Goal: Task Accomplishment & Management: Manage account settings

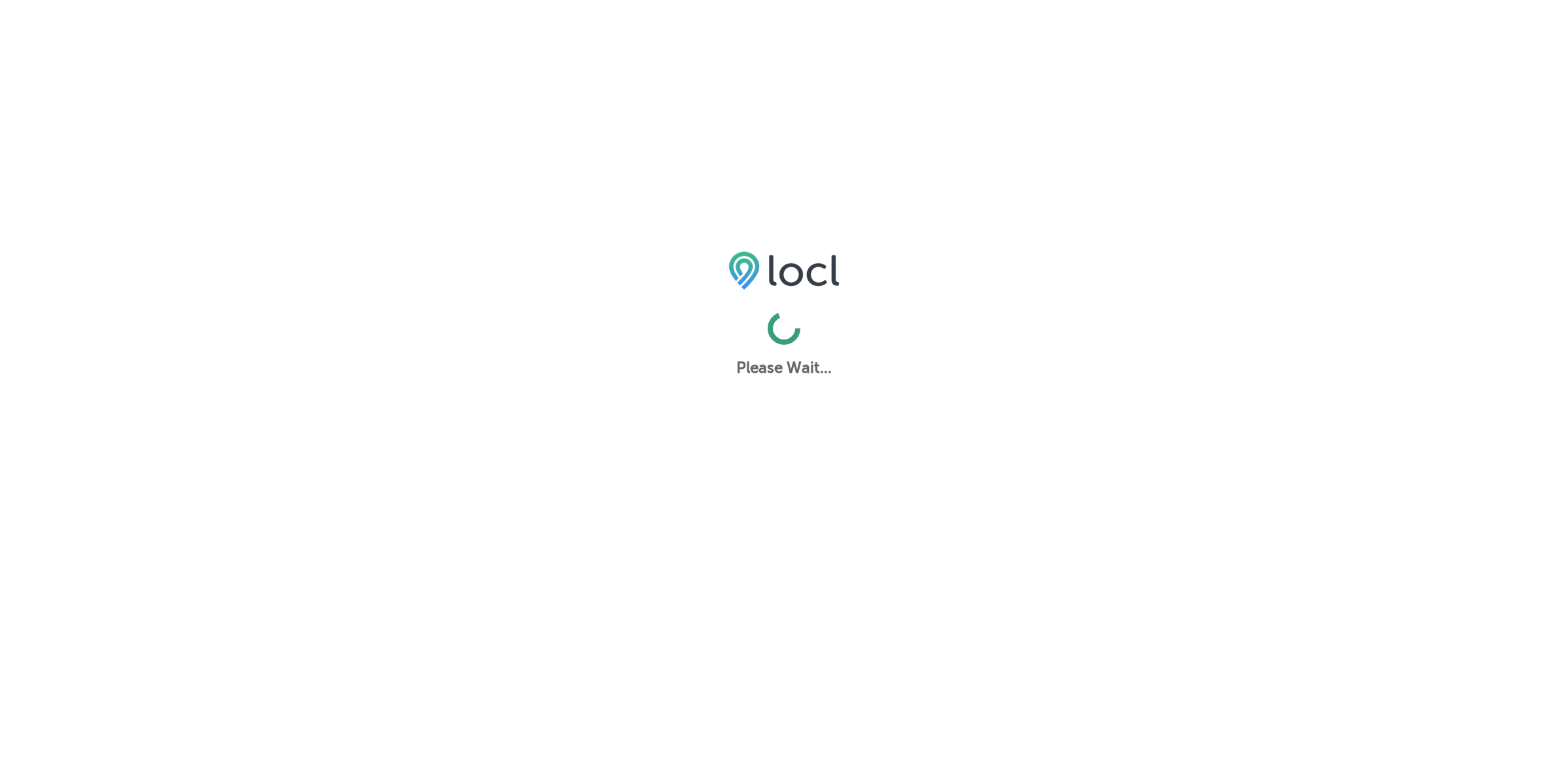
click at [31, 0] on html "Please Wait..." at bounding box center [784, 0] width 1568 height 0
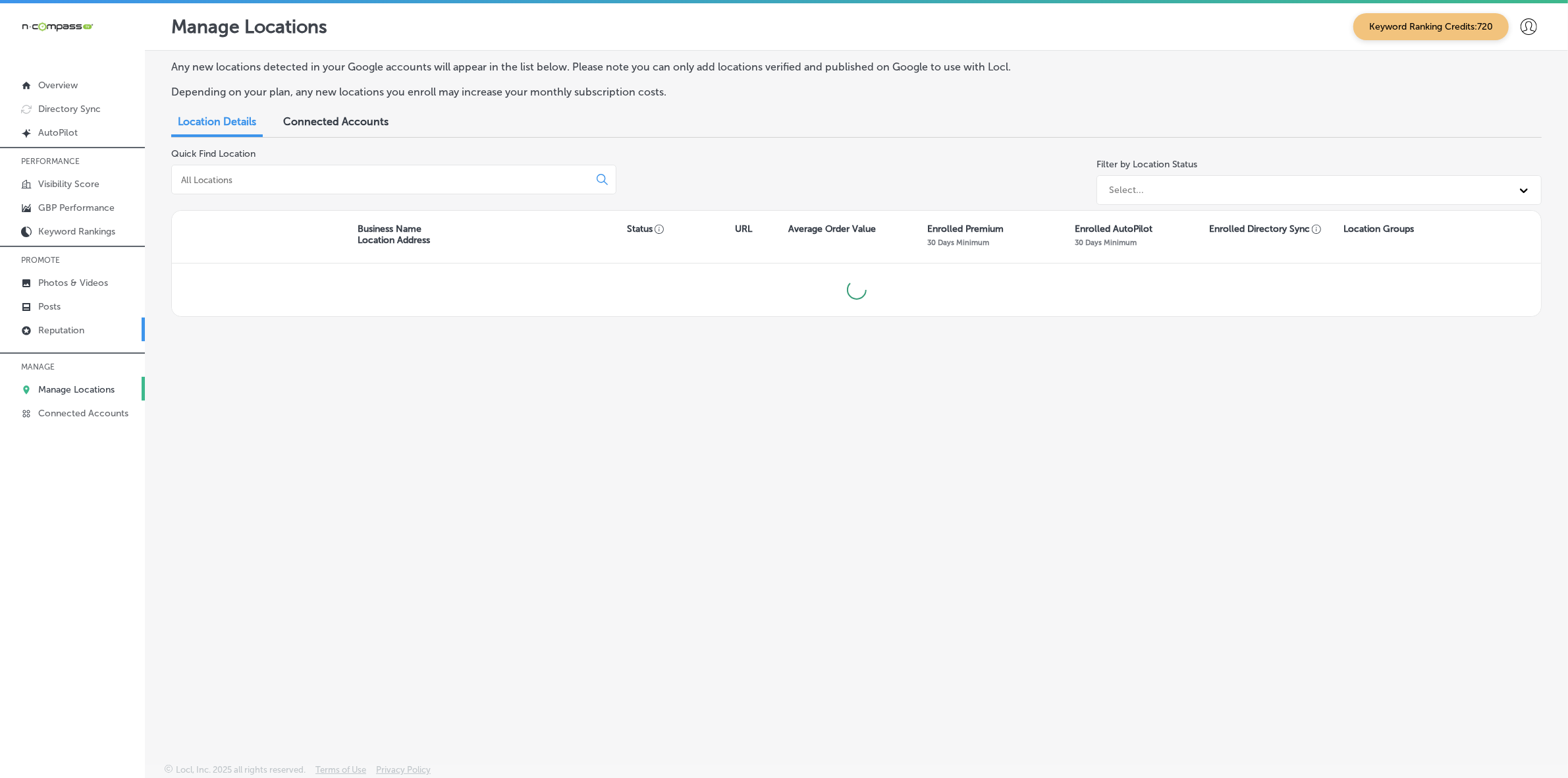
click at [43, 332] on p "Reputation" at bounding box center [61, 331] width 46 height 11
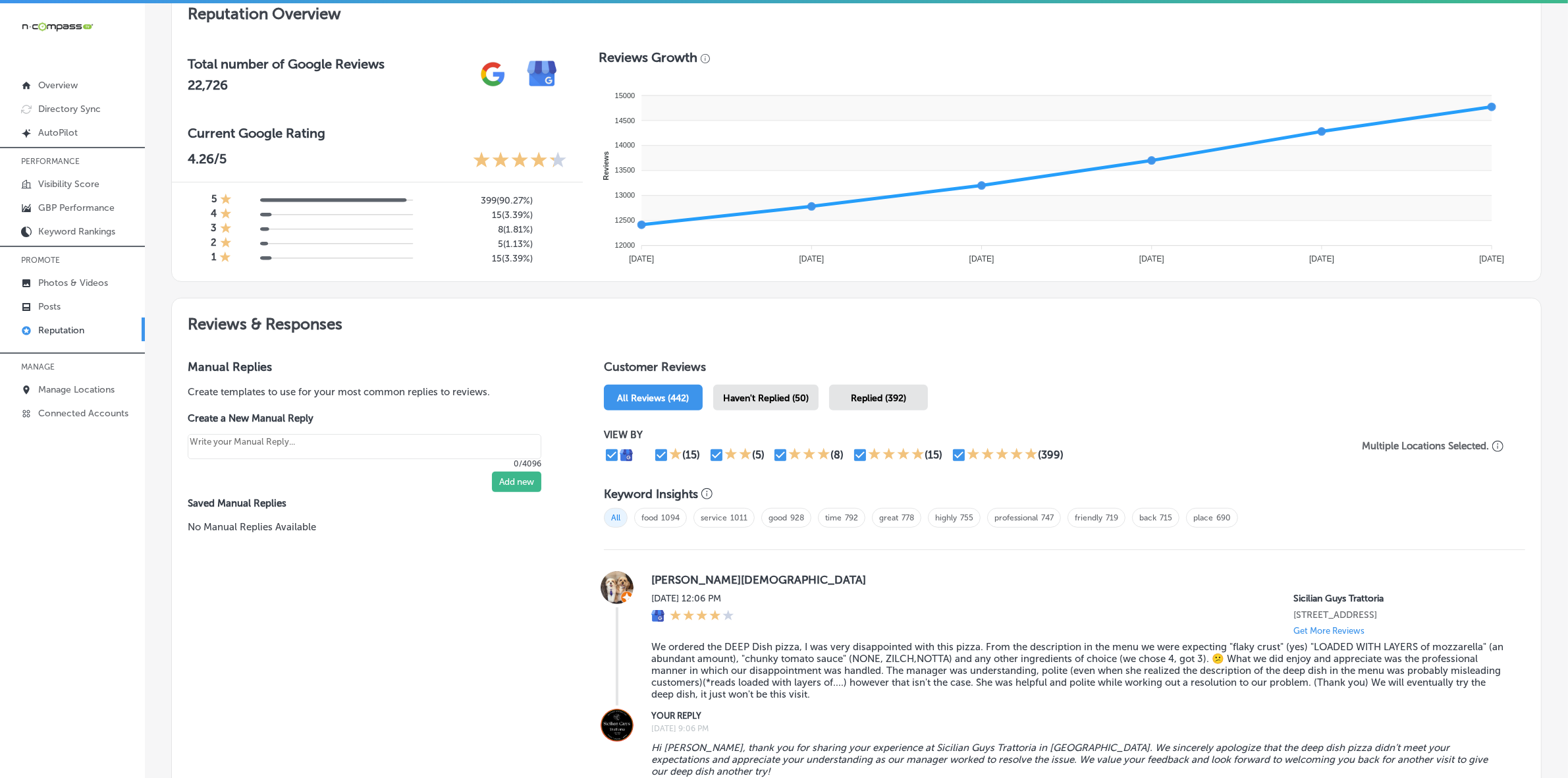
scroll to position [659, 0]
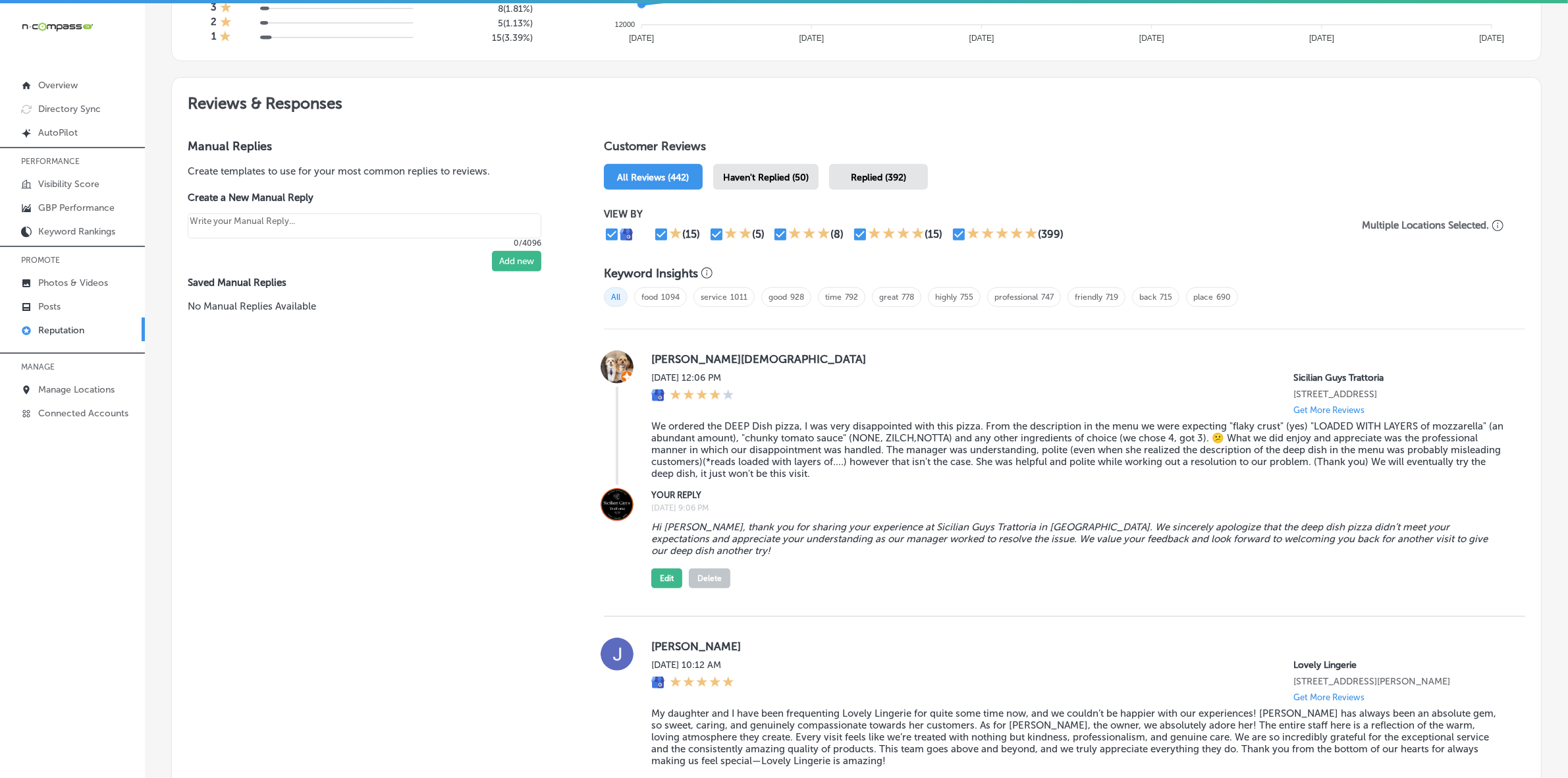
click at [762, 177] on span "Haven't Replied (50)" at bounding box center [766, 177] width 86 height 11
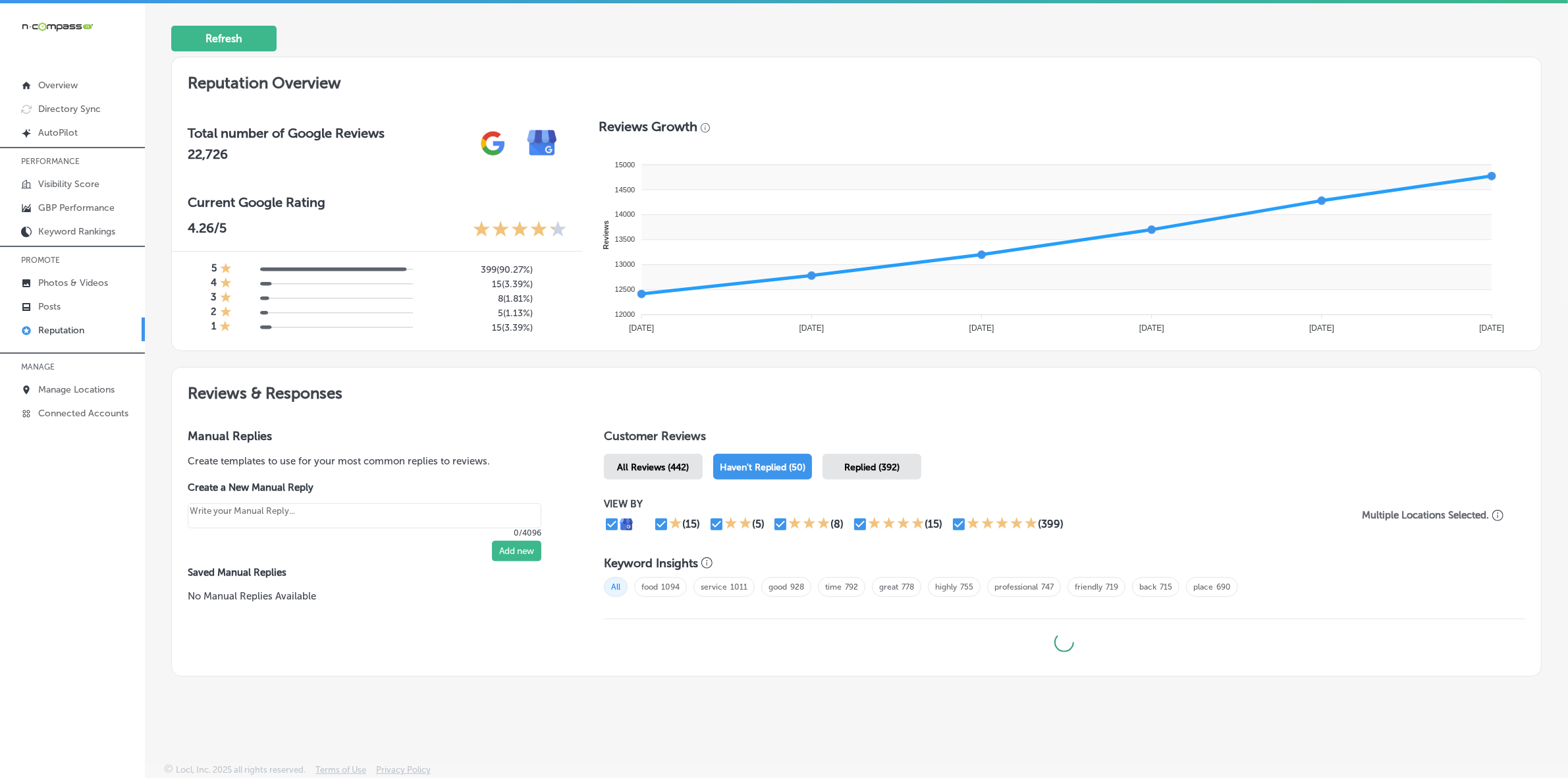
scroll to position [373, 0]
type textarea "x"
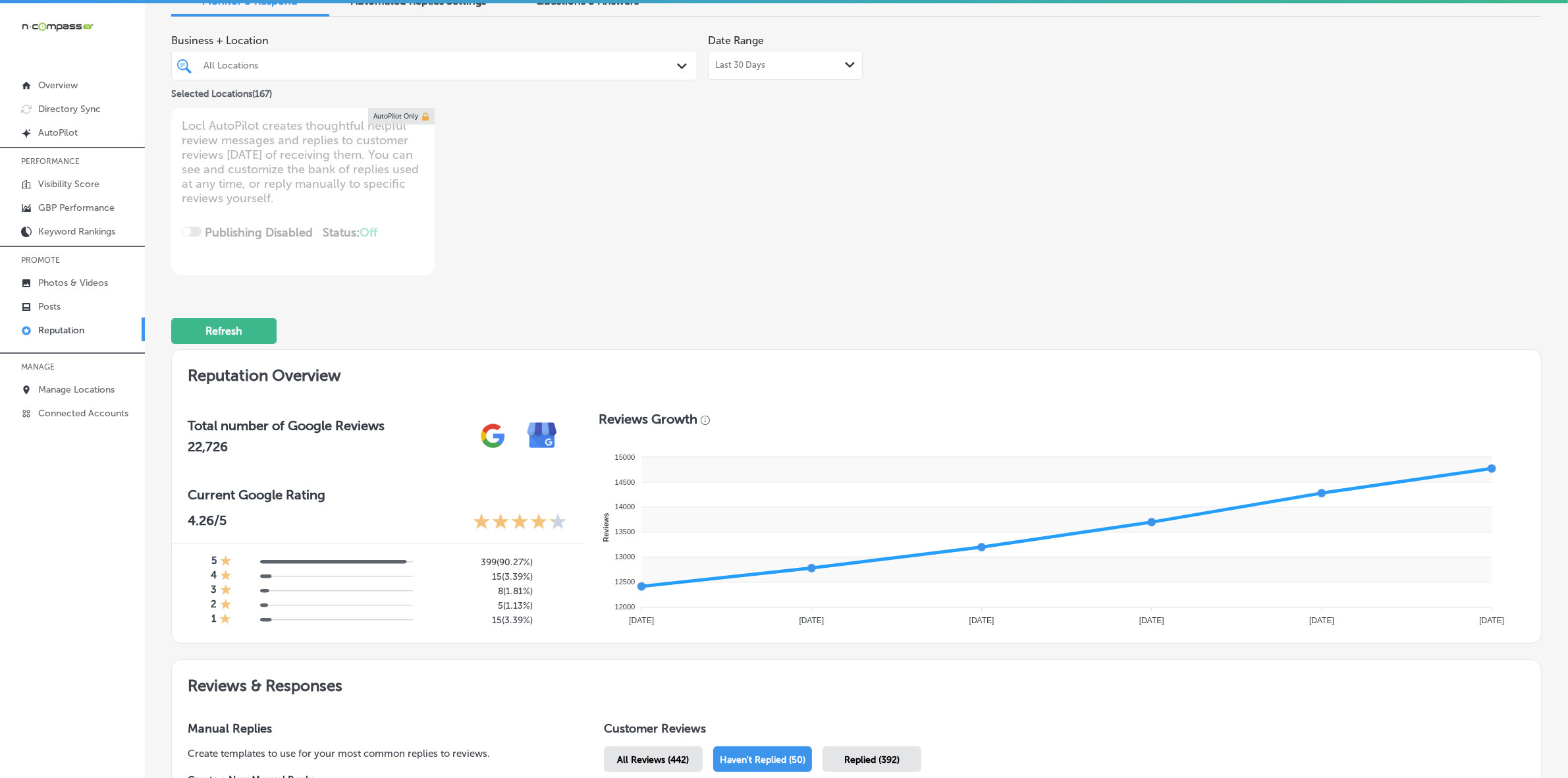
scroll to position [0, 0]
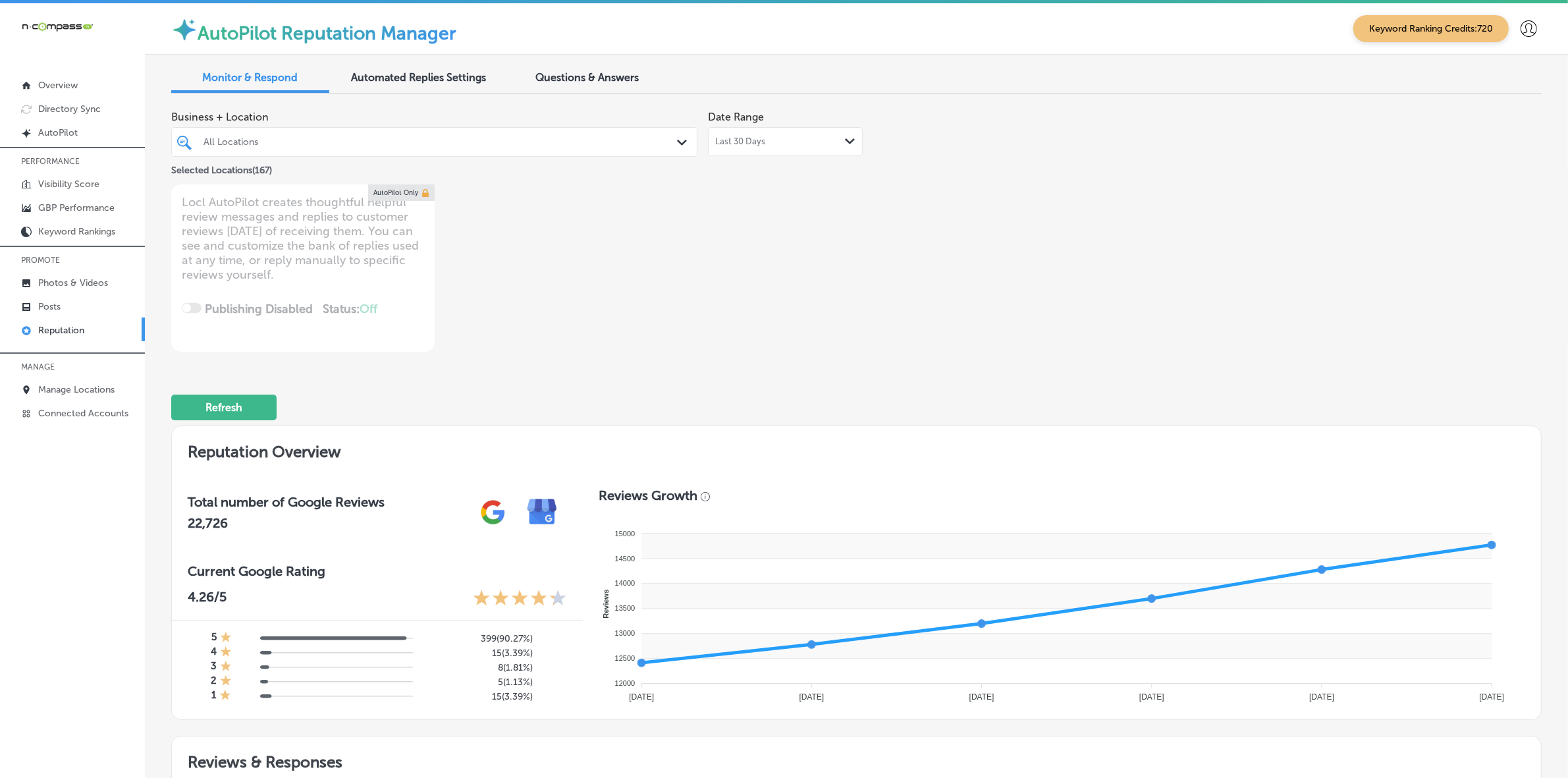
click at [343, 137] on div "All Locations" at bounding box center [441, 142] width 475 height 11
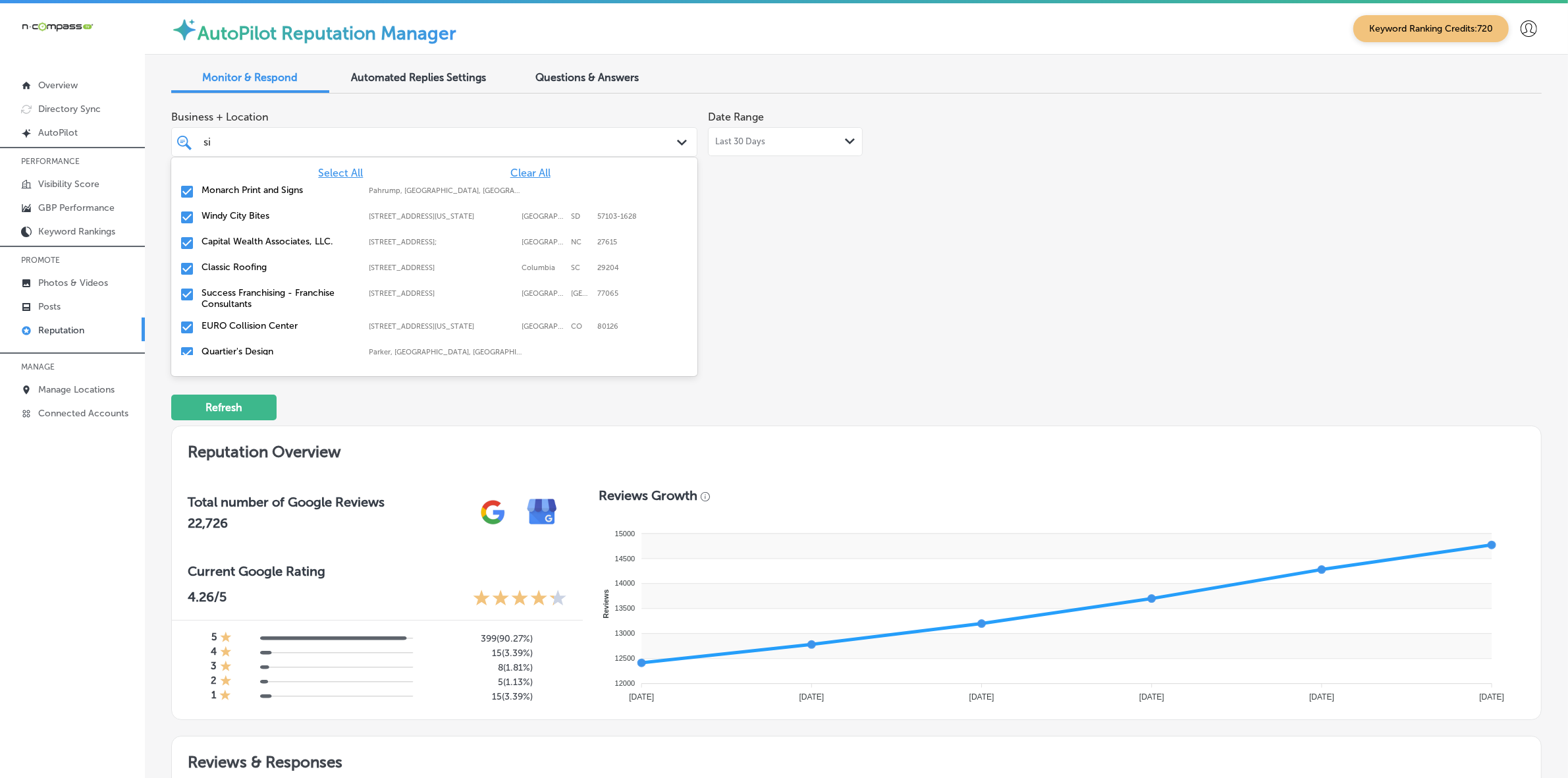
type input "sic"
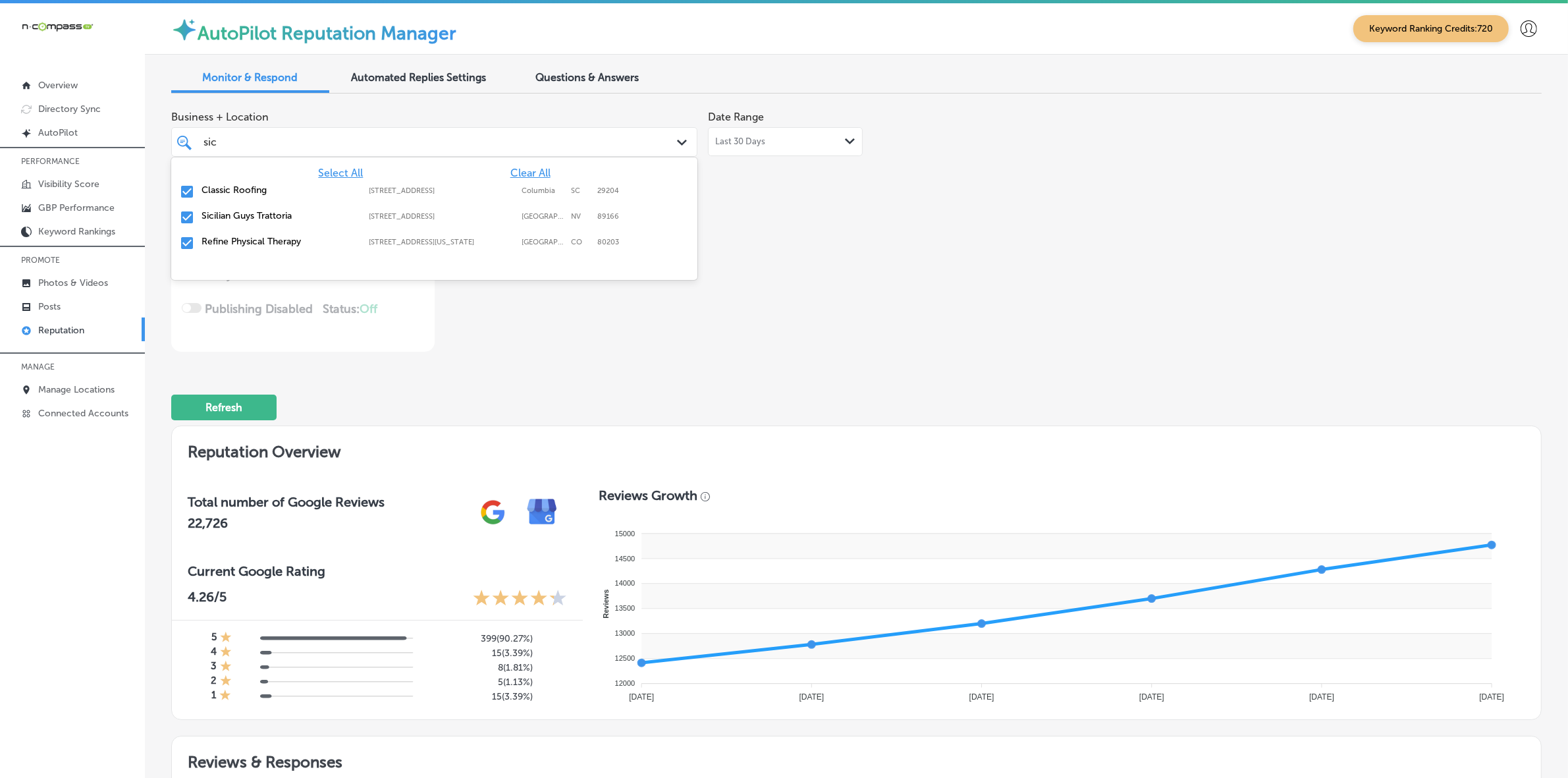
click at [275, 193] on label "Classic Roofing" at bounding box center [278, 190] width 154 height 11
click at [275, 193] on label "Sicilian Guys Trattoria" at bounding box center [278, 190] width 154 height 11
click at [275, 193] on label "Refine Physical Therapy" at bounding box center [278, 190] width 154 height 11
type textarea "x"
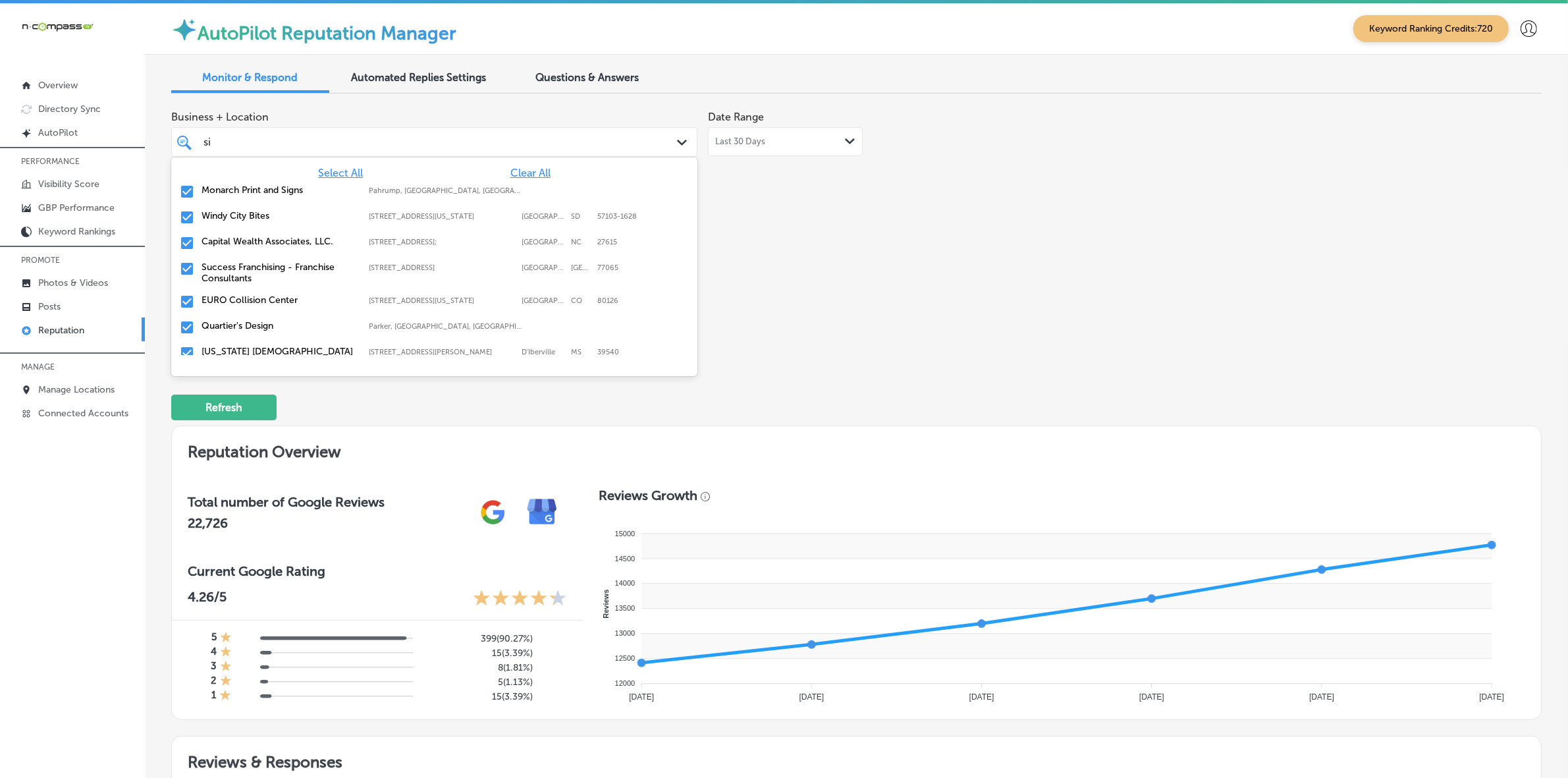
type input "s"
type input "gar"
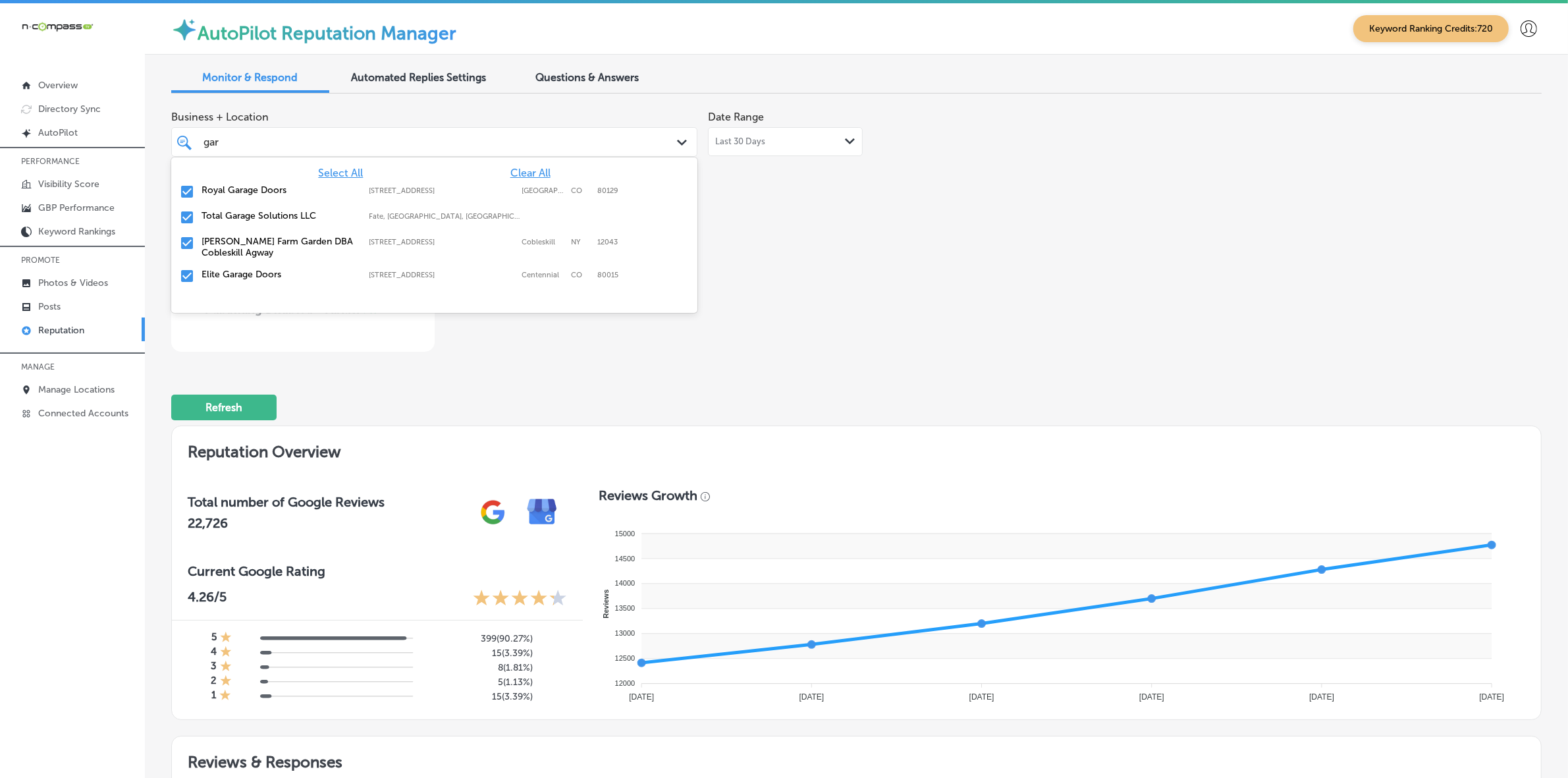
click at [275, 193] on label "Royal Garage Doors" at bounding box center [278, 190] width 154 height 11
click at [275, 193] on label "Total Garage Solutions LLC" at bounding box center [278, 190] width 154 height 11
click at [275, 193] on label "[PERSON_NAME] Farm Garden DBA Cobleskill Agway" at bounding box center [278, 196] width 154 height 22
click at [275, 193] on label "Elite Garage Doors" at bounding box center [278, 190] width 154 height 11
type textarea "x"
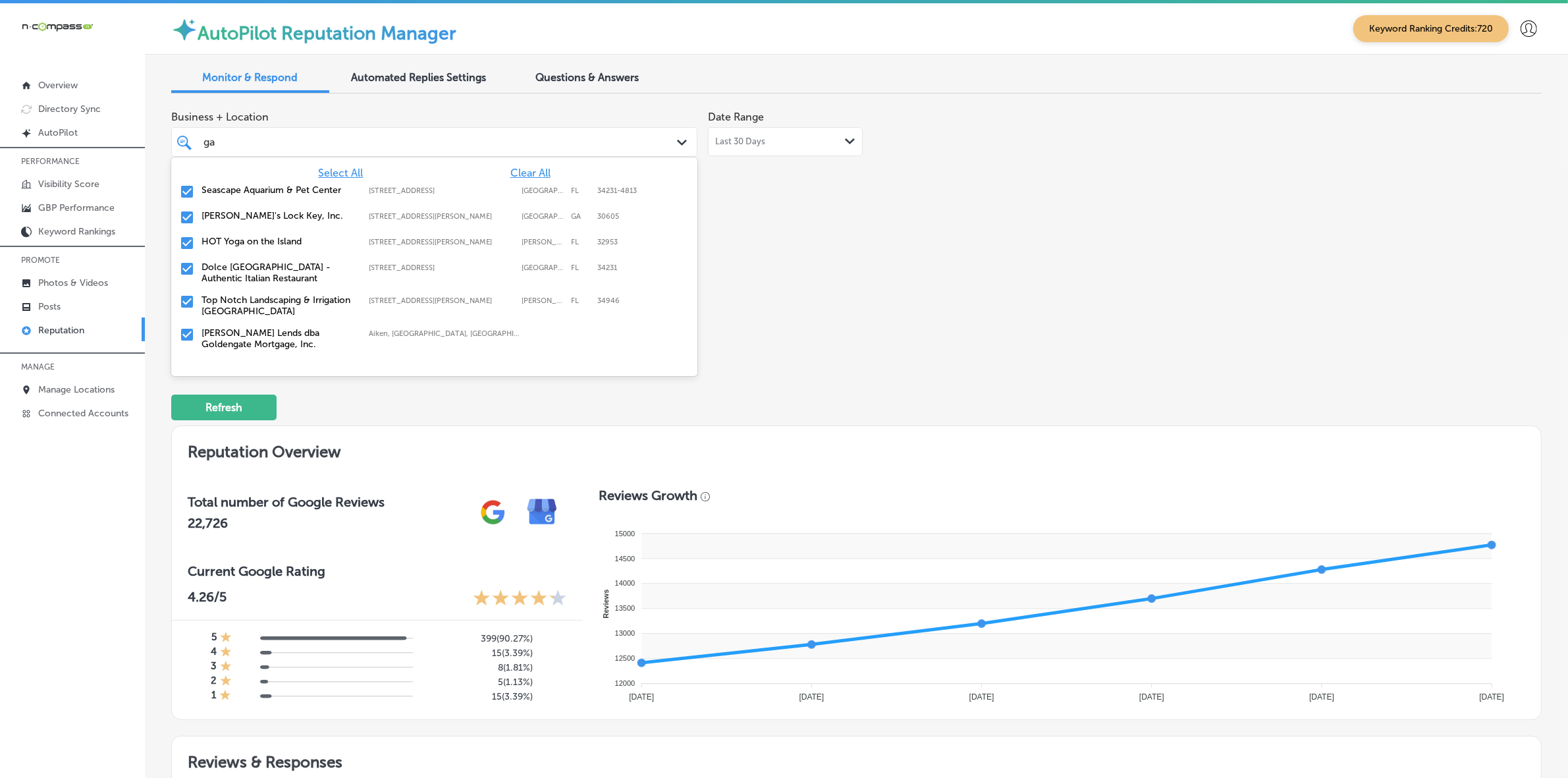
type input "g"
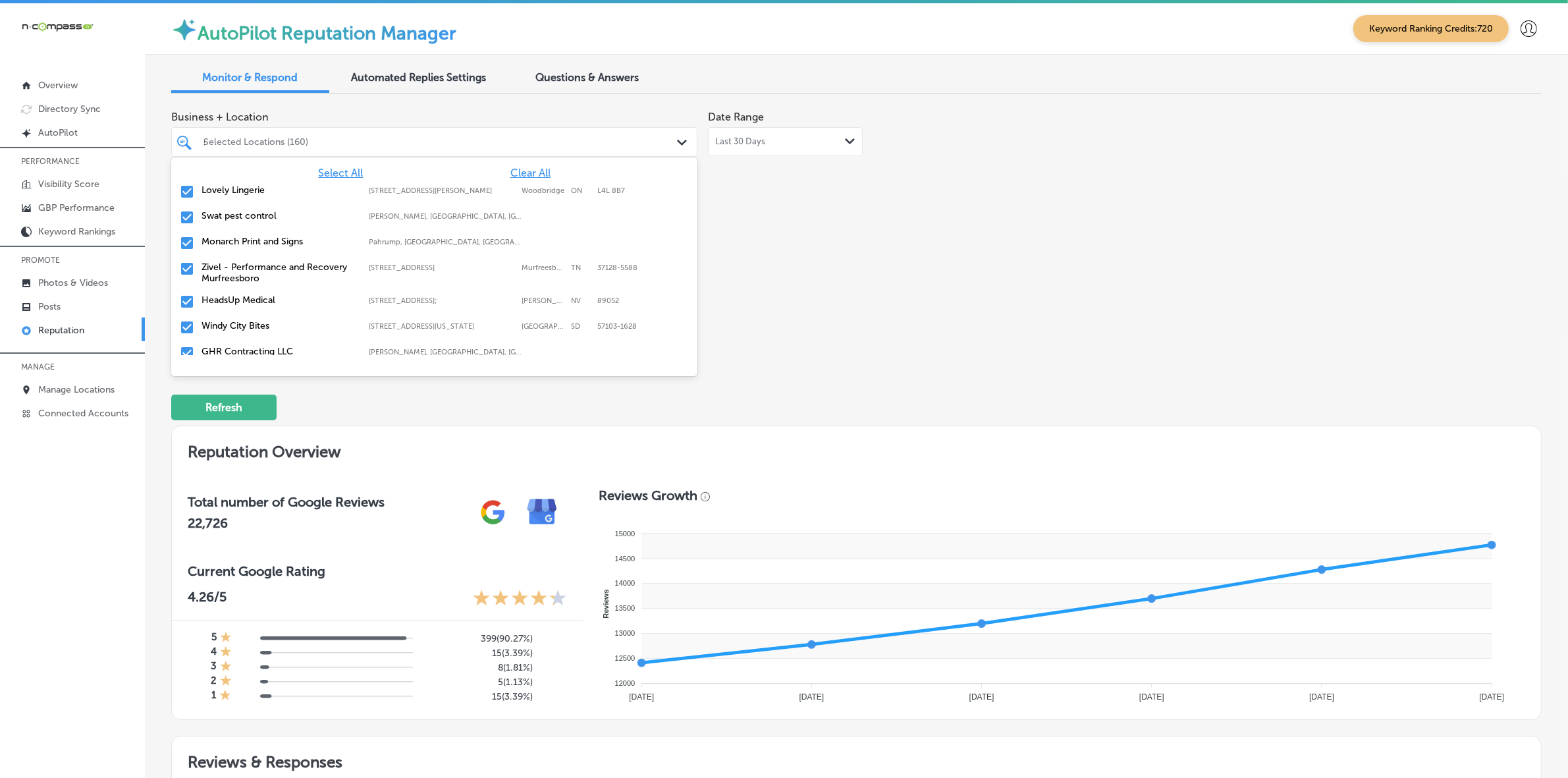
type input "smo"
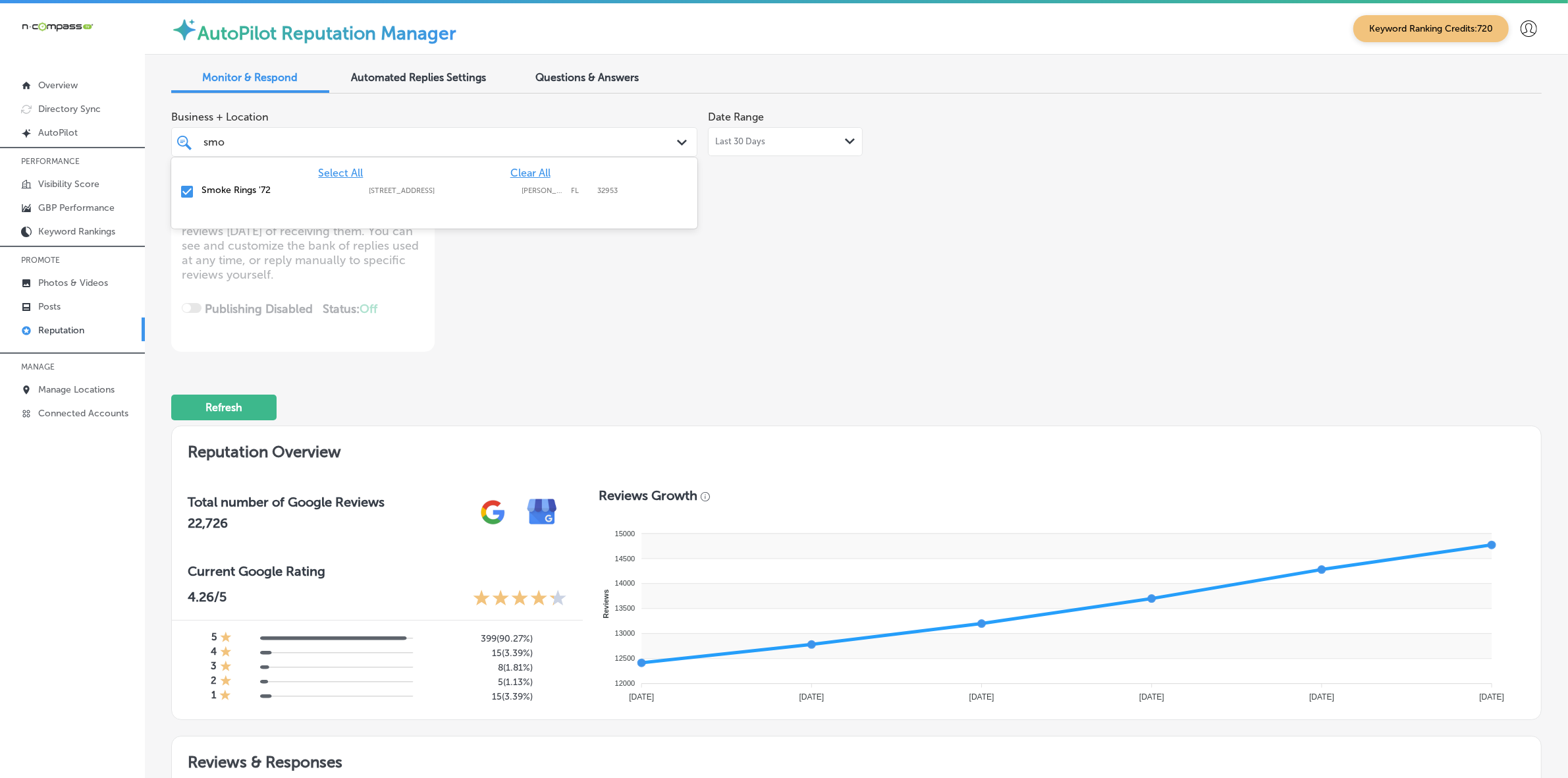
drag, startPoint x: 275, startPoint y: 193, endPoint x: 270, endPoint y: 199, distance: 7.8
click at [270, 199] on div "Smoke Rings '72 925 North Courtenay Parkway, Merritt Island, FL, 32953 925 Nort…" at bounding box center [434, 192] width 516 height 20
type textarea "x"
type input "s"
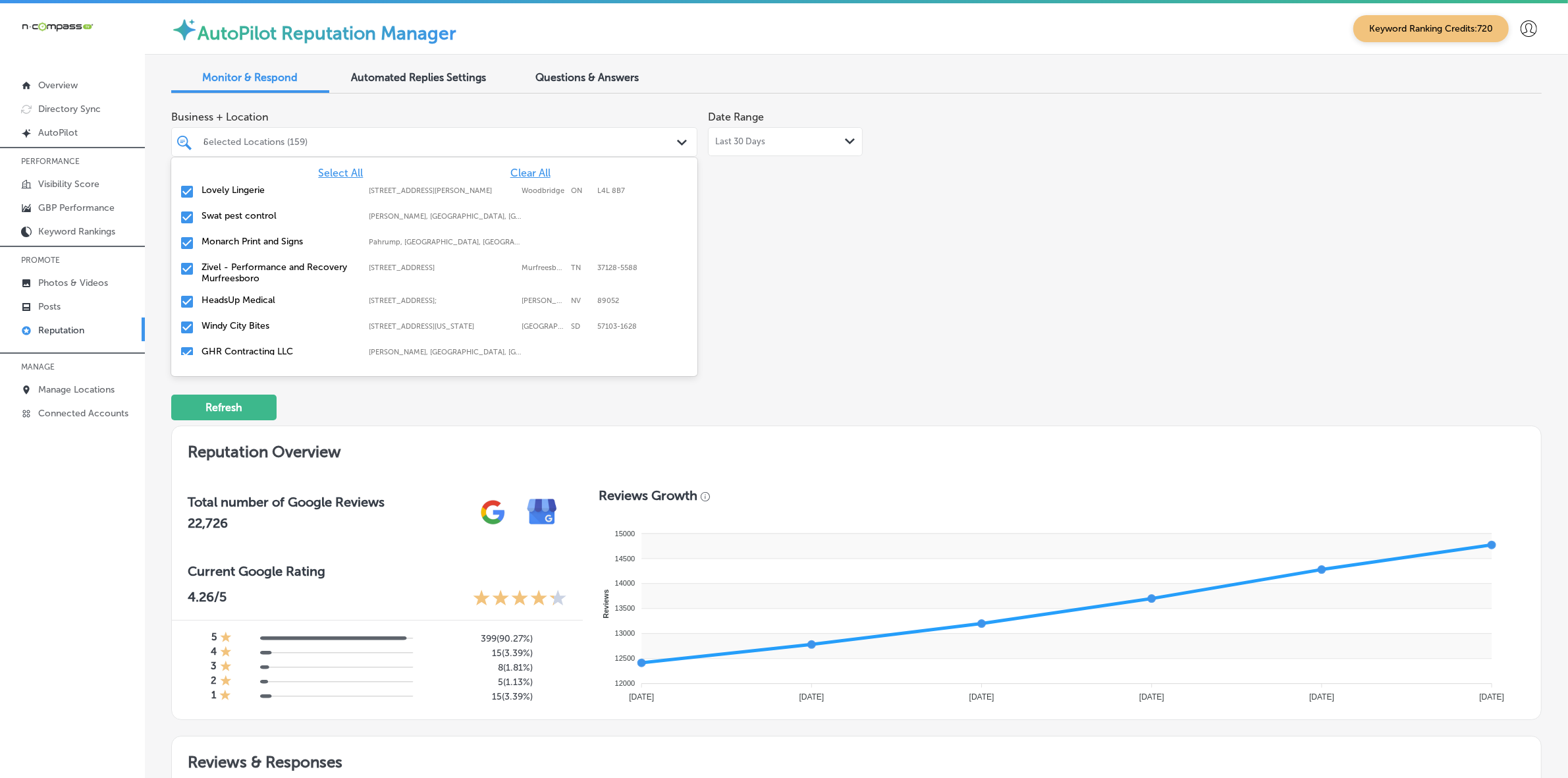
type input "eli"
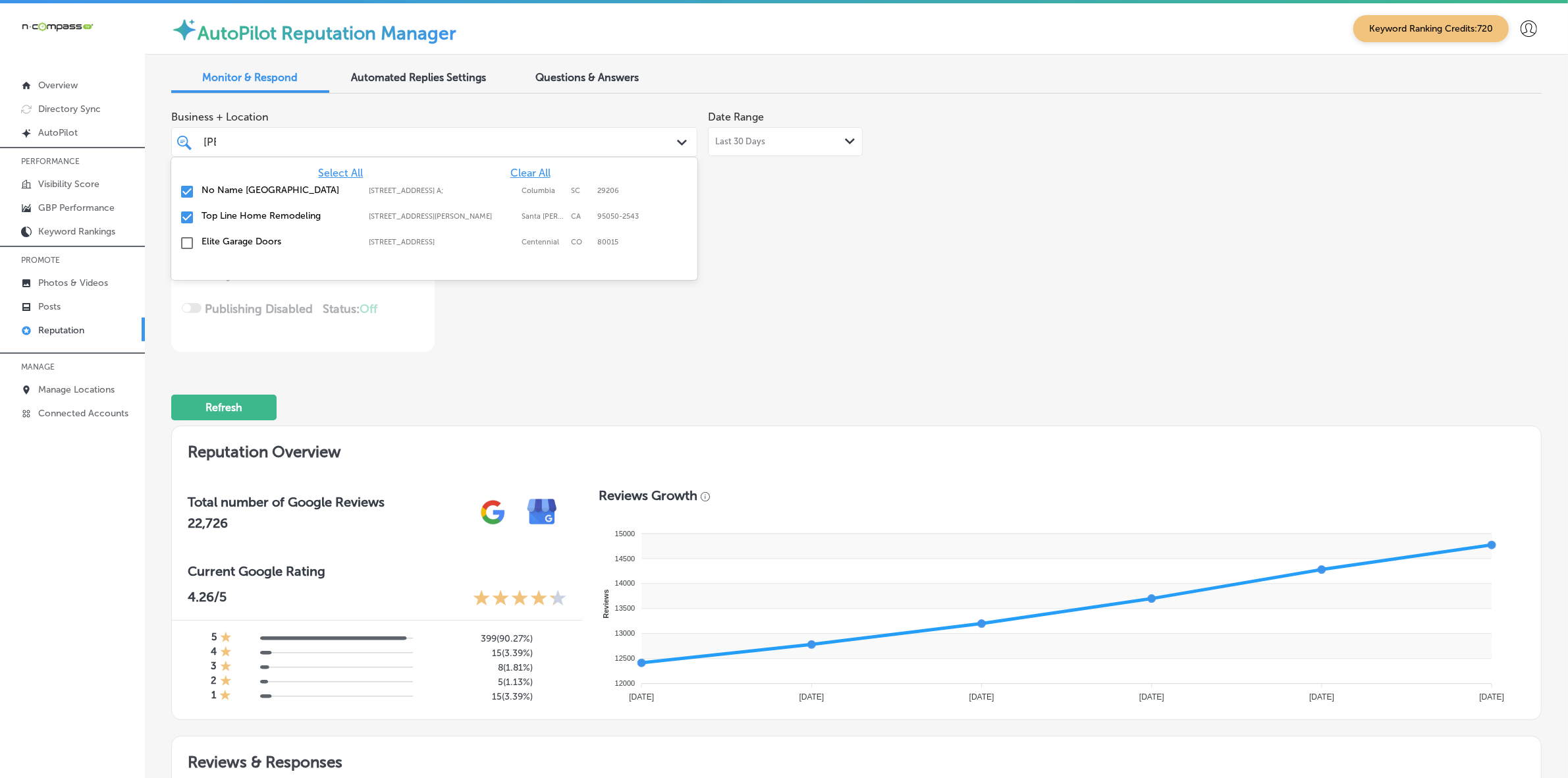
click at [268, 189] on label "No Name [GEOGRAPHIC_DATA]" at bounding box center [278, 190] width 154 height 11
click at [268, 189] on label "Top Line Home Remodeling" at bounding box center [278, 190] width 154 height 11
type textarea "x"
type input "e"
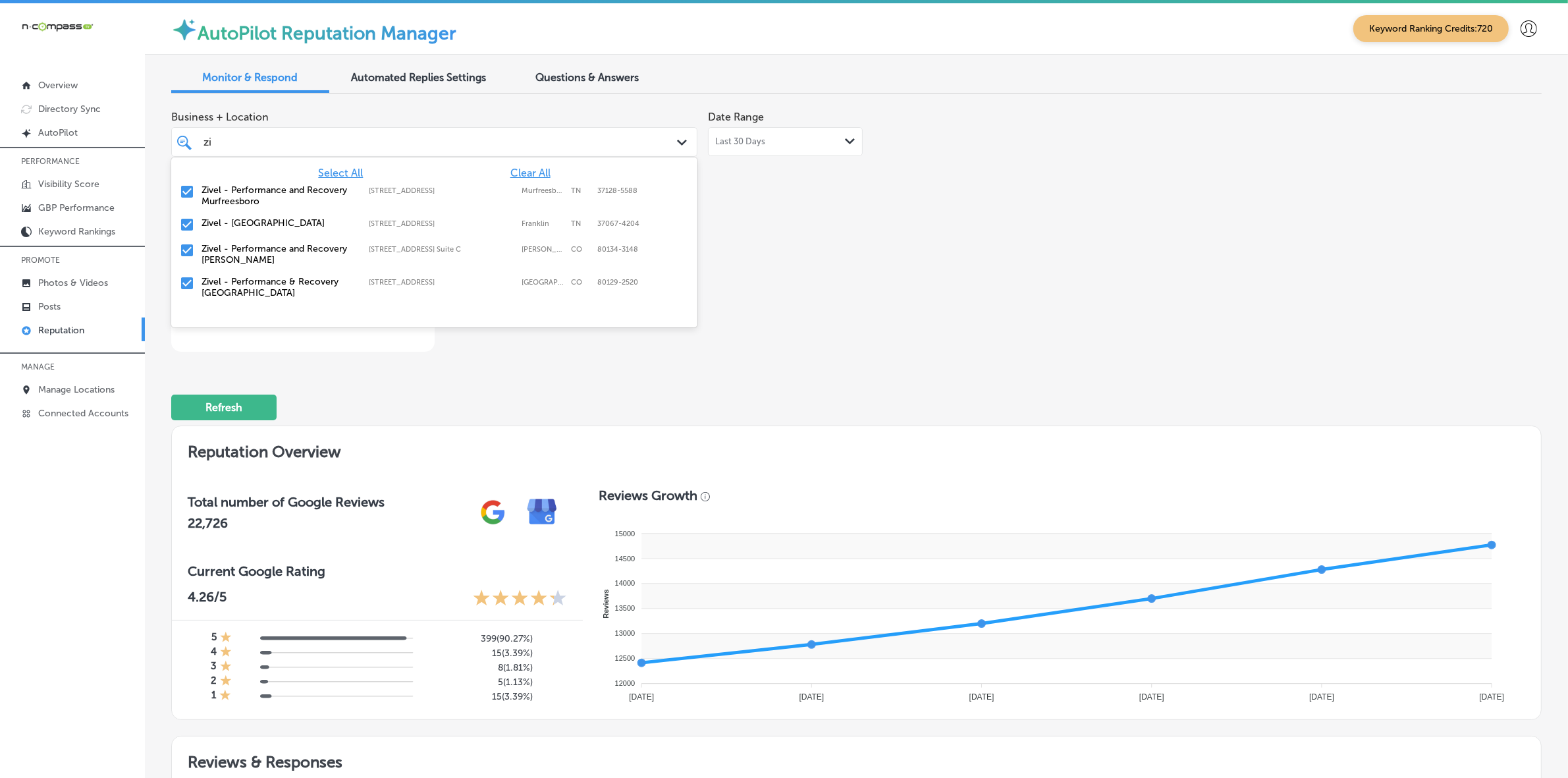
type input "ziv"
click at [268, 189] on label "Zivel - Performance and Recovery Murfreesboro" at bounding box center [278, 196] width 154 height 22
click at [268, 189] on label "Zivel - [GEOGRAPHIC_DATA]" at bounding box center [278, 190] width 154 height 11
click at [268, 189] on label "Zivel - Performance and Recovery [PERSON_NAME]" at bounding box center [278, 196] width 154 height 22
click at [268, 189] on label "Zivel - Performance & Recovery [GEOGRAPHIC_DATA]" at bounding box center [278, 196] width 154 height 22
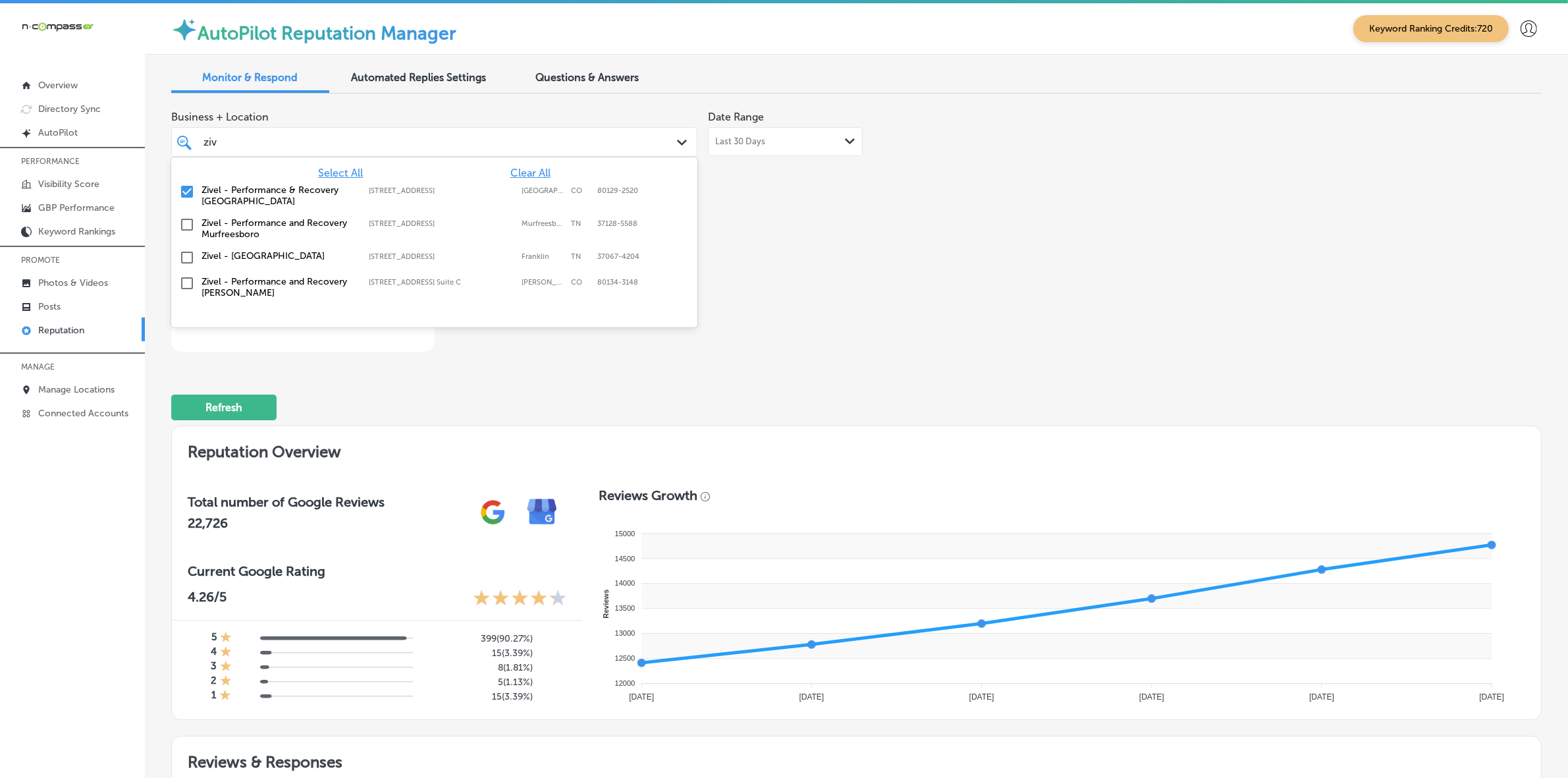
type textarea "x"
type input "z"
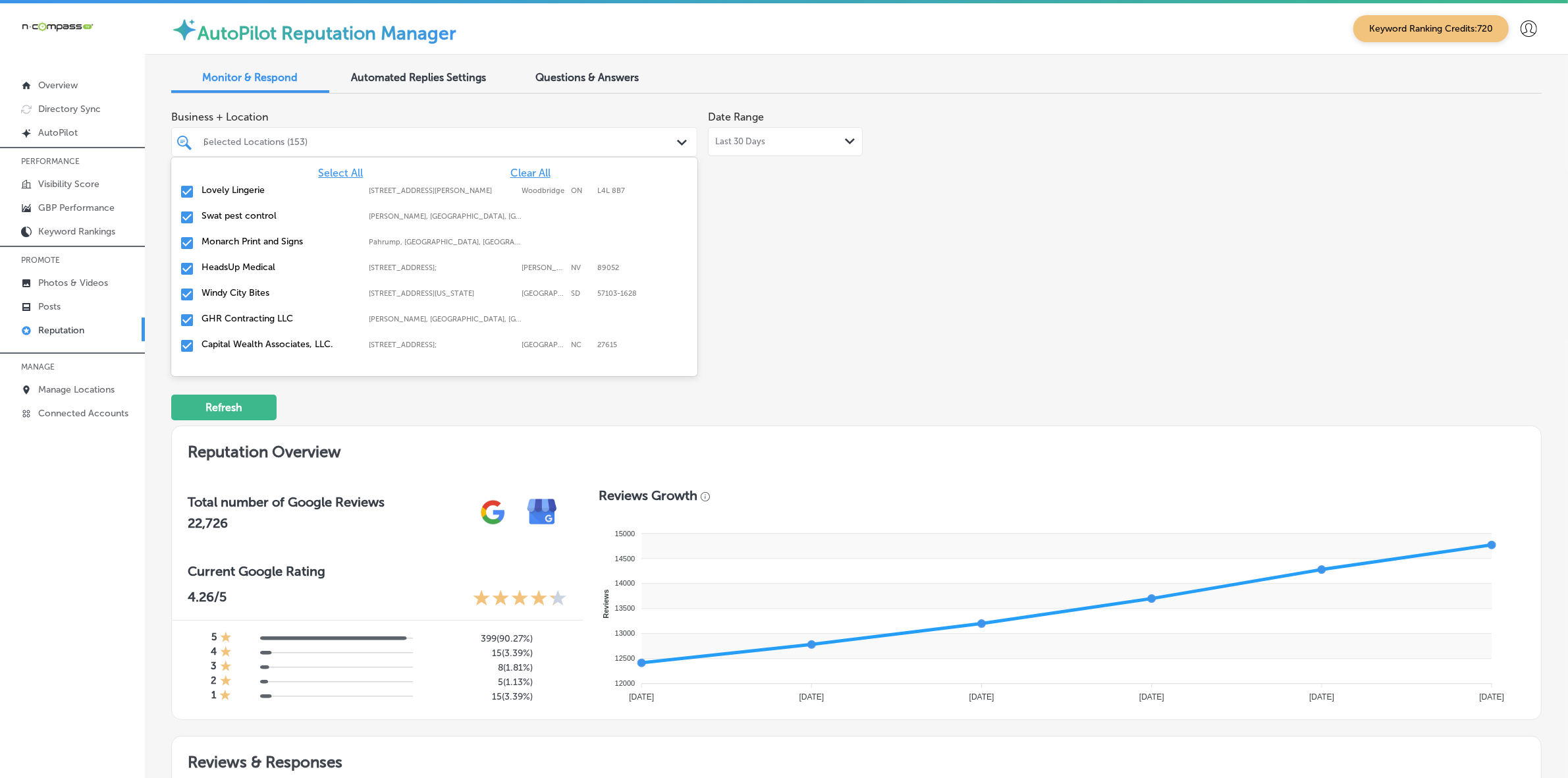
type input "me"
click at [268, 189] on label "HeadsUp Medical" at bounding box center [278, 190] width 154 height 11
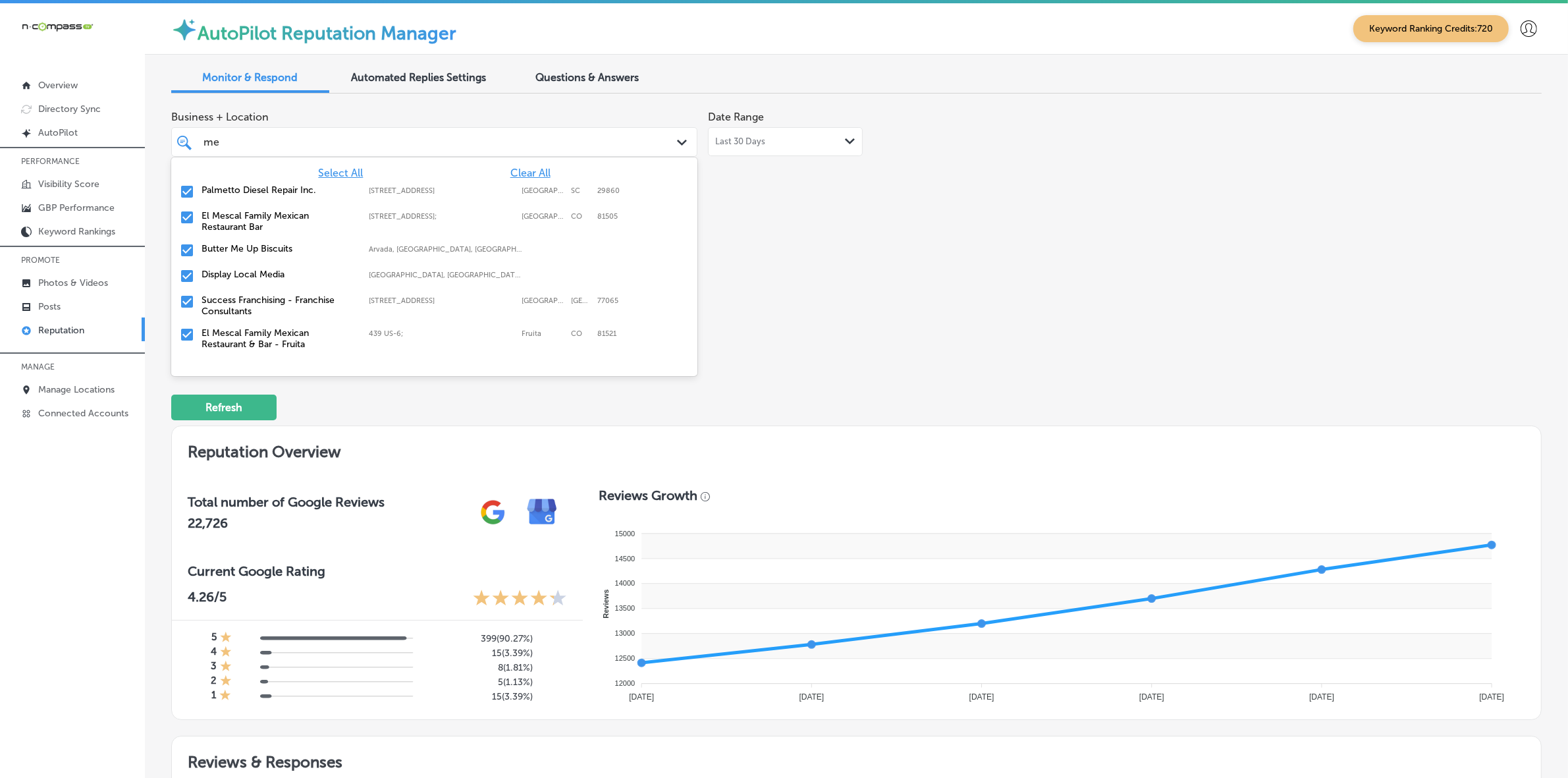
click at [252, 212] on label "El Mescal Family Mexican Restaurant Bar" at bounding box center [278, 222] width 154 height 22
click at [260, 237] on label "Display Local Media" at bounding box center [278, 242] width 154 height 11
click at [258, 245] on label "Success Franchising - Franchise Consultants" at bounding box center [278, 247] width 154 height 22
click at [258, 245] on label "El Mescal Family Mexican Restaurant & Bar - Fruita" at bounding box center [278, 247] width 154 height 22
click at [258, 245] on label "North Wildwood Mechanical Heating and Air Conditioning LLC." at bounding box center [278, 247] width 154 height 22
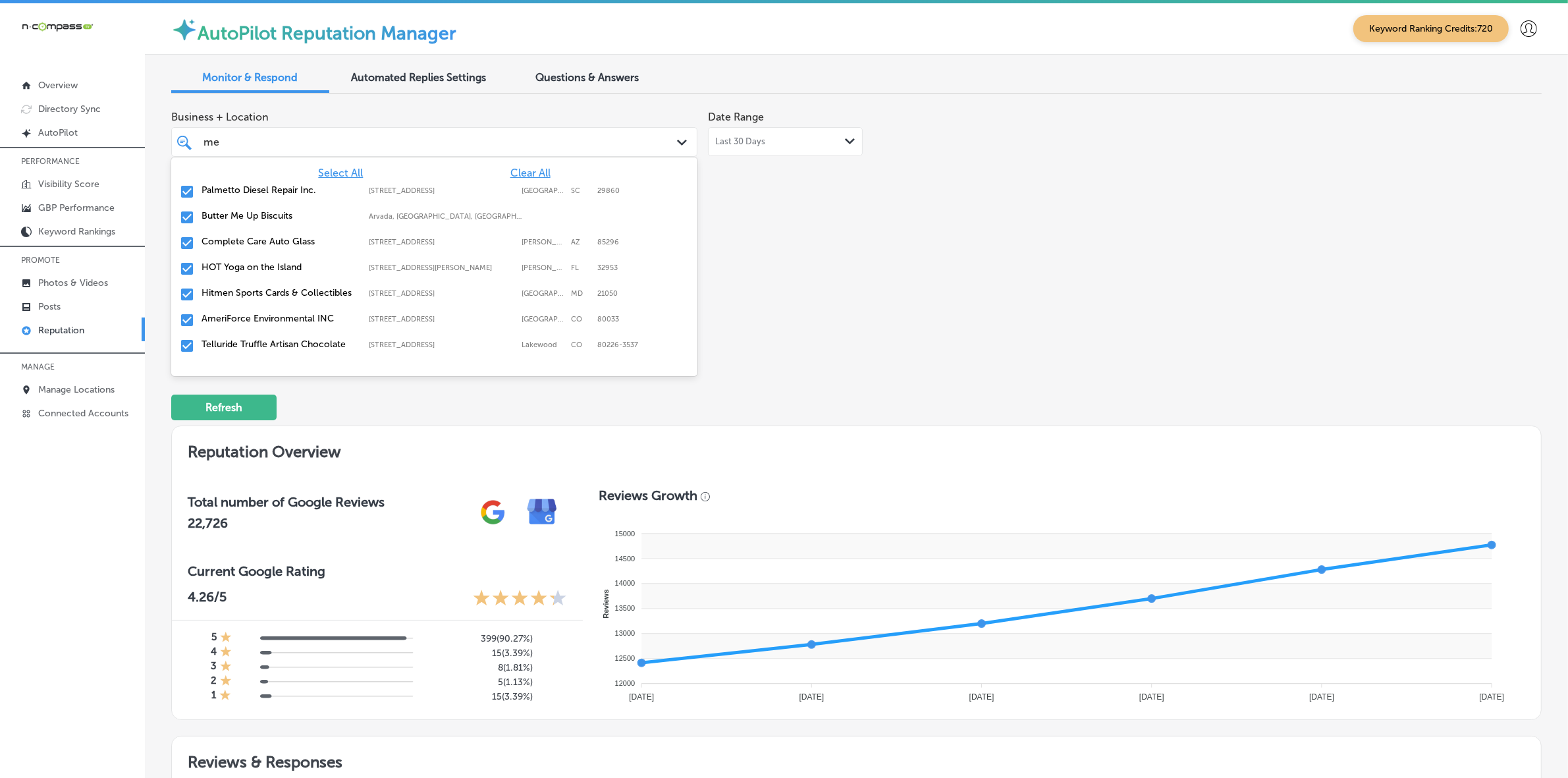
click at [258, 291] on label "Hitmen Sports Cards & Collectibles" at bounding box center [278, 293] width 154 height 11
click at [258, 291] on label "AmeriForce Environmental INC" at bounding box center [278, 293] width 154 height 11
click at [258, 291] on label "Telluride Truffle Artisan Chocolate" at bounding box center [278, 293] width 154 height 11
click at [260, 316] on label "Northstar Coastal Homes" at bounding box center [278, 319] width 154 height 11
click at [260, 340] on label "A&B Plumbing and Mechanical Inc." at bounding box center [278, 344] width 154 height 11
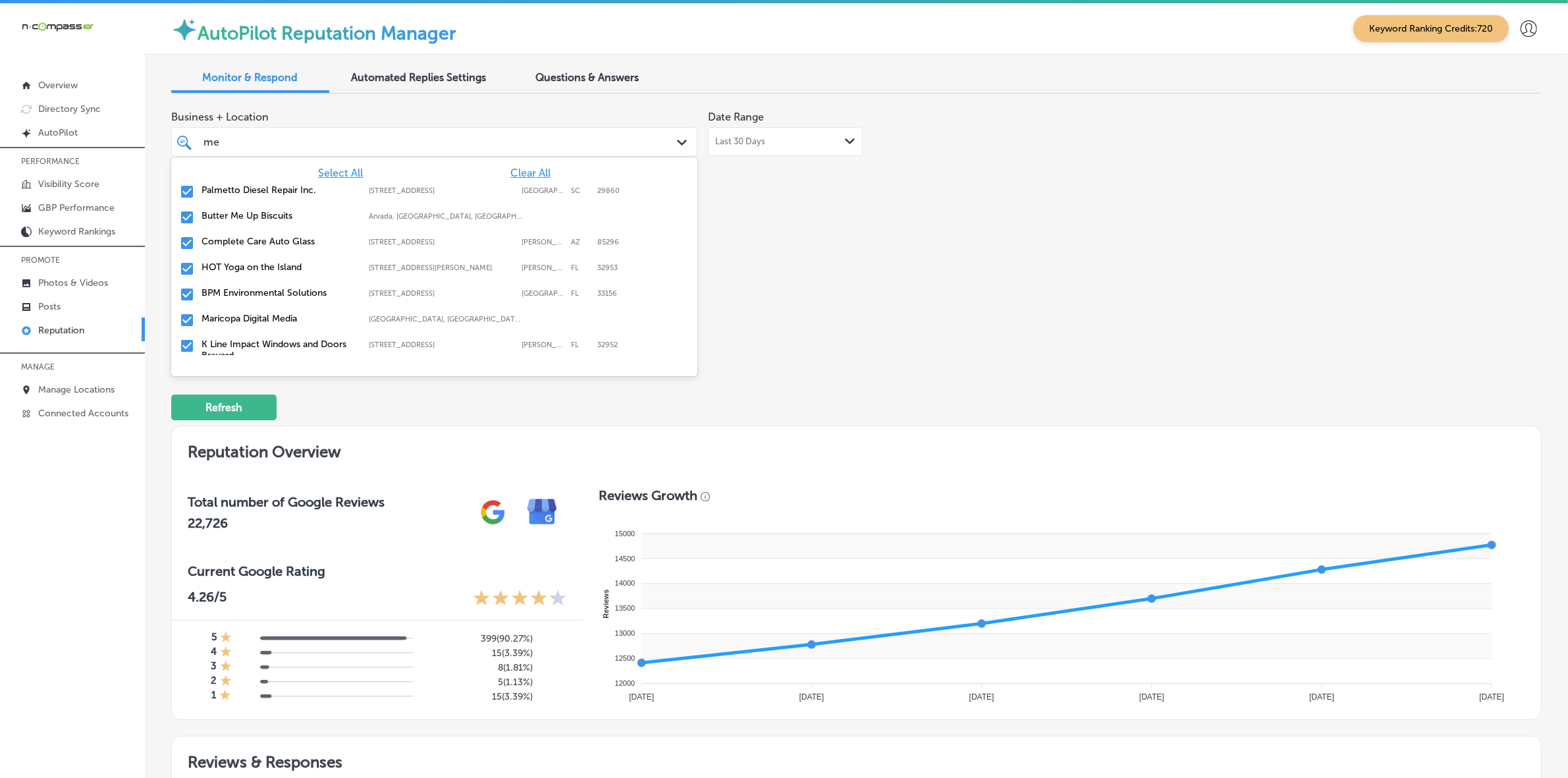
click at [263, 340] on label "K Line Impact Windows and Doors Brevard" at bounding box center [278, 350] width 154 height 22
click at [263, 339] on label "Cascade Creative Media" at bounding box center [278, 344] width 154 height 11
type textarea "x"
type input "me"
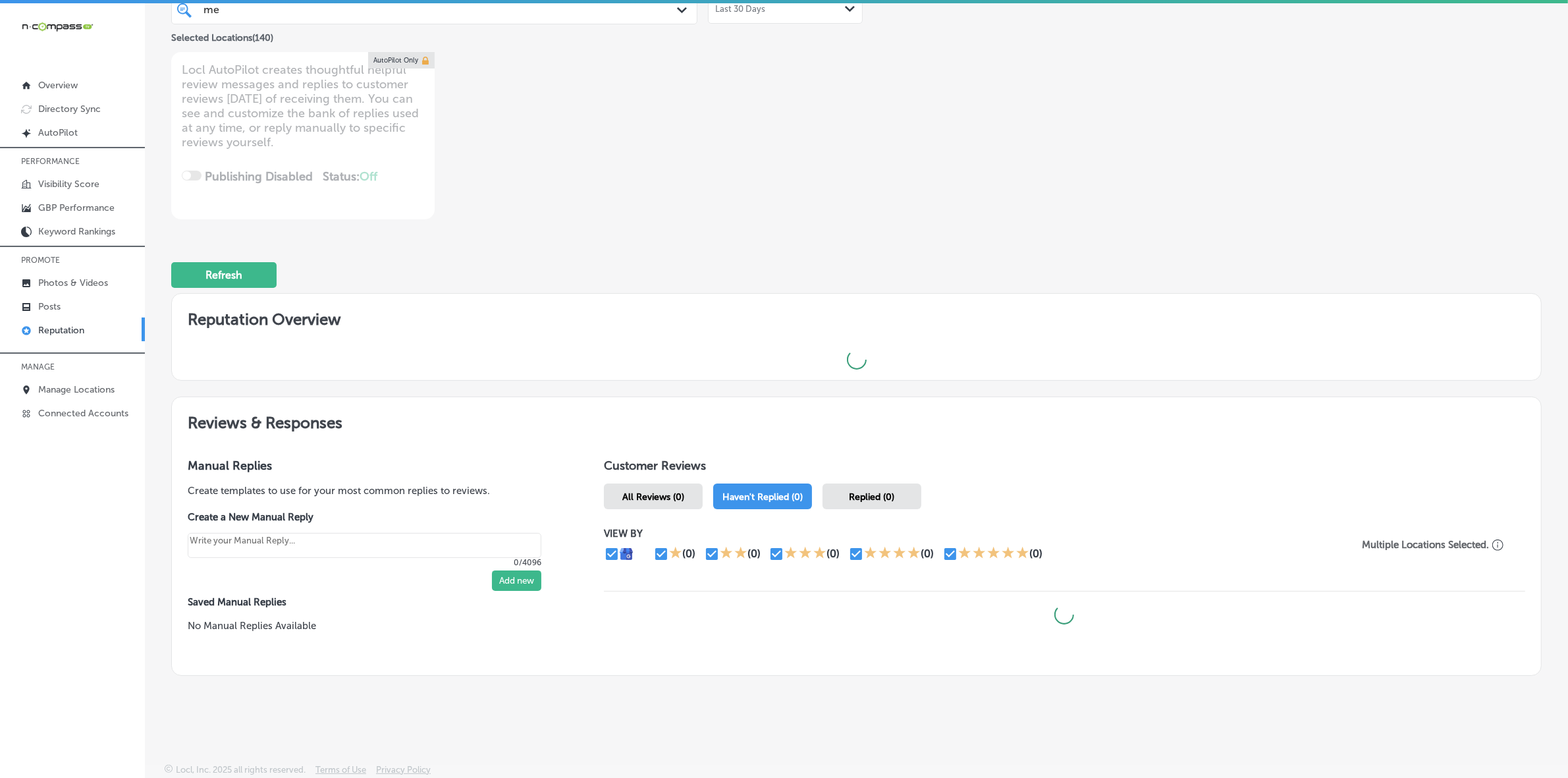
scroll to position [135, 0]
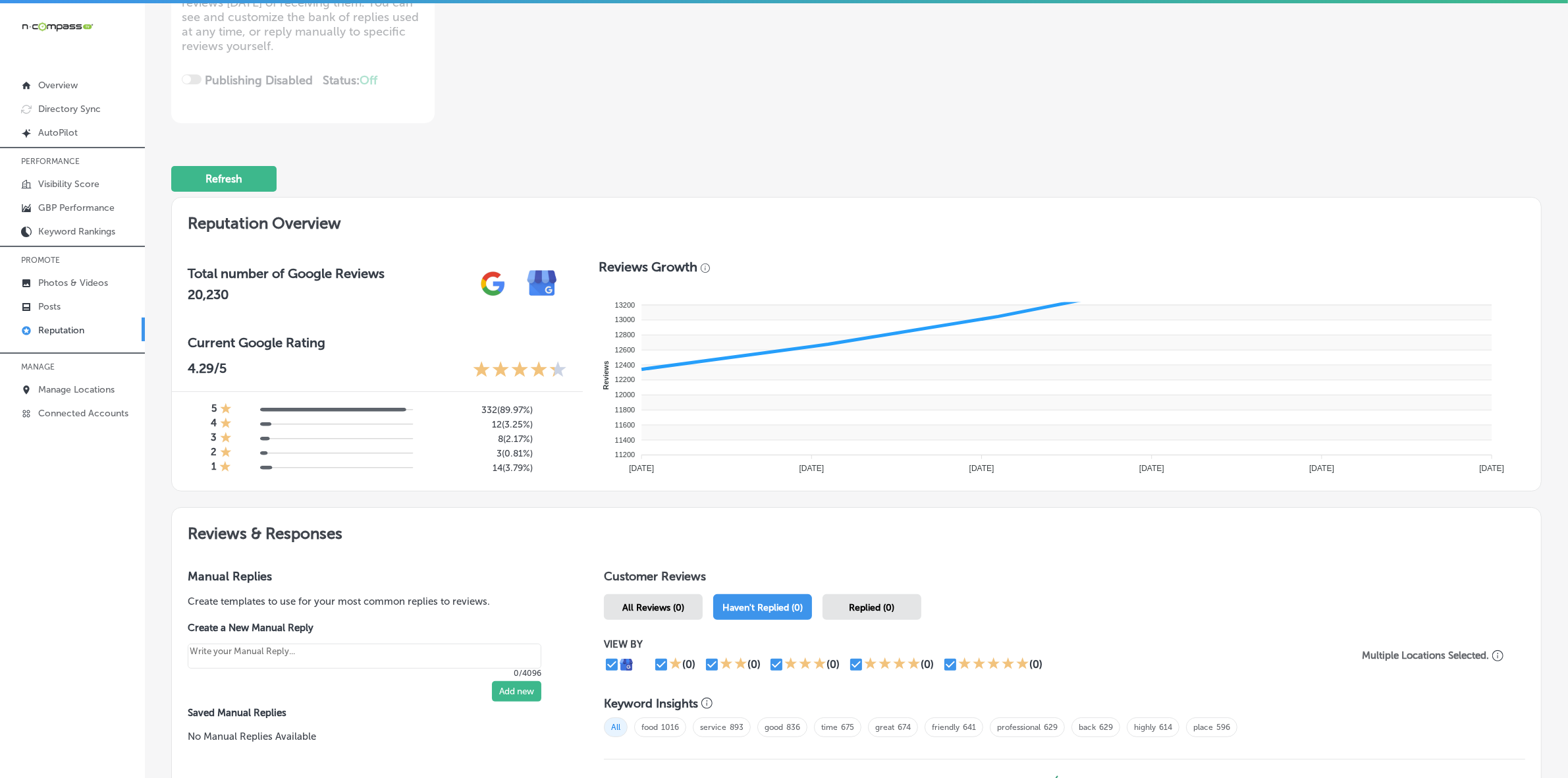
type textarea "x"
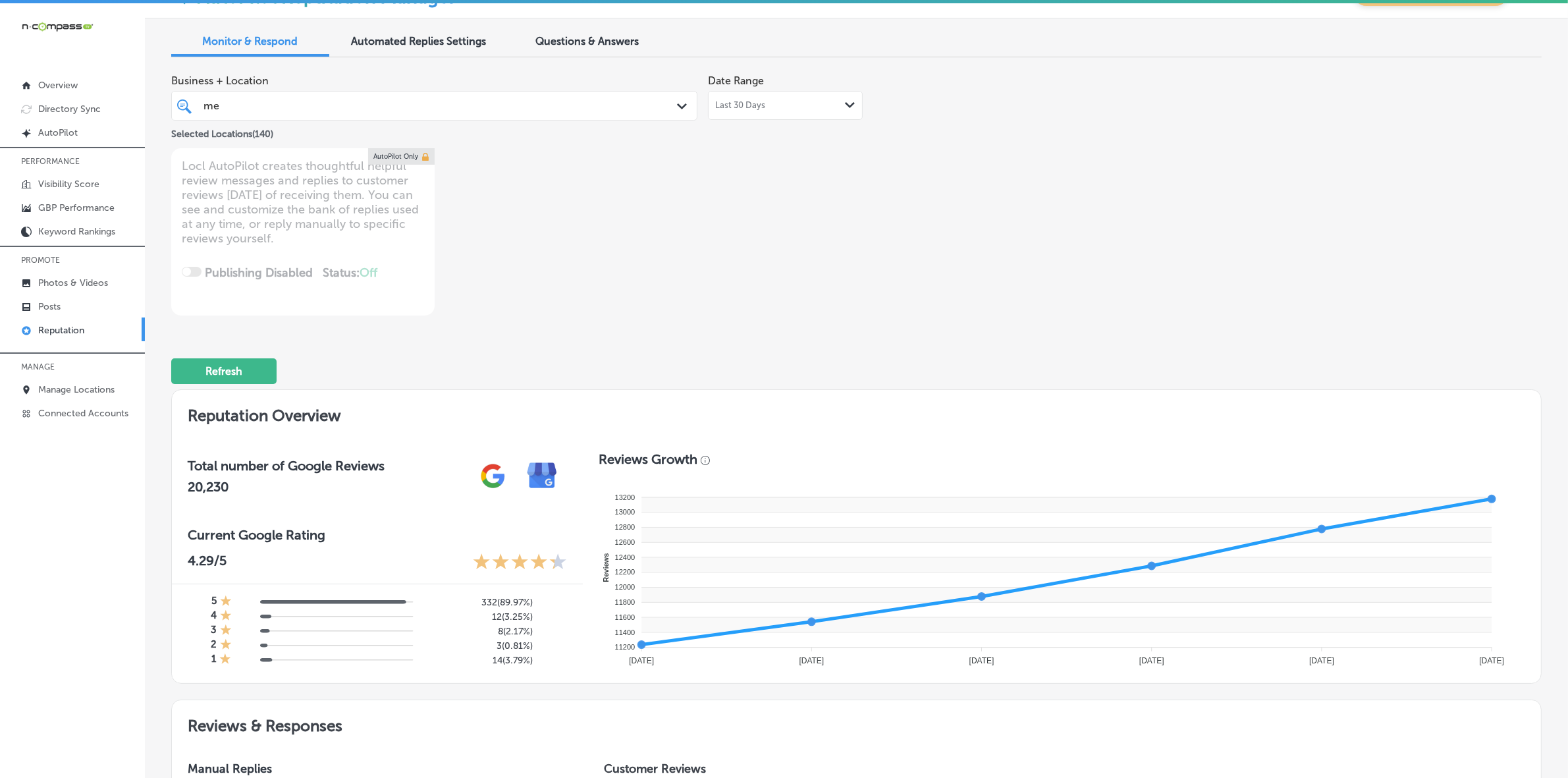
scroll to position [0, 0]
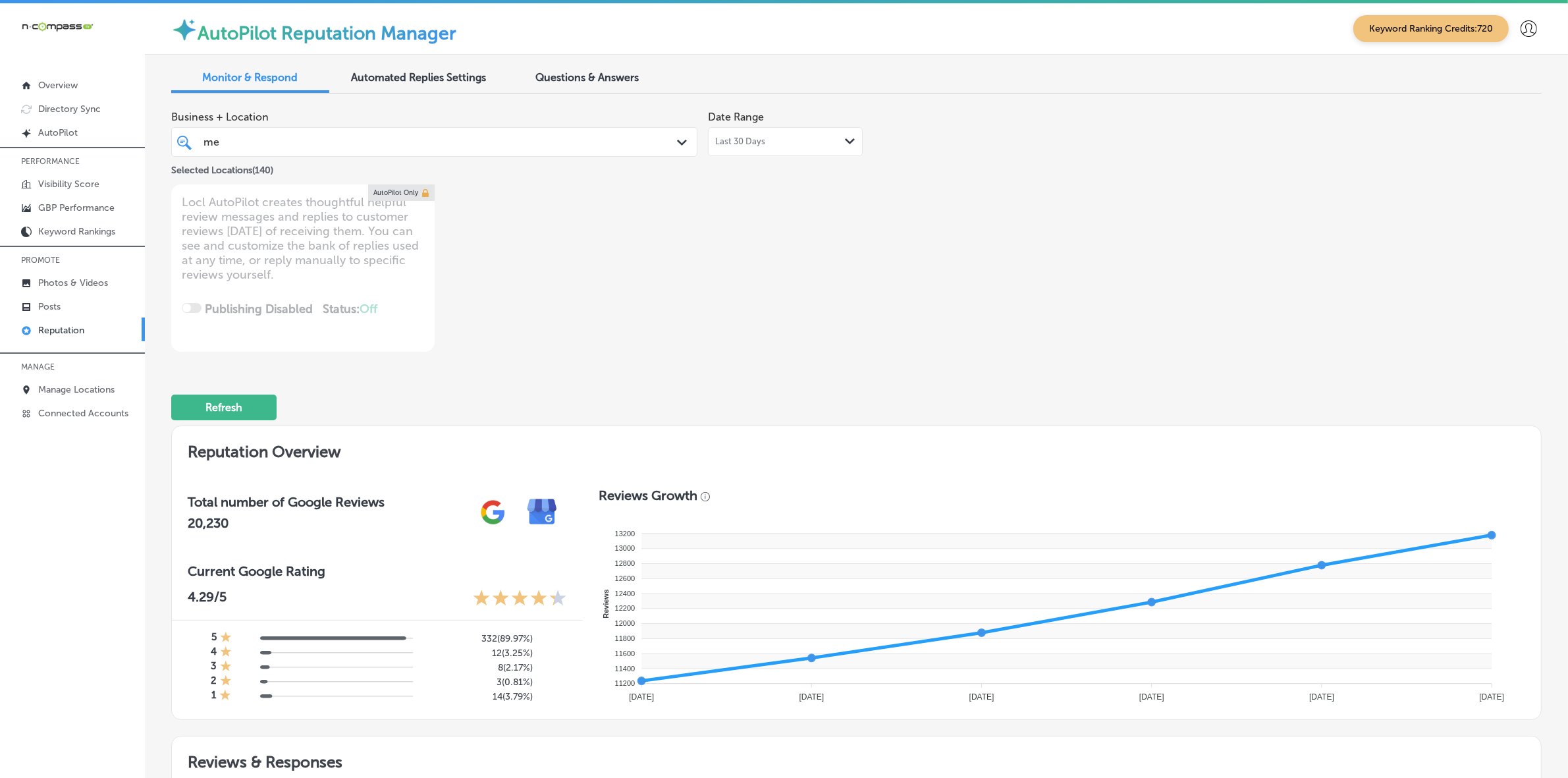
click at [433, 155] on div "me me Path Created with Sketch." at bounding box center [434, 141] width 526 height 30
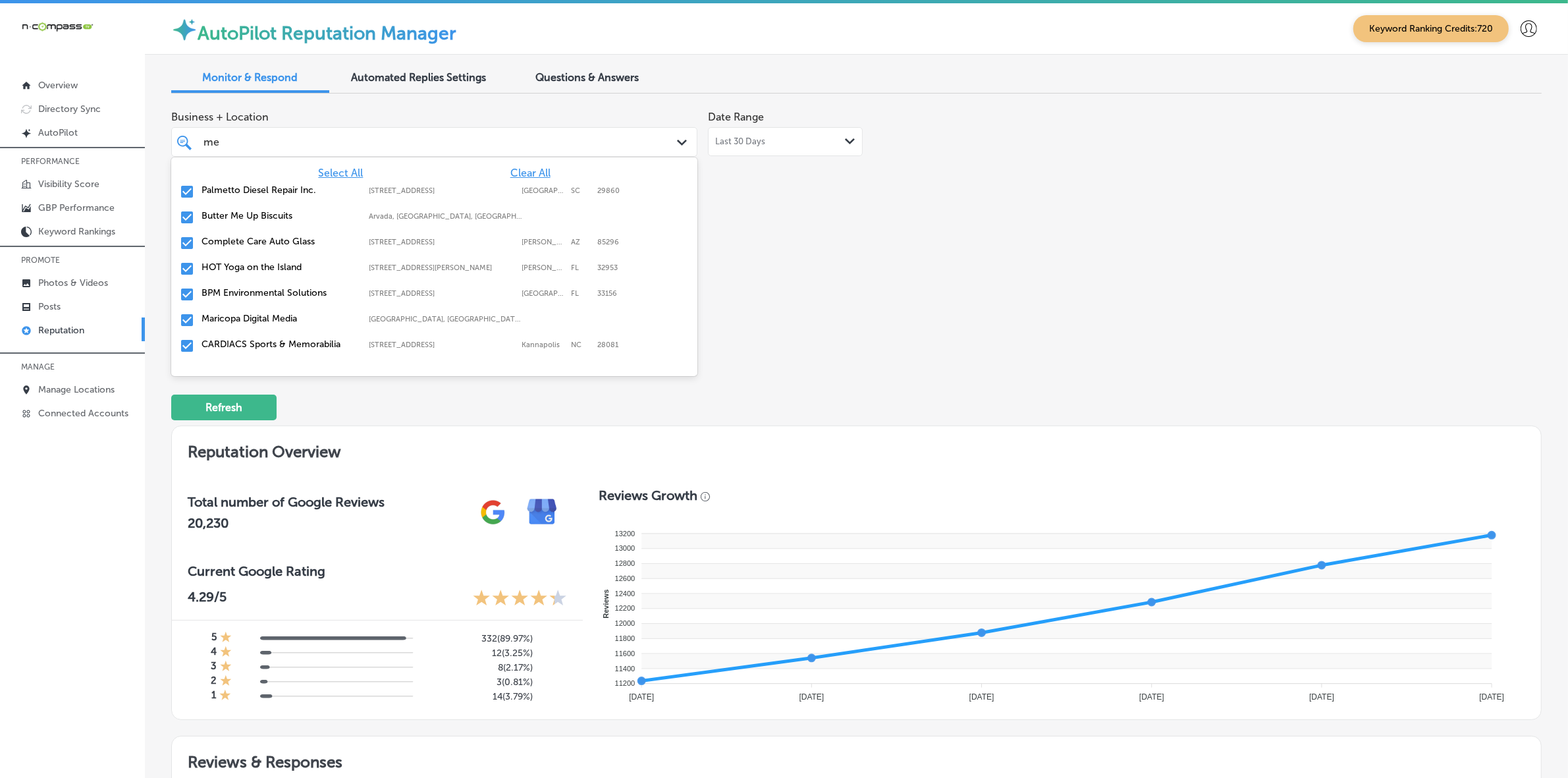
type input "m"
type input "trop"
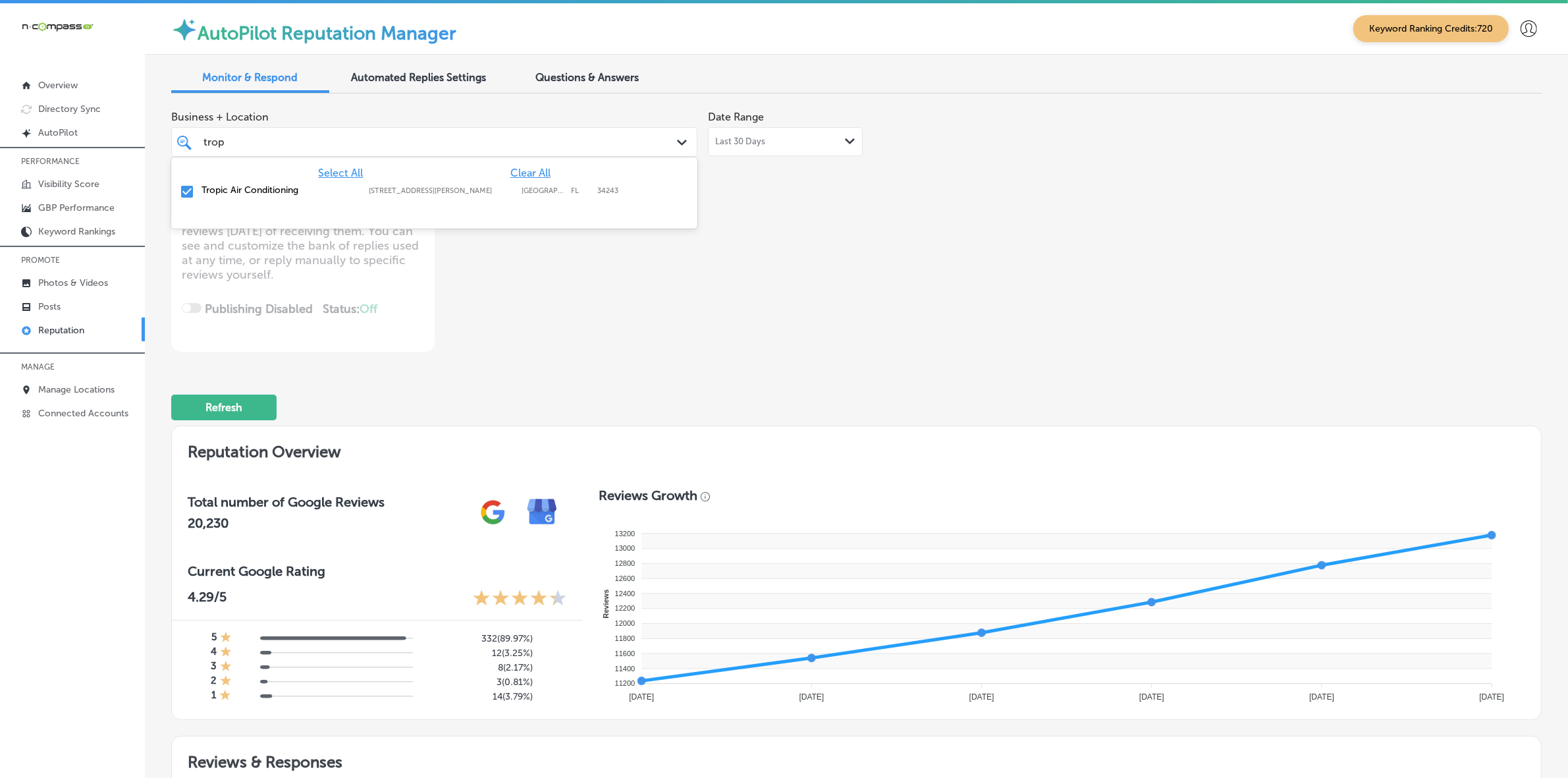
click at [440, 185] on div "Tropic Air Conditioning 1342 whitfield ave, sarasota, FL, 34243 1342 whitfield …" at bounding box center [393, 190] width 384 height 11
type textarea "x"
type input "t"
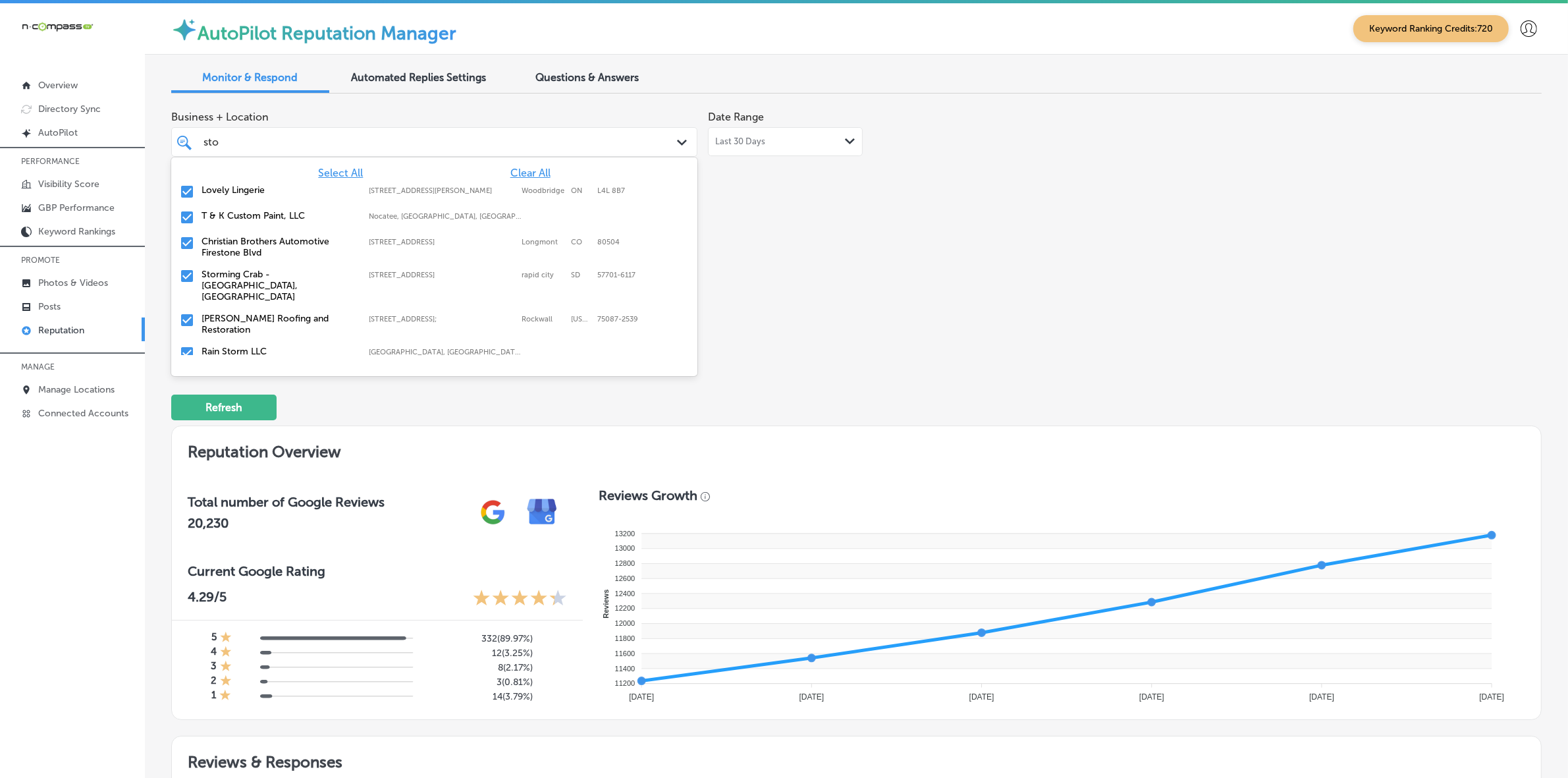
type input "stor"
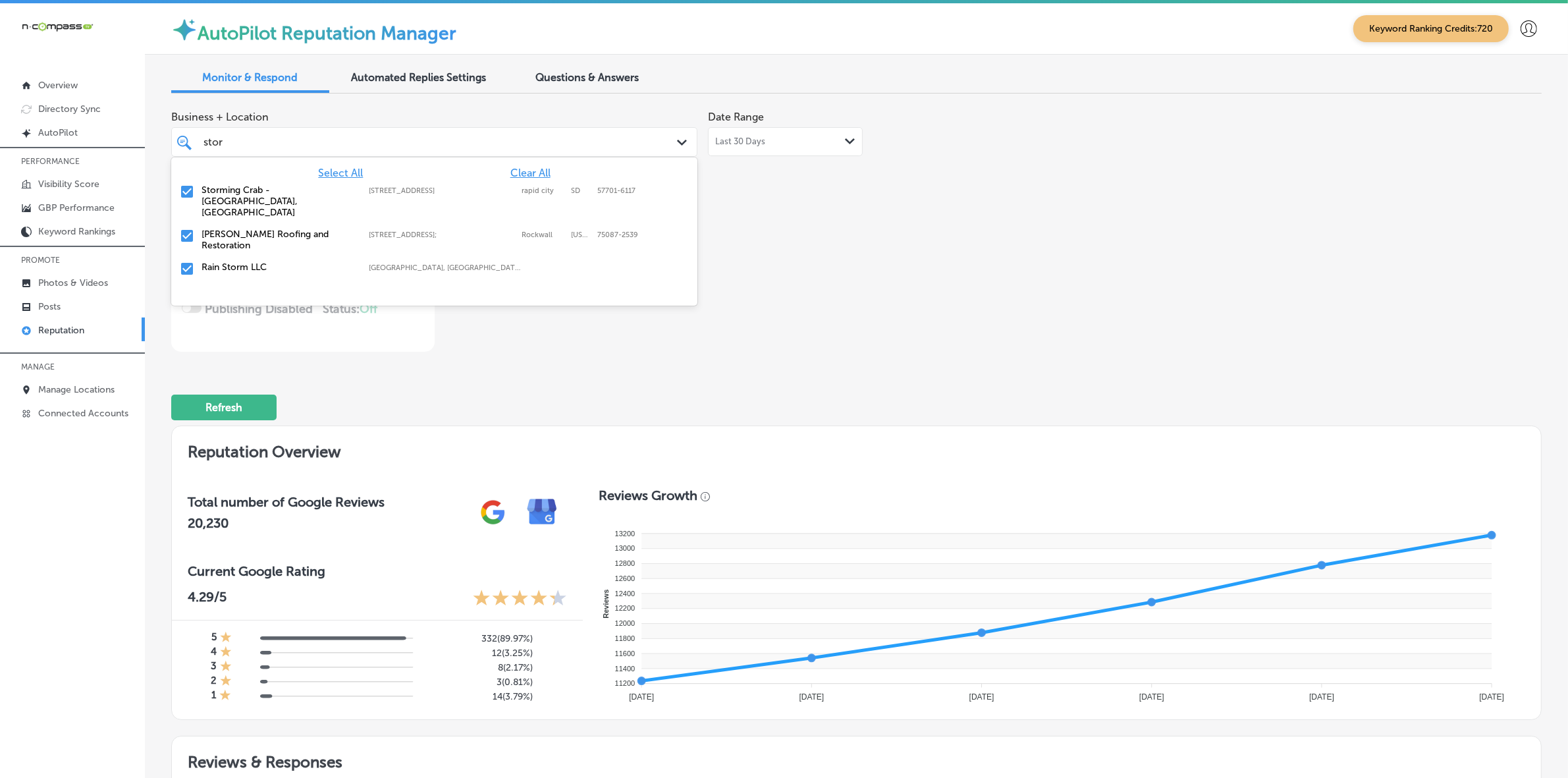
click at [397, 193] on label "[STREET_ADDRESS]" at bounding box center [442, 190] width 146 height 9
click at [397, 193] on label "[STREET_ADDRESS];" at bounding box center [442, 190] width 146 height 9
click at [397, 193] on label "Brooklyn, NY, USA | Red Hook, NY 12571, ..." at bounding box center [446, 190] width 154 height 9
type textarea "x"
type input "st"
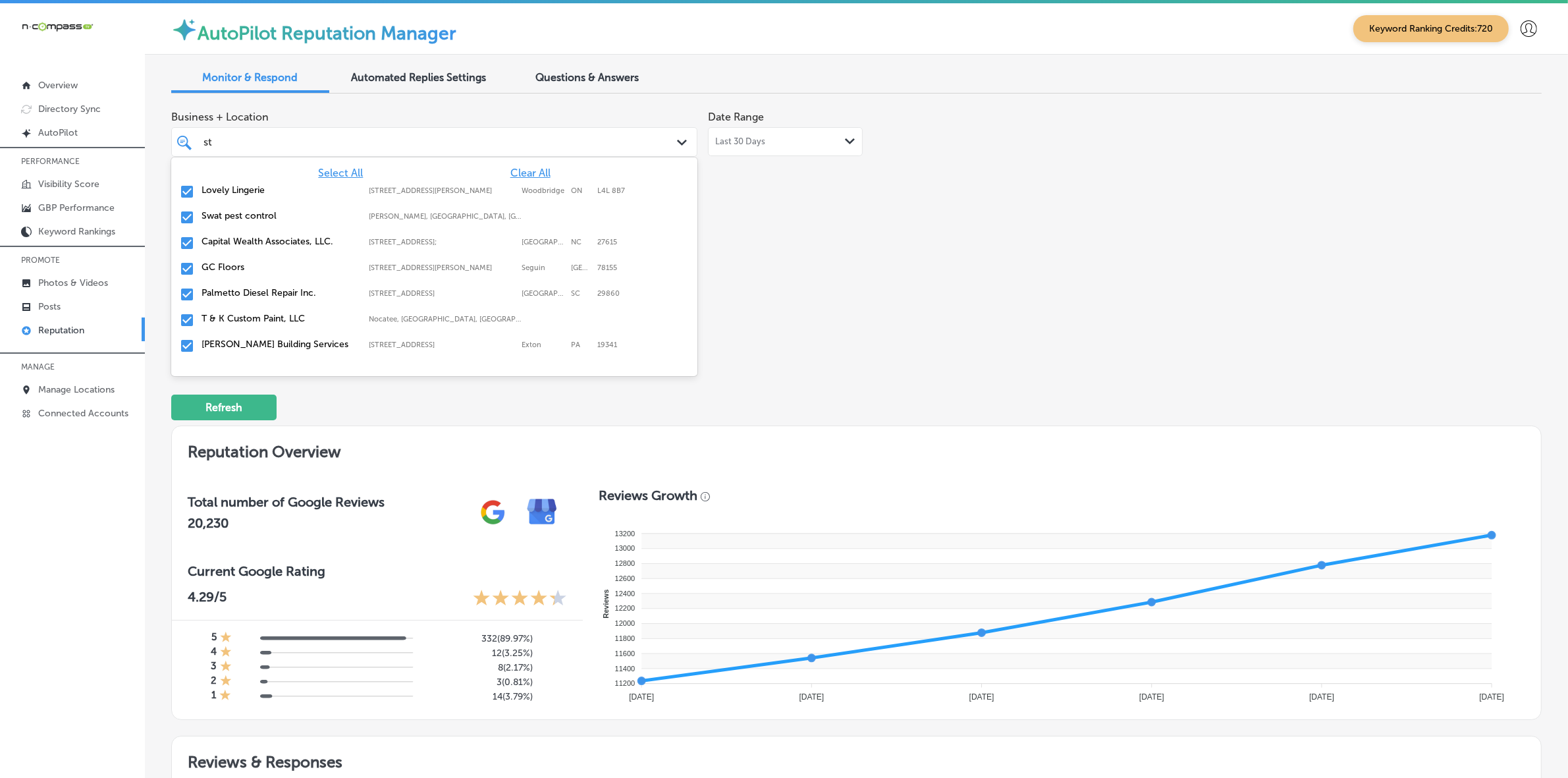
click at [369, 241] on label "[STREET_ADDRESS];" at bounding box center [442, 242] width 146 height 9
type textarea "x"
type input "st"
click at [900, 290] on div "Business + Location option 1022 N. King St, deselected. option 35 East Uwchlan …" at bounding box center [582, 228] width 823 height 248
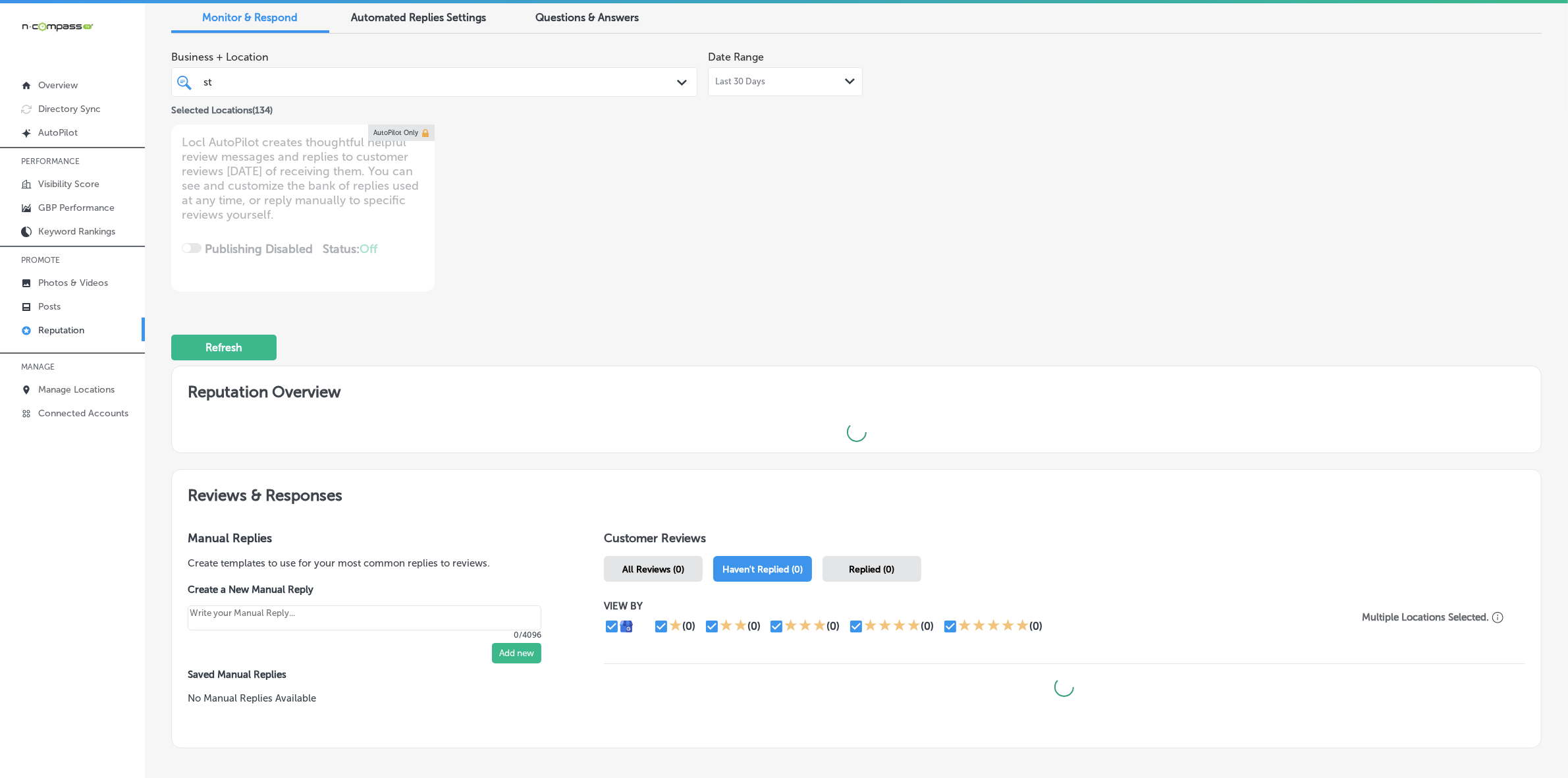
scroll to position [135, 0]
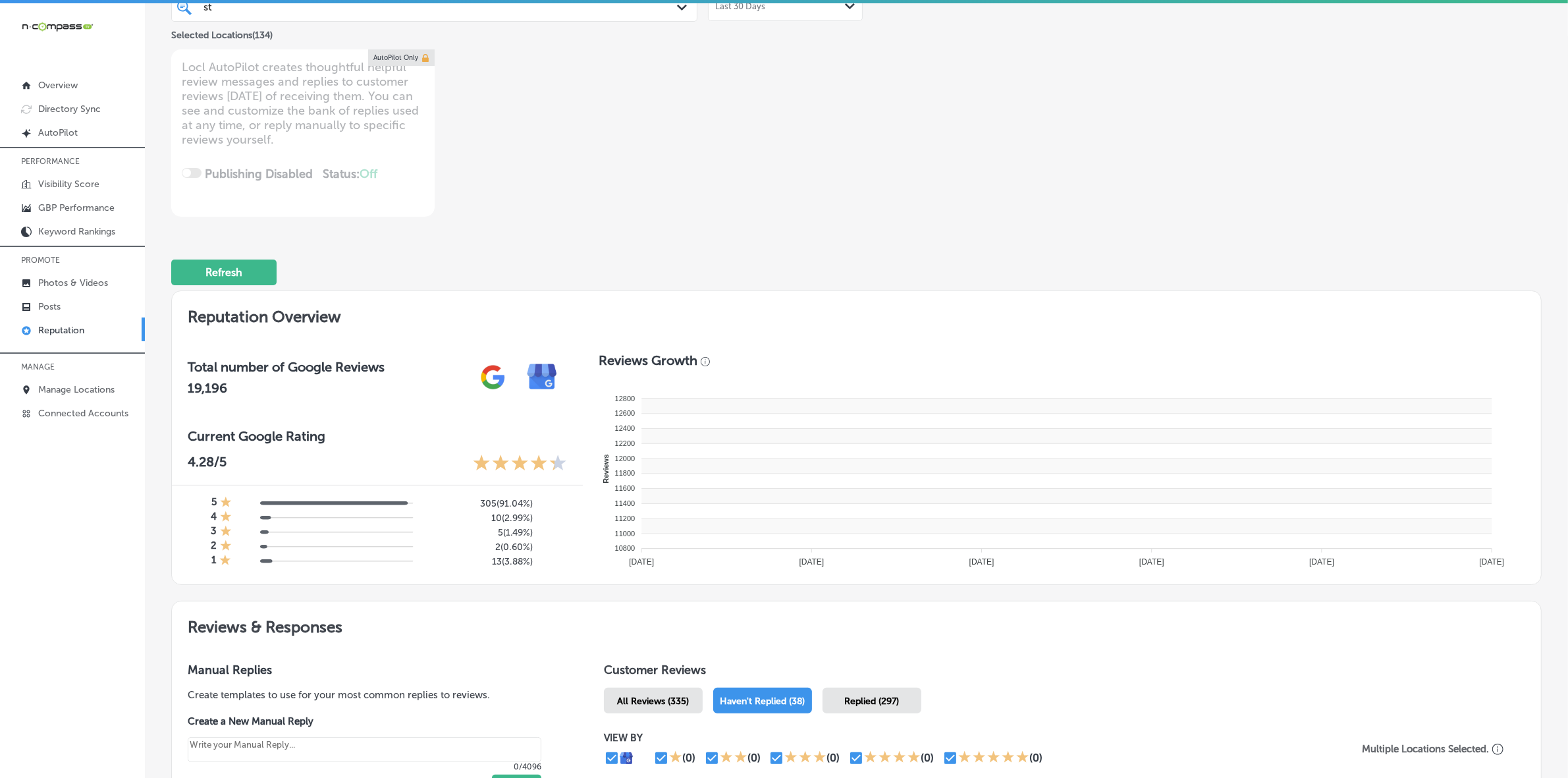
type textarea "x"
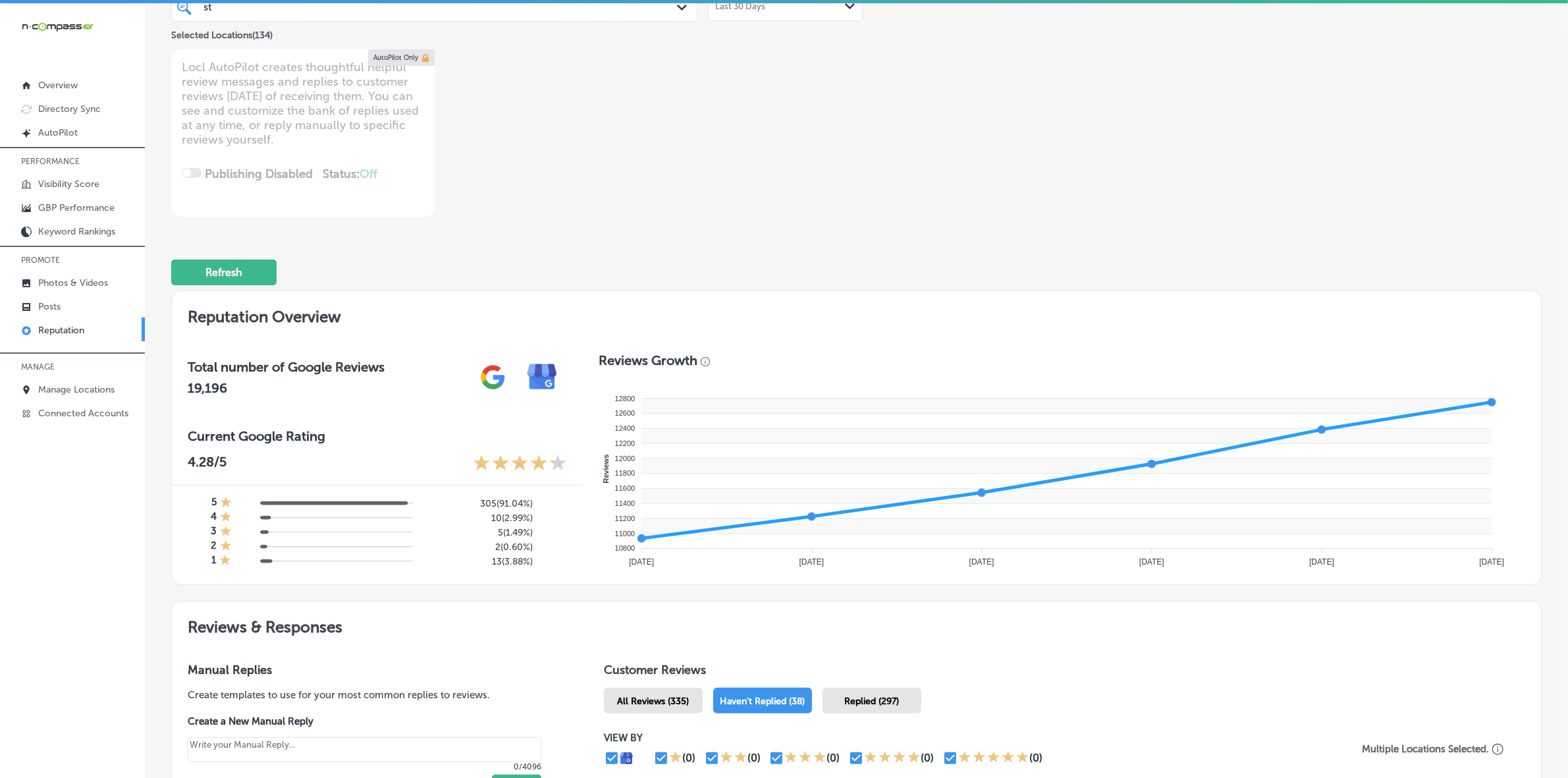
scroll to position [0, 0]
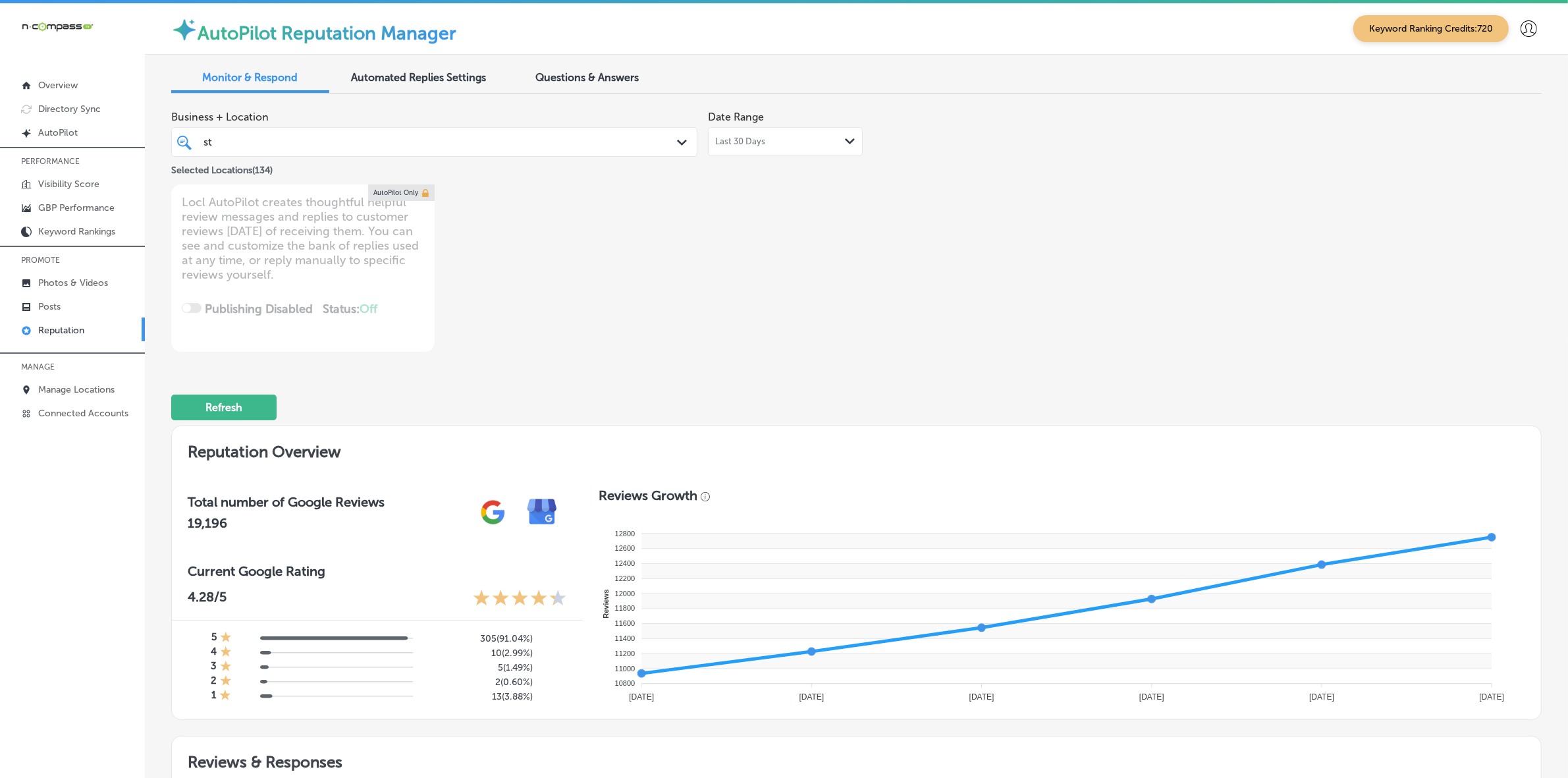
click at [343, 160] on div "Selected Locations ( 134 )" at bounding box center [434, 168] width 526 height 17
click at [324, 141] on div "st st" at bounding box center [411, 142] width 418 height 18
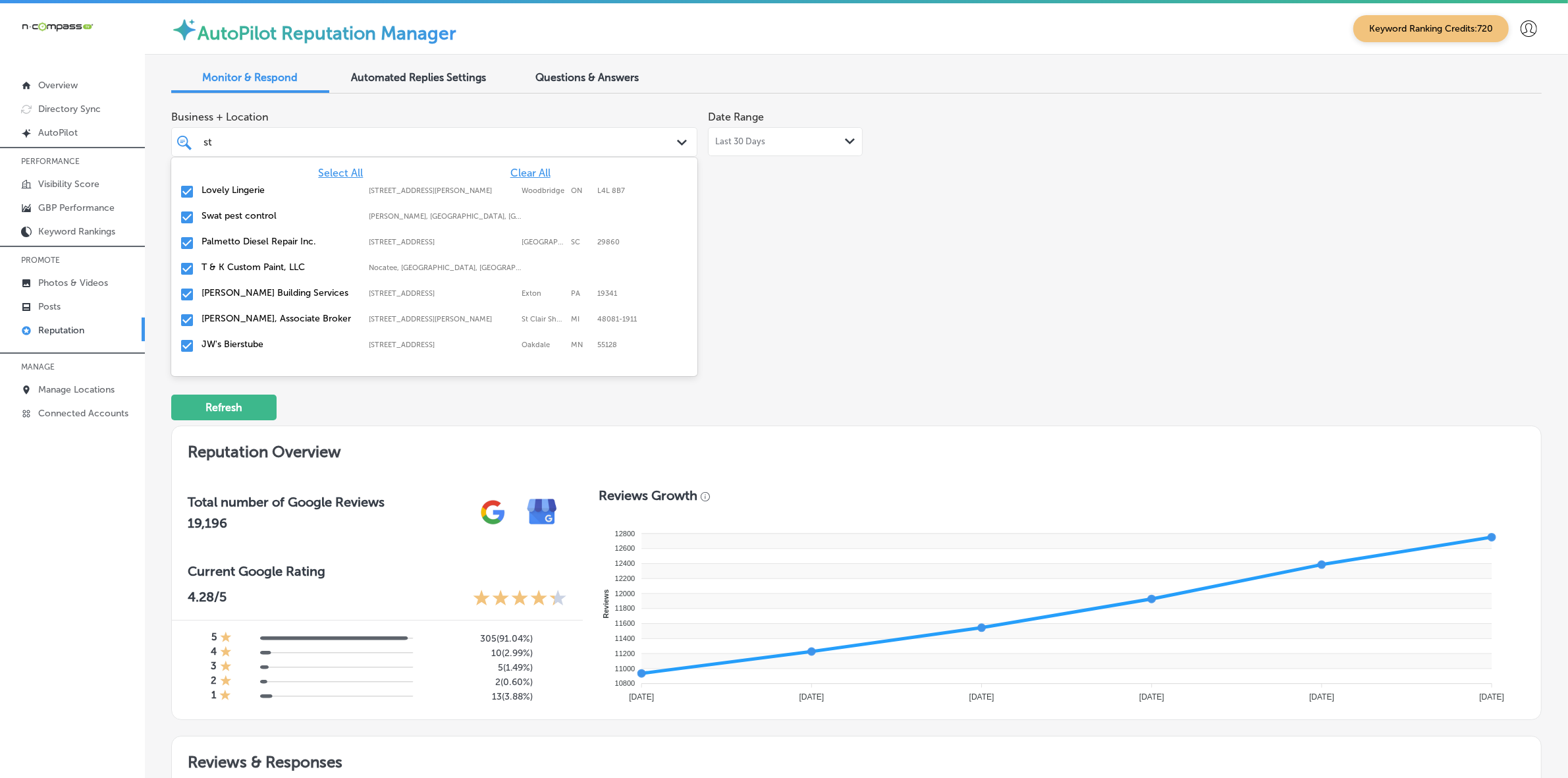
type input "s"
type input "car"
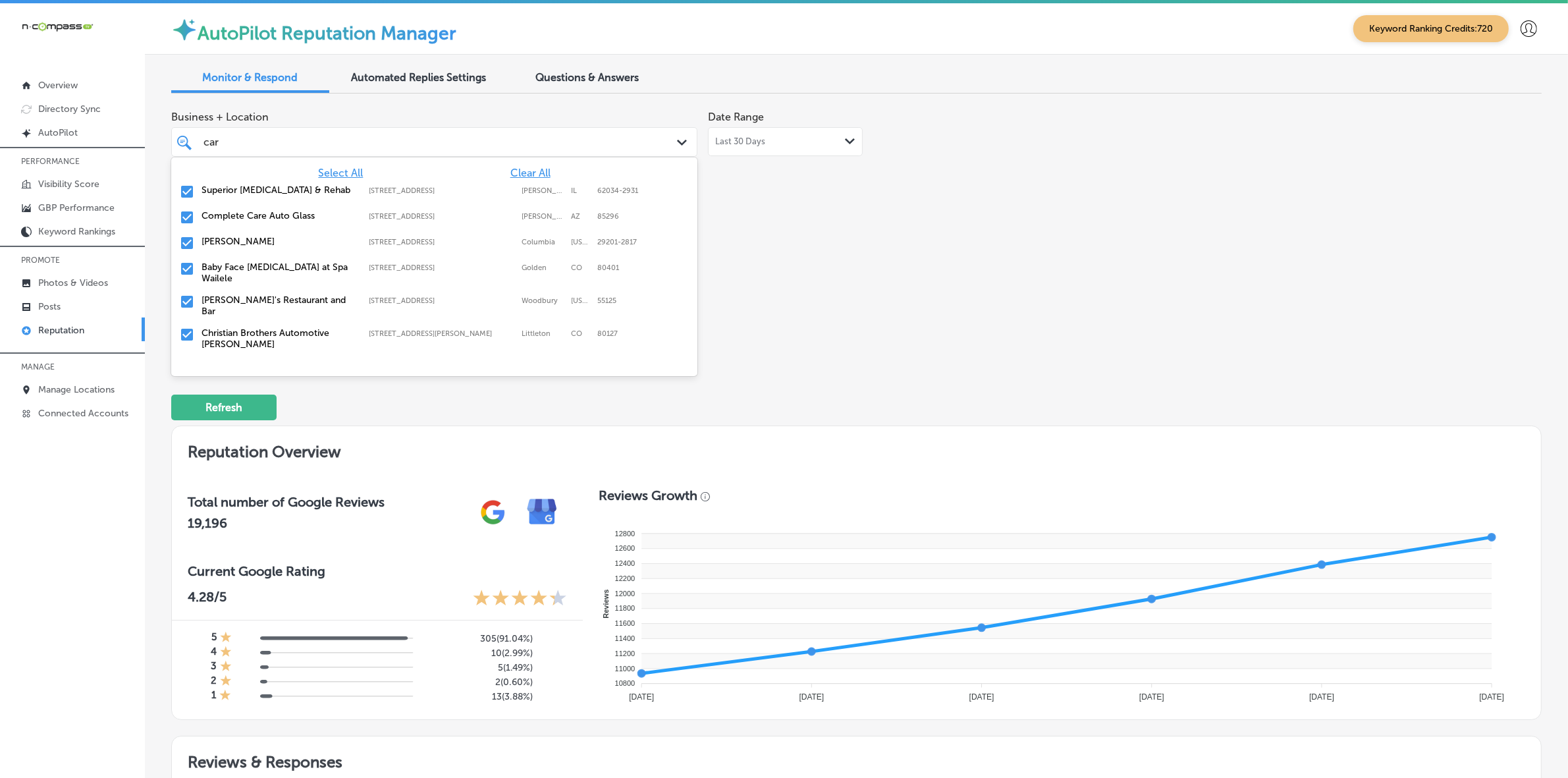
click at [246, 188] on label "Superior [MEDICAL_DATA] & Rehab" at bounding box center [278, 190] width 154 height 11
click at [225, 218] on label "[PERSON_NAME]" at bounding box center [278, 216] width 154 height 11
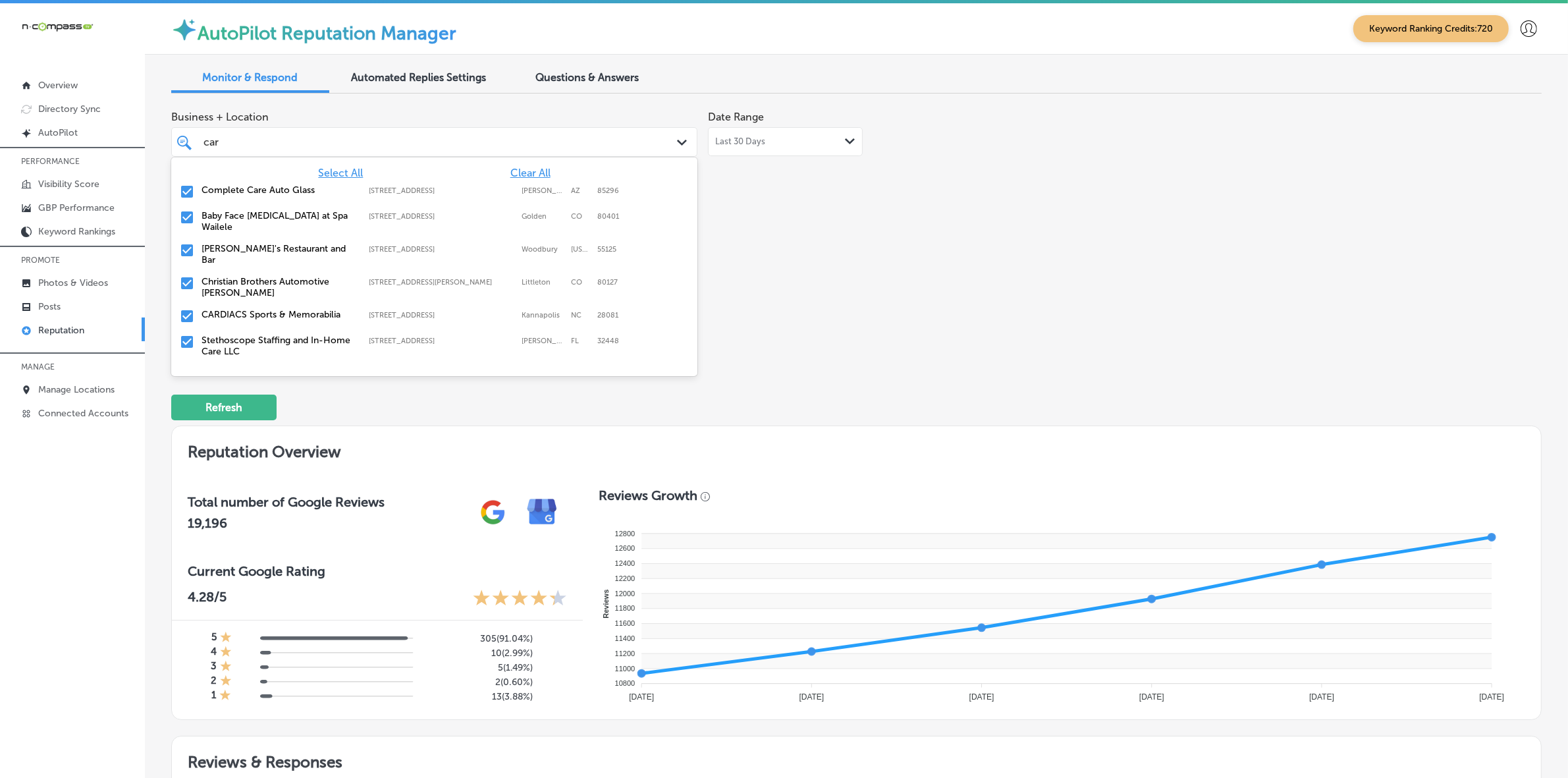
click at [222, 243] on label "[PERSON_NAME]'s Restaurant and Bar" at bounding box center [278, 255] width 154 height 22
click at [218, 302] on label "Stethoscope Staffing and In-Home Care LLC" at bounding box center [278, 313] width 154 height 22
type textarea "x"
type input "car"
click at [806, 301] on div "Business + Location option 3026 Auction Drive, deselected. option 133 West Ave …" at bounding box center [582, 228] width 823 height 248
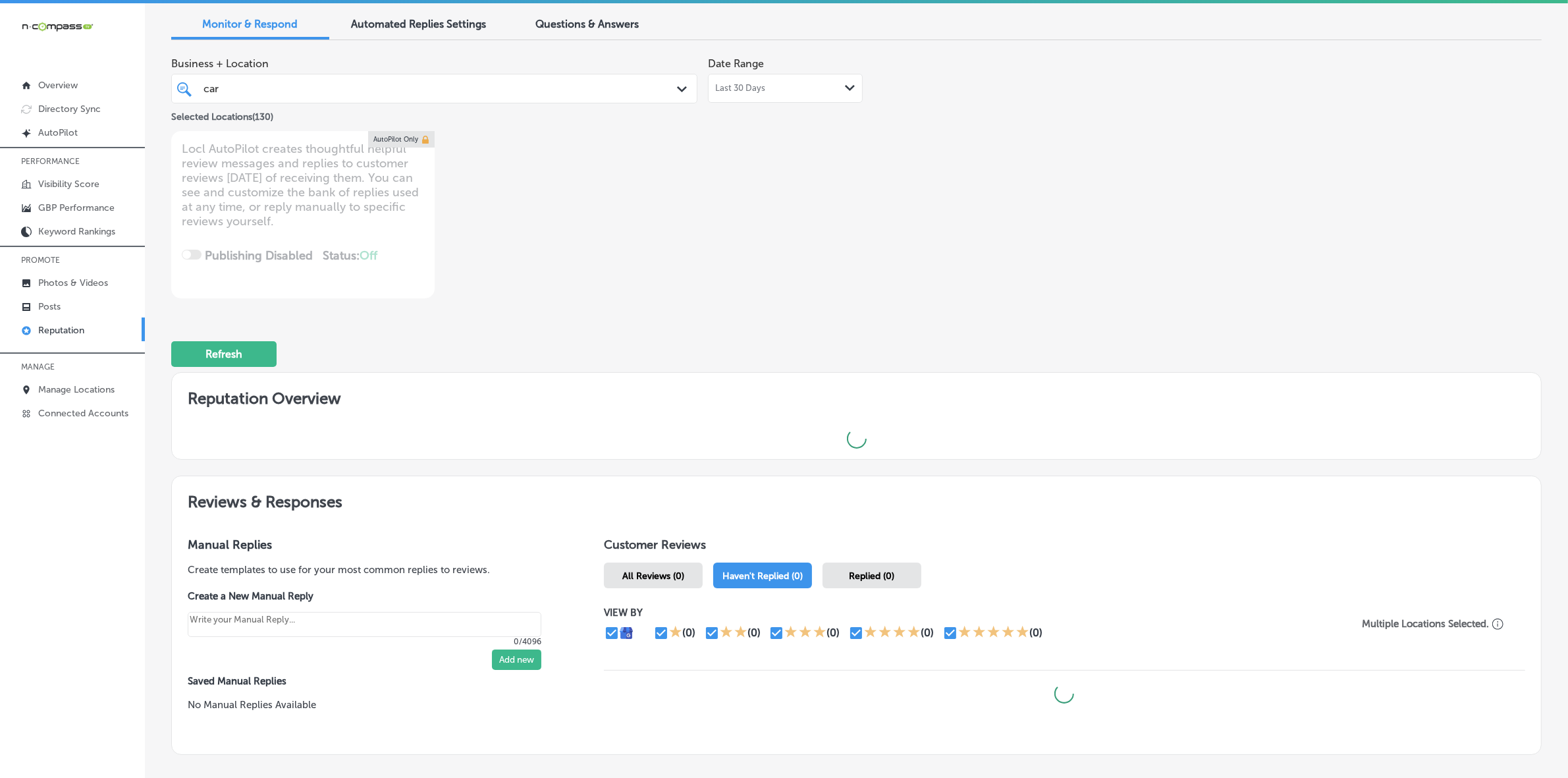
scroll to position [83, 0]
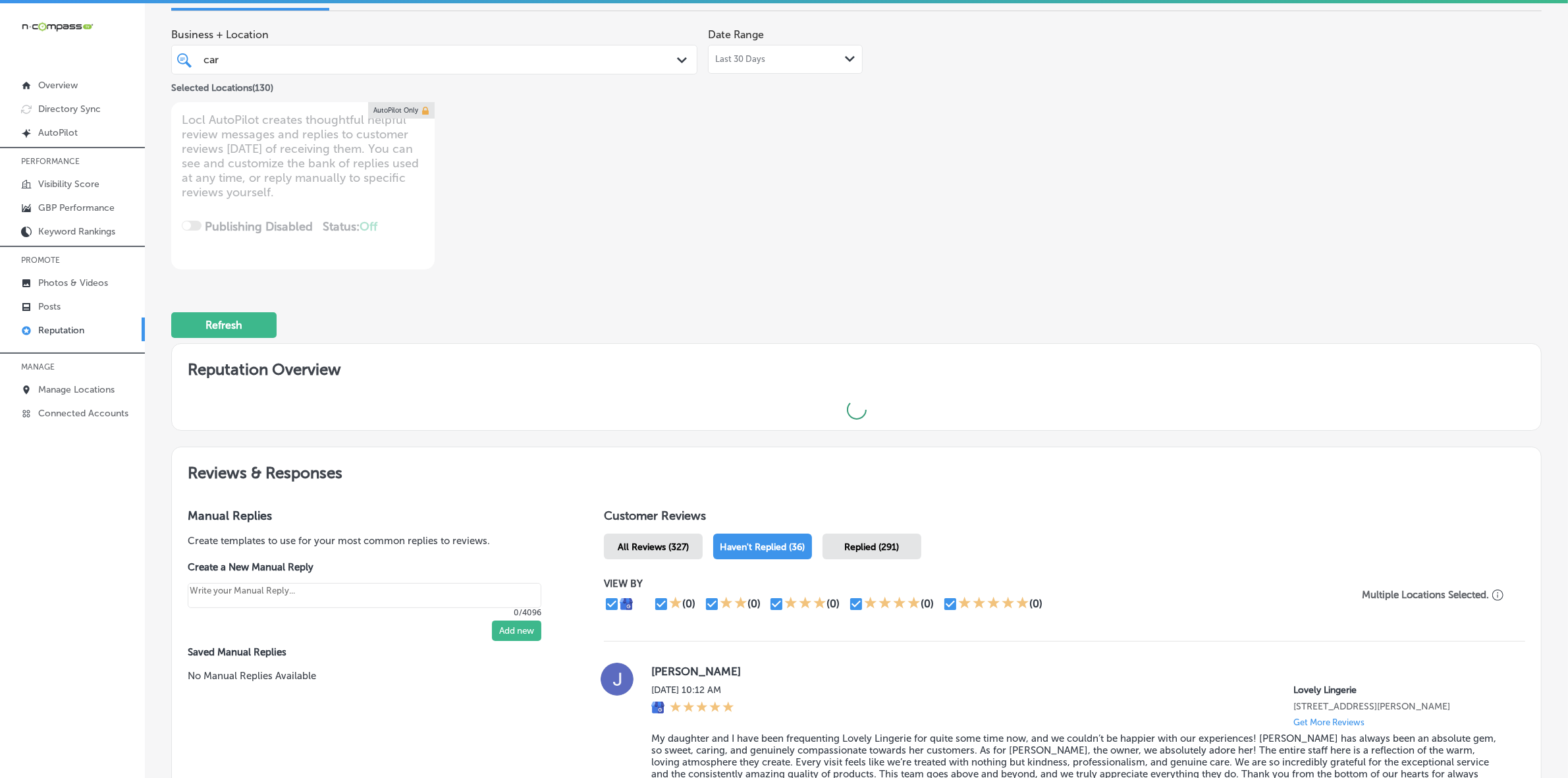
type textarea "x"
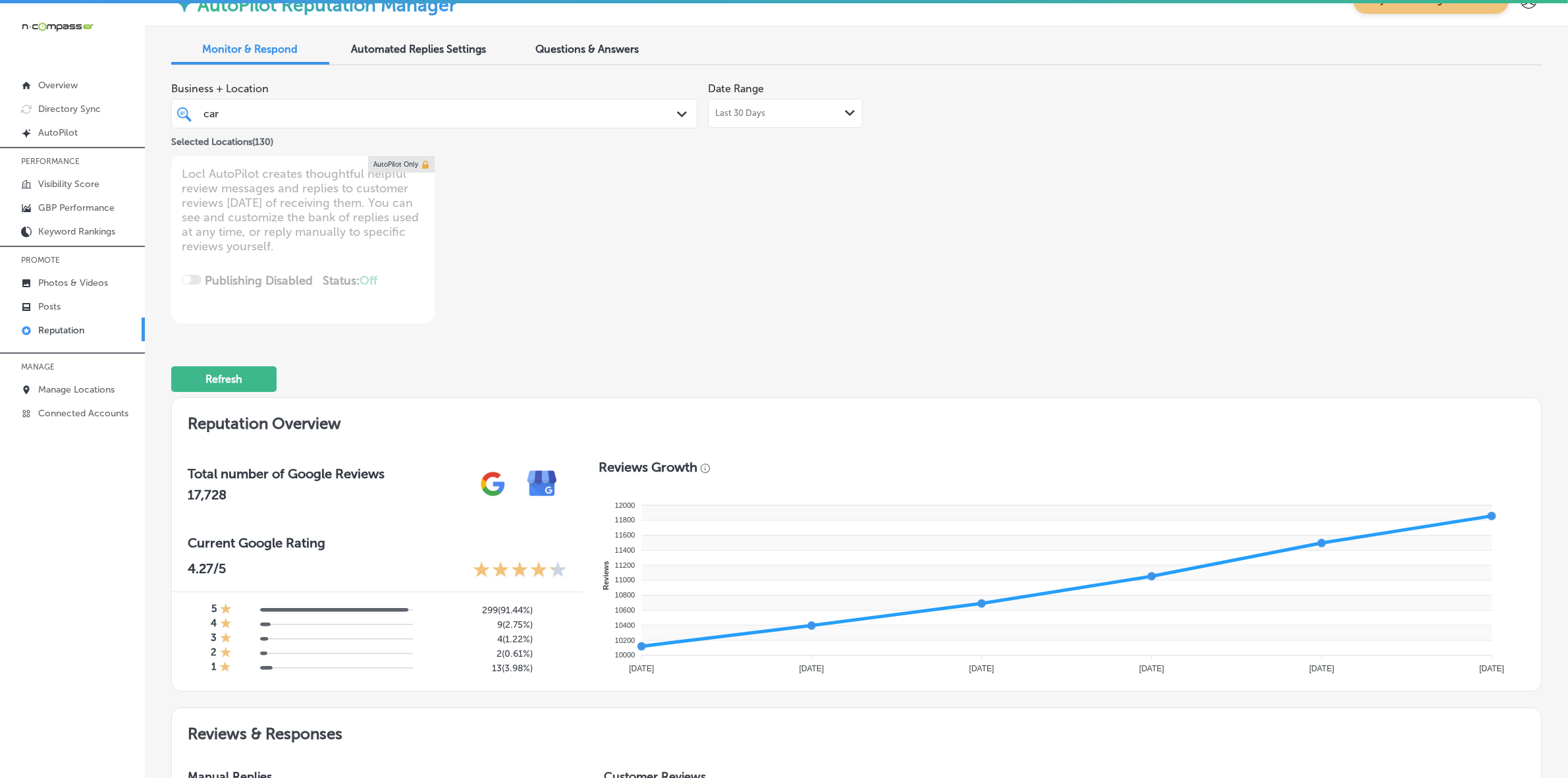
scroll to position [0, 0]
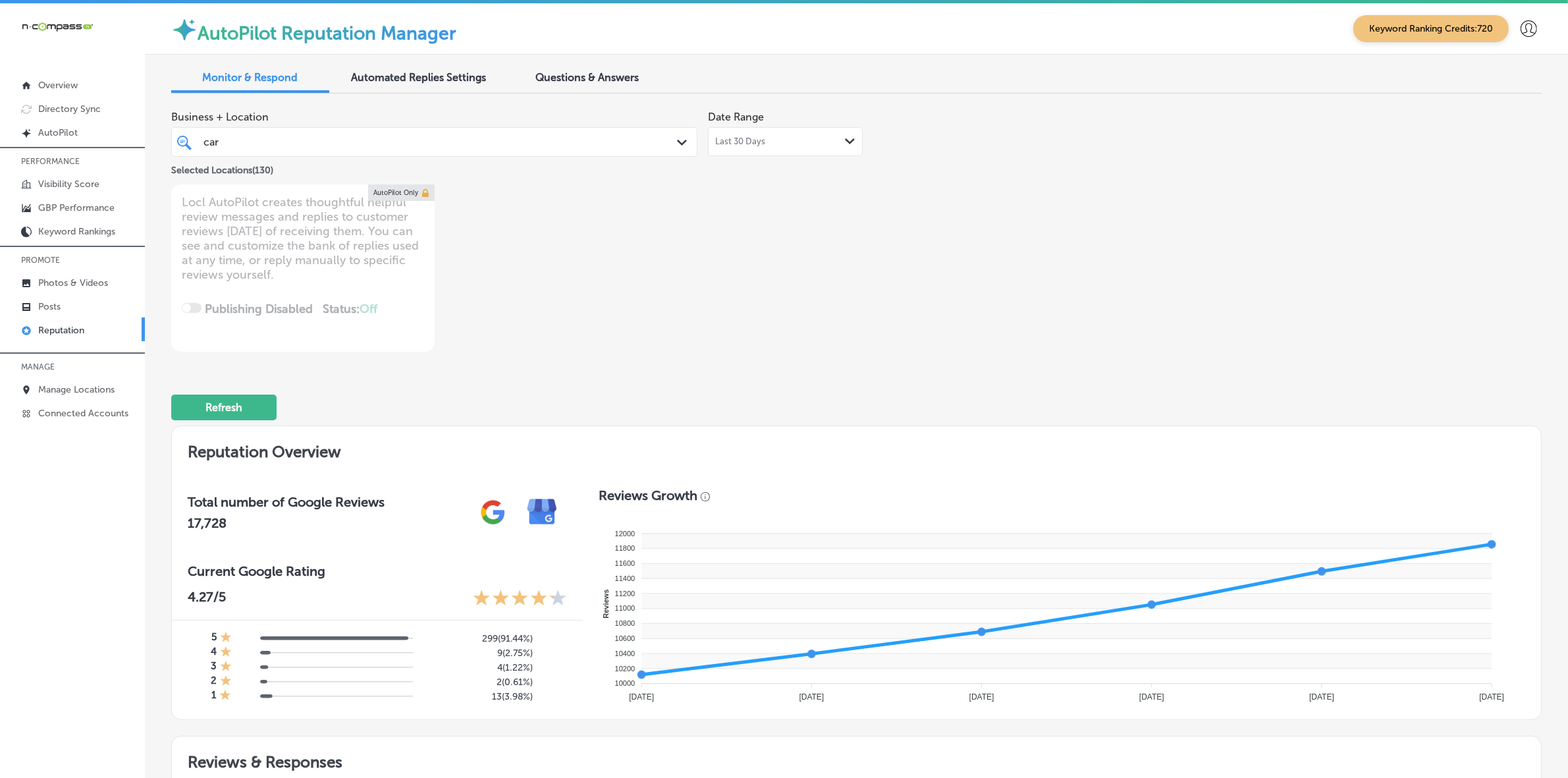
click at [285, 153] on div "car car Path Created with Sketch." at bounding box center [434, 141] width 526 height 30
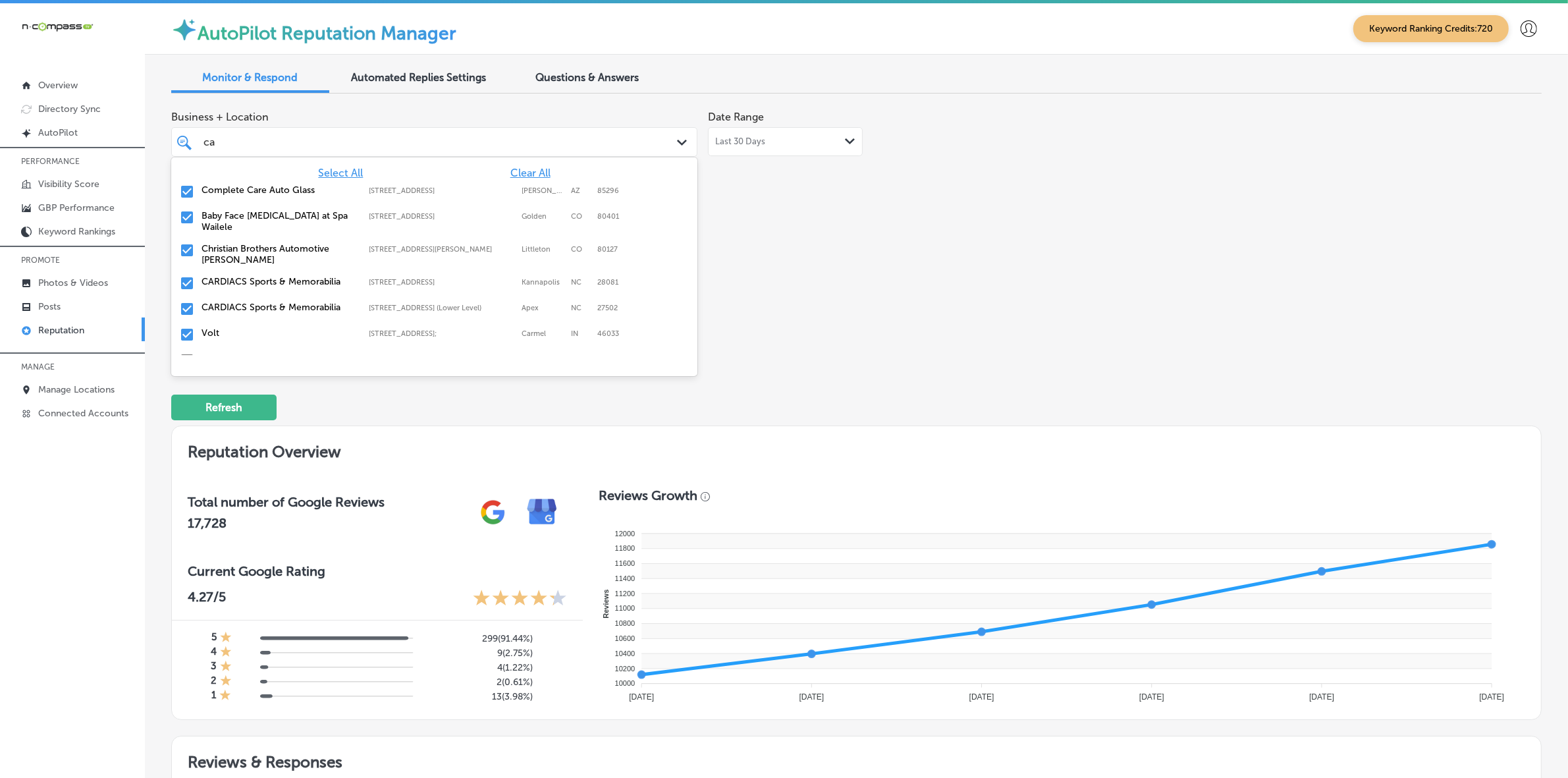
type input "c"
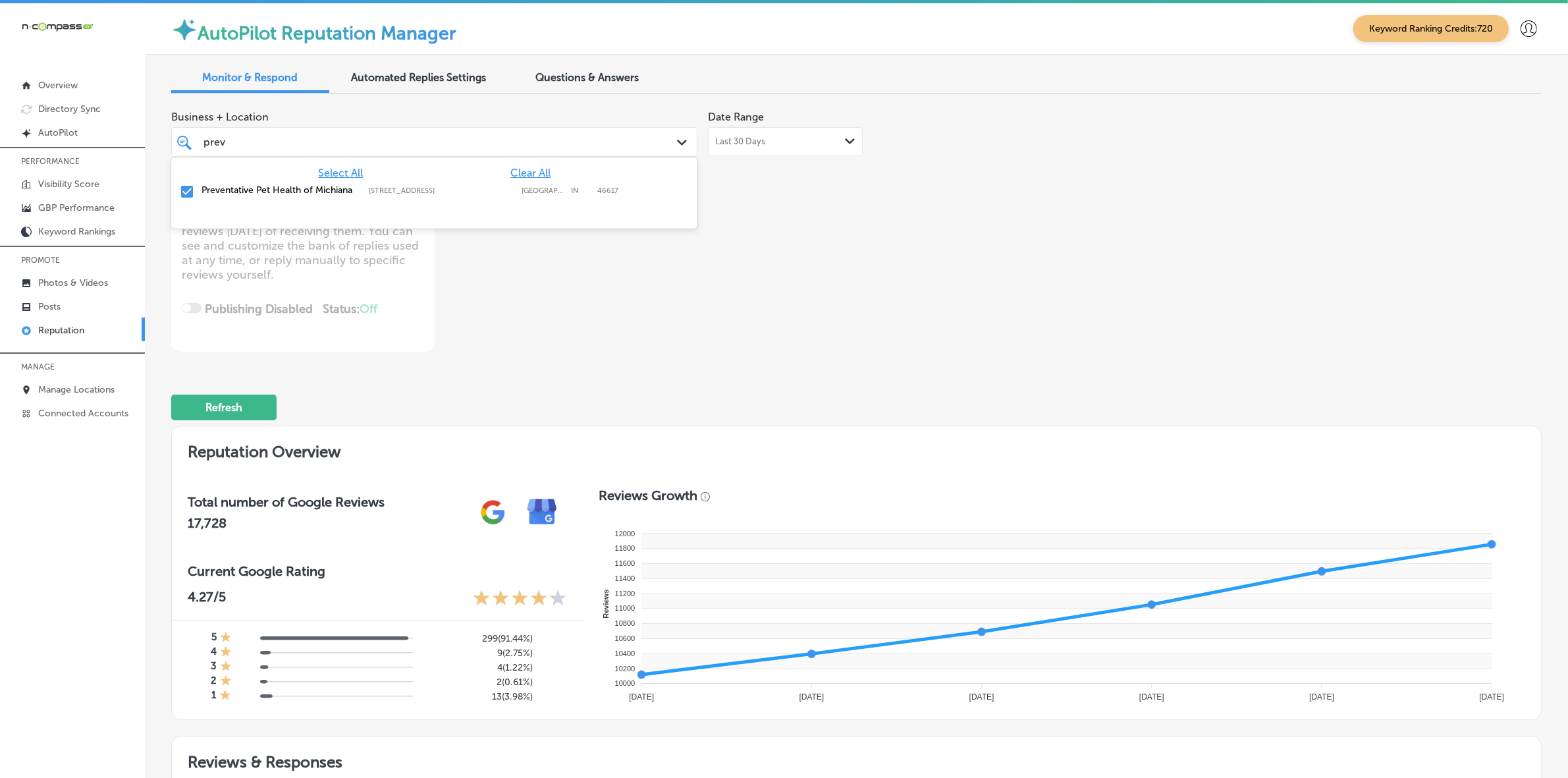
type input "preve"
click at [298, 189] on label "Preventative Pet Health of Michiana" at bounding box center [278, 190] width 154 height 11
type textarea "x"
type input "pre"
click at [298, 189] on label "Prestige With Integrity Auto Repair" at bounding box center [278, 190] width 154 height 11
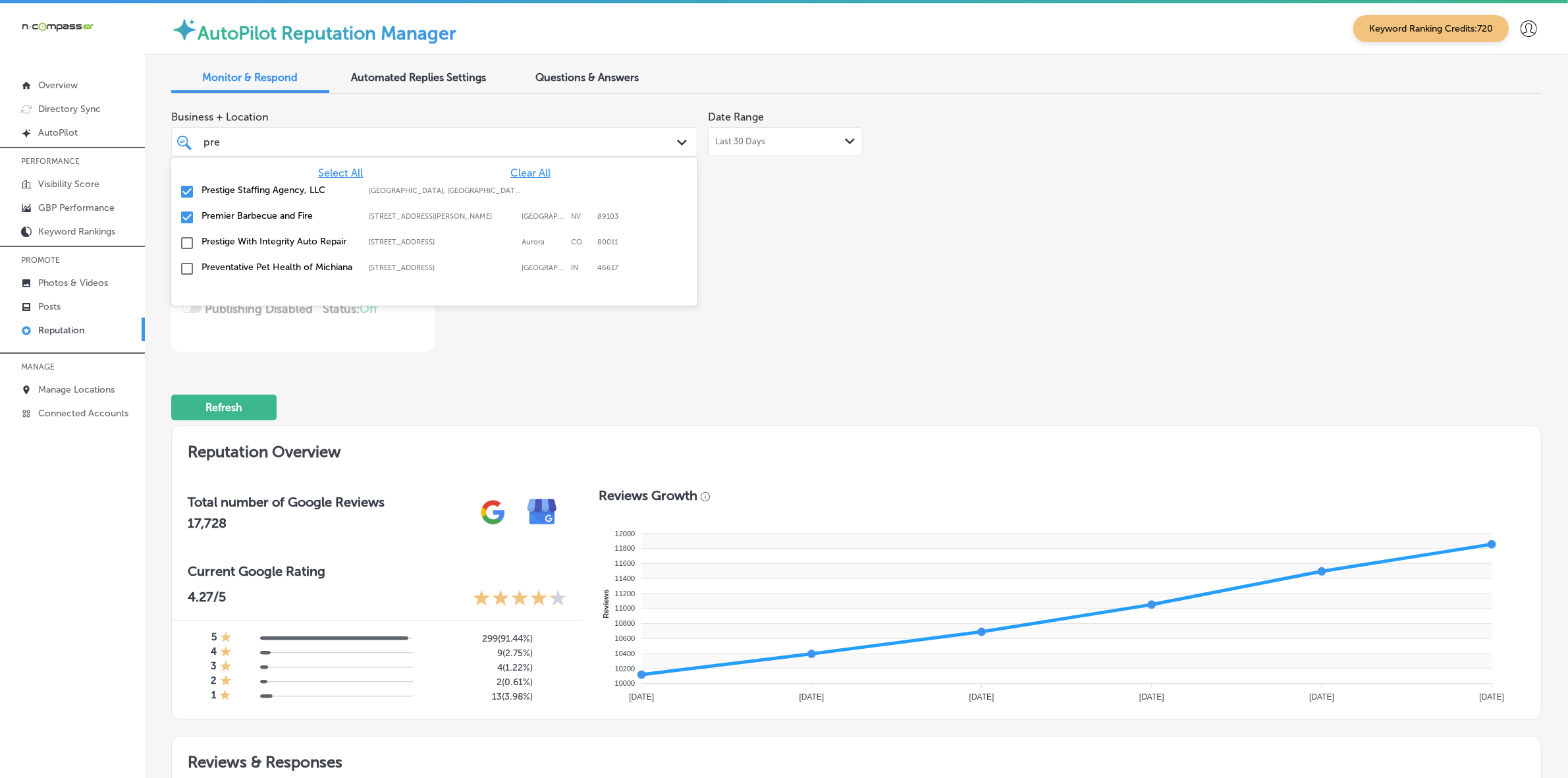
click at [298, 189] on label "Prestige Staffing Agency, LLC" at bounding box center [278, 190] width 154 height 11
click at [292, 189] on label "Premier Barbecue and Fire" at bounding box center [278, 190] width 154 height 11
type textarea "x"
type input "pr"
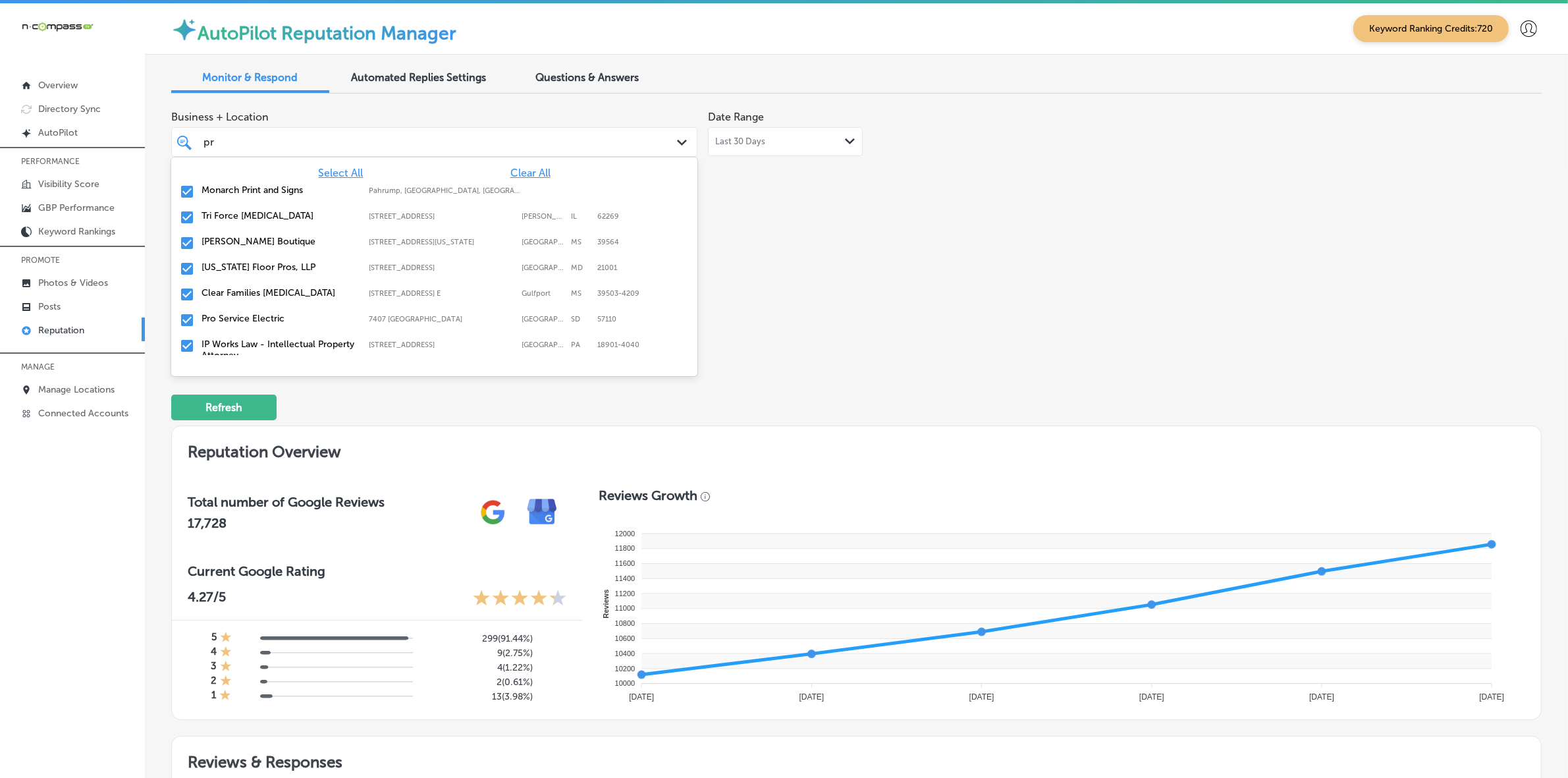
click at [290, 189] on label "Monarch Print and Signs" at bounding box center [278, 190] width 154 height 11
click at [290, 189] on label "Tri Force [MEDICAL_DATA]" at bounding box center [278, 190] width 154 height 11
click at [290, 189] on label "[PERSON_NAME] Boutique" at bounding box center [278, 190] width 154 height 11
click at [290, 189] on label "[US_STATE] Floor Pros, LLP" at bounding box center [278, 190] width 154 height 11
click at [284, 206] on div "Pro Service Electric 7407 Arrowhead, Sioux Falls, SD, 57110 7407 Arrowhead Siou…" at bounding box center [434, 218] width 526 height 26
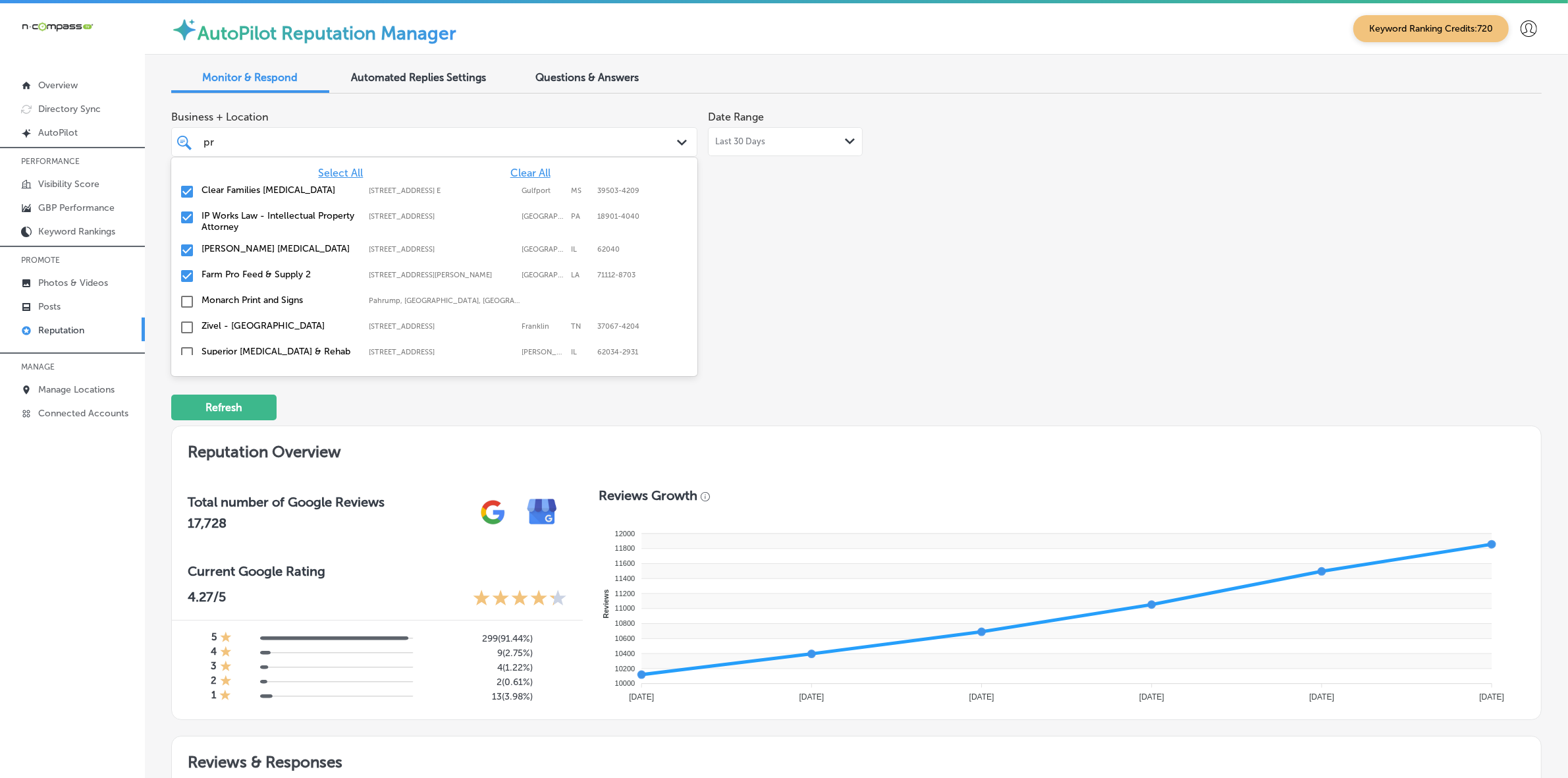
click at [284, 208] on div "IP Works Law - Intellectual Property Attorney 196 West Ashland Street, Doylesto…" at bounding box center [434, 222] width 516 height 27
click at [284, 215] on label "[PERSON_NAME] [MEDICAL_DATA]" at bounding box center [278, 216] width 154 height 11
click at [284, 215] on label "Farm Pro Feed & Supply 2" at bounding box center [278, 216] width 154 height 11
type textarea "x"
type input "p"
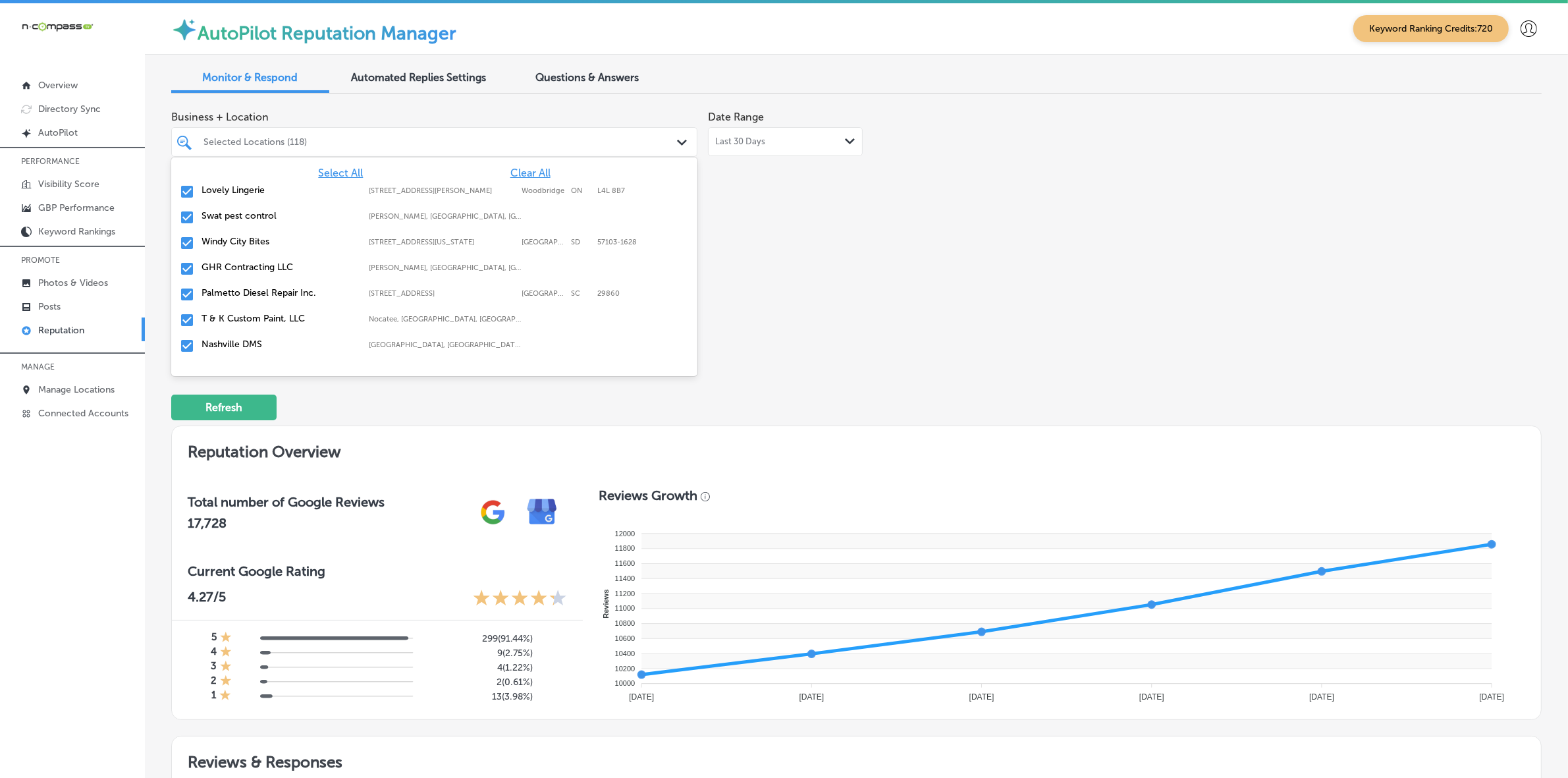
click at [781, 249] on div "Business + Location option 5520 Barksdale Blvd, deselected. option focused, 5 o…" at bounding box center [582, 228] width 823 height 248
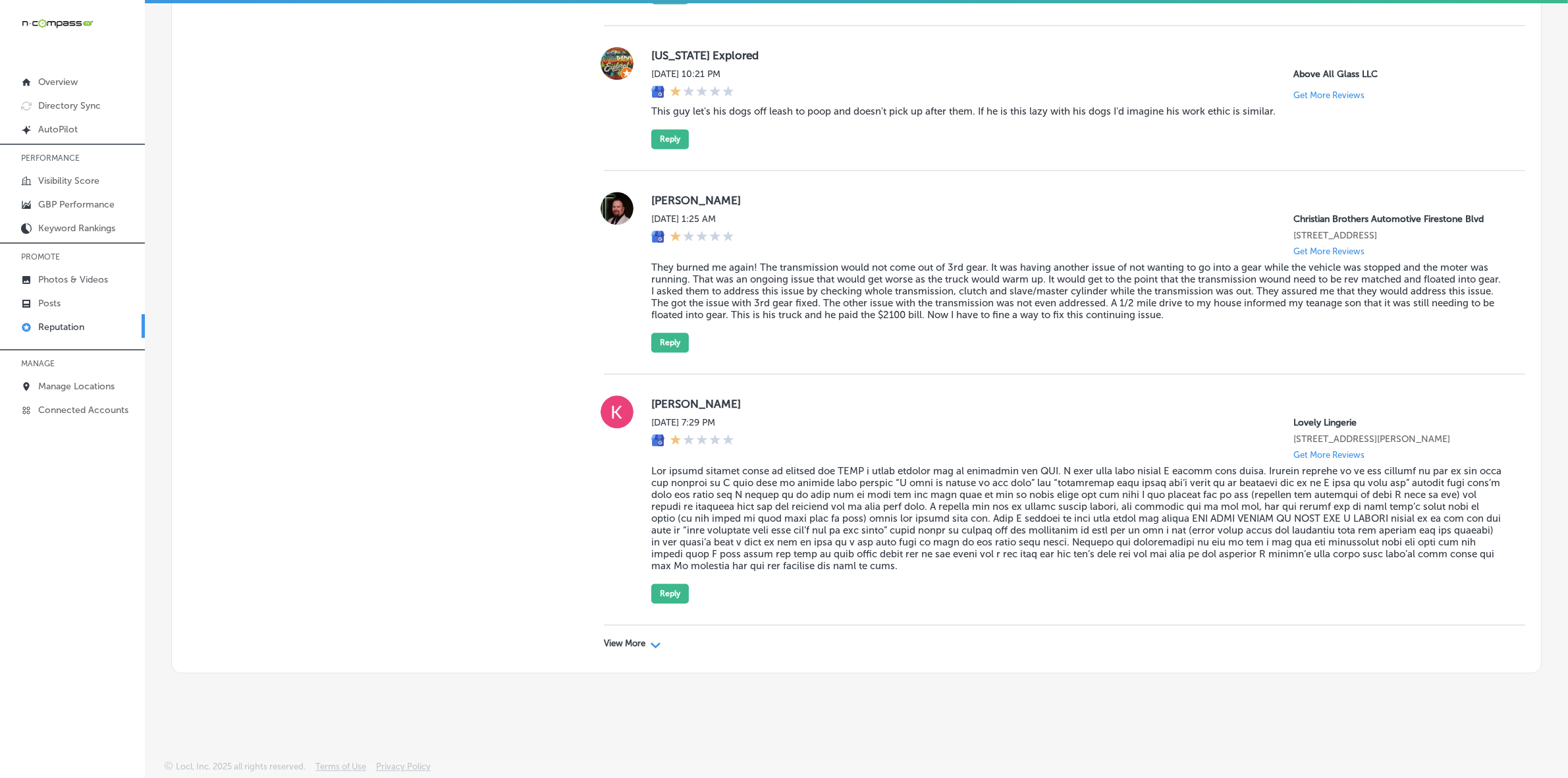
scroll to position [3759, 0]
click at [643, 640] on div "View More Path Created with Sketch." at bounding box center [632, 643] width 57 height 10
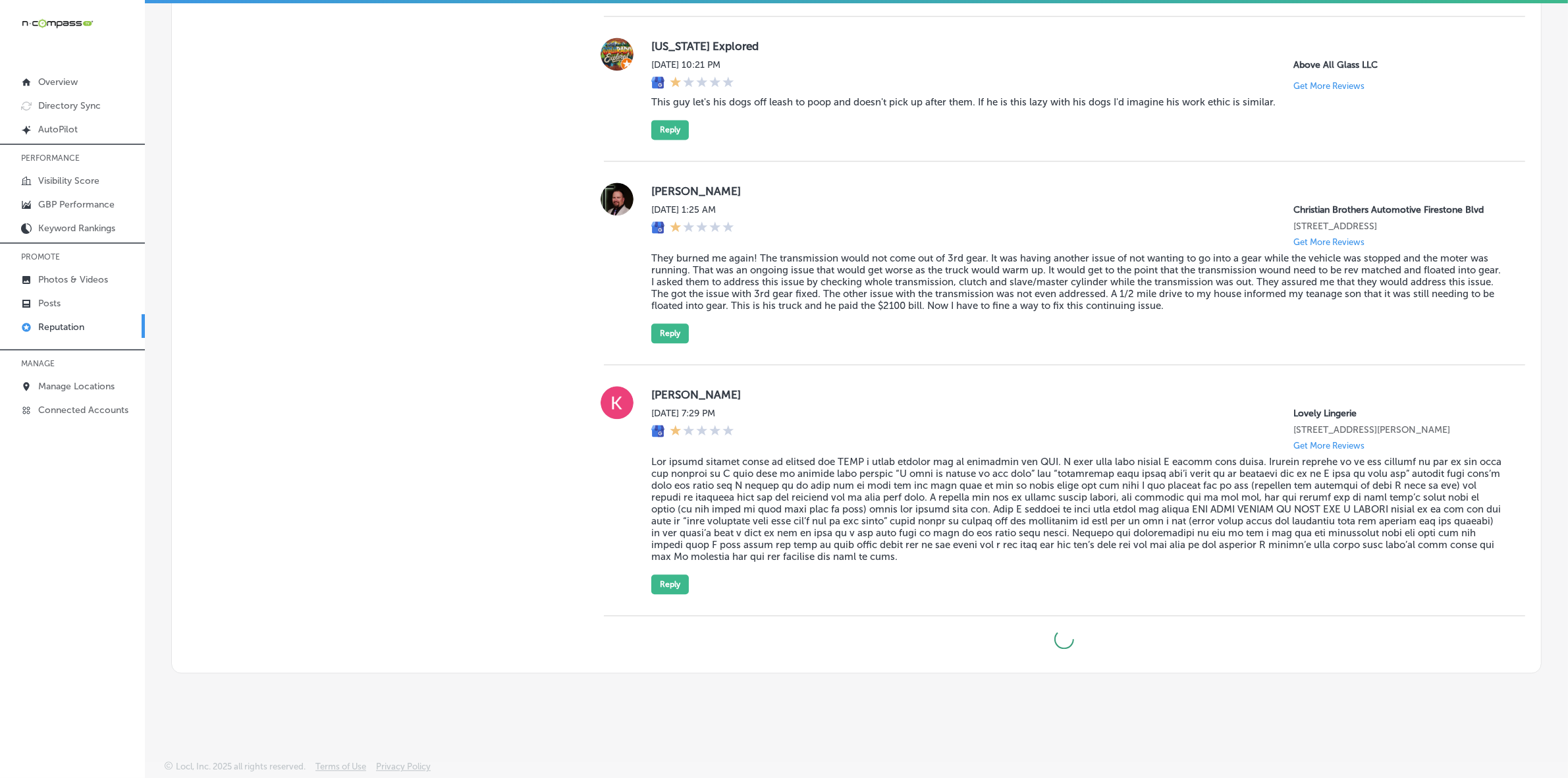
type textarea "x"
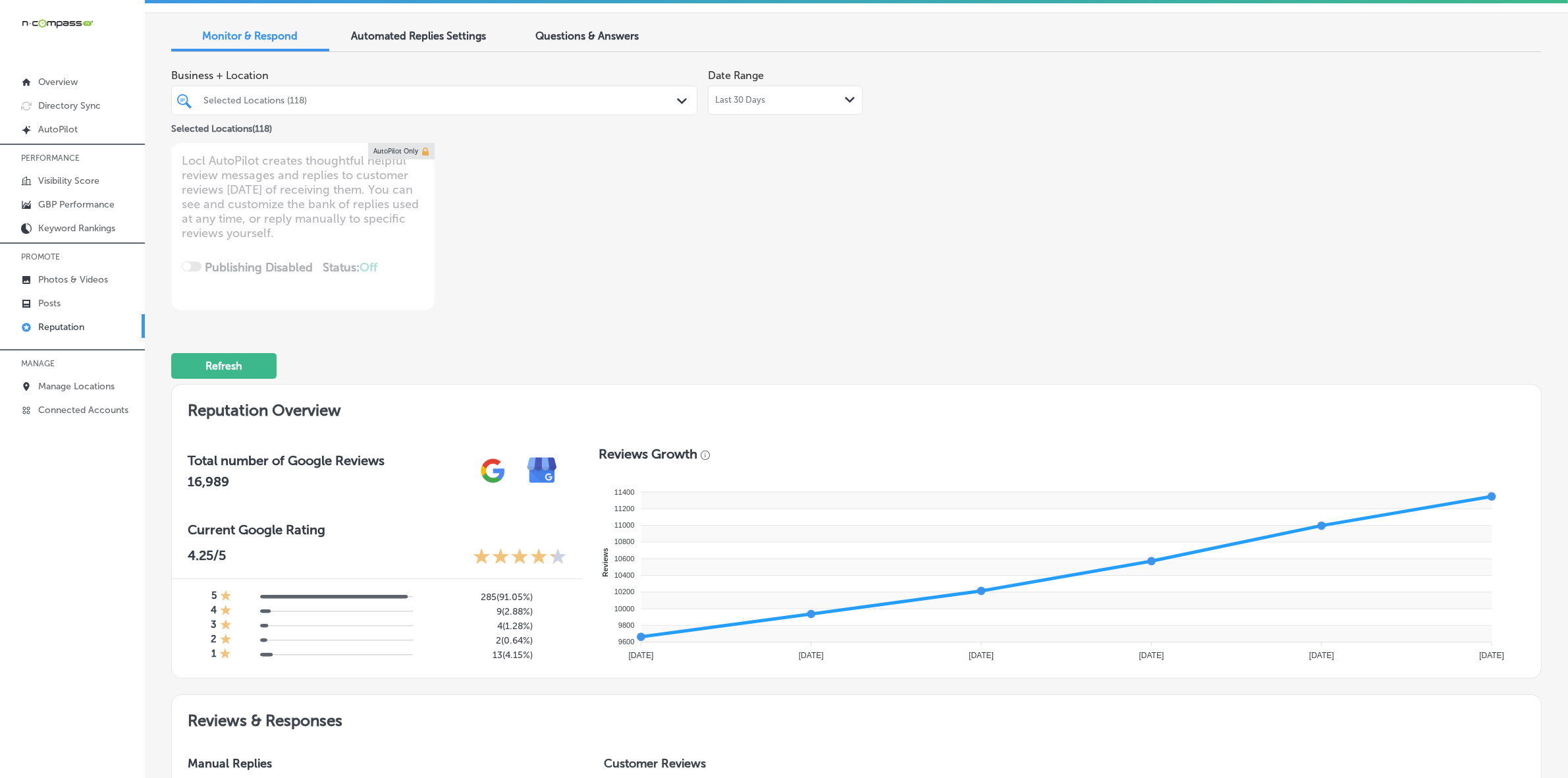
scroll to position [0, 0]
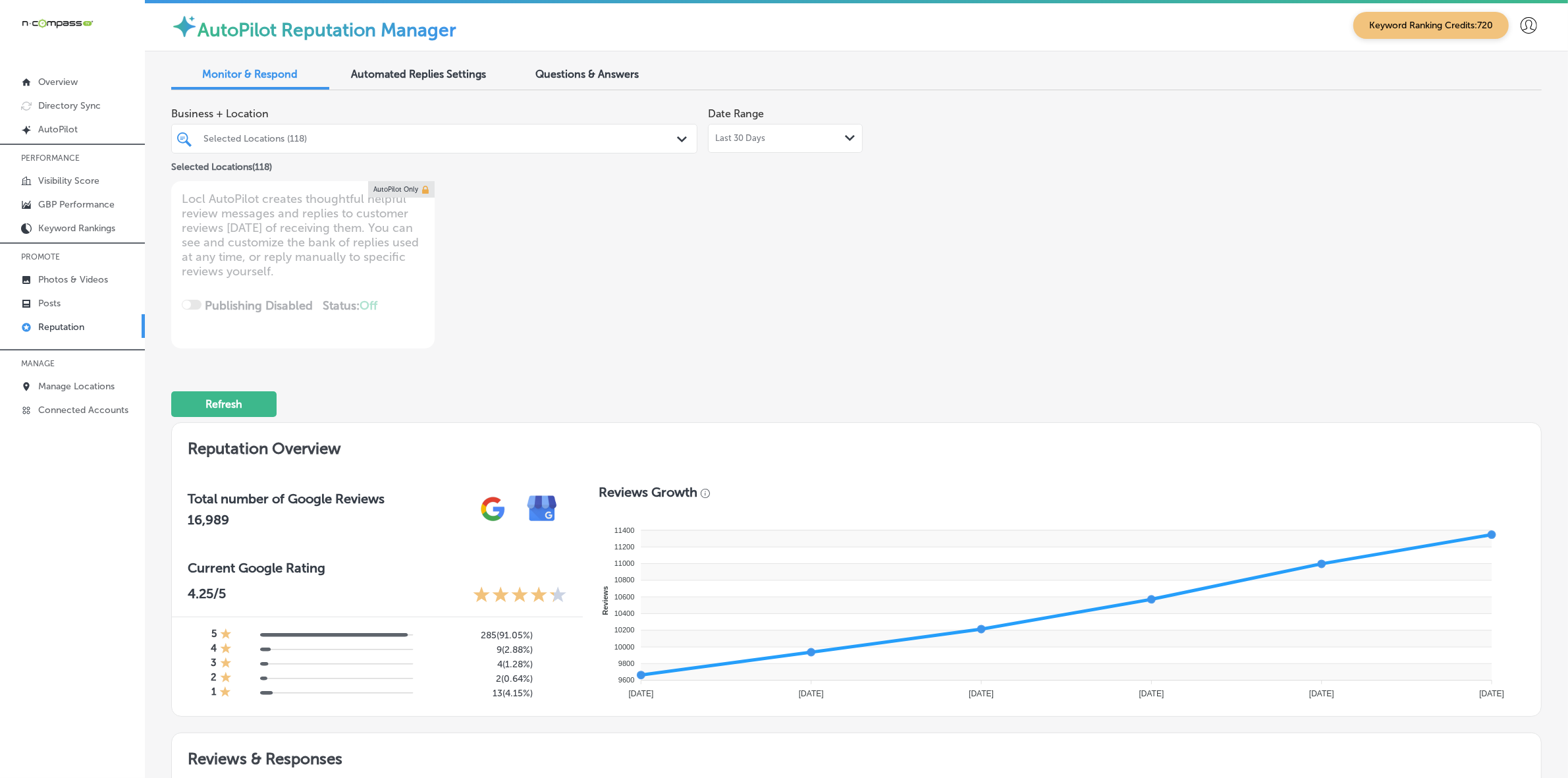
click at [416, 141] on div "Selected Locations (118)" at bounding box center [441, 139] width 475 height 11
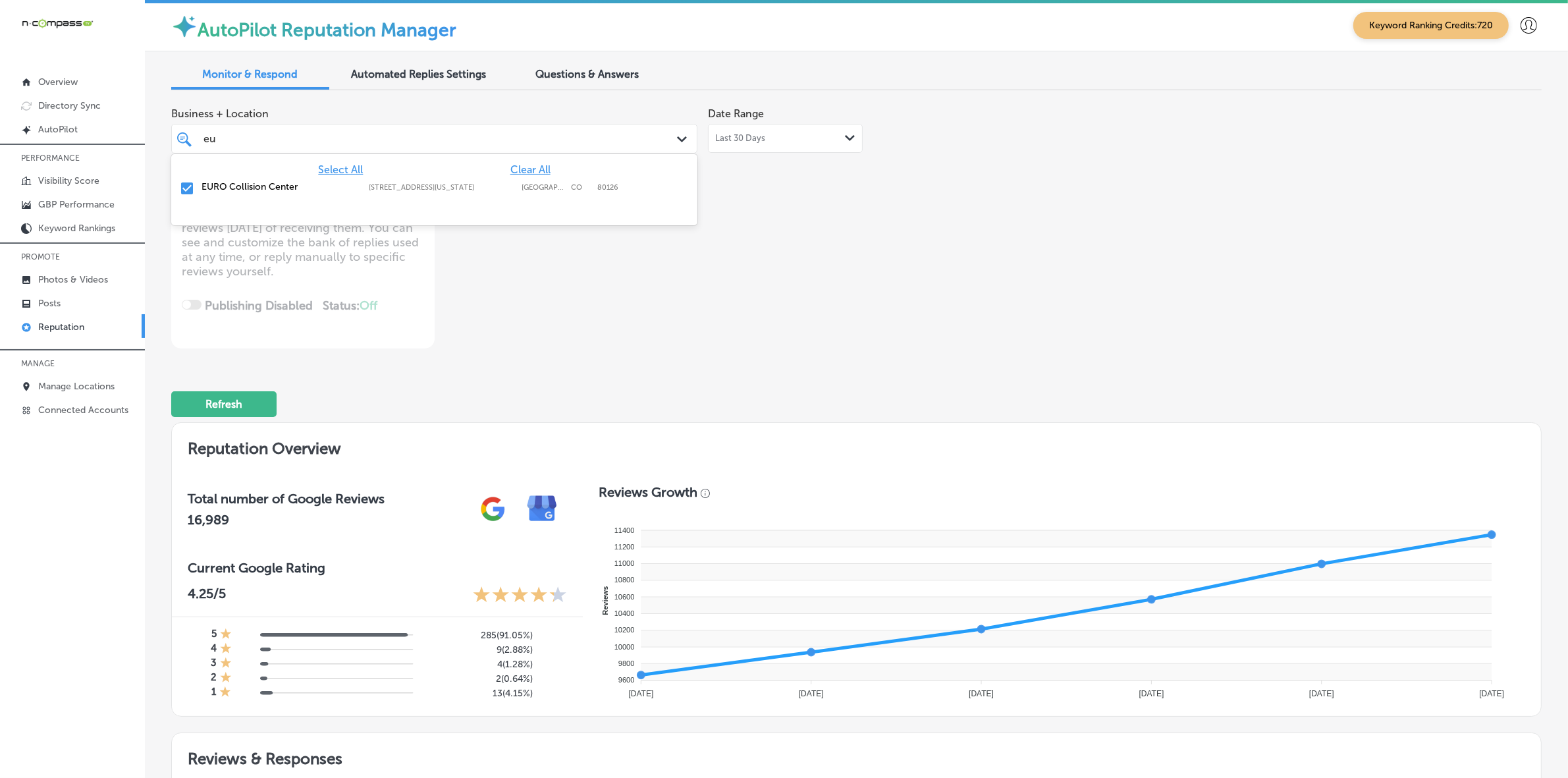
type input "eur"
click at [460, 185] on label "[STREET_ADDRESS][US_STATE]" at bounding box center [442, 187] width 146 height 9
type textarea "x"
type input "e"
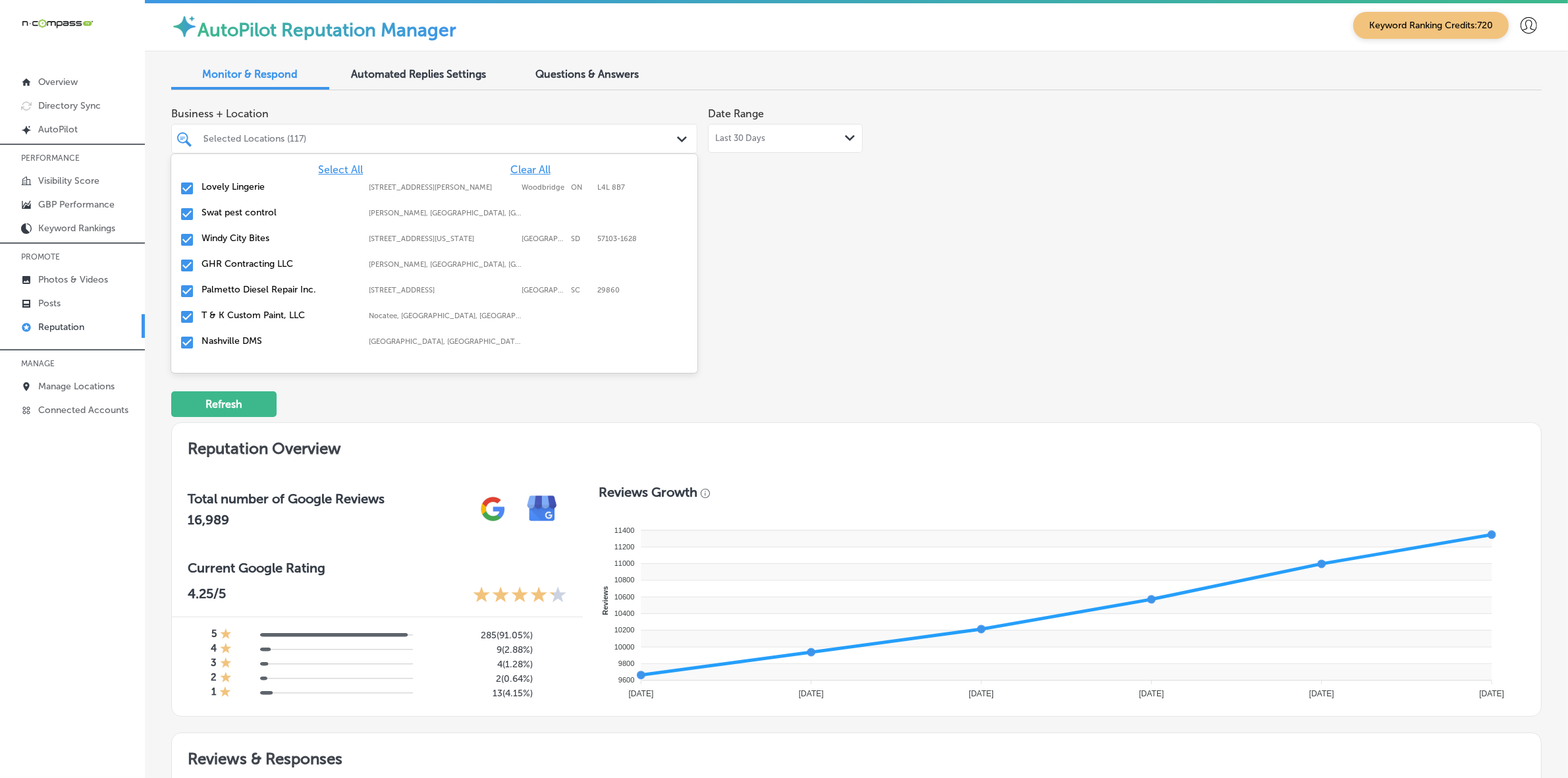
type input "fr"
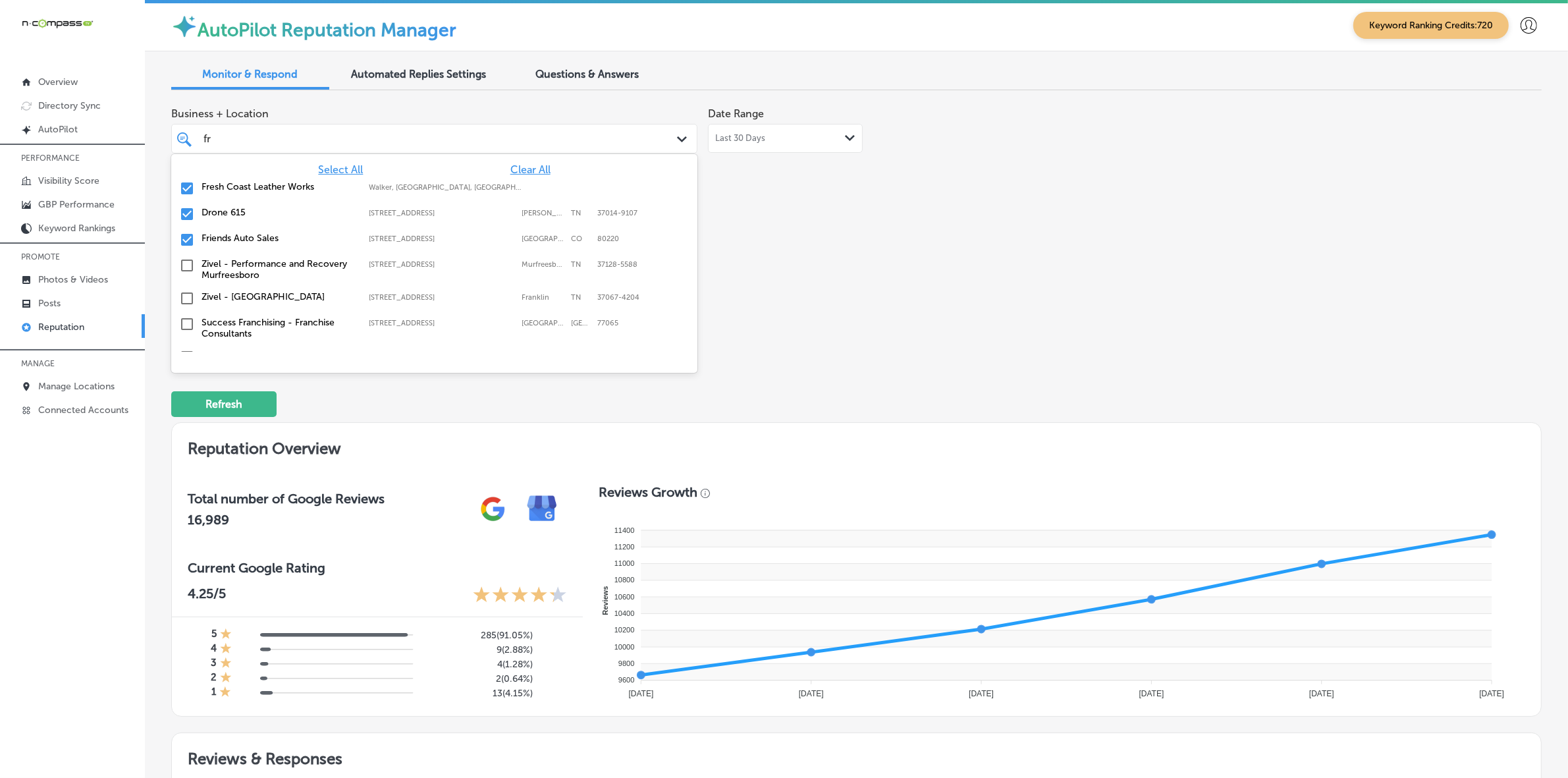
click at [262, 182] on label "Fresh Coast Leather Works" at bounding box center [278, 187] width 154 height 11
click at [262, 182] on label "Drone 615" at bounding box center [278, 187] width 154 height 11
click at [262, 182] on label "Friends Auto Sales" at bounding box center [278, 187] width 154 height 11
type textarea "x"
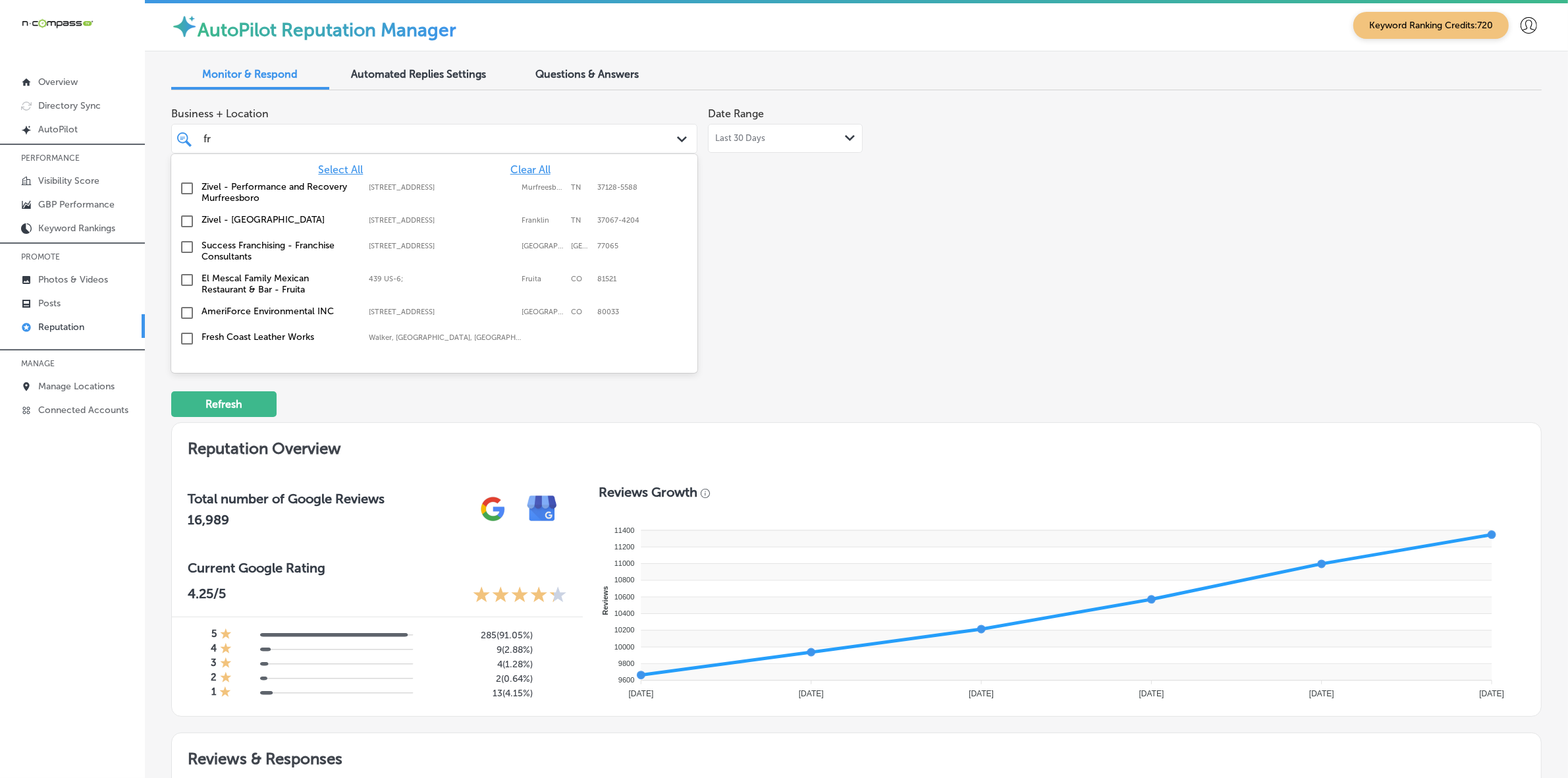
type input "f"
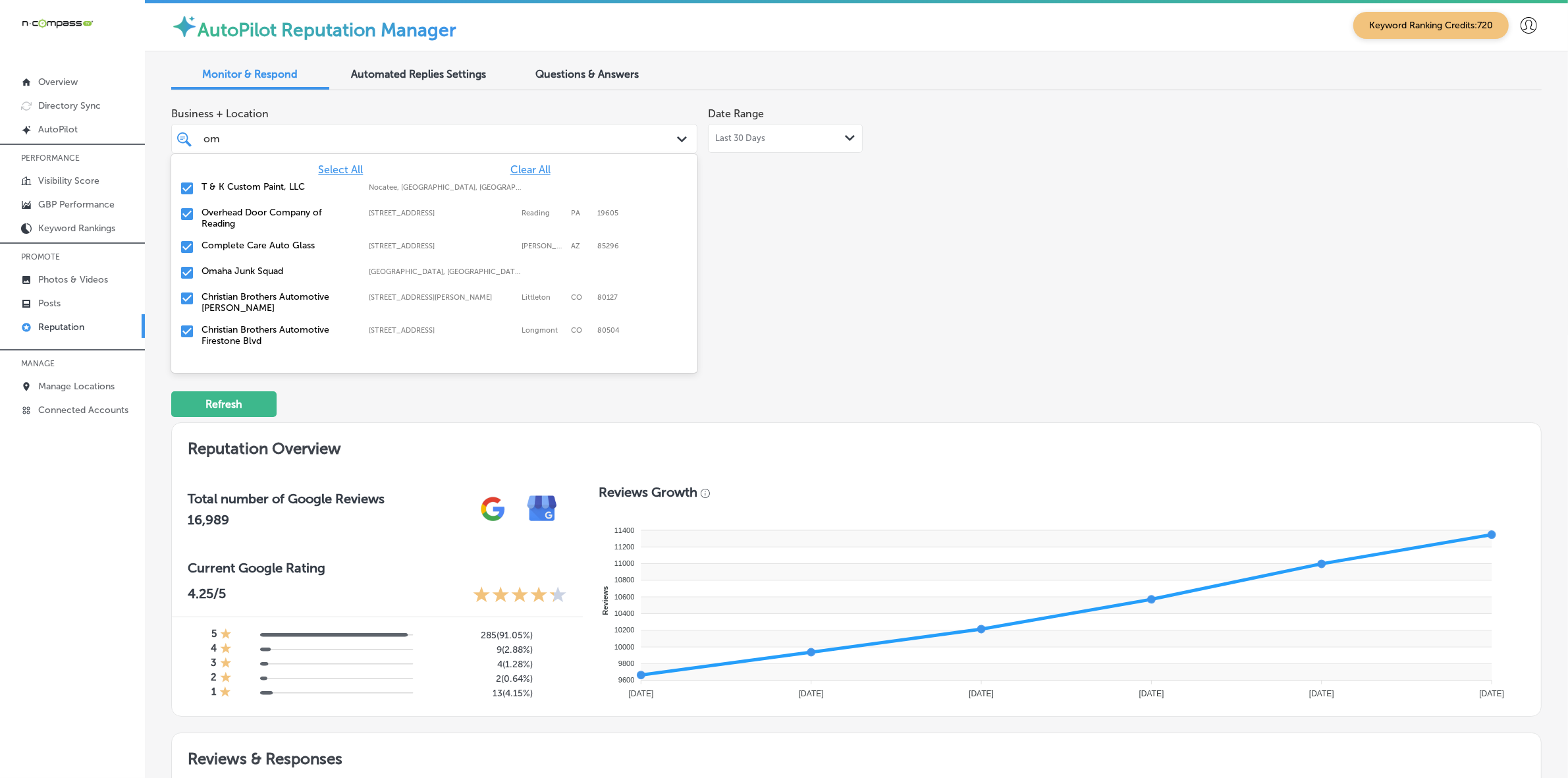
type input "ome"
click at [265, 211] on label "Omelette Cafe [GEOGRAPHIC_DATA]" at bounding box center [278, 218] width 154 height 22
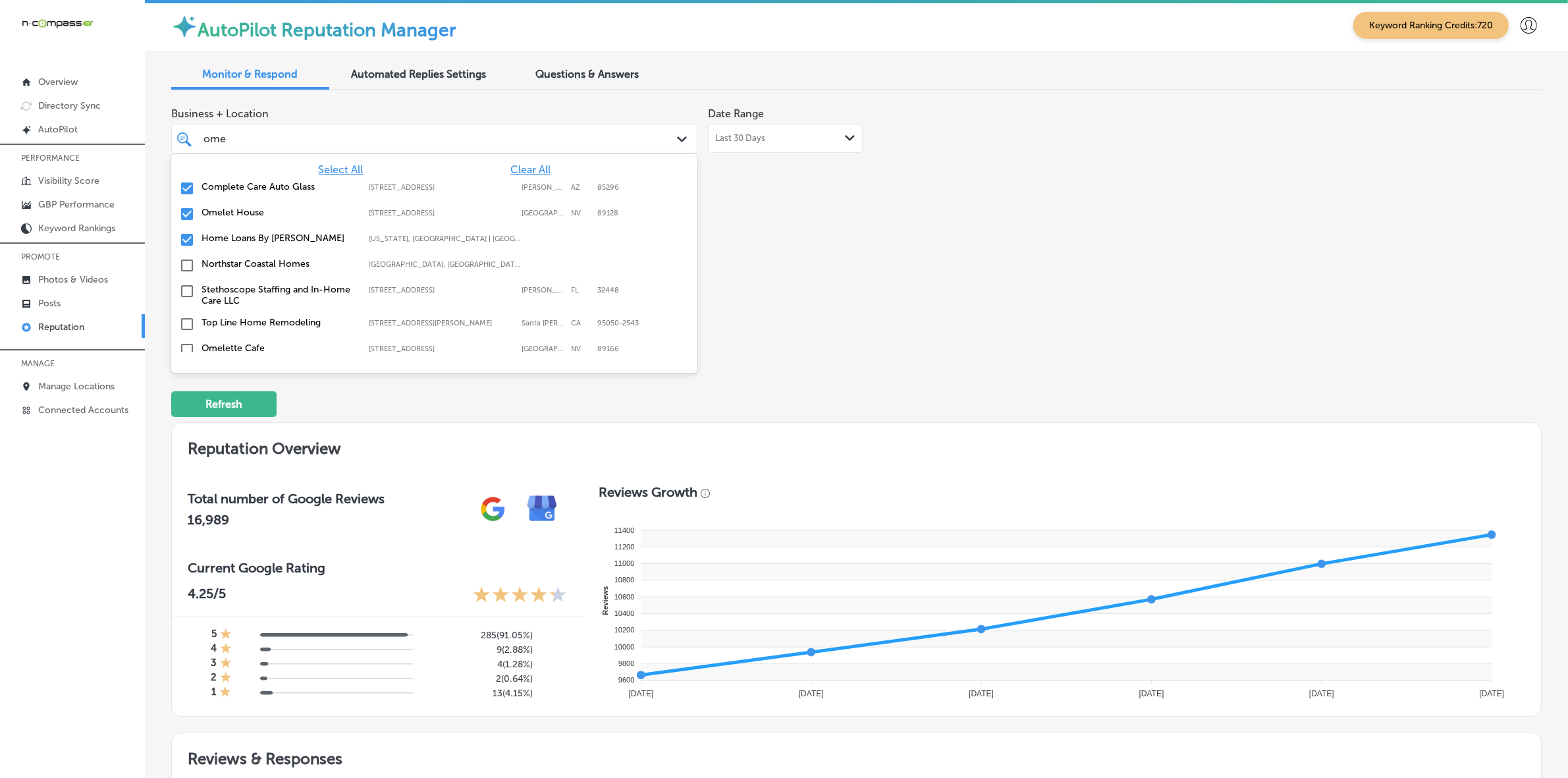
click at [254, 241] on label "Home Loans By [PERSON_NAME]" at bounding box center [278, 238] width 154 height 11
type textarea "x"
type input "o"
type input "ch"
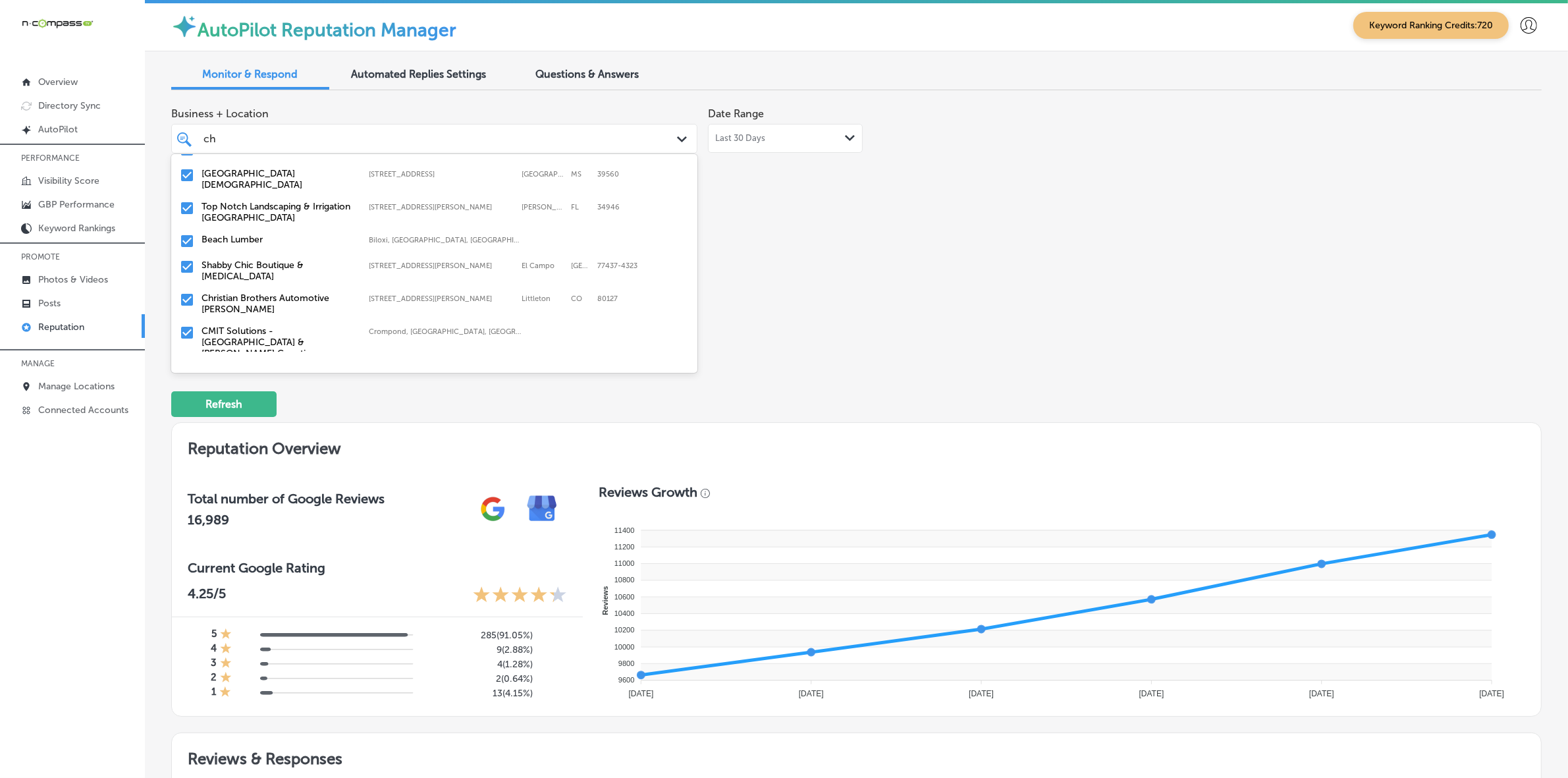
scroll to position [165, 0]
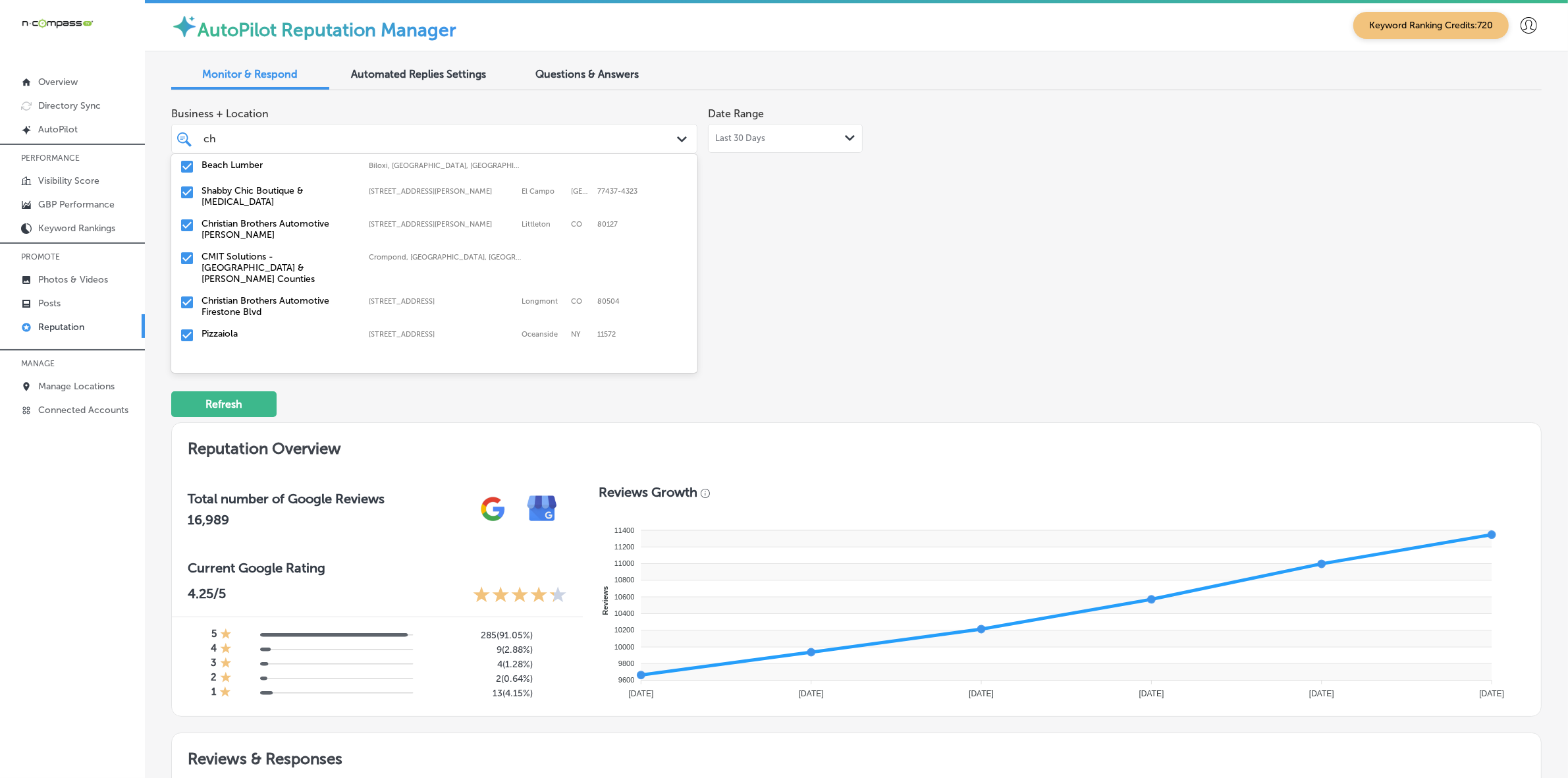
click at [255, 251] on label "CMIT Solutions - [GEOGRAPHIC_DATA] & [PERSON_NAME] Counties" at bounding box center [278, 268] width 154 height 34
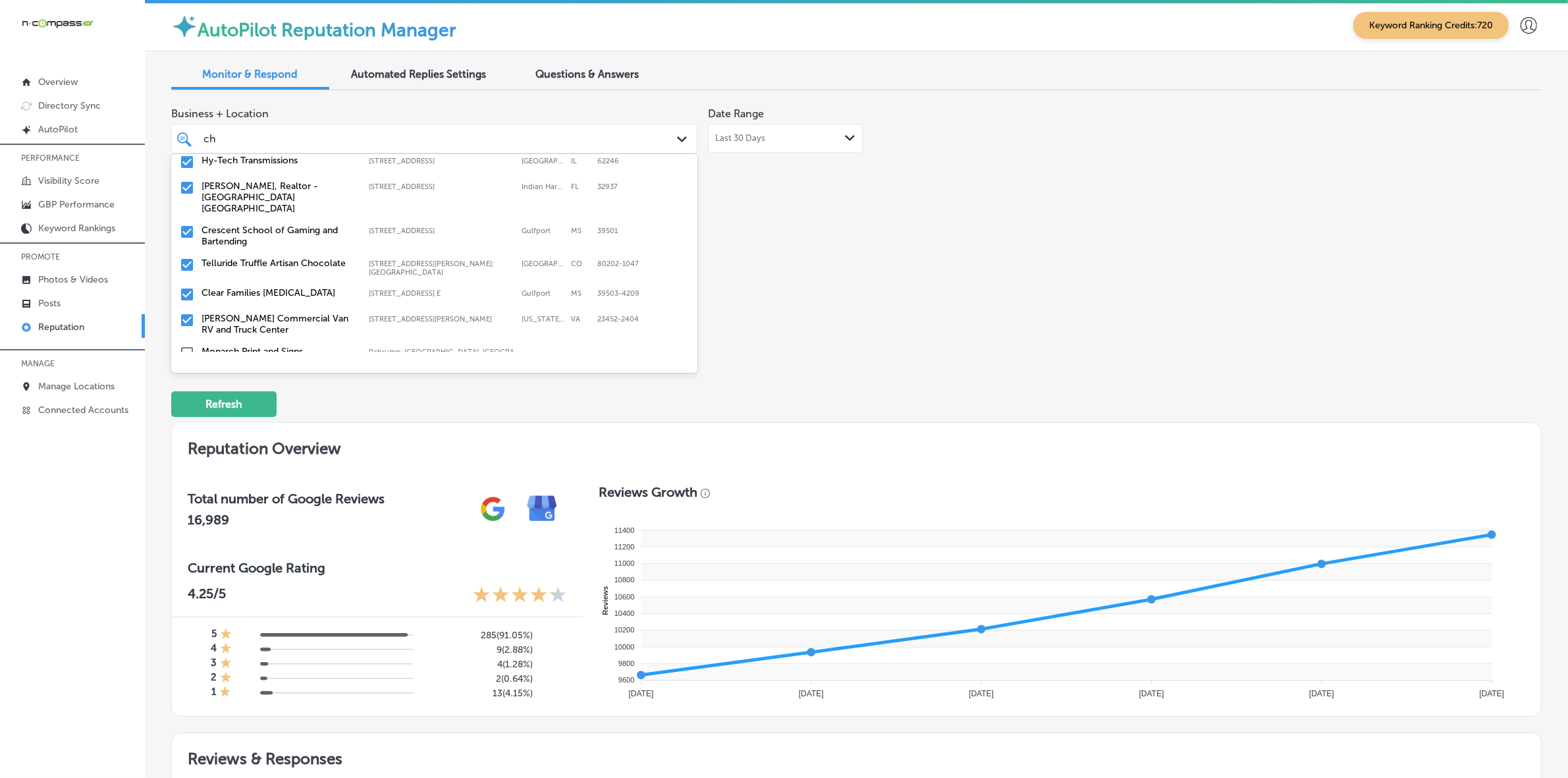
scroll to position [412, 0]
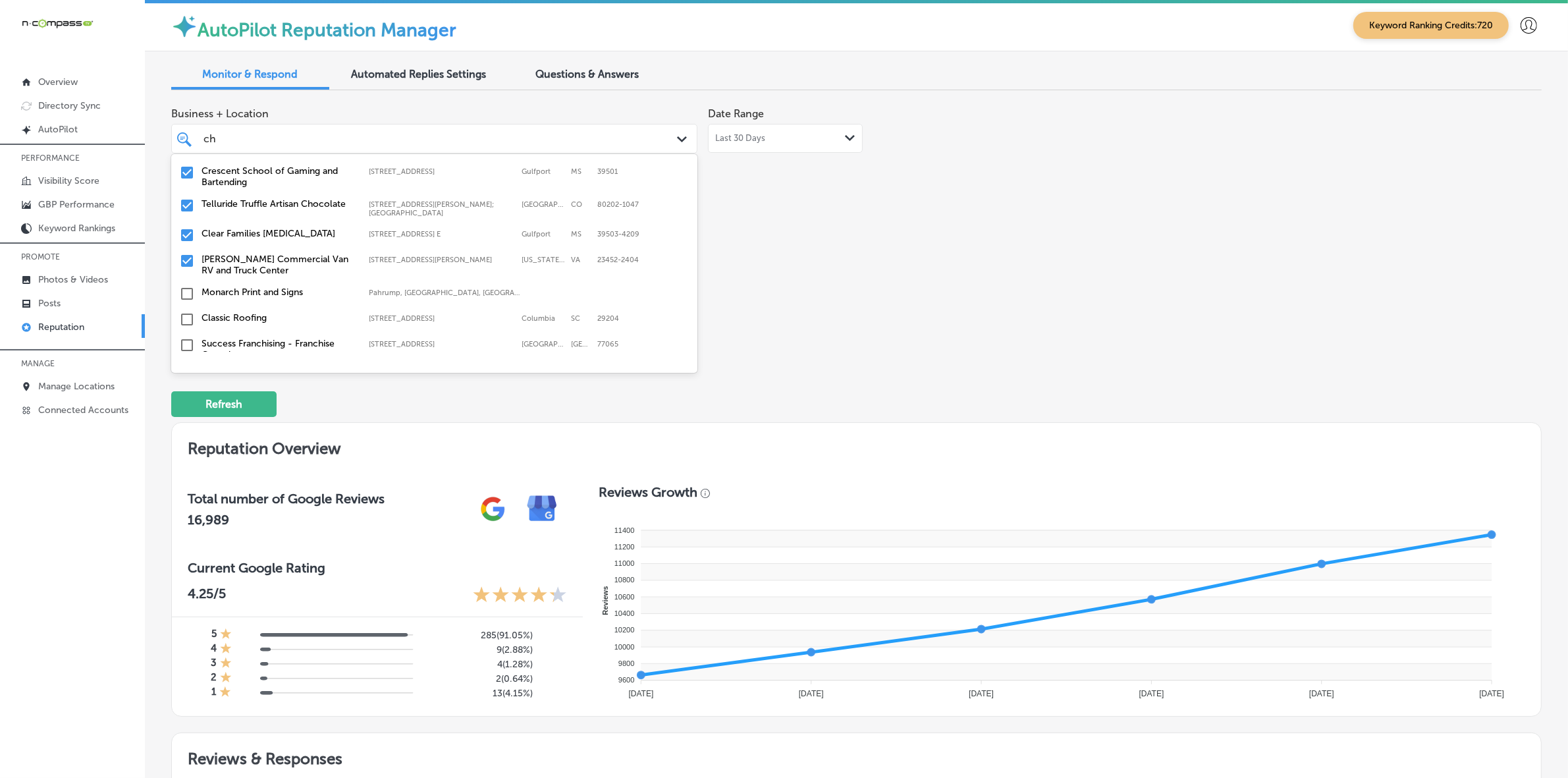
click at [258, 254] on label "[PERSON_NAME] Commercial Van RV and Truck Center" at bounding box center [278, 265] width 154 height 22
type textarea "x"
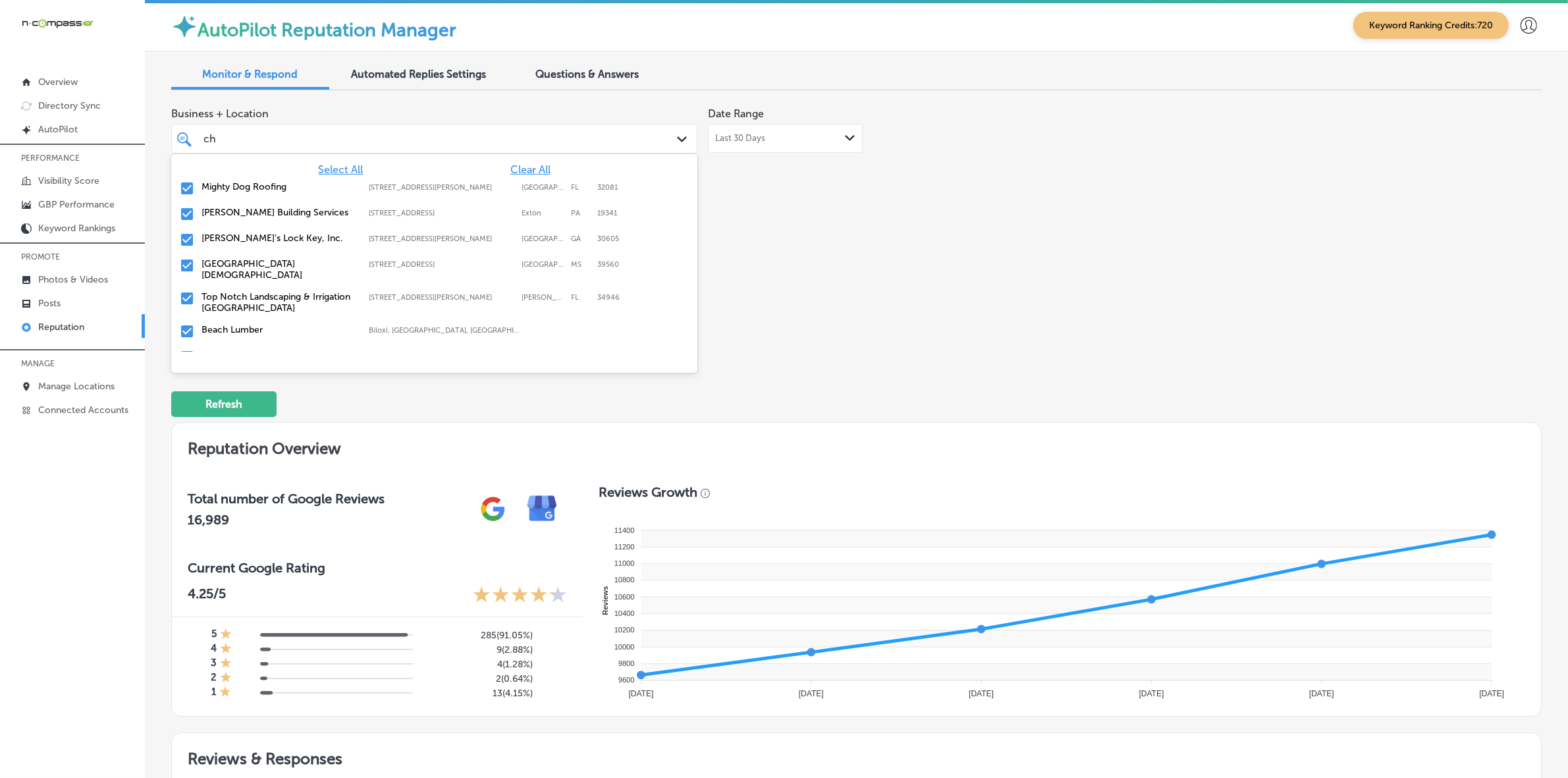
type input "c"
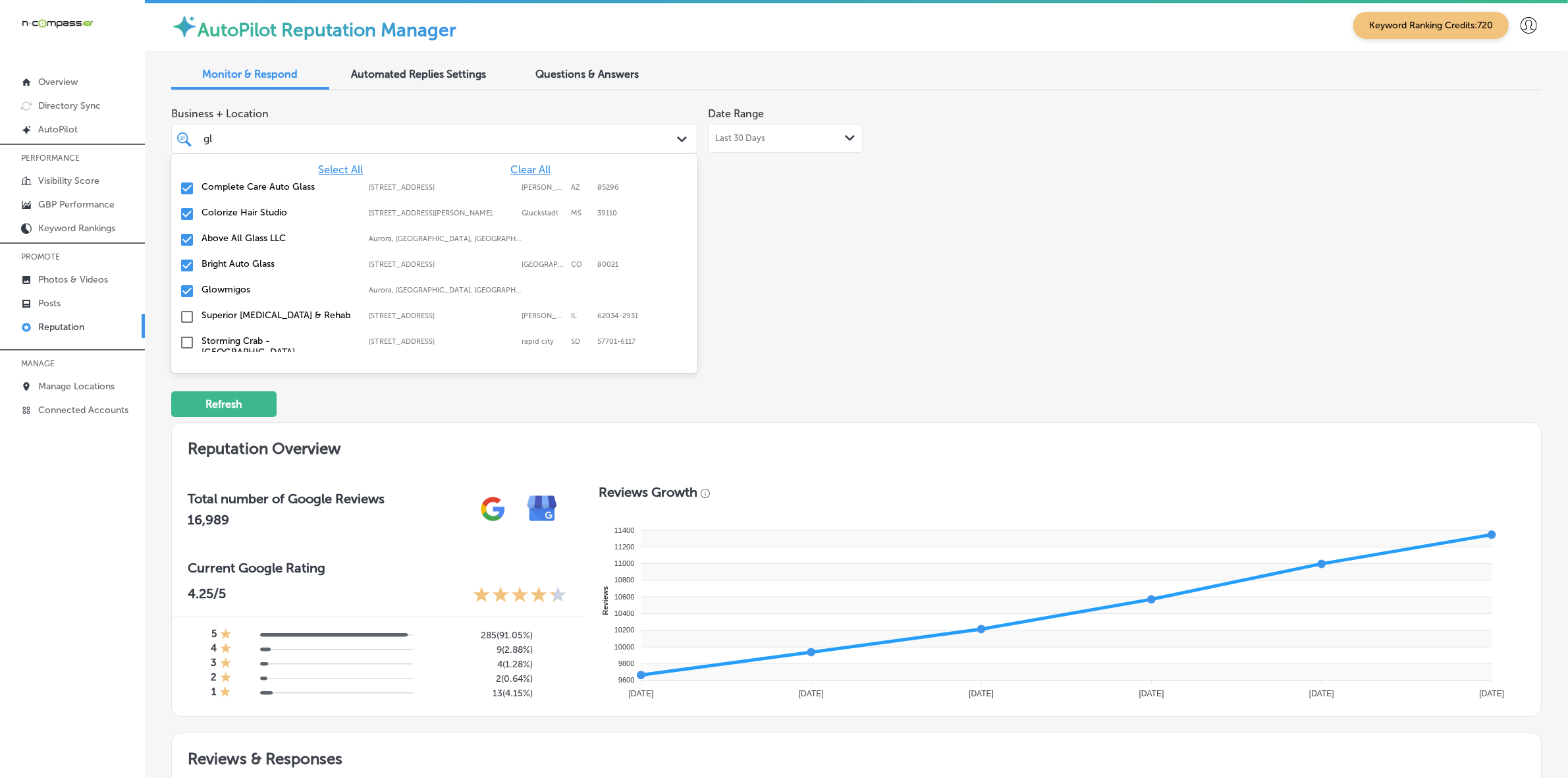
type input "gla"
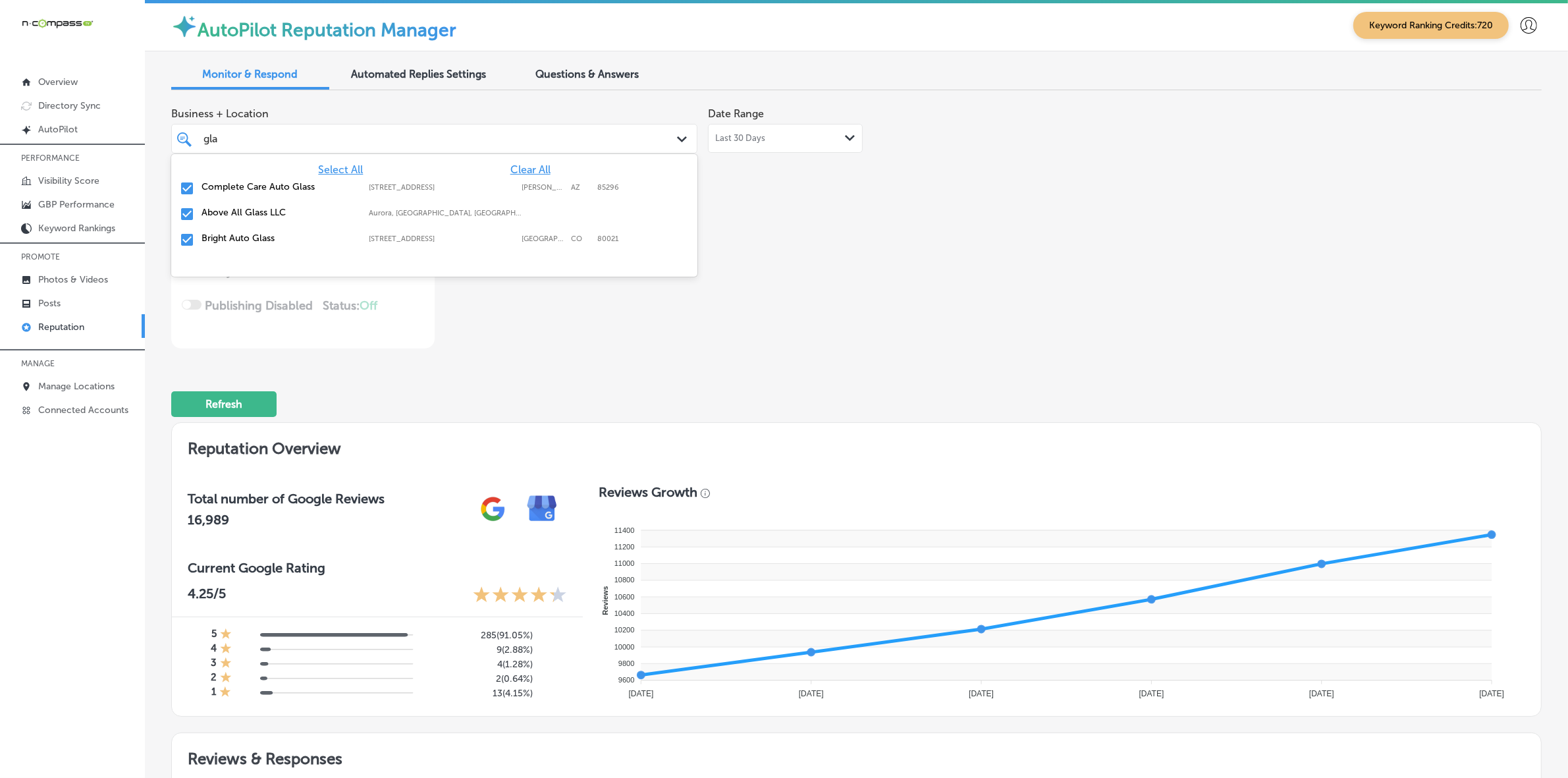
click at [282, 208] on label "Above All Glass LLC" at bounding box center [278, 213] width 154 height 11
click at [283, 208] on label "Bright Auto Glass" at bounding box center [278, 213] width 154 height 11
type textarea "x"
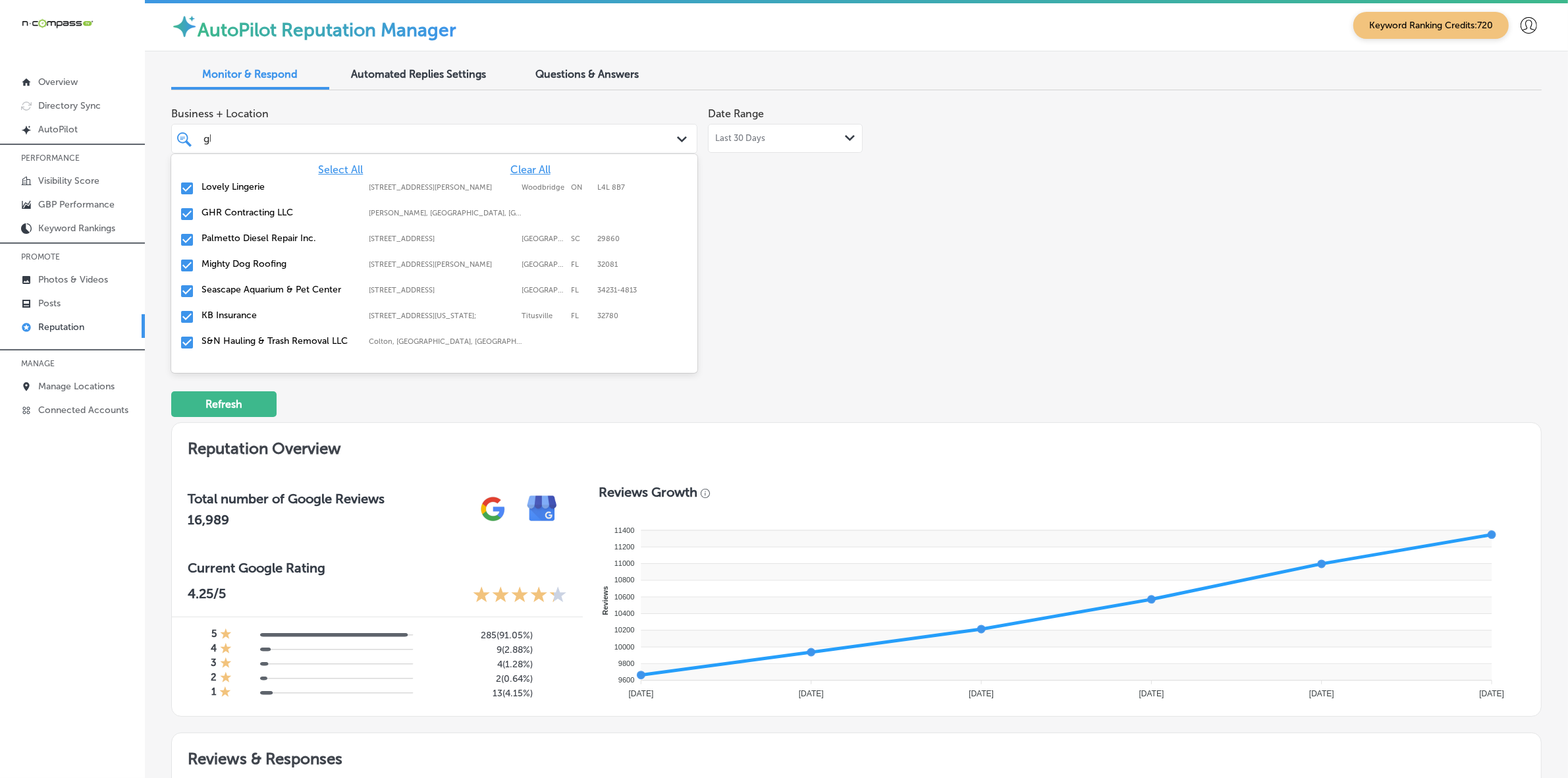
type input "g"
click at [995, 278] on div "Business + Location option 7535 W 92nd Ave, Suite 400, deselected. option focus…" at bounding box center [856, 225] width 1371 height 248
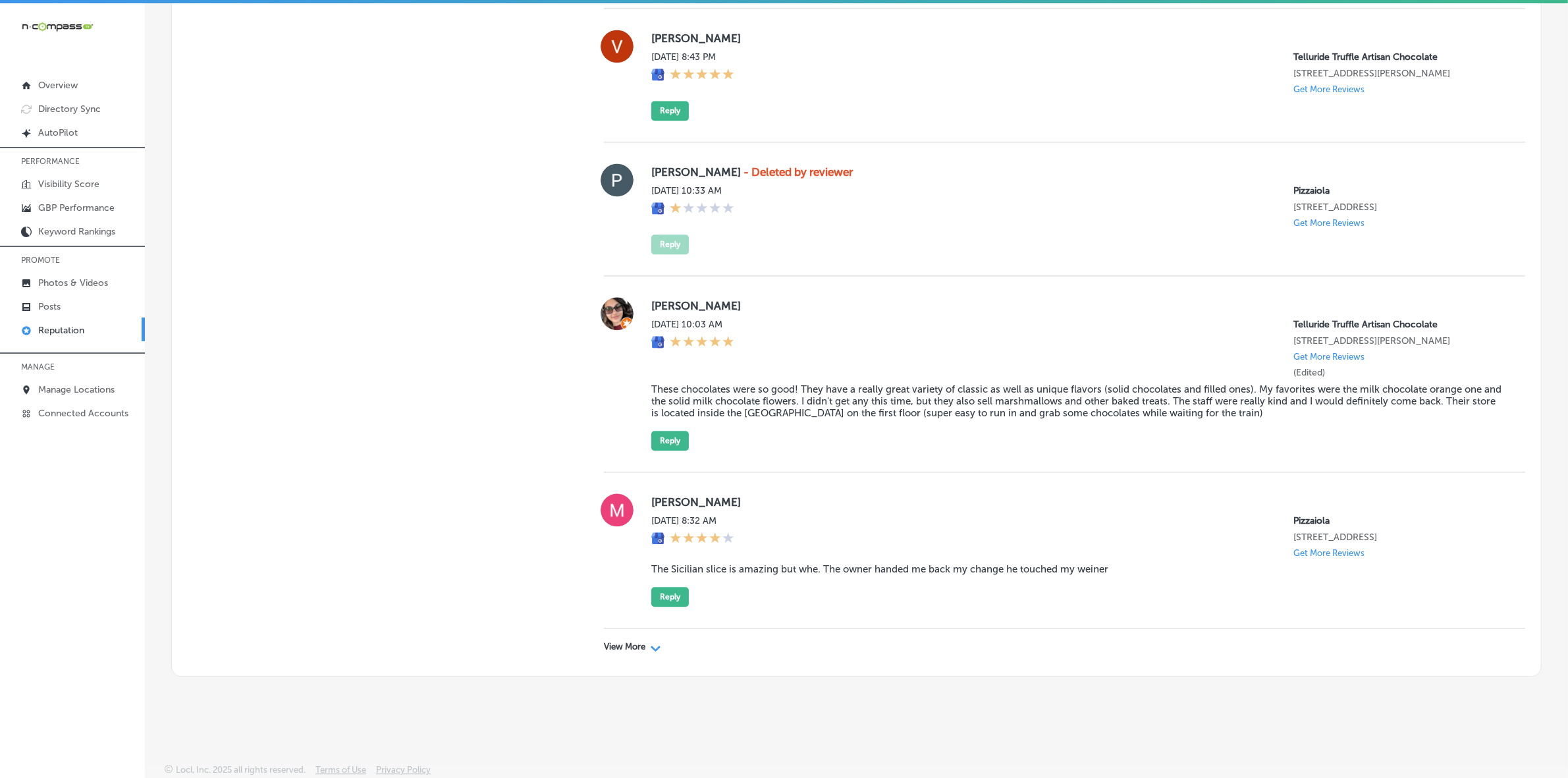
scroll to position [3, 0]
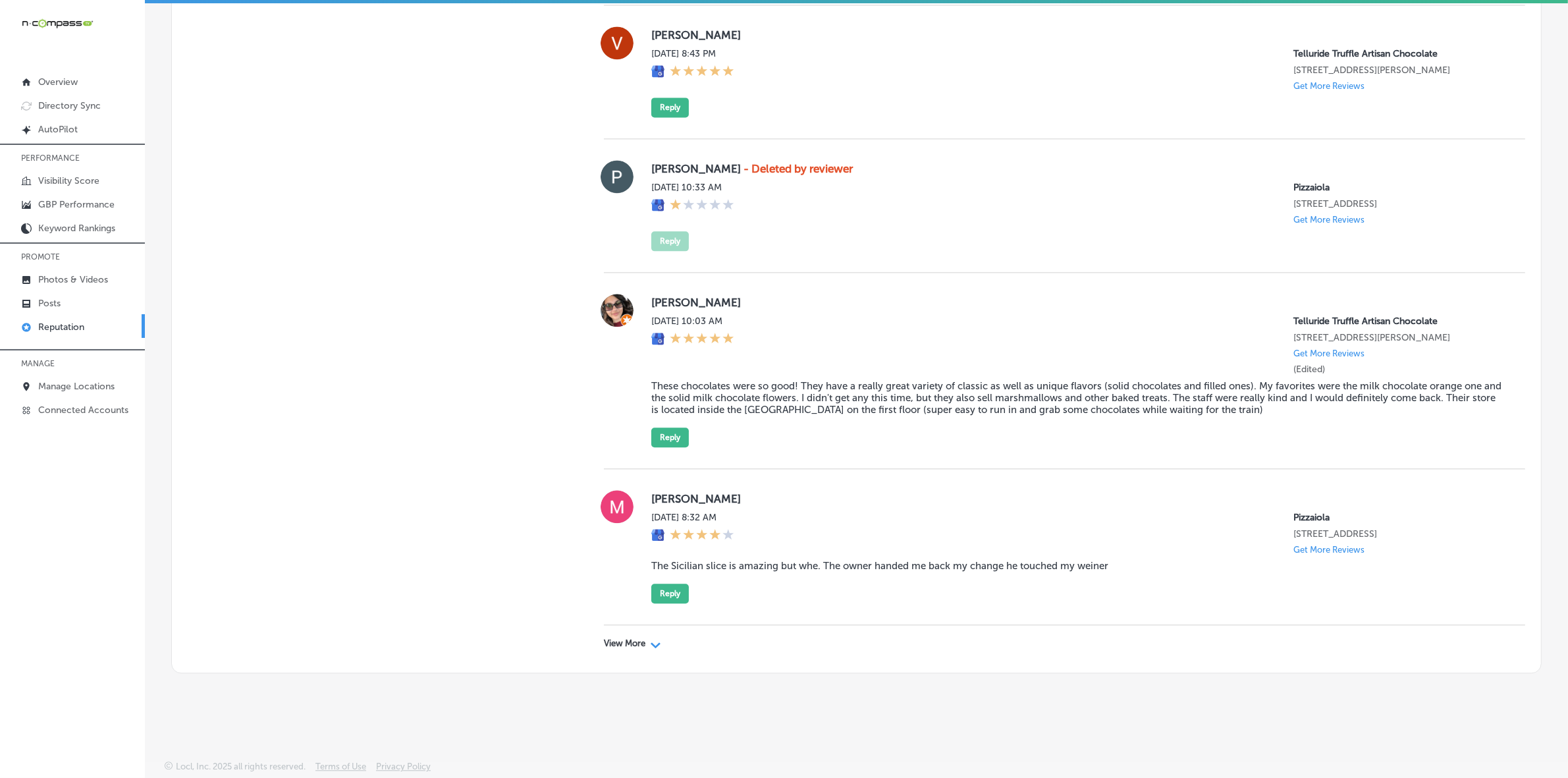
click at [637, 648] on div "View More Path Created with Sketch." at bounding box center [1065, 644] width 921 height 37
click at [630, 641] on p "View More" at bounding box center [625, 643] width 42 height 10
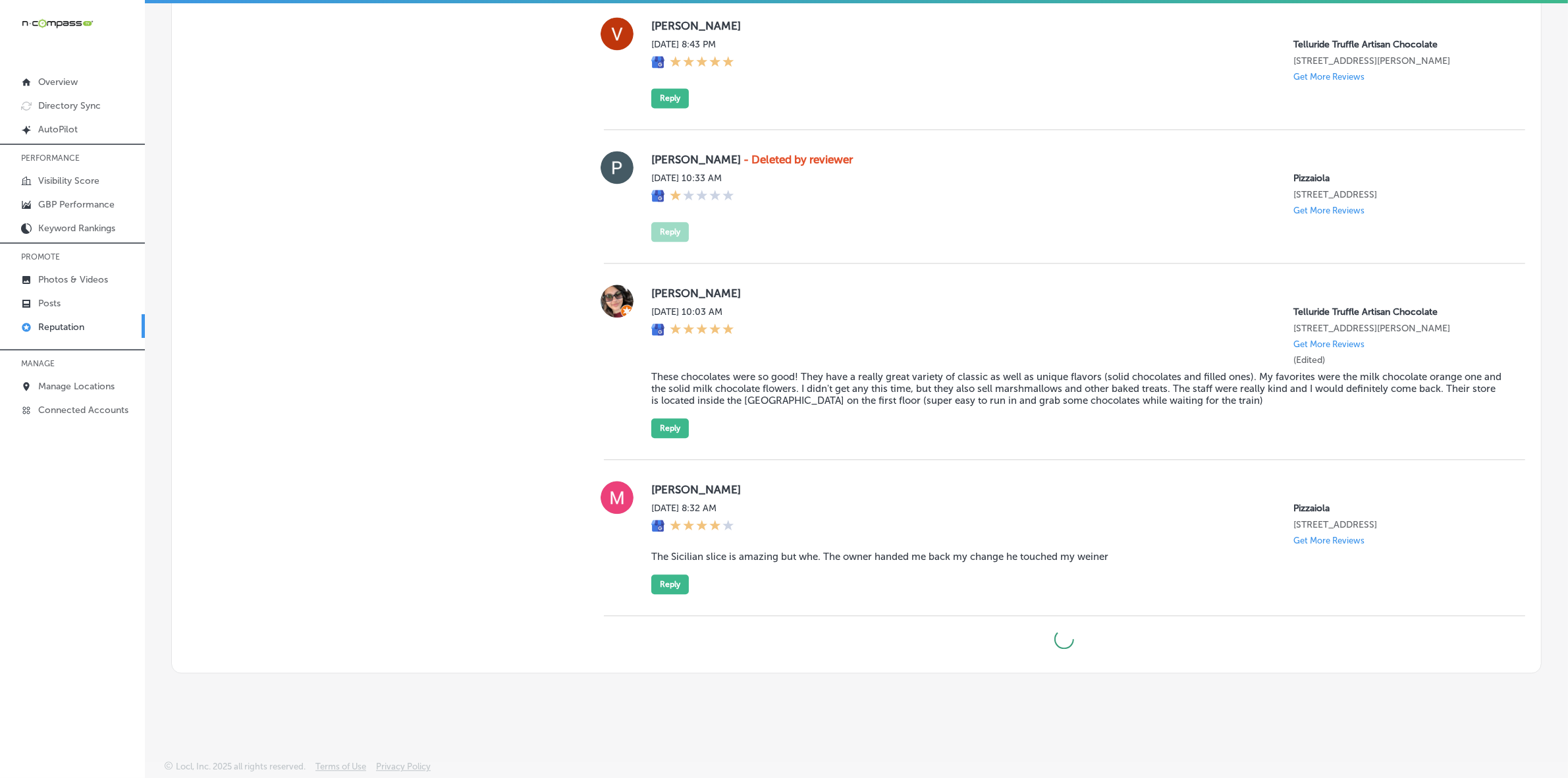
type textarea "x"
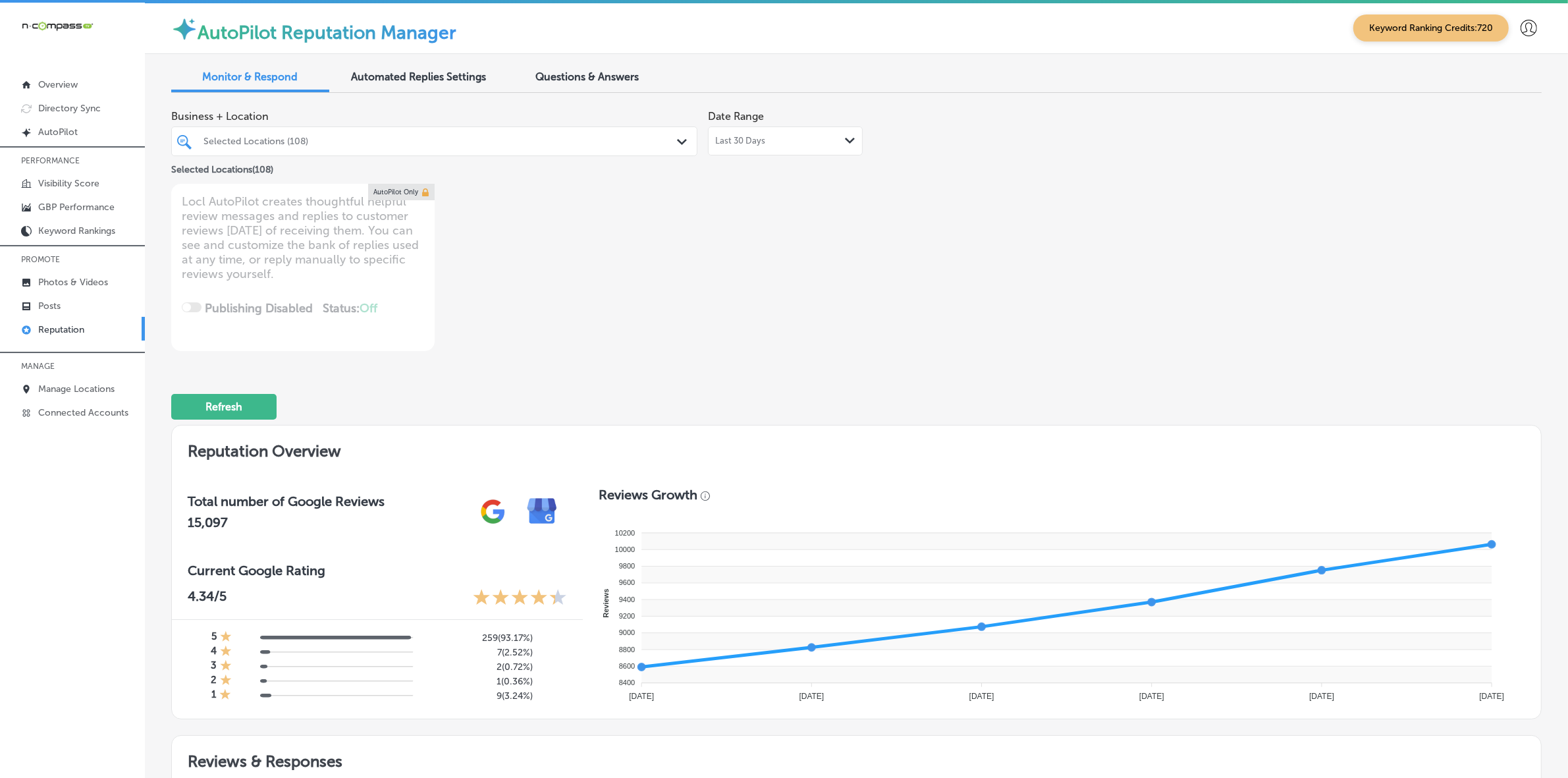
scroll to position [0, 0]
click at [399, 144] on div "Selected Locations (108)" at bounding box center [441, 142] width 475 height 11
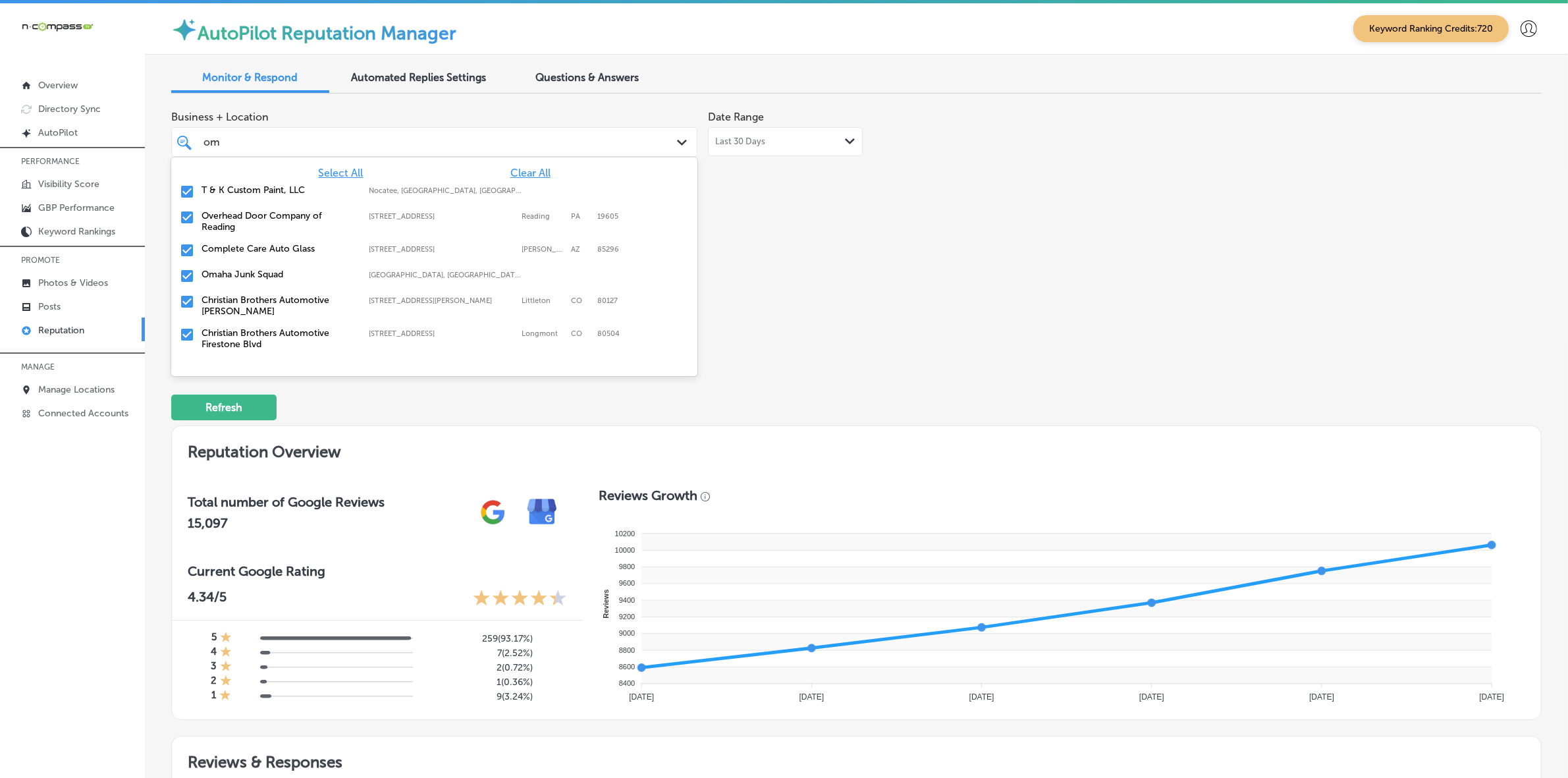
type input "oma"
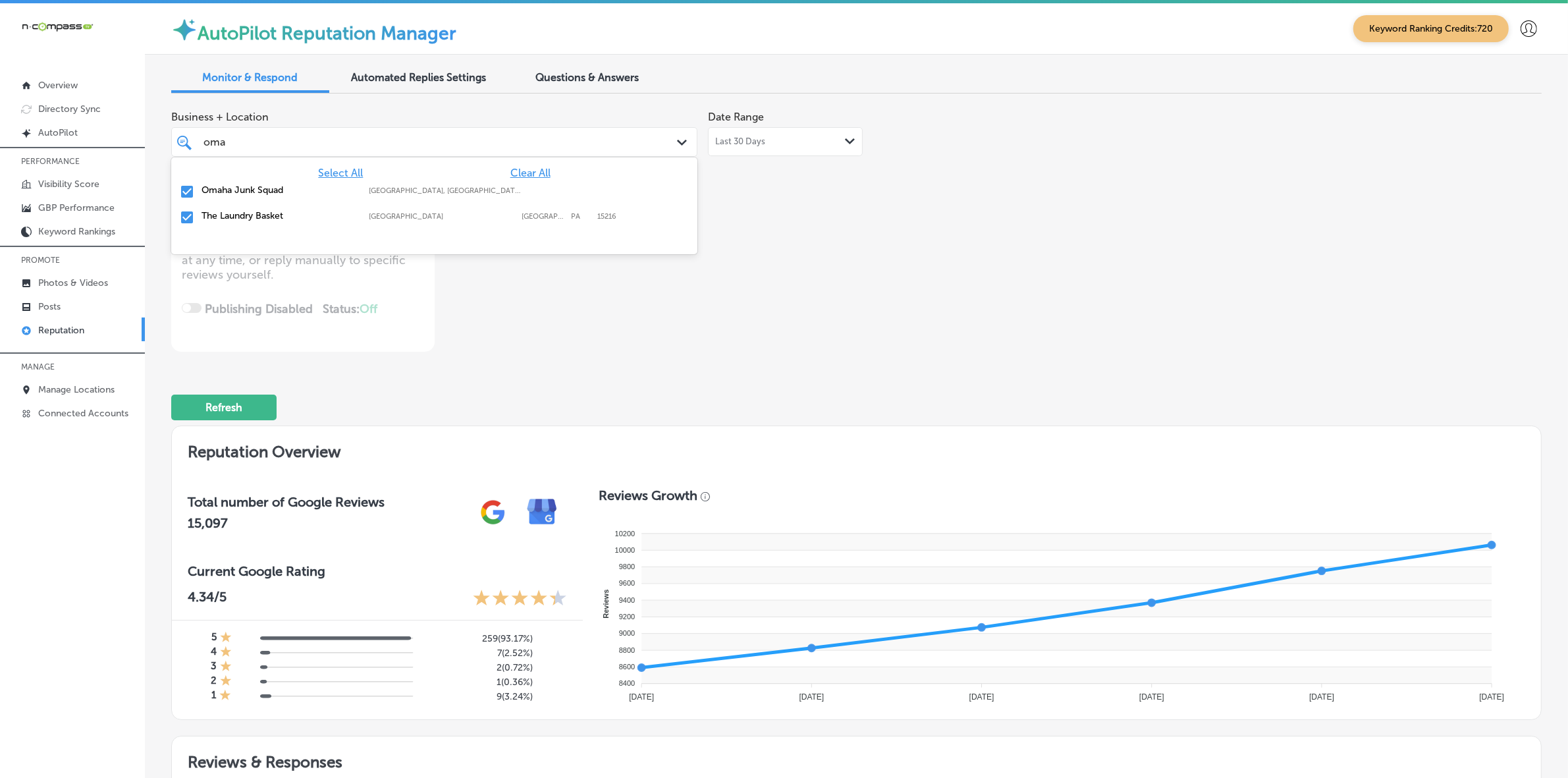
click at [424, 189] on label "Omaha, NE, USA | Wahoo, NE, USA | Gretna ..." at bounding box center [446, 190] width 154 height 9
type textarea "x"
type input "om"
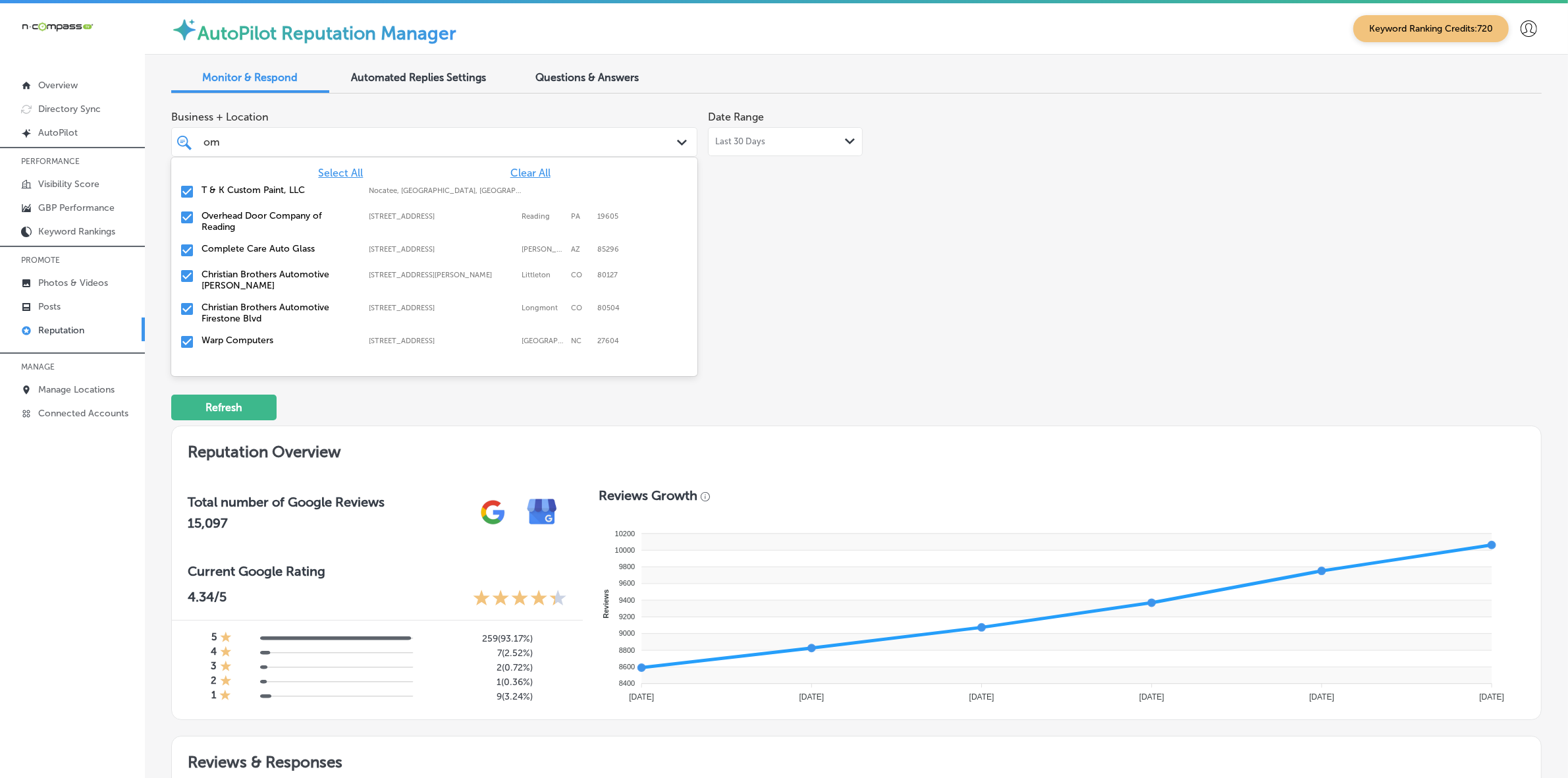
click at [266, 198] on div "T & K Custom Paint, LLC Nocatee, FL, USA | Asbury Lake, FL, USA ..." at bounding box center [434, 192] width 516 height 20
click at [266, 198] on label "Overhead Door Company of Reading" at bounding box center [278, 196] width 154 height 22
click at [265, 272] on div "Warp Computers 4701 Atlantic Ave #107, Raleigh, NC, 27604 4701 Atlantic Ave #10…" at bounding box center [434, 283] width 526 height 26
click at [278, 317] on label "The Landscaping Company" at bounding box center [278, 315] width 154 height 11
type textarea "x"
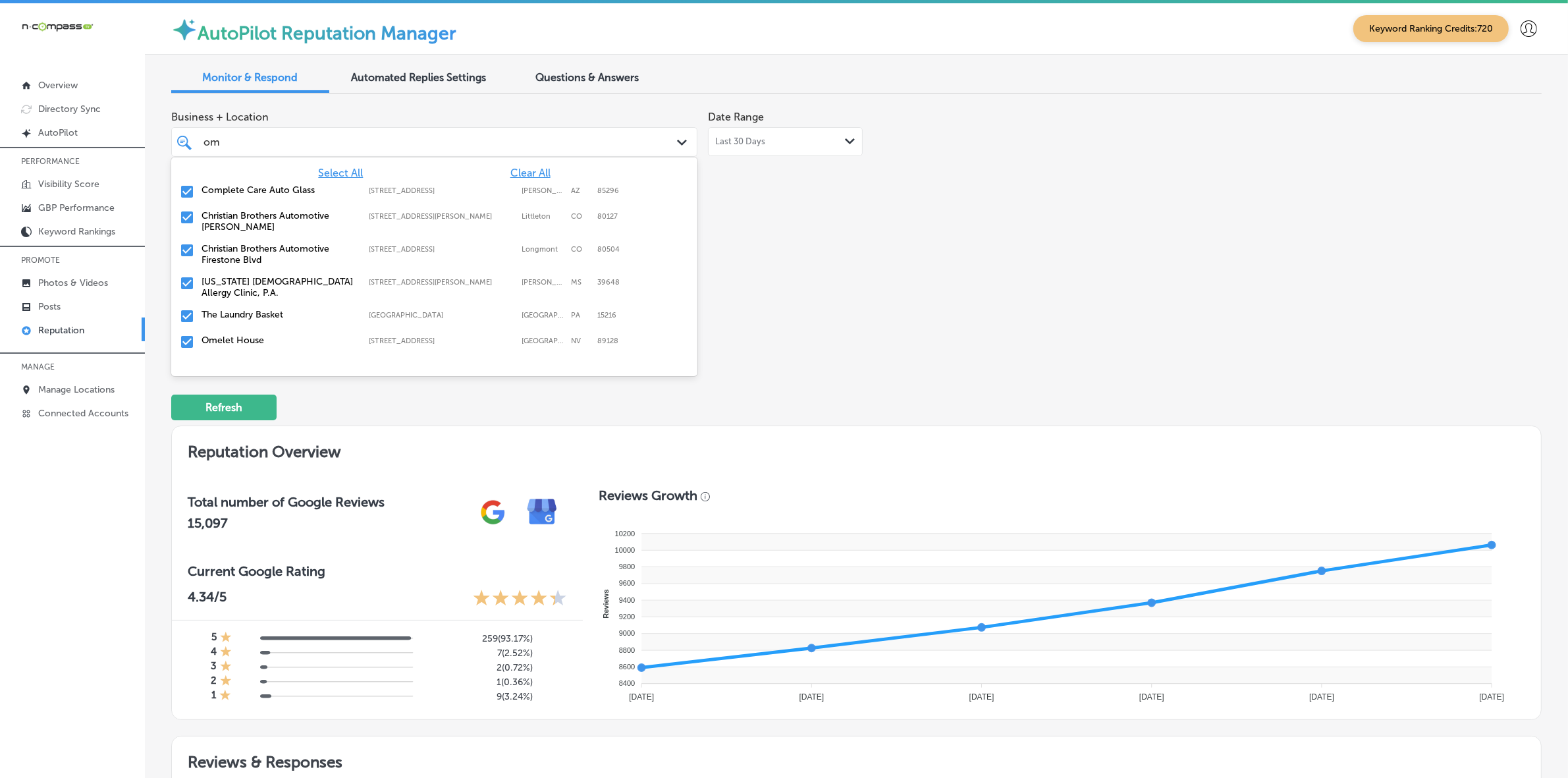
type input "o"
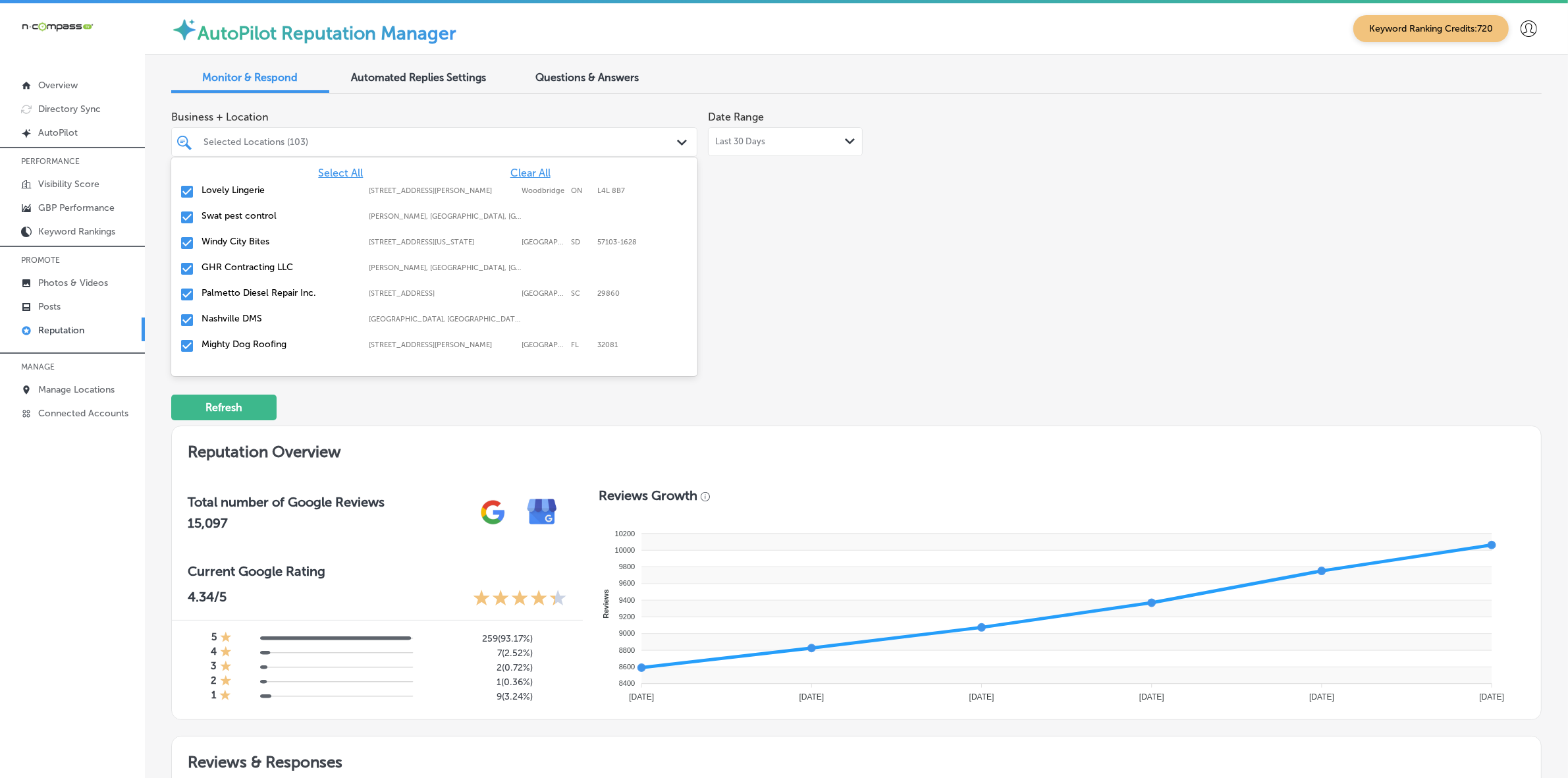
click at [880, 303] on div "Business + Location option focused, 3 of 168. 168 results available. Use Up and…" at bounding box center [582, 228] width 823 height 248
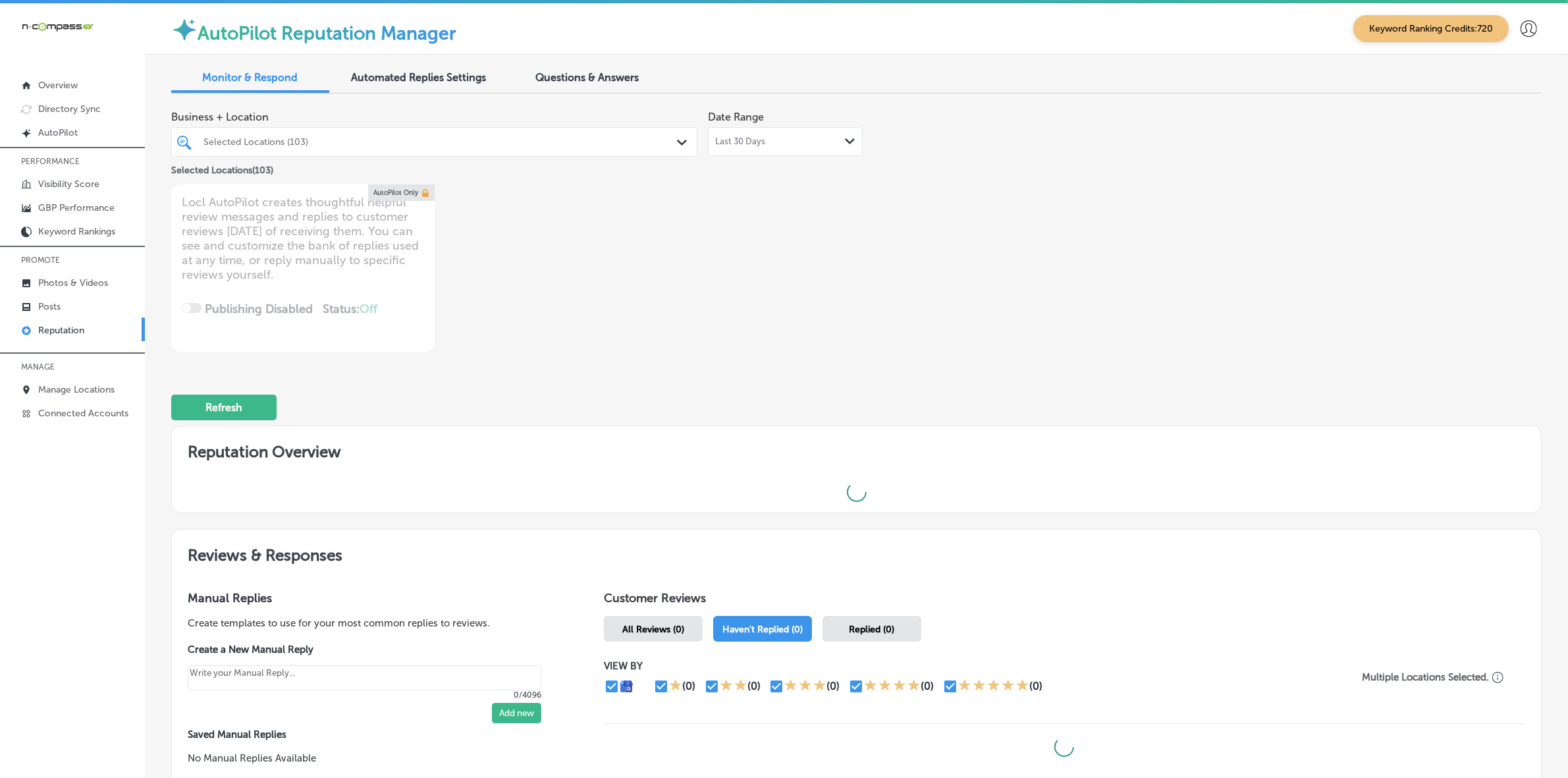
type textarea "x"
click at [455, 140] on div "Selected Locations (103)" at bounding box center [441, 142] width 475 height 11
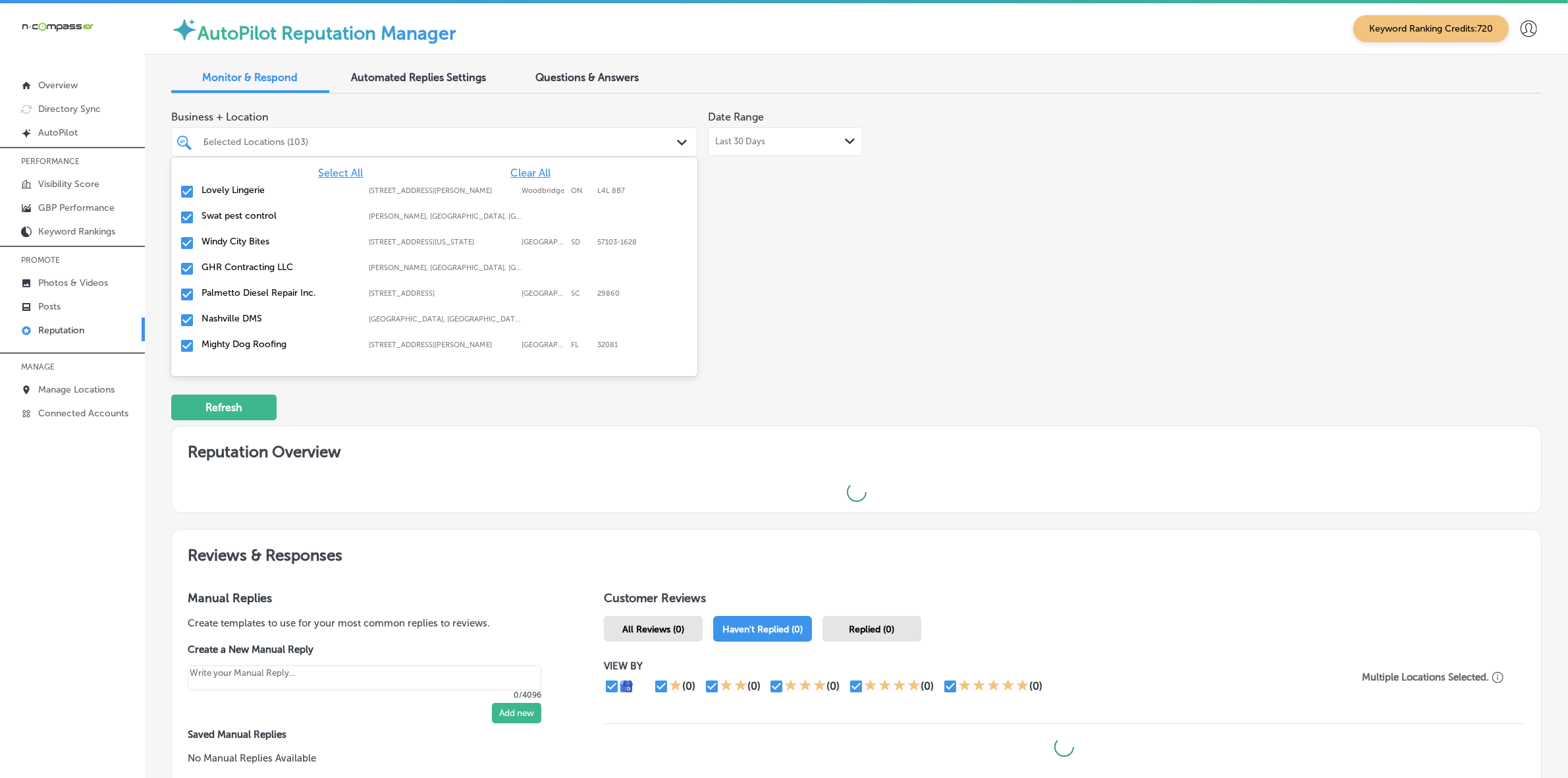
type input "na"
type textarea "x"
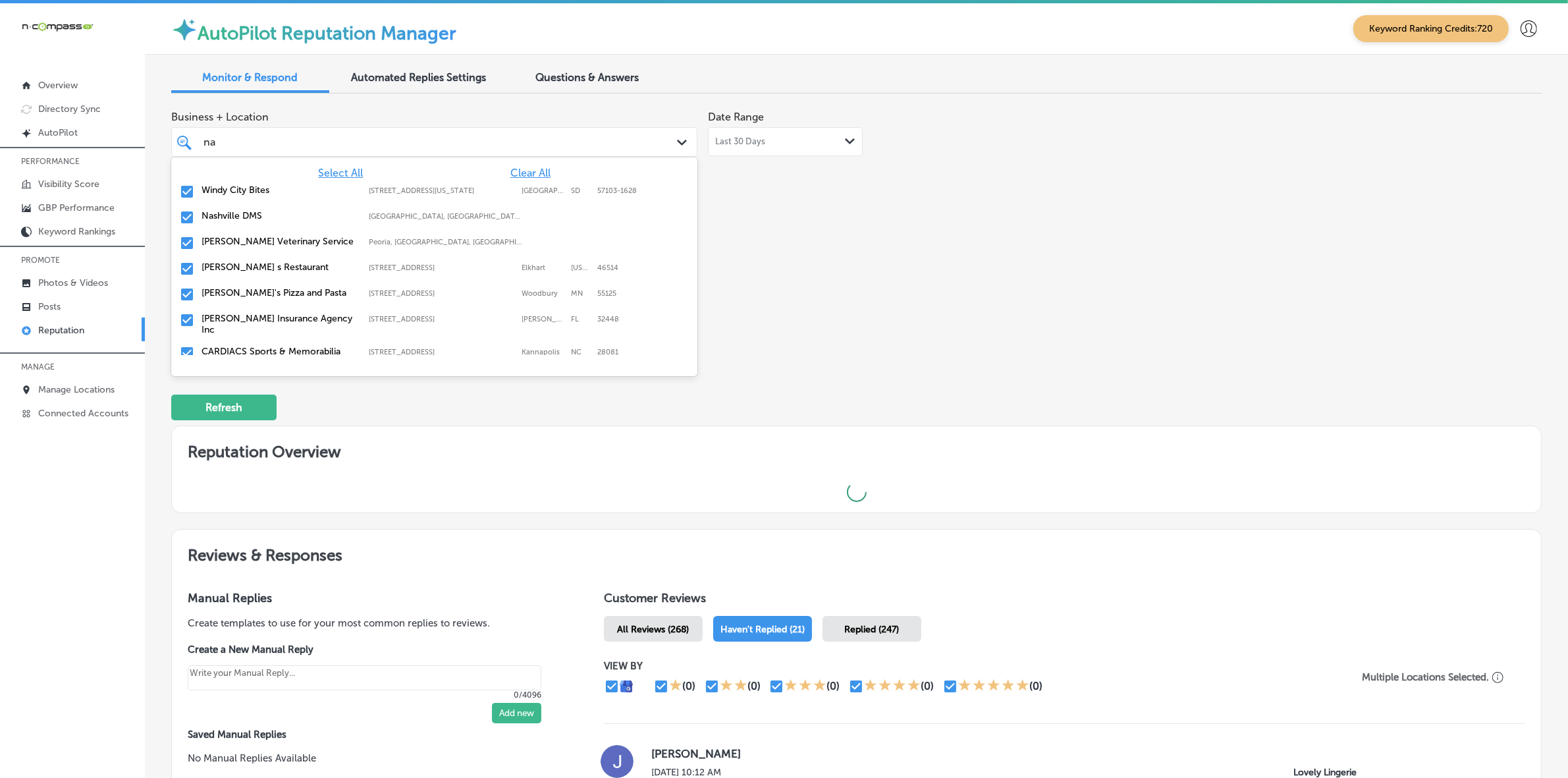
type input "nas"
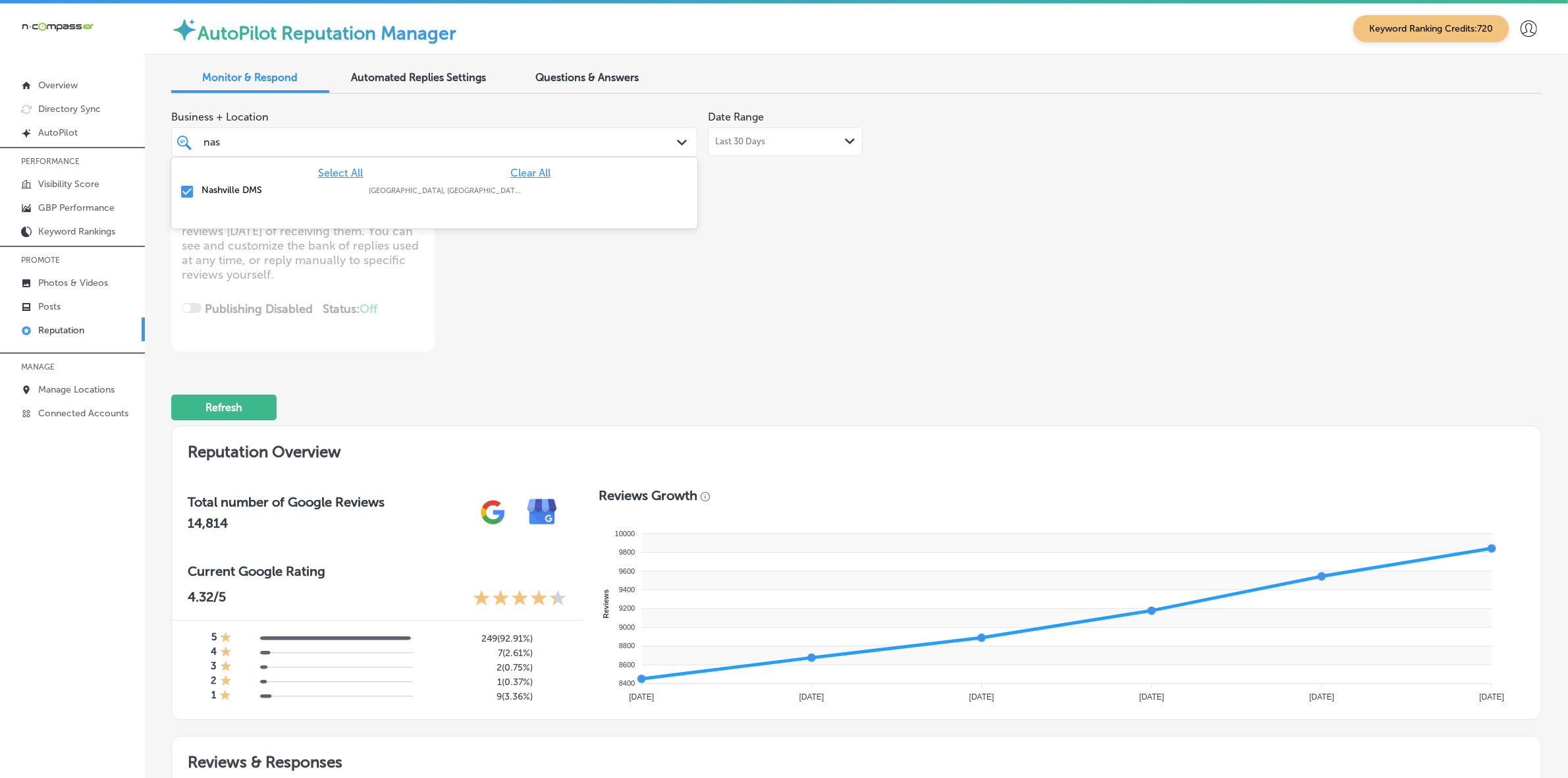
click at [488, 182] on div "Nashville DMS Smyrna, TN, USA | Dickson, TN, USA | Leb ..." at bounding box center [434, 192] width 516 height 20
type textarea "x"
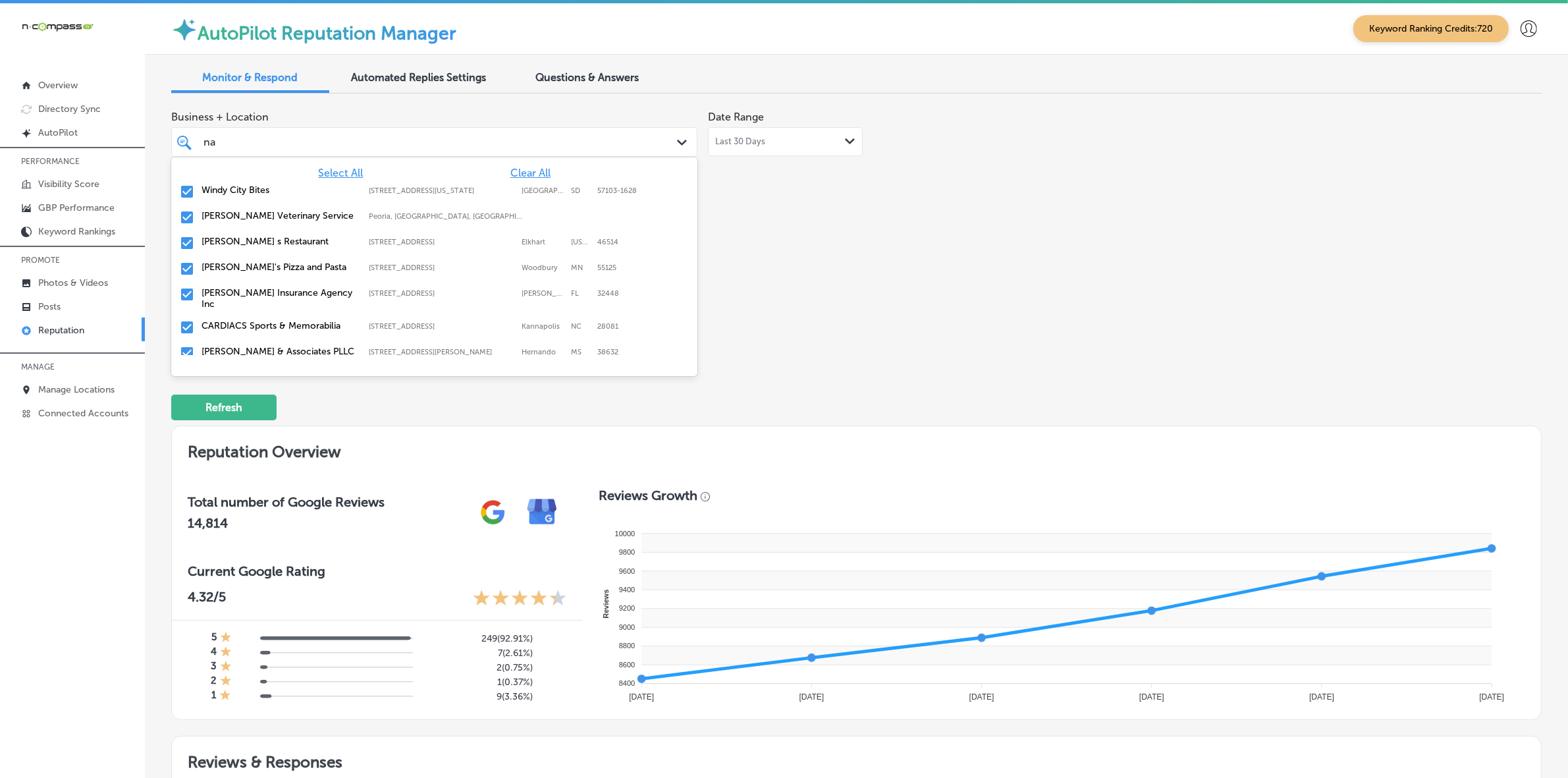
type input "n"
click at [873, 281] on div "Business + Location option focused, 110 of 168. 168 results available. Use Up a…" at bounding box center [582, 228] width 823 height 248
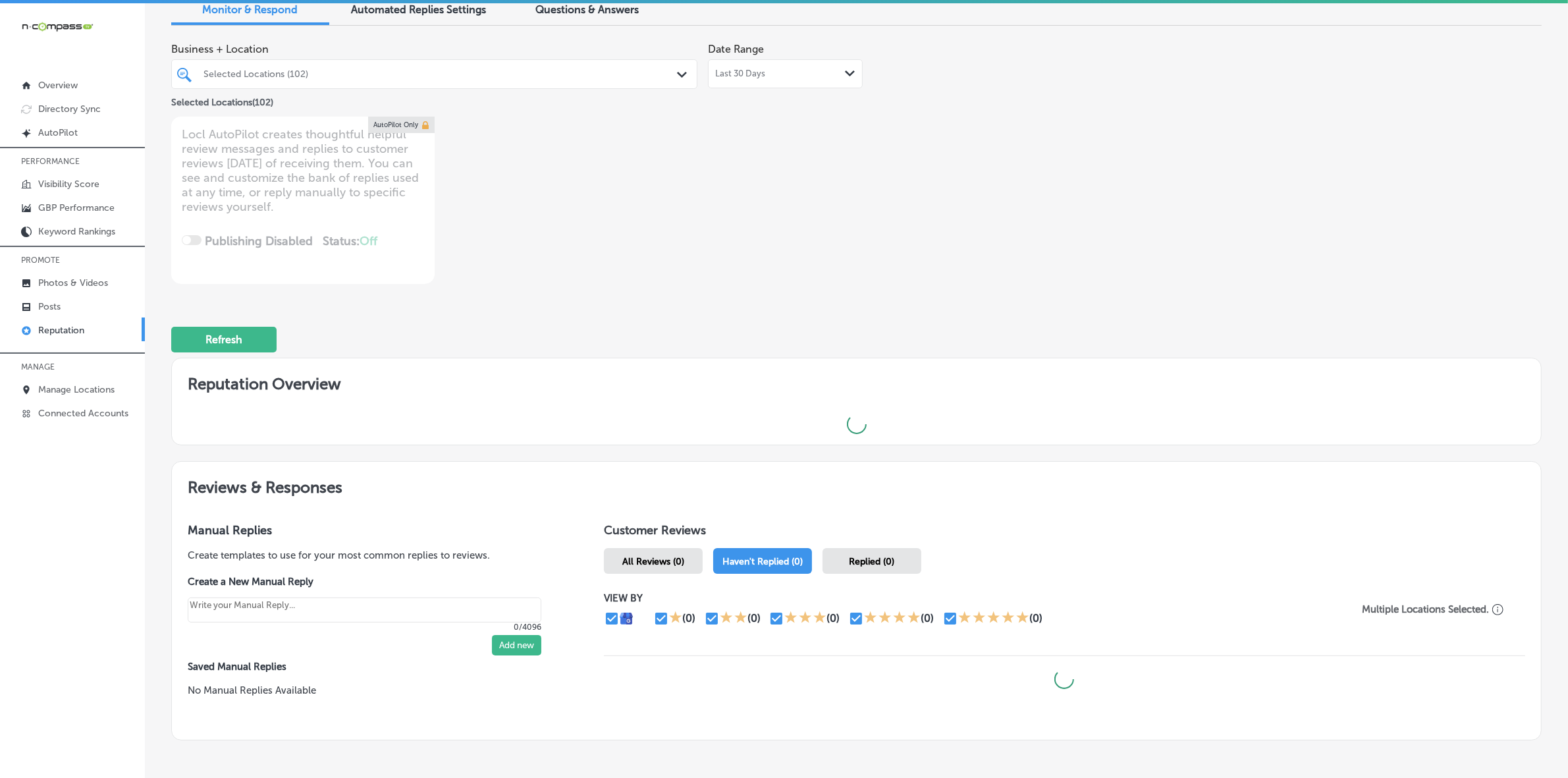
scroll to position [135, 0]
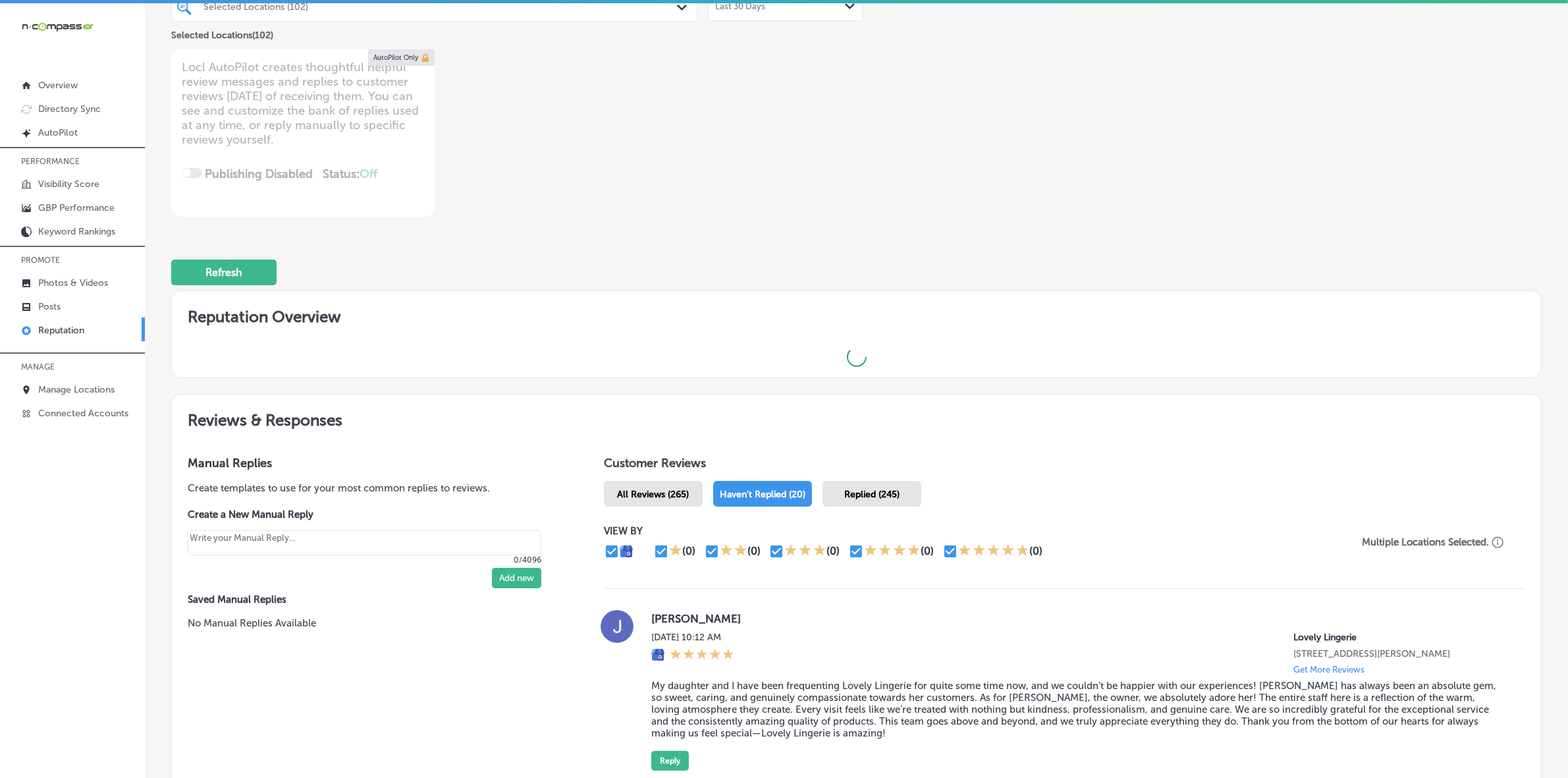
type textarea "x"
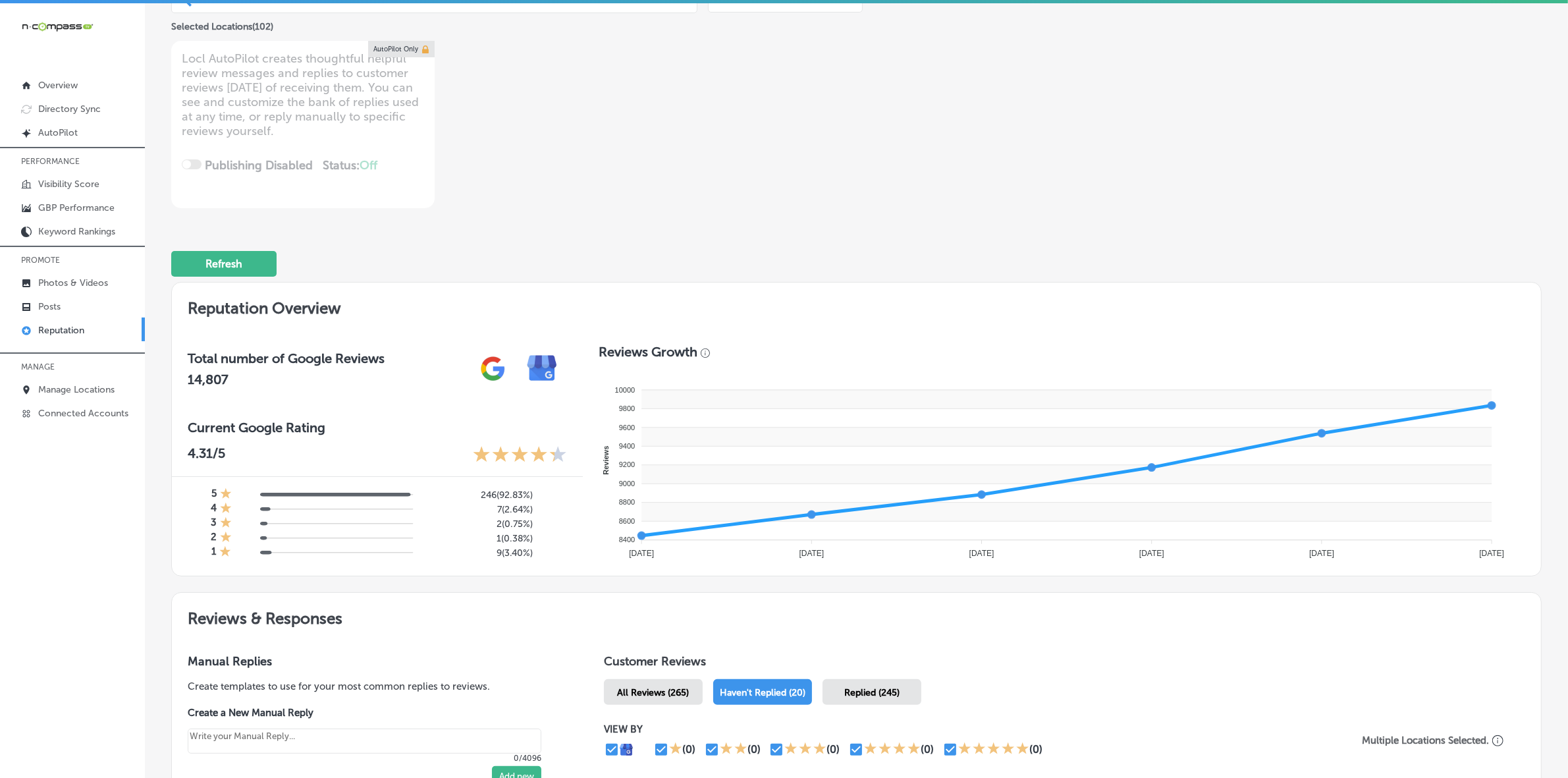
scroll to position [0, 0]
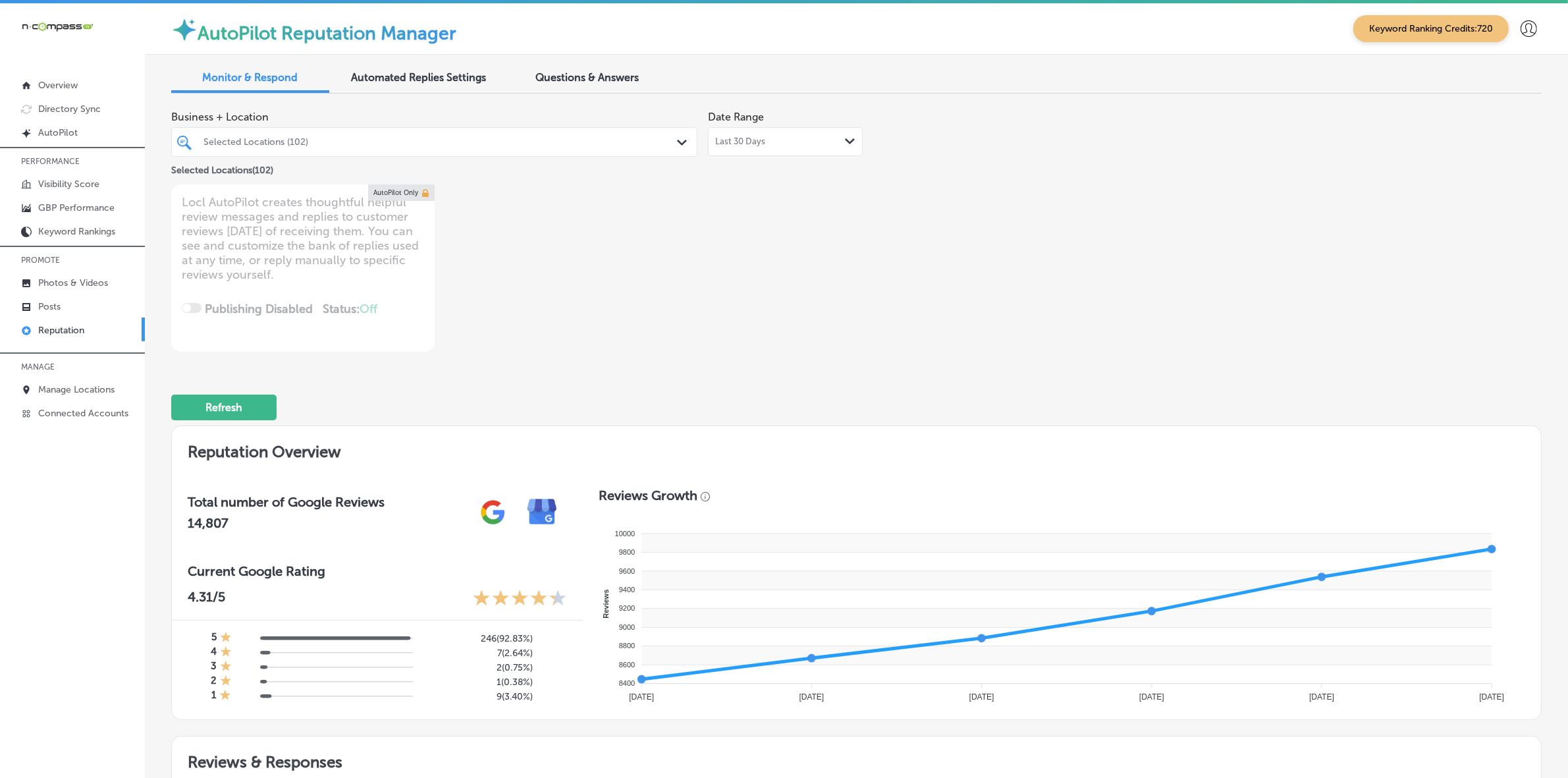
click at [421, 136] on div "Selected Locations (102)" at bounding box center [441, 142] width 475 height 11
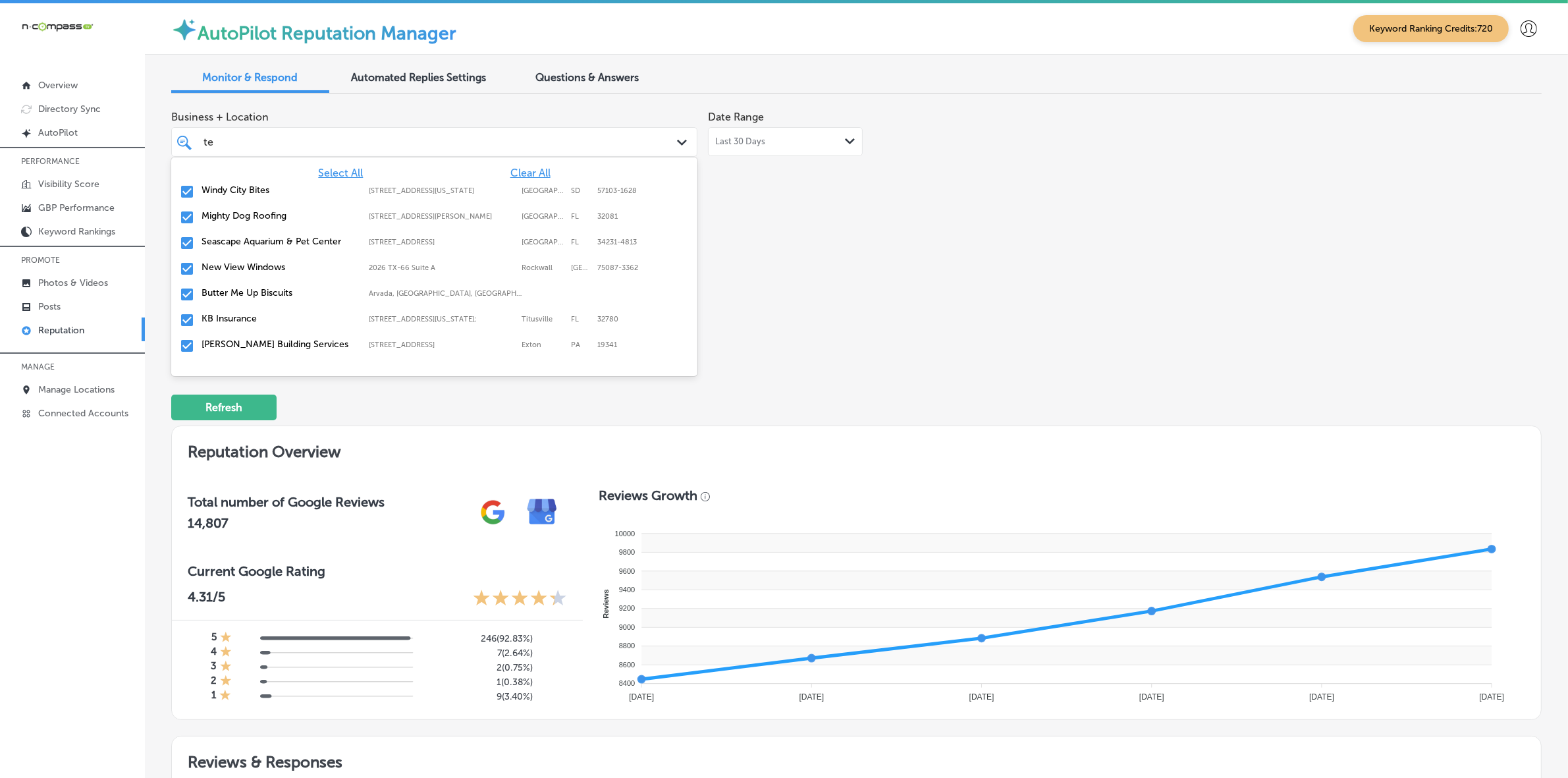
type input "tel"
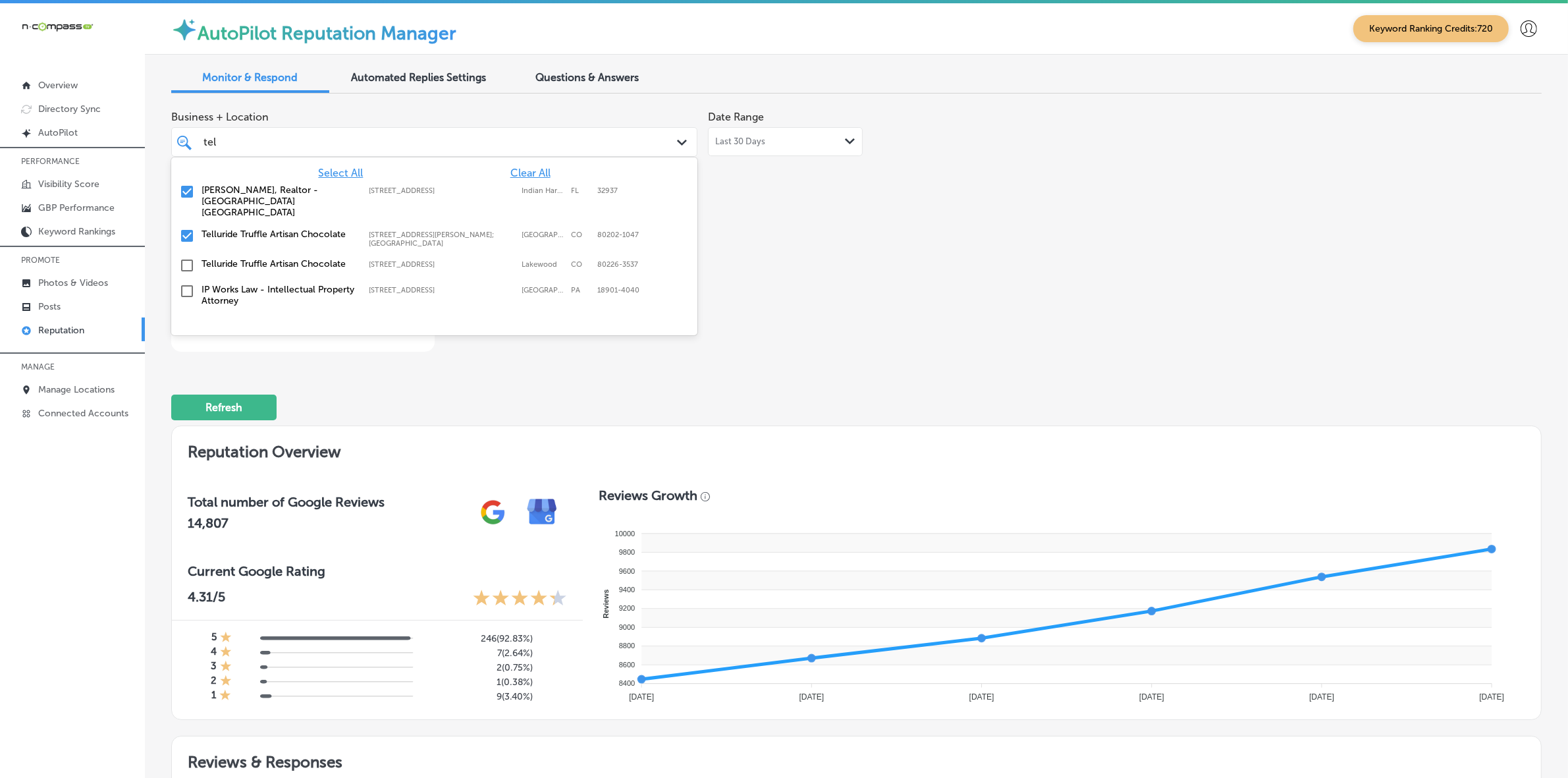
click at [287, 229] on label "Telluride Truffle Artisan Chocolate" at bounding box center [278, 234] width 154 height 11
type textarea "x"
type input "te"
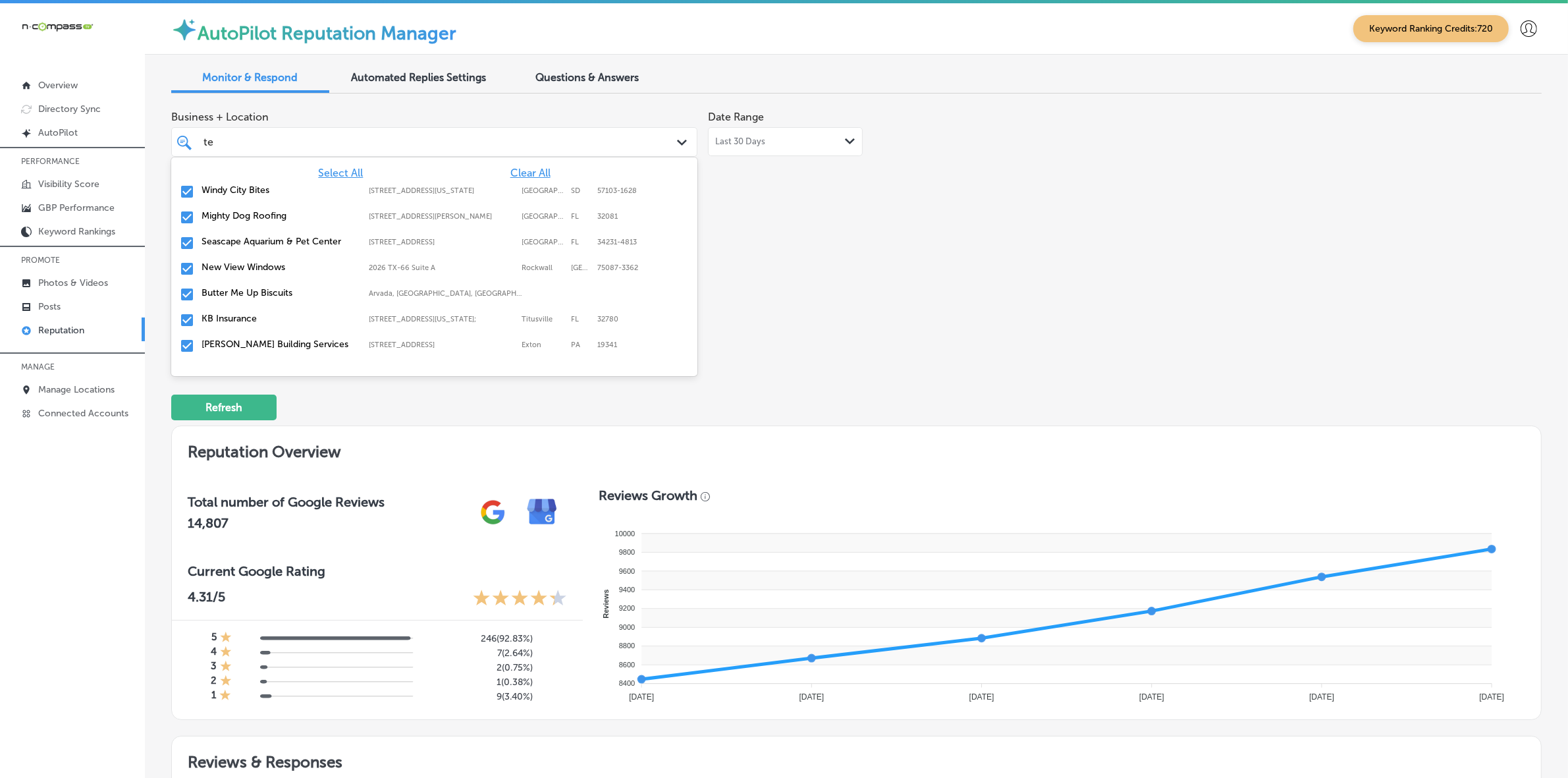
click at [270, 196] on div "Windy City Bites 114 N Indiana Ave, Sioux Falls, SD, 57103-1628 114 N Indiana A…" at bounding box center [434, 192] width 516 height 20
click at [270, 196] on div "Mighty Dog Roofing 10895 Old Dixie Highway; Unit 95-5-6, Ponte Vedra Beach, FL,…" at bounding box center [434, 192] width 516 height 20
click at [268, 215] on label "New View Windows" at bounding box center [278, 216] width 154 height 11
click at [260, 241] on label "KB Insurance" at bounding box center [278, 242] width 154 height 11
click at [265, 263] on label "[PERSON_NAME], Associate Broker" at bounding box center [278, 267] width 154 height 11
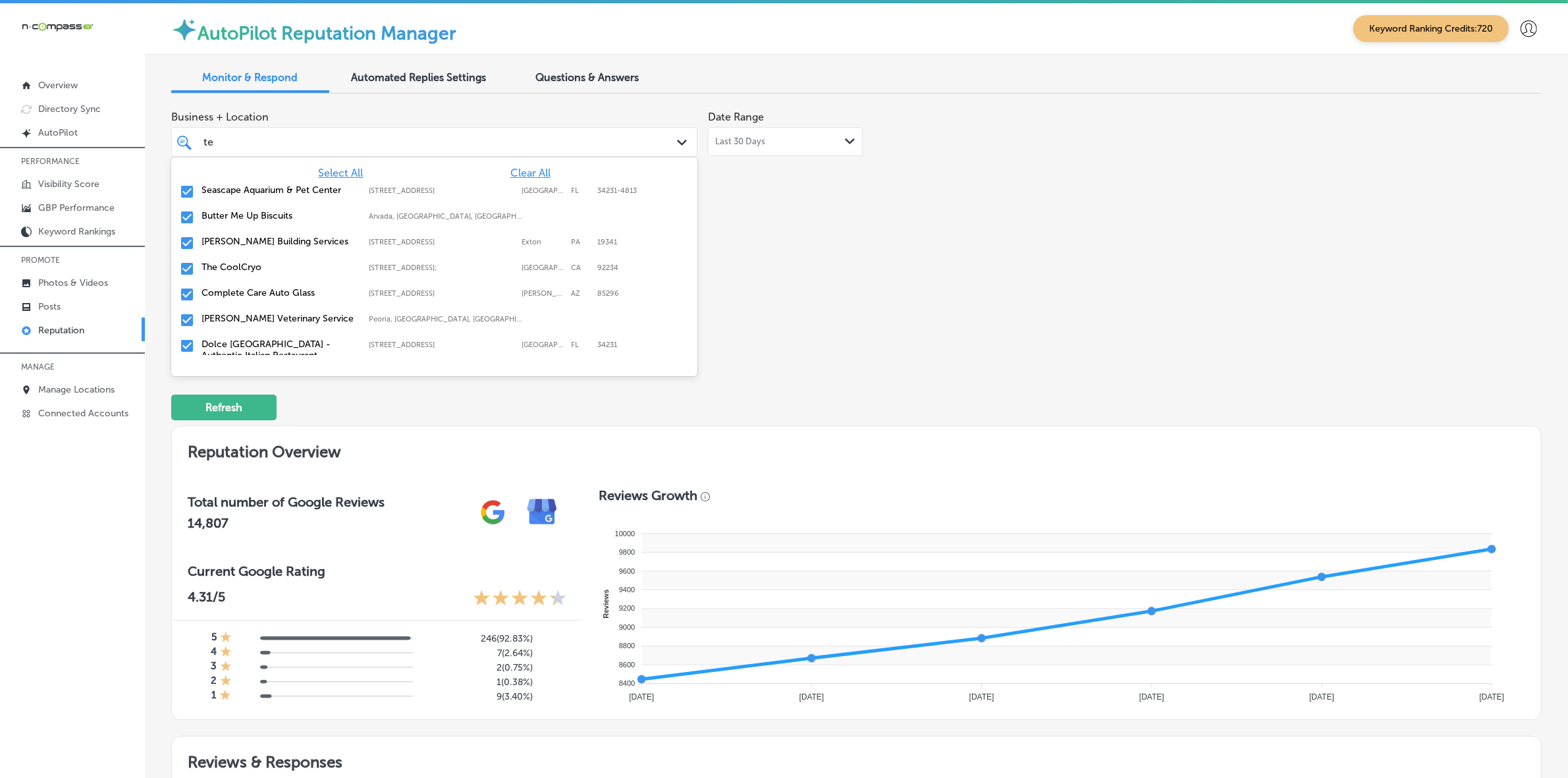
click at [265, 263] on label "The CoolCryo" at bounding box center [278, 267] width 154 height 11
type textarea "x"
type input "t"
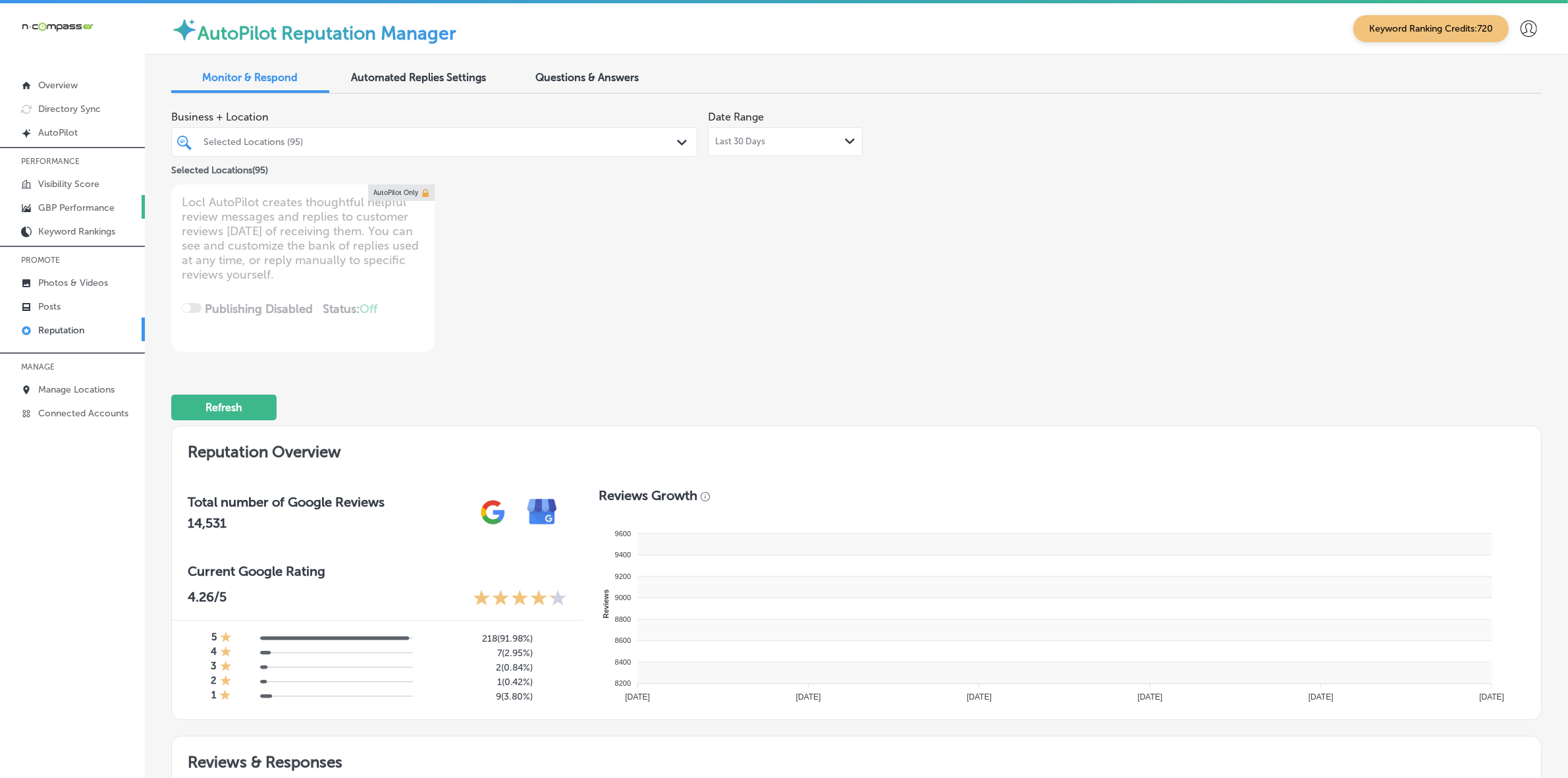
type textarea "x"
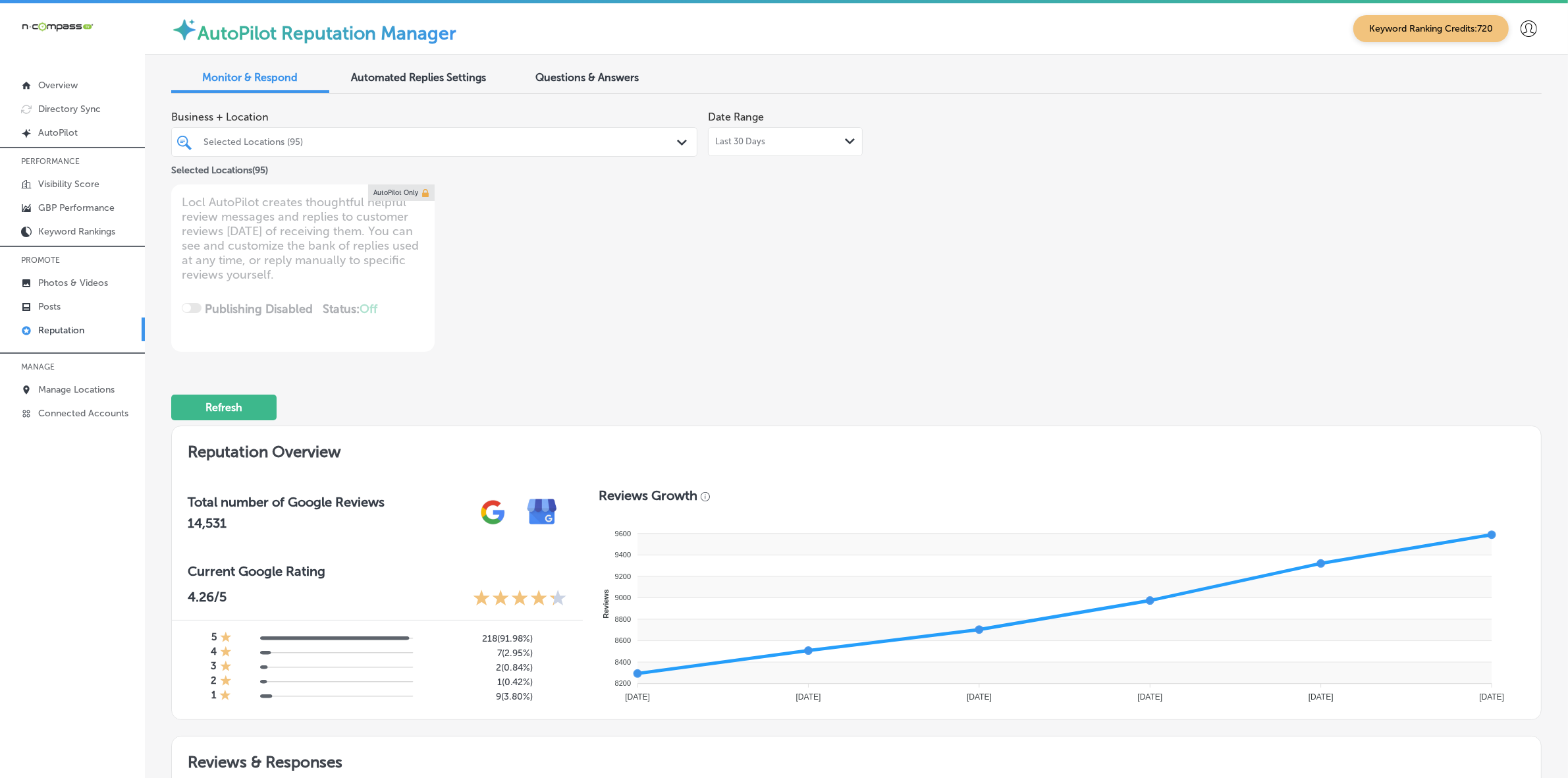
click at [274, 133] on div at bounding box center [411, 142] width 418 height 18
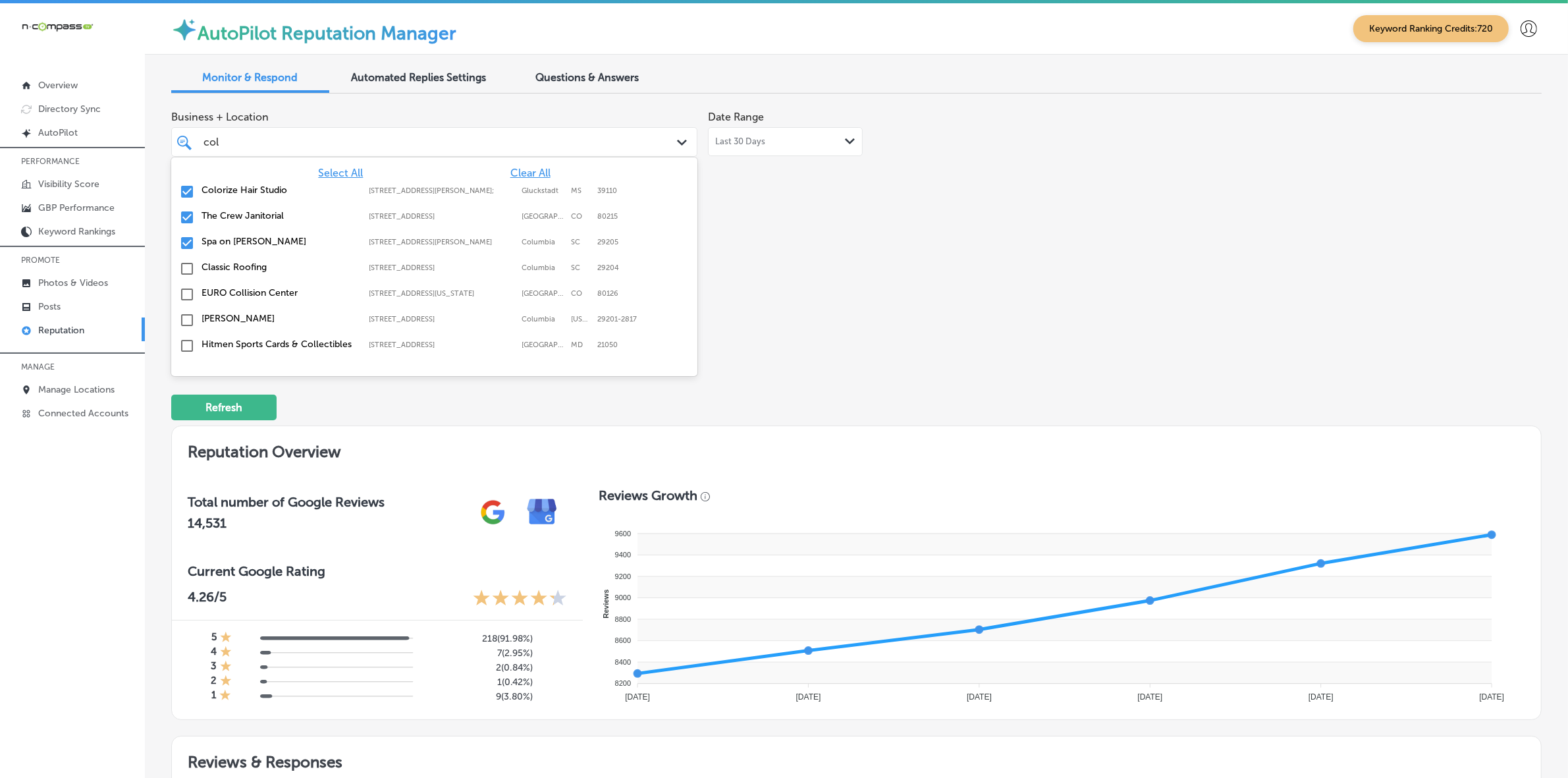
type input "colo"
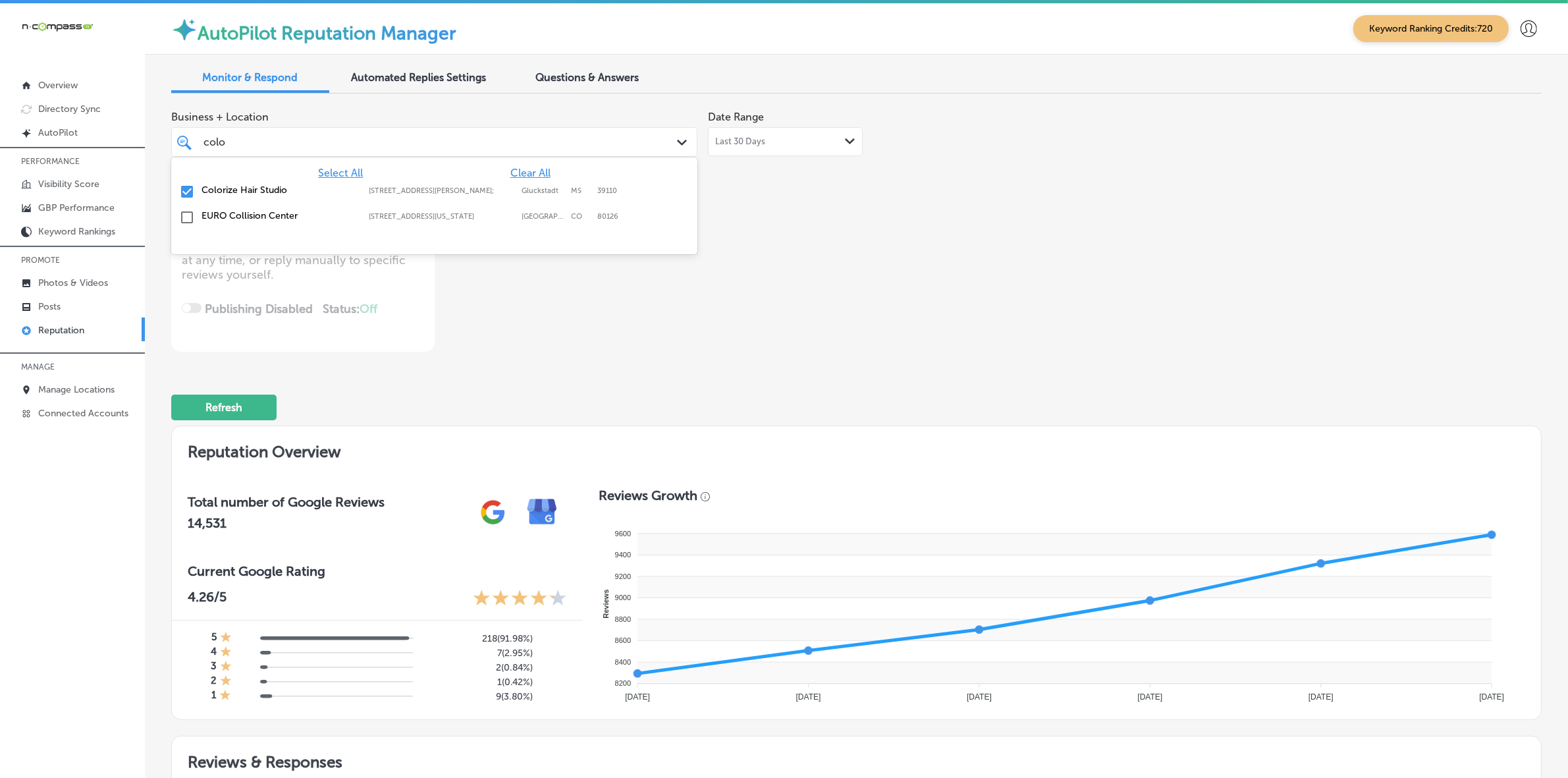
click at [282, 185] on label "Colorize Hair Studio" at bounding box center [278, 190] width 154 height 11
type textarea "x"
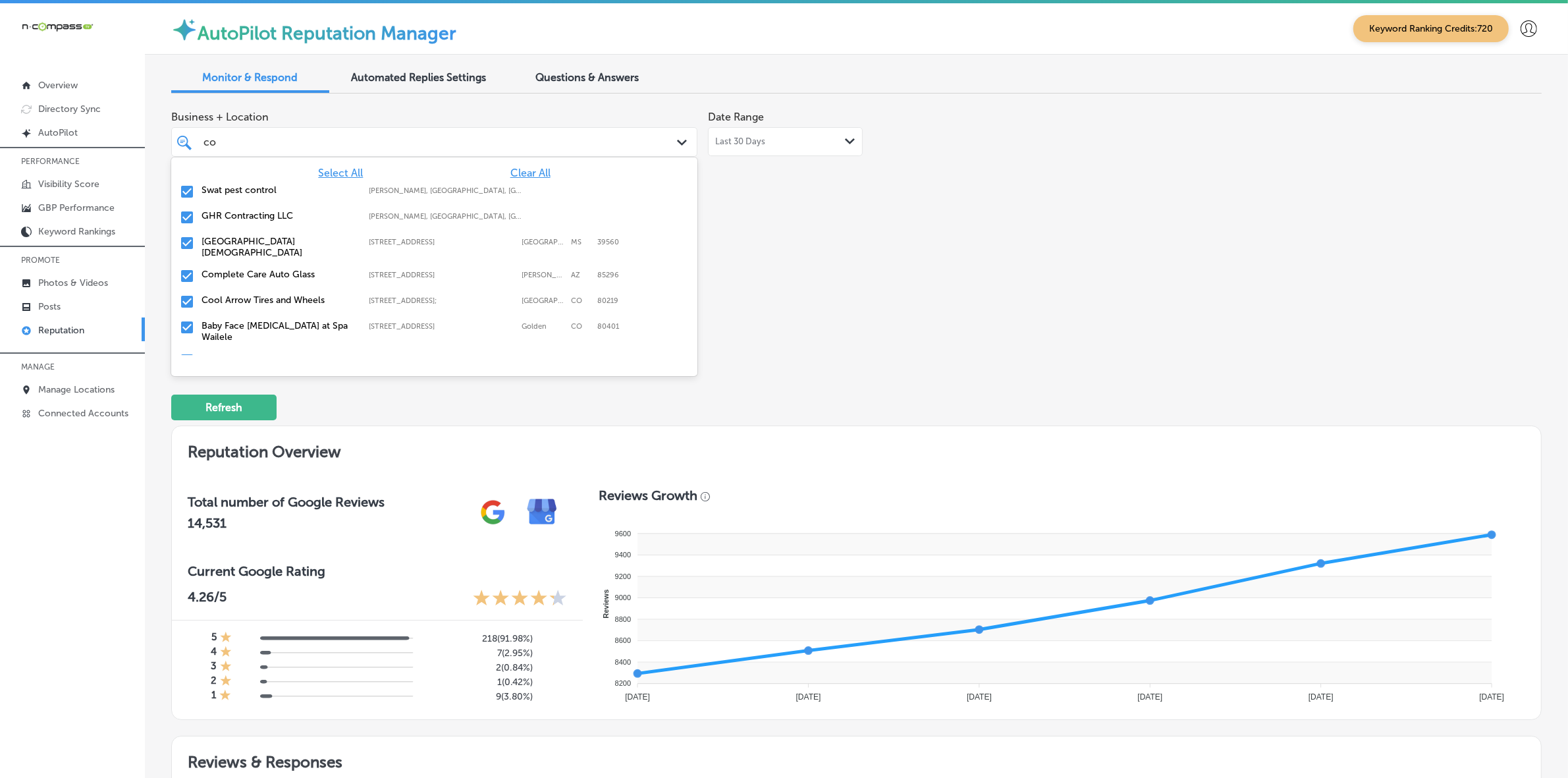
type input "col"
click at [282, 189] on label "The Crew Janitorial" at bounding box center [278, 190] width 154 height 11
type textarea "x"
type input "c"
click at [1229, 321] on div "Business + Location option 8790 W. Colfax Avenue; Suite 103-C, deselected. opti…" at bounding box center [856, 228] width 1371 height 248
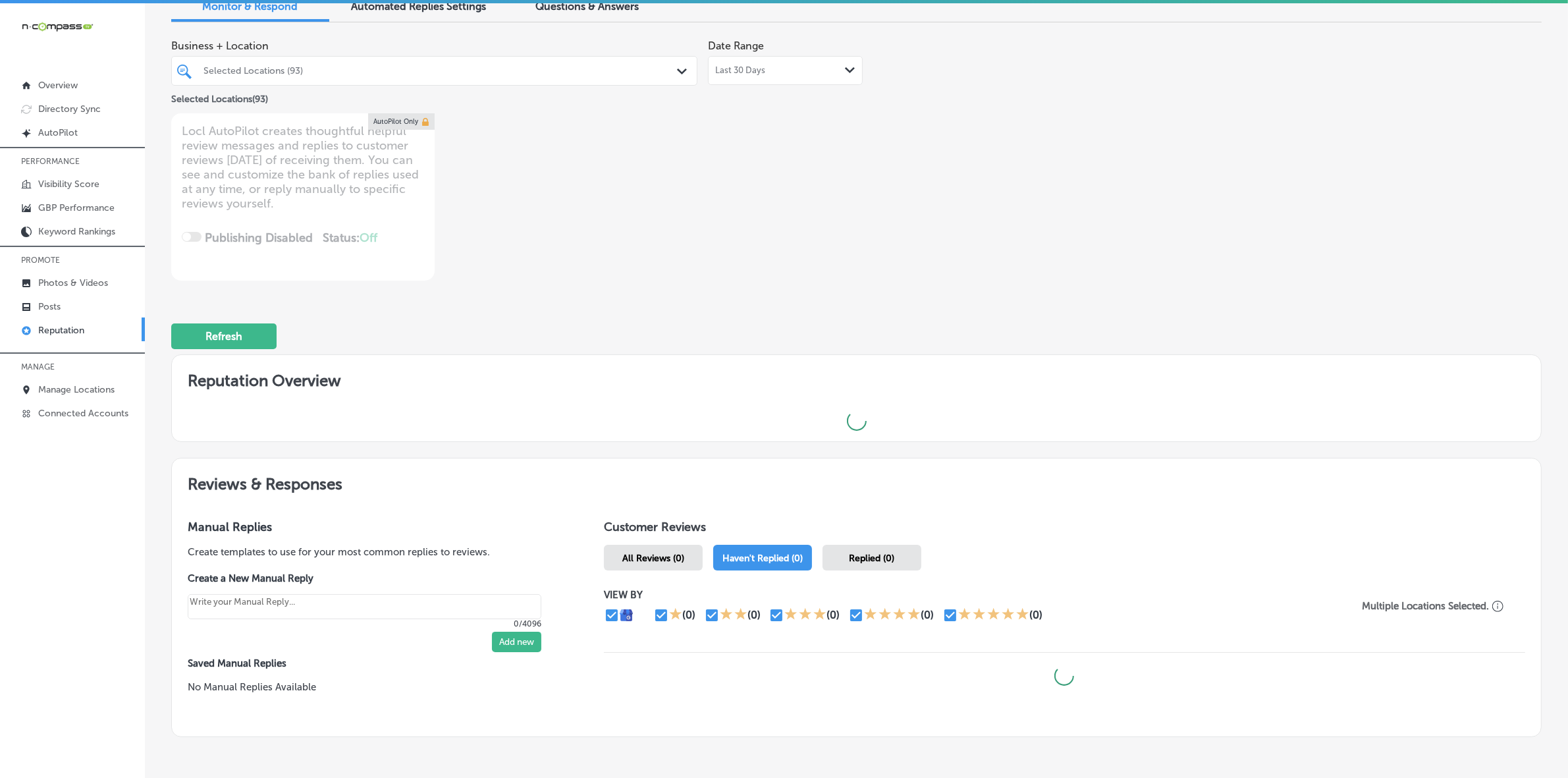
scroll to position [135, 0]
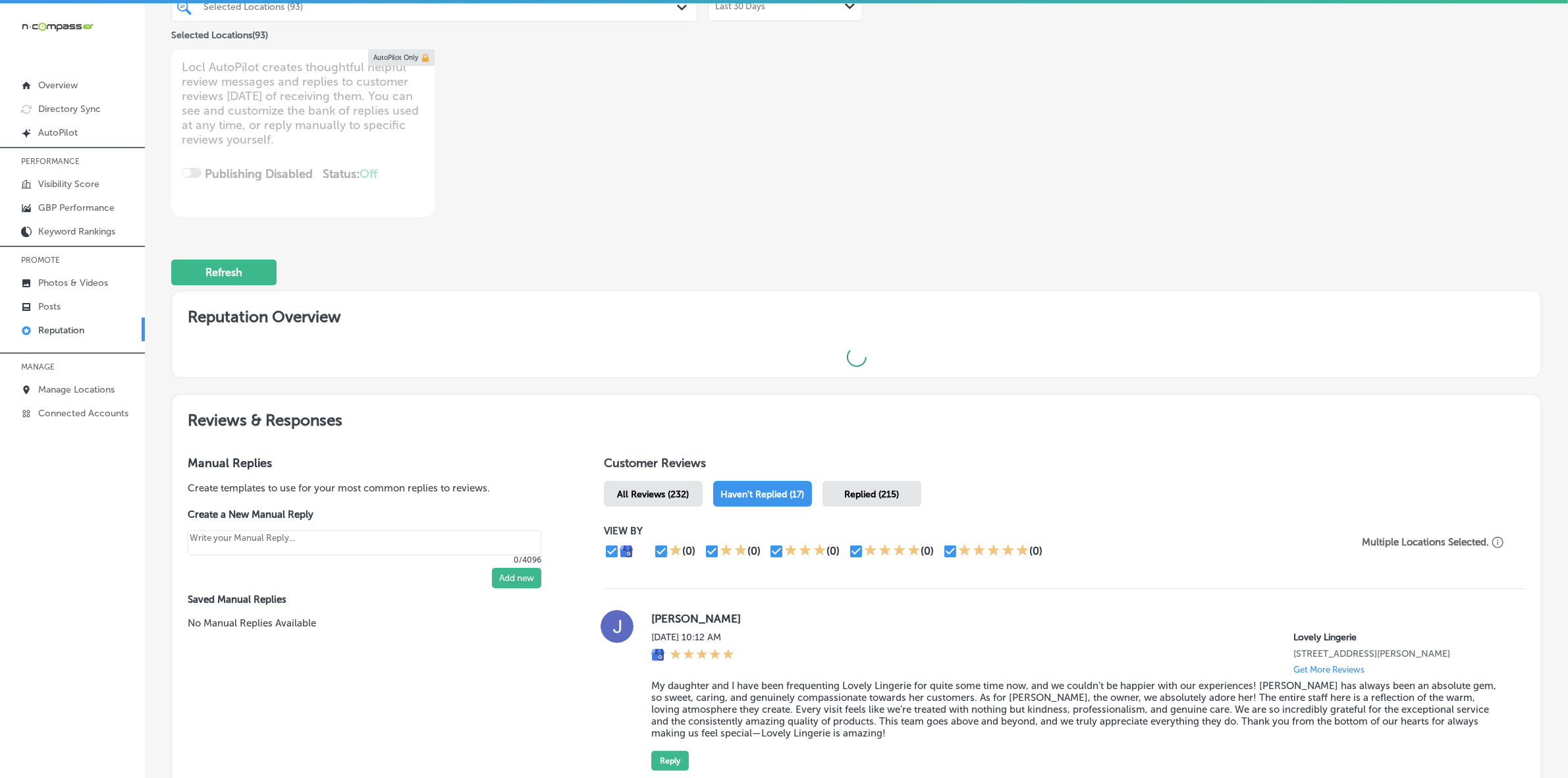
type textarea "x"
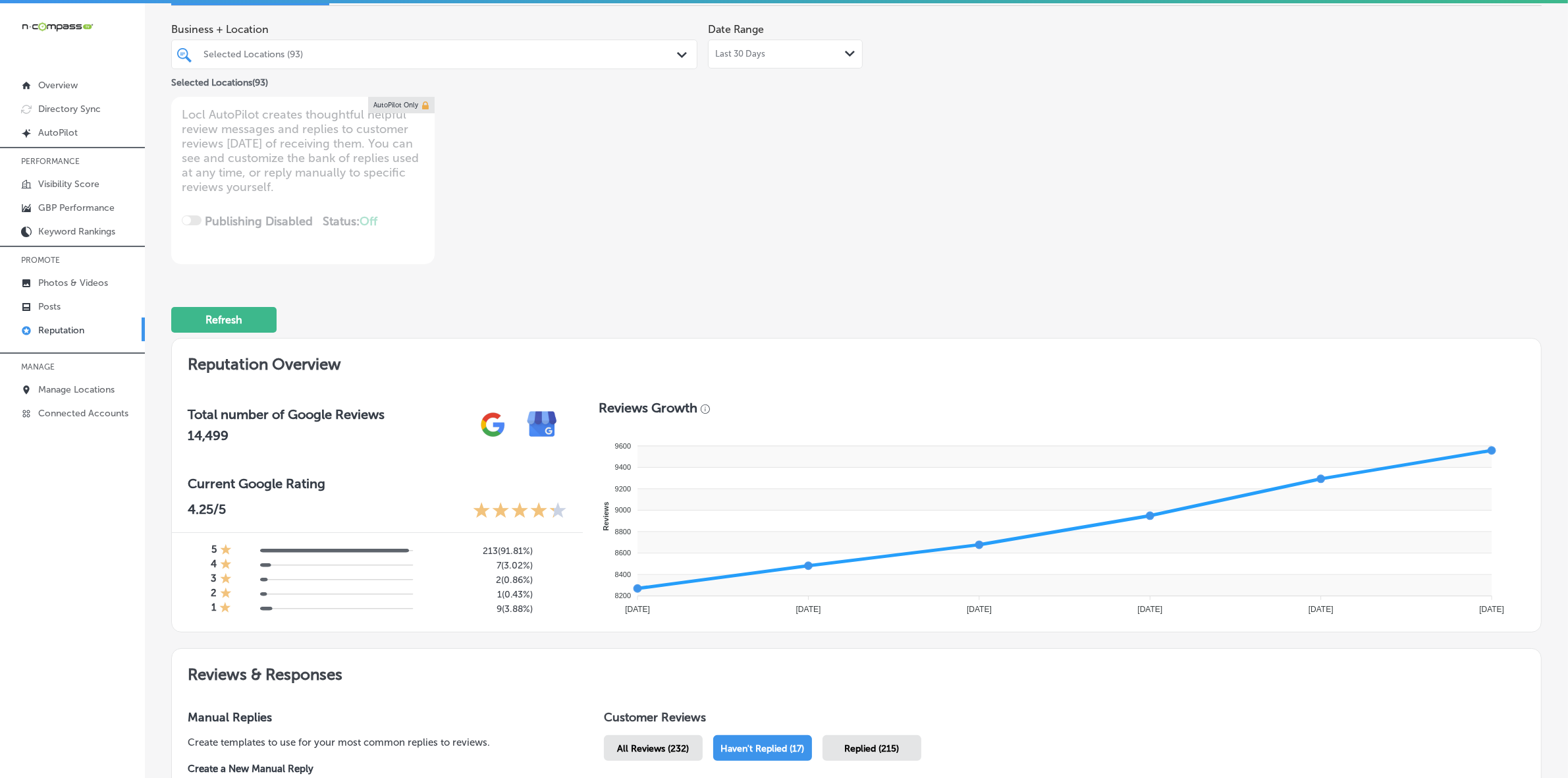
scroll to position [0, 0]
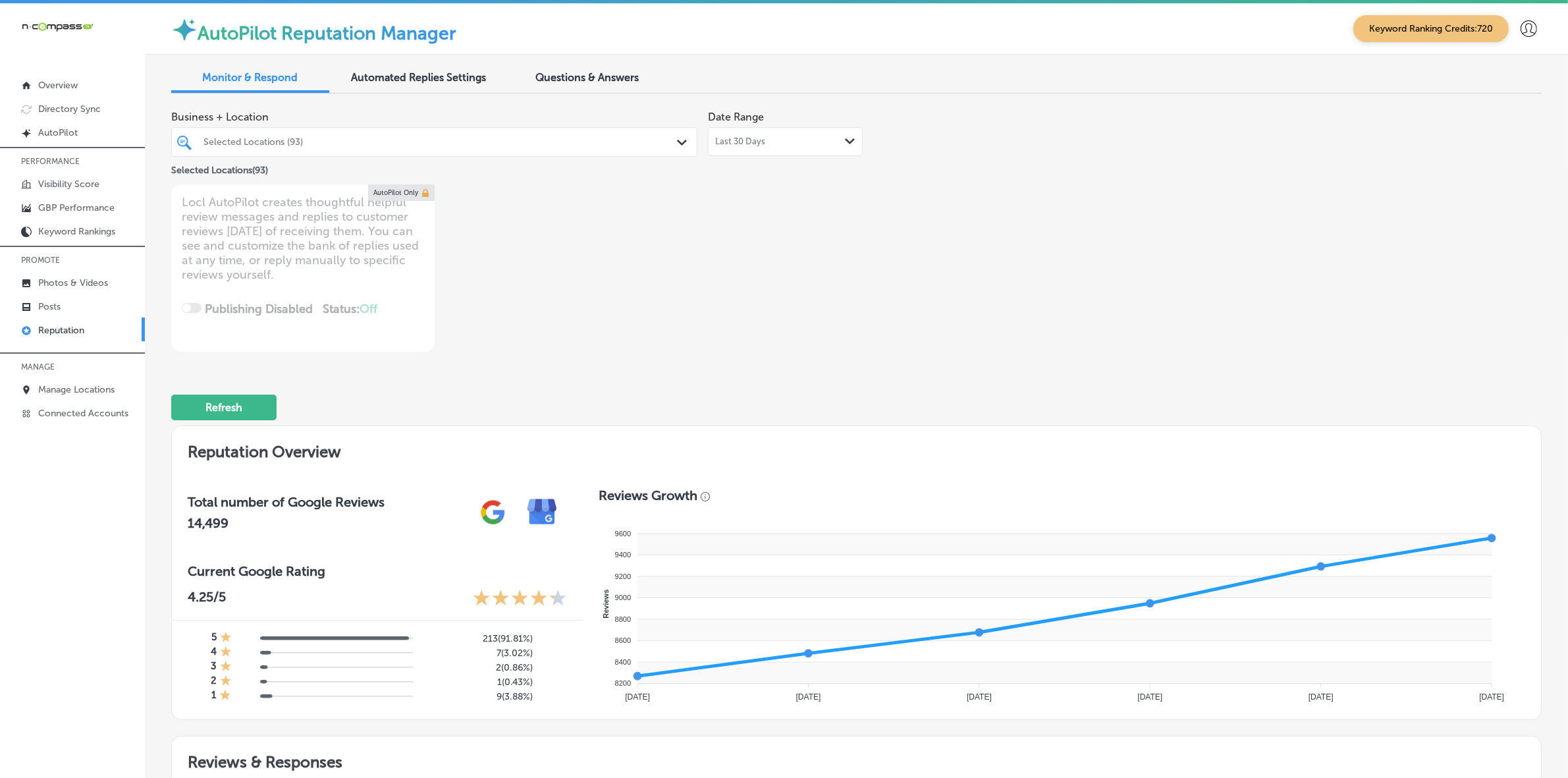
click at [483, 145] on div "Selected Locations (93)" at bounding box center [441, 142] width 475 height 11
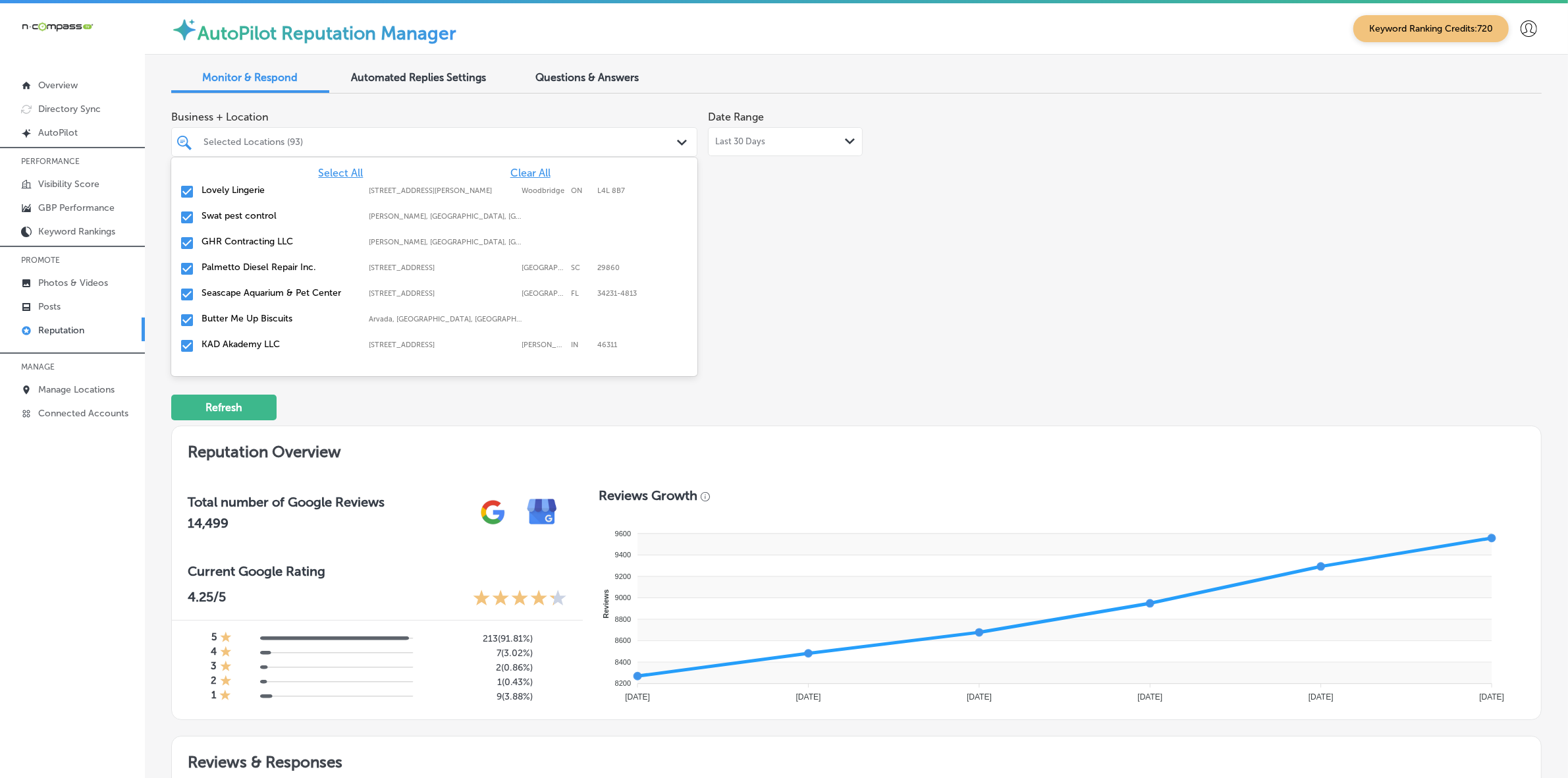
type input "o"
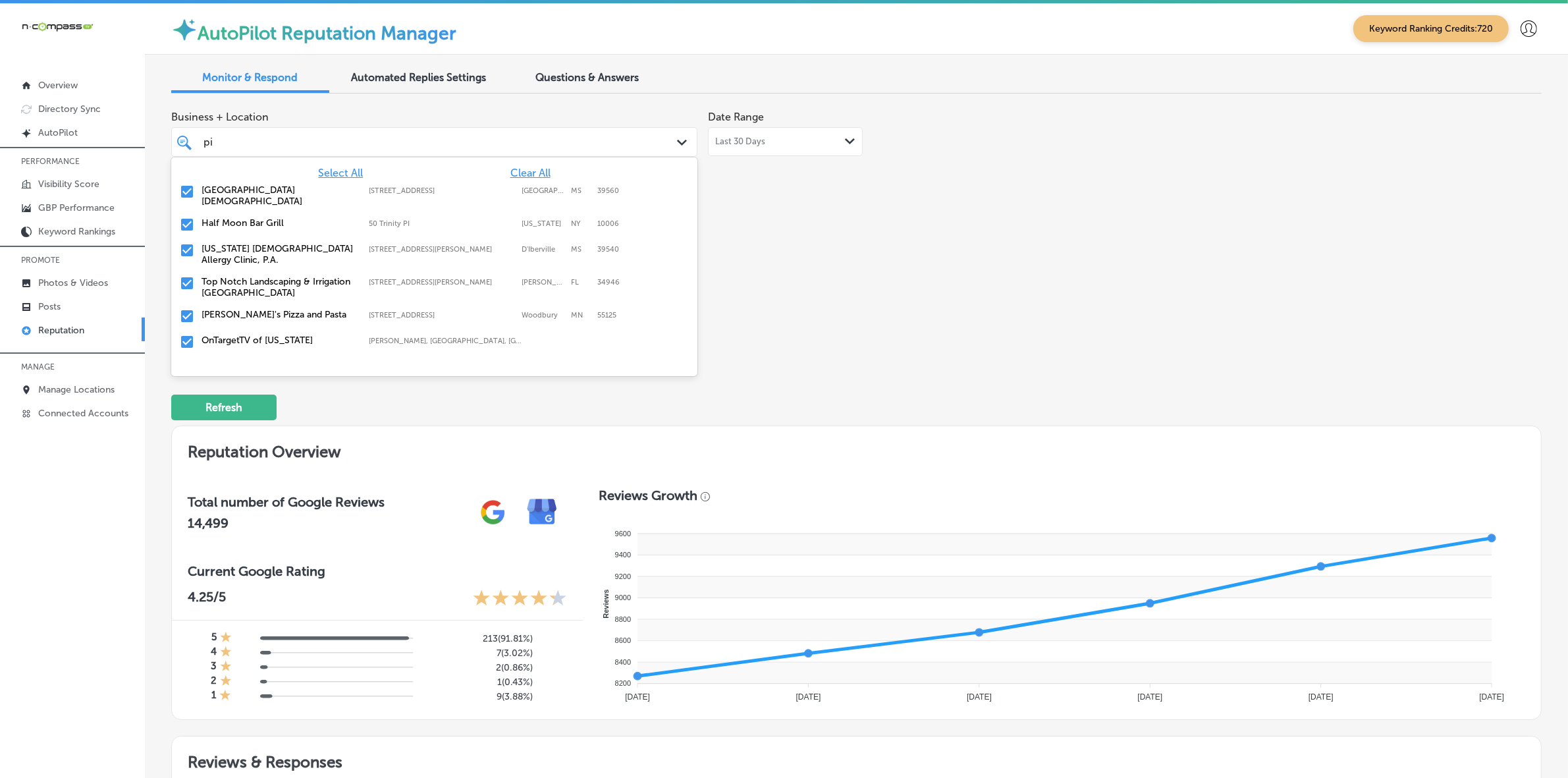
type input "piz"
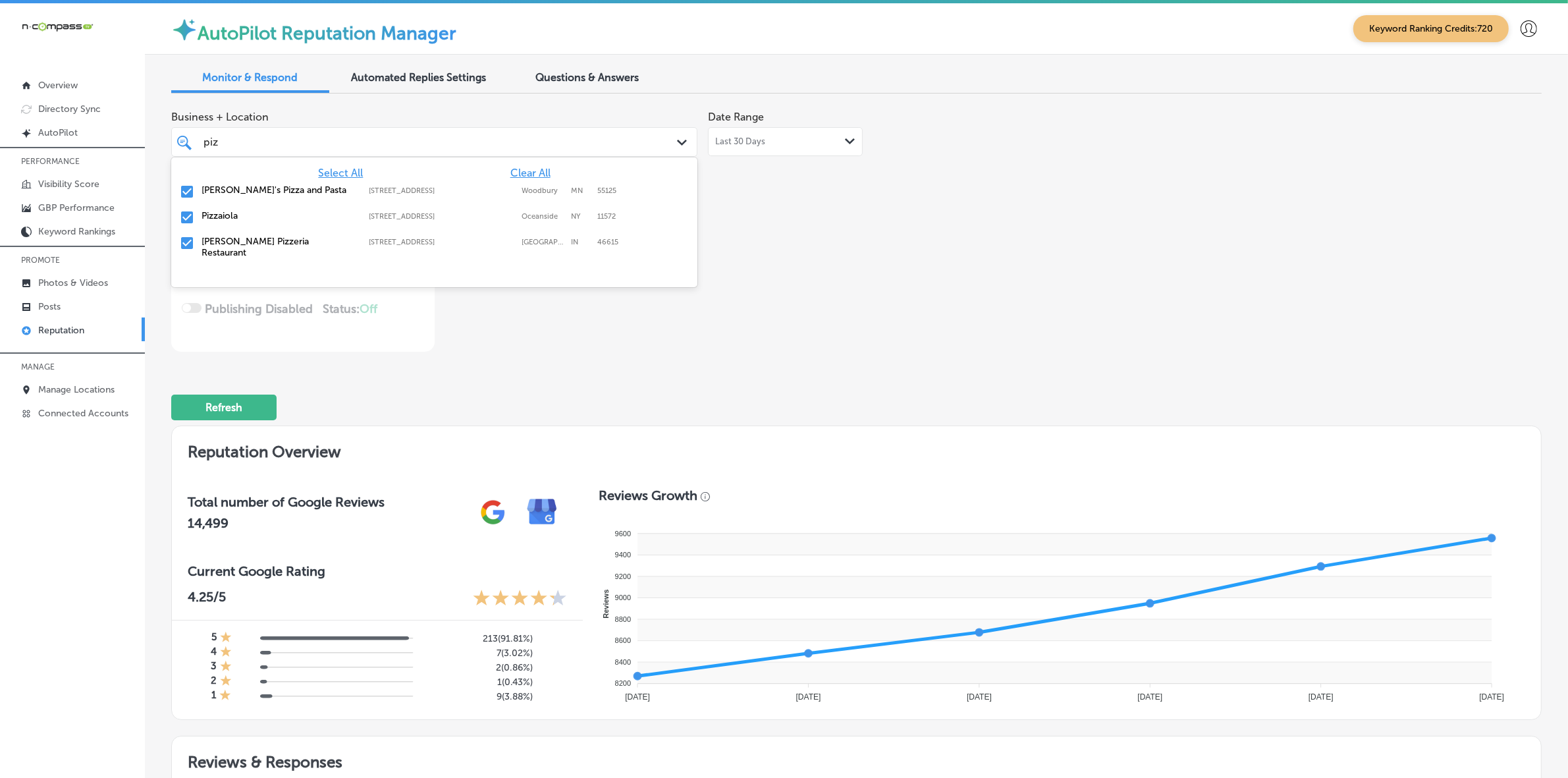
click at [217, 212] on label "Pizzaiola" at bounding box center [278, 216] width 154 height 11
click at [217, 213] on label "[PERSON_NAME] Pizzeria Restaurant" at bounding box center [278, 222] width 154 height 22
type textarea "x"
type input "piz"
click at [762, 245] on div "Business + Location option 401 N Hickory Rd, deselected. option 401 N Hickory R…" at bounding box center [582, 228] width 823 height 248
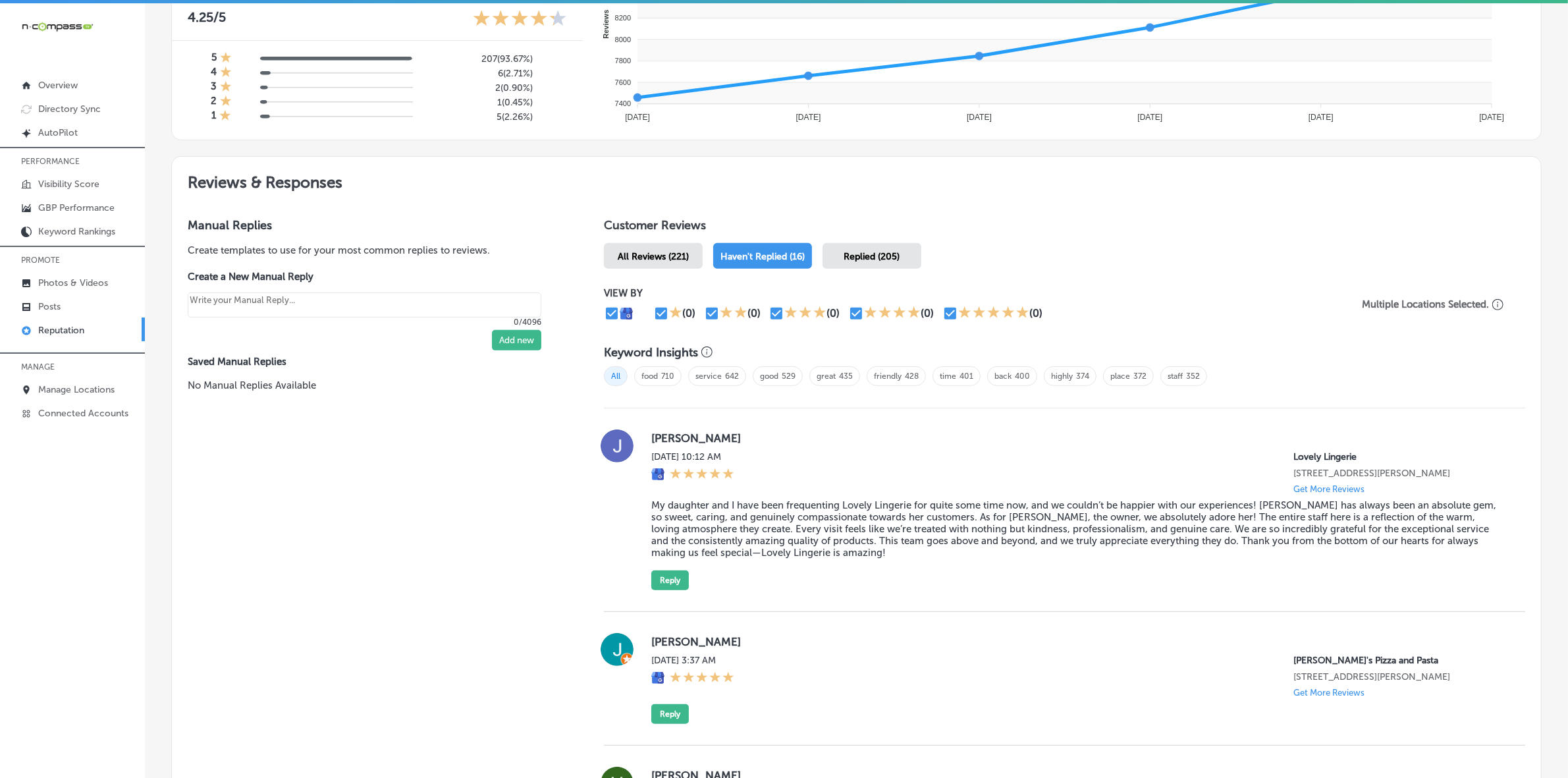
scroll to position [741, 0]
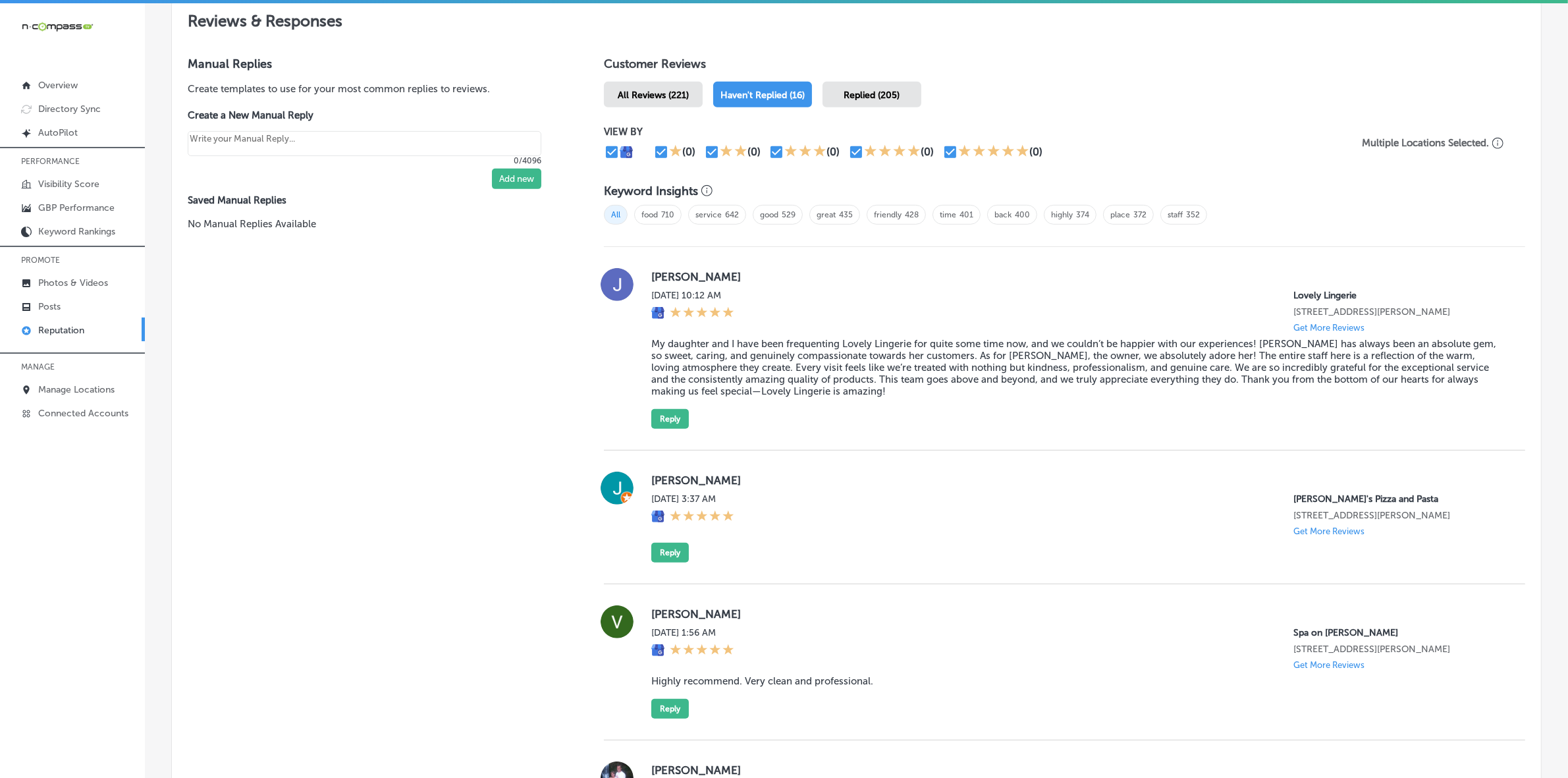
click at [662, 274] on label "Josie Scali" at bounding box center [1078, 277] width 853 height 13
copy label "Josie"
click at [690, 395] on blockquote "My daughter and I have been frequenting Lovely Lingerie for quite some time now…" at bounding box center [1078, 368] width 853 height 59
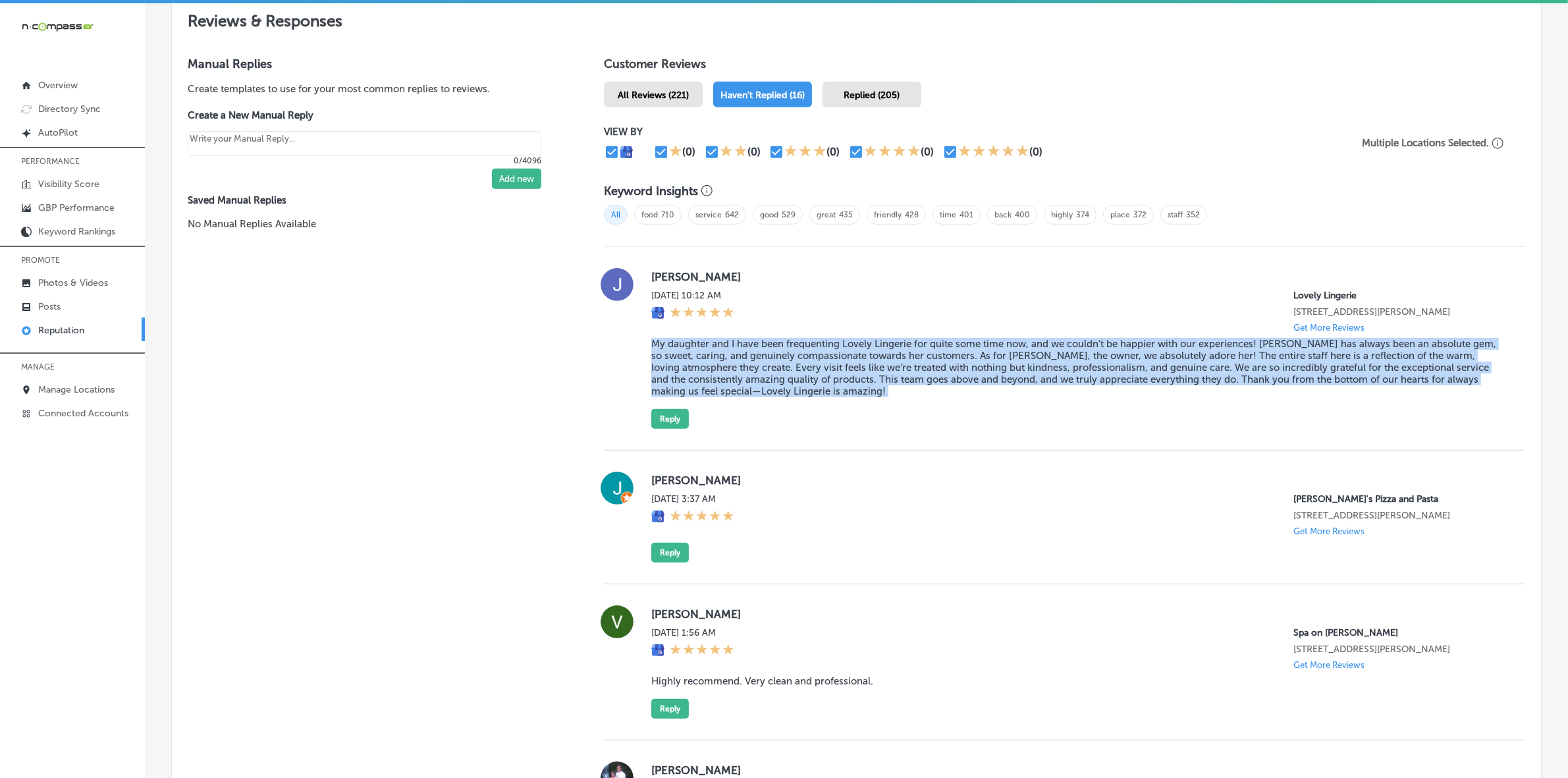
click at [690, 394] on blockquote "My daughter and I have been frequenting Lovely Lingerie for quite some time now…" at bounding box center [1078, 368] width 853 height 59
copy blockquote "My daughter and I have been frequenting Lovely Lingerie for quite some time now…"
click at [677, 429] on button "Reply" at bounding box center [670, 419] width 38 height 20
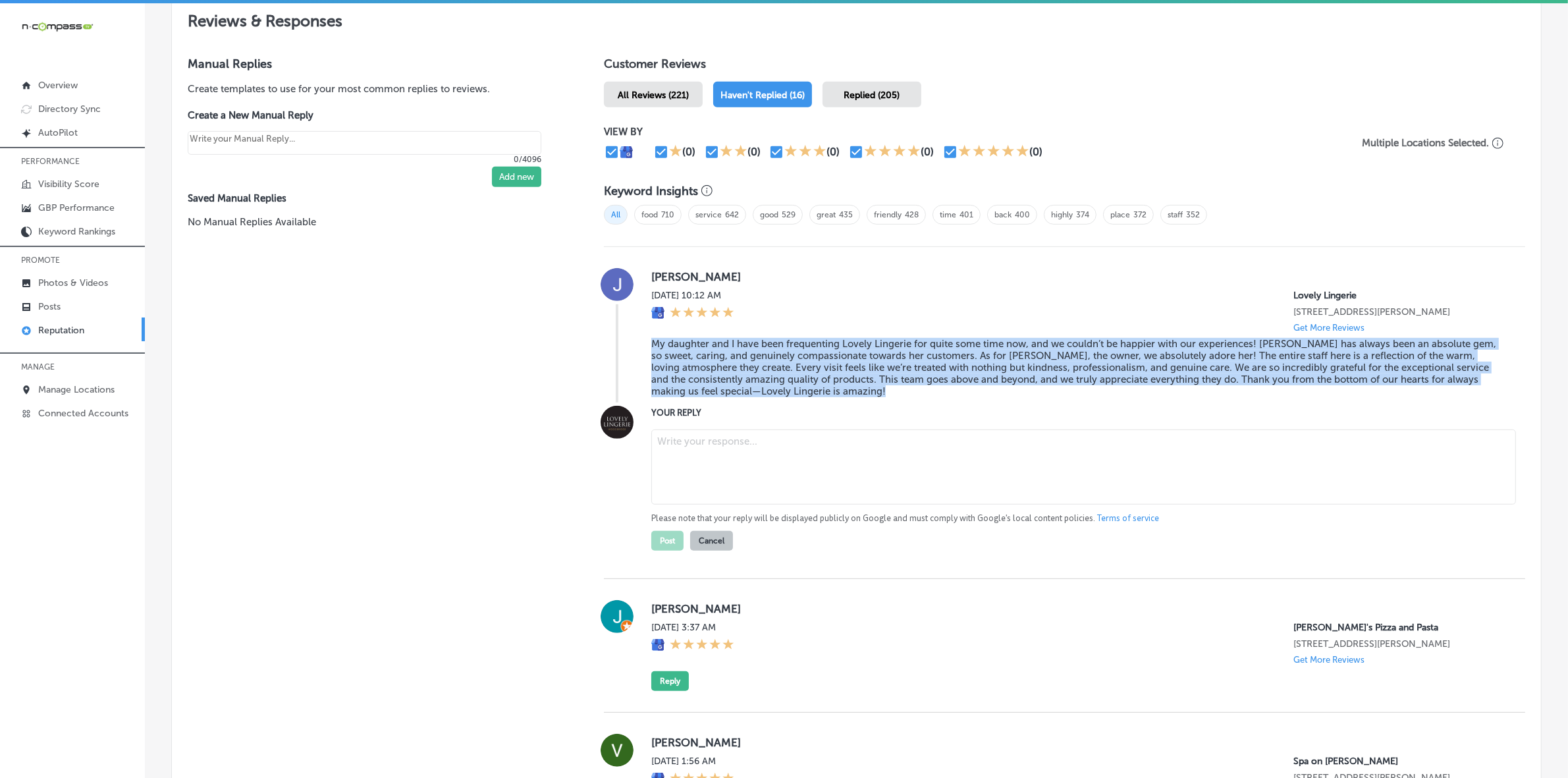
click at [729, 475] on textarea at bounding box center [1084, 467] width 865 height 75
type textarea "x"
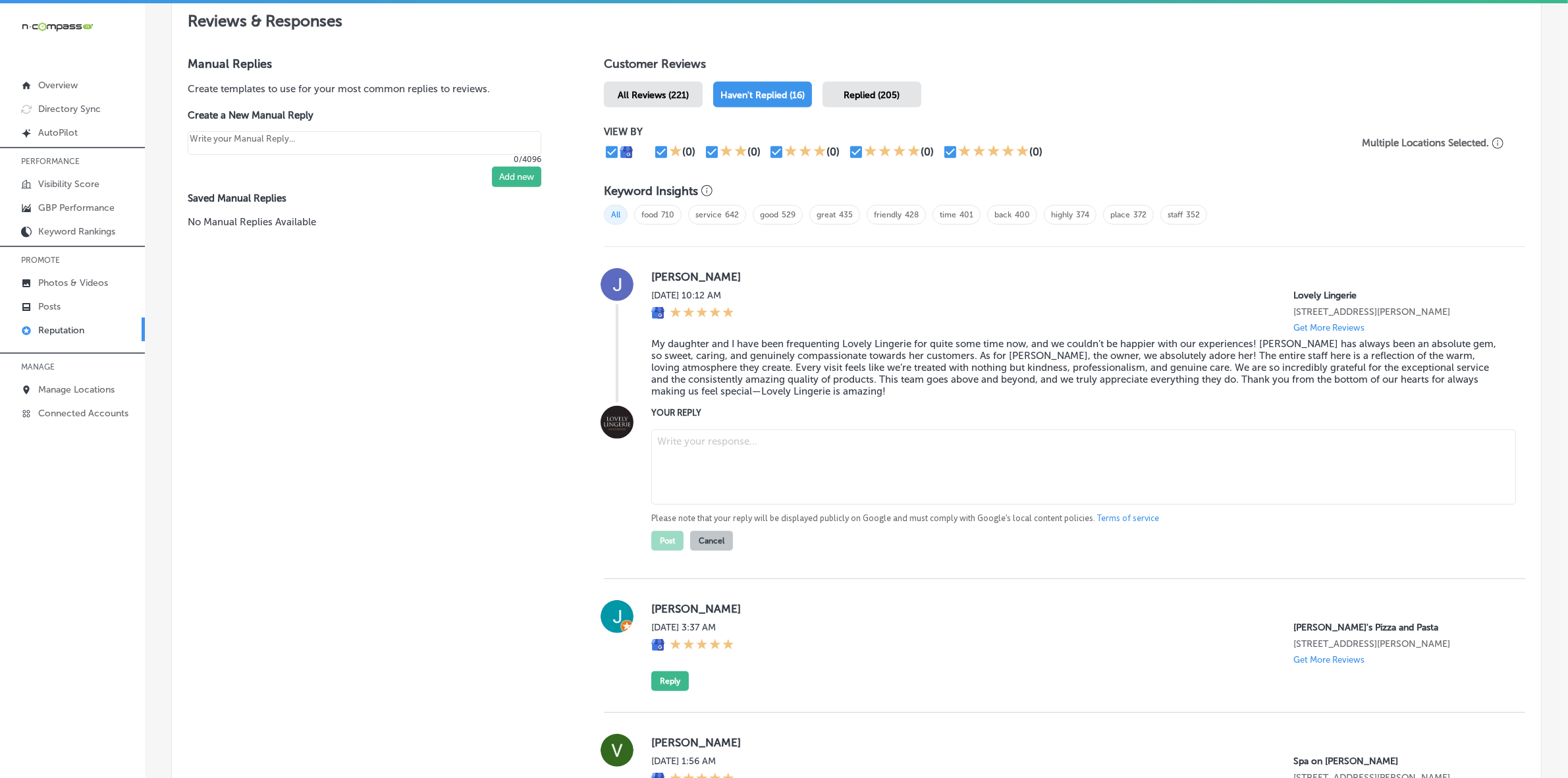
paste textarea "Thank you so much for the beautiful review, Josie! We're beyond grateful for yo…"
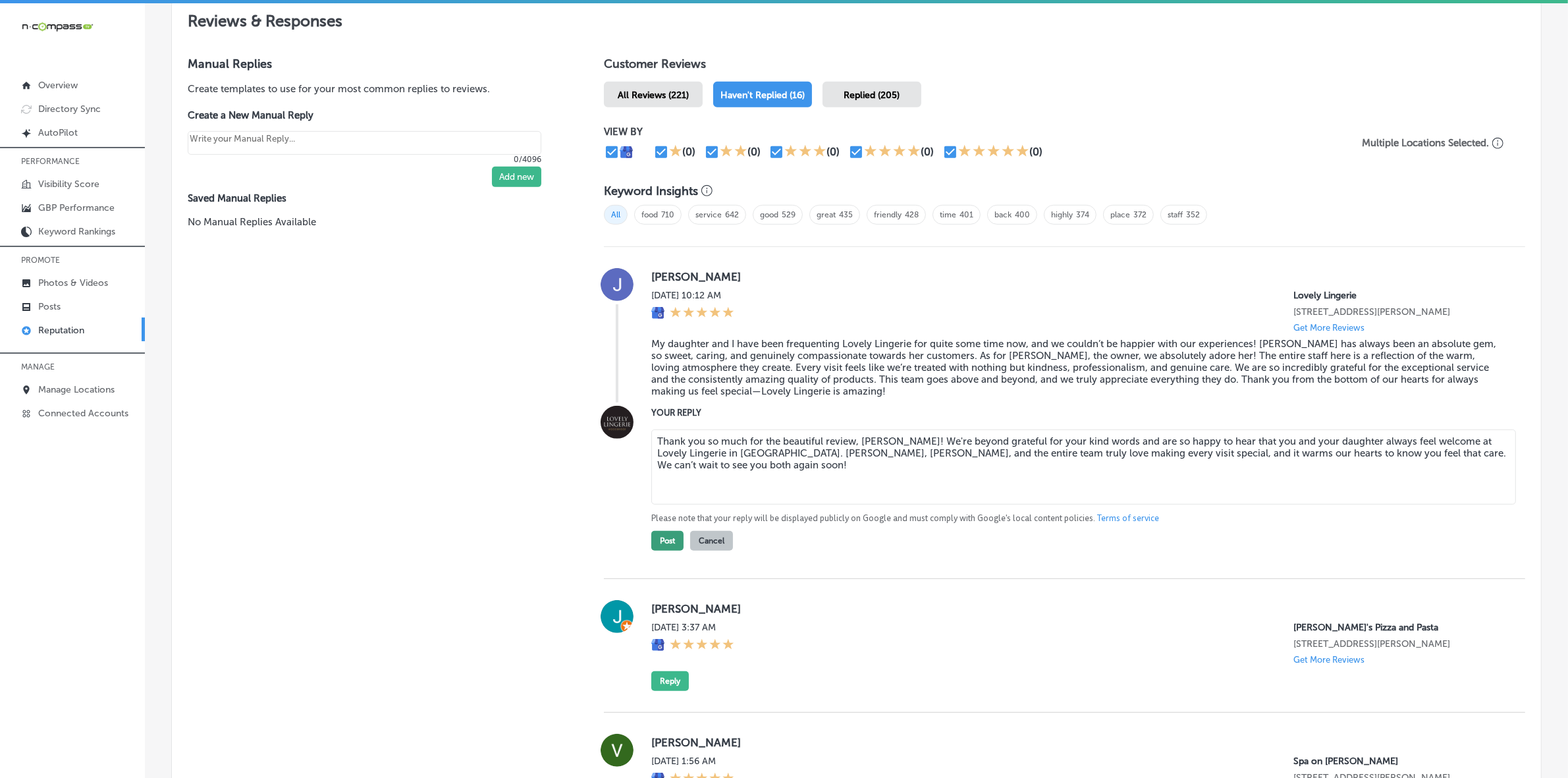
type textarea "Thank you so much for the beautiful review, Josie! We're beyond grateful for yo…"
click at [666, 551] on button "Post" at bounding box center [668, 541] width 32 height 20
type textarea "x"
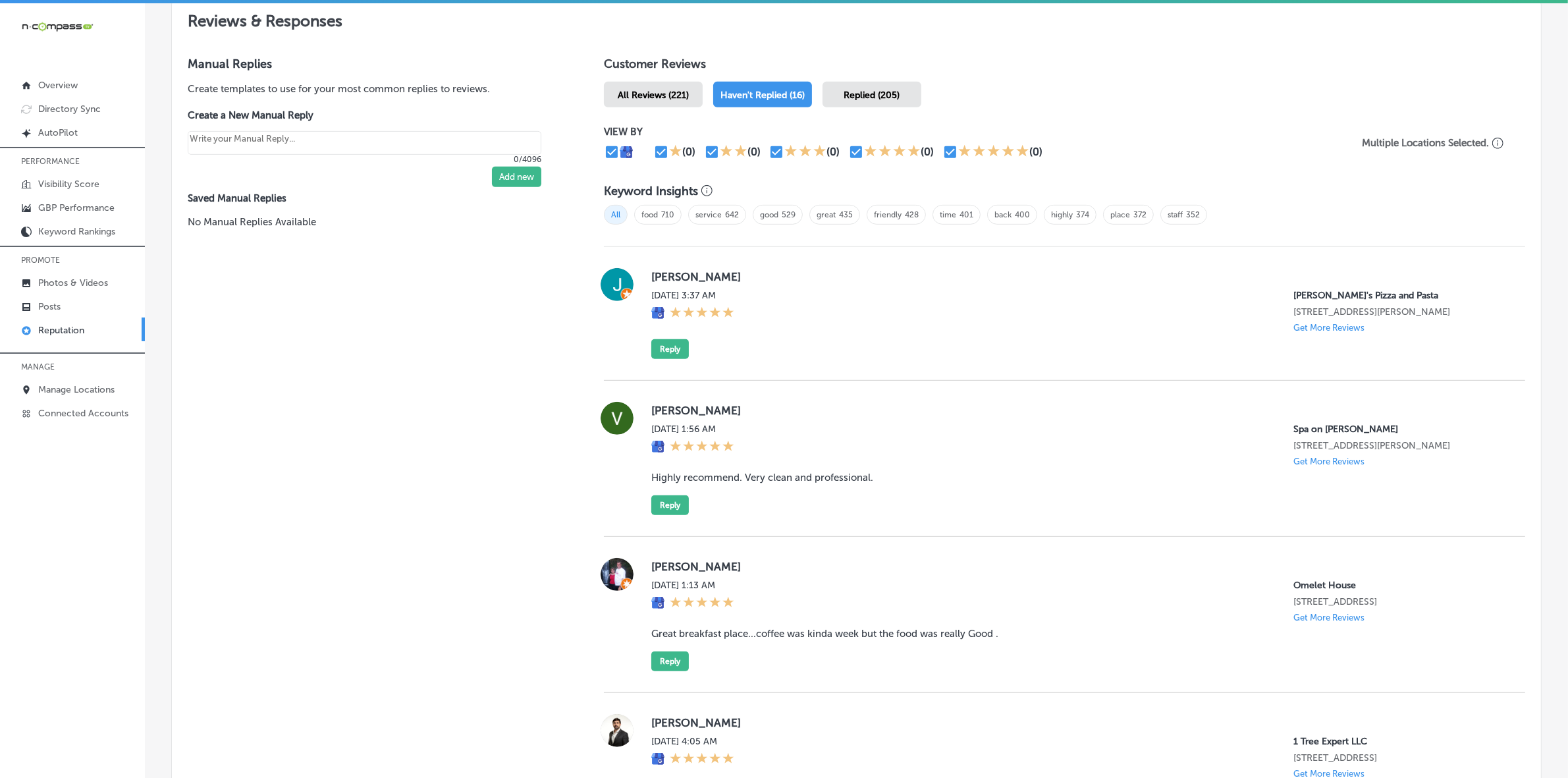
click at [659, 281] on label "Jennifer R." at bounding box center [1078, 277] width 853 height 13
copy label "Jennifer"
click at [665, 359] on button "Reply" at bounding box center [670, 349] width 38 height 20
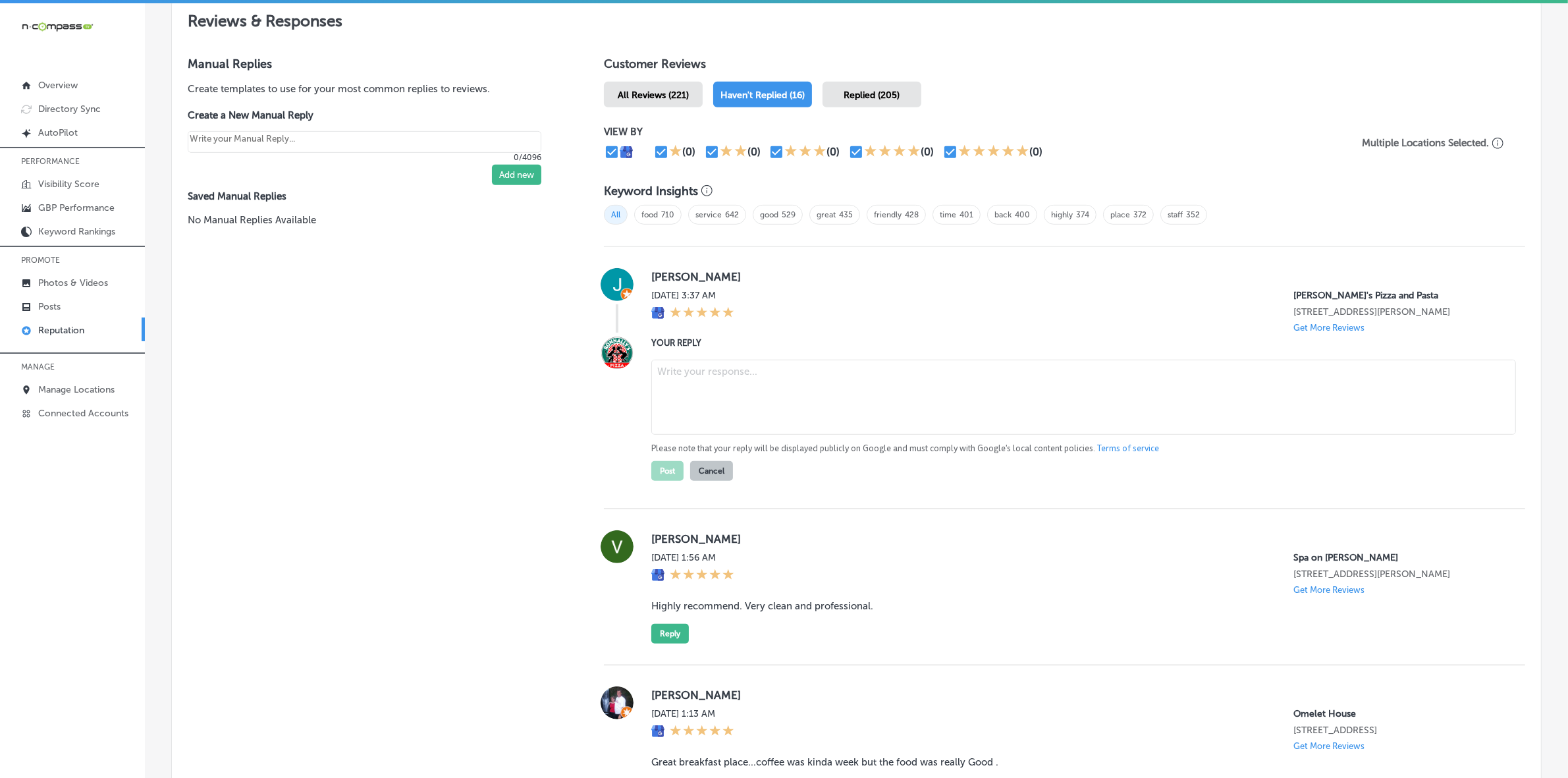
click at [725, 392] on textarea at bounding box center [1084, 397] width 865 height 75
paste textarea "Thank you, Jennifer, for your 5-star review! We're thrilled to hear that you en…"
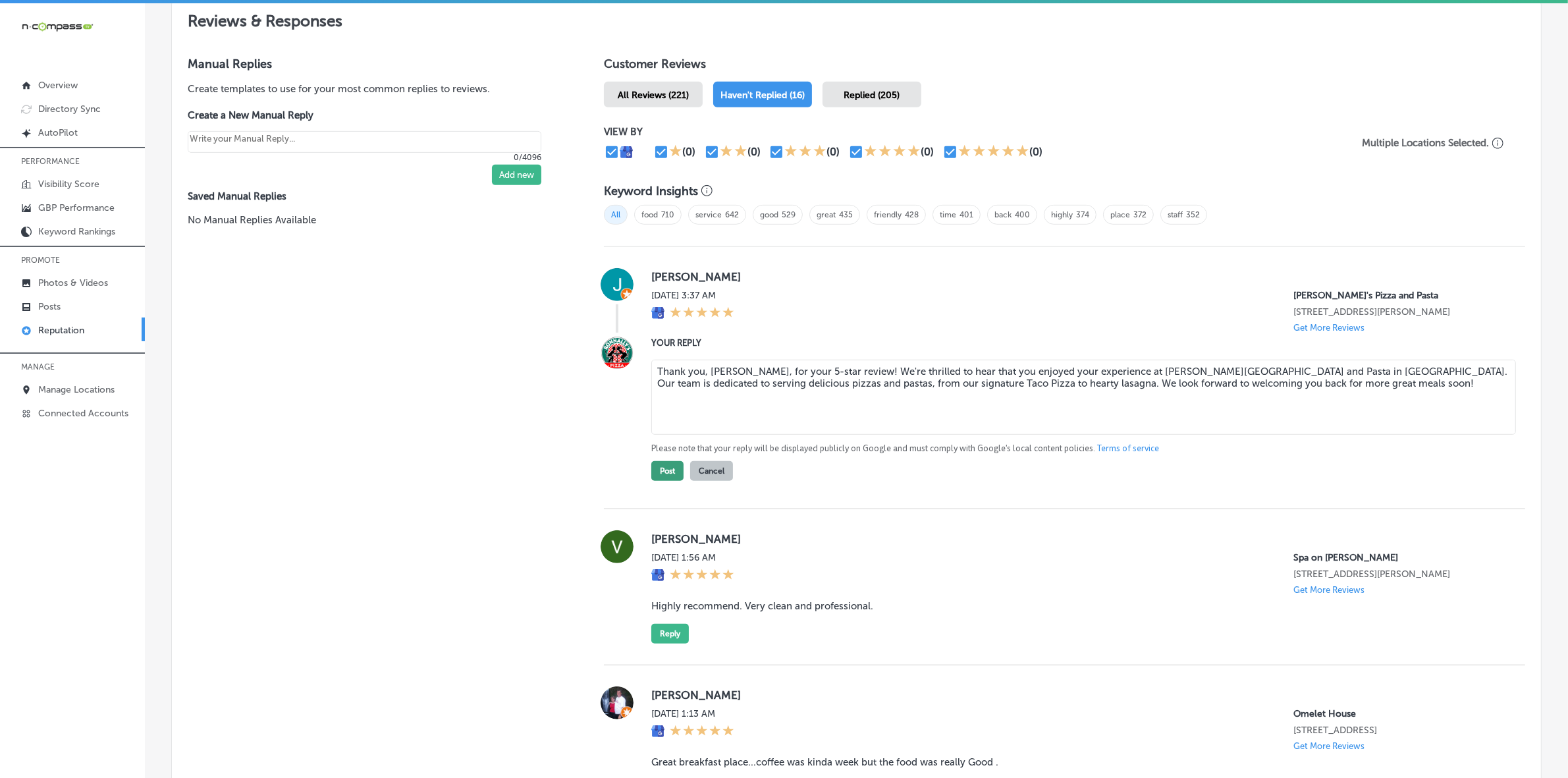
type textarea "Thank you, Jennifer, for your 5-star review! We're thrilled to hear that you en…"
click at [670, 480] on button "Post" at bounding box center [668, 471] width 32 height 20
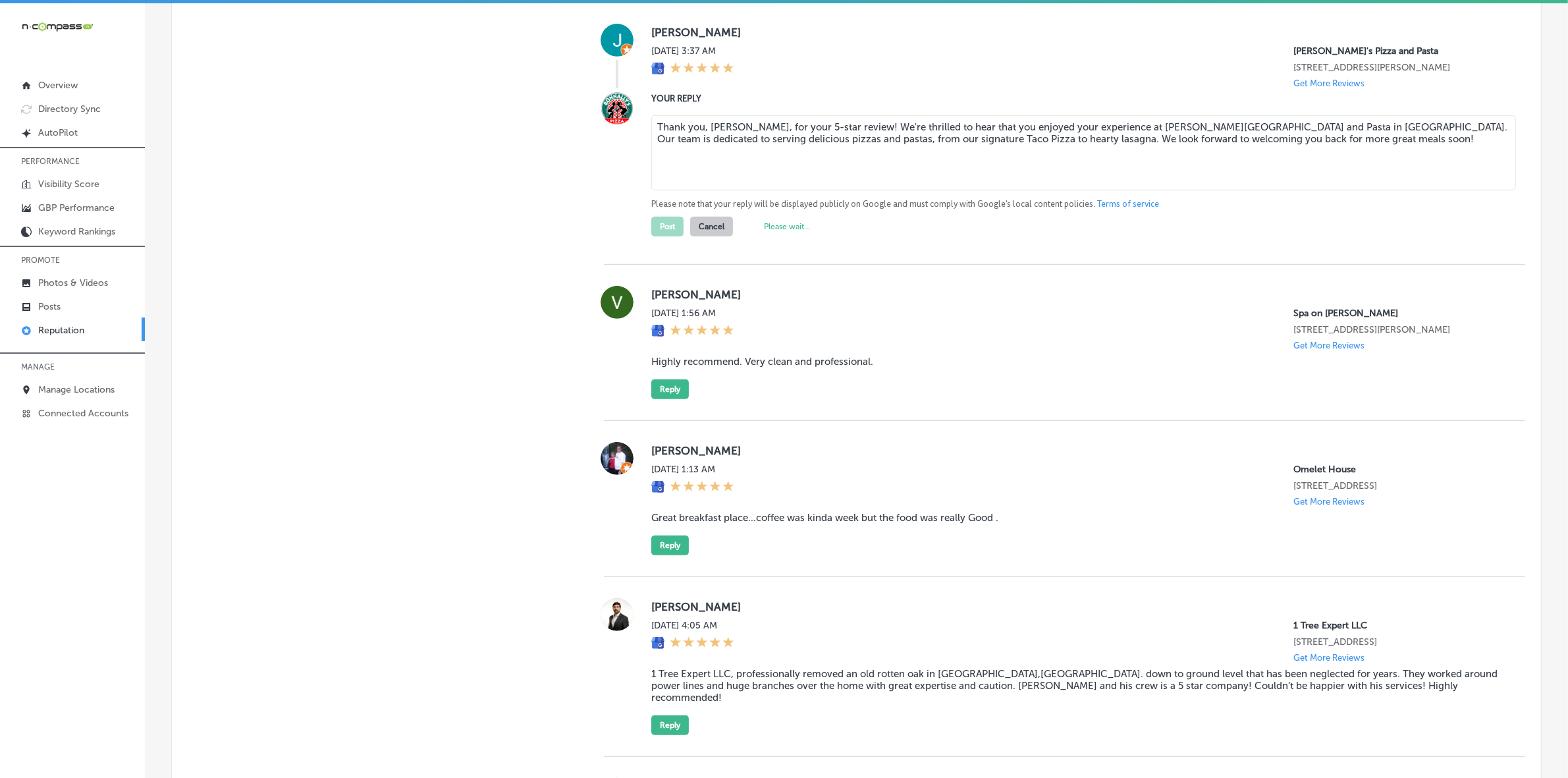
scroll to position [988, 0]
type textarea "x"
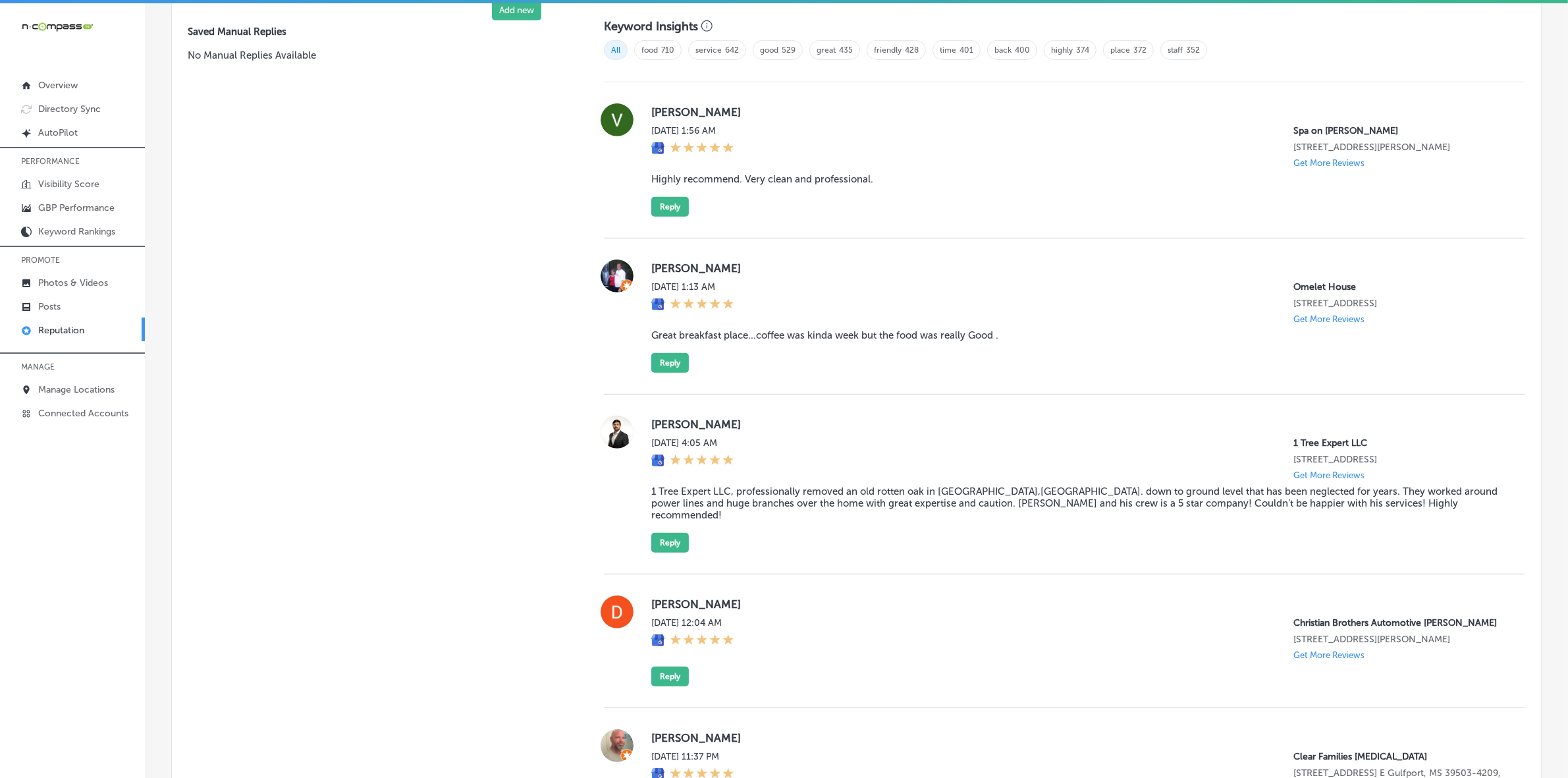
scroll to position [824, 0]
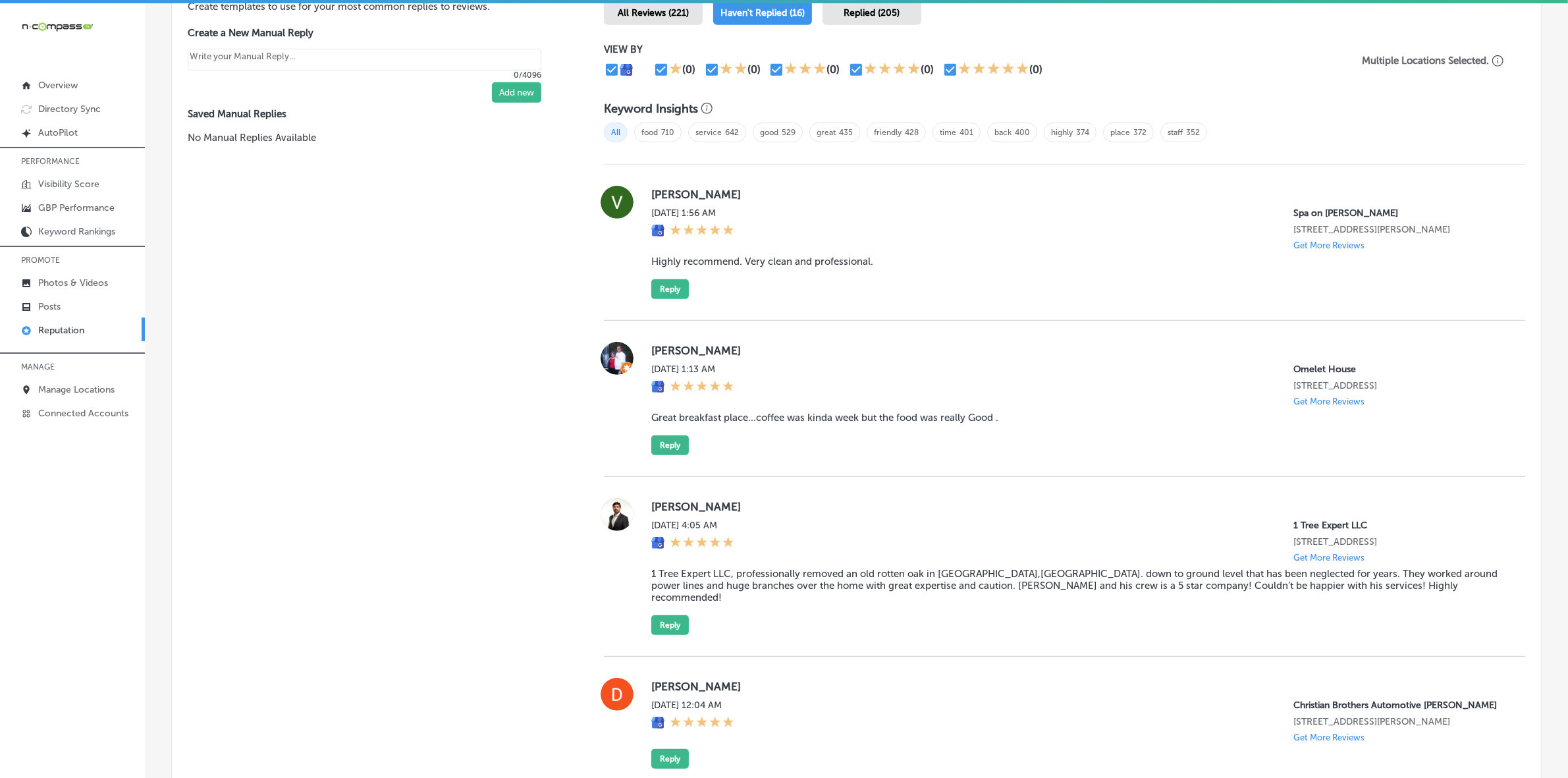
click at [672, 193] on label "Victavia James" at bounding box center [1078, 194] width 853 height 13
click at [672, 192] on label "Victavia James" at bounding box center [1078, 194] width 853 height 13
copy label "Victavia"
click at [711, 262] on blockquote "Highly recommend. Very clean and professional." at bounding box center [1078, 261] width 853 height 12
click at [711, 261] on blockquote "Highly recommend. Very clean and professional." at bounding box center [1078, 261] width 853 height 12
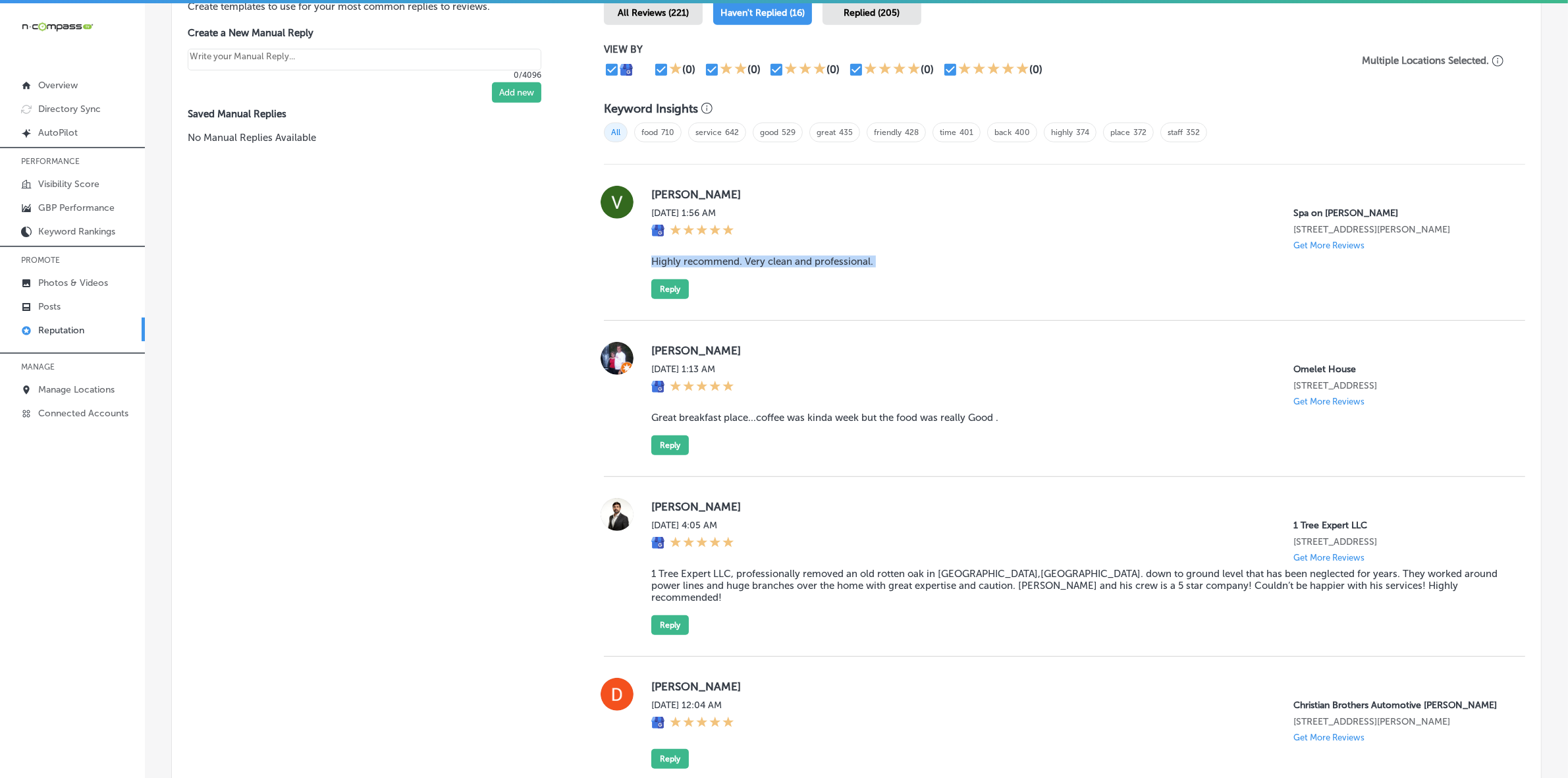
click at [711, 261] on blockquote "Highly recommend. Very clean and professional." at bounding box center [1078, 261] width 853 height 12
copy blockquote "Highly recommend. Very clean and professional."
click at [660, 288] on button "Reply" at bounding box center [670, 289] width 38 height 20
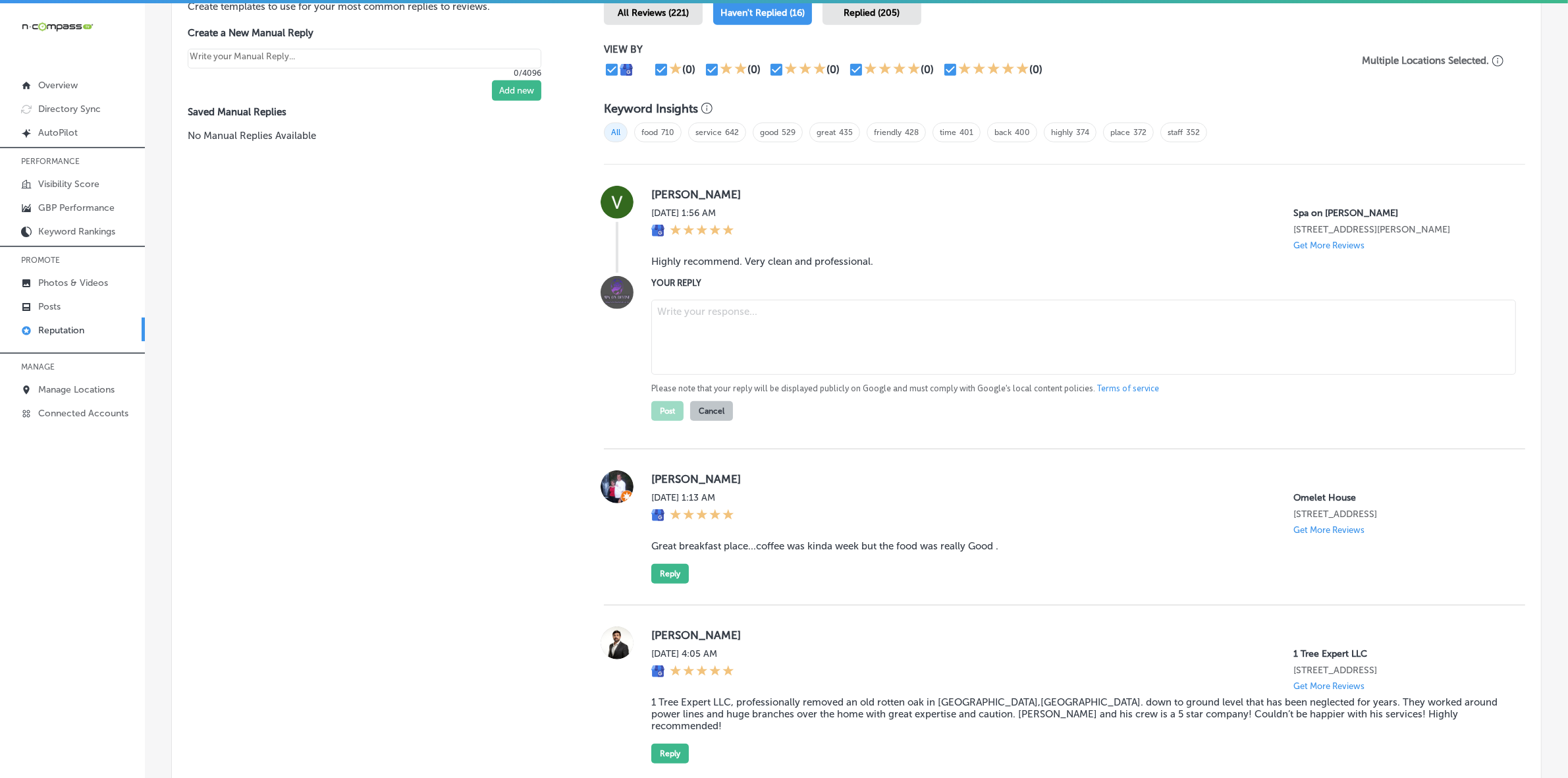
click at [716, 343] on textarea at bounding box center [1084, 337] width 865 height 75
paste textarea "Thank you for the wonderful review, Victavia! We’re thrilled to hear you had a …"
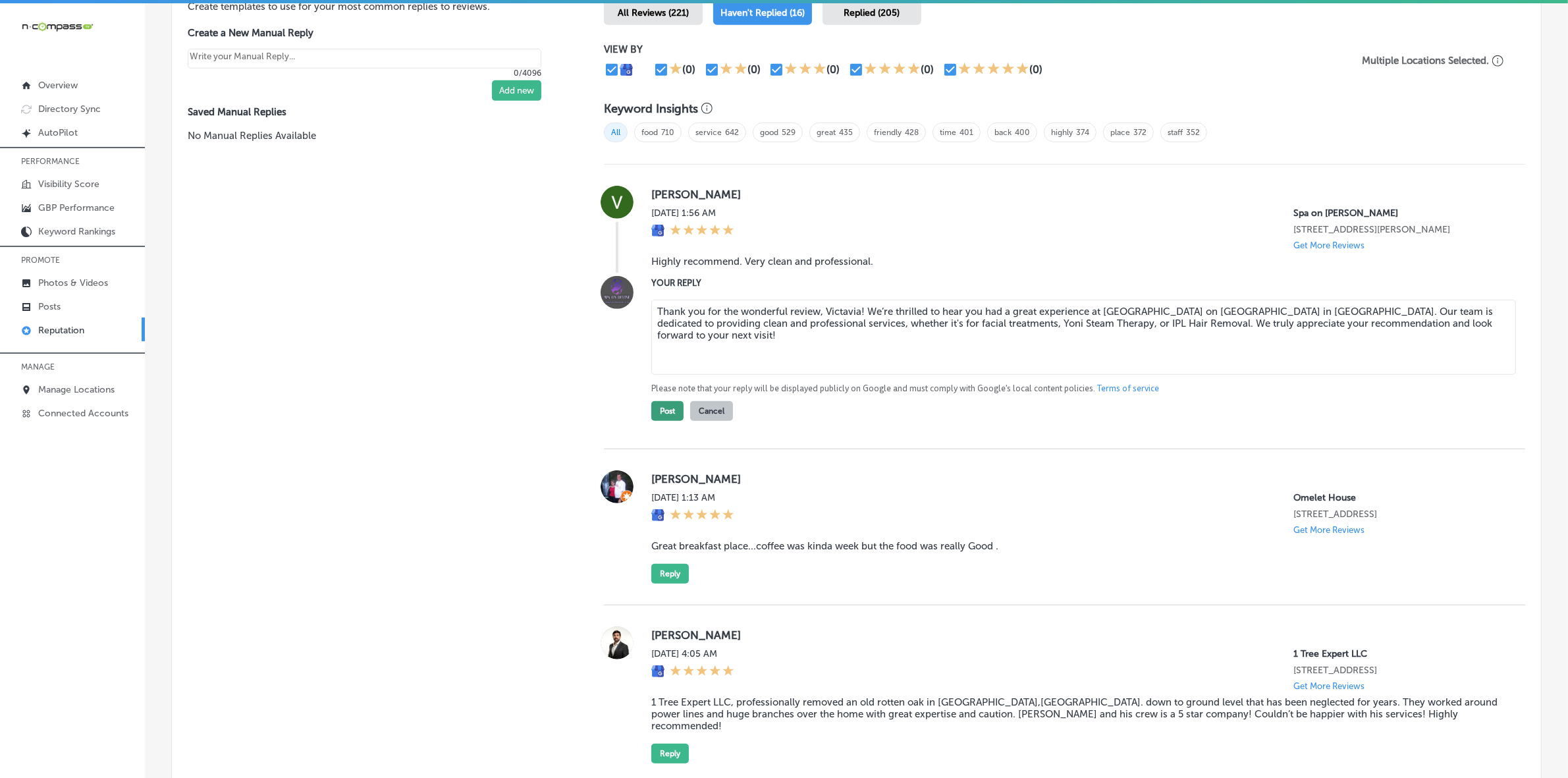
type textarea "Thank you for the wonderful review, Victavia! We’re thrilled to hear you had a …"
click at [664, 418] on button "Post" at bounding box center [668, 411] width 32 height 20
type textarea "x"
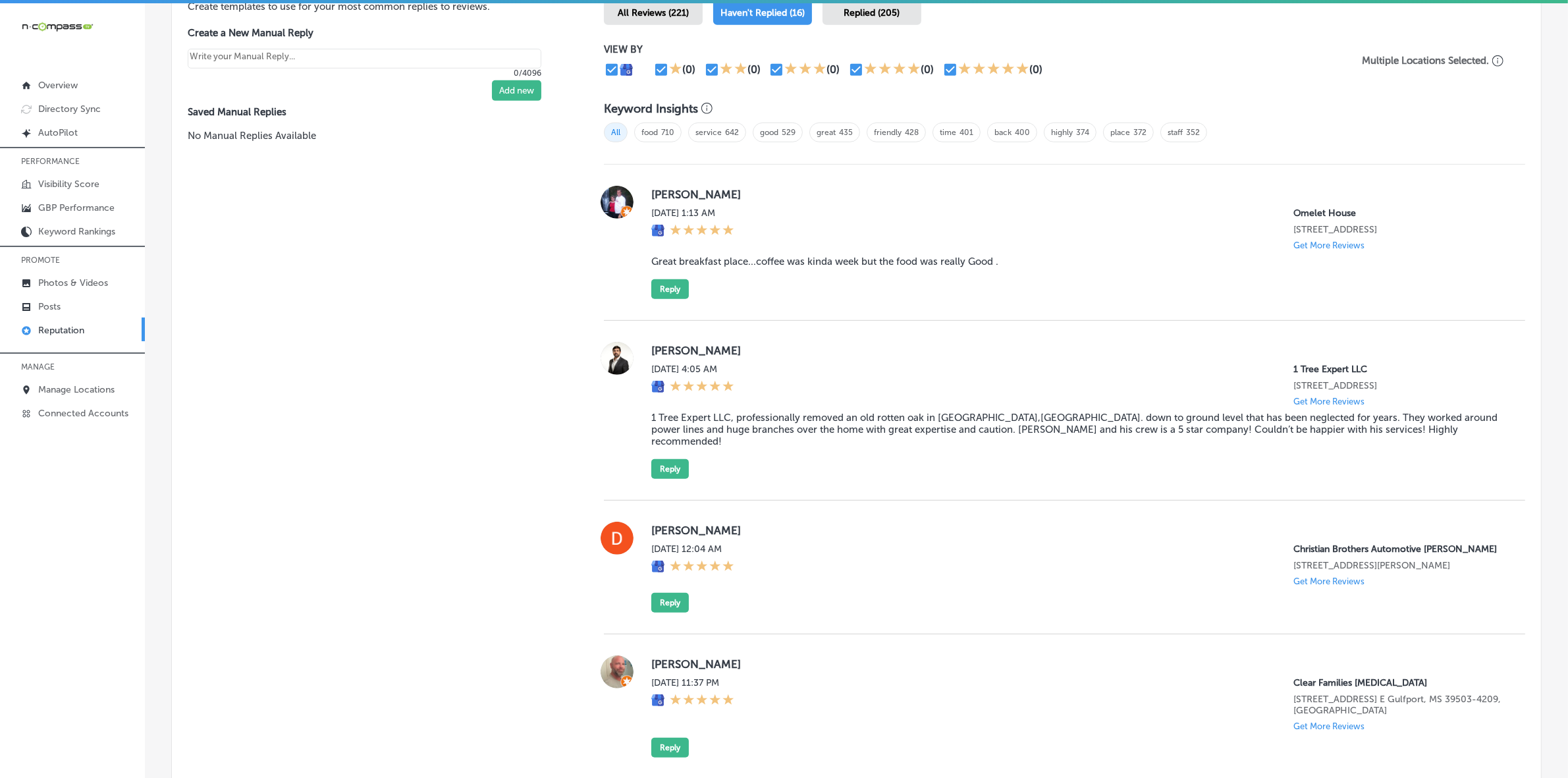
click at [660, 357] on label "Elvis Mehovic" at bounding box center [1078, 350] width 853 height 13
copy label "Elvis"
click at [844, 439] on blockquote "1 Tree Expert LLC, professionally removed an old rotten oak in Melbourne,FL. do…" at bounding box center [1078, 430] width 853 height 35
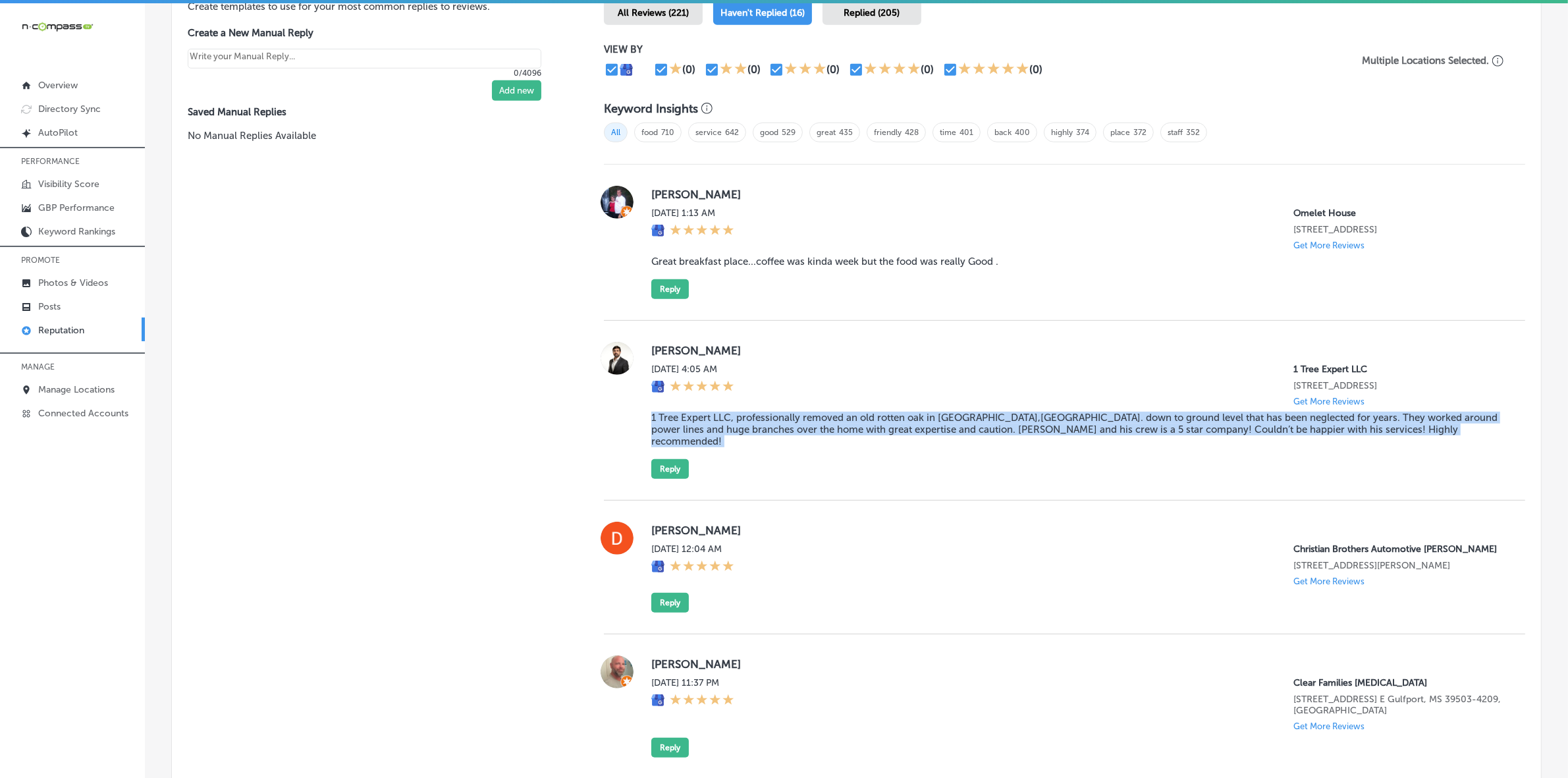
click at [844, 439] on blockquote "1 Tree Expert LLC, professionally removed an old rotten oak in Melbourne,FL. do…" at bounding box center [1078, 430] width 853 height 35
copy blockquote "1 Tree Expert LLC, professionally removed an old rotten oak in Melbourne,FL. do…"
click at [656, 475] on button "Reply" at bounding box center [670, 469] width 38 height 20
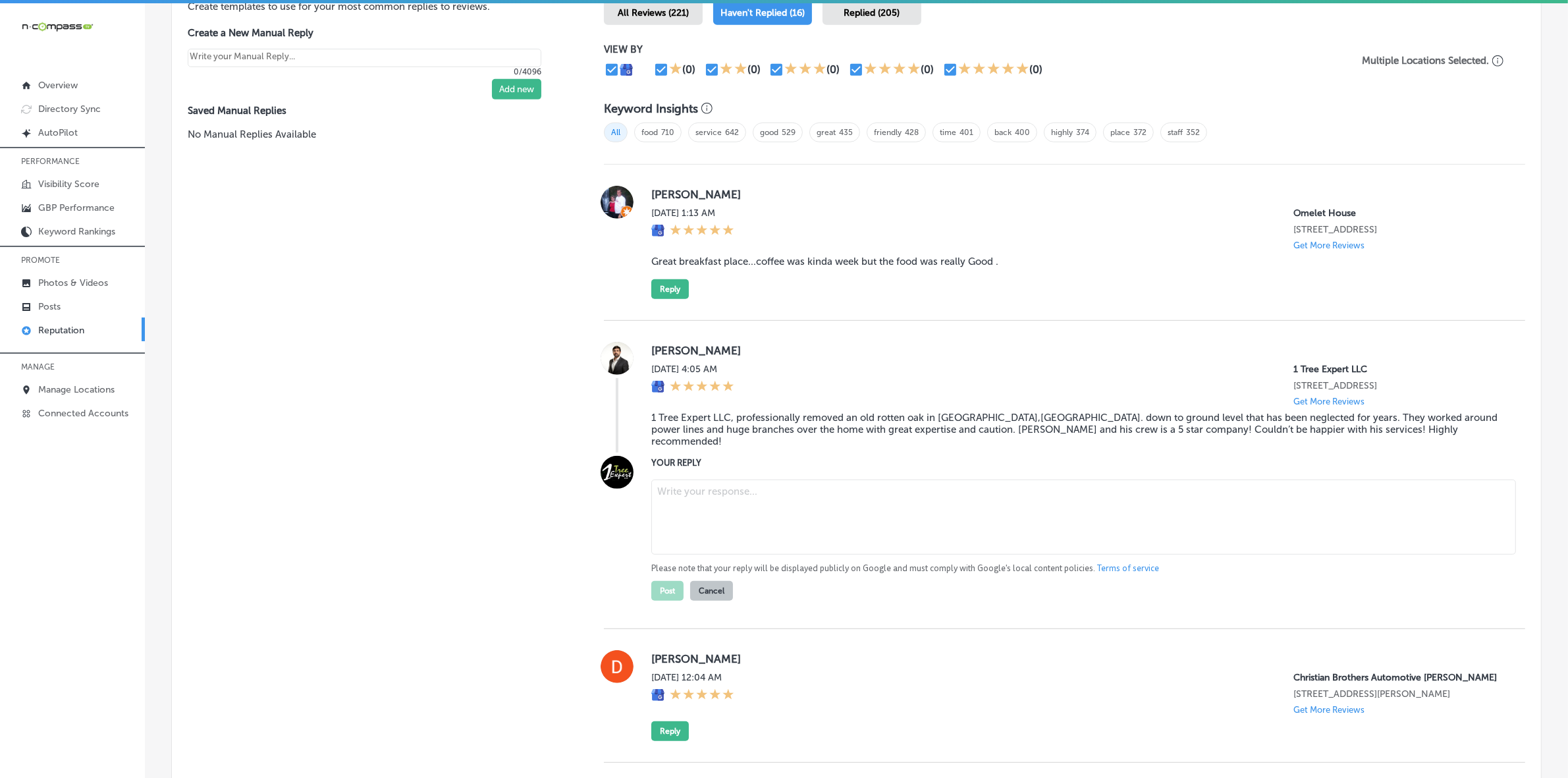
click at [702, 507] on textarea at bounding box center [1084, 518] width 865 height 75
paste textarea "ChatGPT said: Thank you, Elvis, for the fantastic review! We're thrilled to hea…"
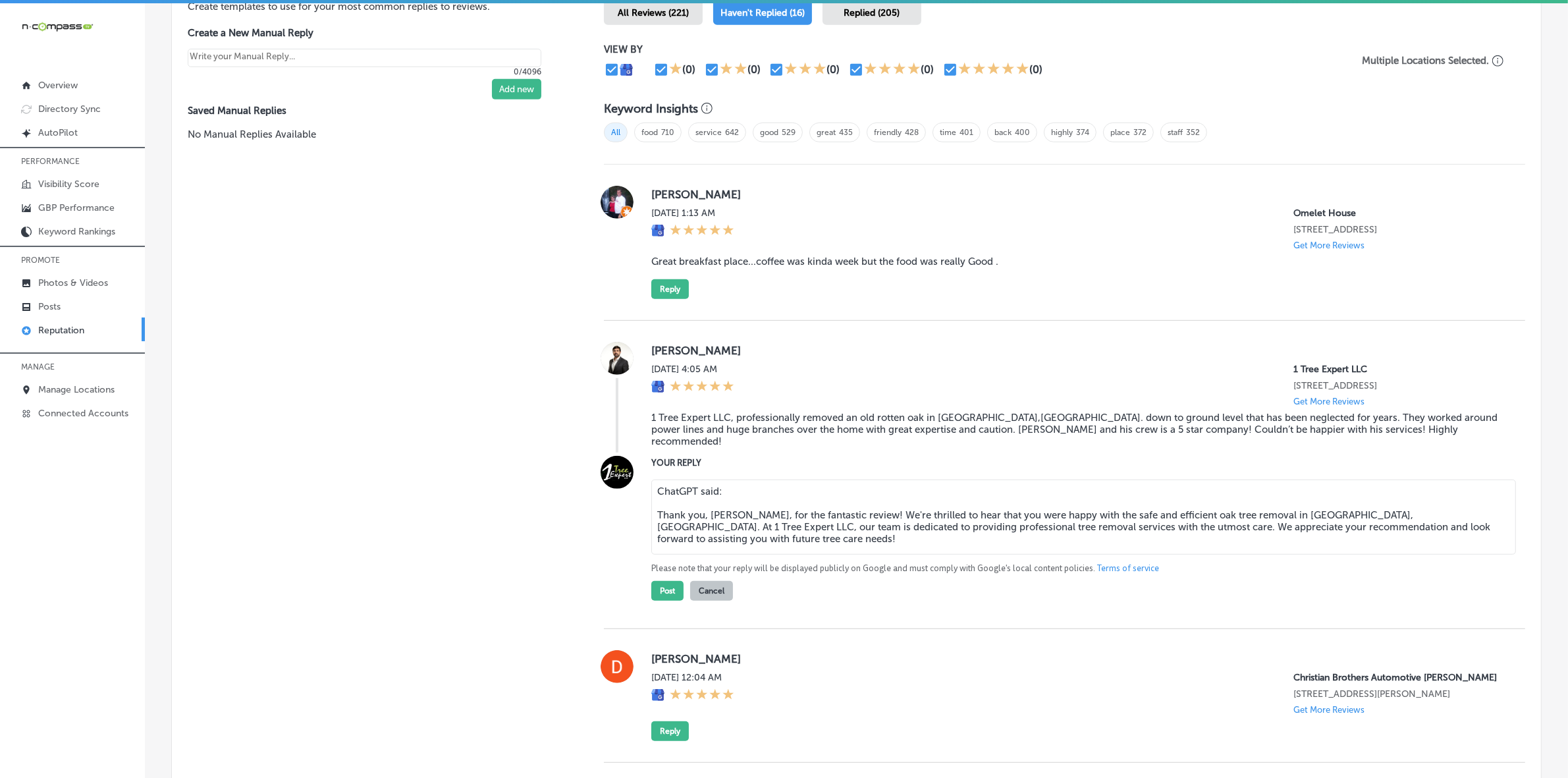
drag, startPoint x: 656, startPoint y: 517, endPoint x: 648, endPoint y: 471, distance: 46.7
click at [652, 471] on div "YOUR REPLY ChatGPT said: Thank you, Elvis, for the fantastic review! We're thri…" at bounding box center [1078, 528] width 853 height 145
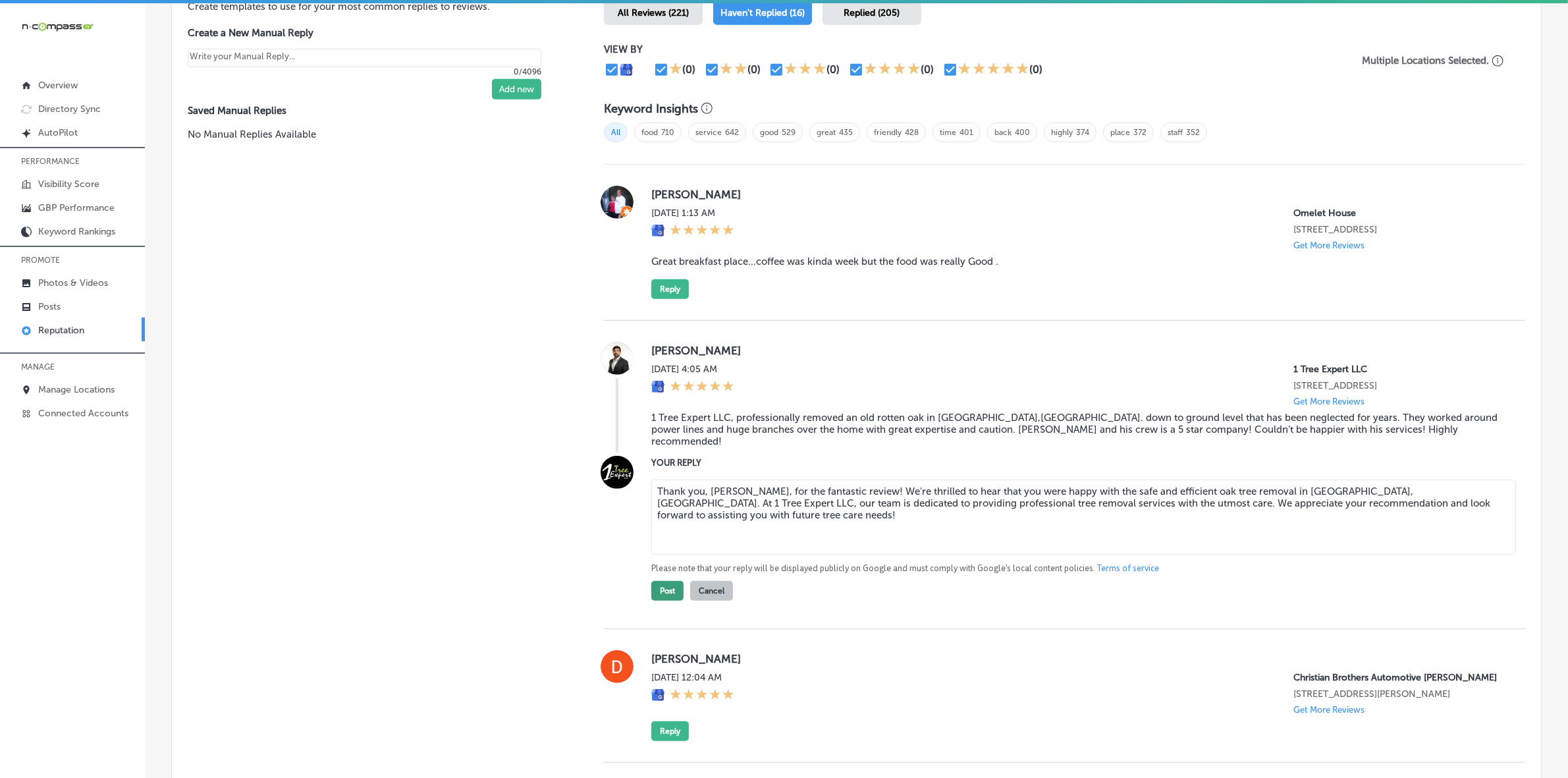
type textarea "Thank you, Elvis, for the fantastic review! We're thrilled to hear that you wer…"
click at [660, 598] on button "Post" at bounding box center [668, 591] width 32 height 20
type textarea "x"
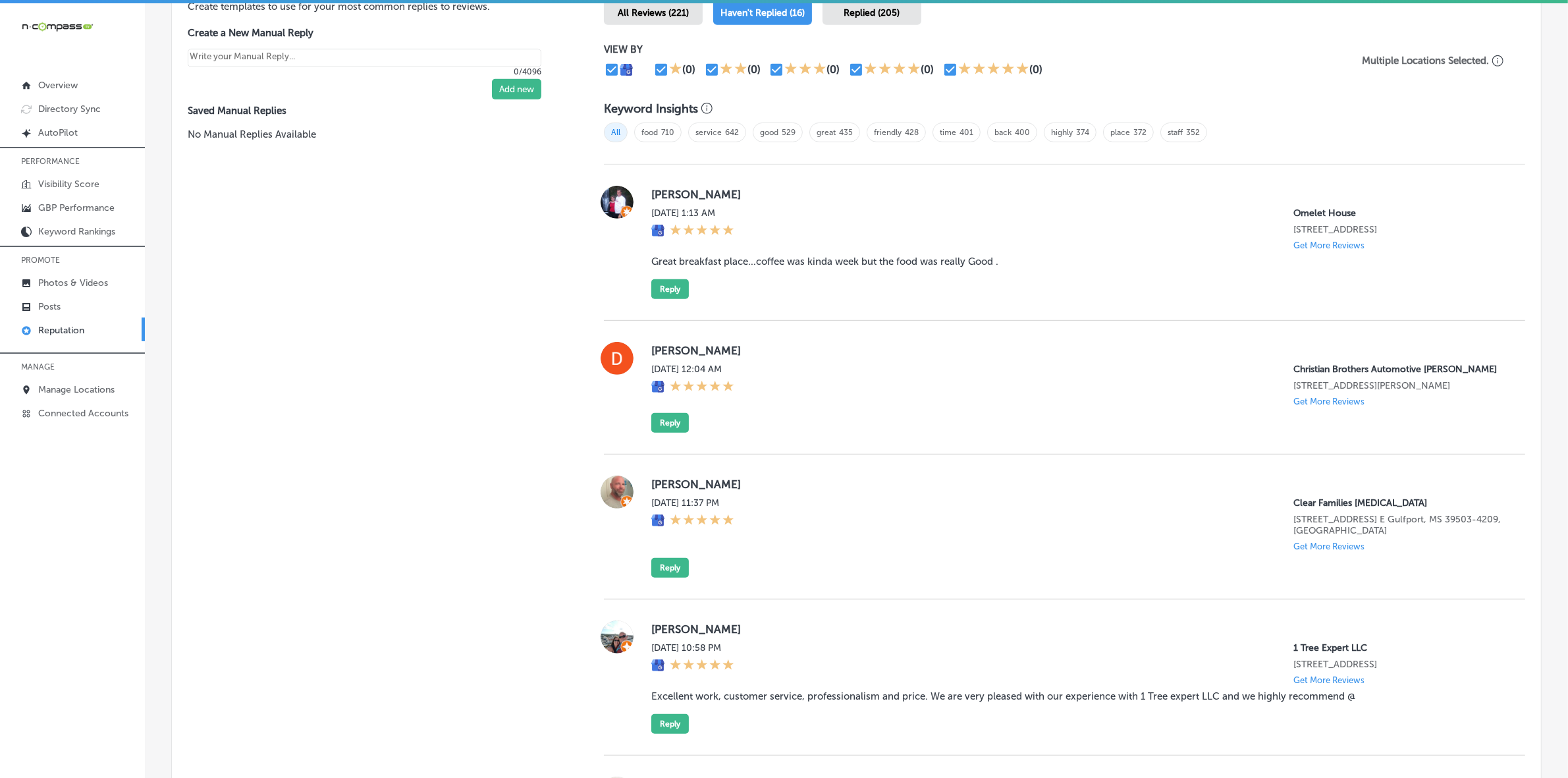
click at [656, 199] on label "kimbue todd" at bounding box center [1078, 194] width 853 height 13
copy label "kimbue"
click at [814, 267] on blockquote "Great breakfast place...coffee was kinda week but the food was really Good ." at bounding box center [1078, 261] width 853 height 12
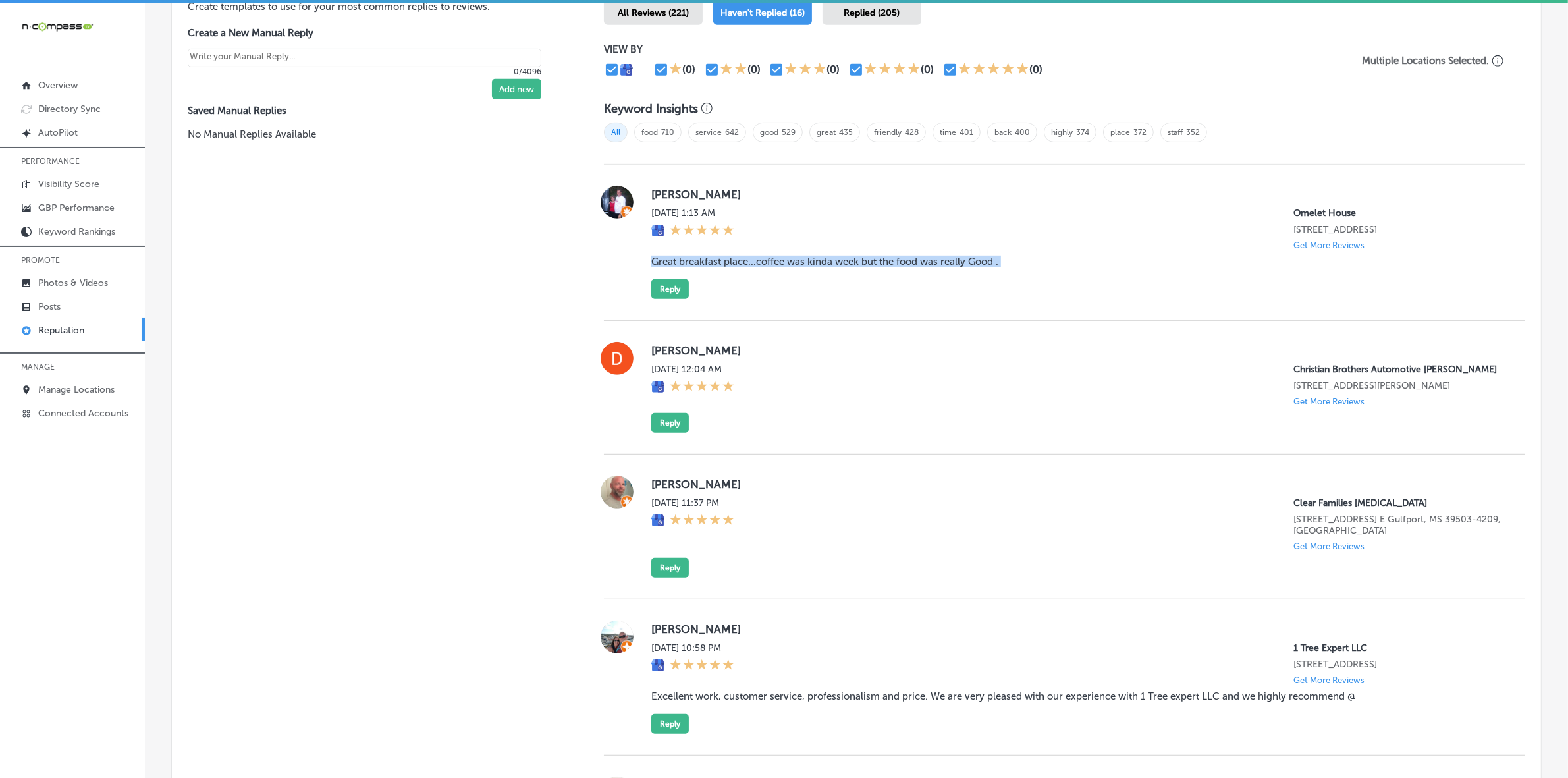
click at [814, 267] on blockquote "Great breakfast place...coffee was kinda week but the food was really Good ." at bounding box center [1078, 261] width 853 height 12
copy blockquote "Great breakfast place...coffee was kinda week but the food was really Good ."
drag, startPoint x: 689, startPoint y: 305, endPoint x: 682, endPoint y: 305, distance: 7.0
click at [689, 299] on div "kimbue todd Sun, Sep 7, 2025 1:13 AM Omelet House 2227 North Rampart Boulevard …" at bounding box center [1078, 242] width 853 height 113
click at [674, 299] on button "Reply" at bounding box center [670, 289] width 38 height 20
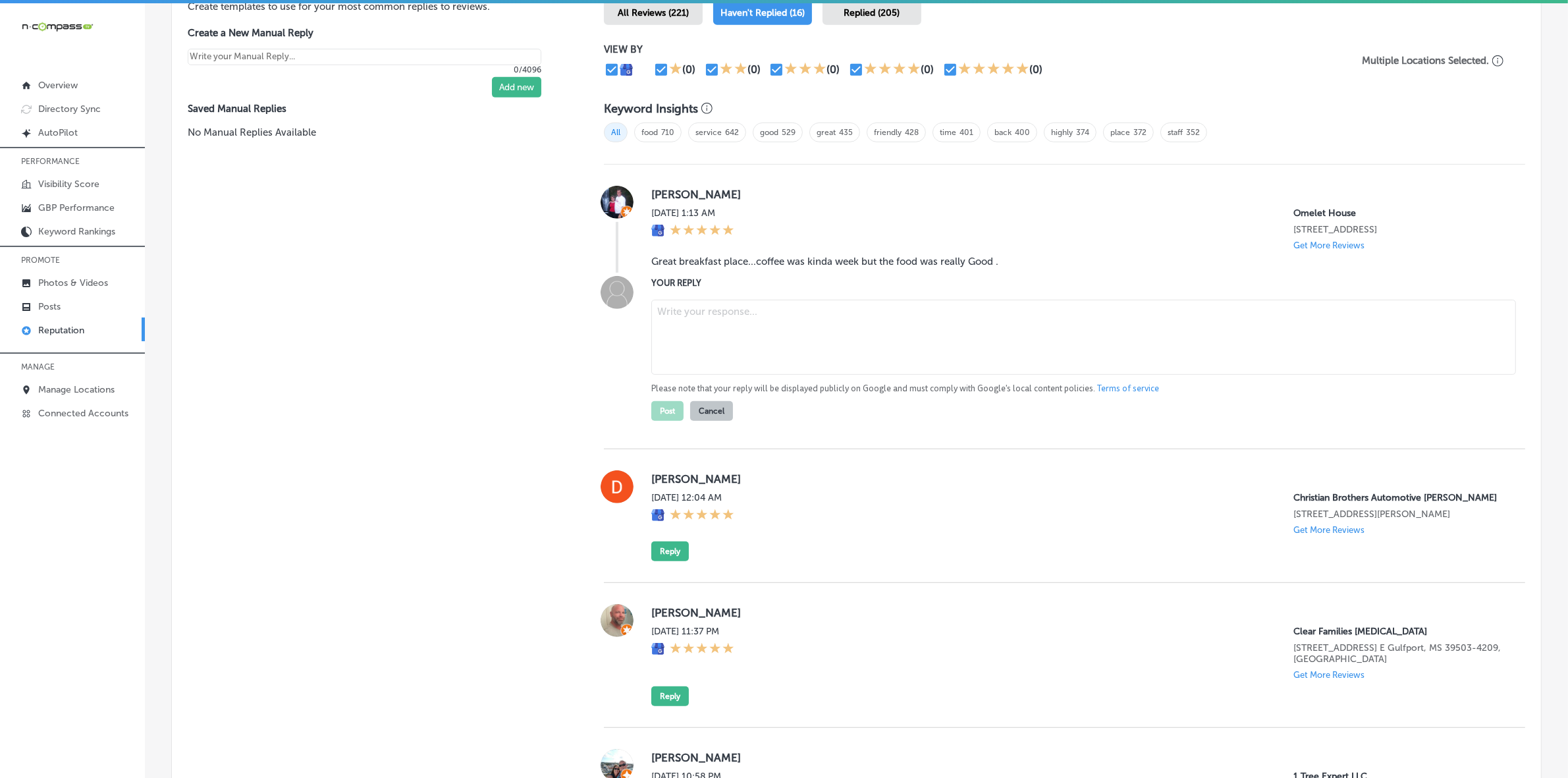
click at [697, 328] on textarea at bounding box center [1084, 337] width 865 height 75
paste textarea "Thank you for the kind review, Kimbue! We're thrilled to hear you enjoyed the f…"
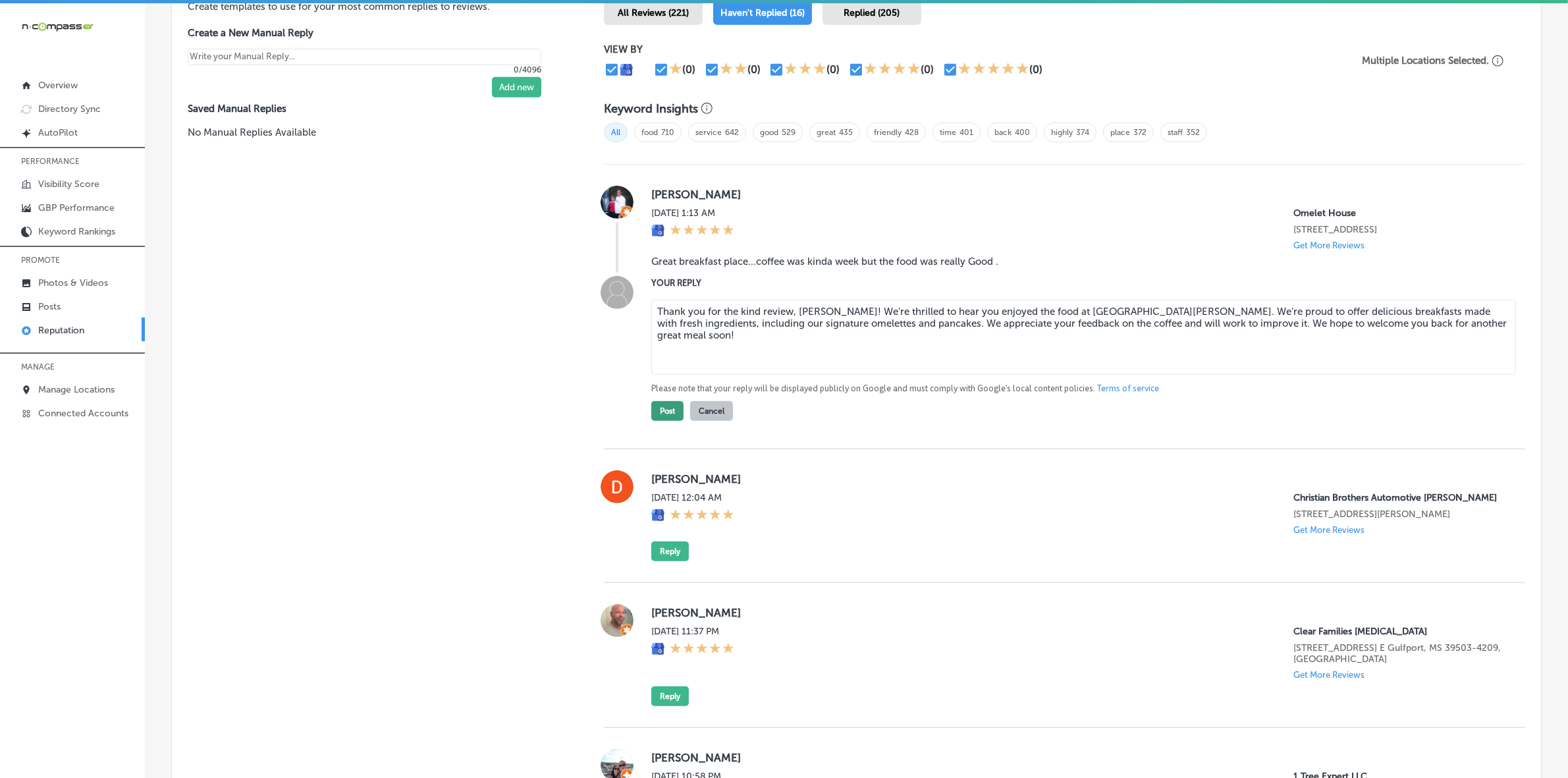
type textarea "Thank you for the kind review, Kimbue! We're thrilled to hear you enjoyed the f…"
click at [664, 421] on button "Post" at bounding box center [668, 411] width 32 height 20
type textarea "x"
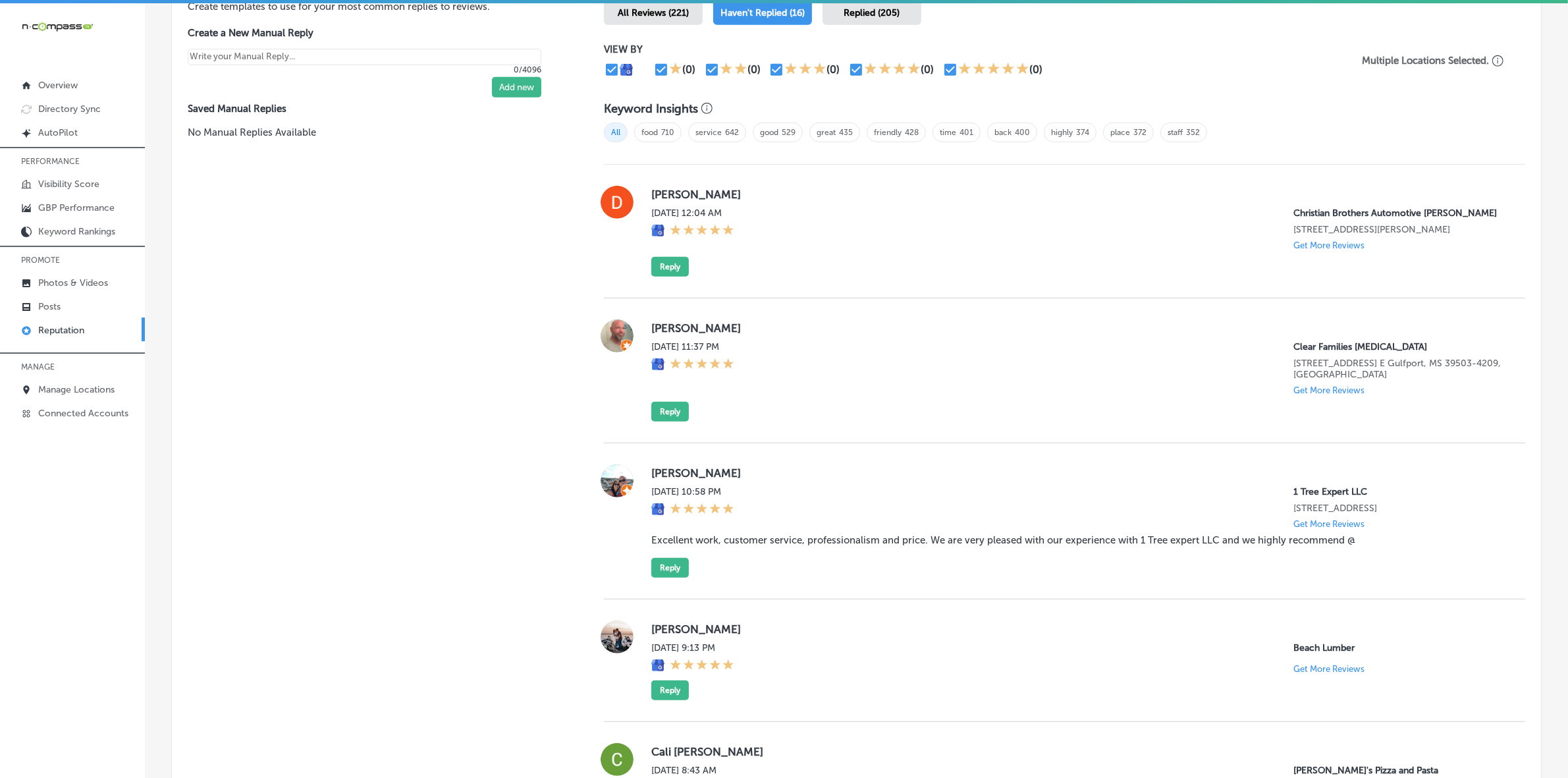
click at [653, 189] on label "Dan Sena" at bounding box center [1078, 194] width 853 height 13
copy label "Dan"
click at [676, 277] on button "Reply" at bounding box center [670, 267] width 38 height 20
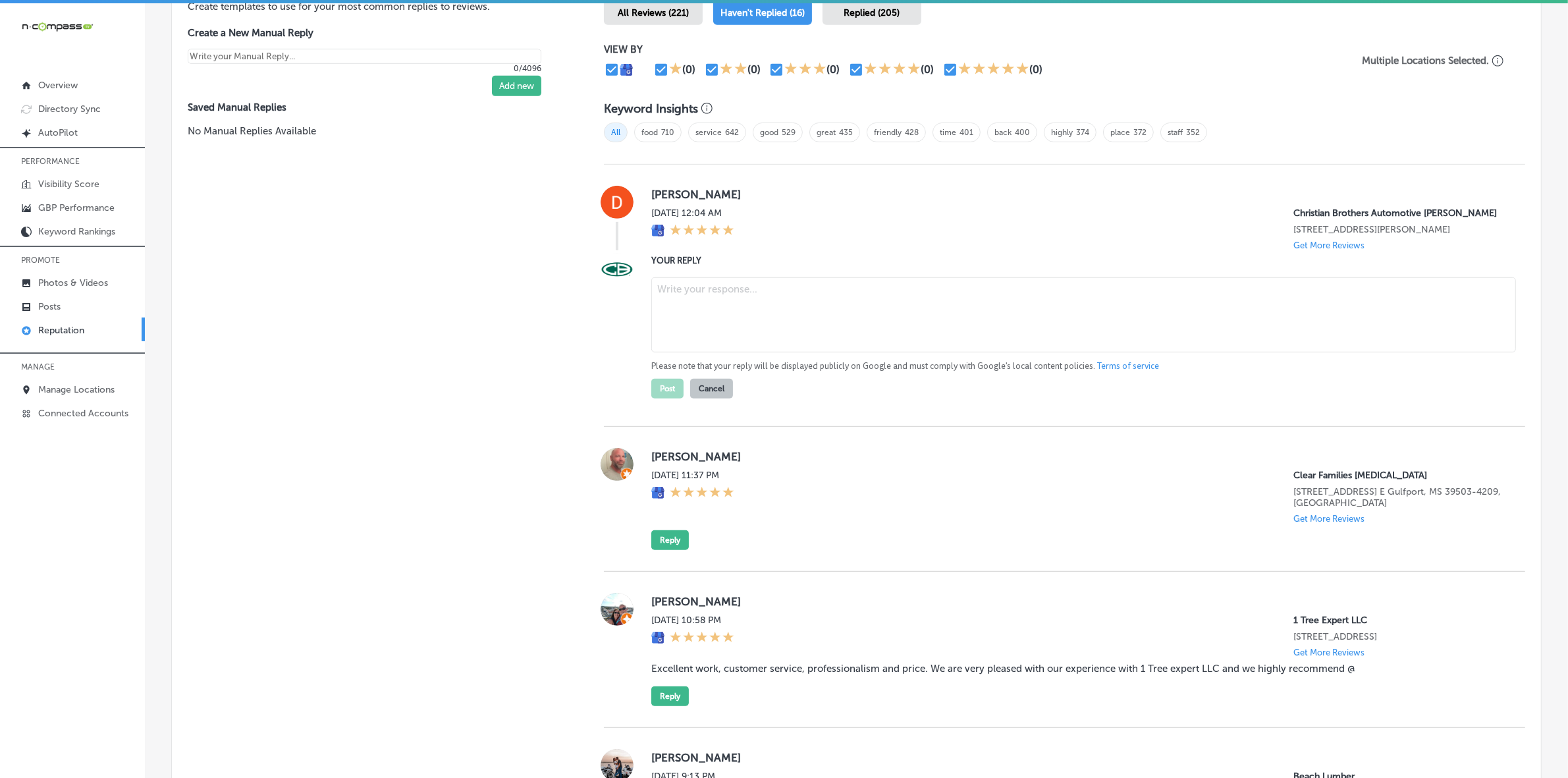
click at [741, 310] on textarea at bounding box center [1084, 316] width 865 height 75
paste textarea "Thank you for the 5-star review, Dan! We're thrilled to hear you had a great ex…"
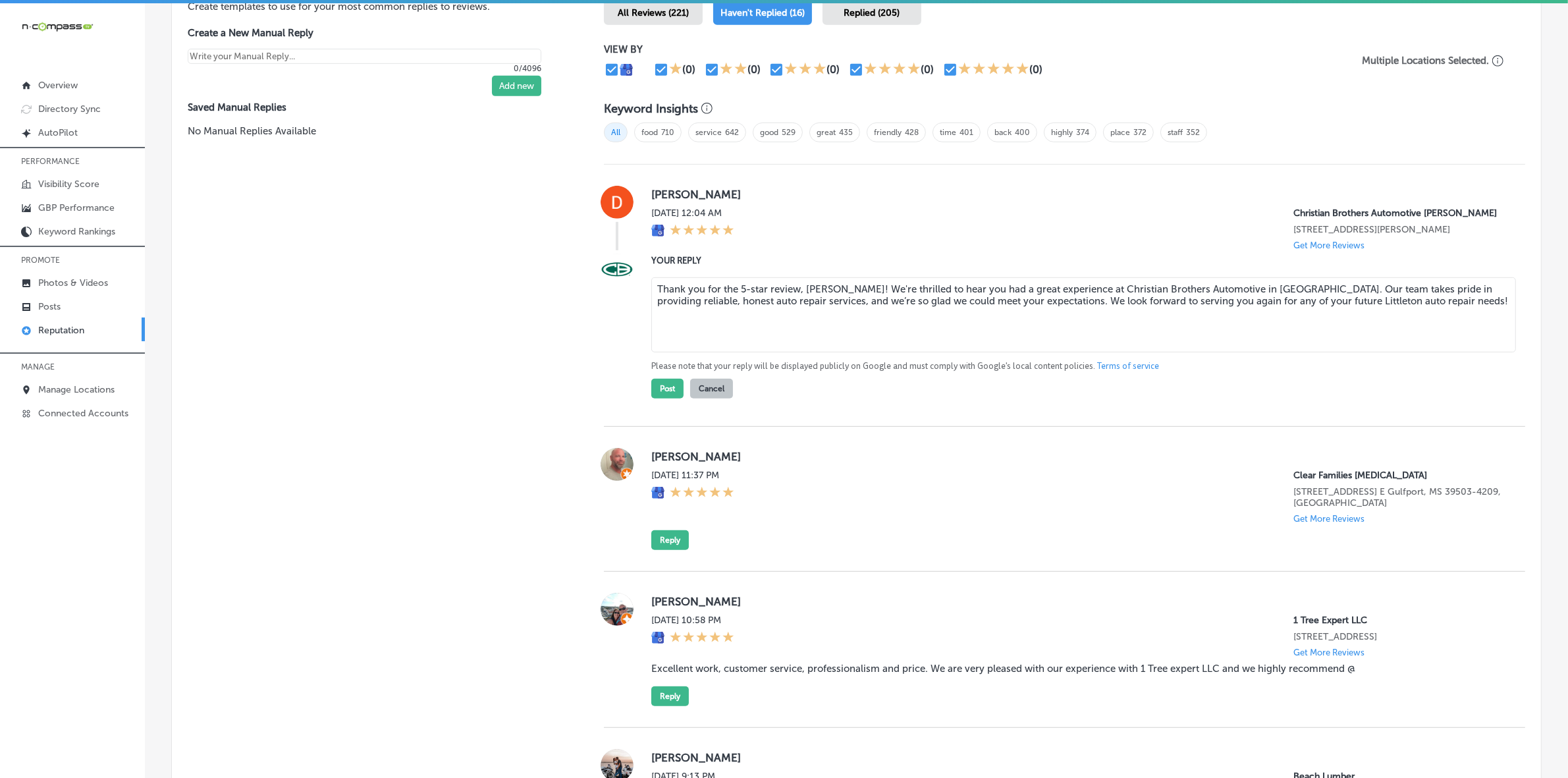
click at [876, 307] on textarea "Thank you for the 5-star review, Dan! We're thrilled to hear you had a great ex…" at bounding box center [1084, 316] width 865 height 75
type textarea "Thank you for the 5-star review, Dan! We're happy to hear you had a great exper…"
click at [660, 399] on button "Post" at bounding box center [668, 389] width 32 height 20
type textarea "x"
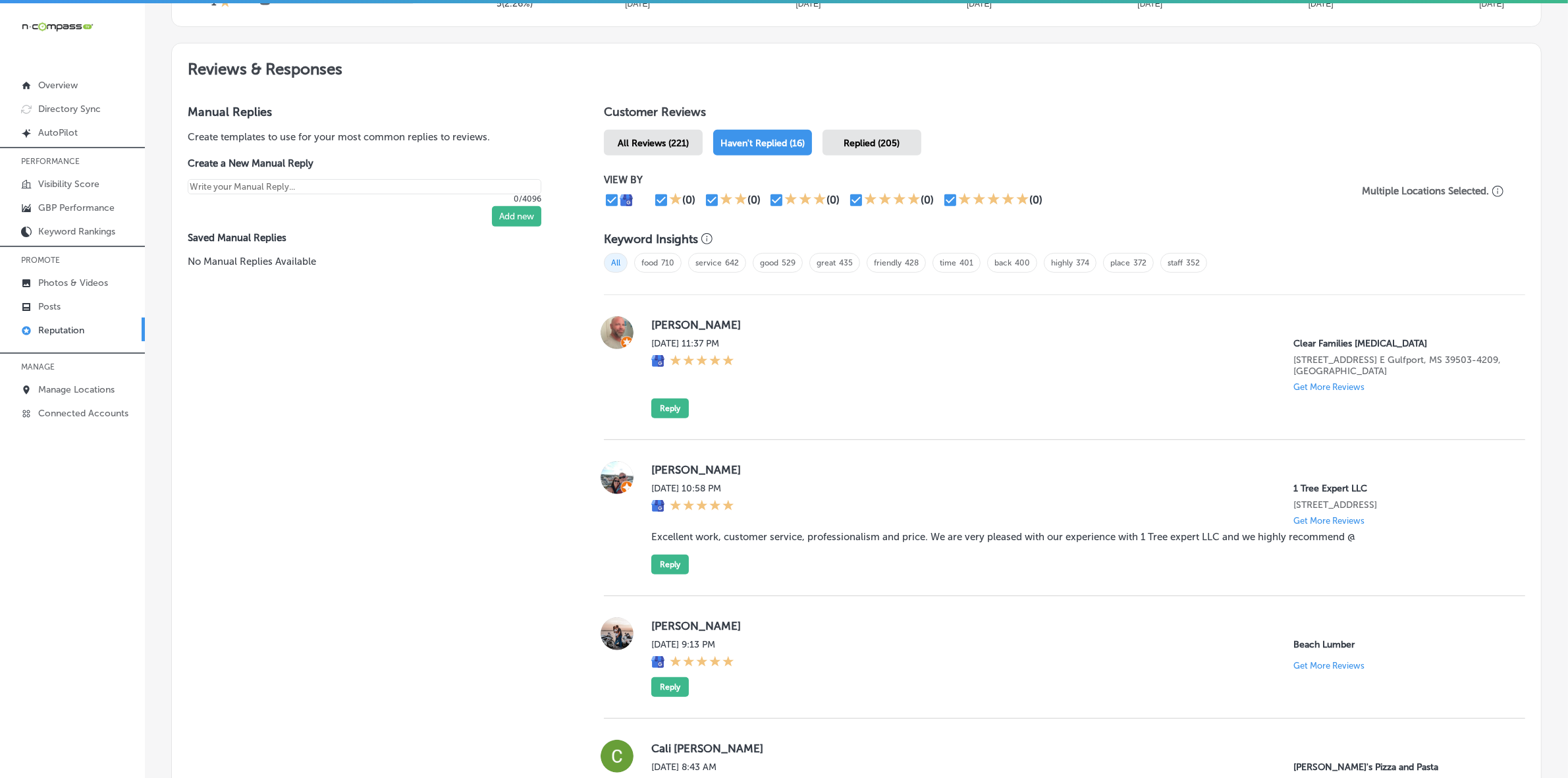
scroll to position [723, 0]
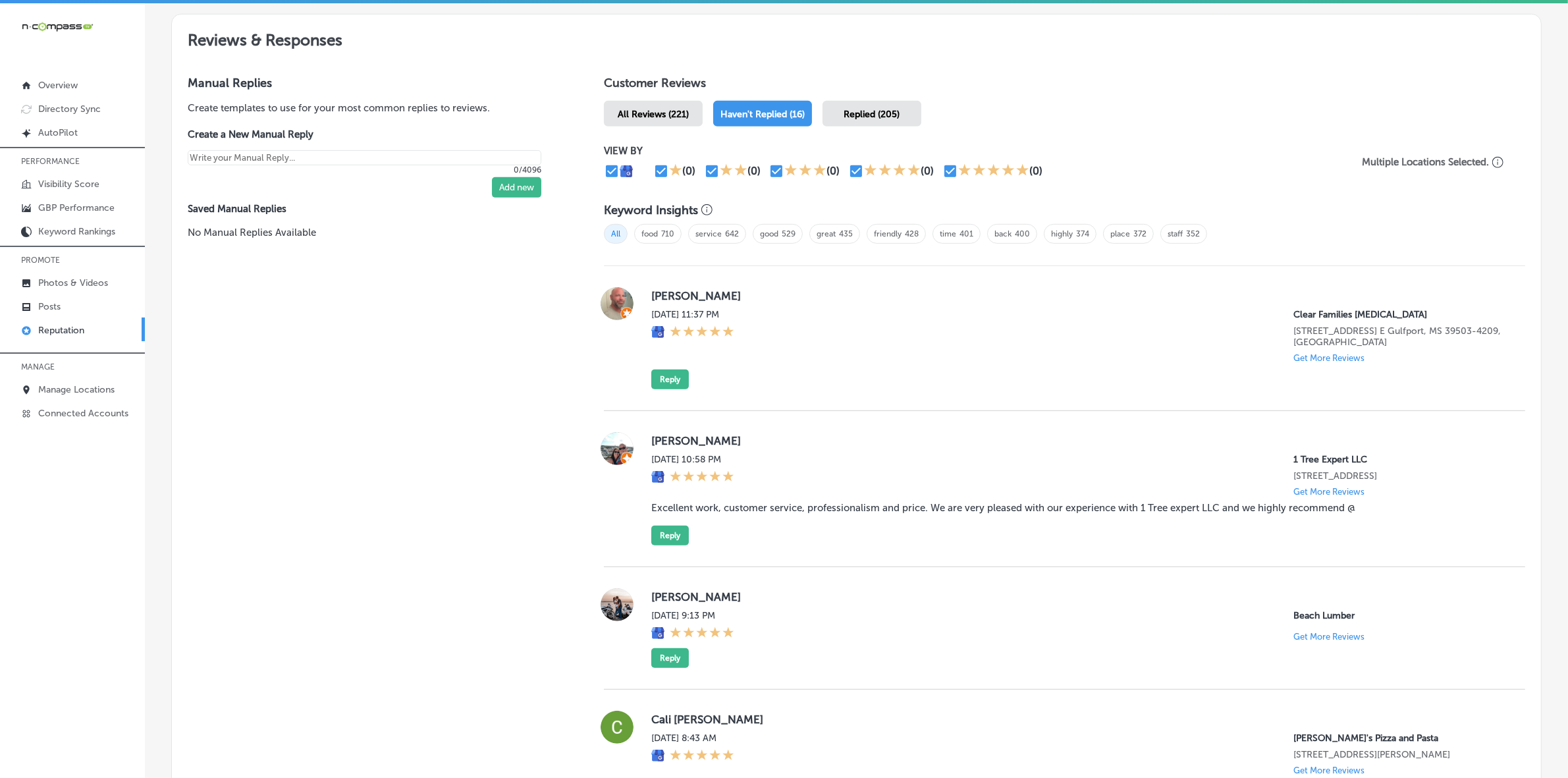
click at [667, 447] on label "Holly Zimmerman" at bounding box center [1078, 441] width 853 height 13
click at [725, 514] on blockquote "Excellent work, customer service, professionalism and price. We are very please…" at bounding box center [1078, 507] width 853 height 12
click at [729, 514] on blockquote "Excellent work, customer service, professionalism and price. We are very please…" at bounding box center [1078, 507] width 853 height 12
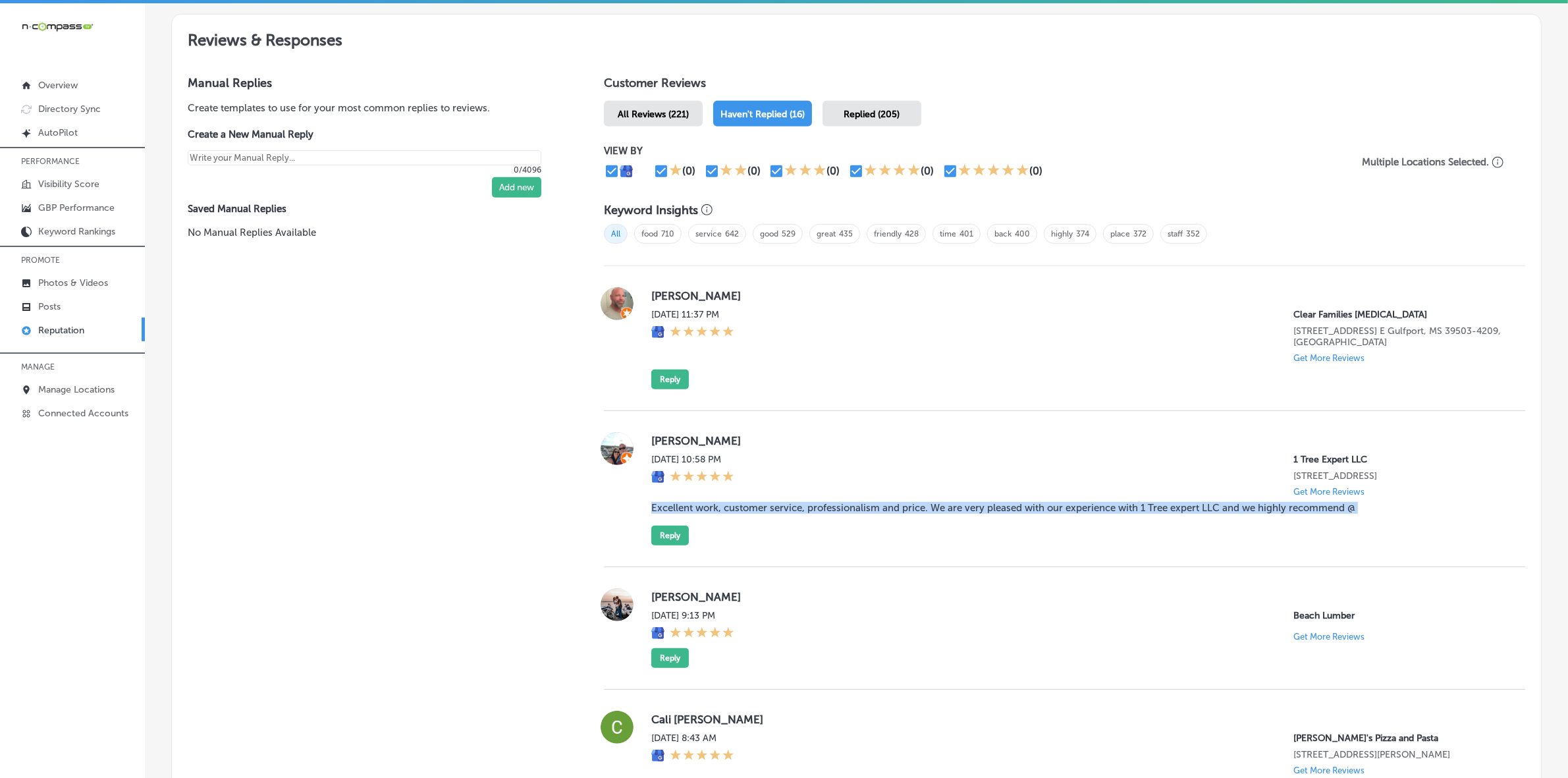
click at [729, 514] on blockquote "Excellent work, customer service, professionalism and price. We are very please…" at bounding box center [1078, 507] width 853 height 12
click at [672, 541] on button "Reply" at bounding box center [670, 536] width 38 height 20
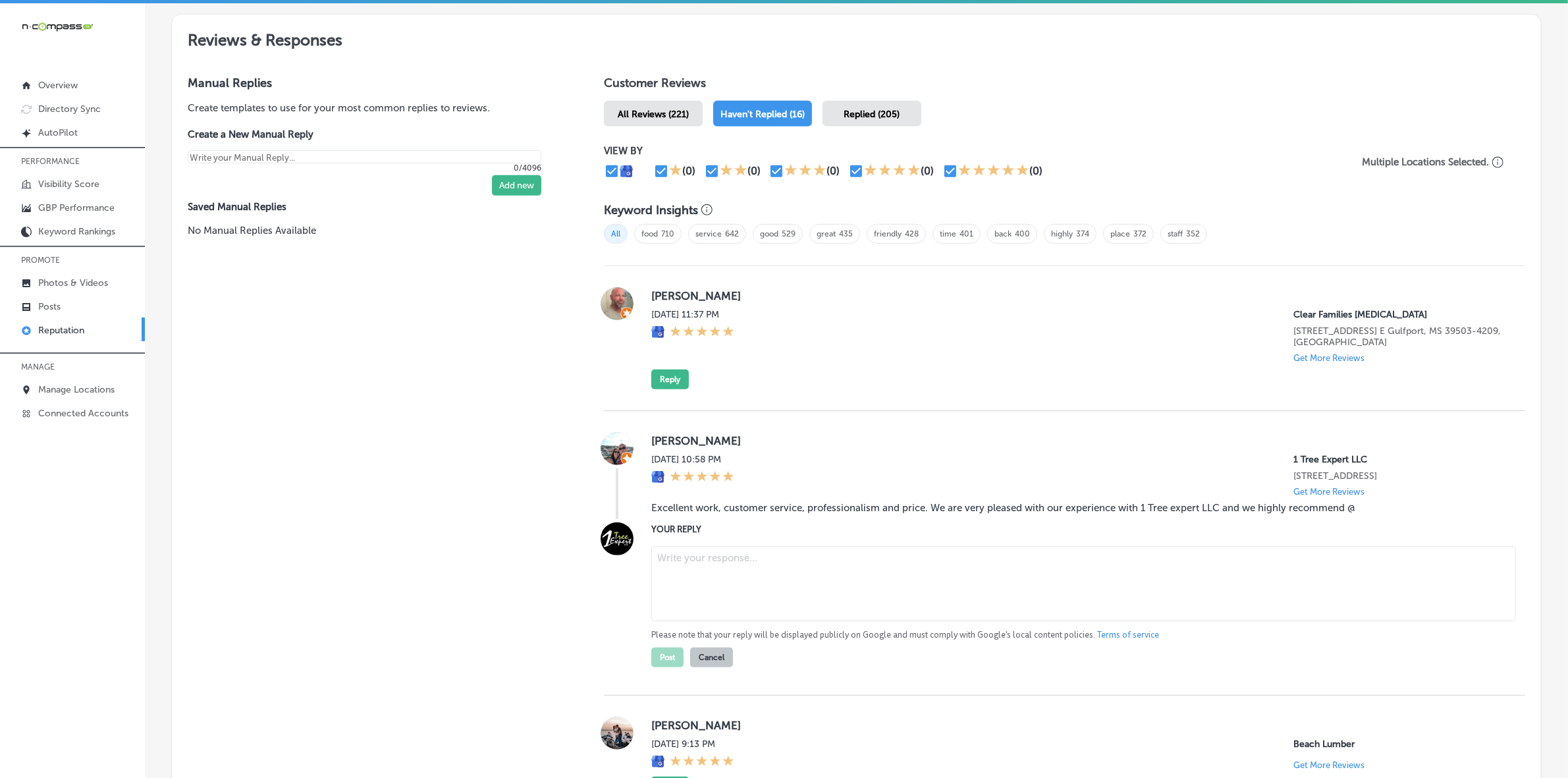
click at [710, 554] on textarea at bounding box center [1084, 584] width 865 height 75
paste textarea "ChatGPT said: Thank you so much for the wonderful review, Holly! We're thrilled…"
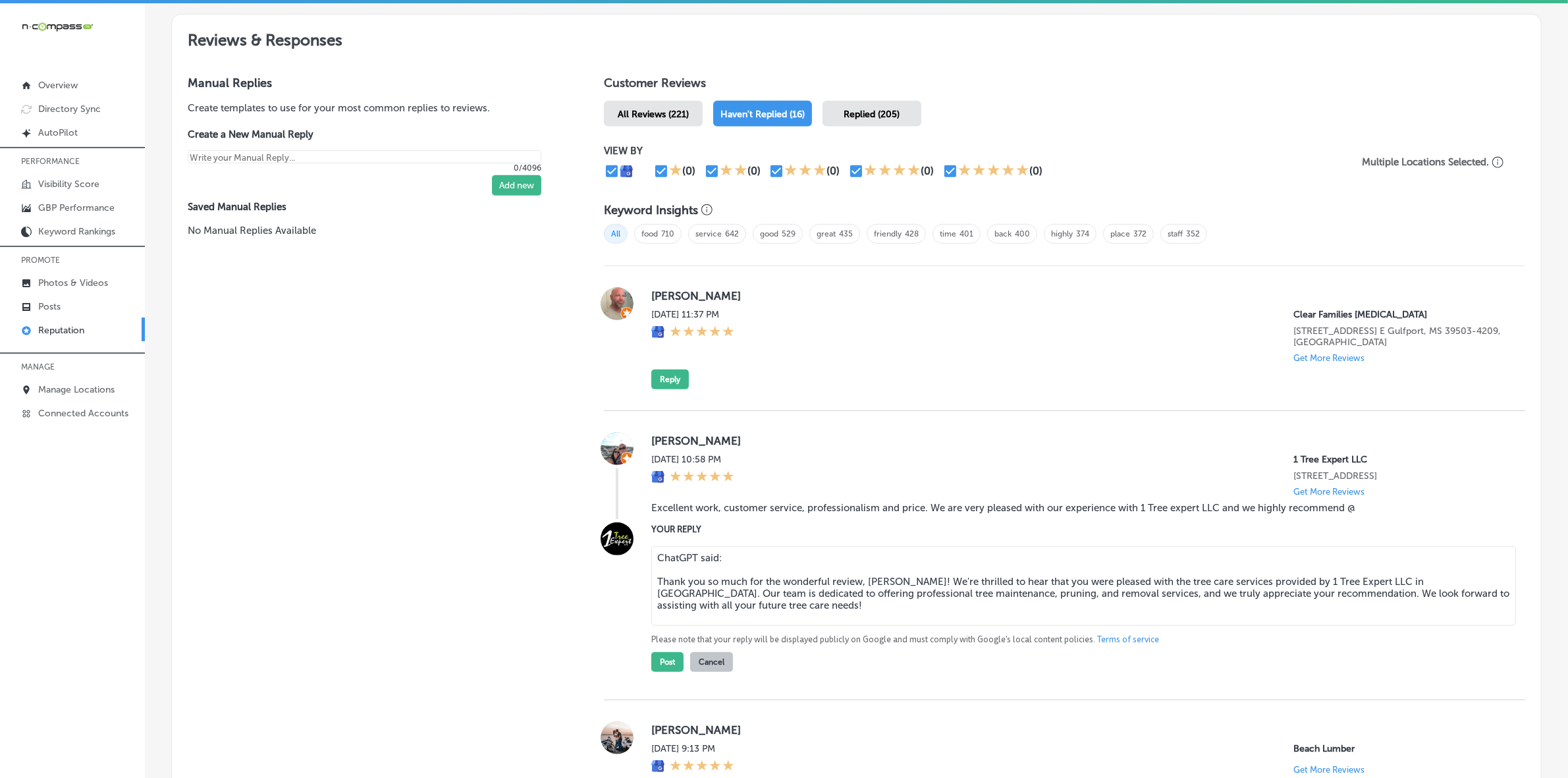
drag, startPoint x: 762, startPoint y: 575, endPoint x: 617, endPoint y: 575, distance: 145.0
click at [617, 575] on div "YOUR REPLY ChatGPT said: Thank you so much for the wonderful review, Holly! We'…" at bounding box center [1065, 597] width 921 height 149
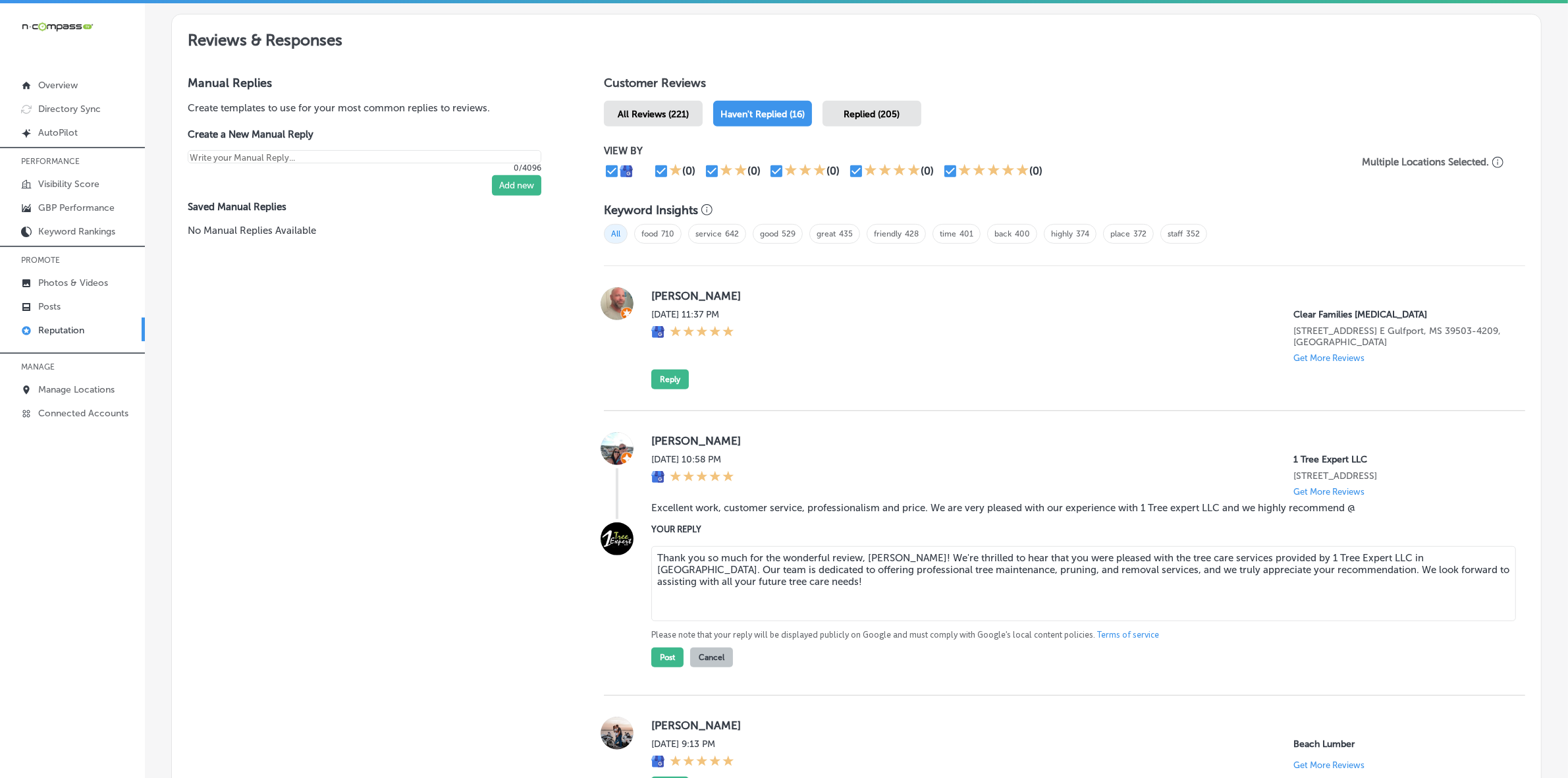
click at [654, 575] on textarea "Thank you so much for the wonderful review, Holly! We're thrilled to hear that …" at bounding box center [1084, 584] width 865 height 75
type textarea "Thank you so much for the wonderful review, Holly! We're thrilled to hear that …"
click at [663, 667] on button "Post" at bounding box center [668, 658] width 32 height 20
type textarea "x"
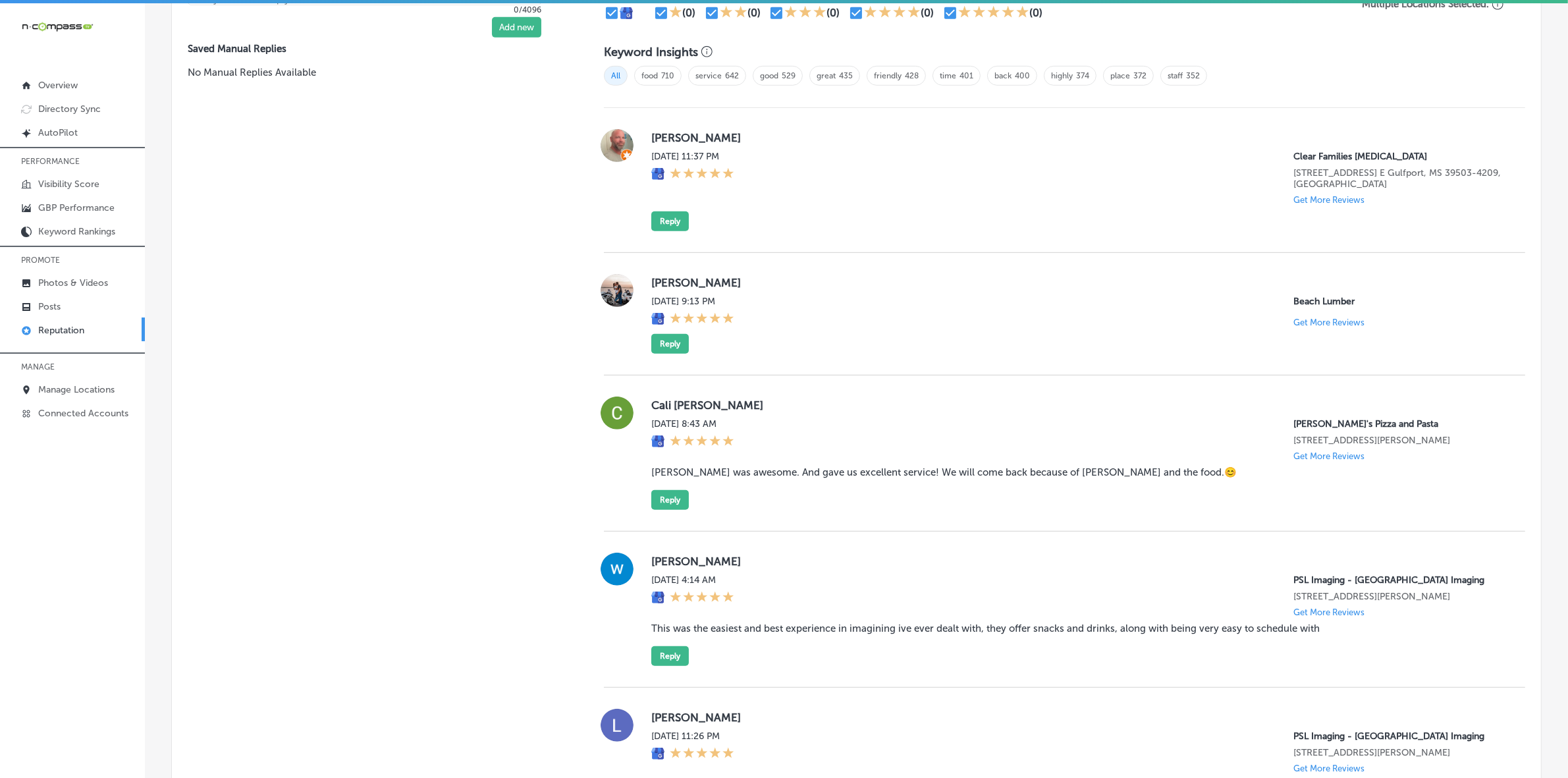
scroll to position [887, 0]
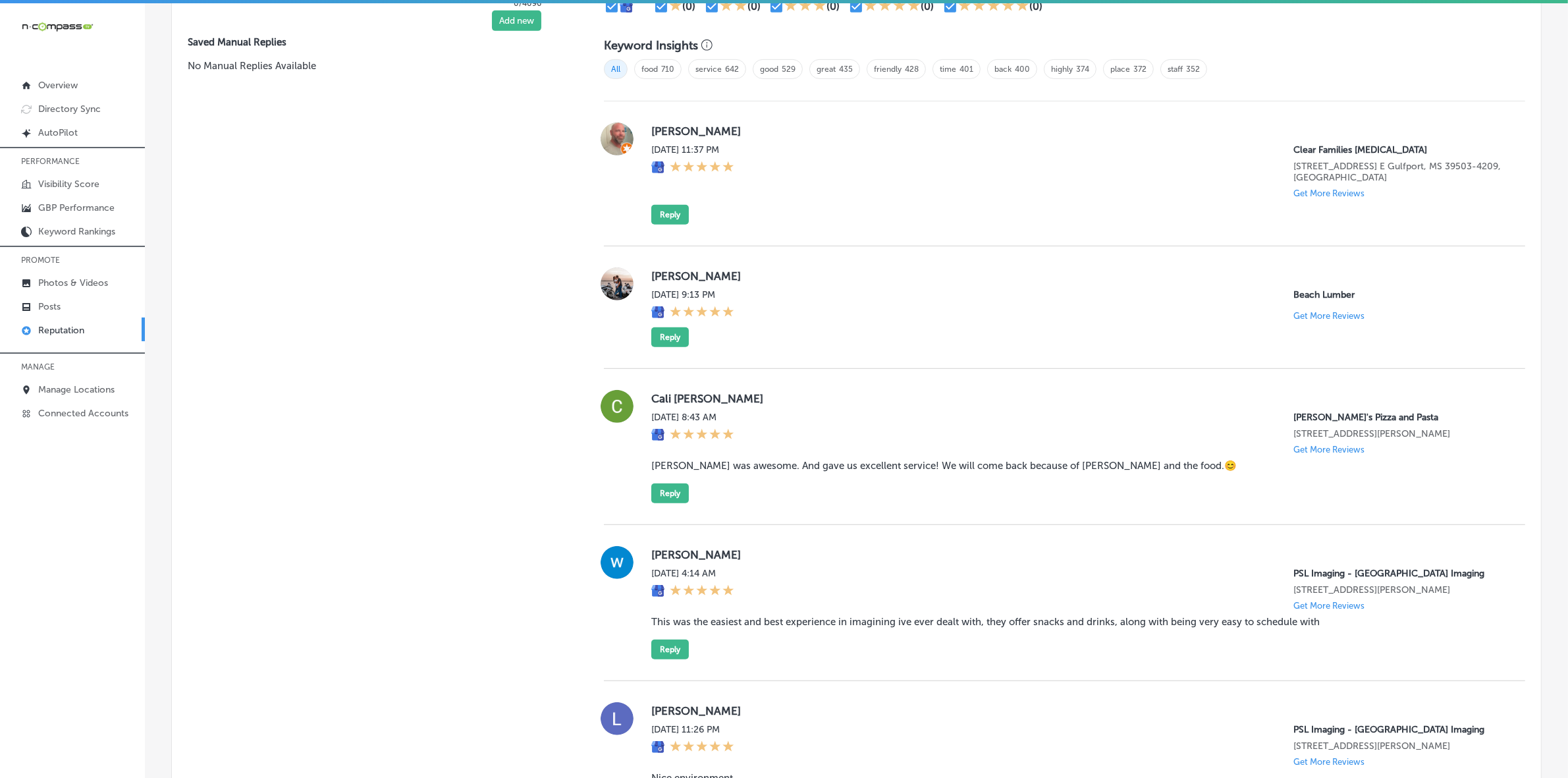
click at [653, 405] on label "Cali Capistrant" at bounding box center [1078, 398] width 853 height 13
click at [709, 472] on blockquote "Tyler was awesome. And gave us excellent service! We will come back because of …" at bounding box center [1078, 466] width 853 height 12
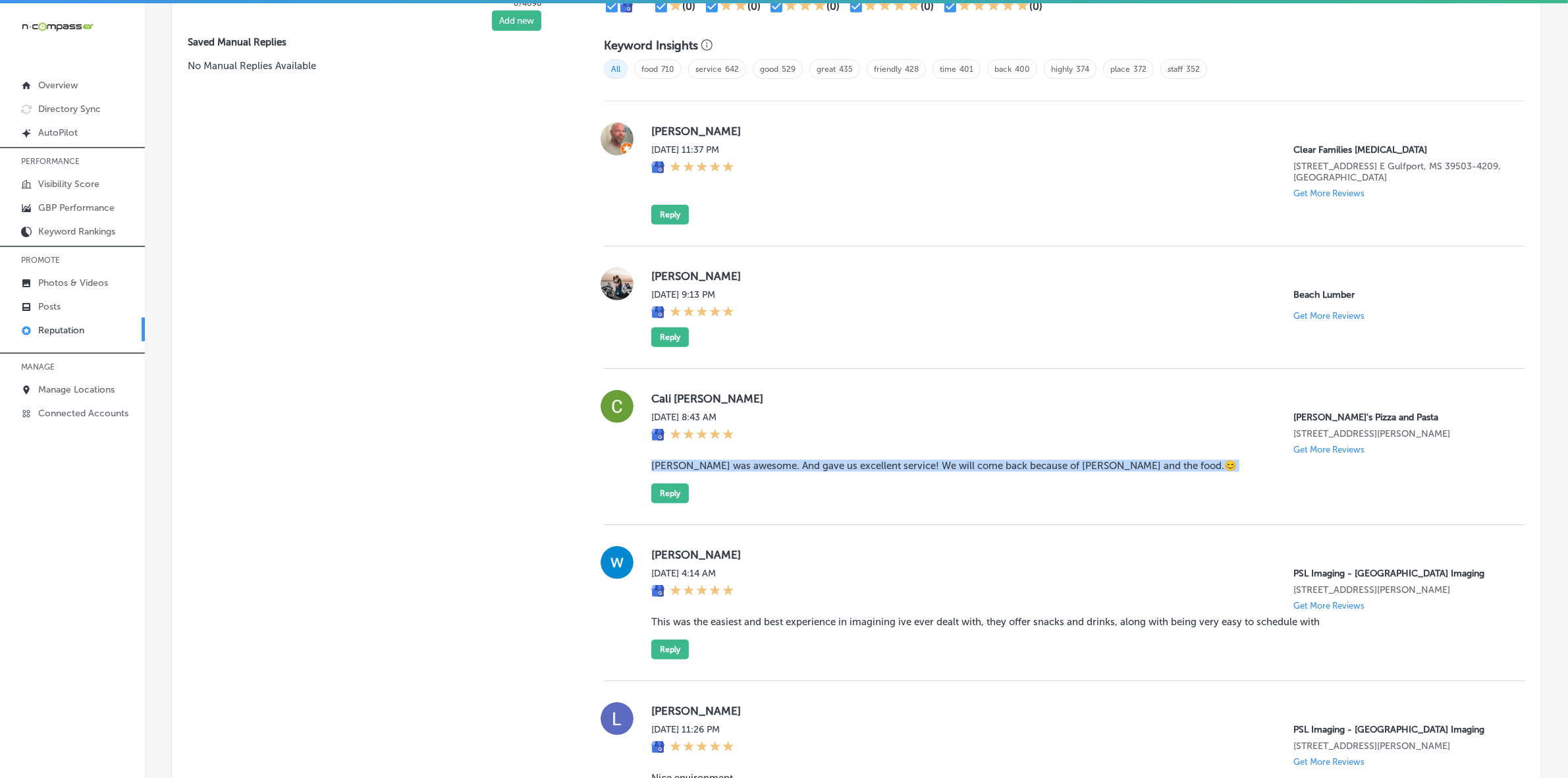
click at [709, 472] on blockquote "Tyler was awesome. And gave us excellent service! We will come back because of …" at bounding box center [1078, 466] width 853 height 12
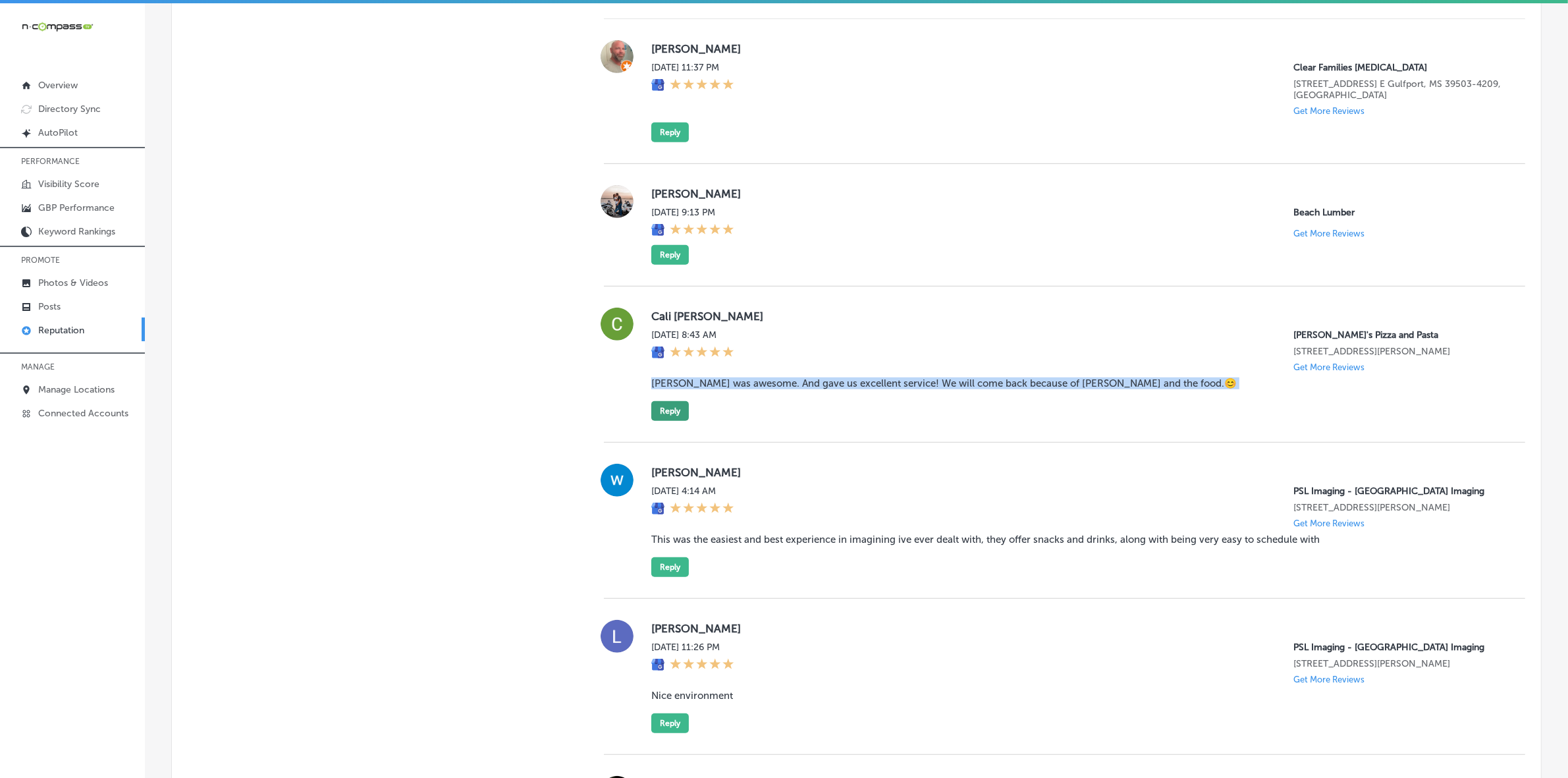
click at [673, 421] on button "Reply" at bounding box center [670, 411] width 38 height 20
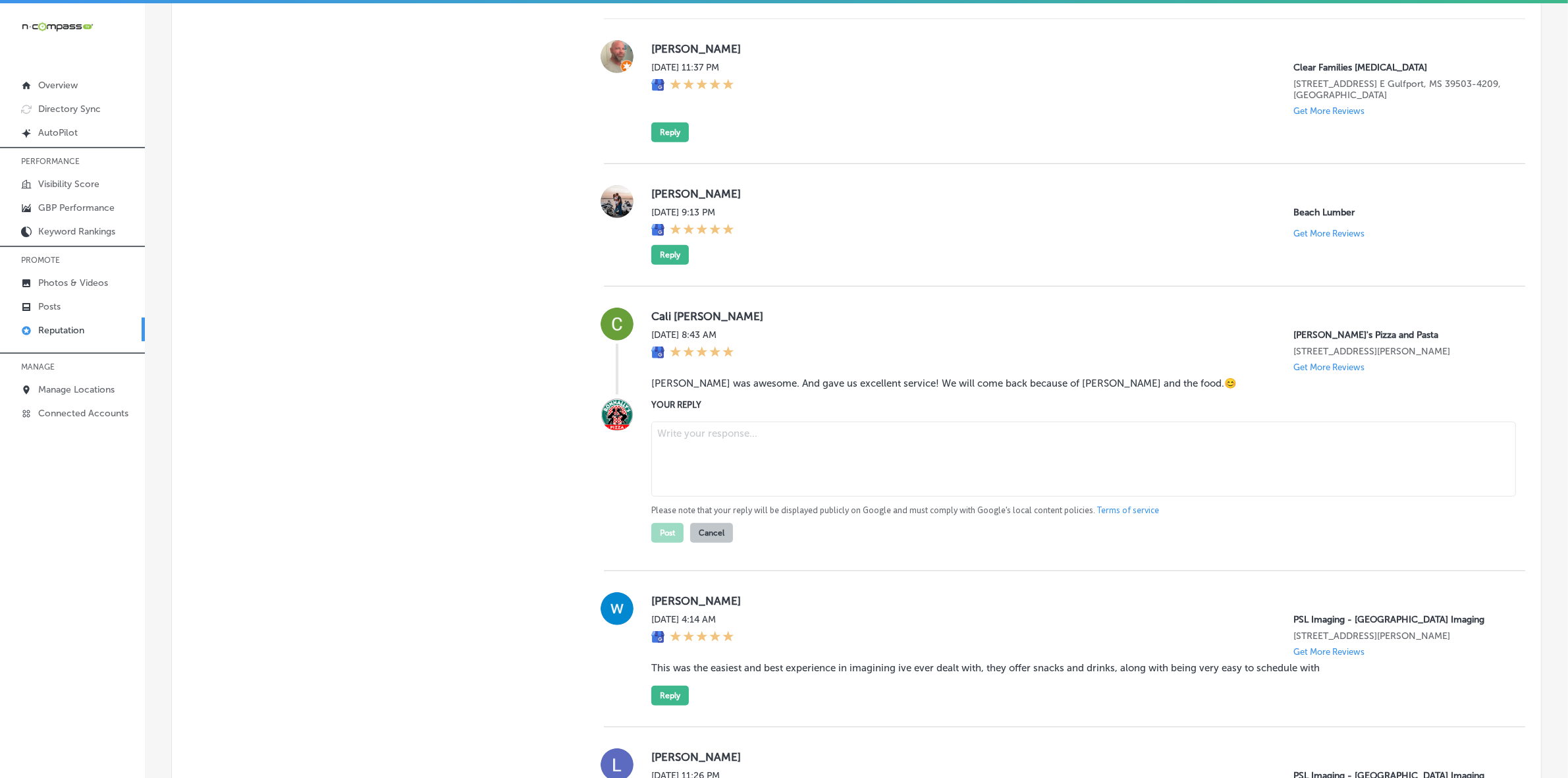
click at [758, 487] on textarea at bounding box center [1084, 459] width 865 height 75
paste textarea "ChatGPT said: Thank you so much for the fantastic review, Cali! We’re so glad t…"
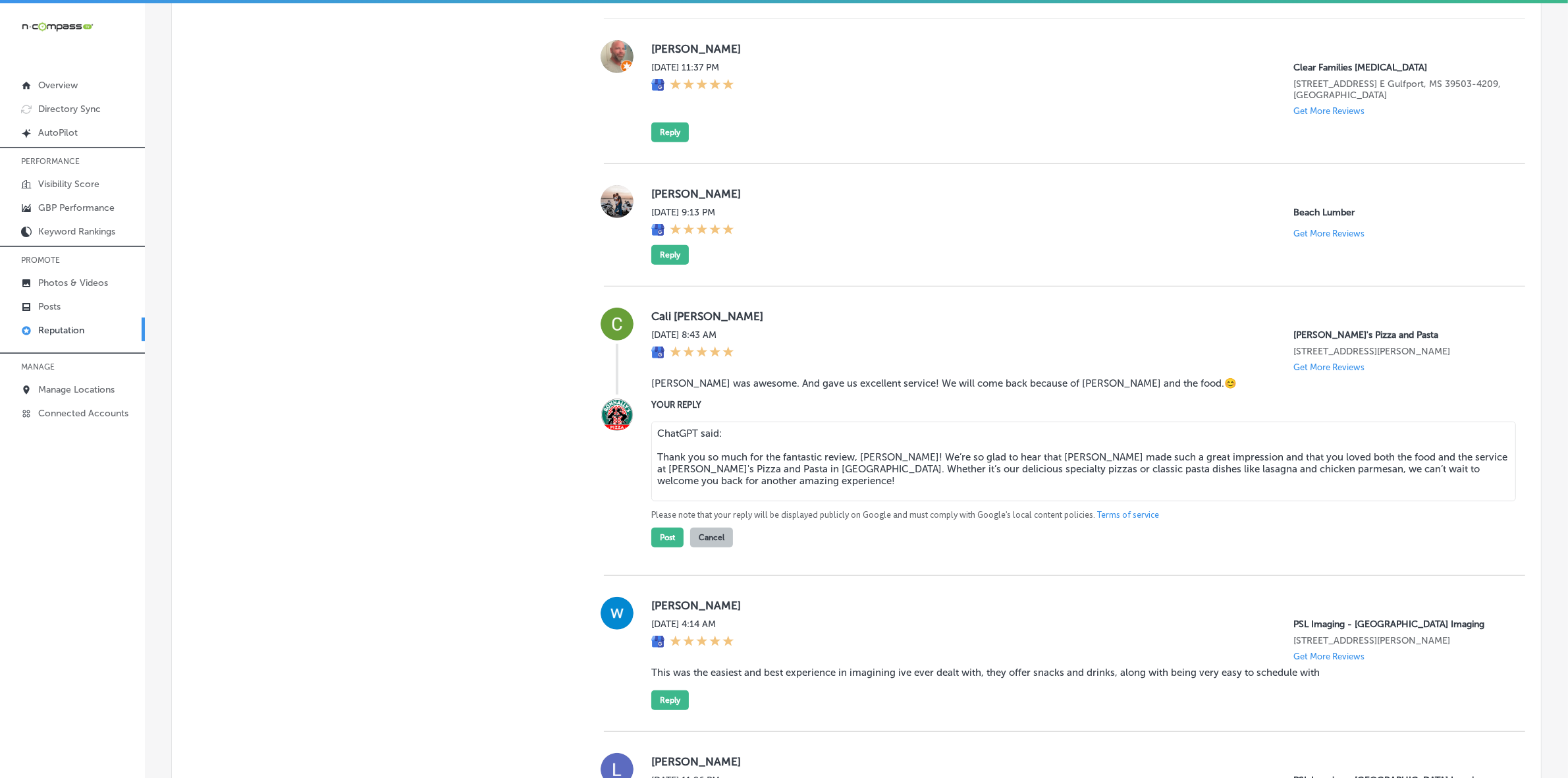
click at [654, 466] on textarea "ChatGPT said: Thank you so much for the fantastic review, Cali! We’re so glad t…" at bounding box center [1084, 461] width 865 height 79
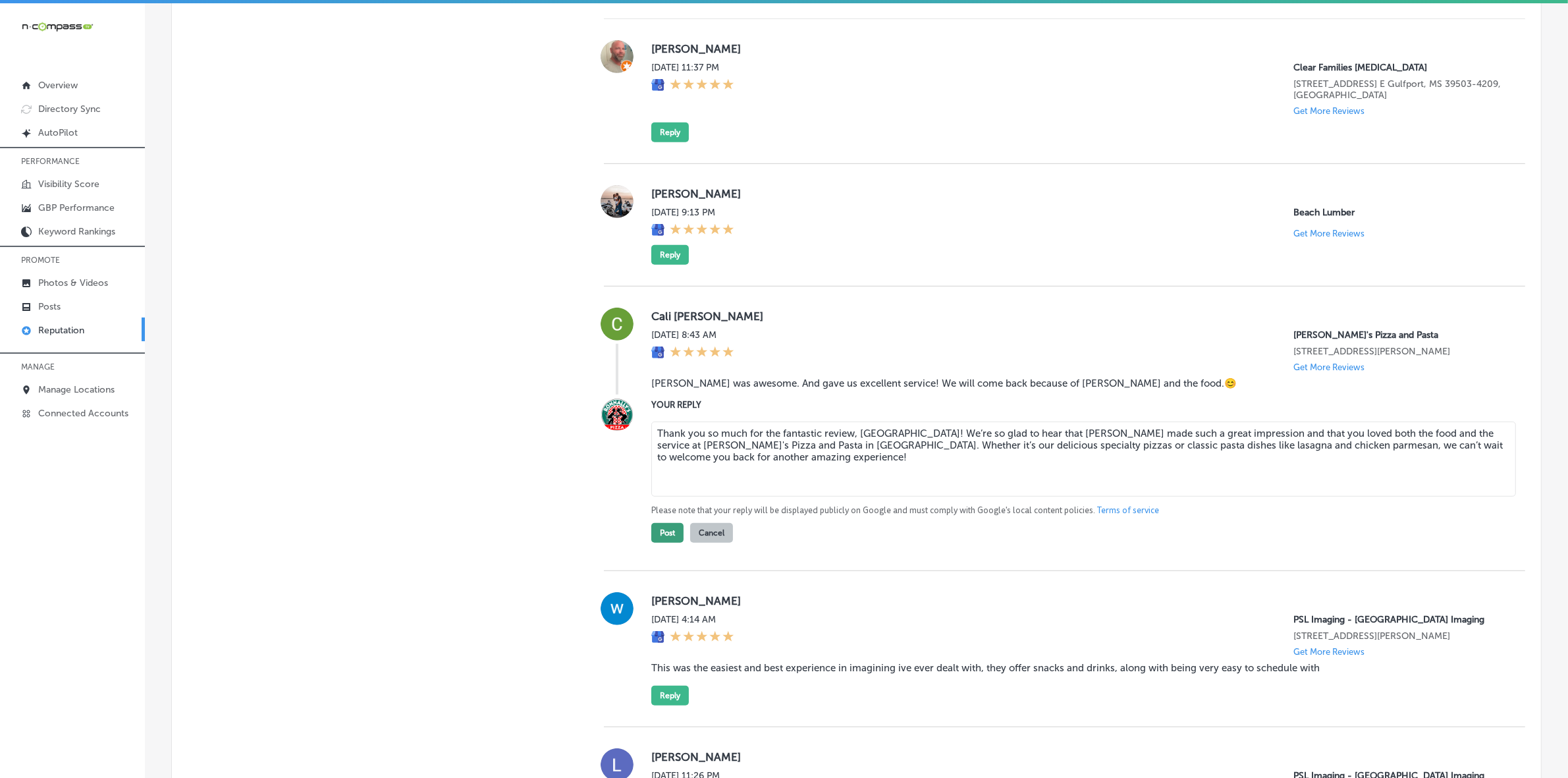
type textarea "Thank you so much for the fantastic review, Cali! We’re so glad to hear that Ty…"
click at [670, 539] on button "Post" at bounding box center [668, 533] width 32 height 20
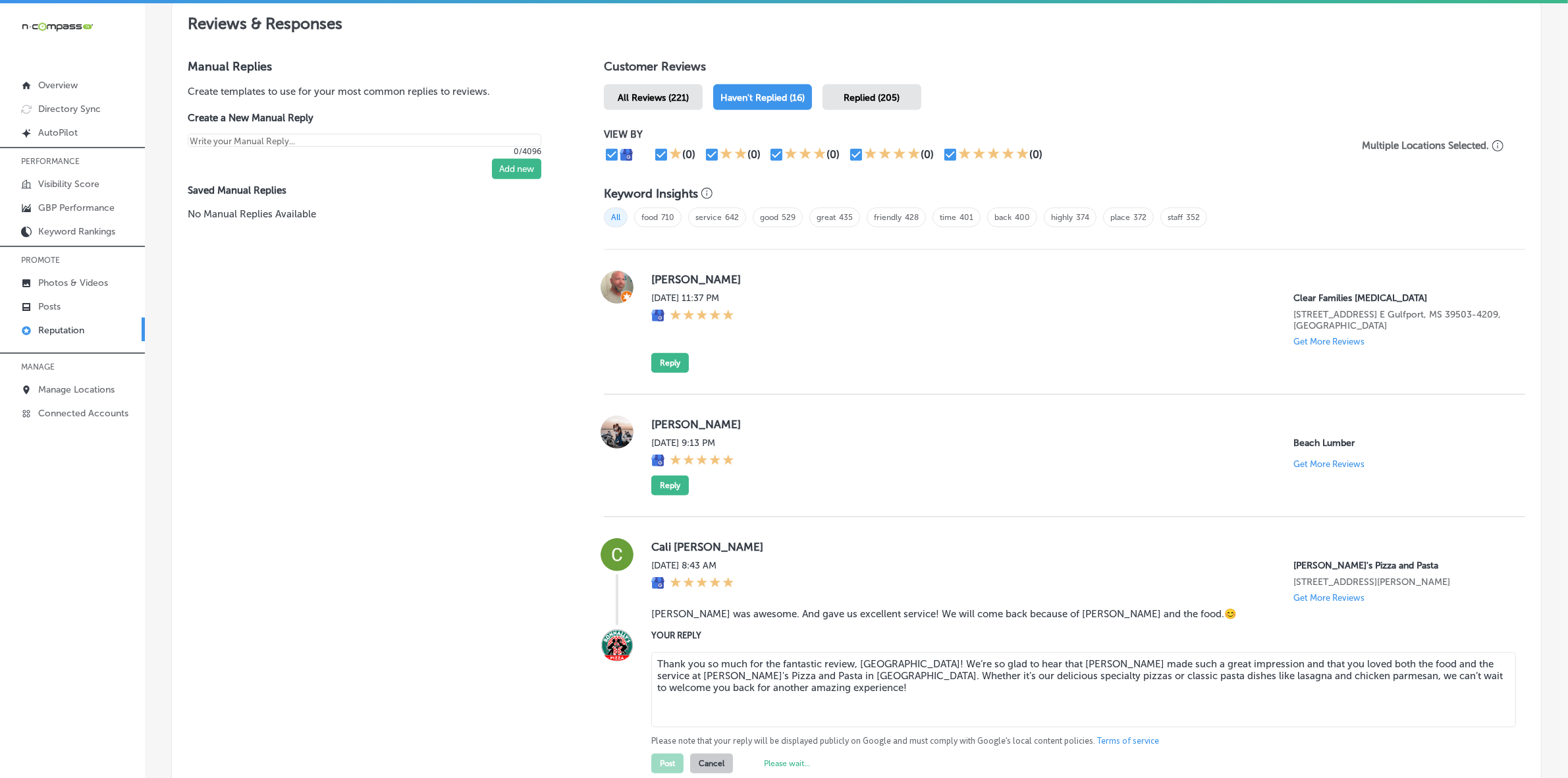
type textarea "x"
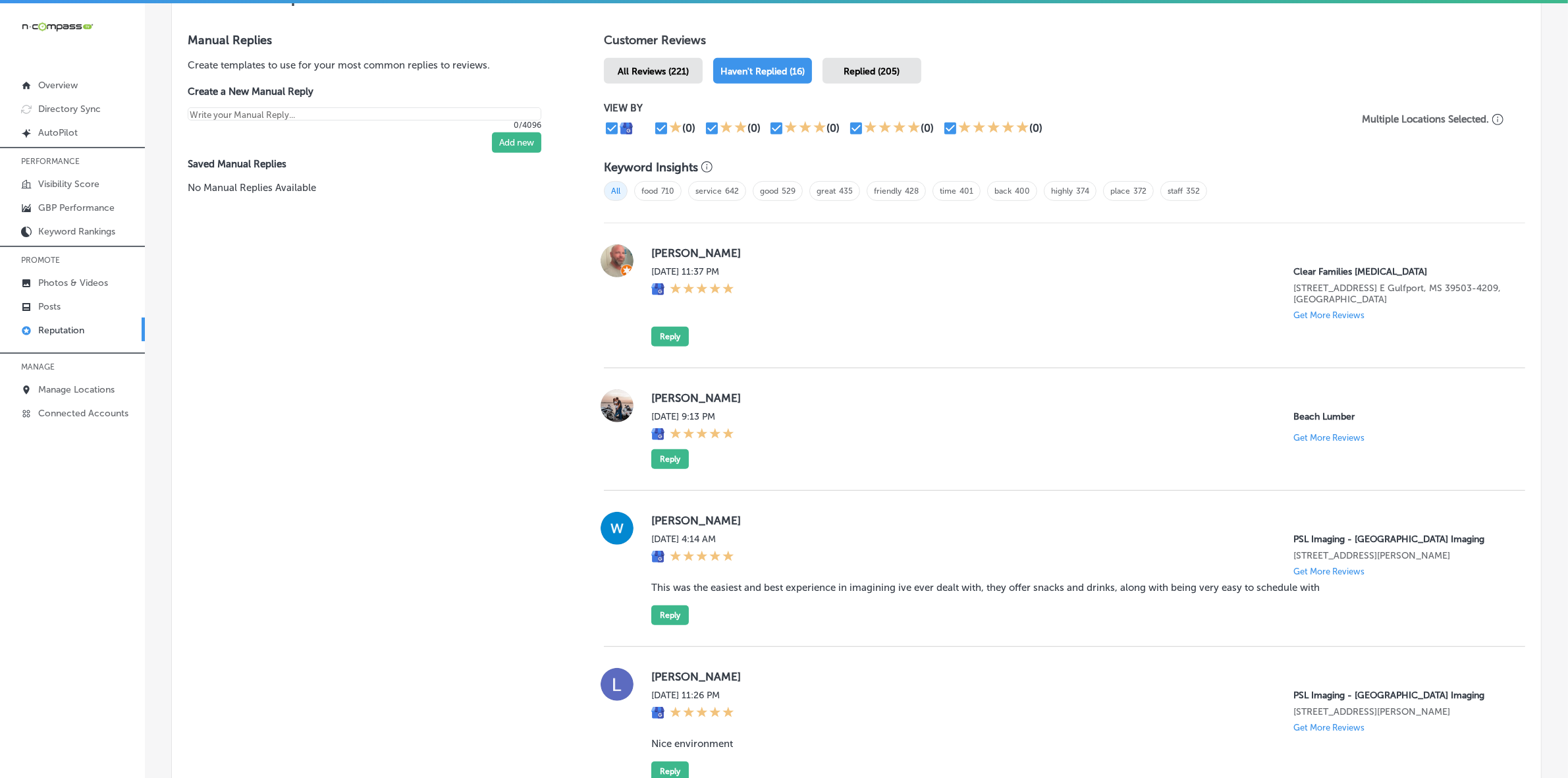
scroll to position [804, 0]
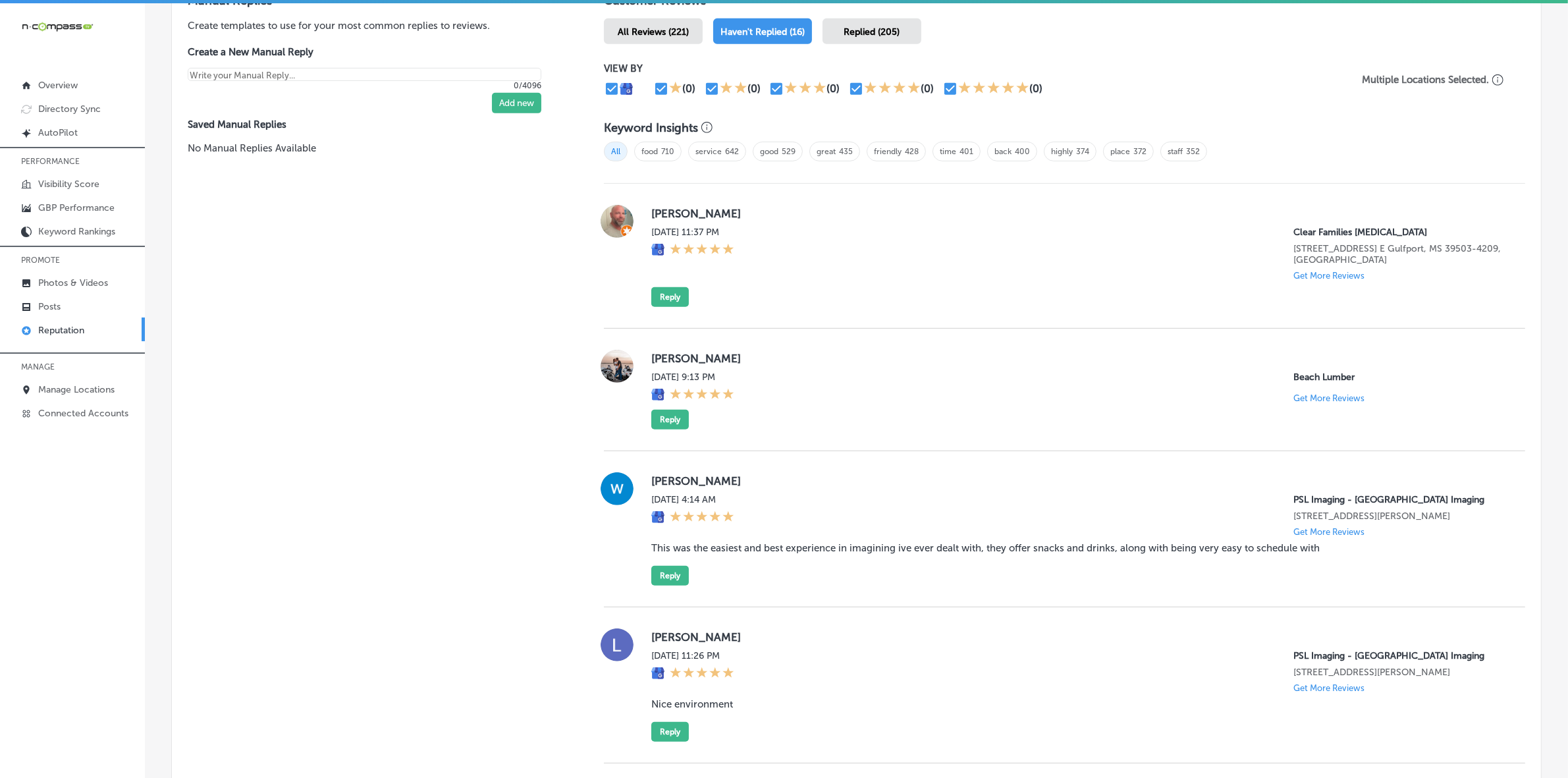
click at [679, 229] on label "Fri, Sep 5, 2025 11:37 PM" at bounding box center [693, 232] width 83 height 11
click at [673, 213] on label "Jonathan Foster" at bounding box center [1078, 214] width 853 height 13
click at [672, 357] on label "Ashley McKay" at bounding box center [1078, 358] width 853 height 13
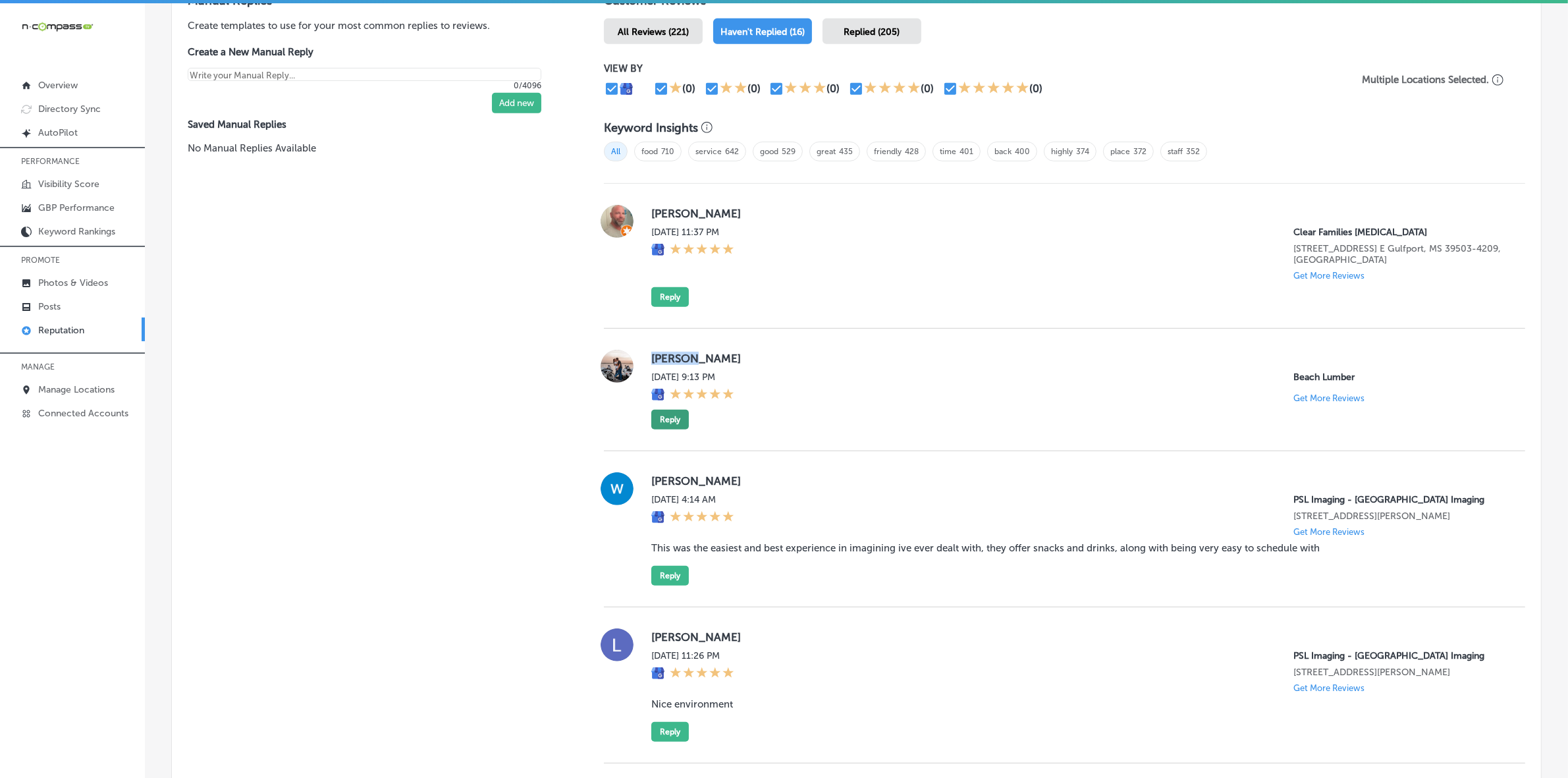
click at [652, 422] on button "Reply" at bounding box center [670, 420] width 38 height 20
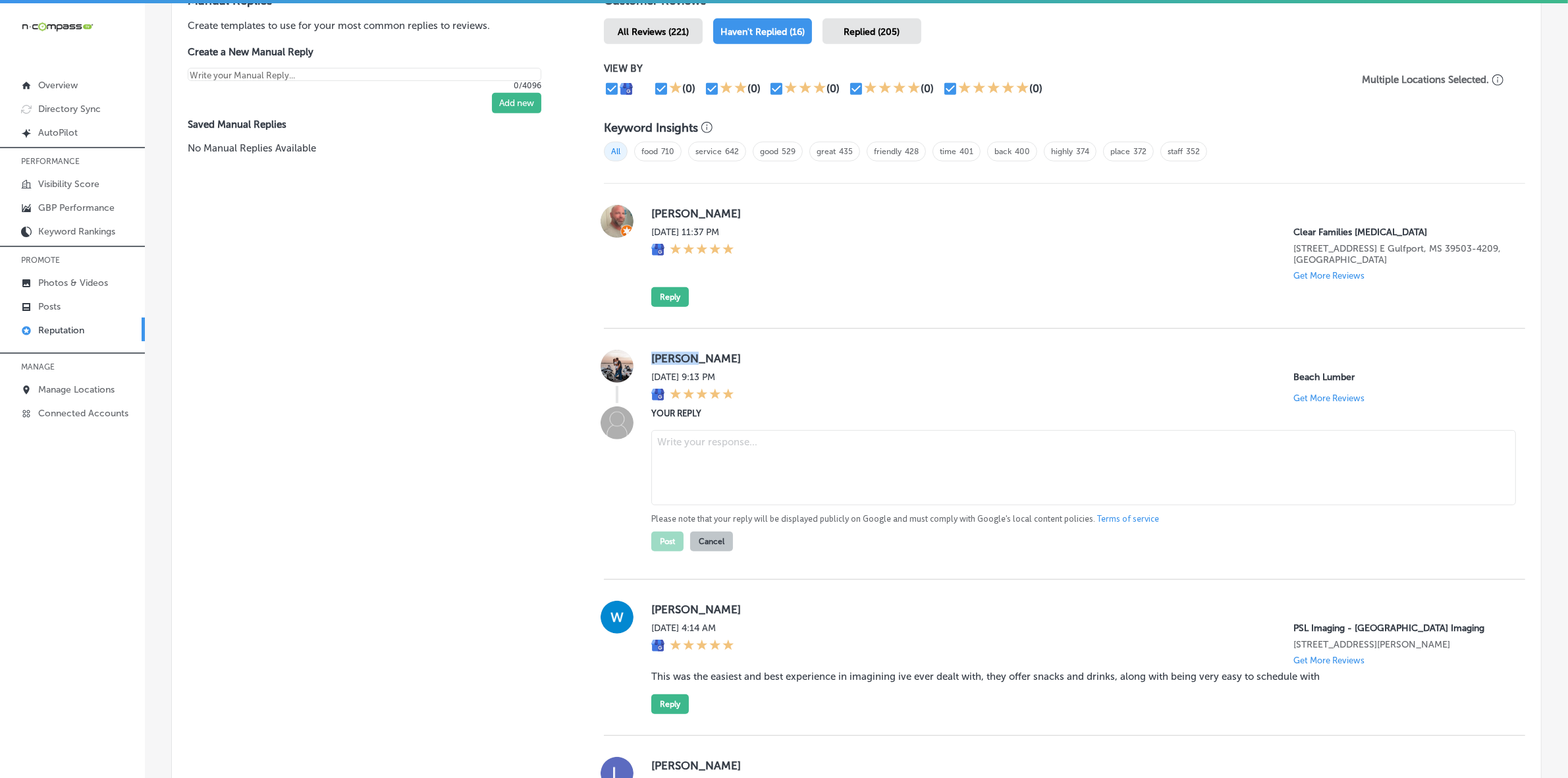
click at [704, 448] on textarea at bounding box center [1084, 468] width 865 height 75
paste textarea "Thank you for the five-star review, Ashley! We're thrilled to hear you had a gr…"
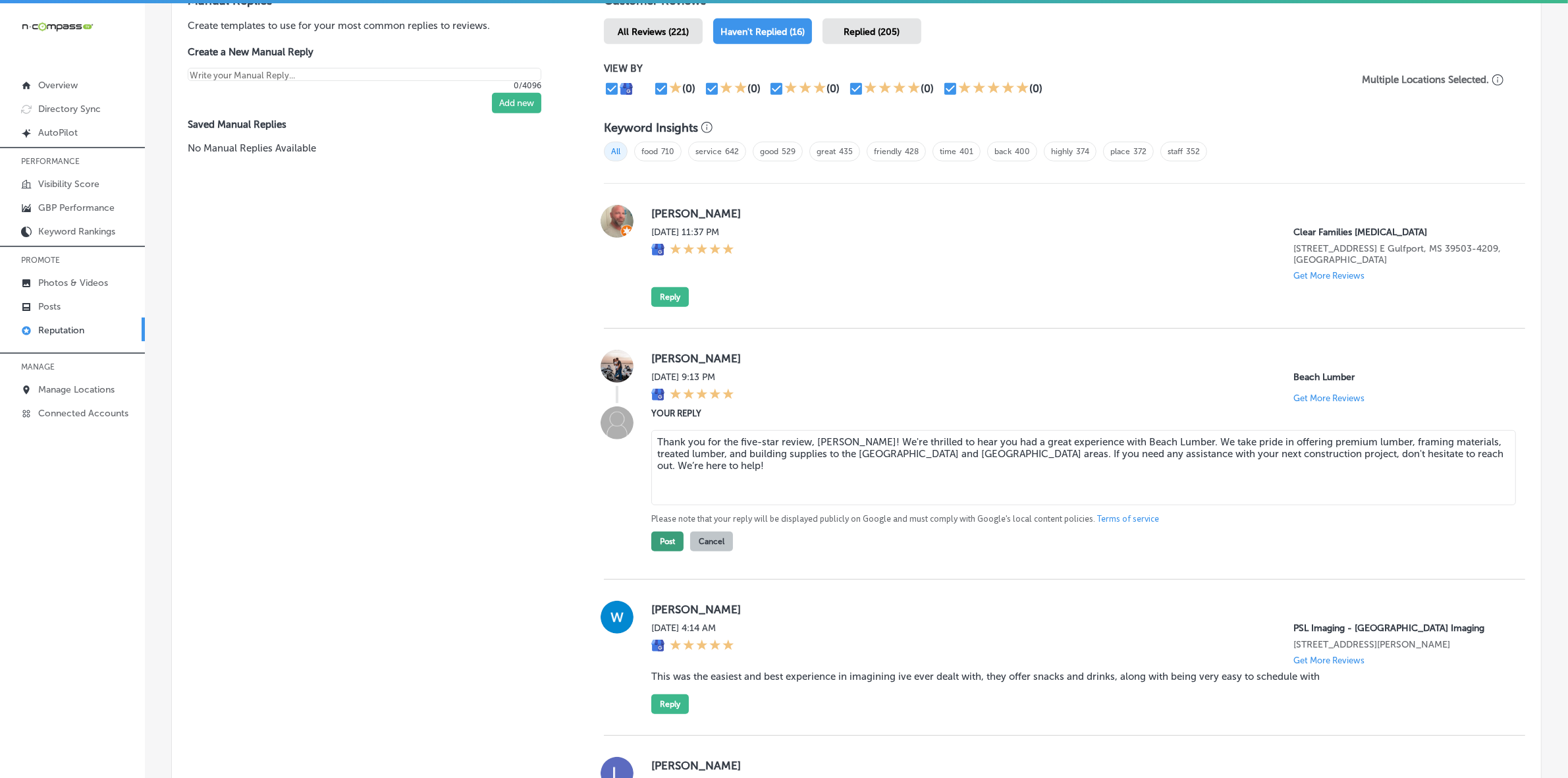
type textarea "Thank you for the five-star review, Ashley! We're thrilled to hear you had a gr…"
click at [669, 548] on button "Post" at bounding box center [668, 541] width 32 height 20
type textarea "x"
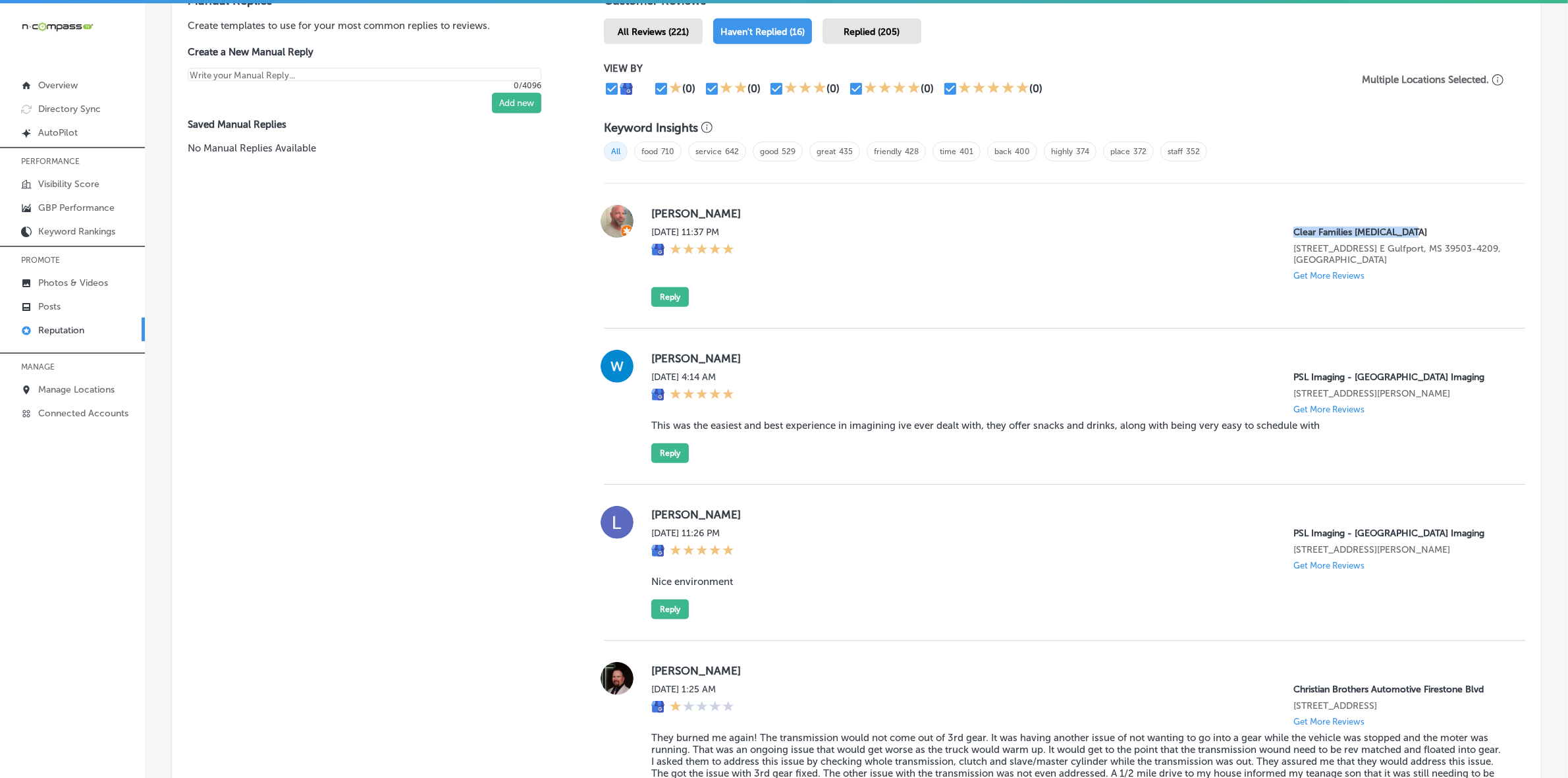
drag, startPoint x: 1281, startPoint y: 231, endPoint x: 1446, endPoint y: 238, distance: 165.1
click at [1446, 238] on div "Fri, Sep 5, 2025 11:37 PM Clear Families Chiropractic 15007 Creosote Road Ste. …" at bounding box center [1078, 253] width 853 height 54
click at [674, 363] on label "william beavers" at bounding box center [1078, 358] width 853 height 13
click at [737, 432] on blockquote "This was the easiest and best experience in imagining ive ever dealt with, they…" at bounding box center [1078, 426] width 853 height 12
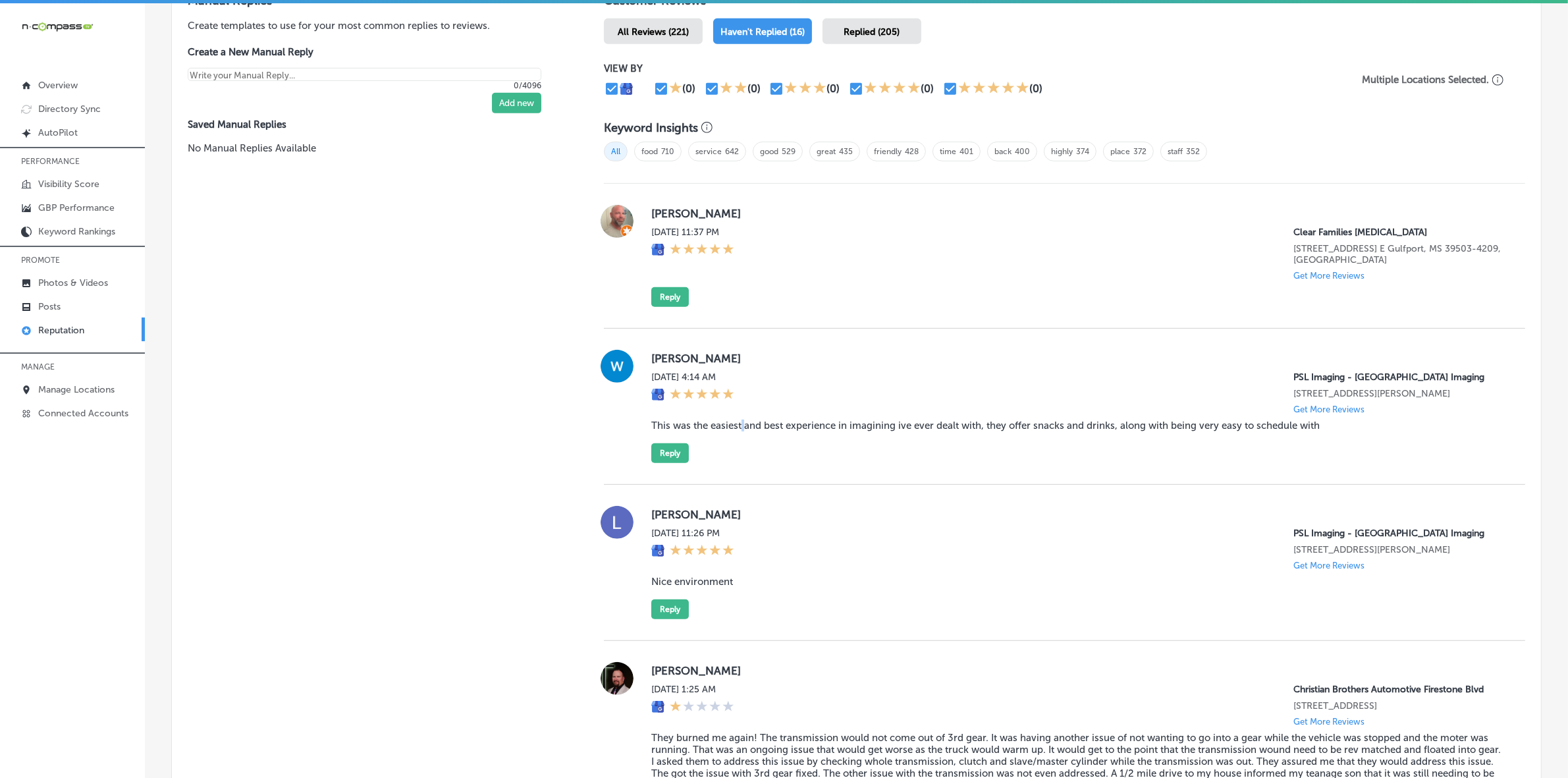
click at [737, 432] on blockquote "This was the easiest and best experience in imagining ive ever dealt with, they…" at bounding box center [1078, 426] width 853 height 12
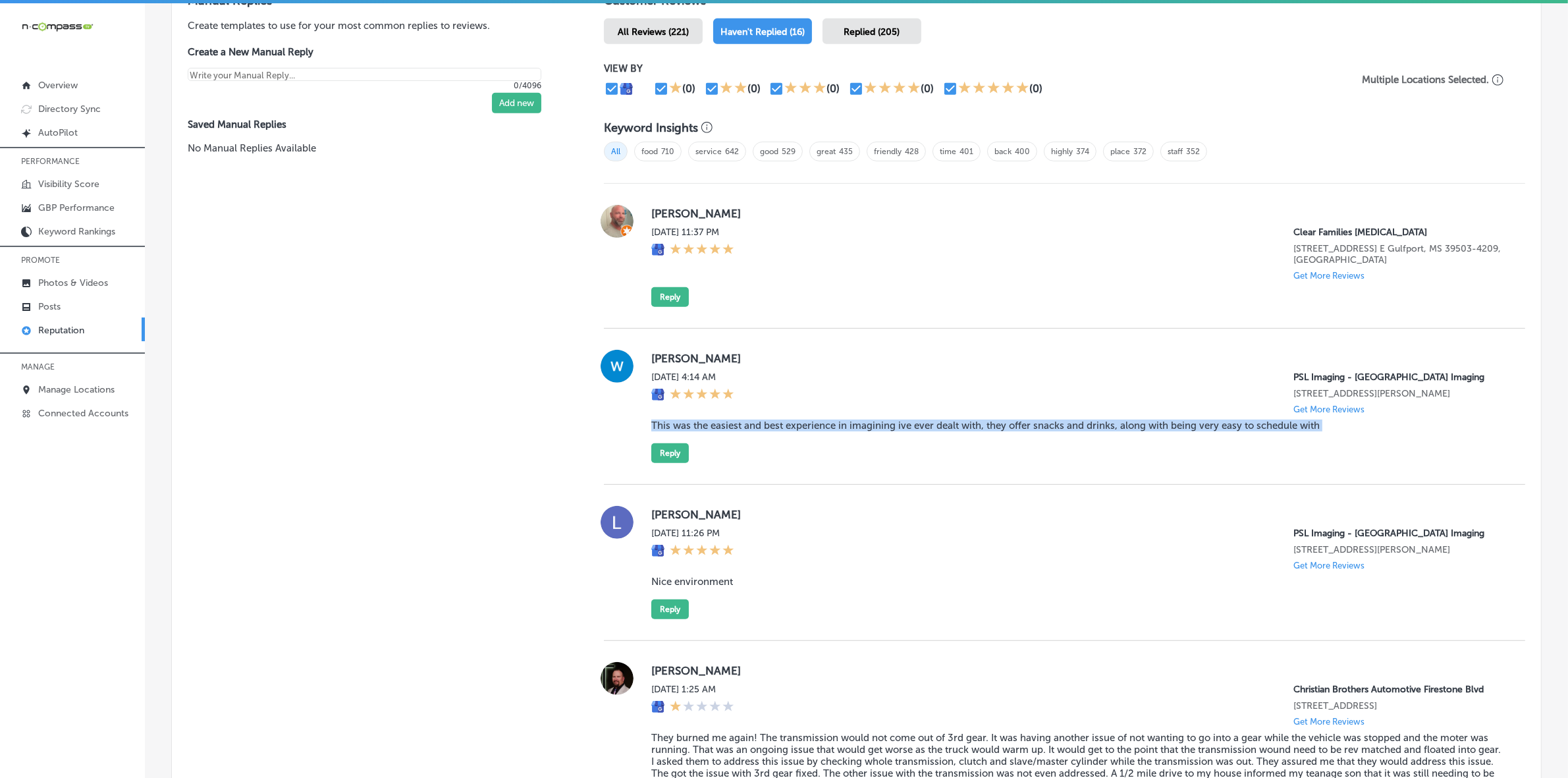
click at [737, 432] on blockquote "This was the easiest and best experience in imagining ive ever dealt with, they…" at bounding box center [1078, 426] width 853 height 12
click at [674, 485] on div "william beavers Fri, Sep 5, 2025 4:14 AM PSL Imaging - Port Saint Lucie Imaging…" at bounding box center [1065, 407] width 921 height 157
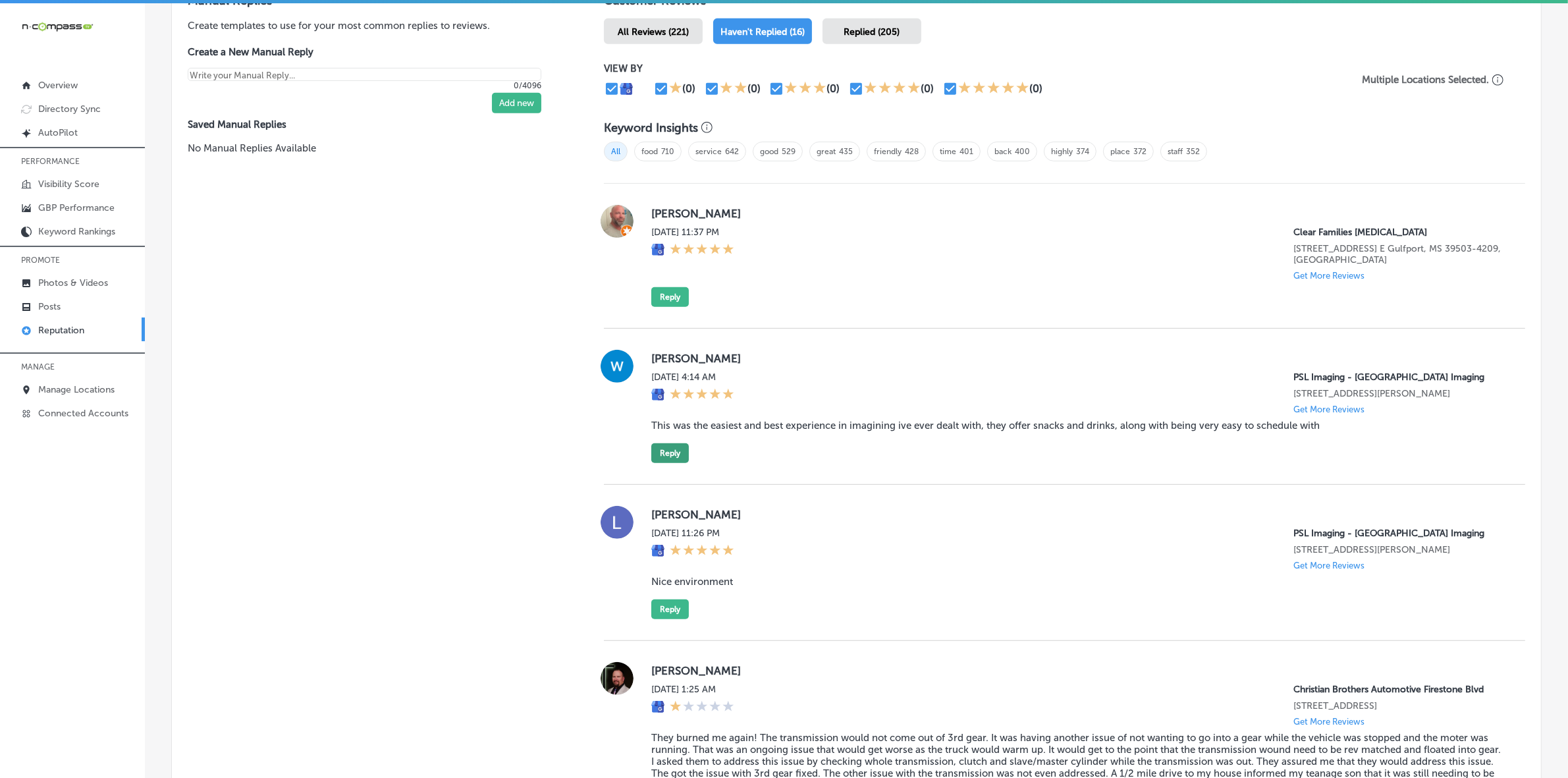
click at [670, 463] on button "Reply" at bounding box center [670, 453] width 38 height 20
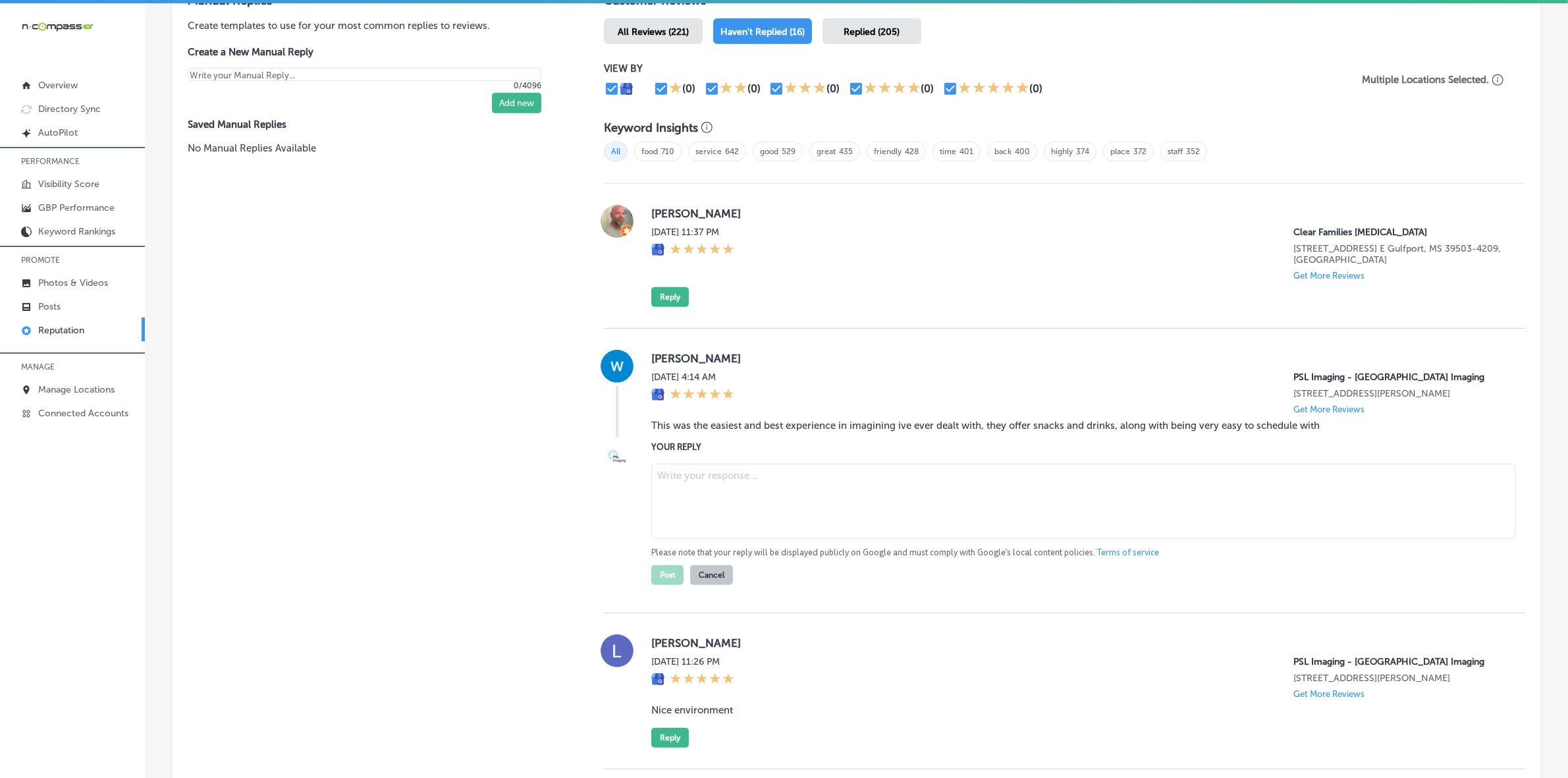
click at [772, 516] on textarea at bounding box center [1084, 502] width 865 height 75
paste textarea "Thank you, William, for your wonderful feedback! We’re thrilled to hear that yo…"
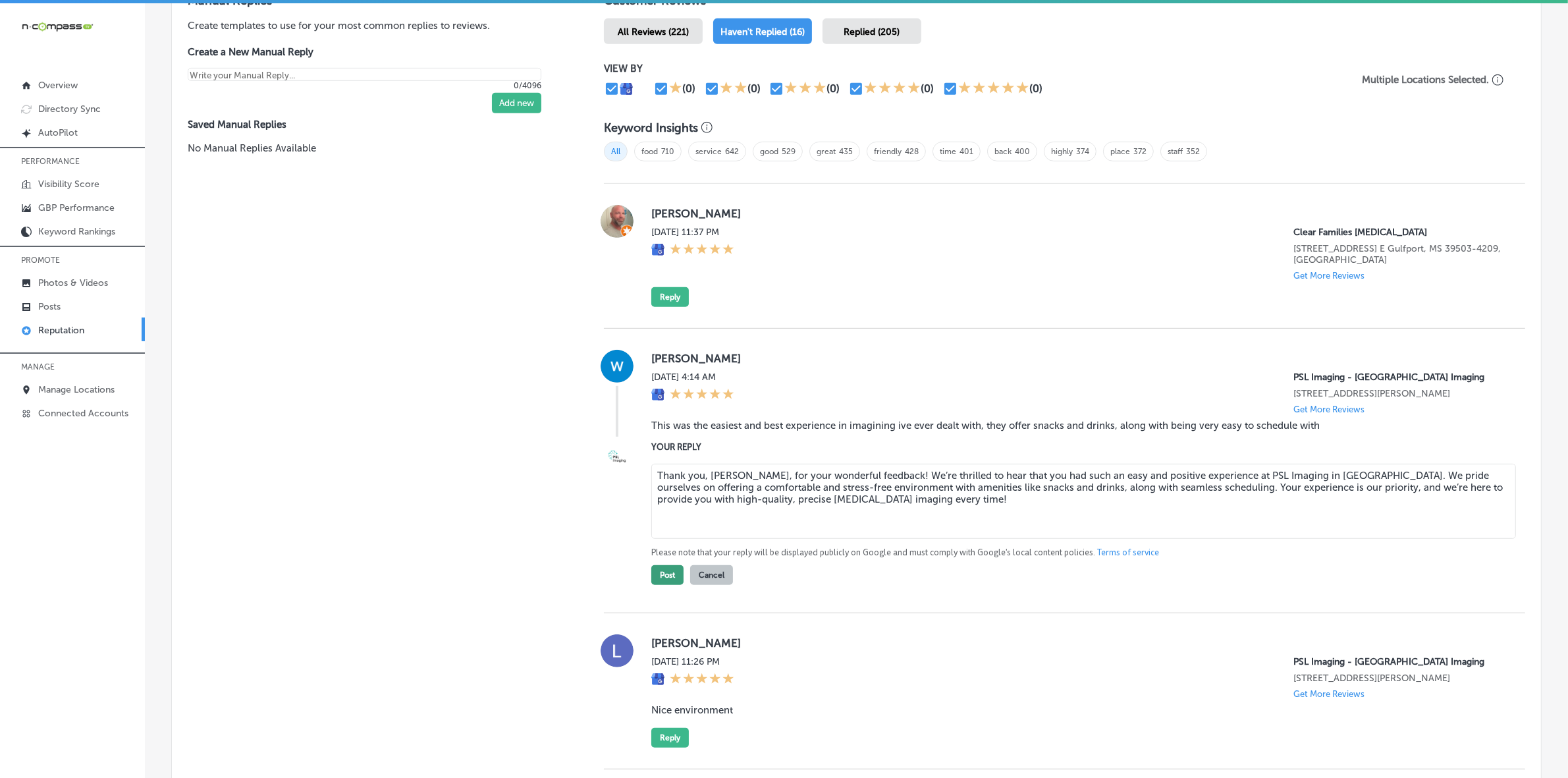
type textarea "Thank you, William, for your wonderful feedback! We’re thrilled to hear that yo…"
click at [659, 585] on button "Post" at bounding box center [668, 575] width 32 height 20
type textarea "x"
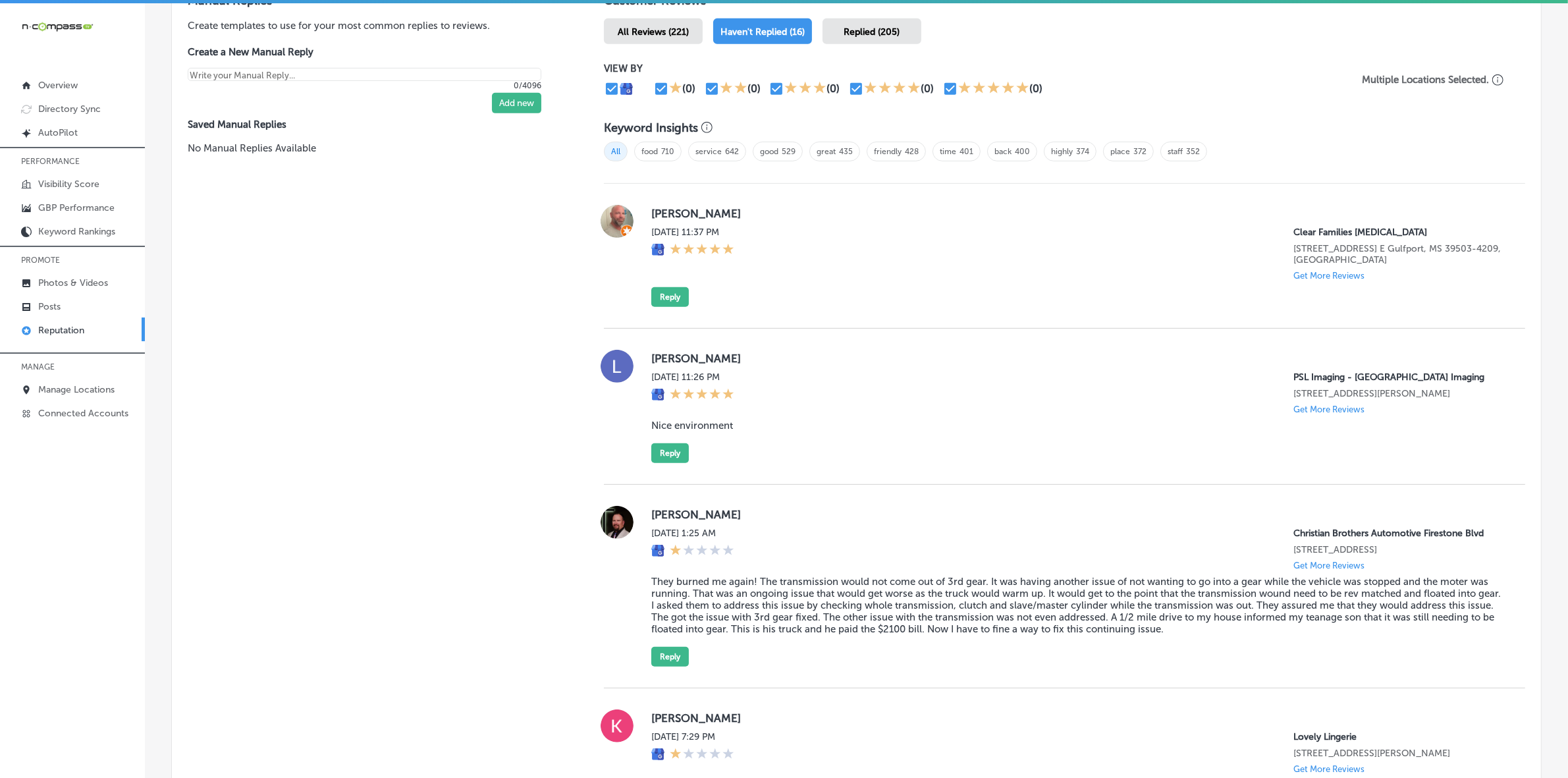
click at [665, 359] on label "Lamar Clarke" at bounding box center [1078, 358] width 853 height 13
click at [693, 432] on blockquote "Nice environment" at bounding box center [1078, 426] width 853 height 12
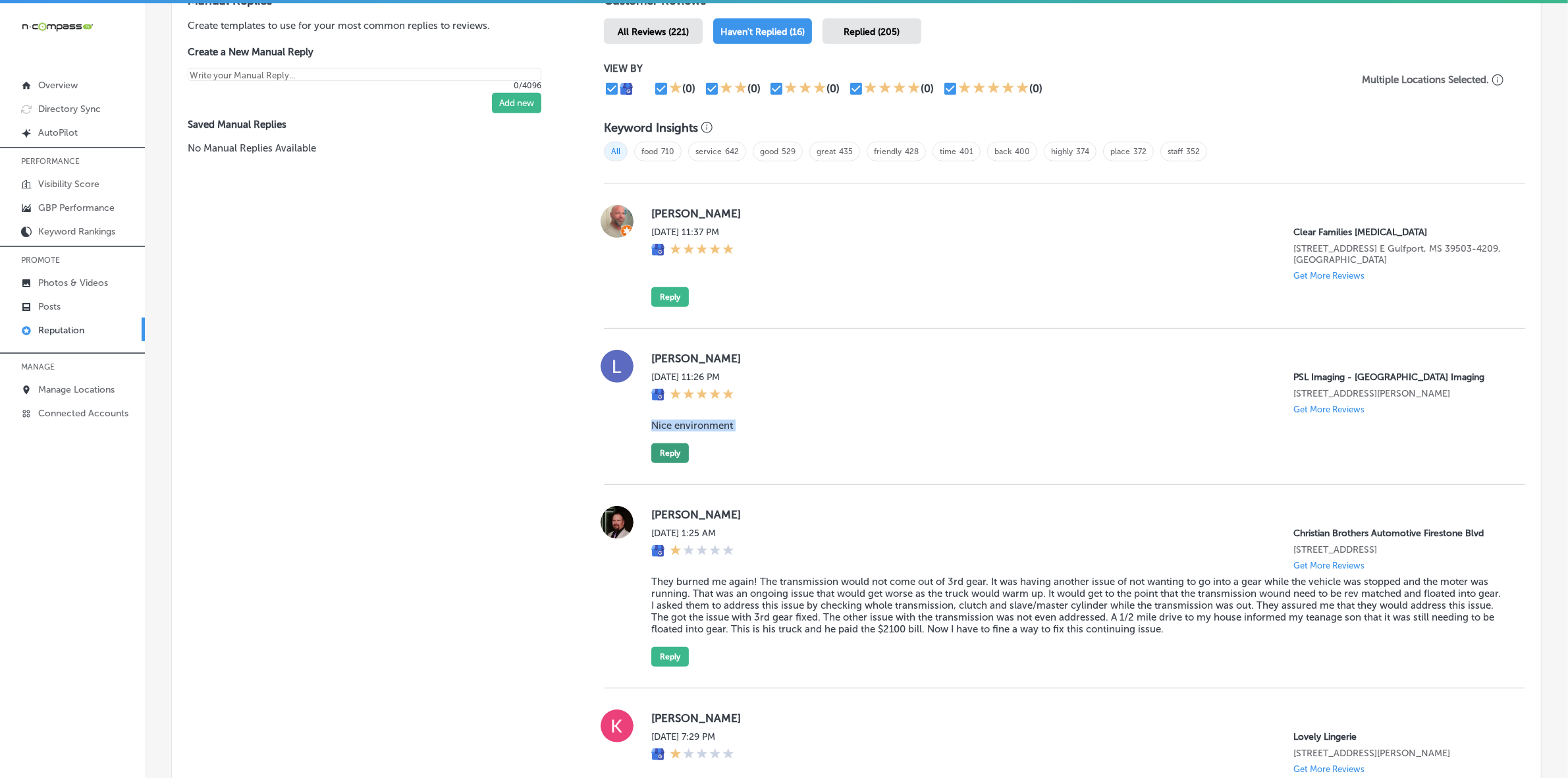
click at [679, 463] on button "Reply" at bounding box center [670, 453] width 38 height 20
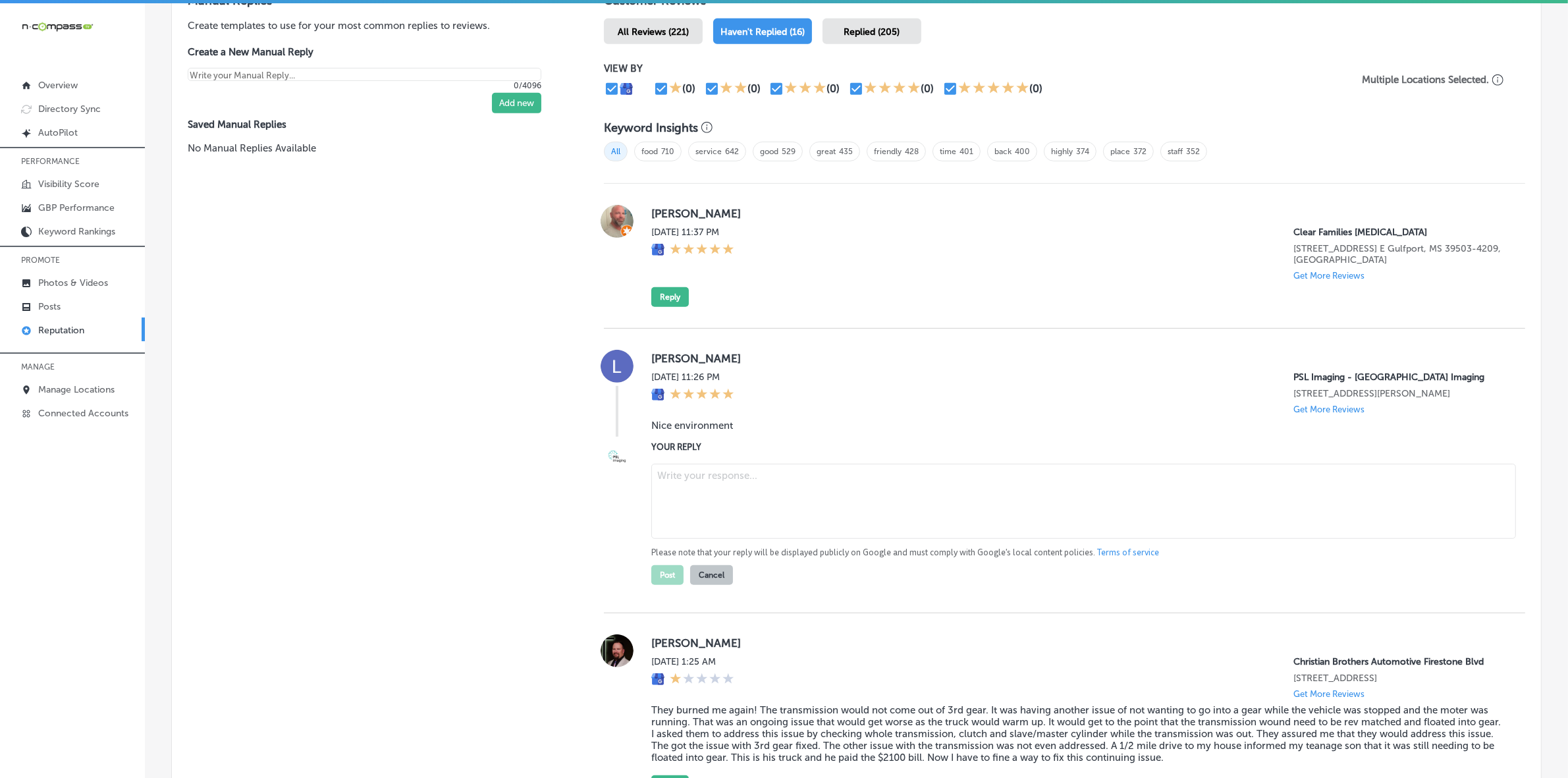
click at [740, 514] on textarea at bounding box center [1084, 502] width 865 height 75
paste textarea "Thank you so much, Lamar! We're thrilled to hear that you enjoyed the environme…"
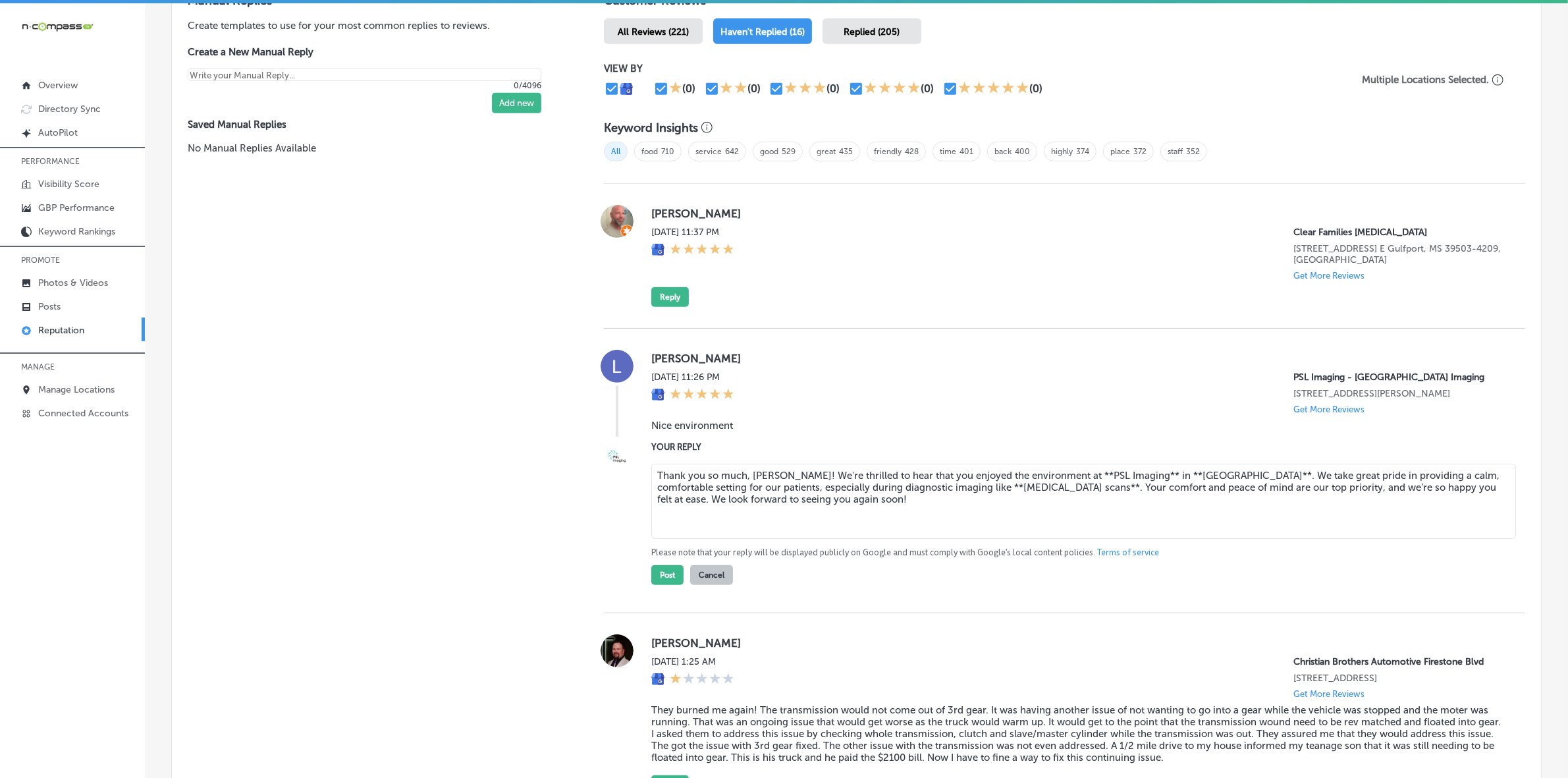
click at [963, 502] on textarea "Thank you so much, Lamar! We're thrilled to hear that you enjoyed the environme…" at bounding box center [1084, 502] width 865 height 75
click at [1005, 507] on textarea "Thank you so much, Lamar! We're thrilled to hear that you enjoyed the environme…" at bounding box center [1084, 502] width 865 height 75
click at [1062, 487] on textarea "Thank you so much, Lamar! We're thrilled to hear that you enjoyed the environme…" at bounding box center [1084, 502] width 865 height 75
click at [1058, 492] on textarea "Thank you so much, Lamar! We're thrilled to hear that you enjoyed the environme…" at bounding box center [1084, 502] width 865 height 75
click at [1111, 490] on textarea "Thank you so much, Lamar! We're thrilled to hear that you enjoyed the environme…" at bounding box center [1084, 502] width 865 height 75
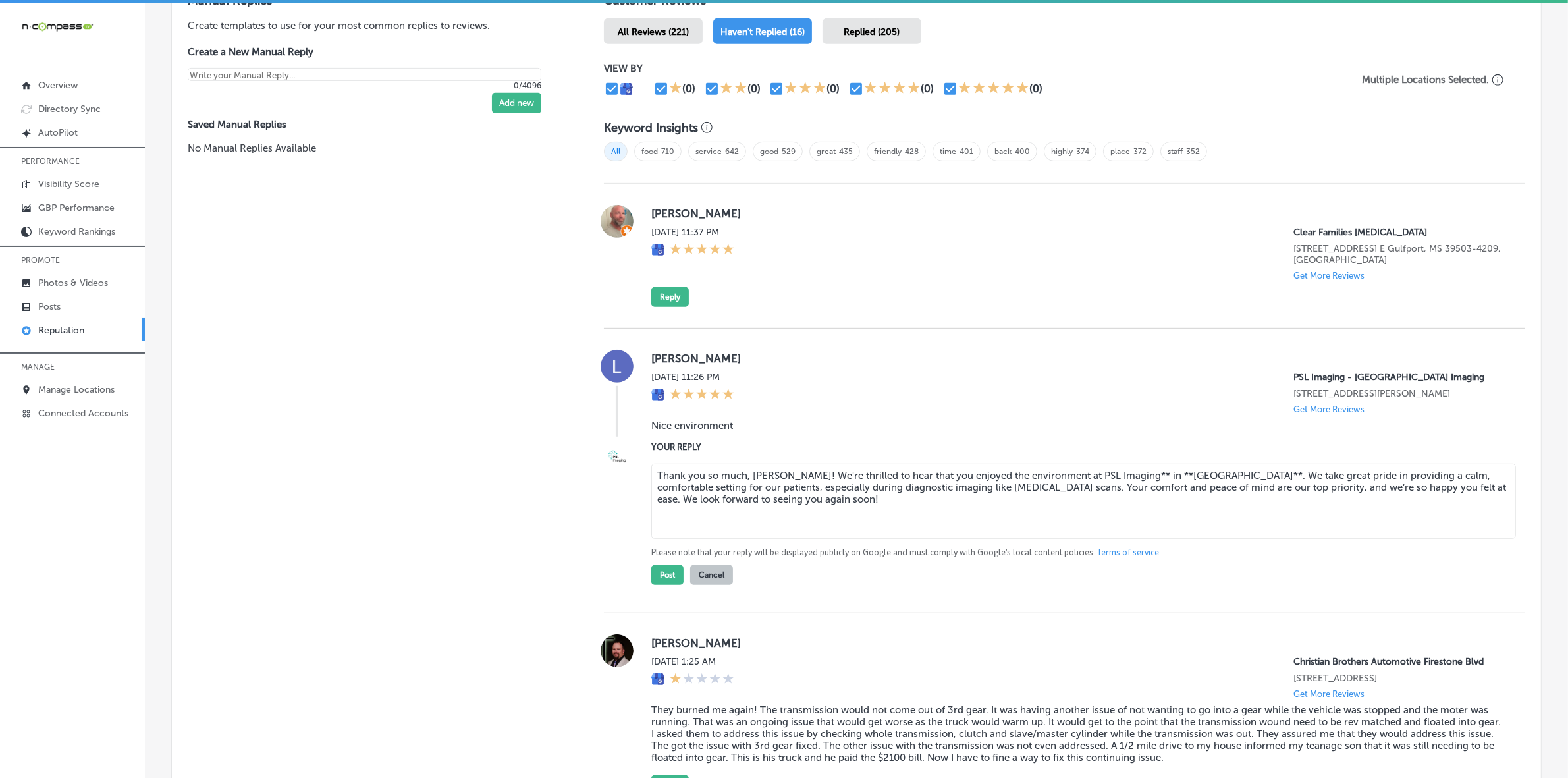
click at [1115, 496] on textarea "Thank you so much, Lamar! We're thrilled to hear that you enjoyed the environme…" at bounding box center [1084, 502] width 865 height 75
click at [1131, 491] on textarea "Thank you so much, Lamar! We're thrilled to hear that you enjoyed the environme…" at bounding box center [1084, 502] width 865 height 75
type textarea "Thank you so much, Lamar! We're thrilled to hear that you enjoyed the environme…"
click at [666, 585] on button "Post" at bounding box center [668, 575] width 32 height 20
type textarea "x"
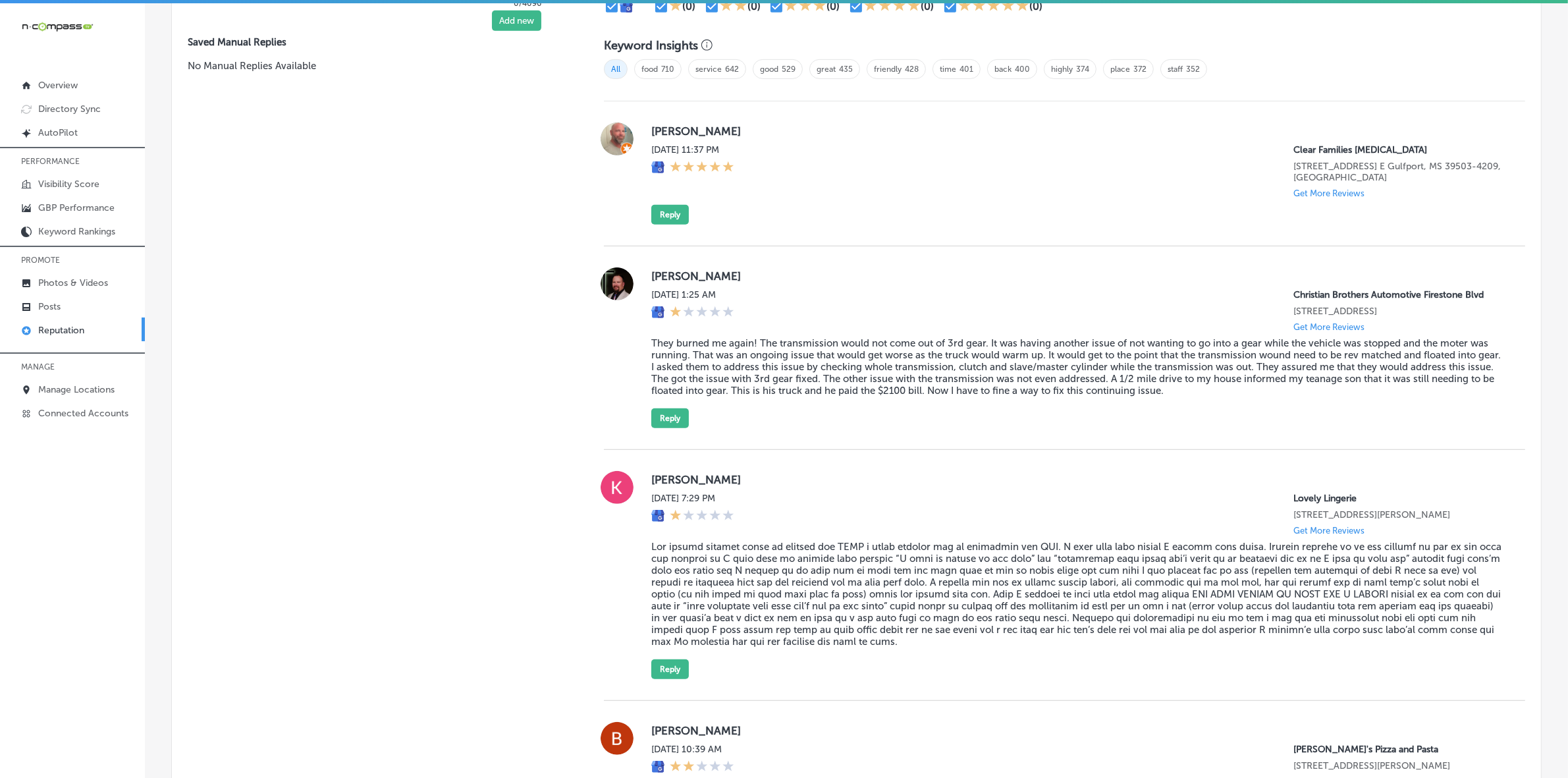
scroll to position [847, 0]
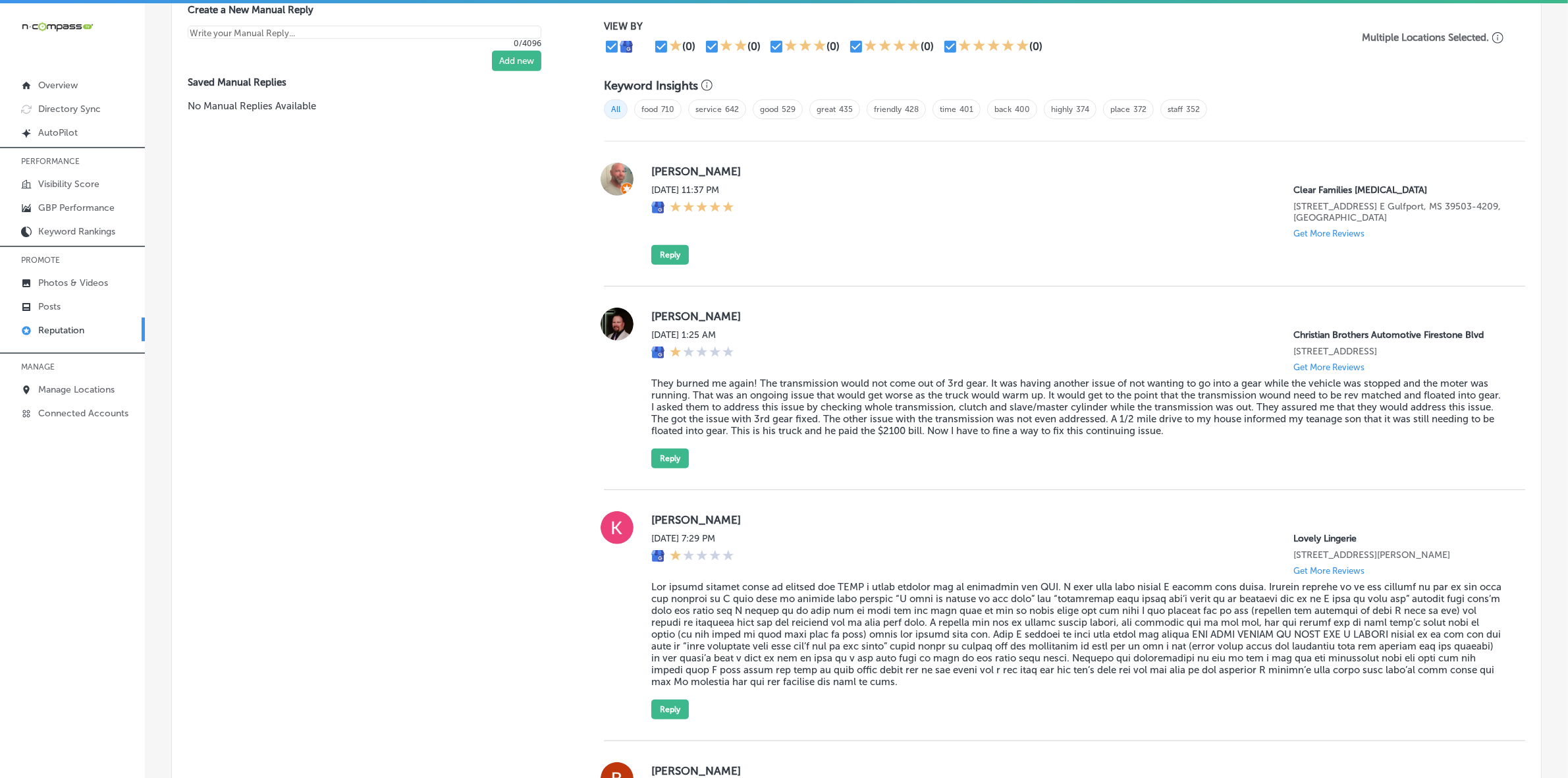
click at [1309, 185] on div "Jonathan Foster Fri, Sep 5, 2025 11:37 PM Clear Families Chiropractic 15007 Cre…" at bounding box center [1078, 214] width 853 height 102
click at [1310, 185] on div "Jonathan Foster Fri, Sep 5, 2025 11:37 PM Clear Families Chiropractic 15007 Cre…" at bounding box center [1078, 214] width 853 height 102
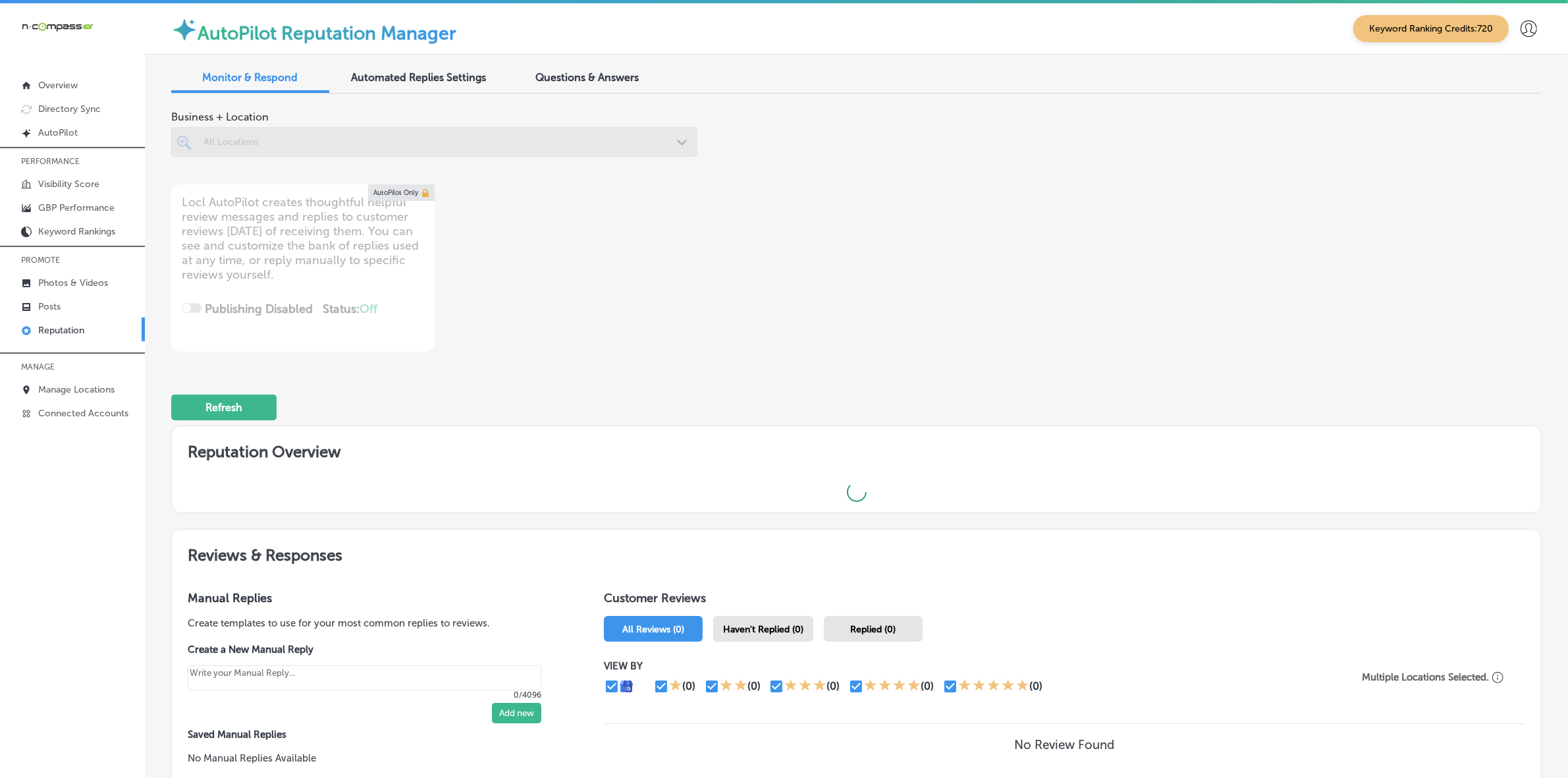
click at [594, 137] on div at bounding box center [434, 141] width 526 height 30
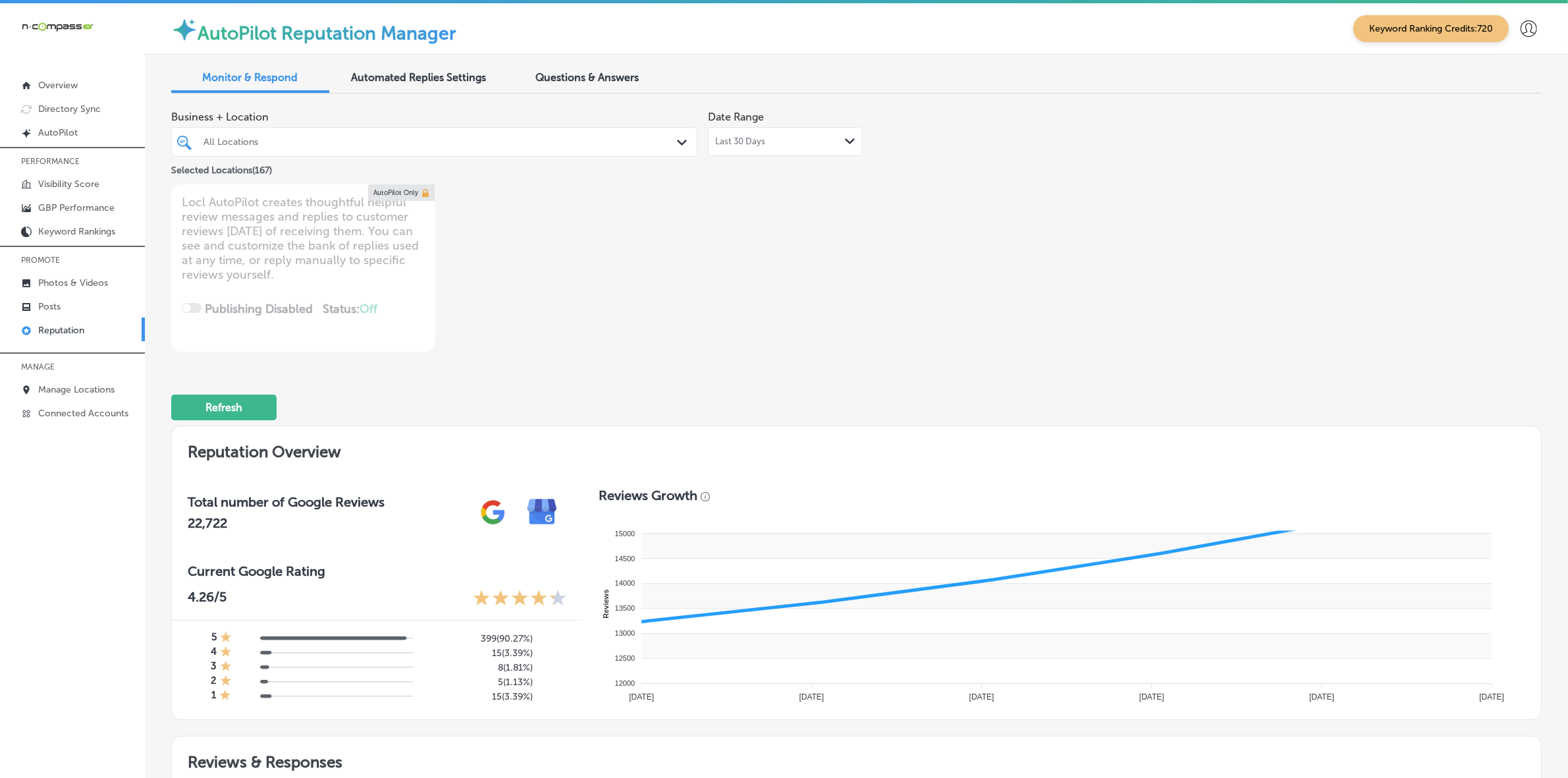
click at [653, 141] on div "All Locations" at bounding box center [441, 142] width 475 height 11
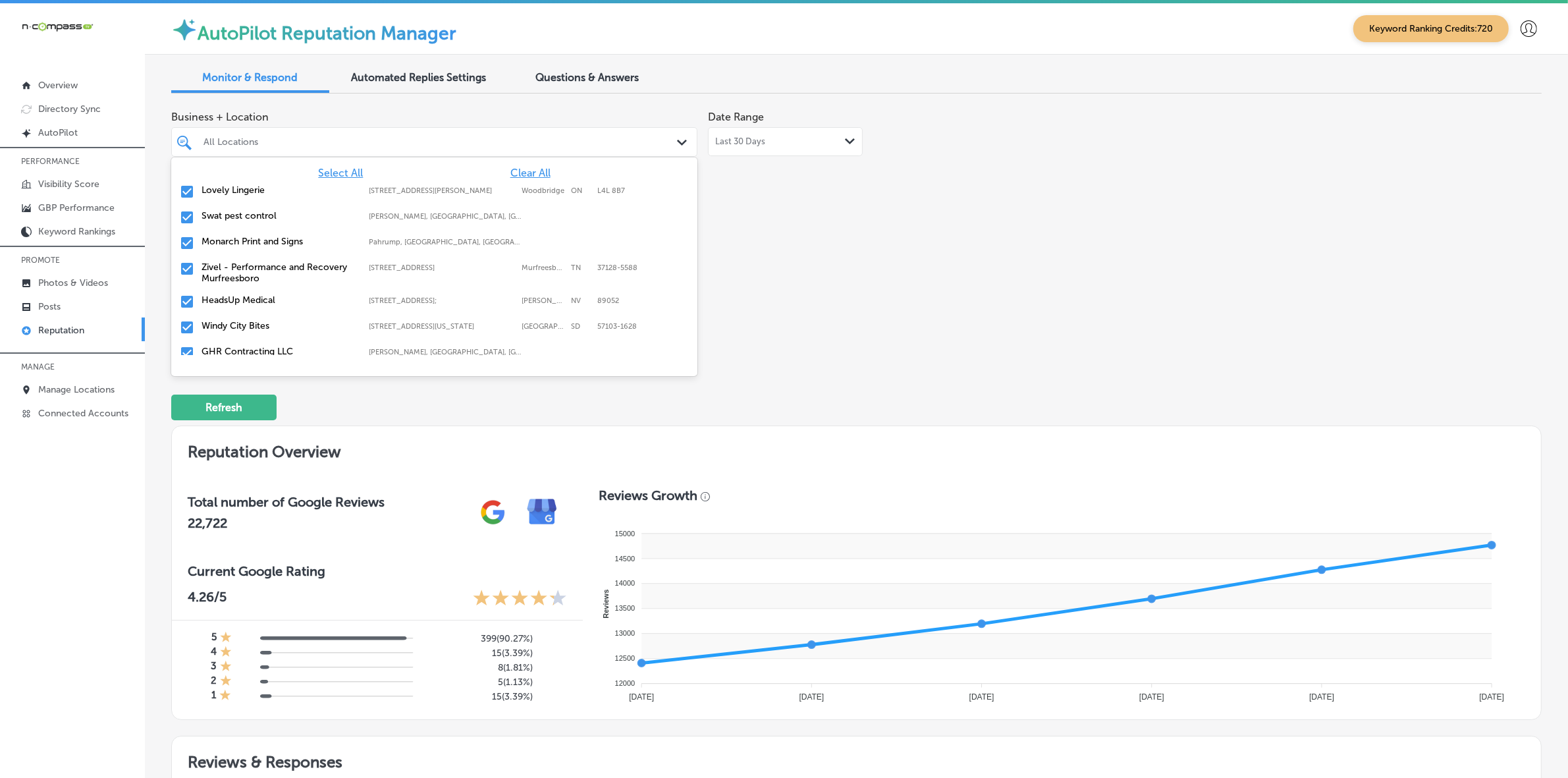
type textarea "x"
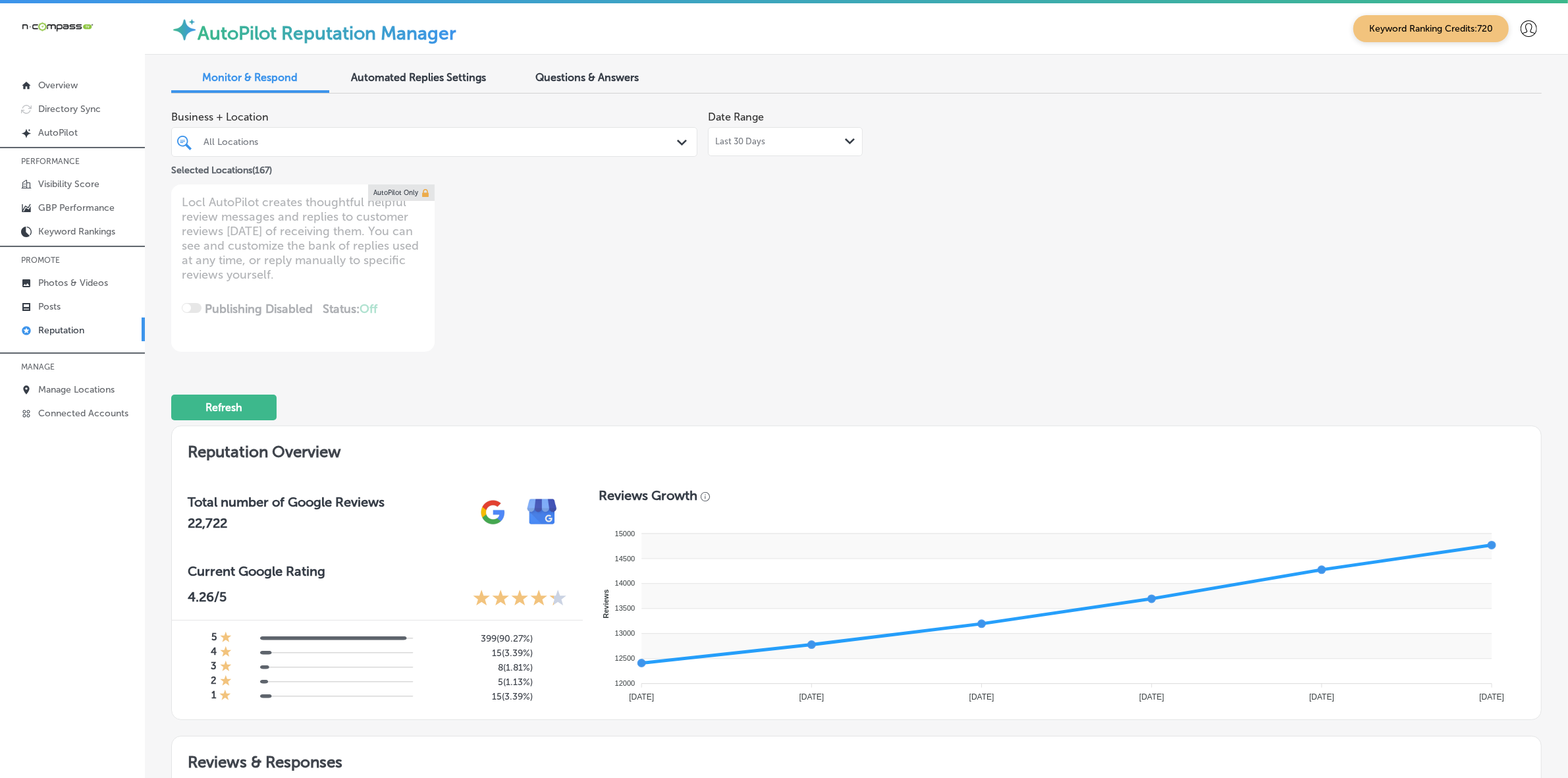
click at [652, 141] on div "All Locations" at bounding box center [441, 142] width 475 height 11
click at [510, 136] on div "All Locations" at bounding box center [441, 142] width 475 height 11
click at [514, 140] on div "All Locations" at bounding box center [441, 142] width 475 height 11
click at [100, 393] on p "Manage Locations" at bounding box center [76, 390] width 76 height 11
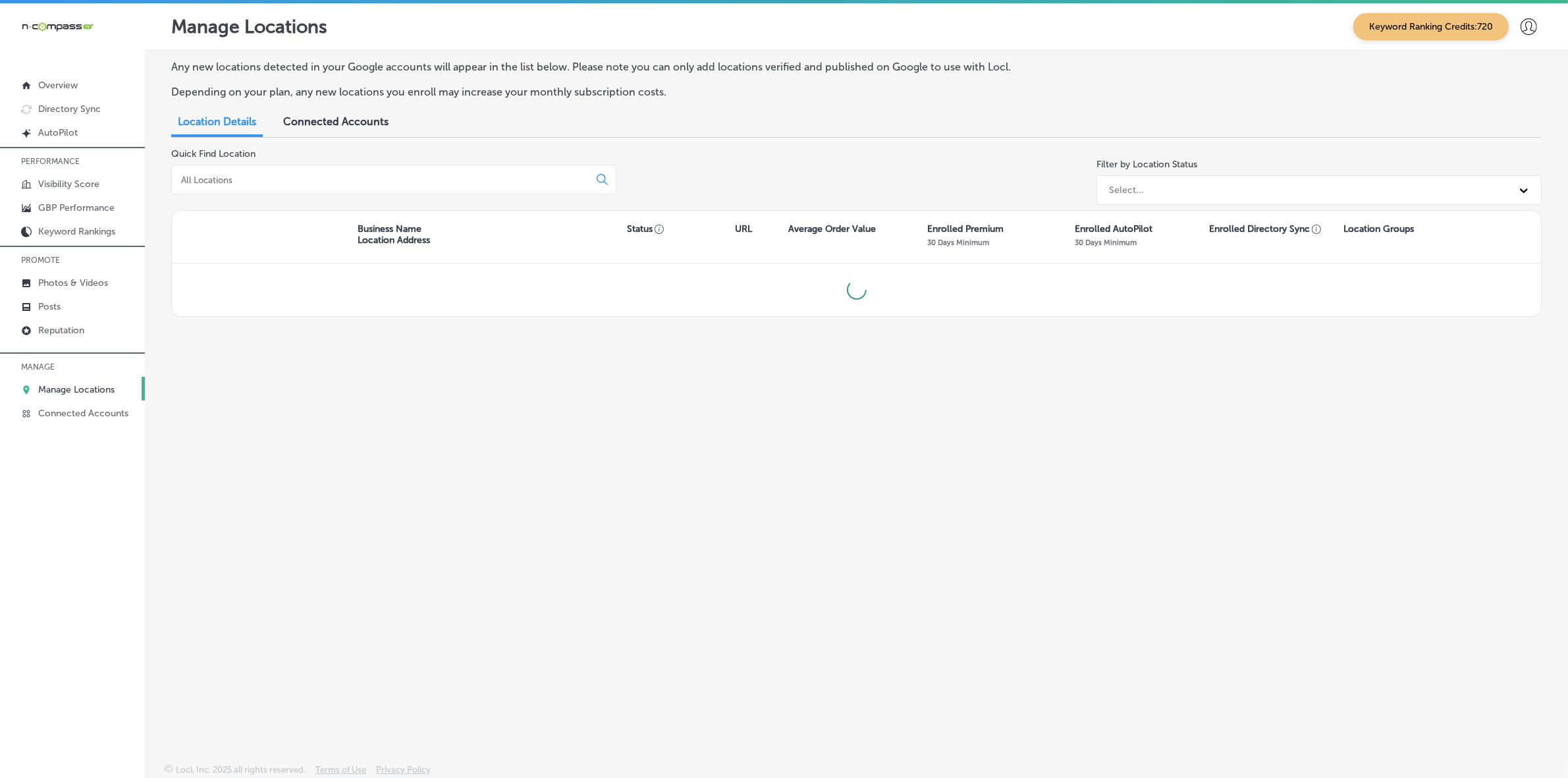
click at [432, 176] on input at bounding box center [383, 180] width 406 height 12
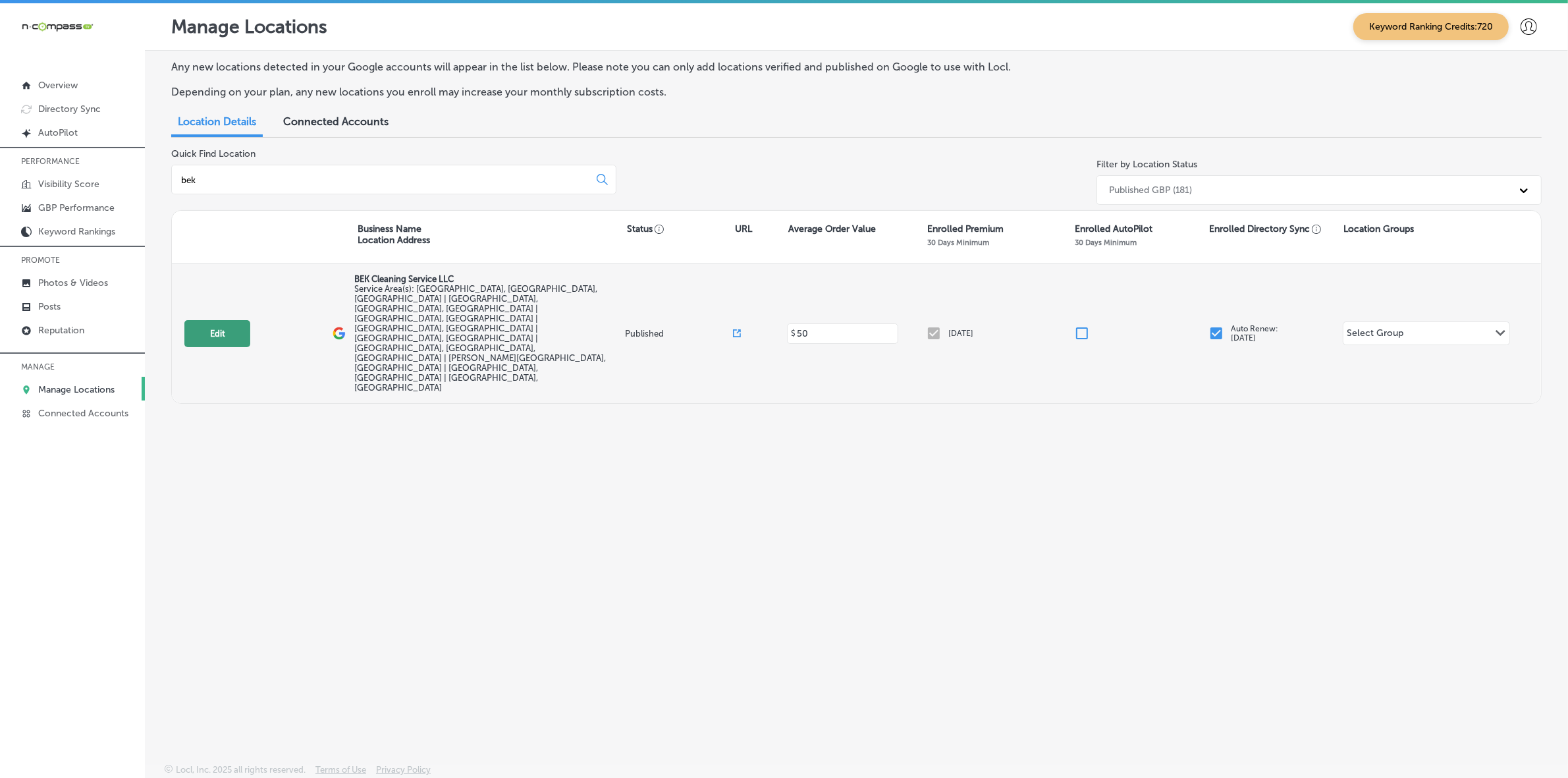
type input "bek"
click at [203, 320] on button "Edit" at bounding box center [217, 334] width 66 height 27
select select "US"
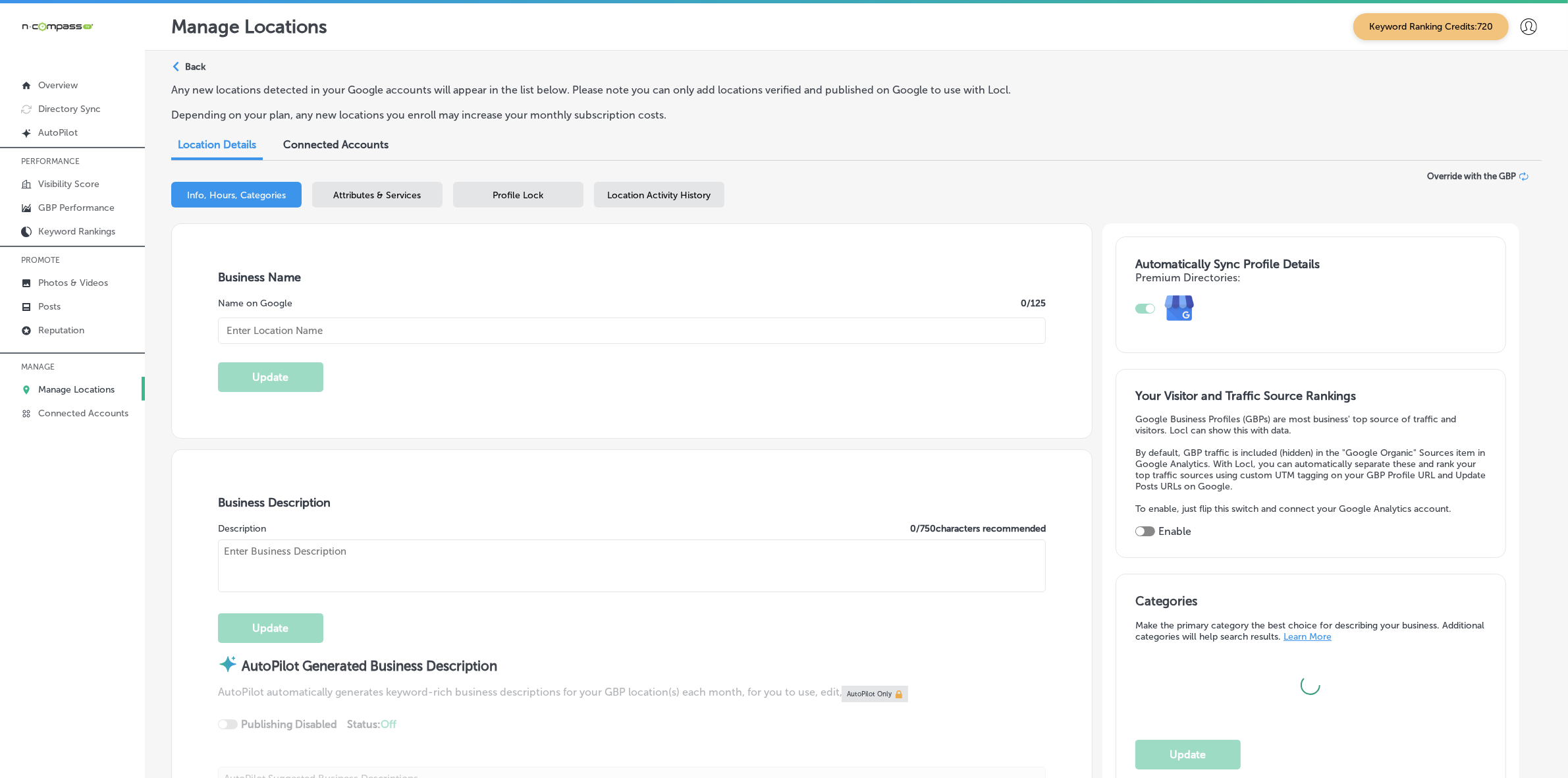
type input "BEK Cleaning Service LLC"
checkbox input "false"
type input "2990 Quapaw Trail"
type input "[GEOGRAPHIC_DATA]"
type input "32068"
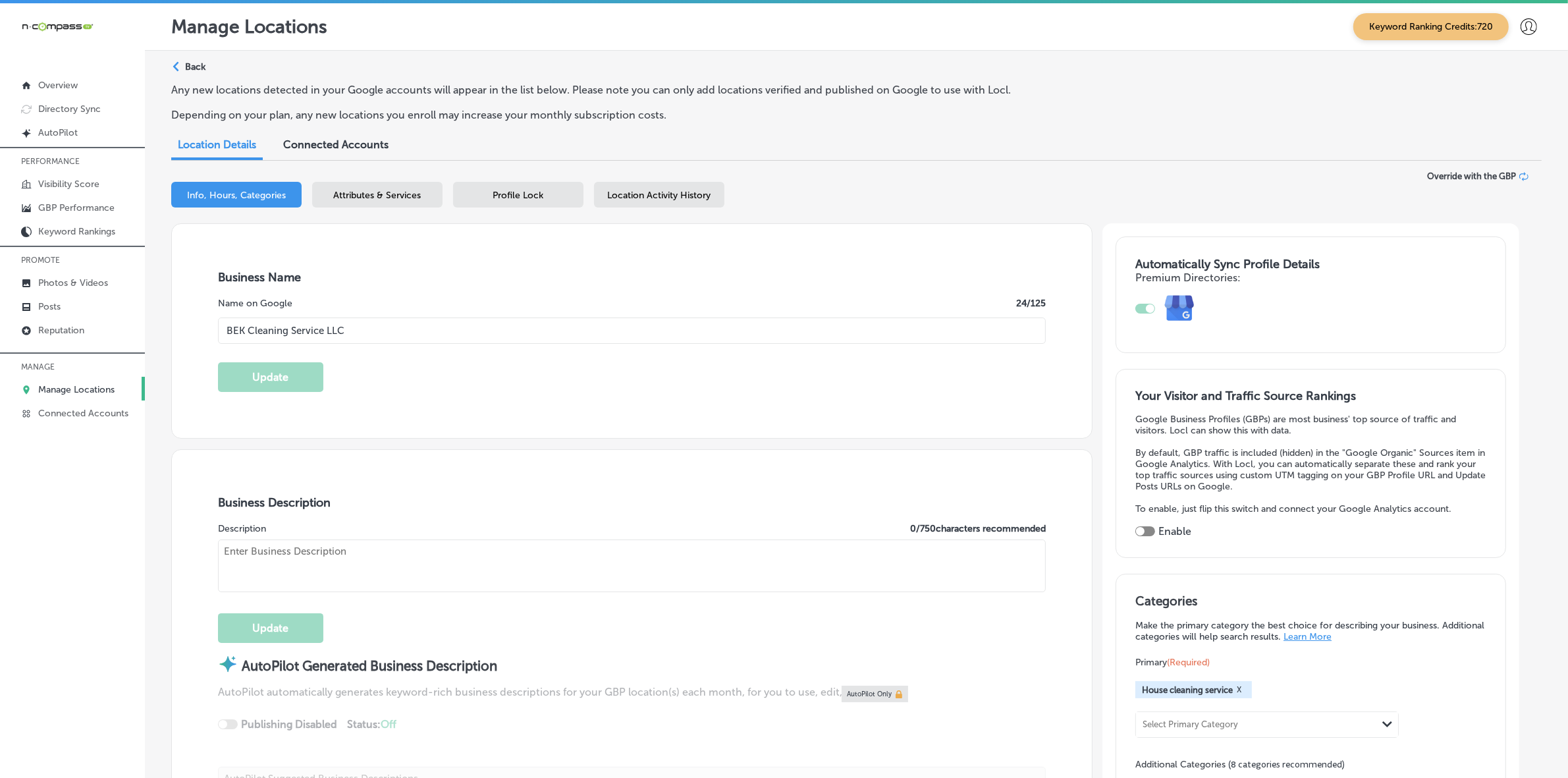
type input "US"
type input "[URL][DOMAIN_NAME]"
type textarea "BEK Cleaning Service LLC provides top-quality residential, commercial, and pres…"
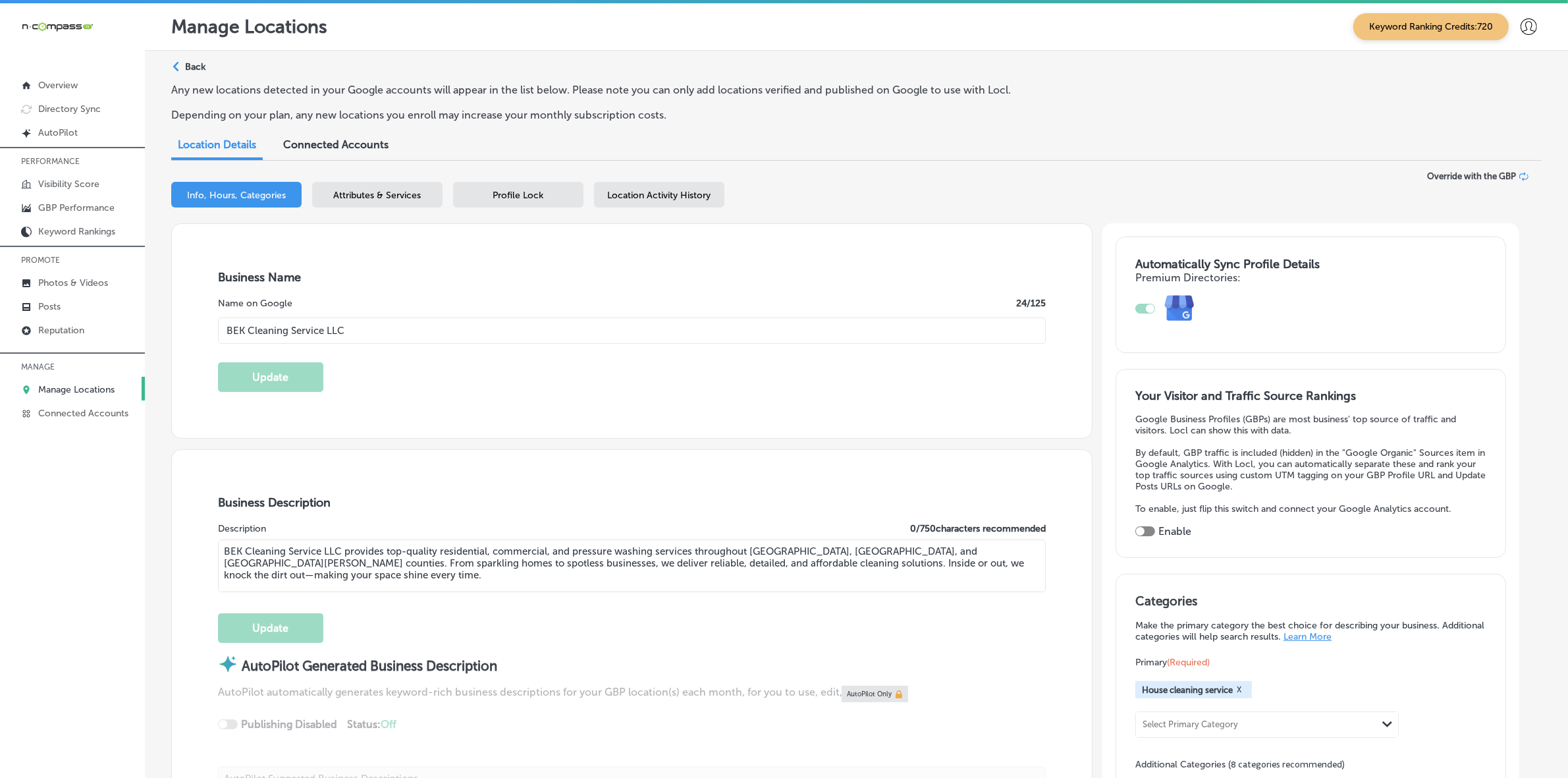
type input "[PHONE_NUMBER]"
click at [1144, 535] on div at bounding box center [1140, 532] width 9 height 9
checkbox input "true"
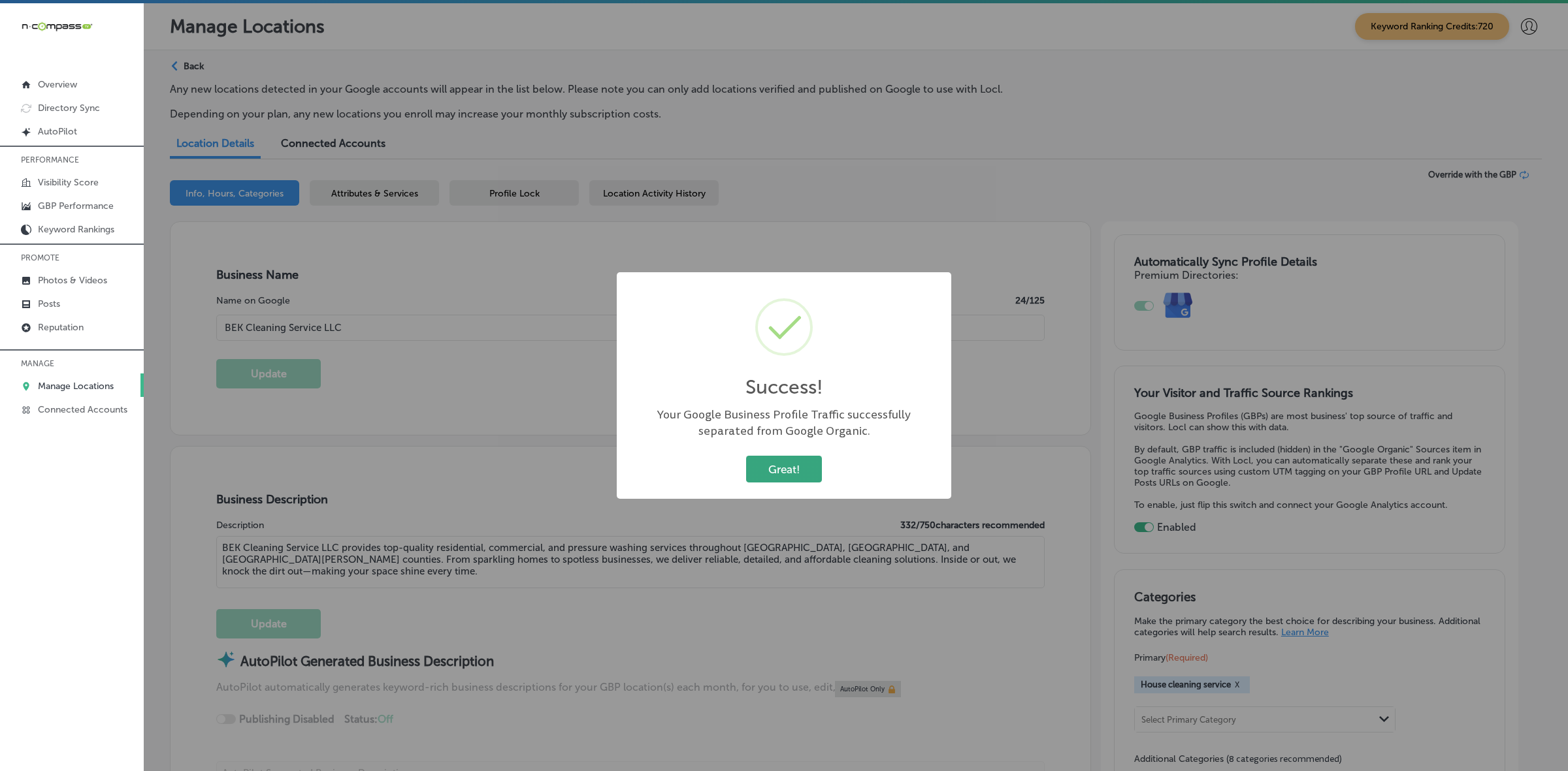
click at [766, 467] on button "Great!" at bounding box center [783, 469] width 76 height 27
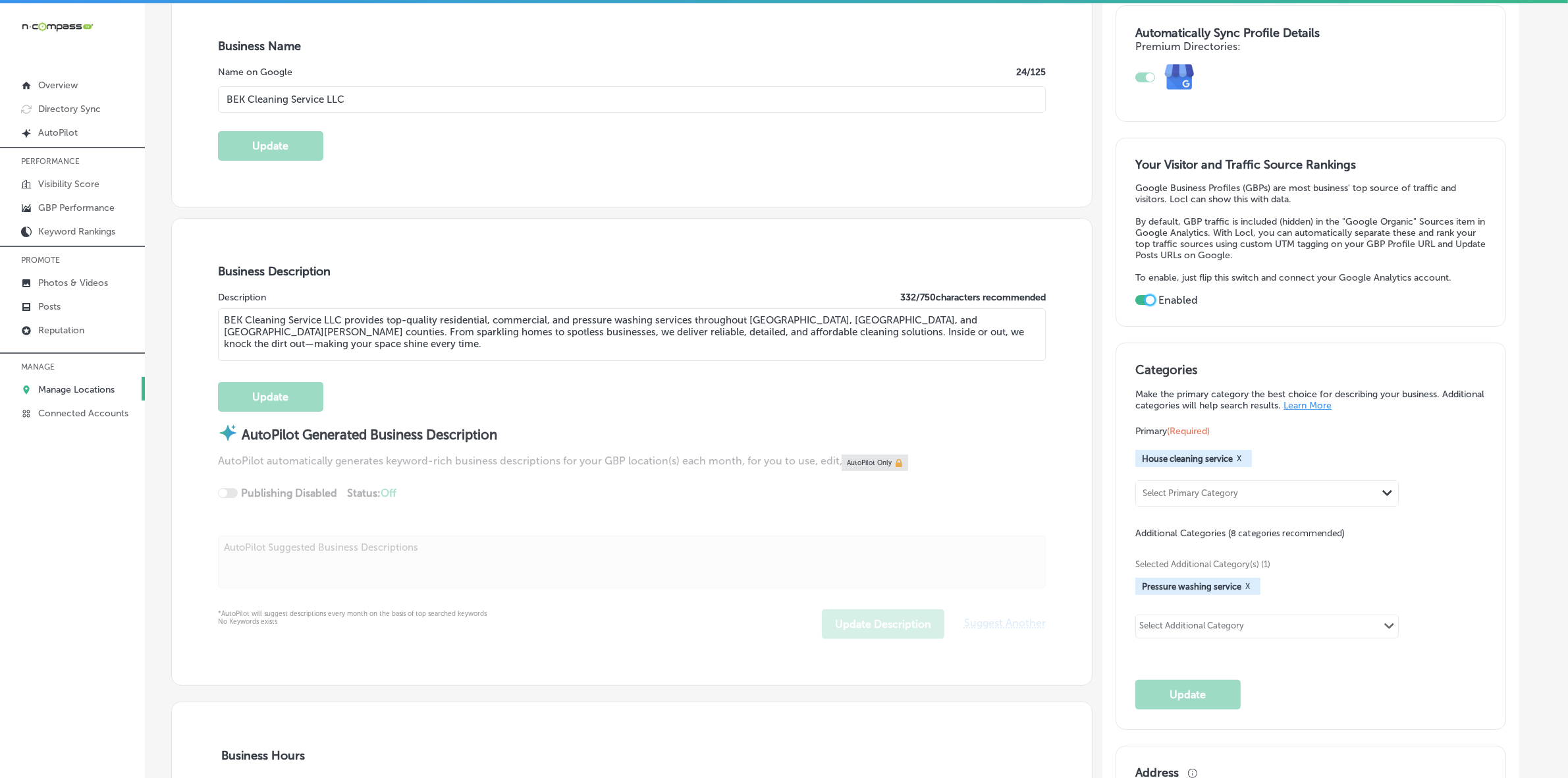
scroll to position [247, 0]
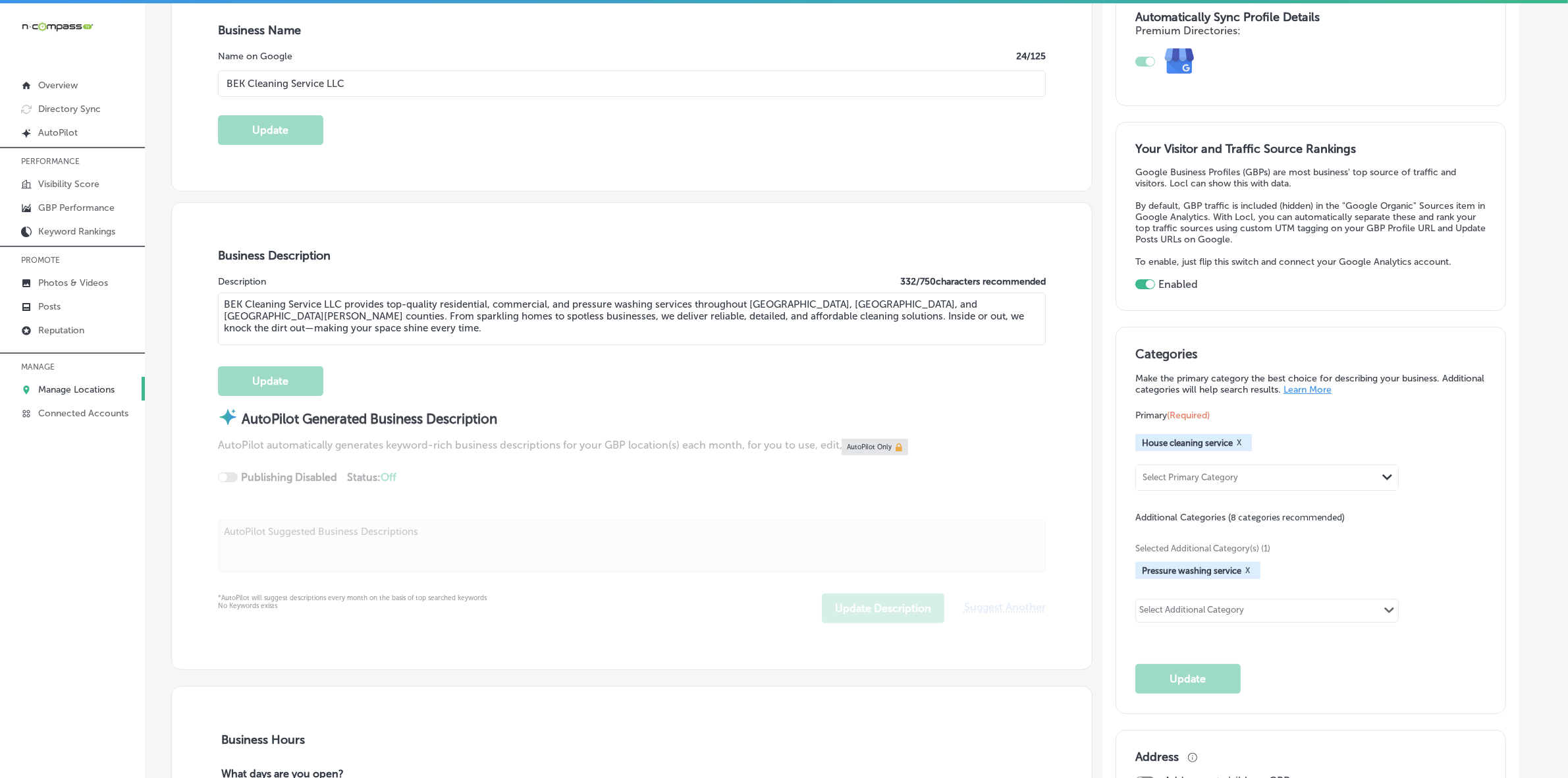
click at [1244, 618] on div "Select Additional Category" at bounding box center [1192, 612] width 105 height 15
drag, startPoint x: 1244, startPoint y: 615, endPoint x: 1187, endPoint y: 613, distance: 57.0
click at [1187, 613] on div "Select Additional Category" at bounding box center [1192, 612] width 105 height 15
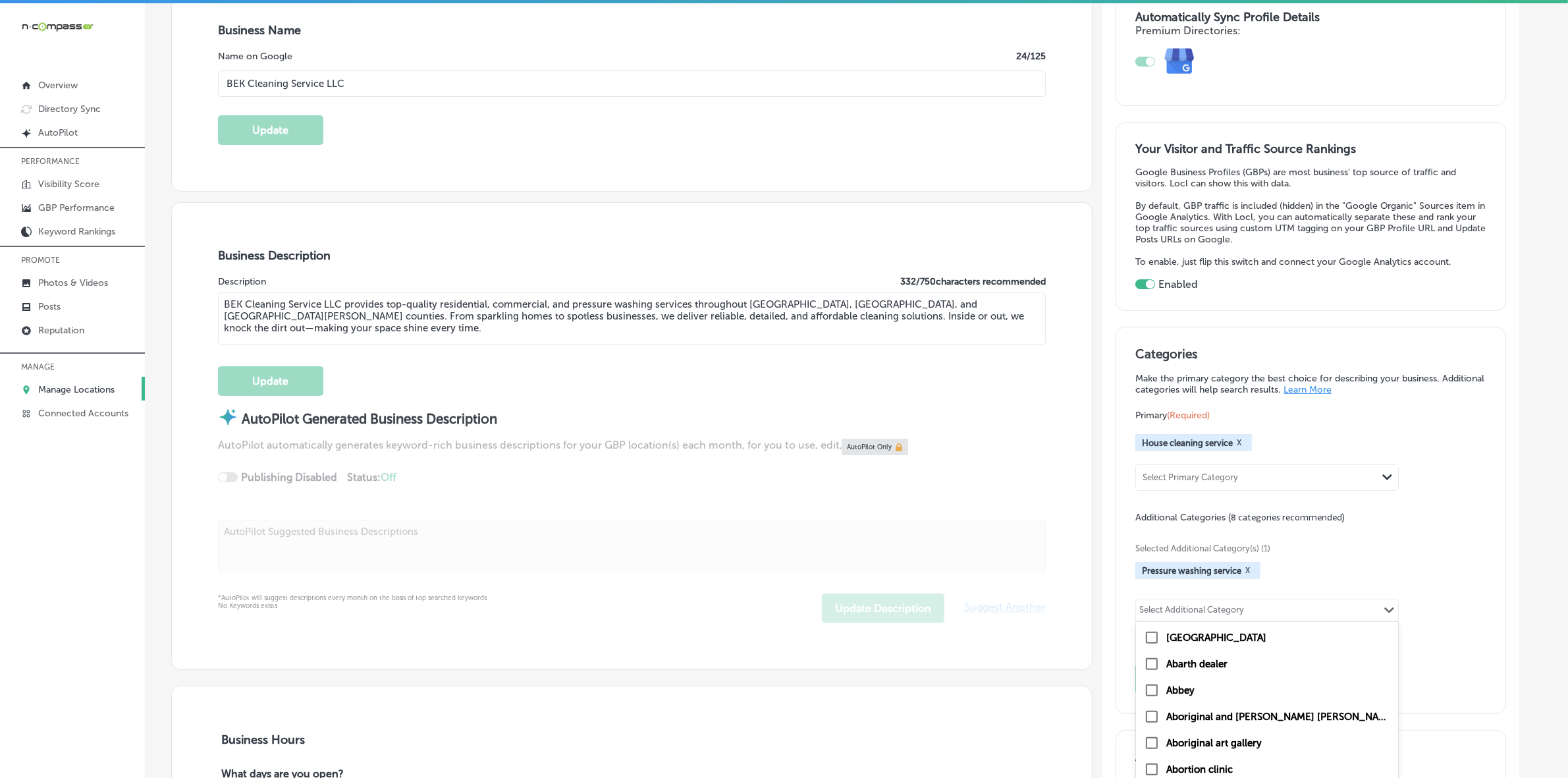
click at [1187, 613] on div "Select Additional Category" at bounding box center [1192, 612] width 105 height 15
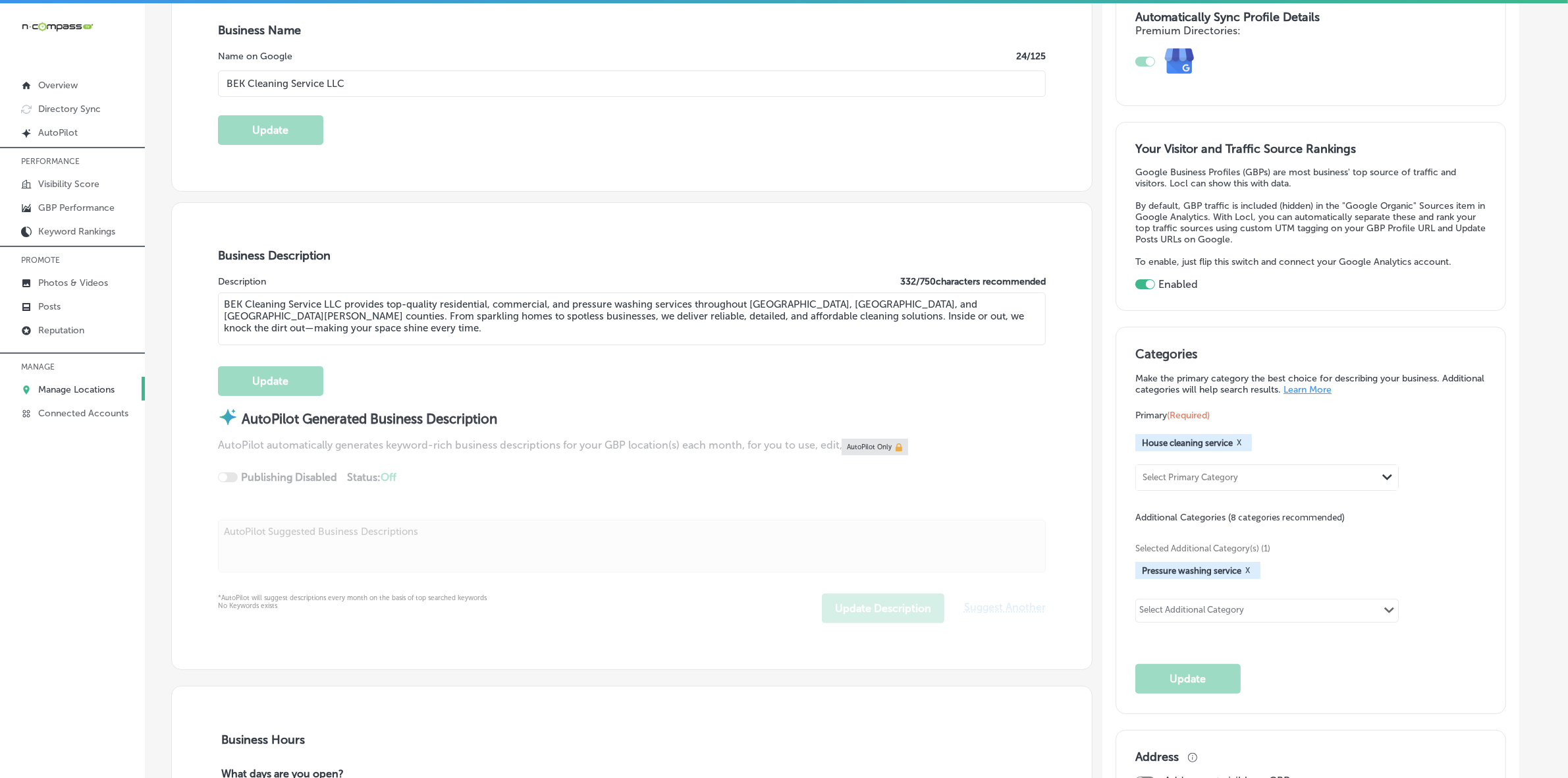
click at [1184, 613] on div "Select Additional Category" at bounding box center [1192, 612] width 105 height 15
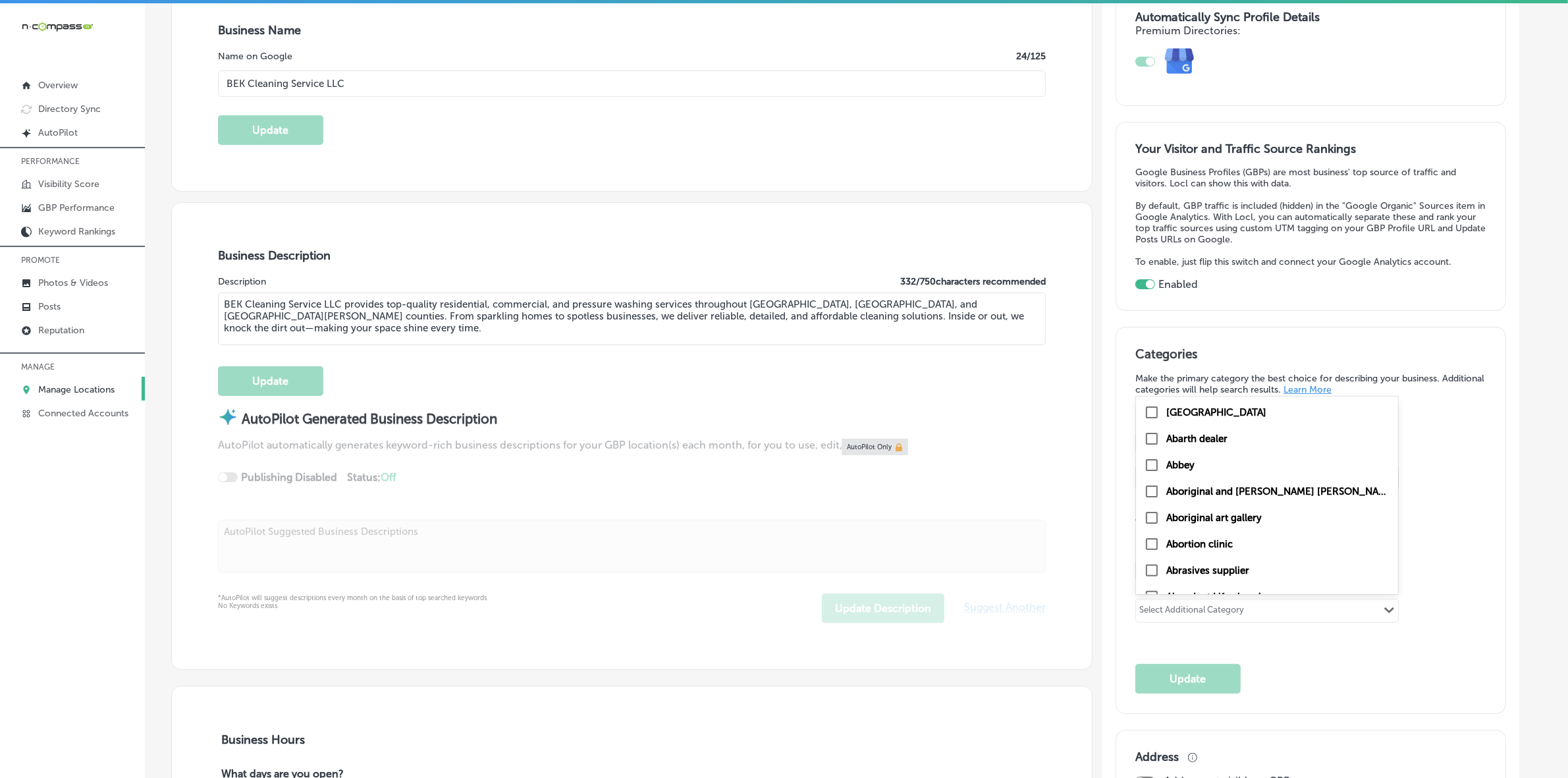
paste input "Residential Cleaning"
type input "Residential Cleaning"
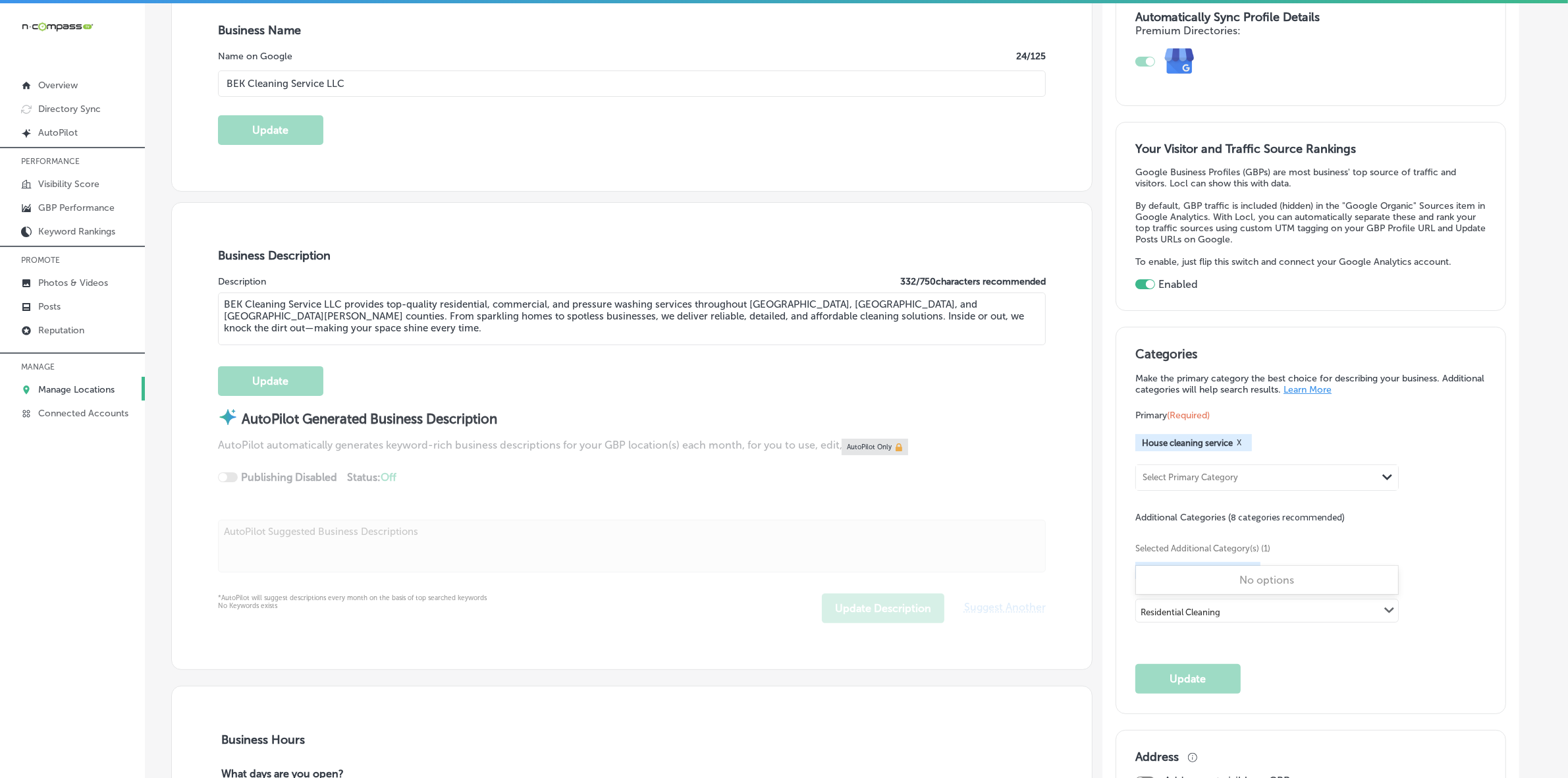
click at [1207, 617] on input "Residential Cleaning" at bounding box center [1182, 613] width 83 height 10
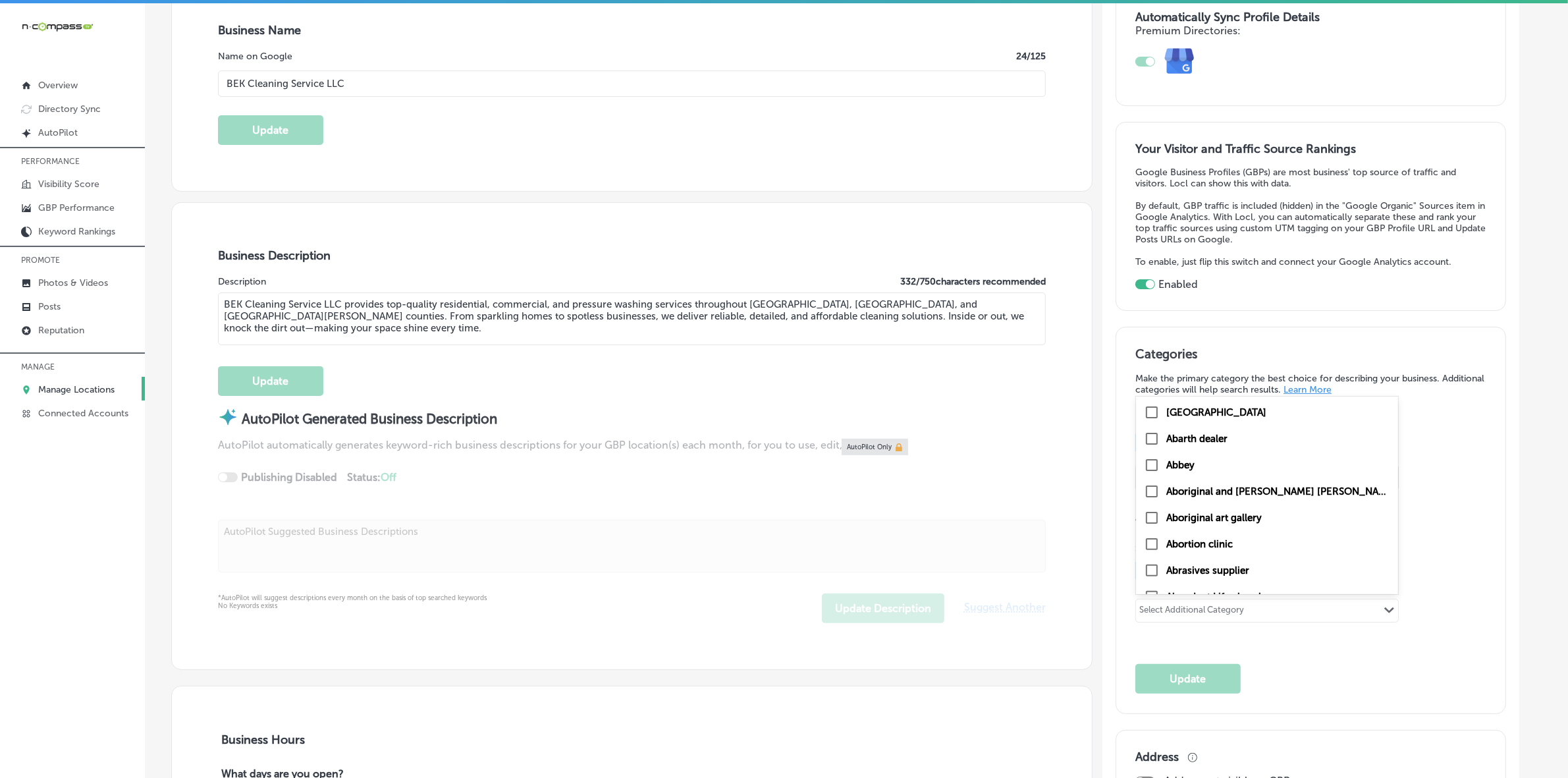
click at [1274, 660] on div "Categories Make the primary category the best choice for describing your busine…" at bounding box center [1310, 520] width 351 height 348
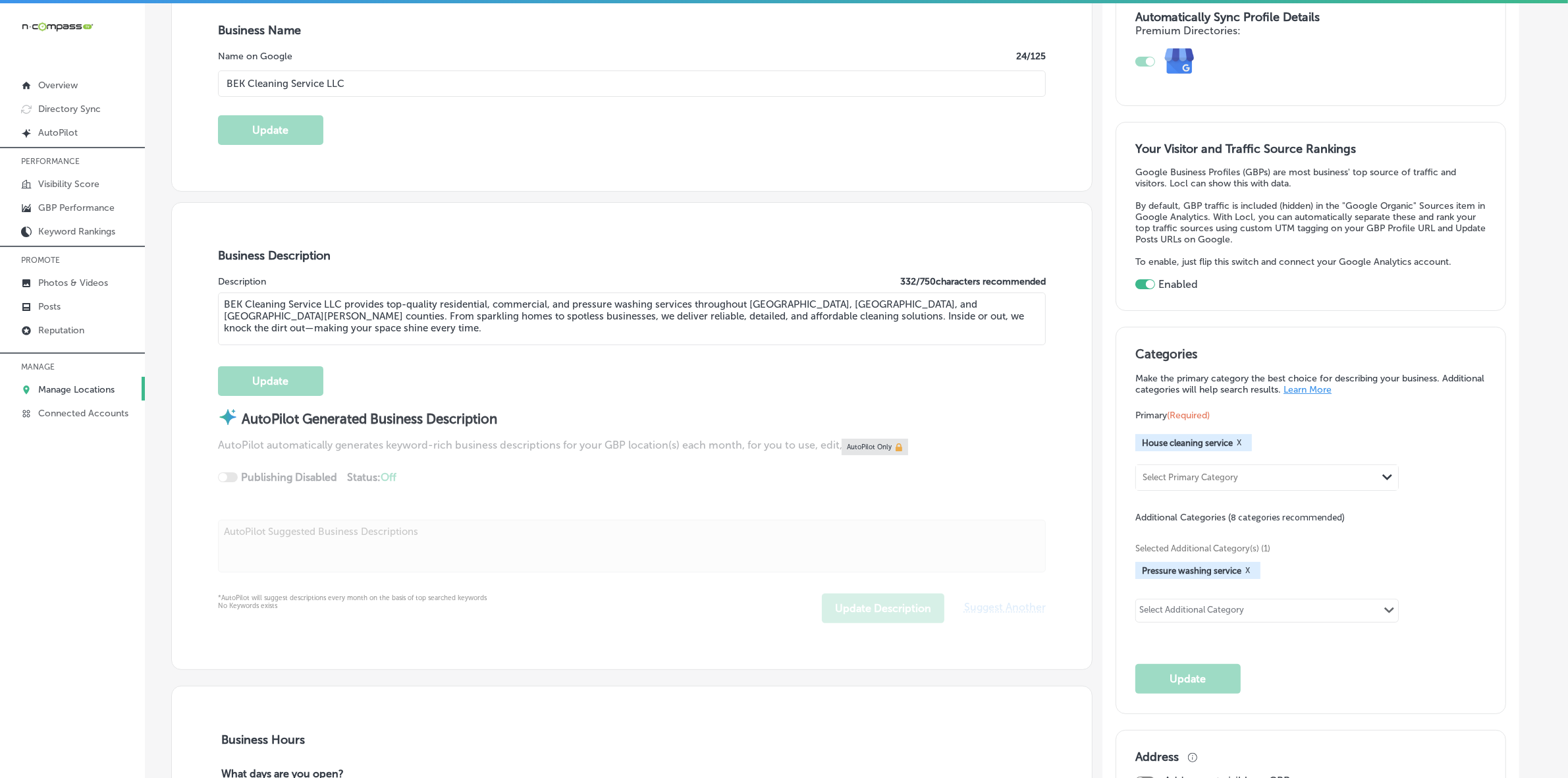
click at [1203, 617] on div "Select Additional Category" at bounding box center [1192, 612] width 105 height 15
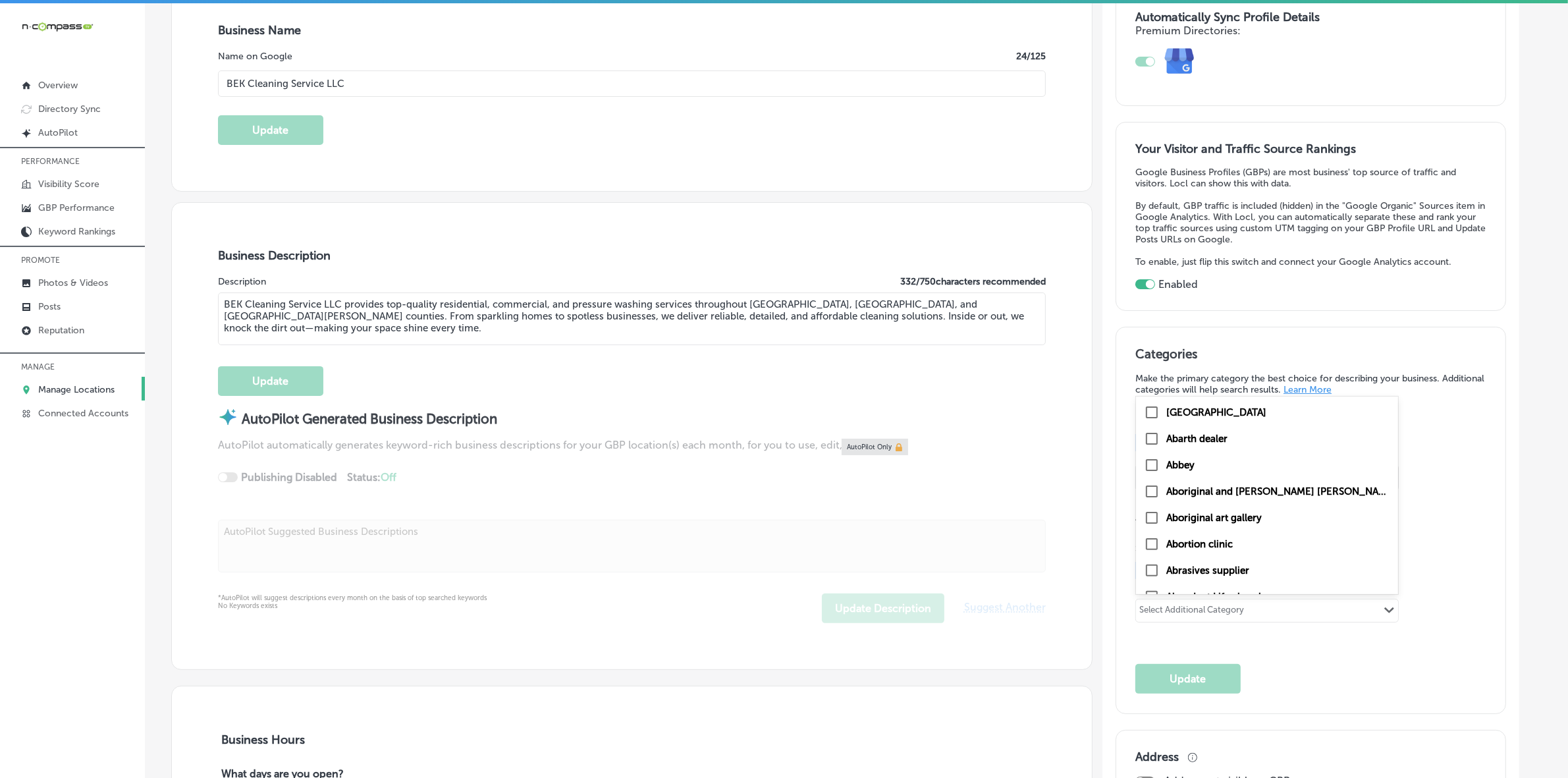
paste input "Cleaning service"
type input "Cleaning service"
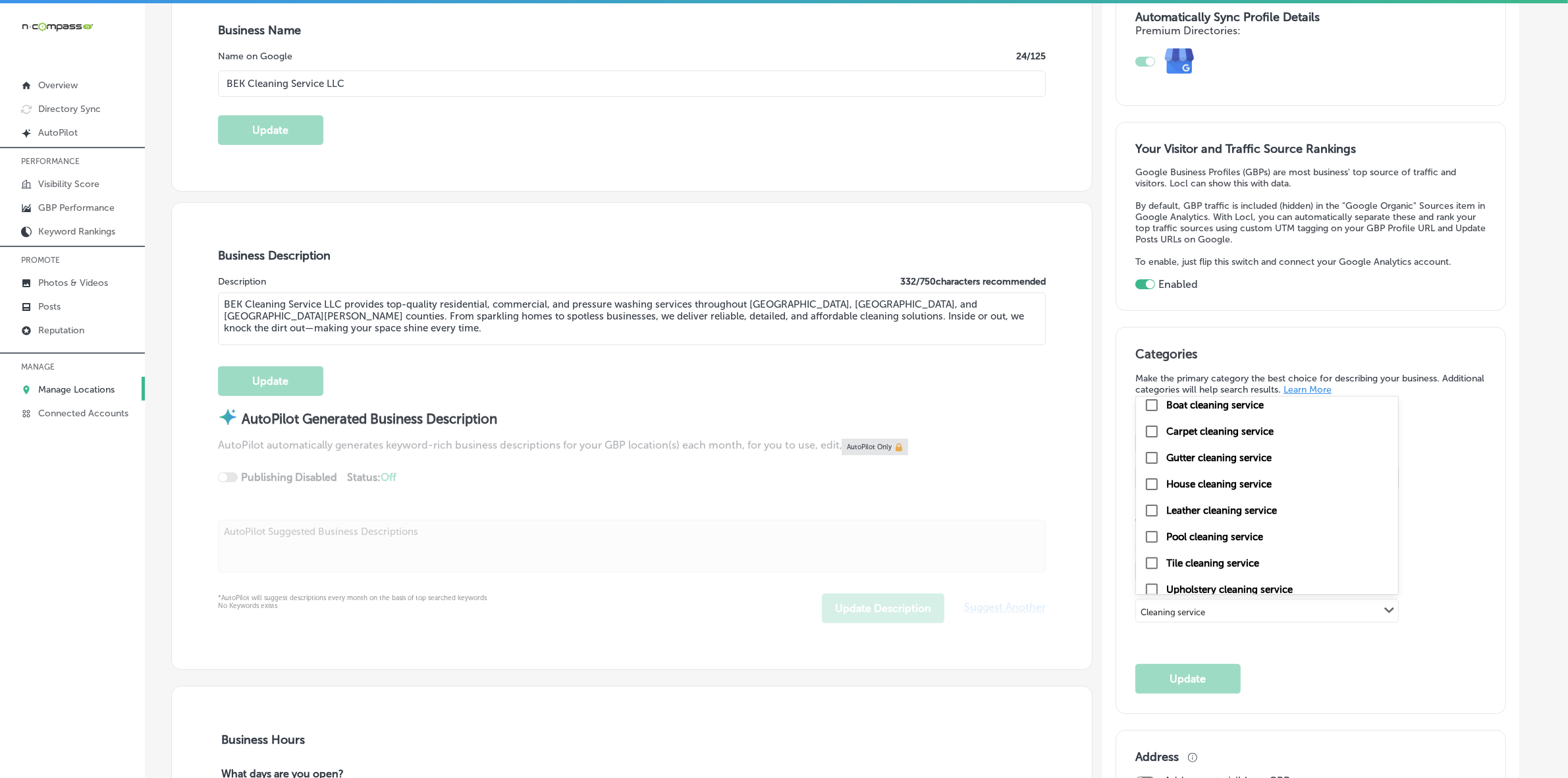
scroll to position [0, 0]
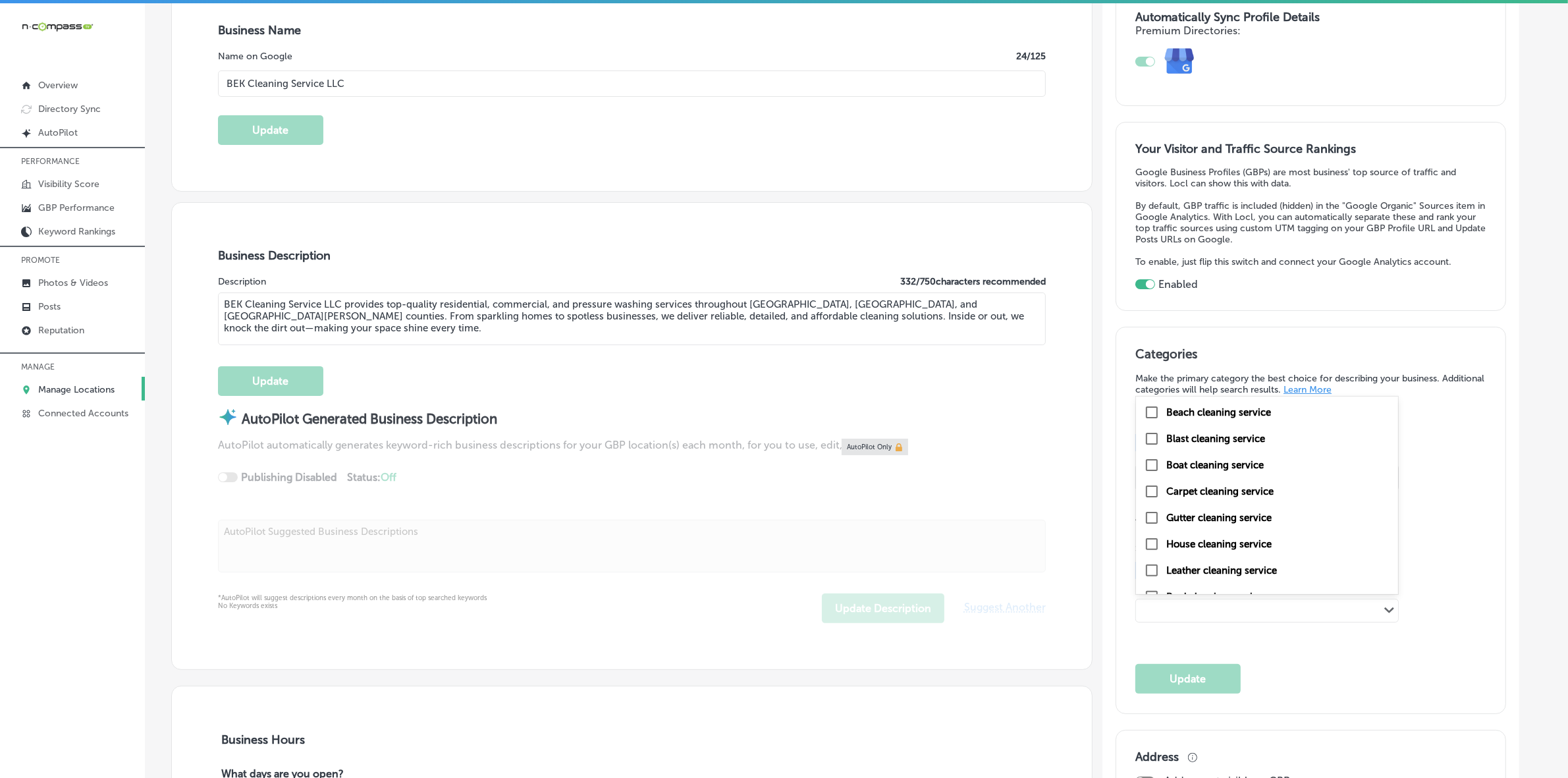
click at [1280, 614] on div "Cleaning service Path Created with Sketch." at bounding box center [1267, 611] width 262 height 22
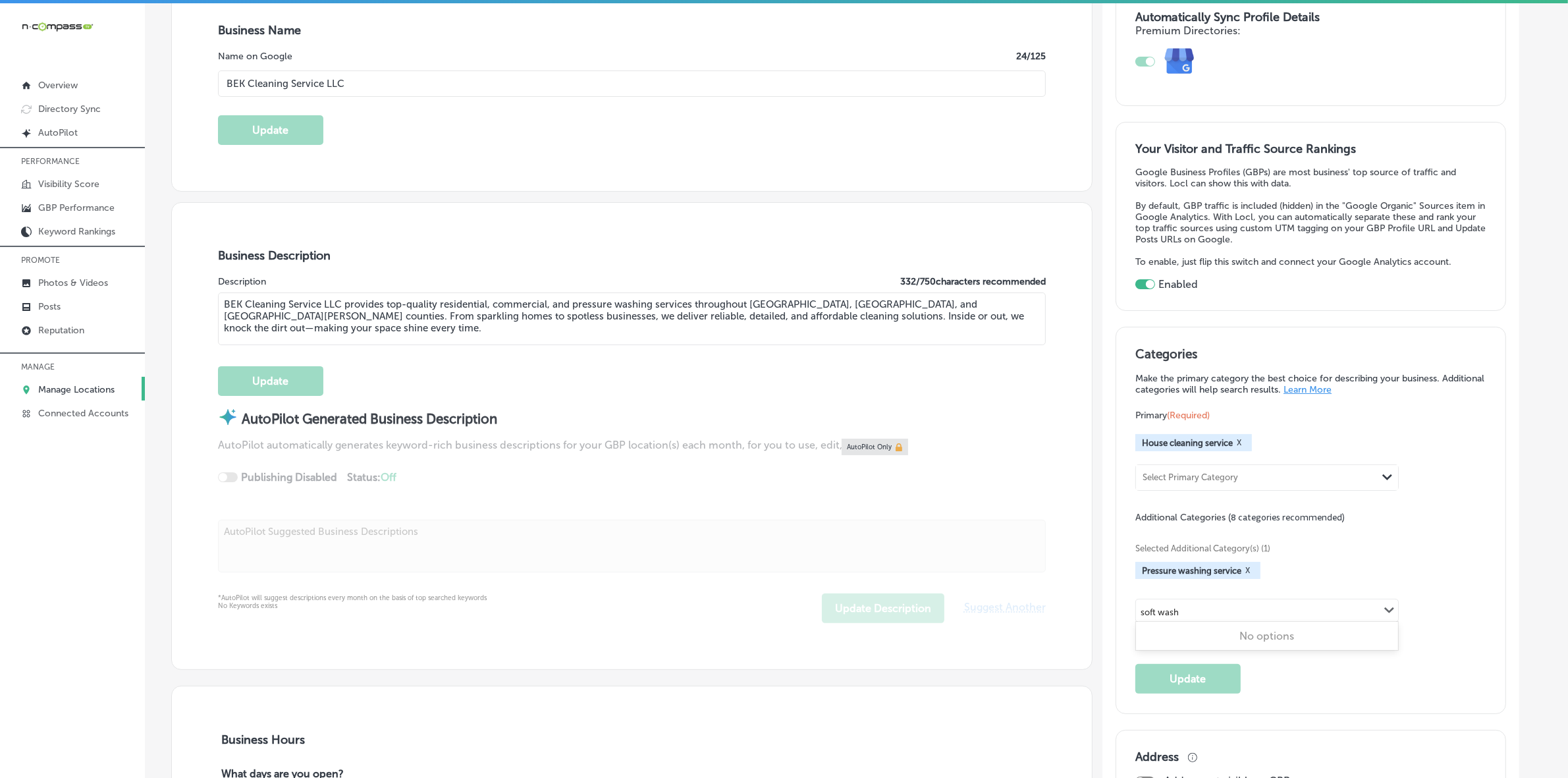
type input "soft wash"
click at [1493, 633] on div "Categories Make the primary category the best choice for describing your busine…" at bounding box center [1310, 520] width 389 height 386
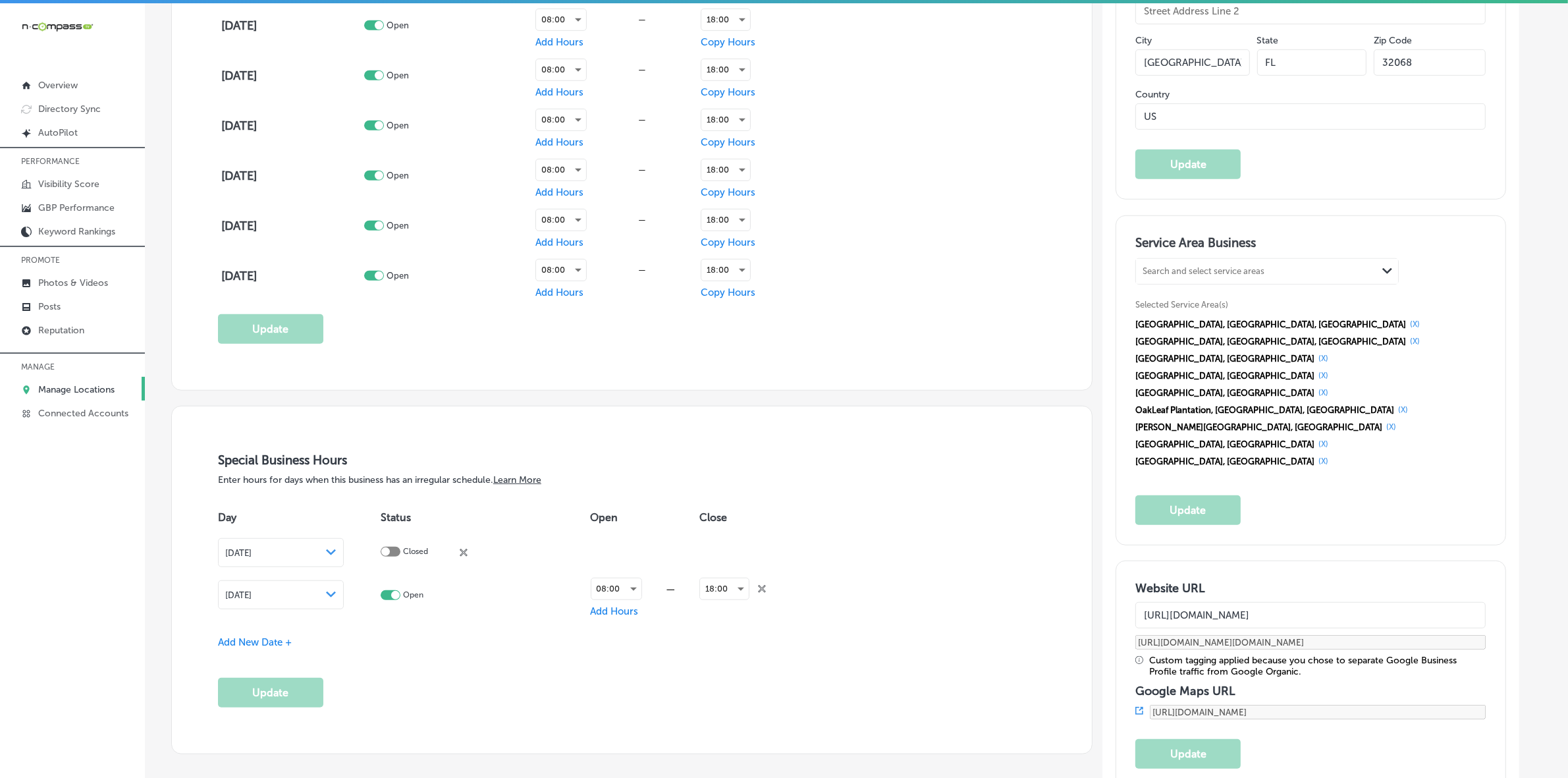
scroll to position [1153, 0]
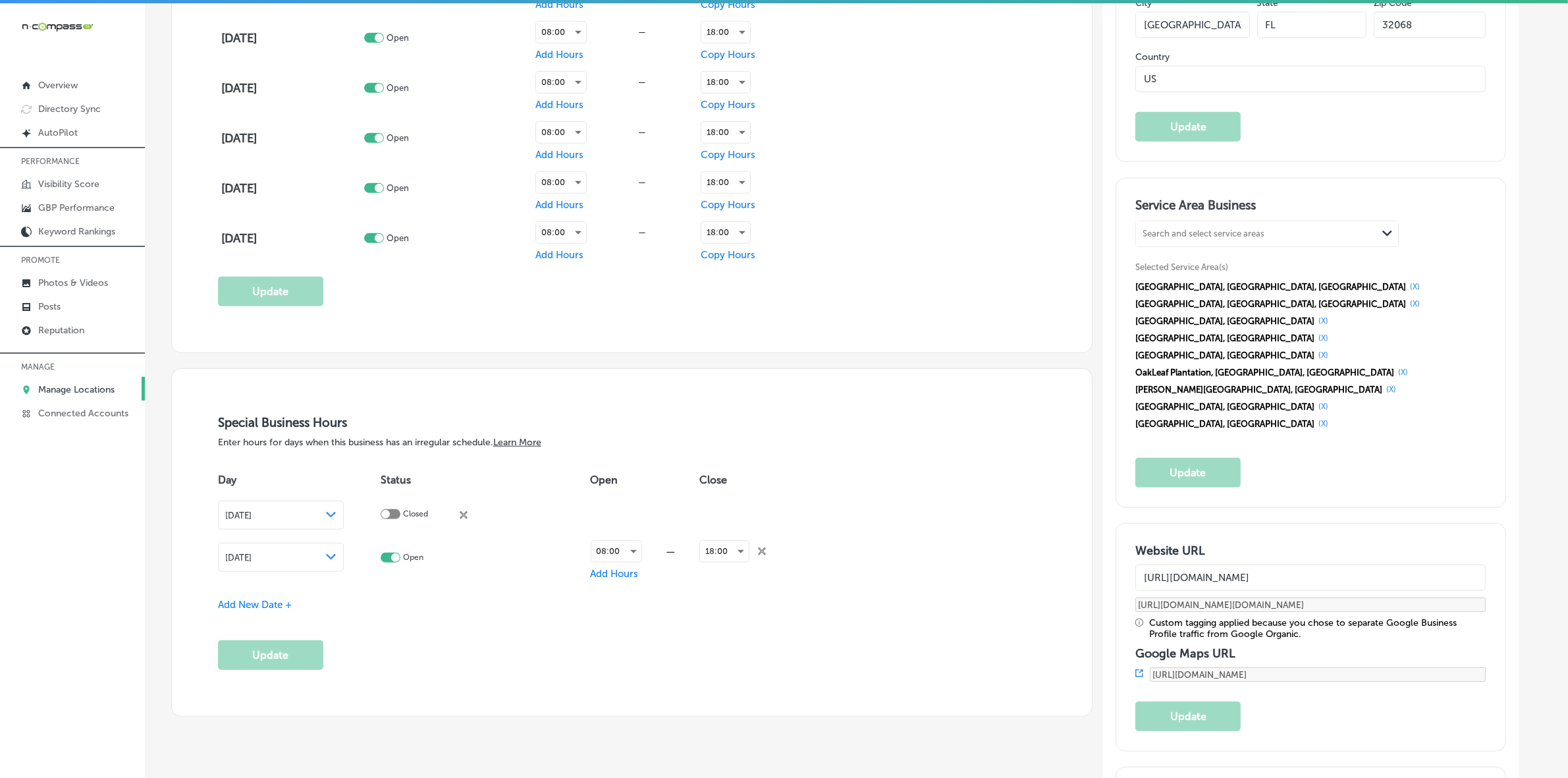
click at [468, 518] on icon at bounding box center [464, 515] width 8 height 8
checkbox input "true"
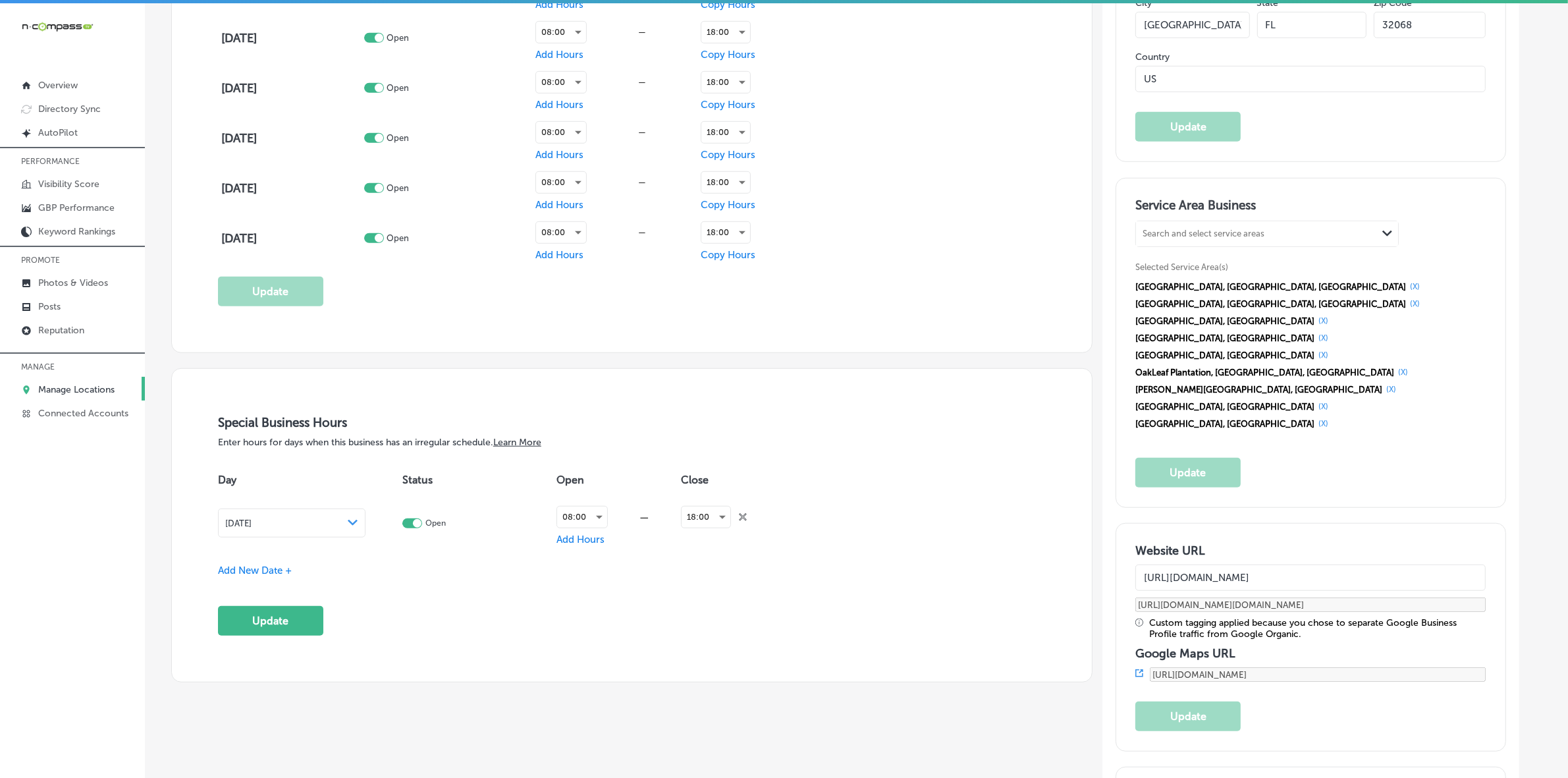
click at [747, 524] on span "close Created with Sketch." at bounding box center [743, 518] width 8 height 13
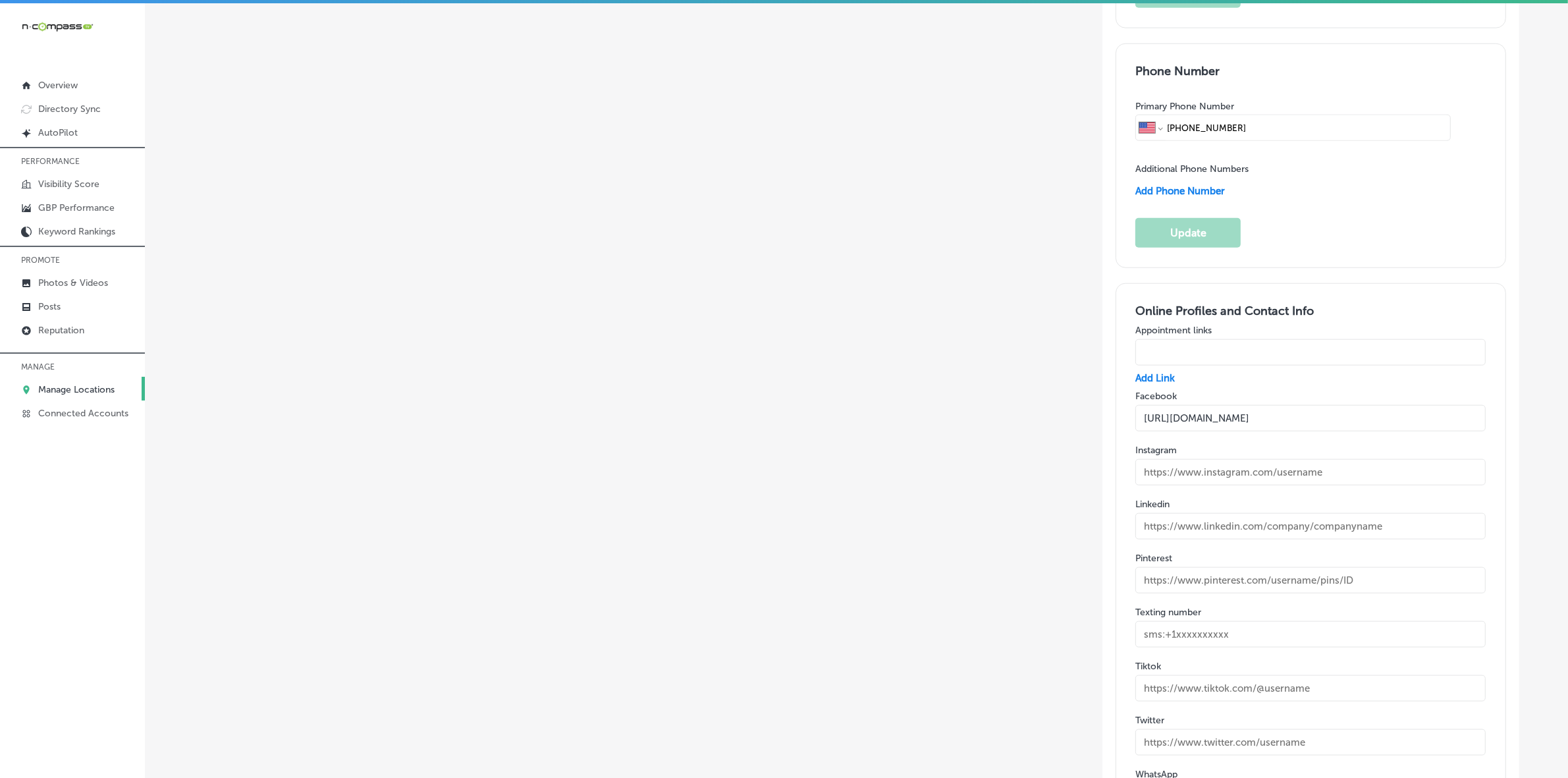
scroll to position [1977, 0]
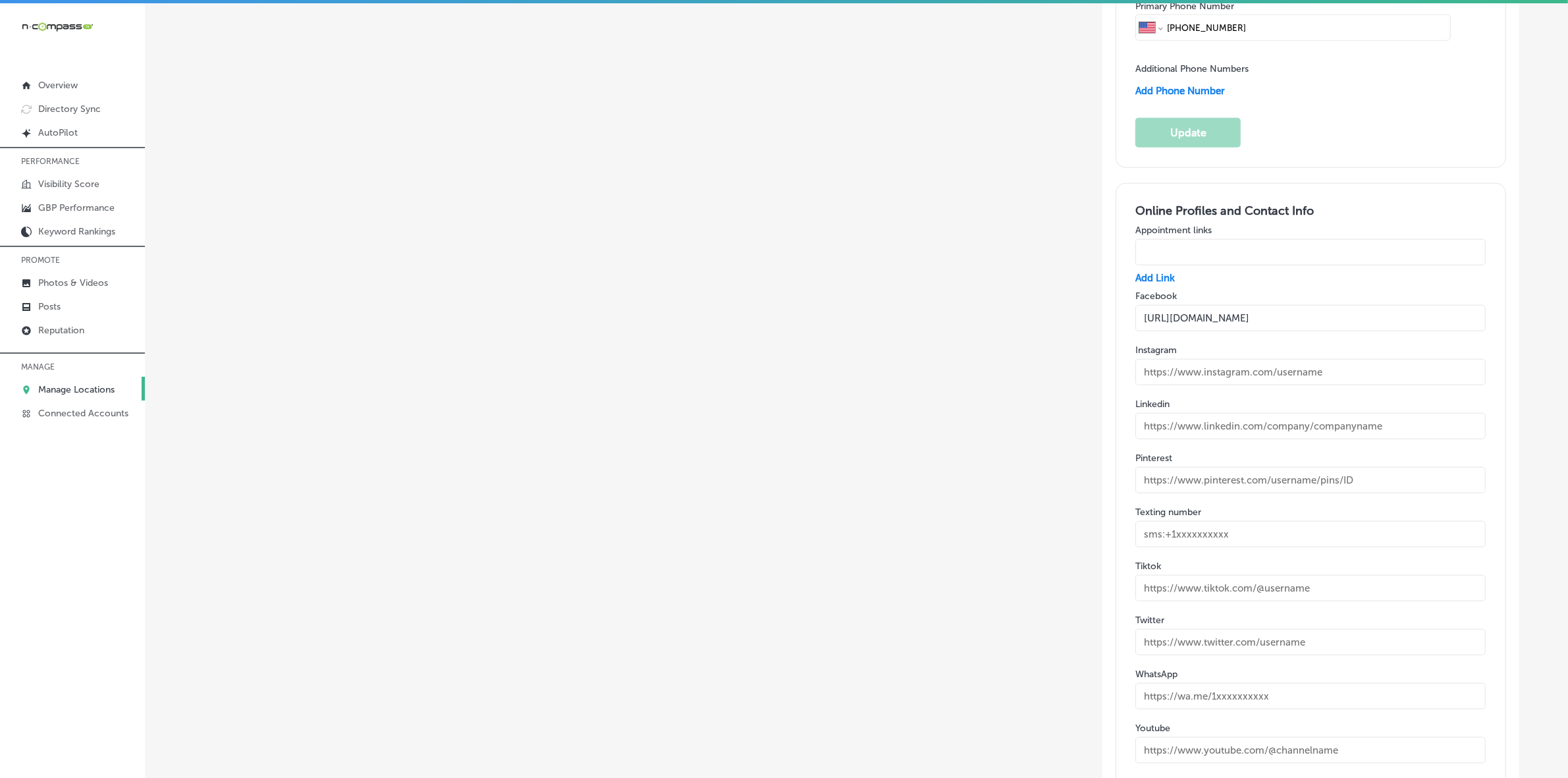
click at [1235, 359] on input "text" at bounding box center [1310, 372] width 351 height 26
paste input "[URL][DOMAIN_NAME]"
type input "[URL][DOMAIN_NAME]"
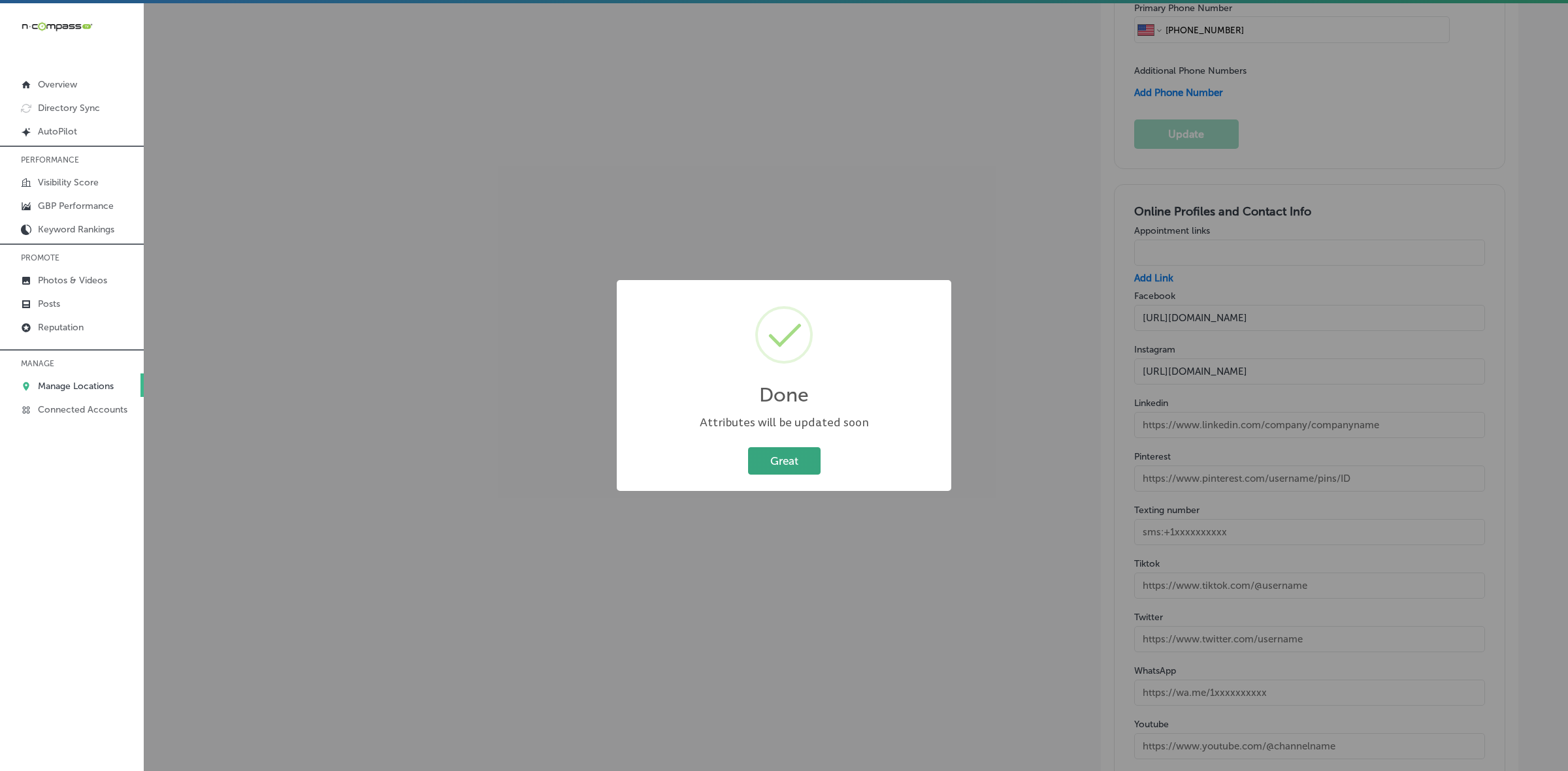
click at [805, 461] on button "Great" at bounding box center [784, 461] width 72 height 27
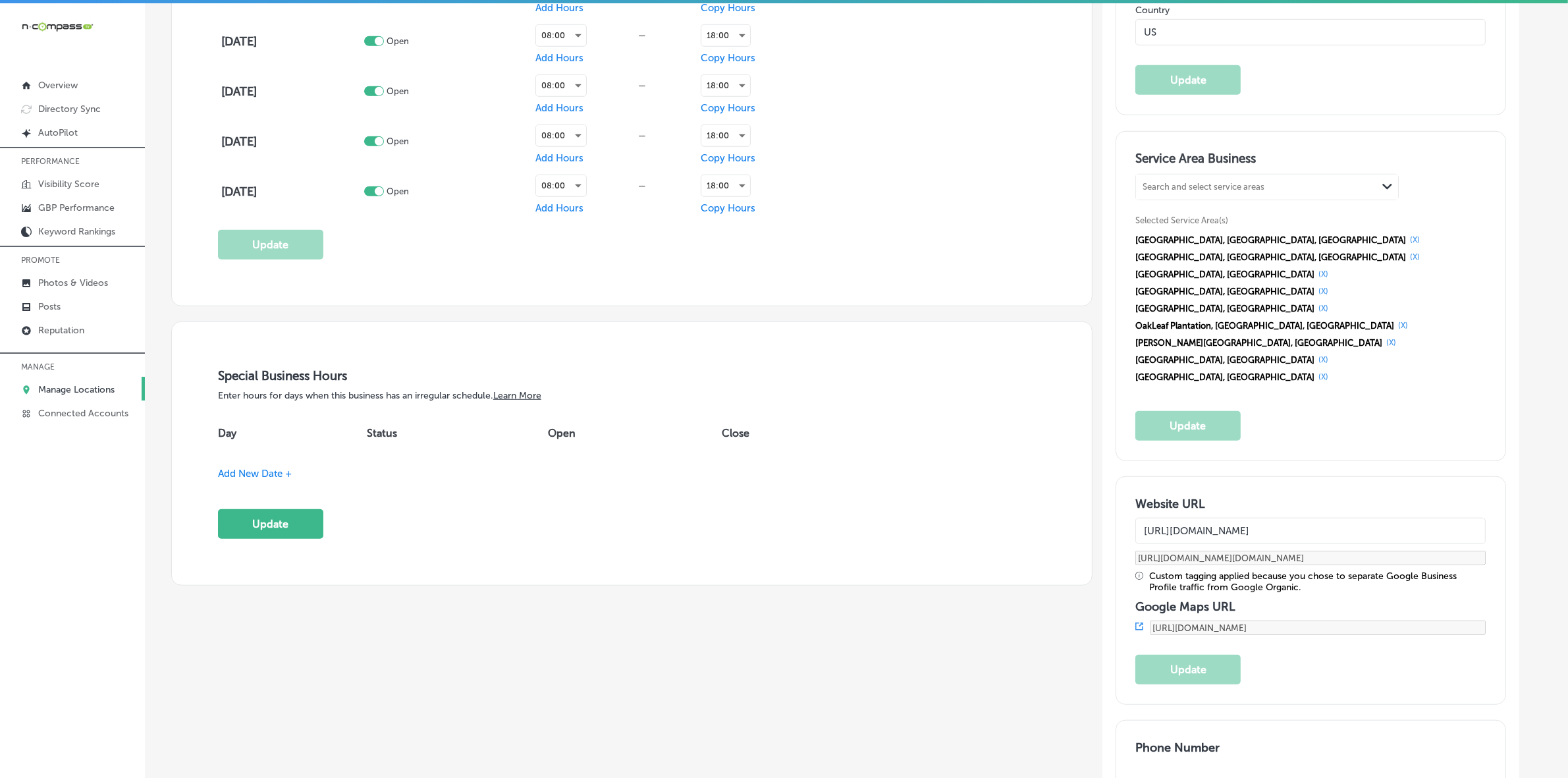
scroll to position [1073, 0]
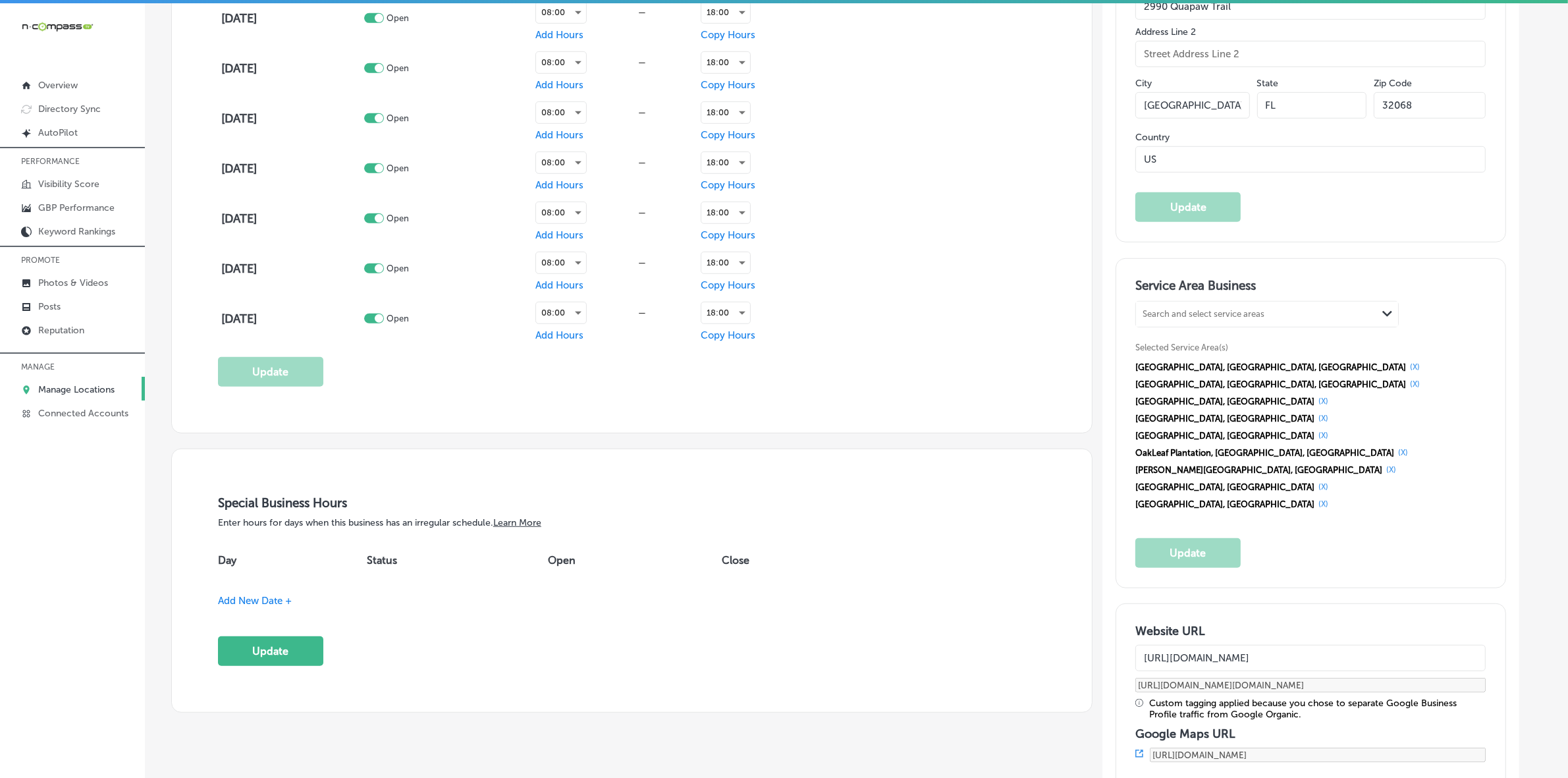
click at [239, 607] on span "Add New Date +" at bounding box center [255, 601] width 74 height 12
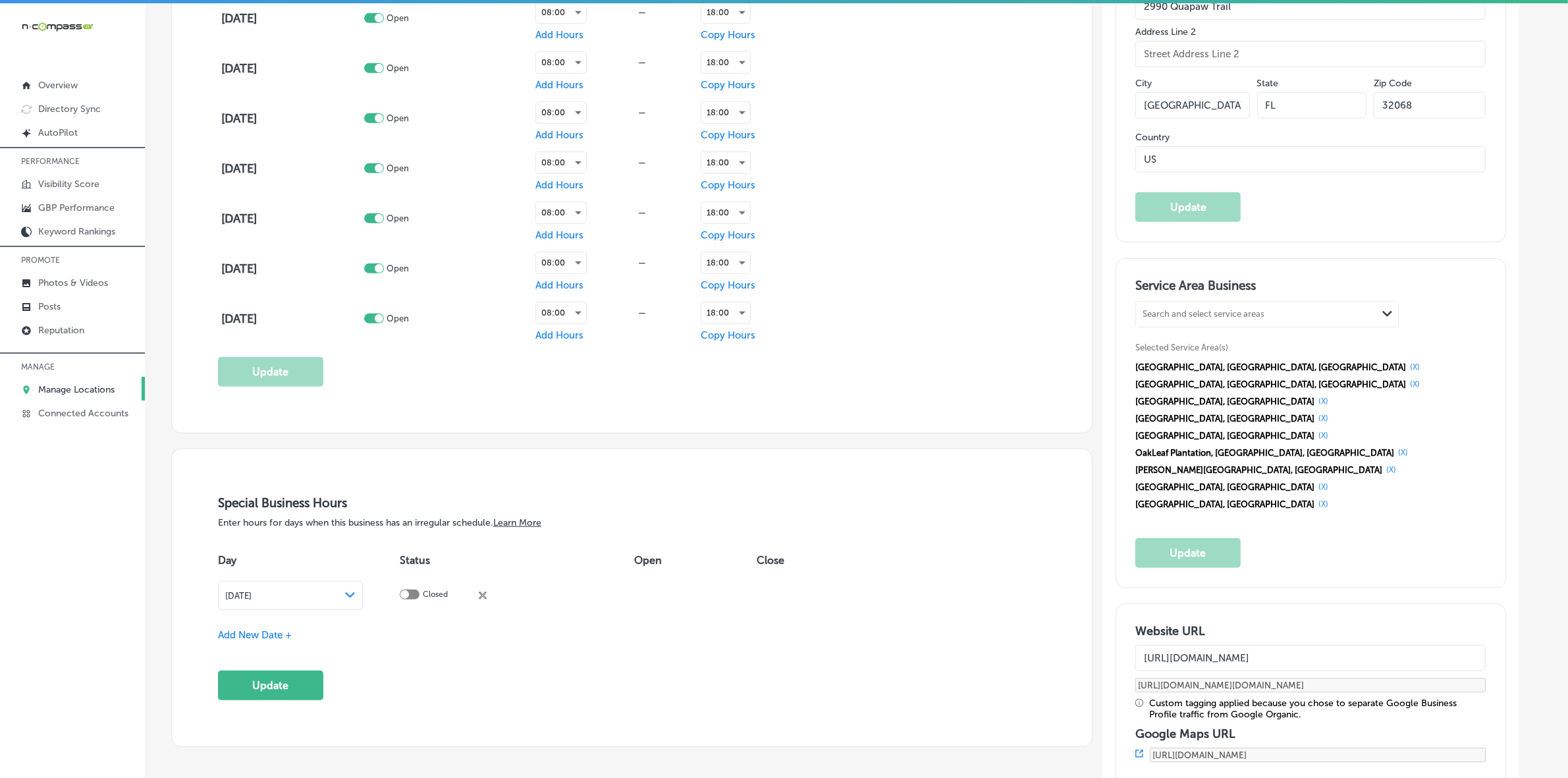
click at [355, 597] on icon "Path Created with Sketch." at bounding box center [350, 595] width 10 height 6
click at [360, 633] on span at bounding box center [361, 633] width 7 height 7
click at [362, 633] on span at bounding box center [361, 633] width 7 height 7
click at [251, 637] on span "Add New Date +" at bounding box center [255, 635] width 74 height 12
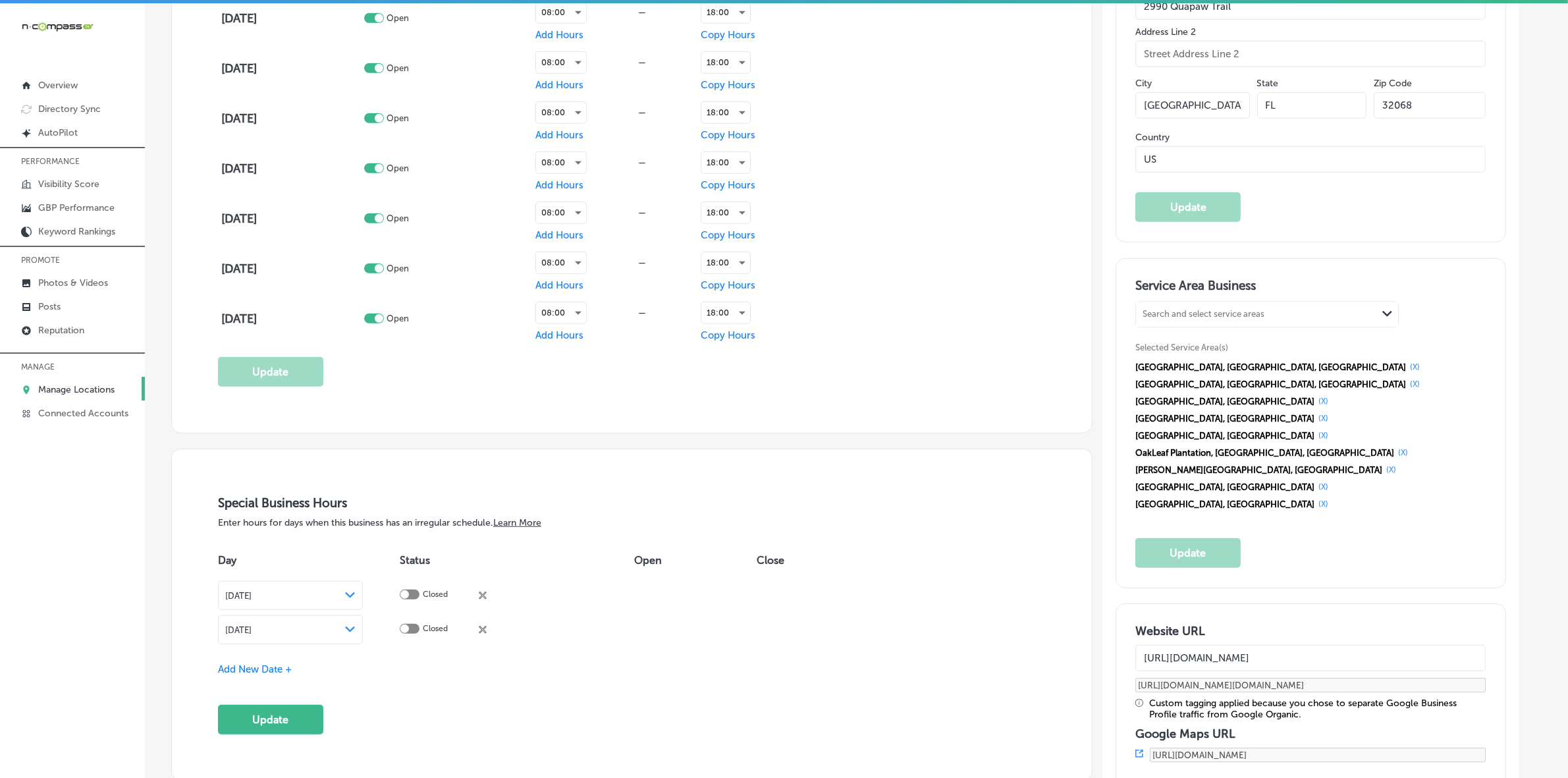
click at [347, 631] on div "[DATE] Path Created with Sketch." at bounding box center [290, 629] width 131 height 10
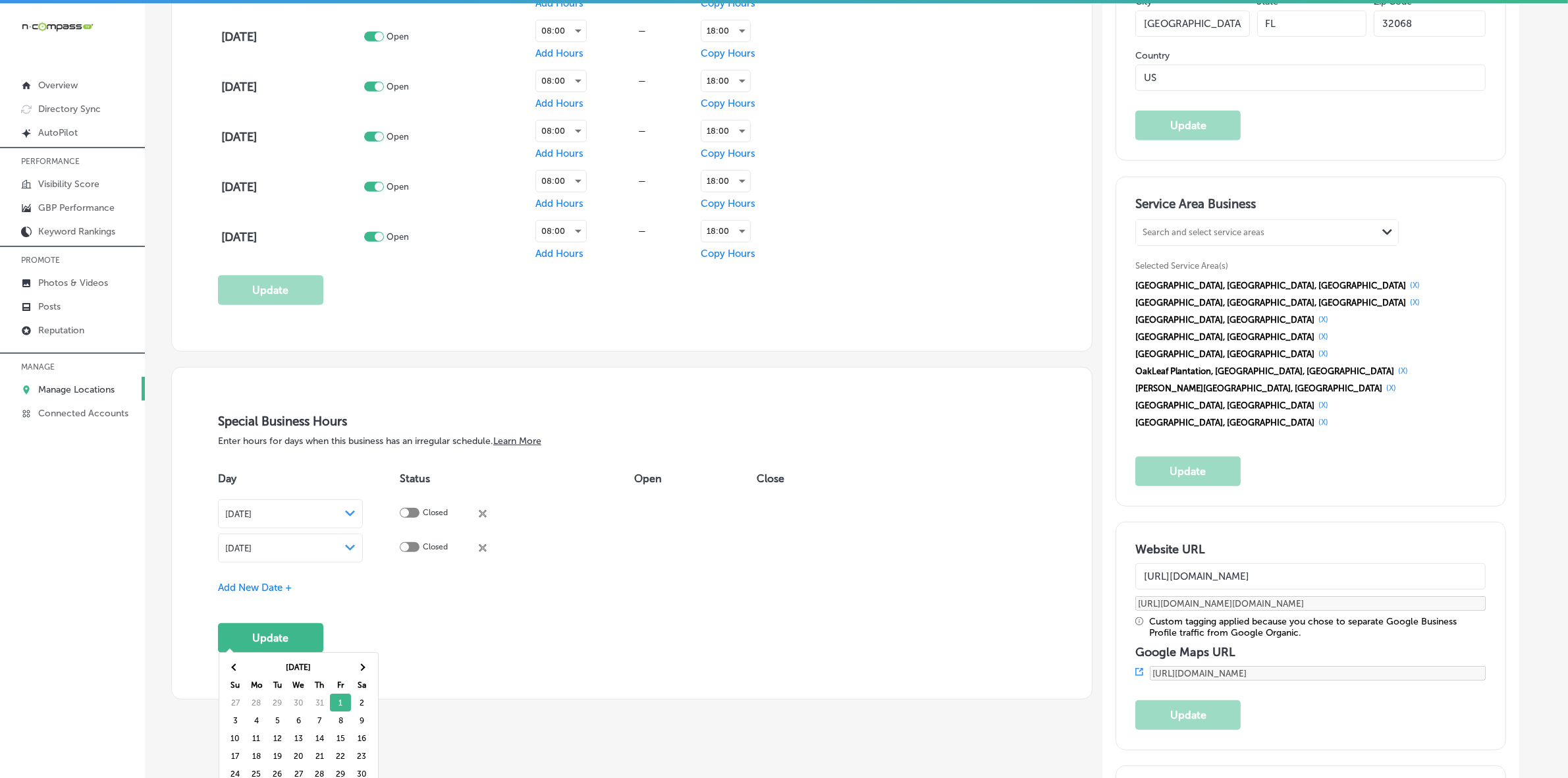
scroll to position [1155, 0]
click at [366, 669] on th at bounding box center [361, 667] width 21 height 18
click at [339, 550] on div "[DATE] Path Created with Sketch." at bounding box center [290, 547] width 131 height 10
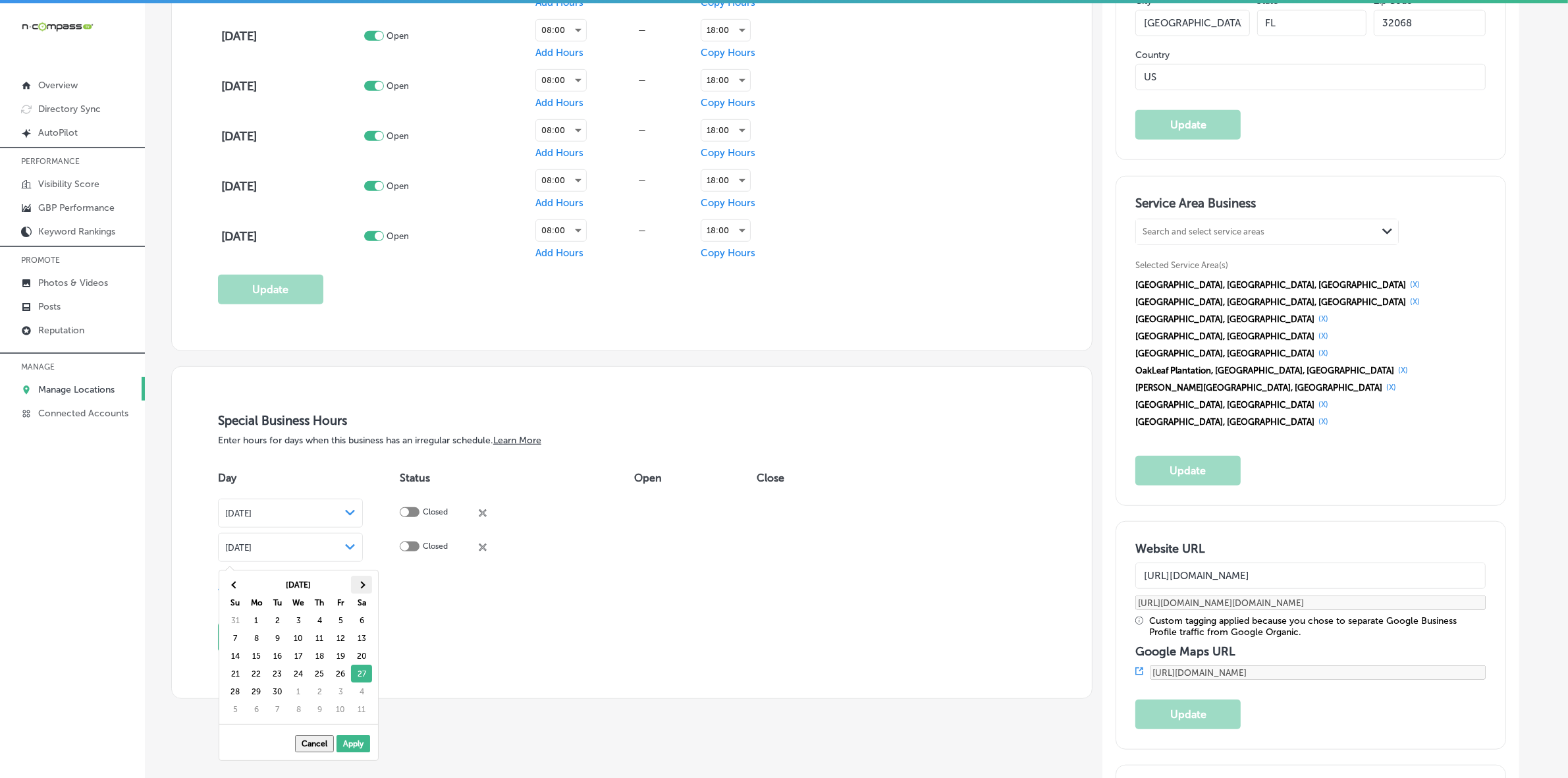
click at [360, 586] on span at bounding box center [361, 585] width 7 height 7
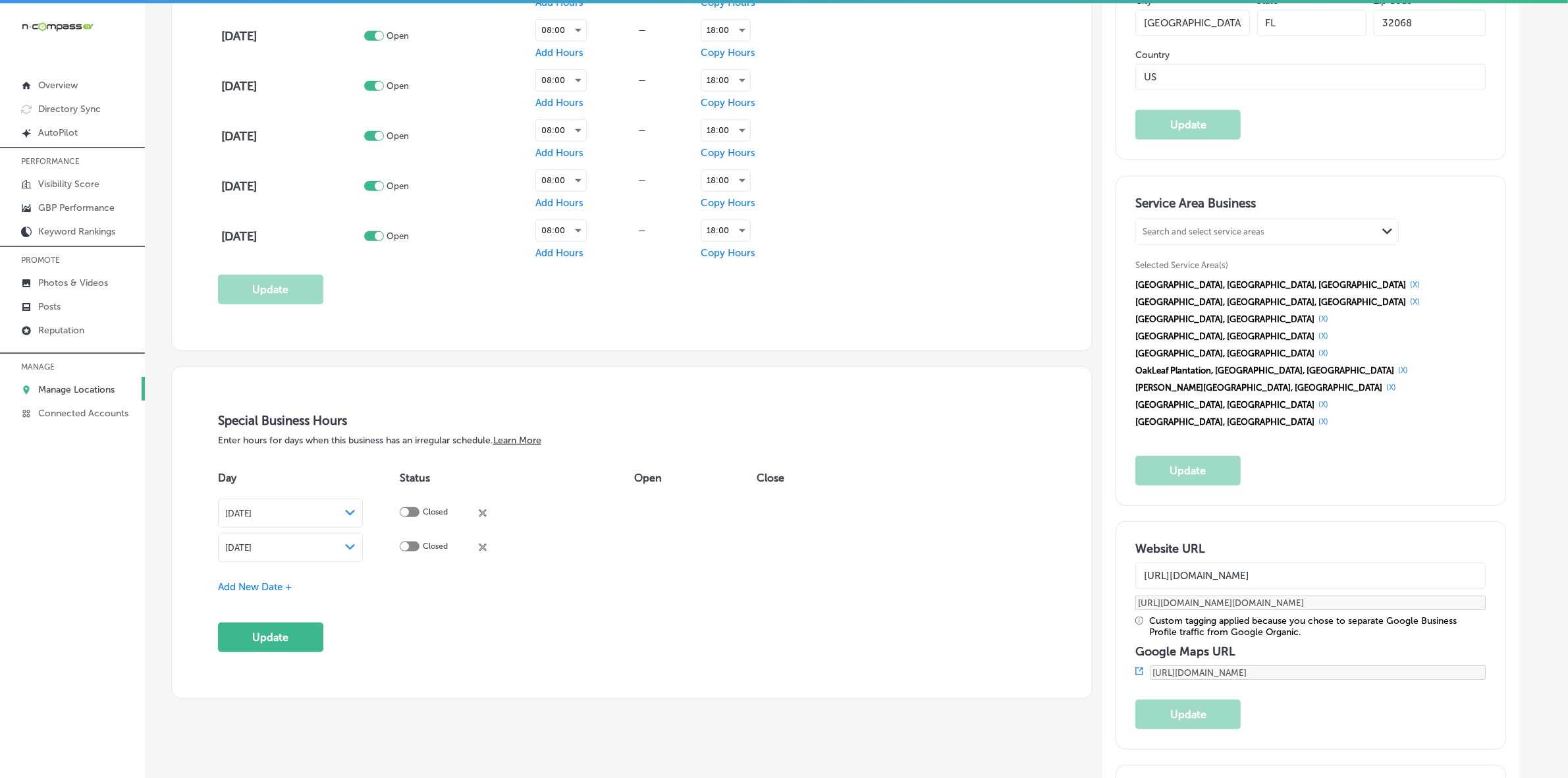
click at [266, 586] on span "Add New Date +" at bounding box center [255, 587] width 74 height 12
click at [252, 586] on span "[DATE]" at bounding box center [238, 582] width 26 height 10
click at [363, 623] on th at bounding box center [361, 619] width 21 height 18
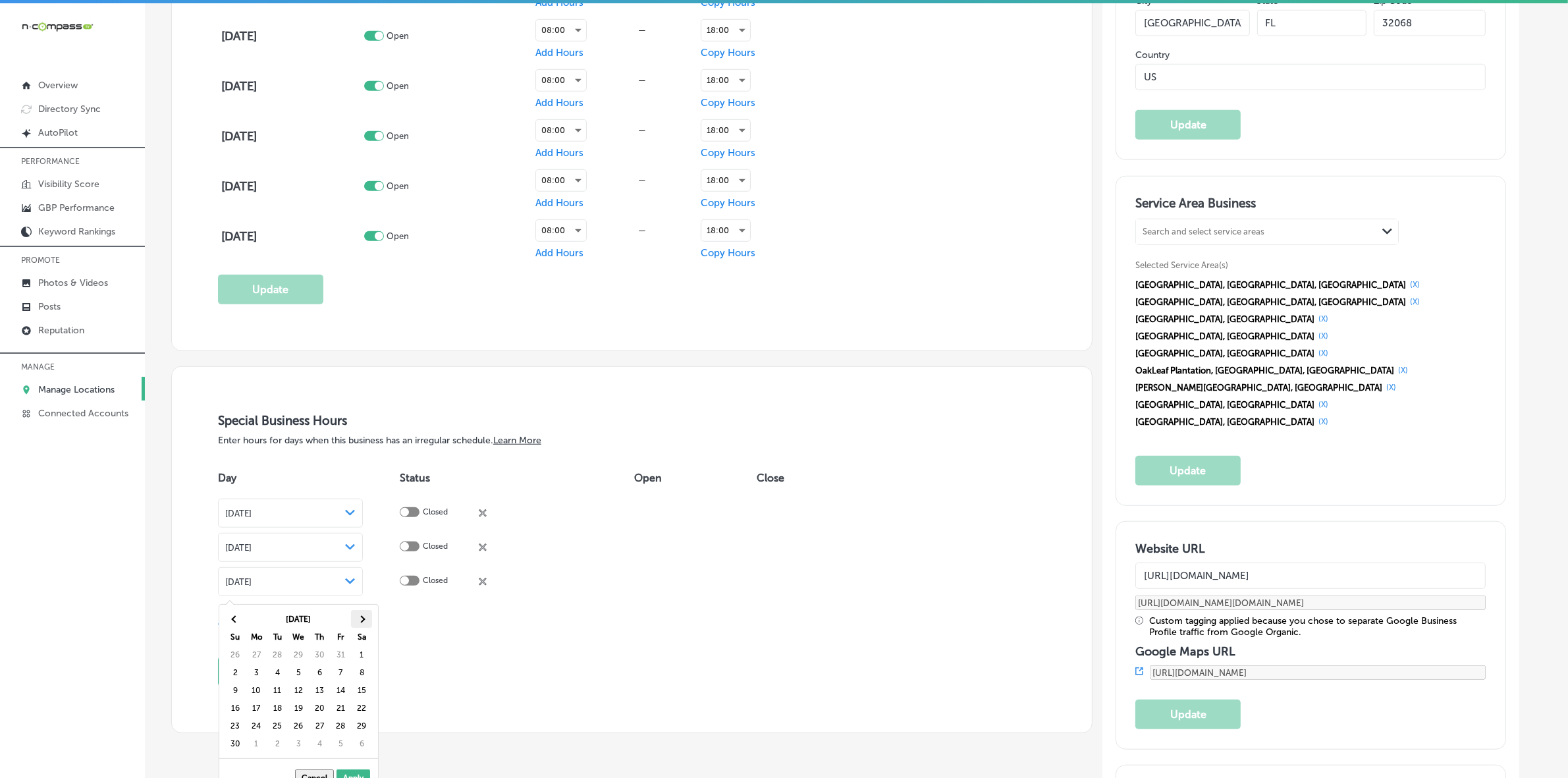
click at [363, 623] on th at bounding box center [361, 619] width 21 height 18
click at [257, 620] on span "Add New Date +" at bounding box center [255, 621] width 74 height 12
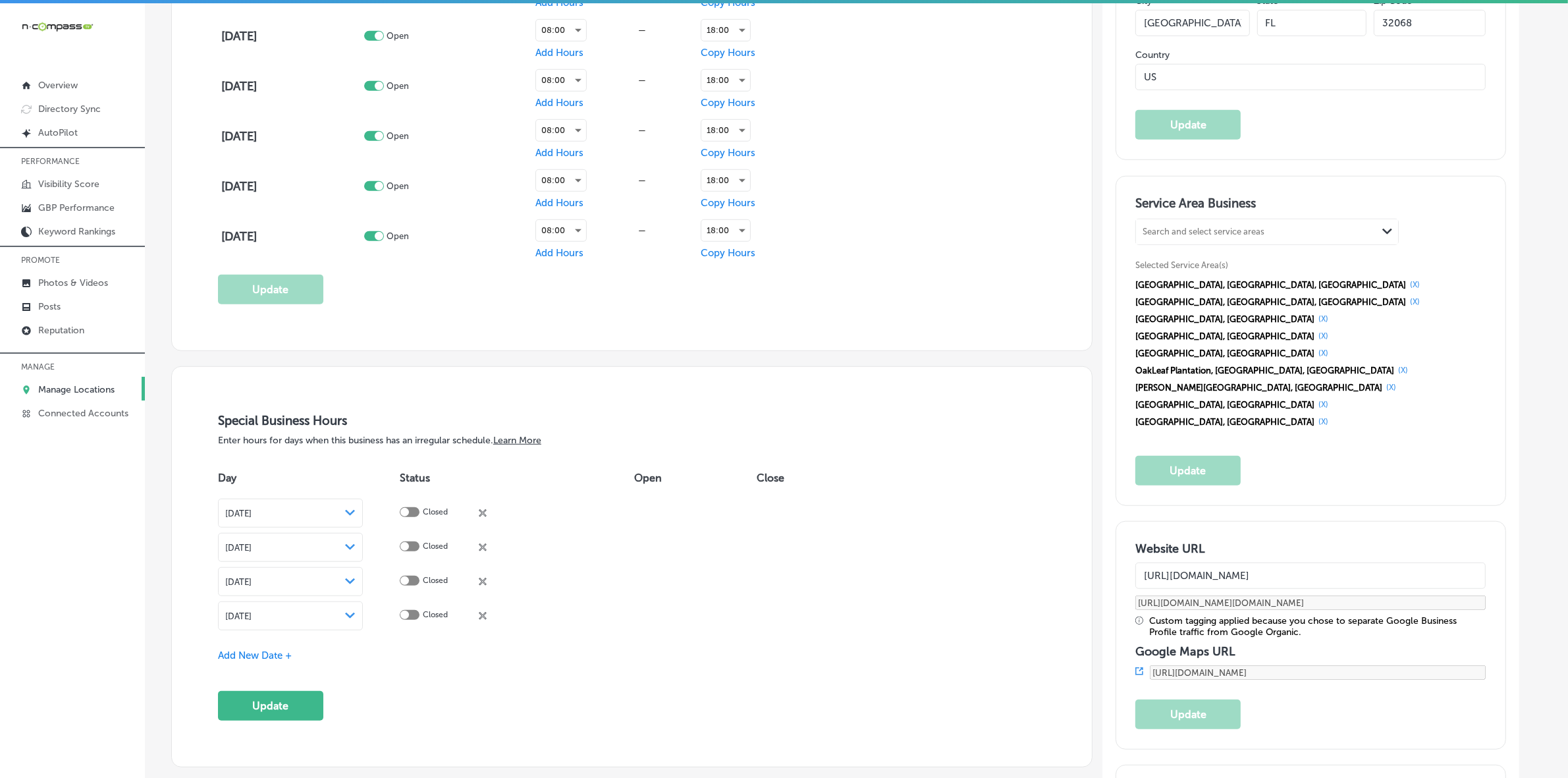
click at [355, 619] on icon "Path Created with Sketch." at bounding box center [350, 615] width 10 height 6
click at [361, 653] on span at bounding box center [361, 653] width 7 height 7
click at [272, 656] on span "Add New Date +" at bounding box center [255, 655] width 74 height 12
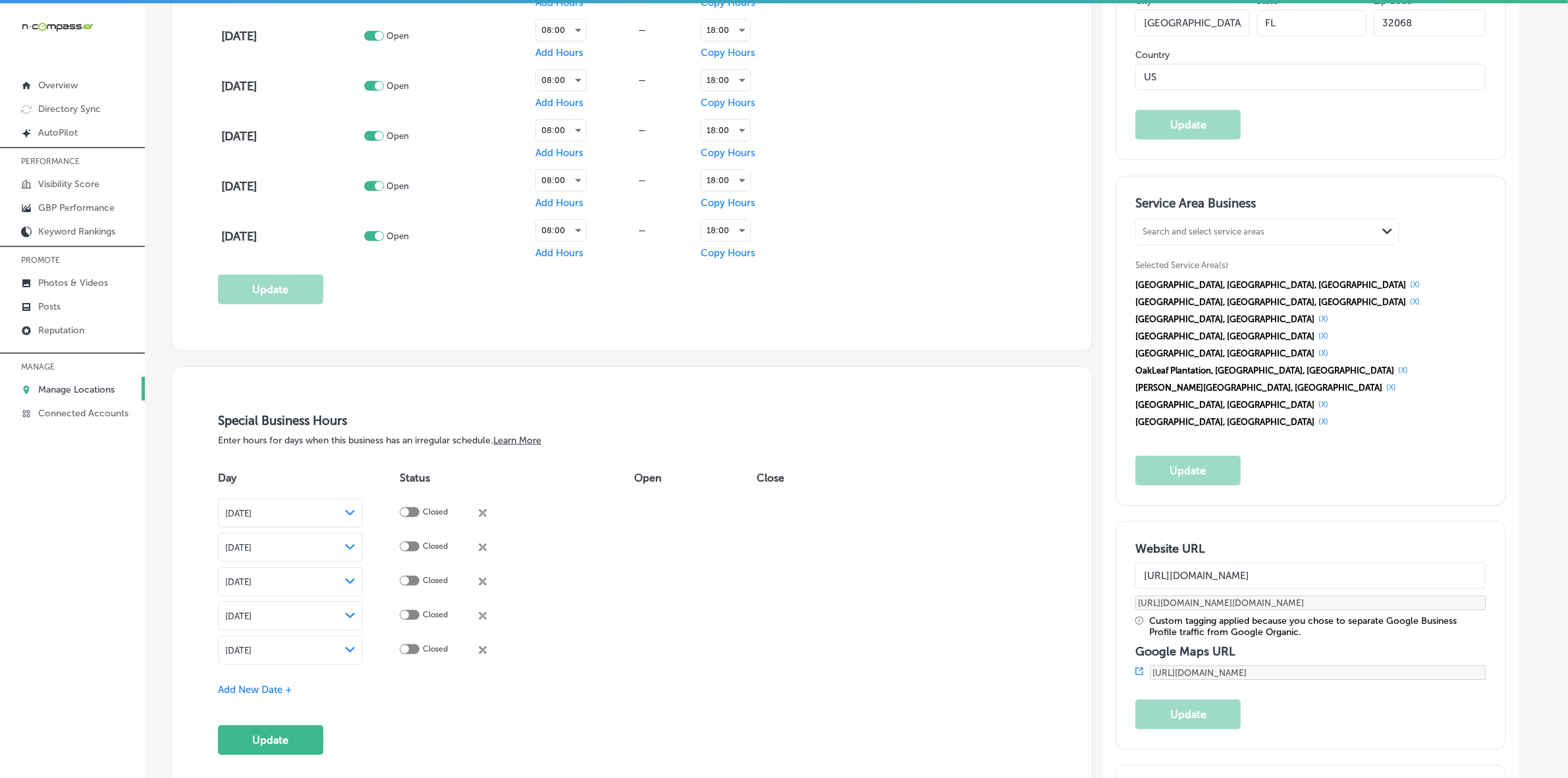
click at [355, 653] on div "[DATE] Path Created with Sketch." at bounding box center [290, 650] width 131 height 10
click at [366, 686] on th at bounding box center [361, 687] width 21 height 18
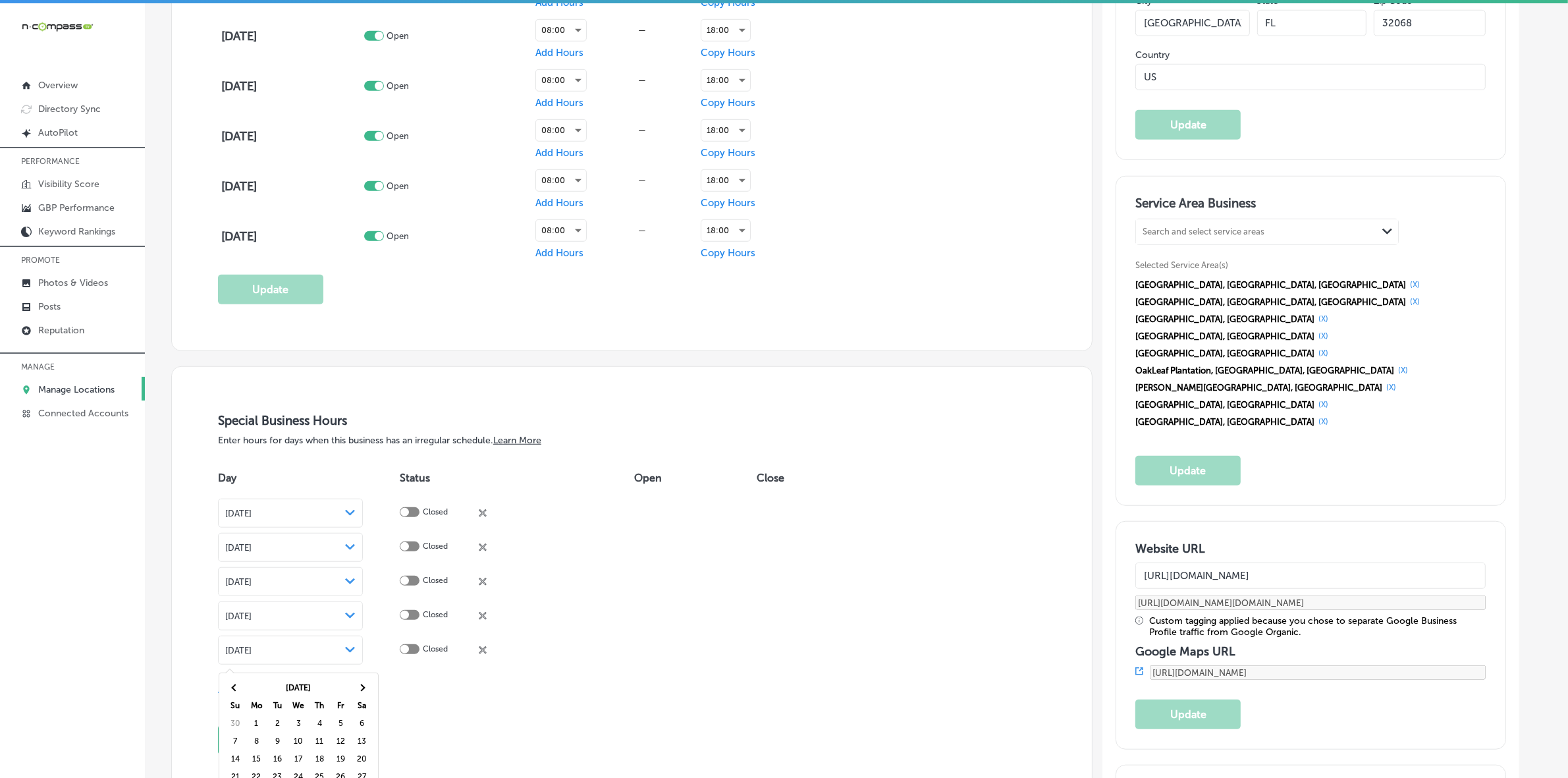
click at [366, 686] on th at bounding box center [361, 687] width 21 height 18
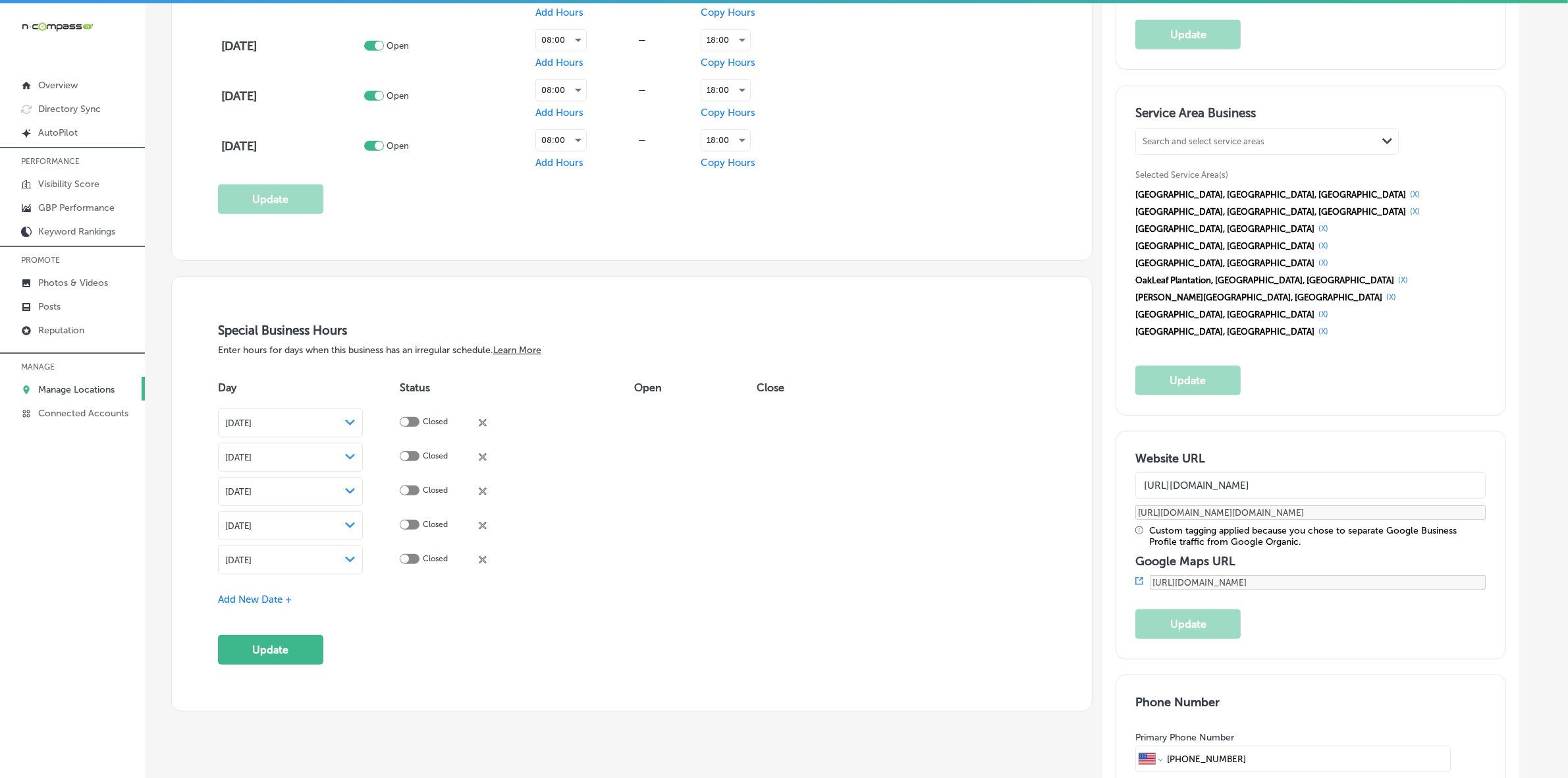
scroll to position [1320, 0]
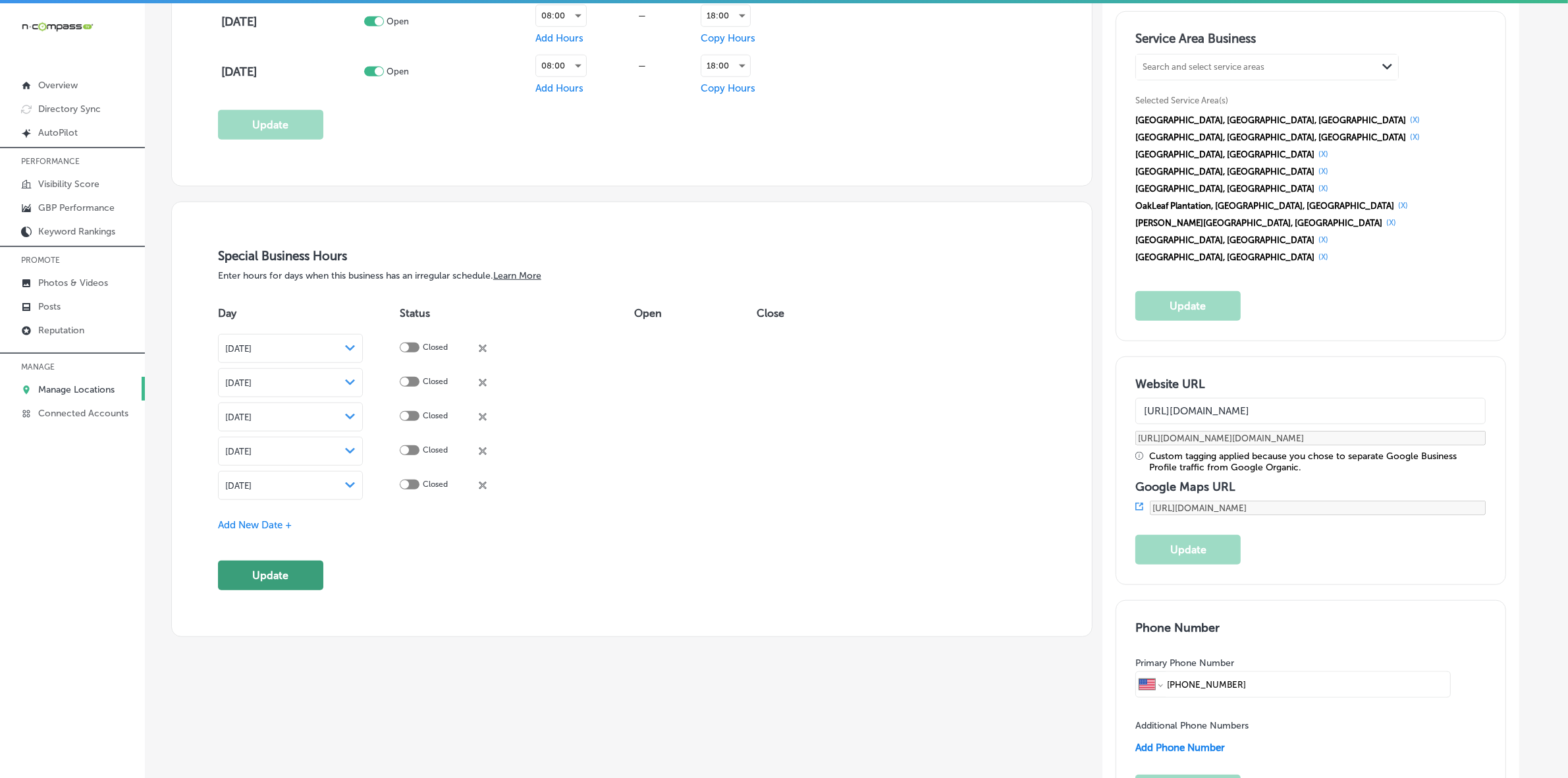
click at [254, 587] on button "Update" at bounding box center [270, 575] width 105 height 30
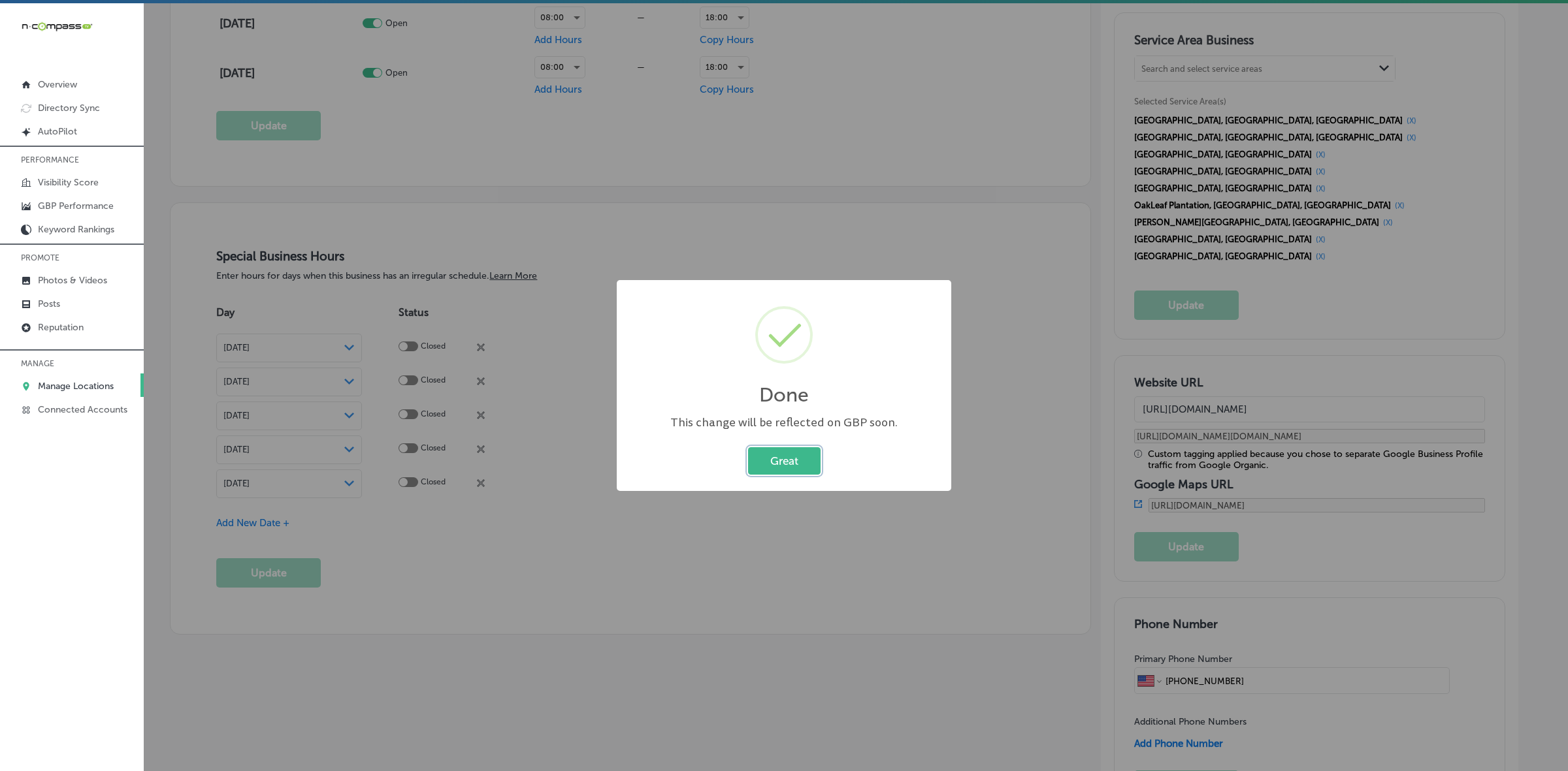
drag, startPoint x: 782, startPoint y: 452, endPoint x: 779, endPoint y: 474, distance: 22.2
click at [782, 452] on button "Great" at bounding box center [784, 461] width 72 height 27
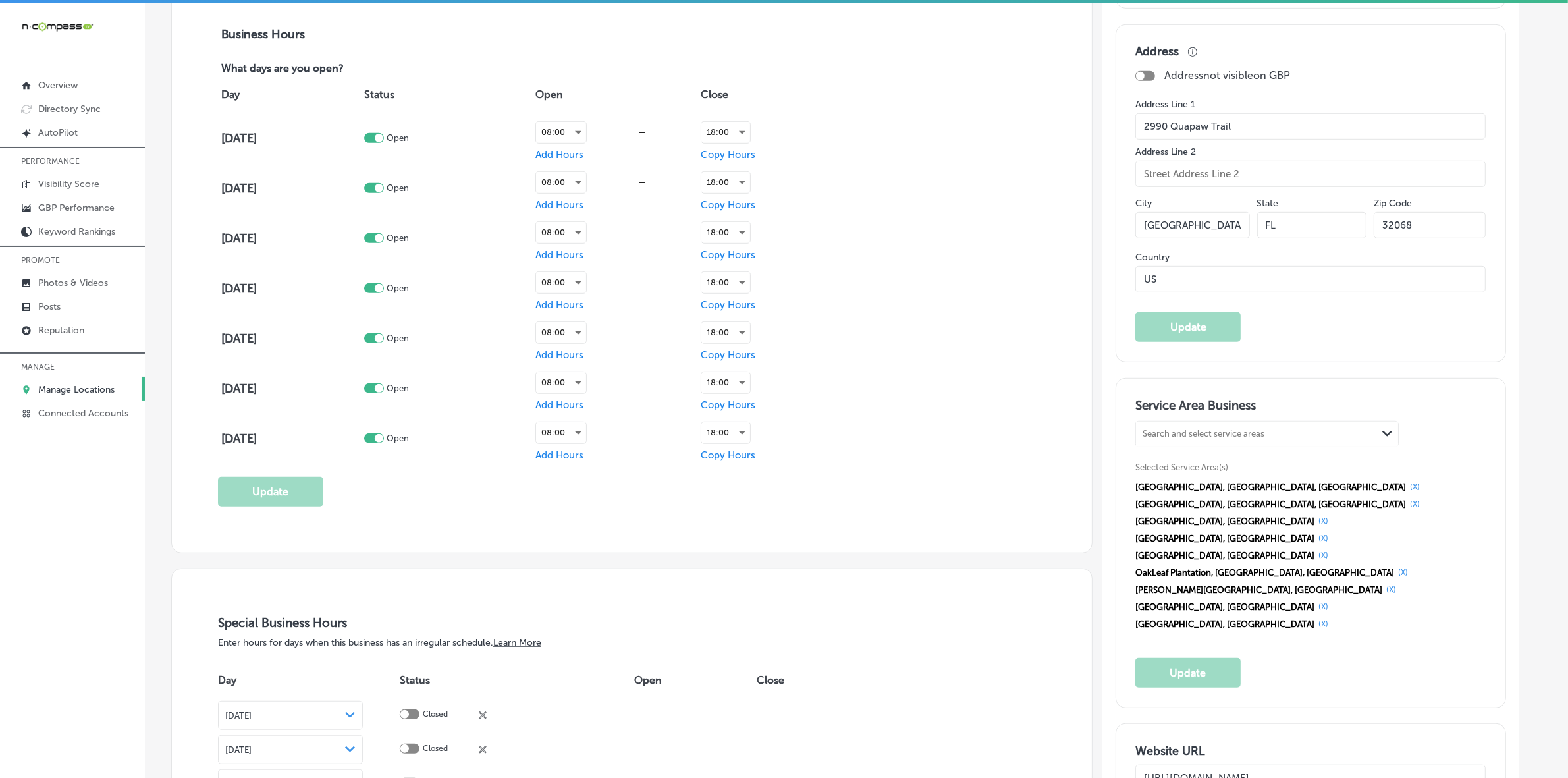
scroll to position [991, 0]
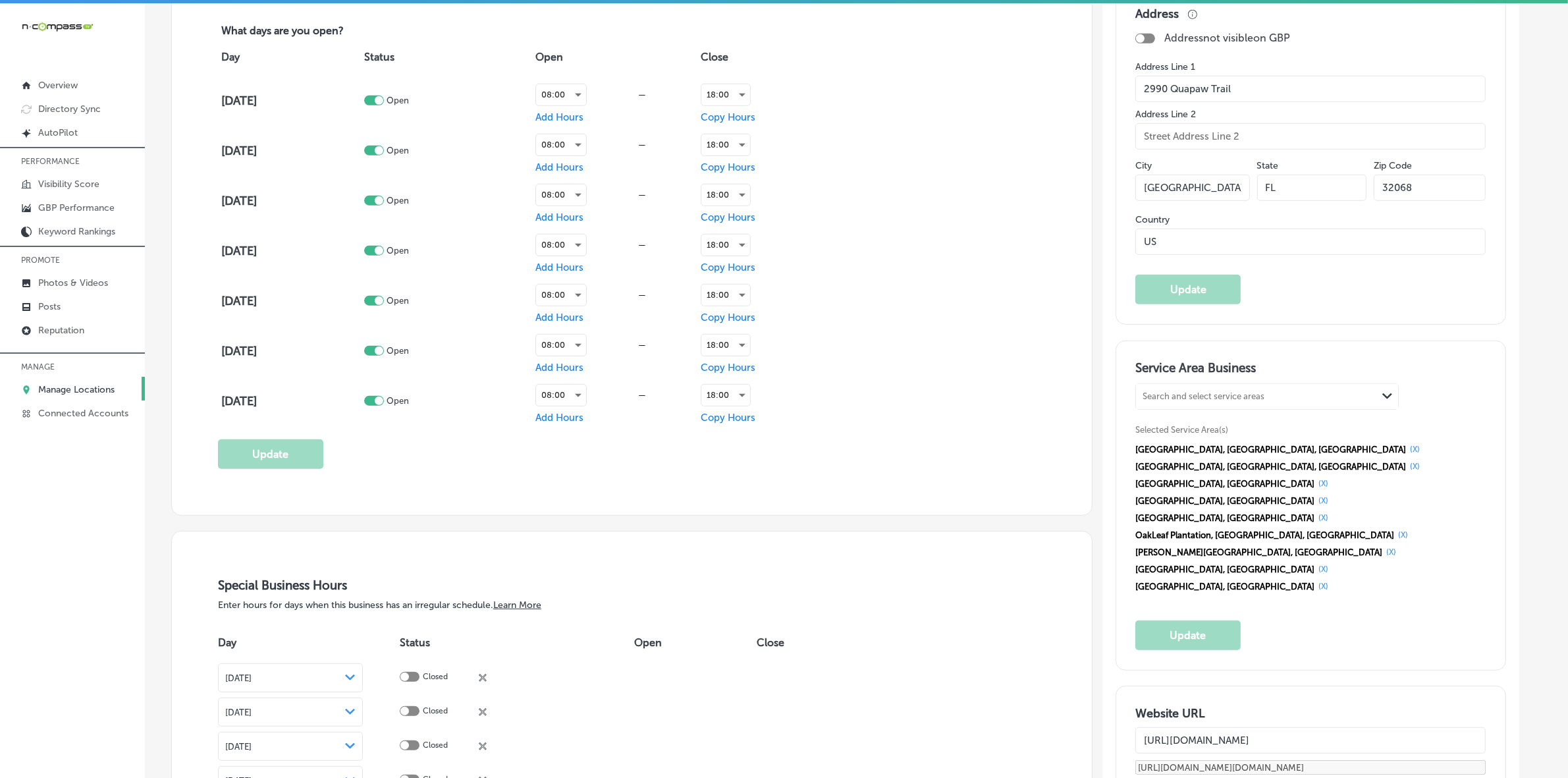
click at [1310, 402] on div "Search and select service areas" at bounding box center [1257, 397] width 241 height 18
paste input "[PERSON_NAME]"
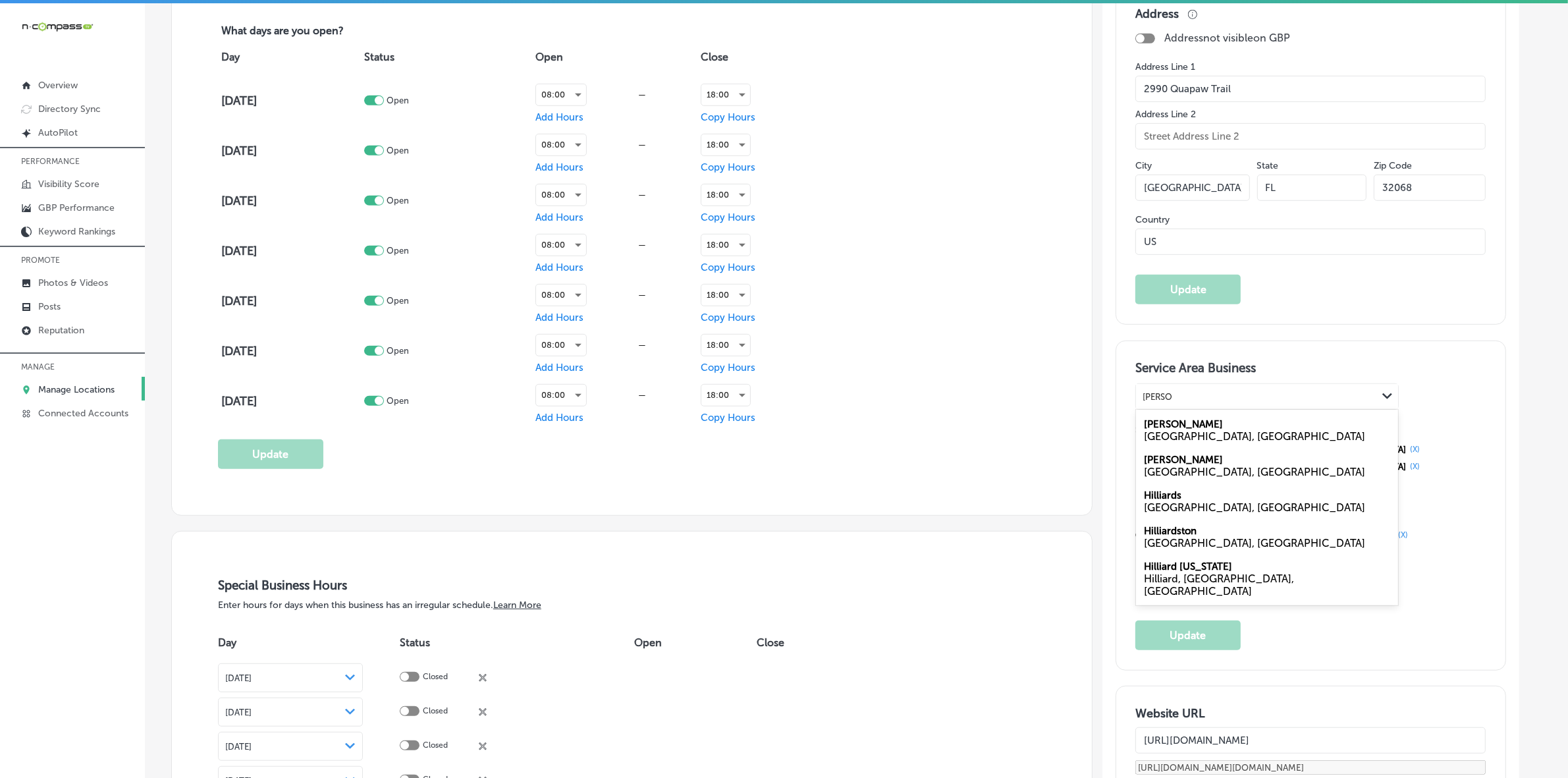
click at [1190, 472] on div "[GEOGRAPHIC_DATA], [GEOGRAPHIC_DATA]" at bounding box center [1267, 472] width 246 height 13
type input "[PERSON_NAME]"
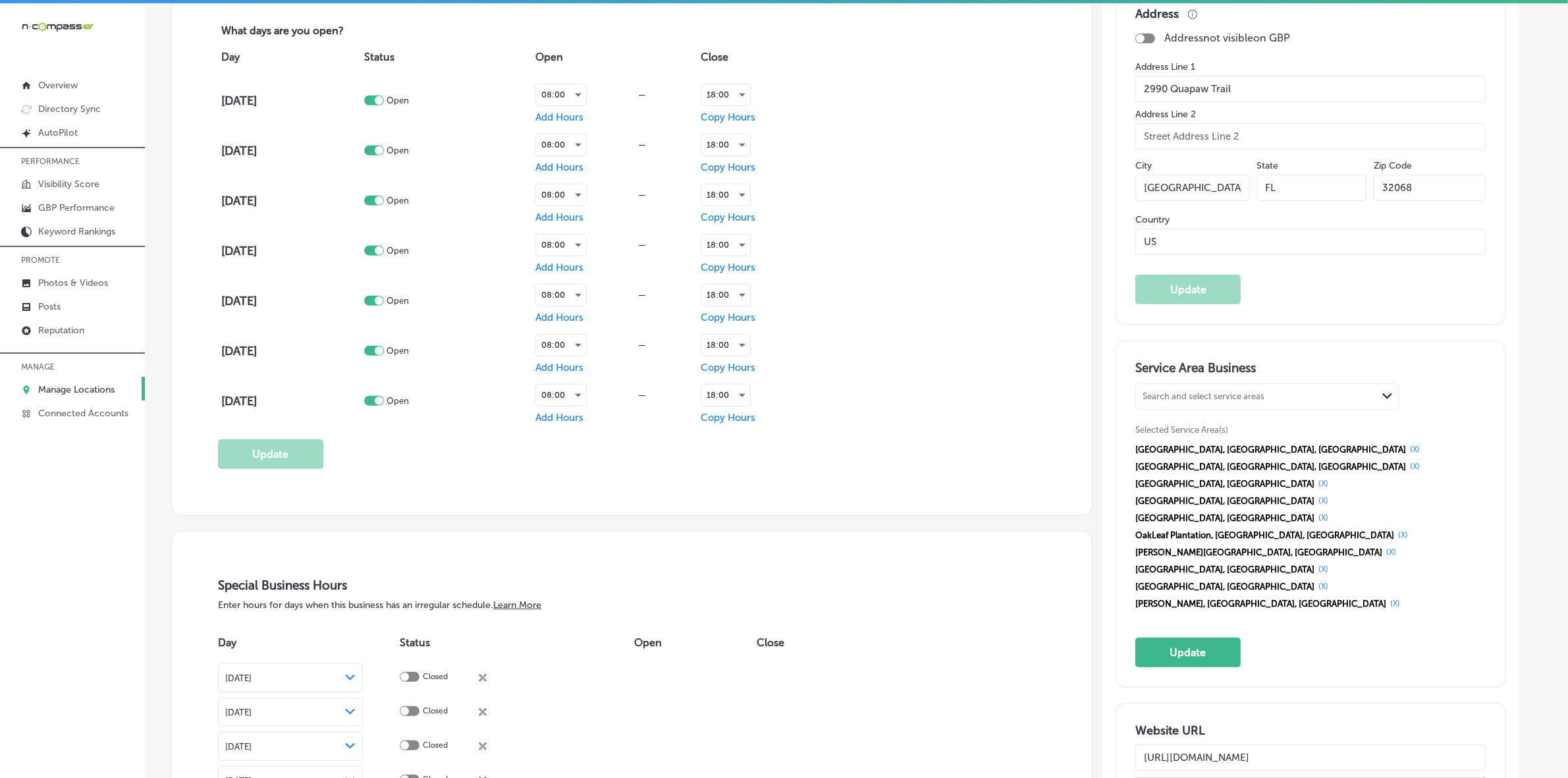
click at [1206, 402] on div "Search and select service areas" at bounding box center [1204, 397] width 122 height 10
paste input "Palatka"
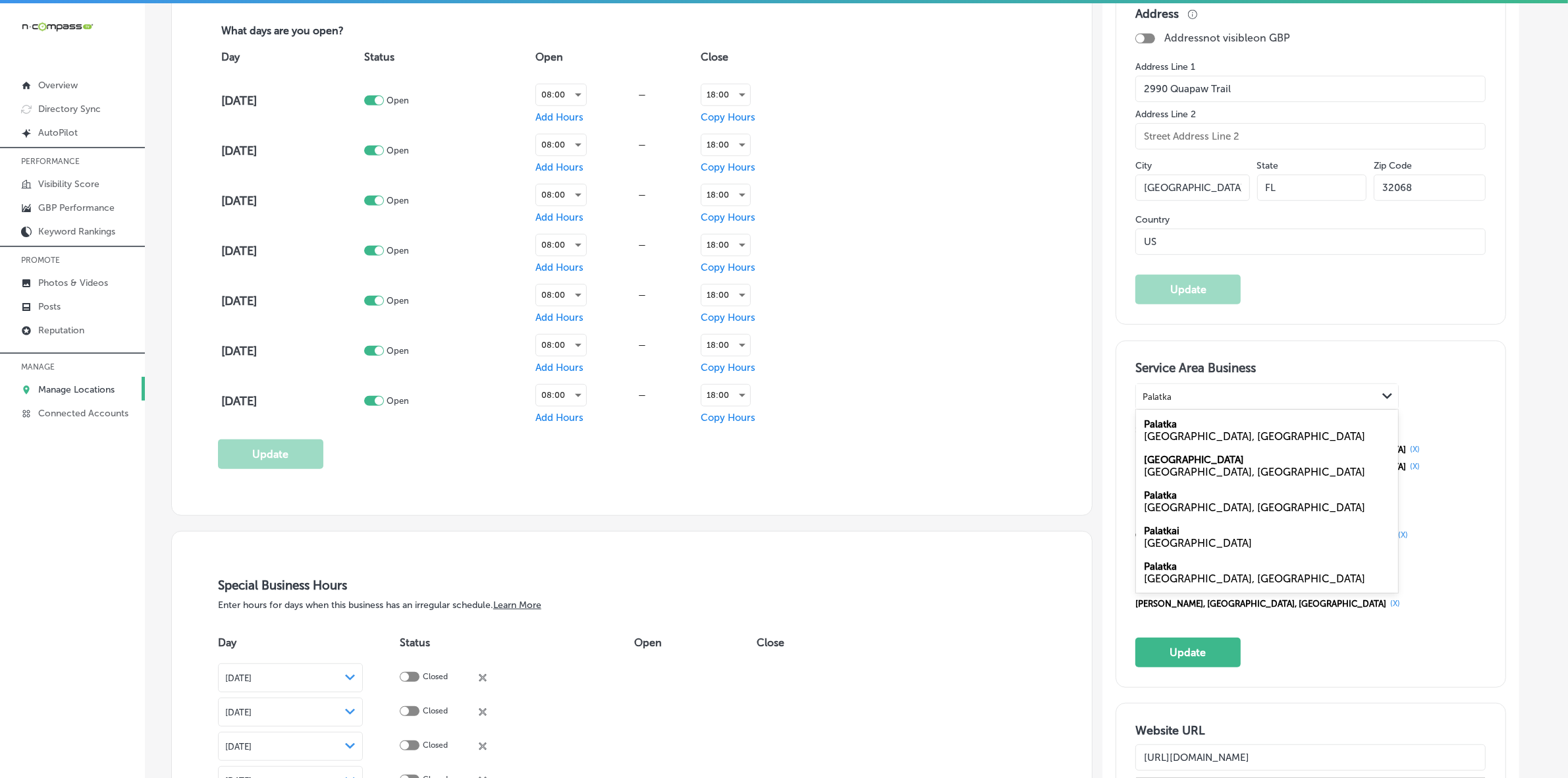
click at [1196, 434] on div "[GEOGRAPHIC_DATA], [GEOGRAPHIC_DATA]" at bounding box center [1267, 437] width 246 height 13
type input "Palatka"
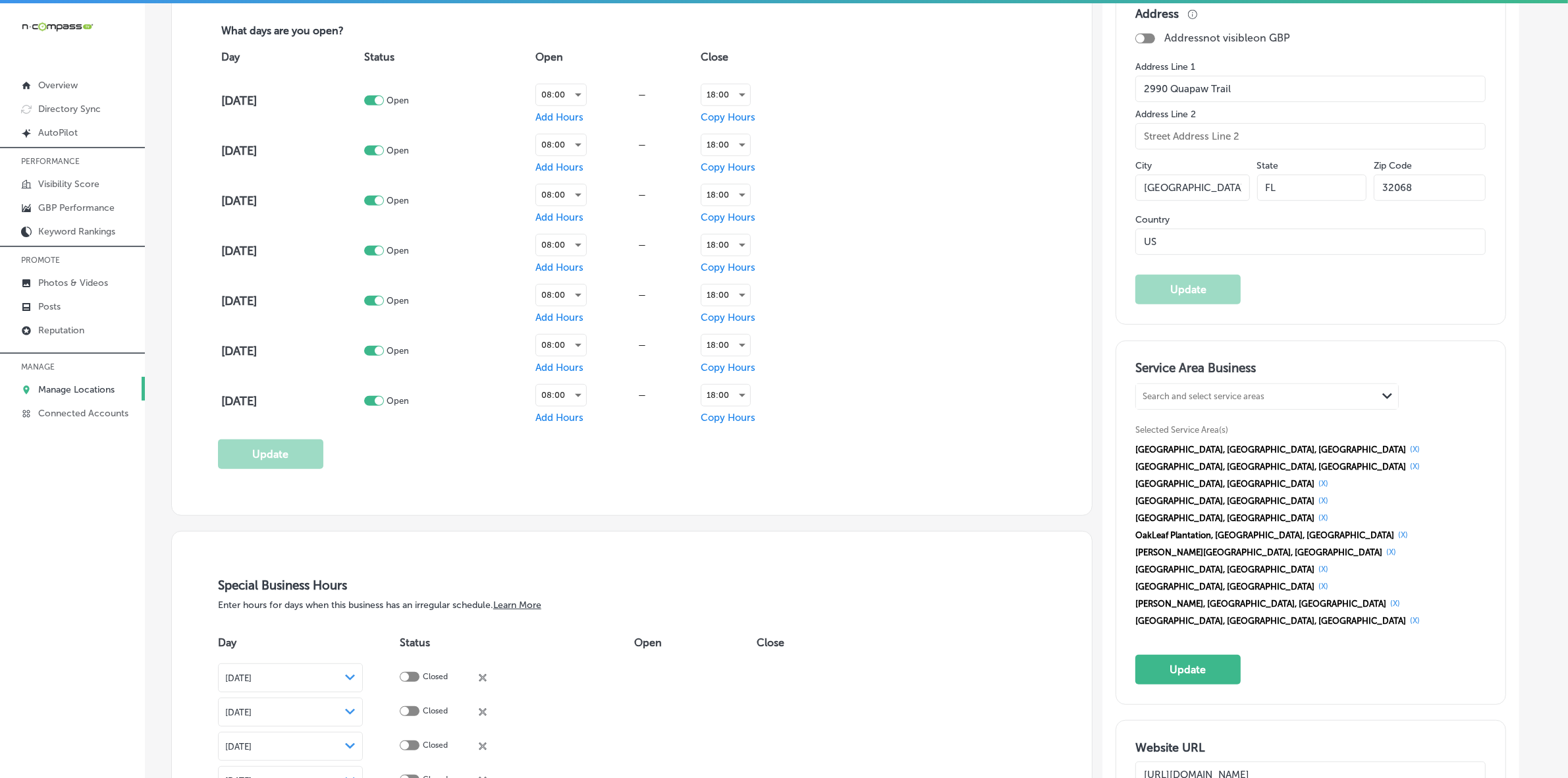
click at [1262, 388] on div "Search and select service areas Path Created with Sketch." at bounding box center [1267, 397] width 262 height 25
paste input "Yulee"
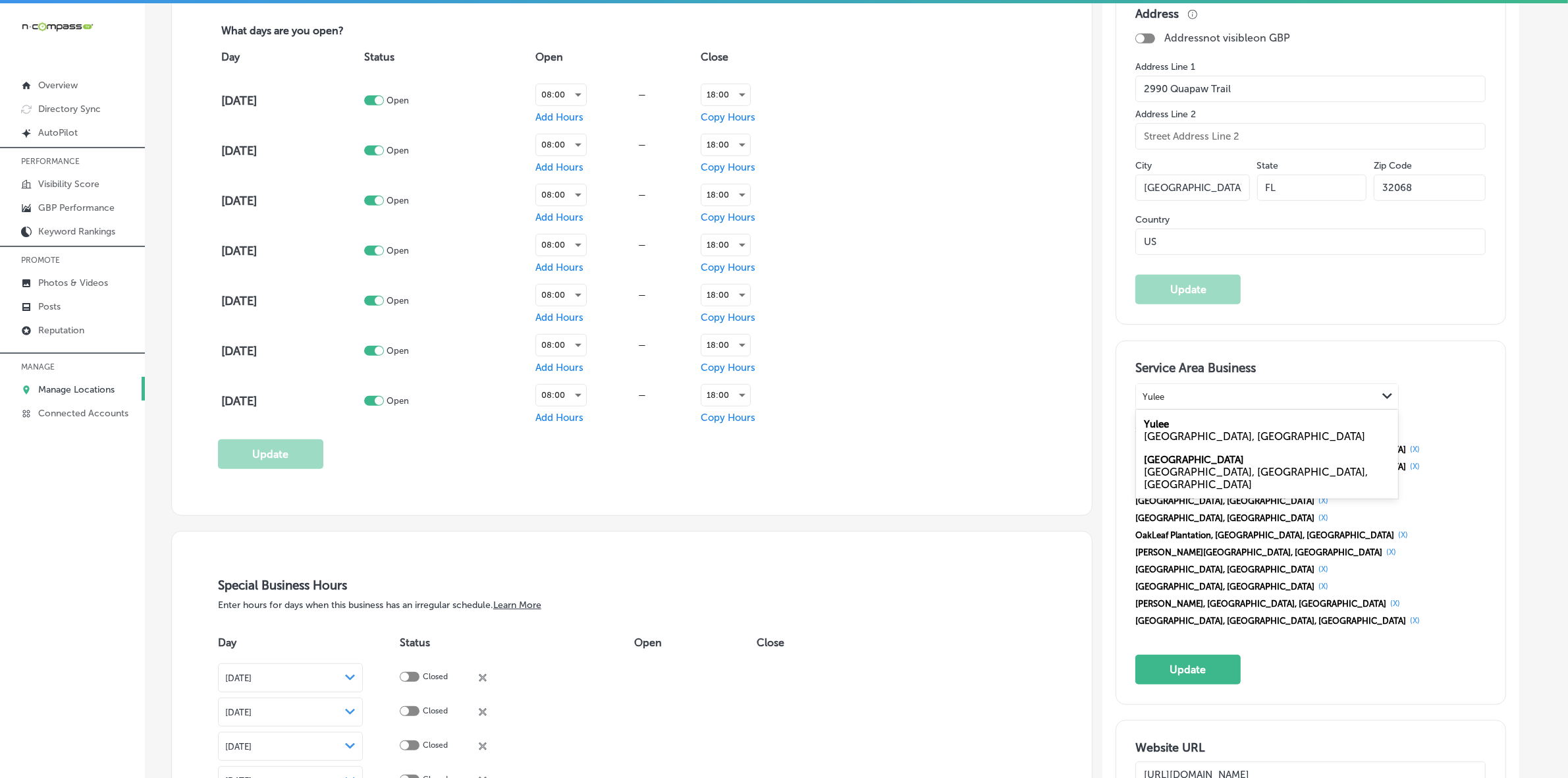
click at [1225, 438] on div "[GEOGRAPHIC_DATA], [GEOGRAPHIC_DATA]" at bounding box center [1267, 437] width 246 height 13
type input "Yulee"
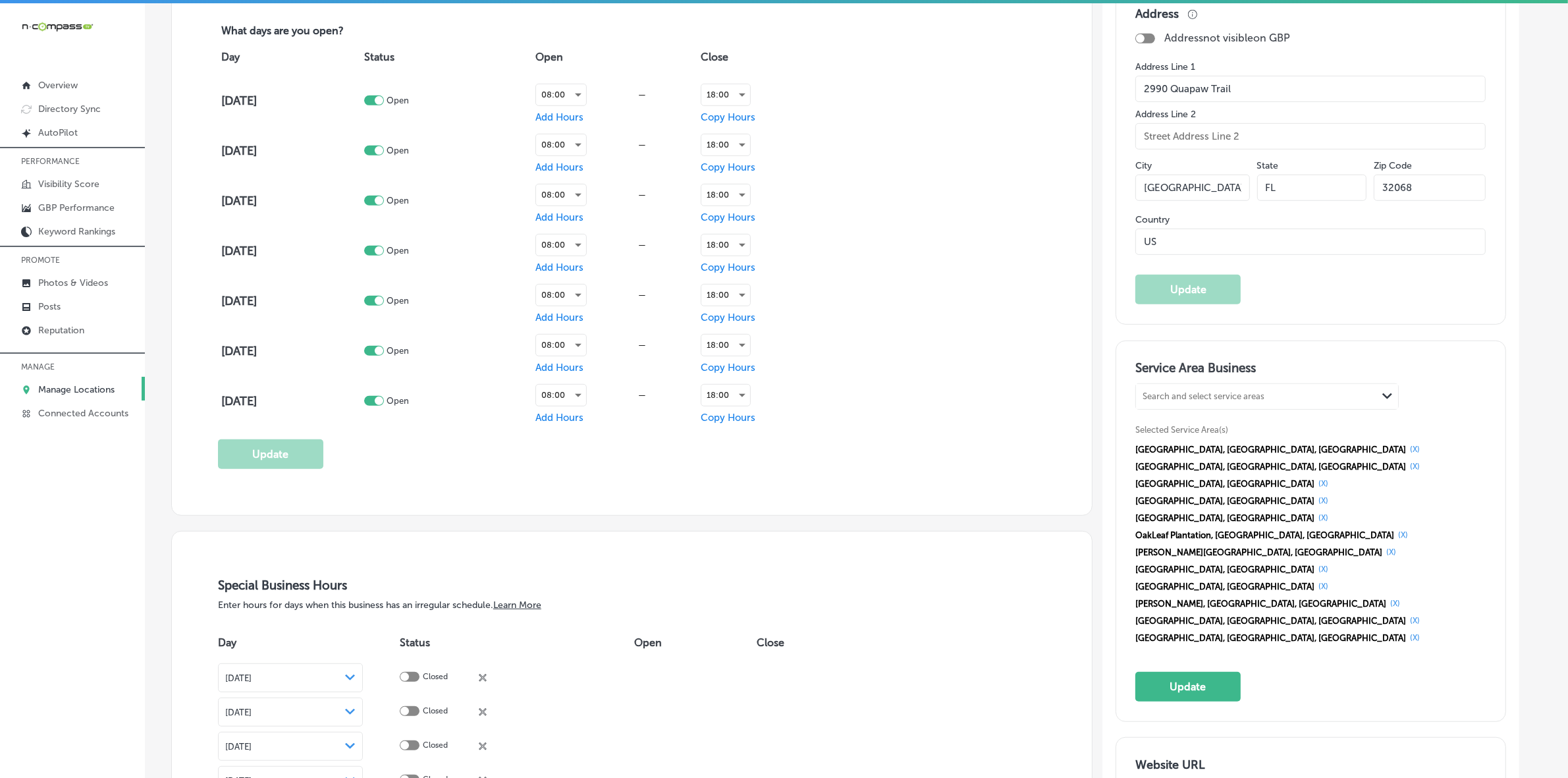
click at [1262, 399] on div "Search and select service areas" at bounding box center [1204, 397] width 122 height 10
paste input "Macclenny"
type input "Macclenny"
click at [1277, 397] on div "Search and select service areas" at bounding box center [1257, 397] width 241 height 18
paste input "Macclenny"
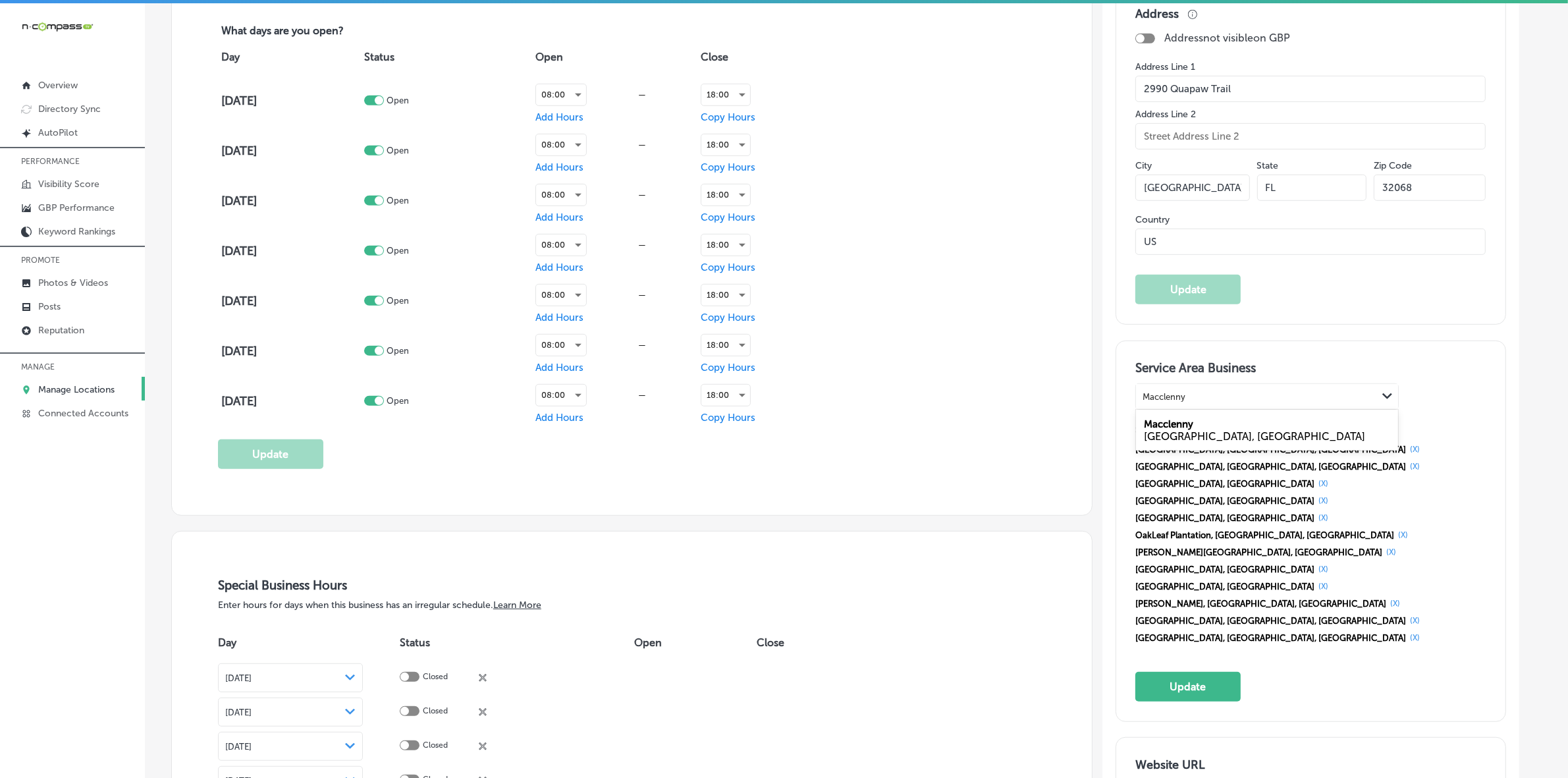
click at [1229, 432] on div "Macclenny [GEOGRAPHIC_DATA], [GEOGRAPHIC_DATA]" at bounding box center [1267, 430] width 262 height 35
type input "Macclenny"
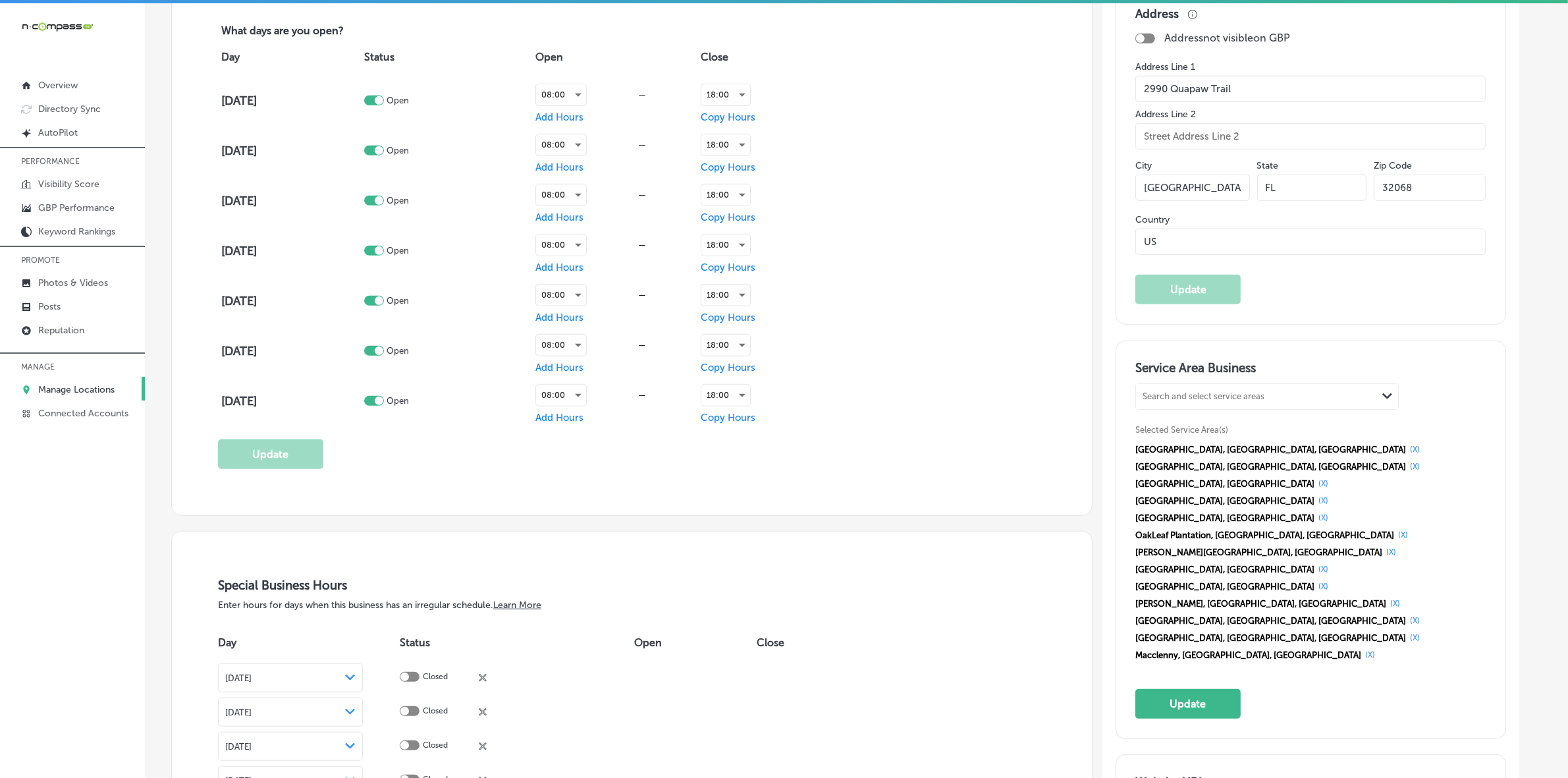
click at [1172, 402] on div "Search and select service areas" at bounding box center [1204, 397] width 122 height 10
paste input "[GEOGRAPHIC_DATA]"
click at [1183, 438] on div "[GEOGRAPHIC_DATA], [GEOGRAPHIC_DATA]" at bounding box center [1267, 437] width 246 height 13
type input "[GEOGRAPHIC_DATA]"
click at [1286, 406] on div "Search and select service areas" at bounding box center [1257, 397] width 241 height 18
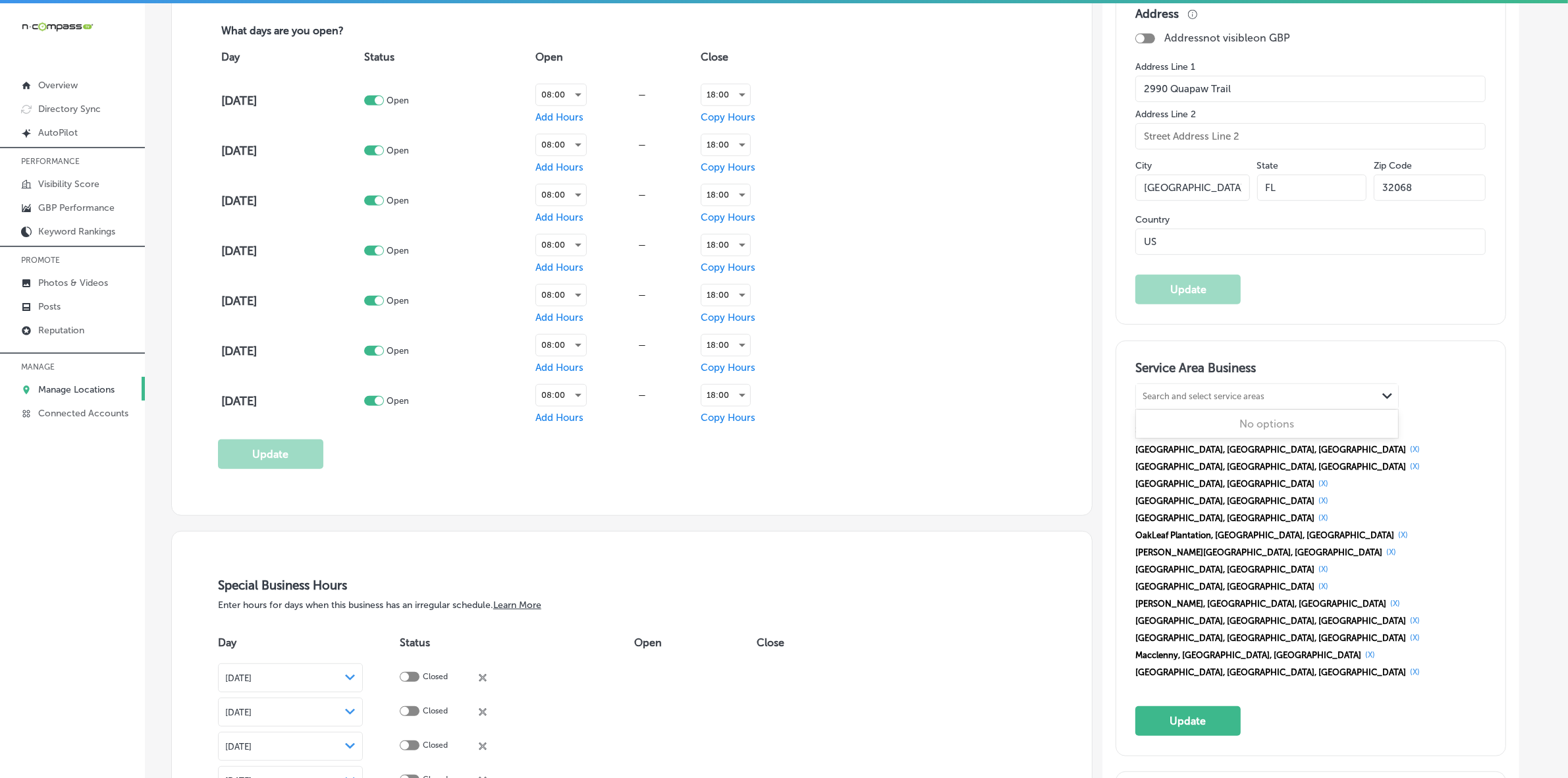
paste input "[GEOGRAPHIC_DATA]"
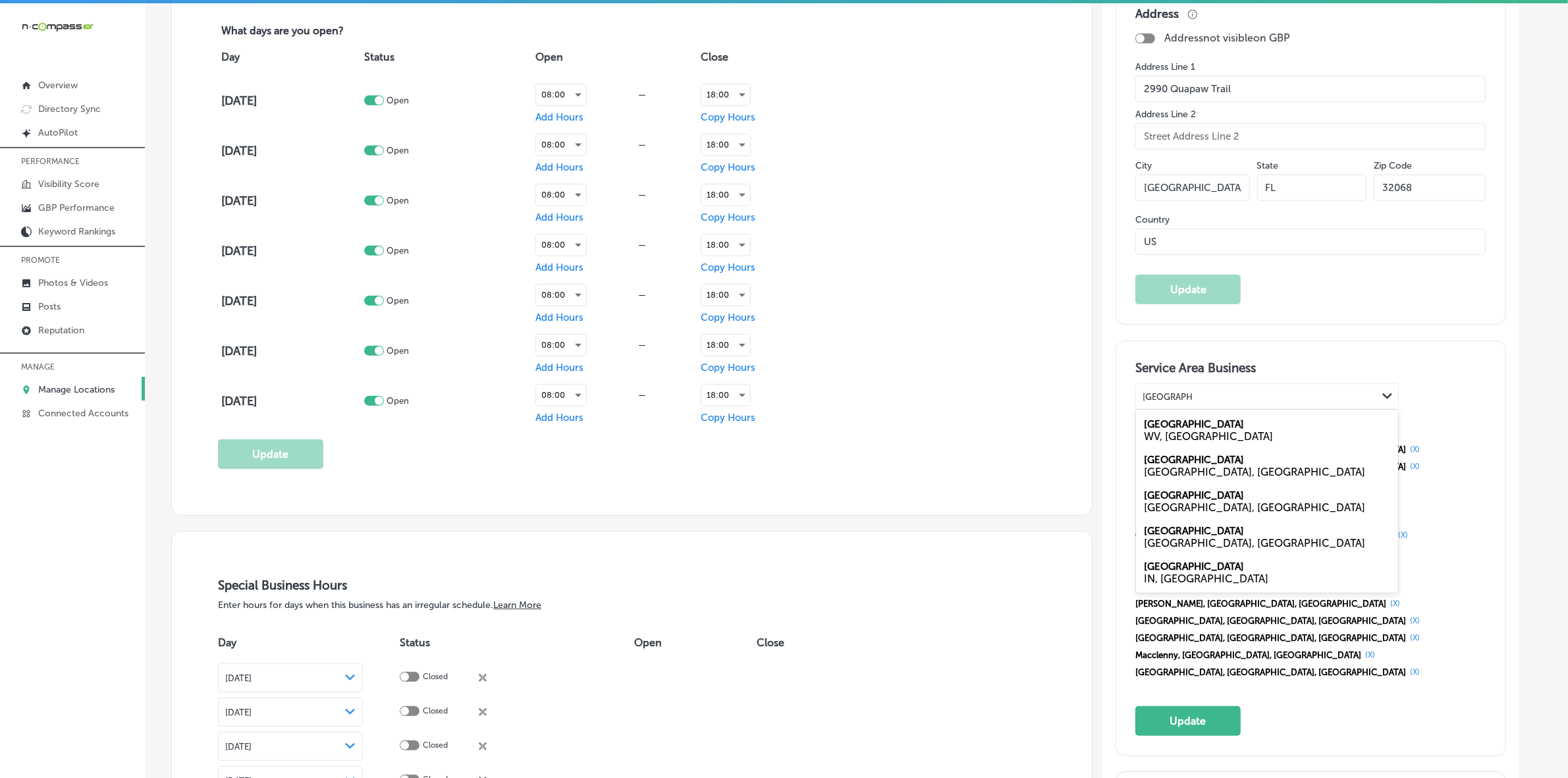
type input "[GEOGRAPHIC_DATA]"
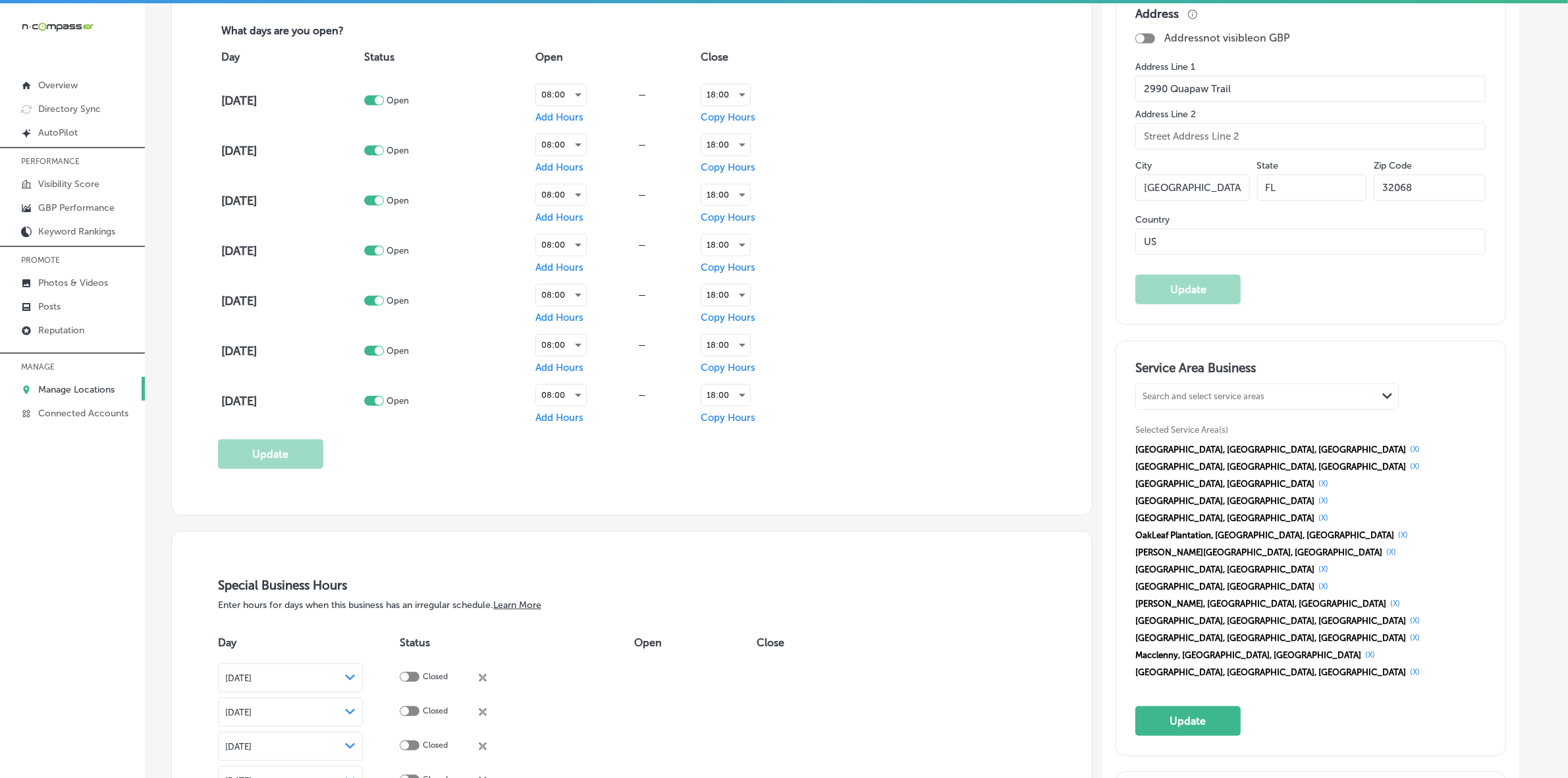
click at [1476, 406] on div "Search and select service areas Path Created with Sketch. Selected Service Area…" at bounding box center [1310, 532] width 351 height 297
click at [1406, 450] on button "(X)" at bounding box center [1415, 449] width 18 height 10
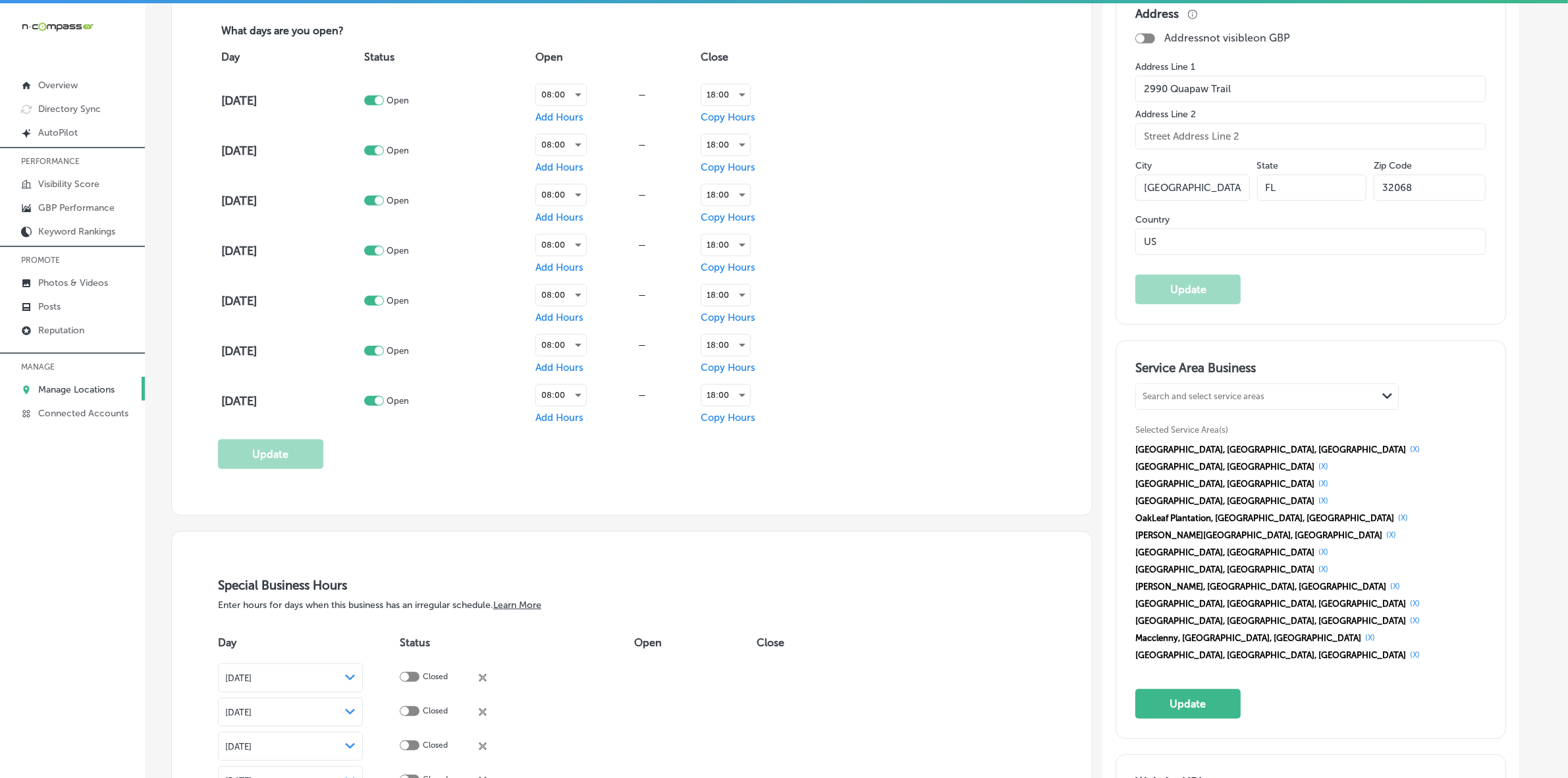
click at [1406, 450] on button "(X)" at bounding box center [1415, 449] width 18 height 10
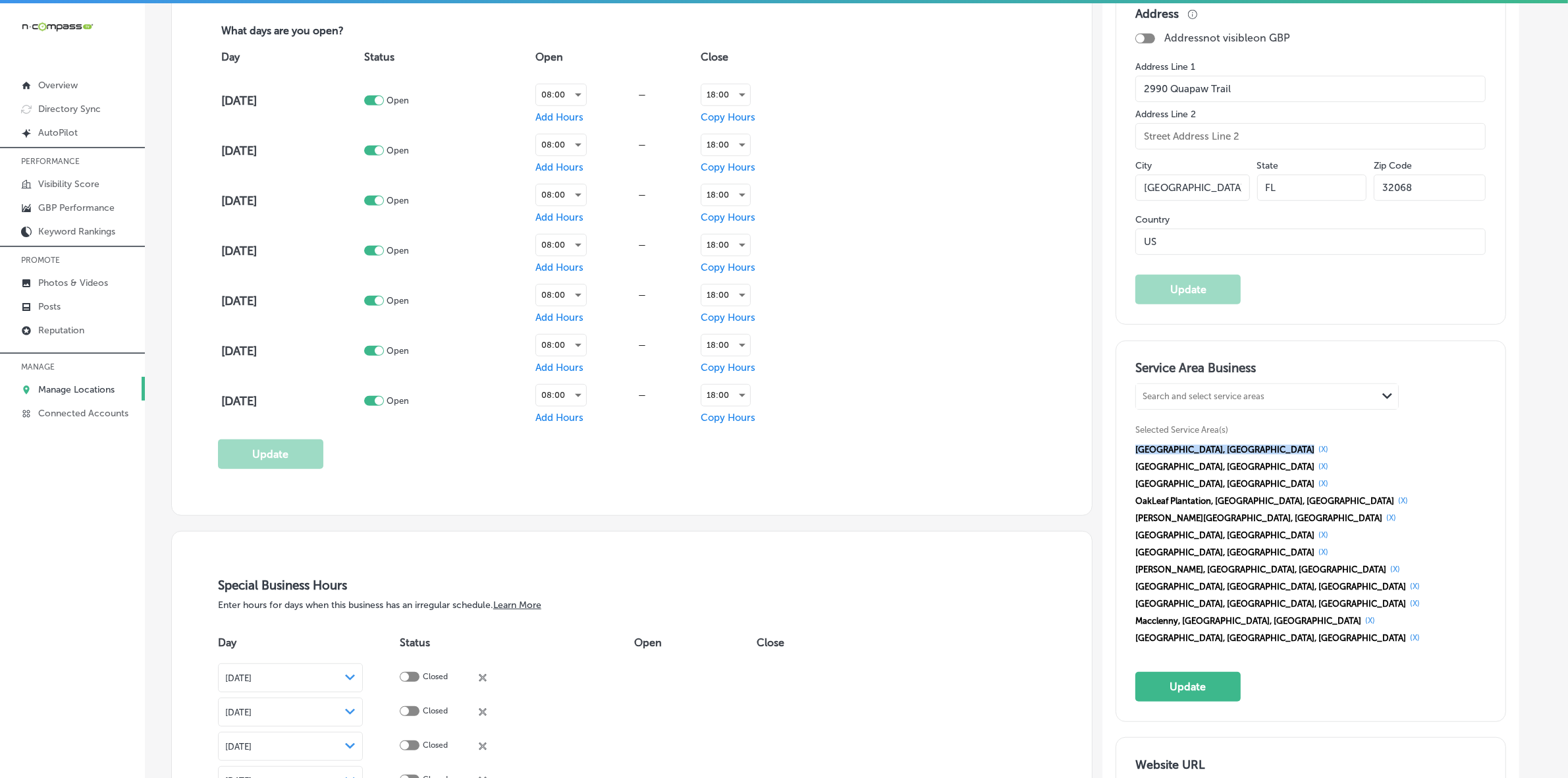
click at [1233, 450] on span "[GEOGRAPHIC_DATA], [GEOGRAPHIC_DATA]" at bounding box center [1225, 450] width 179 height 10
click at [1314, 450] on button "(X)" at bounding box center [1323, 449] width 18 height 10
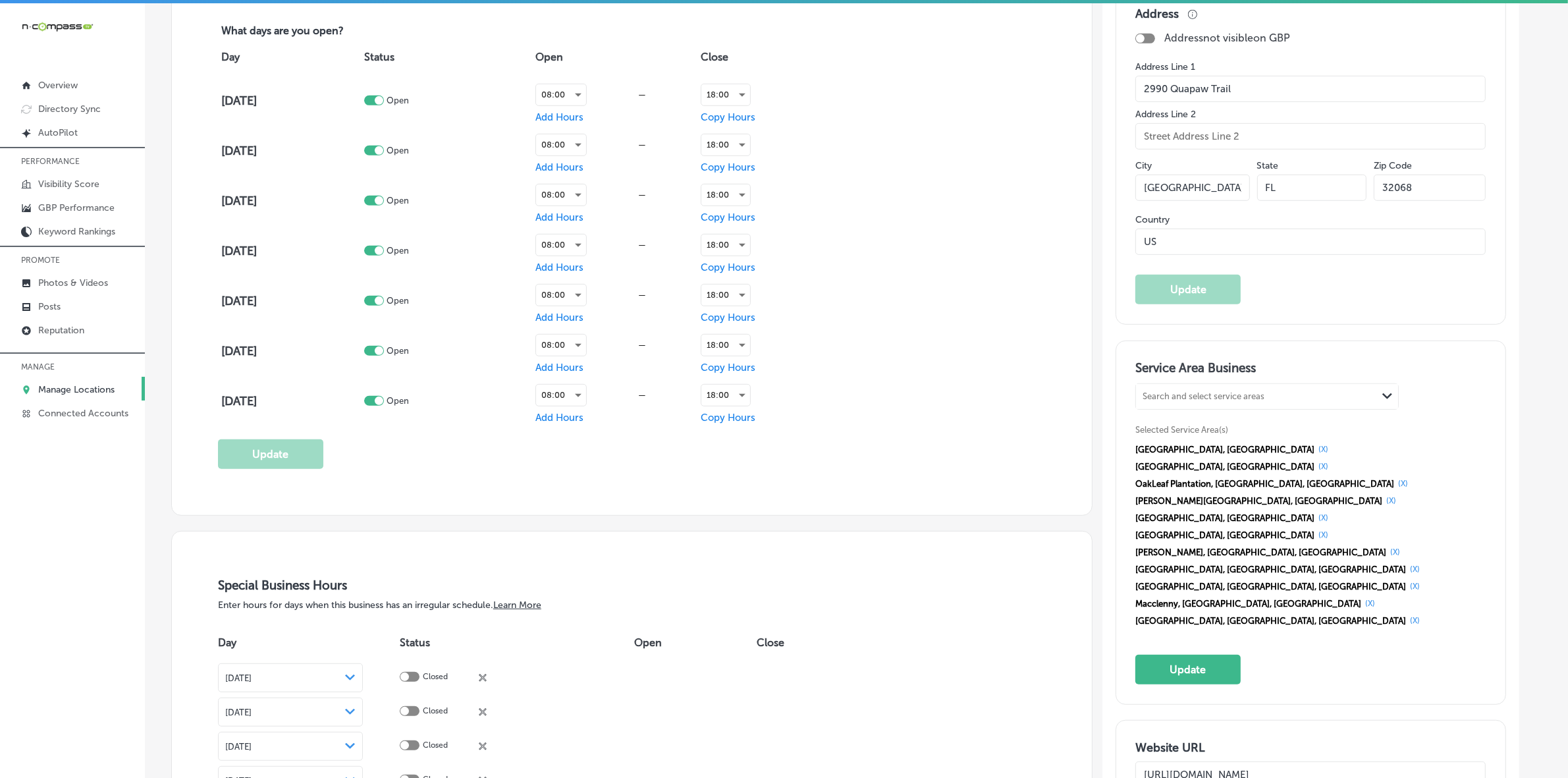
click at [1314, 454] on button "(X)" at bounding box center [1323, 449] width 18 height 10
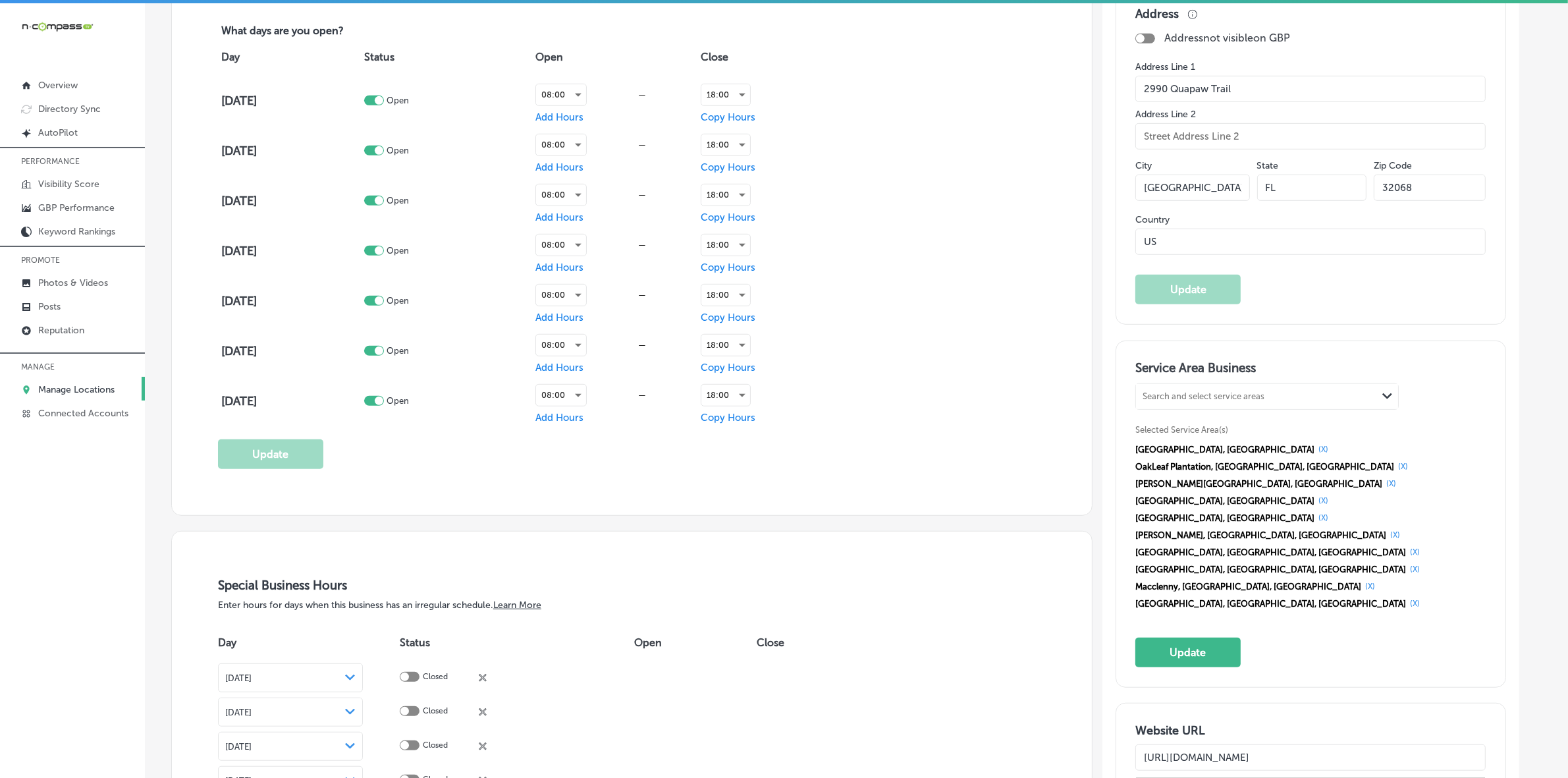
click at [1314, 454] on button "(X)" at bounding box center [1323, 449] width 18 height 10
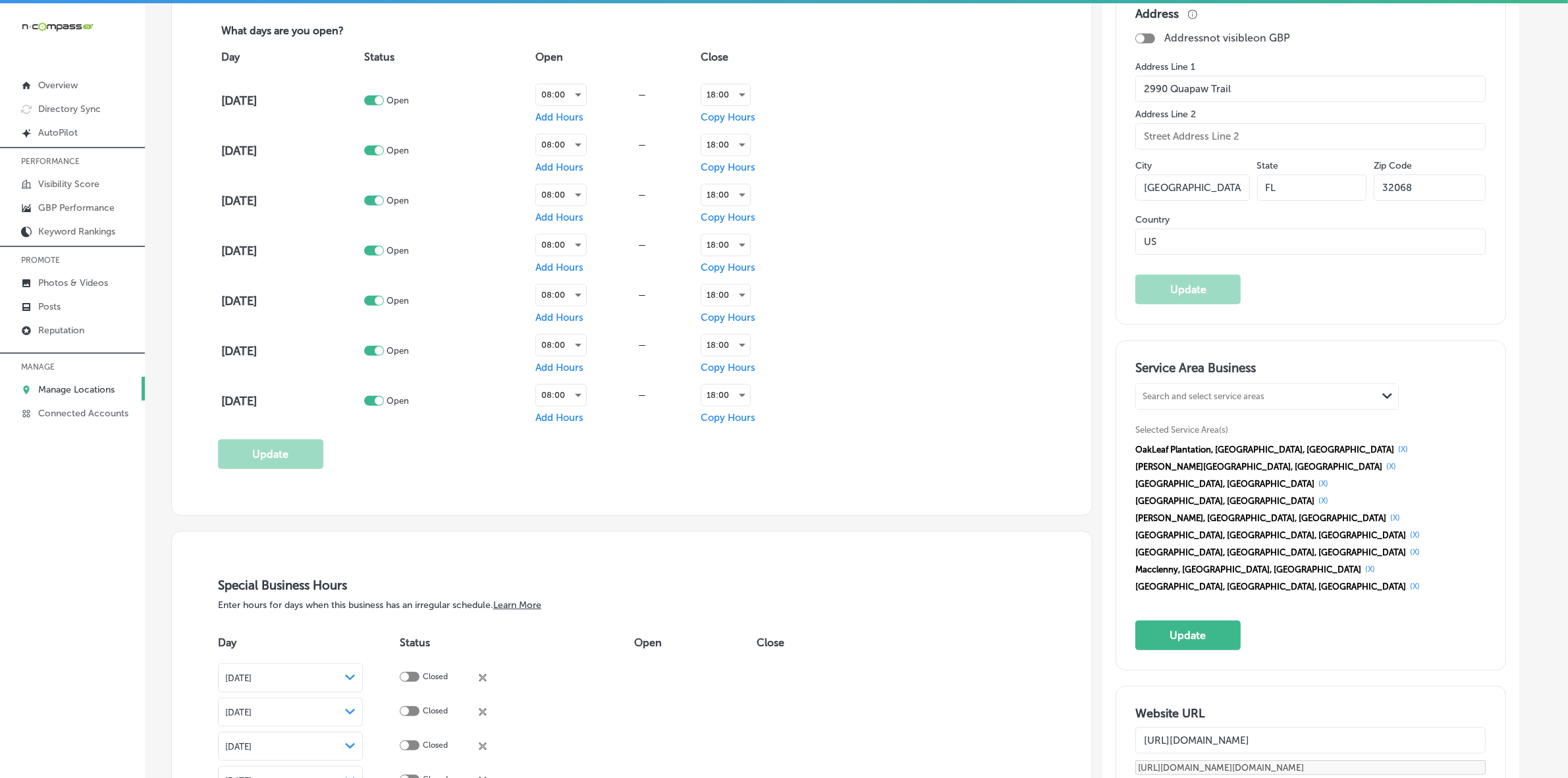
click at [1395, 454] on button "(X)" at bounding box center [1403, 449] width 18 height 10
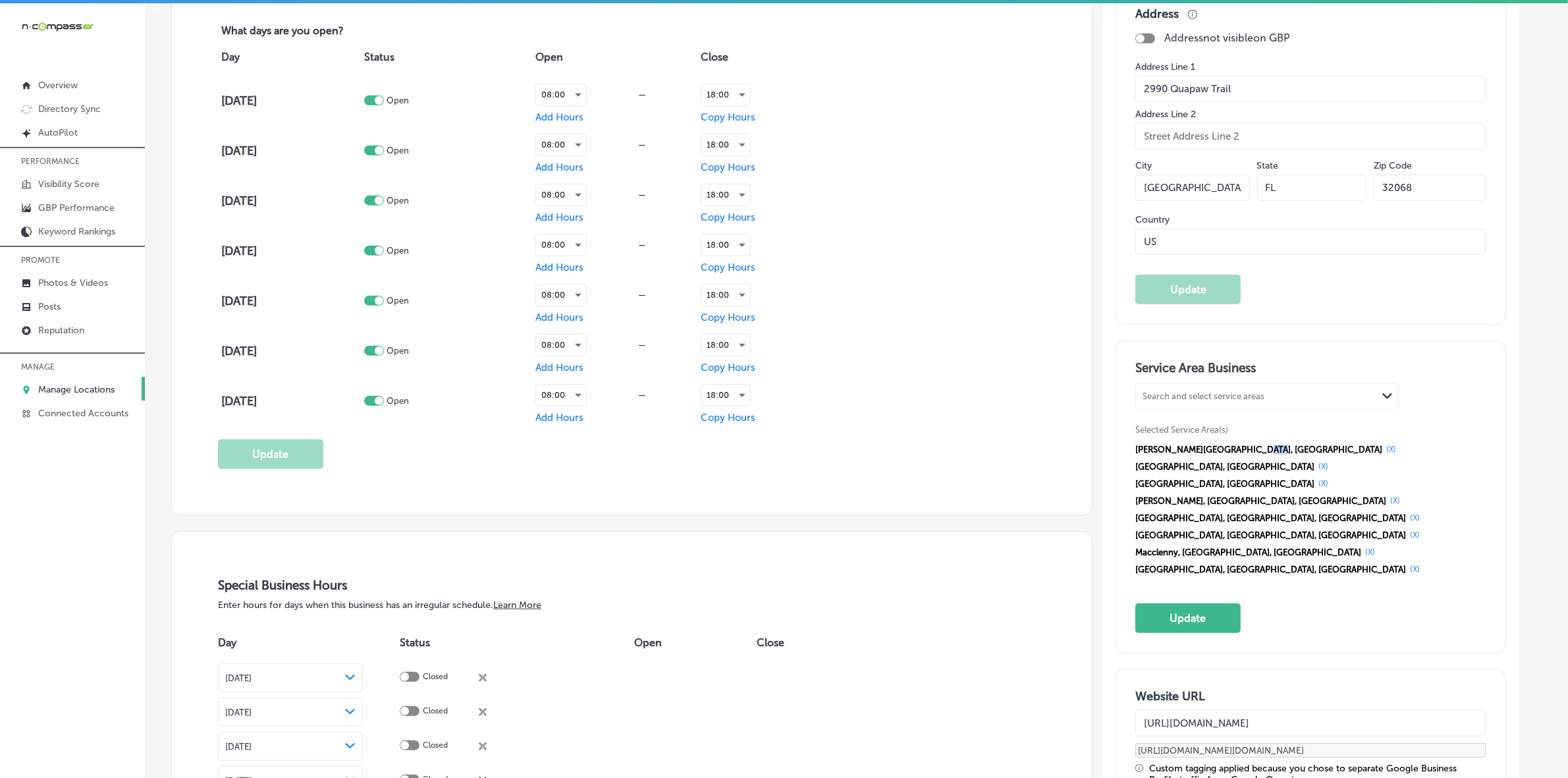
click at [1258, 454] on span "[PERSON_NAME][GEOGRAPHIC_DATA], [GEOGRAPHIC_DATA]" at bounding box center [1259, 450] width 247 height 10
click at [1383, 454] on button "(X)" at bounding box center [1391, 449] width 18 height 10
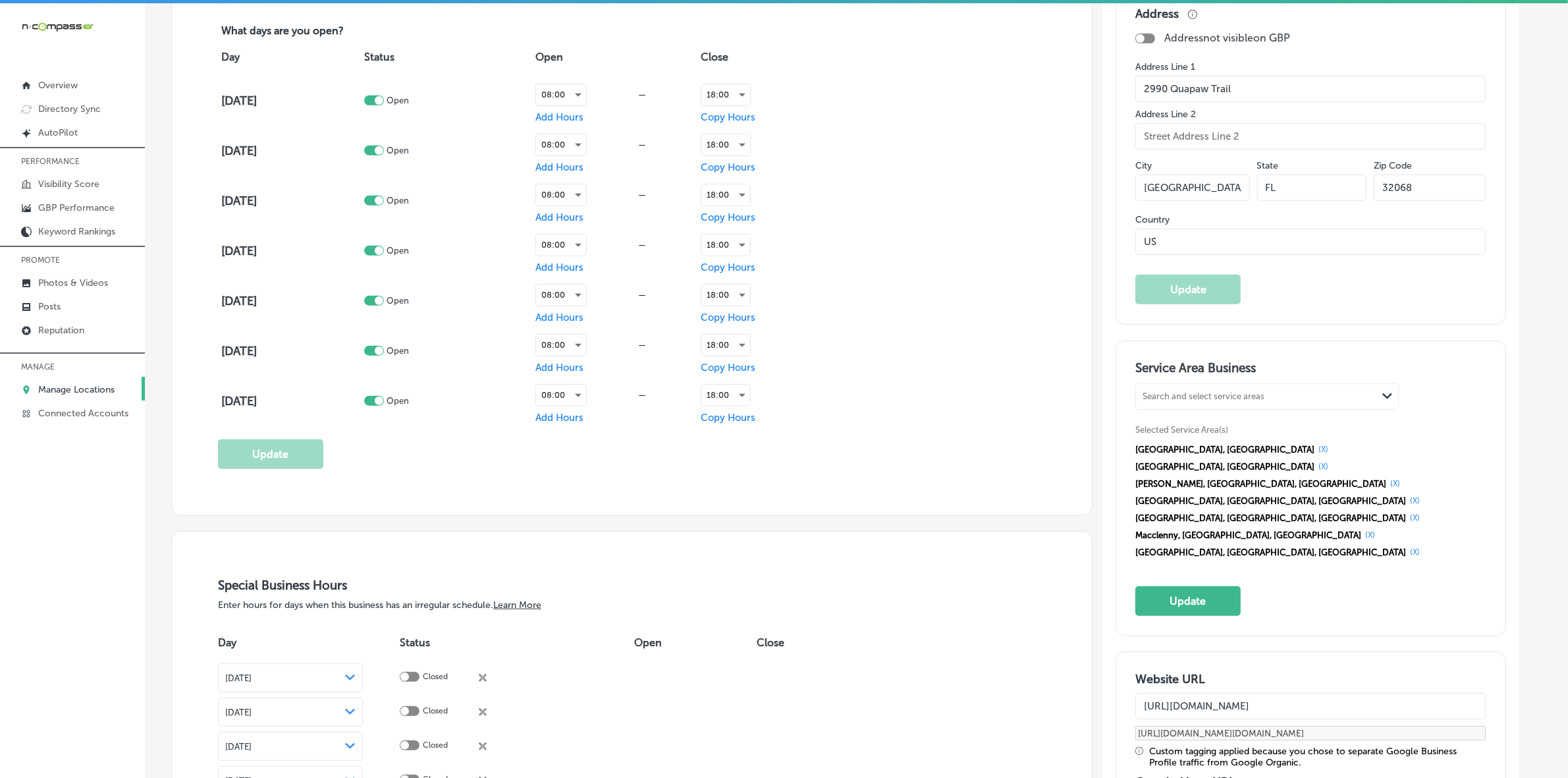
click at [1314, 454] on button "(X)" at bounding box center [1323, 449] width 18 height 10
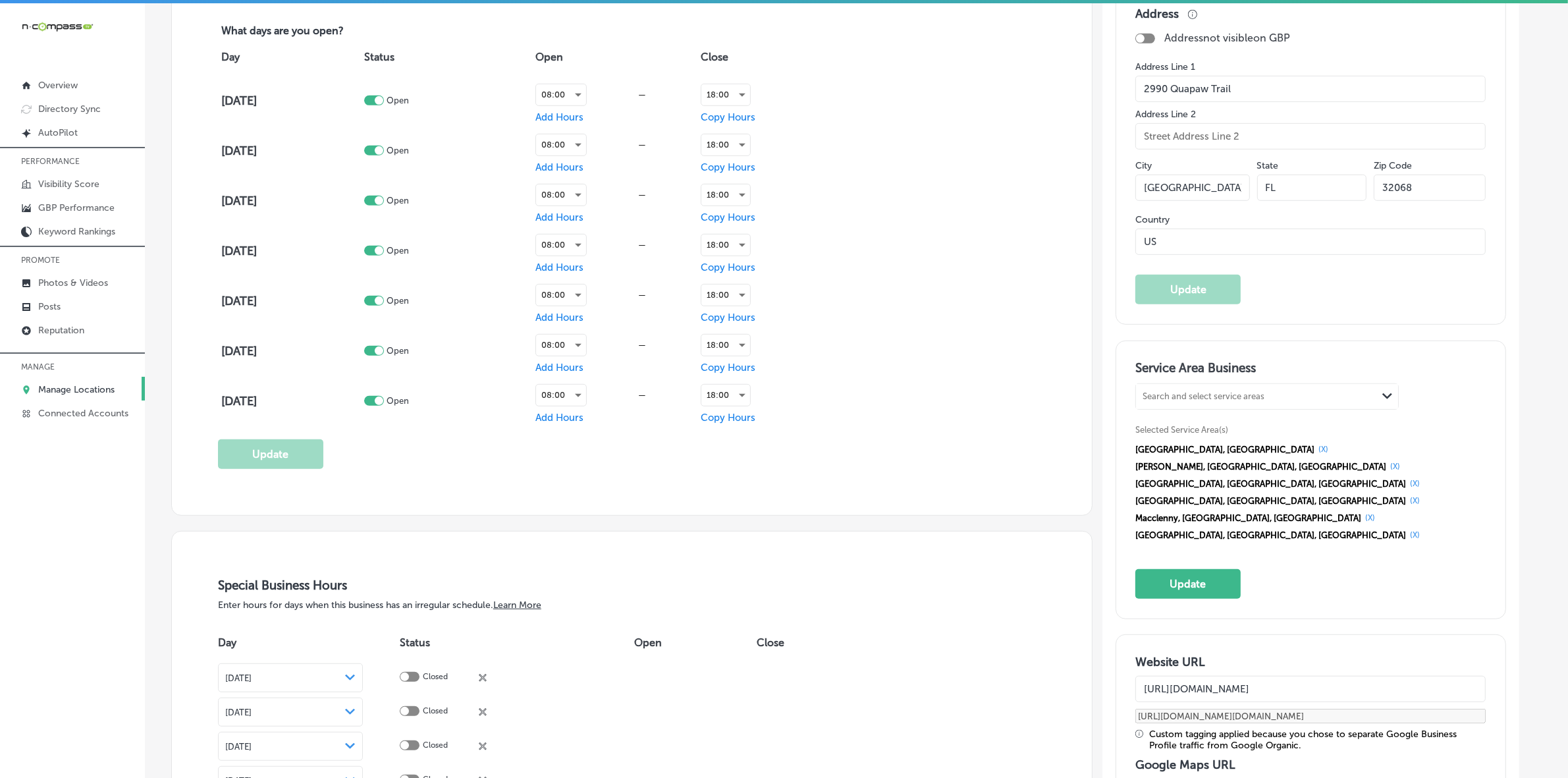
click at [1314, 454] on button "(X)" at bounding box center [1323, 449] width 18 height 10
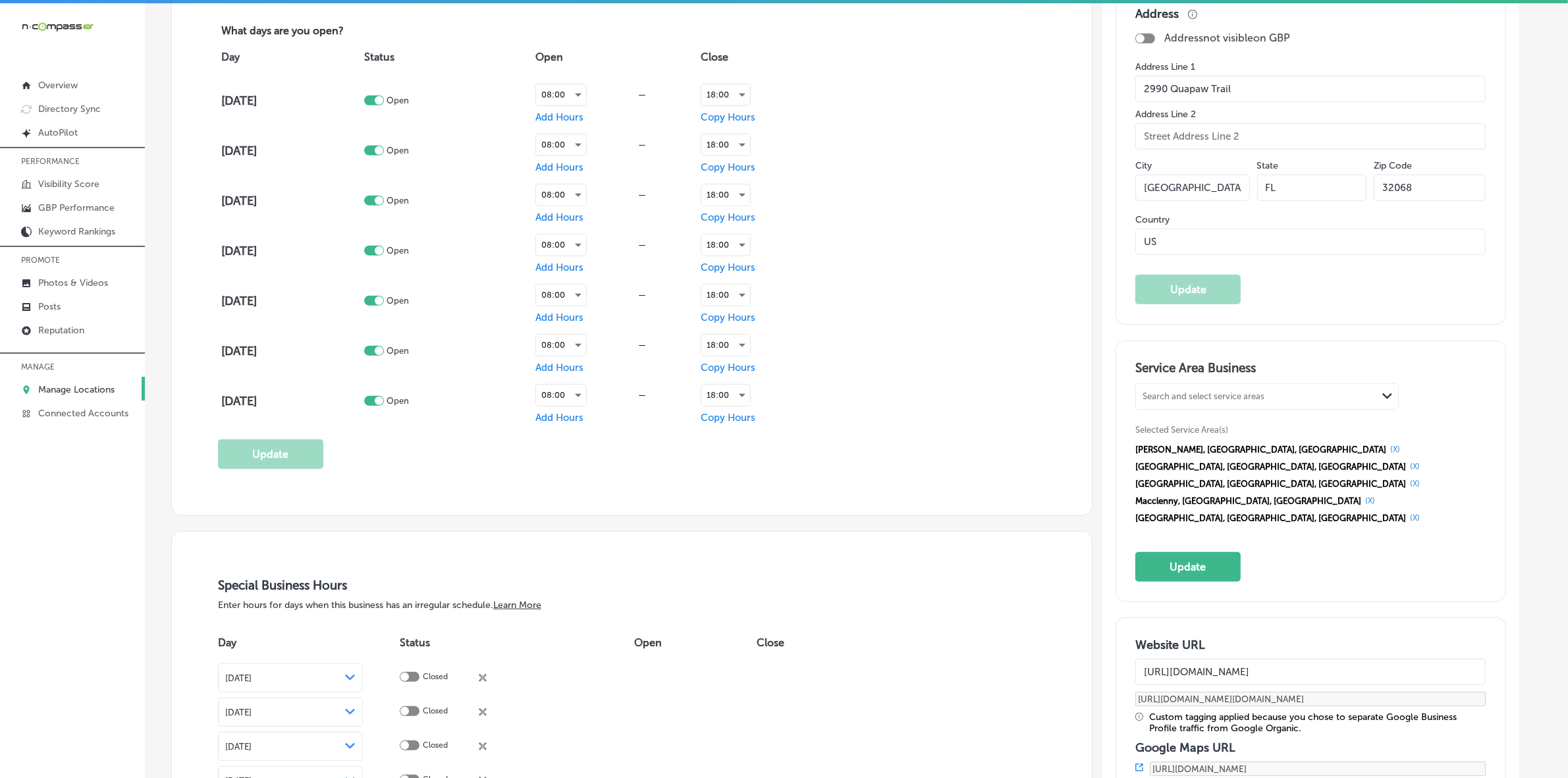
click at [1406, 462] on button "(X)" at bounding box center [1415, 466] width 18 height 10
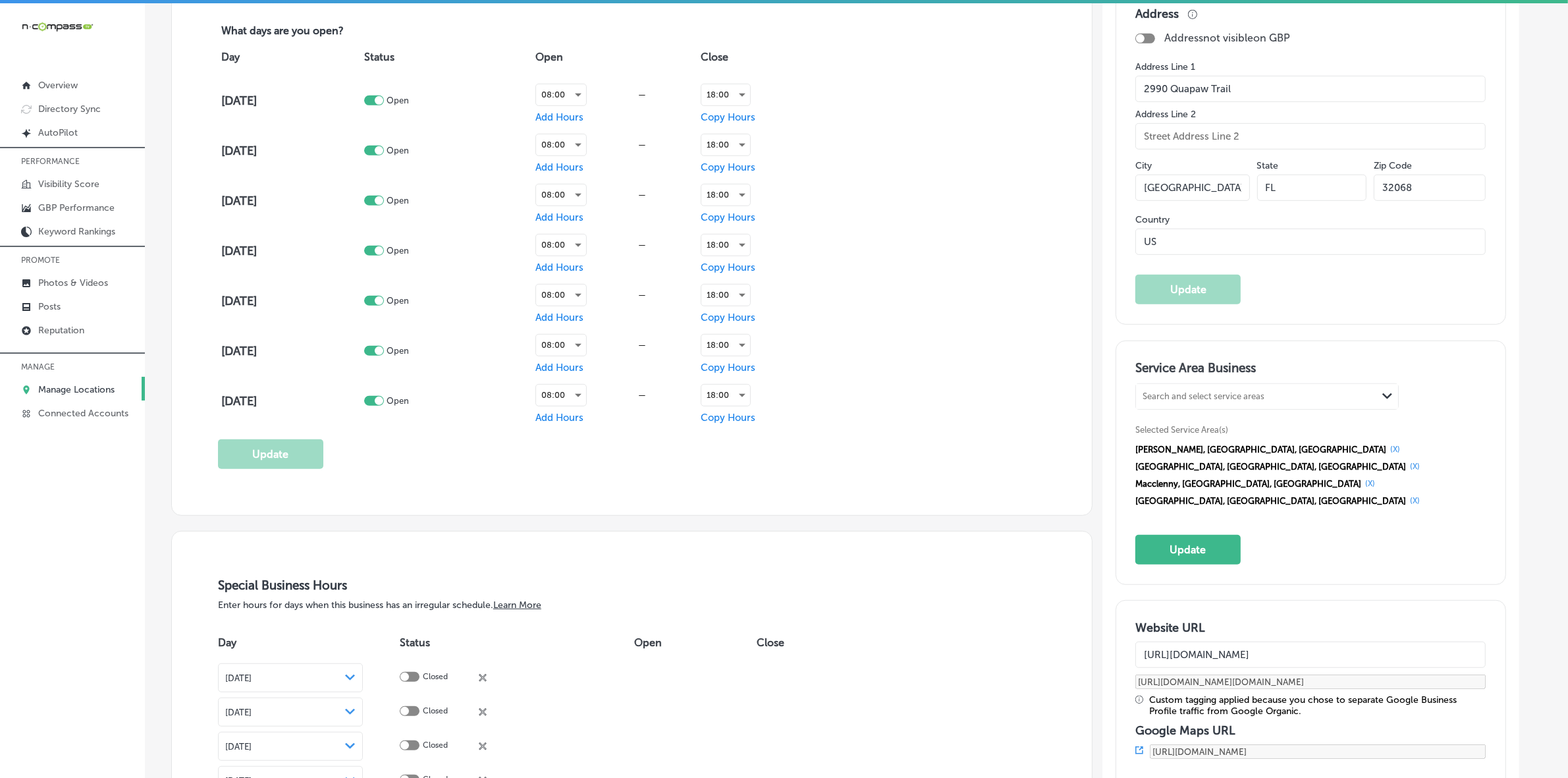
drag, startPoint x: 1208, startPoint y: 451, endPoint x: 1215, endPoint y: 455, distance: 8.1
click at [1387, 451] on button "(X)" at bounding box center [1395, 449] width 18 height 10
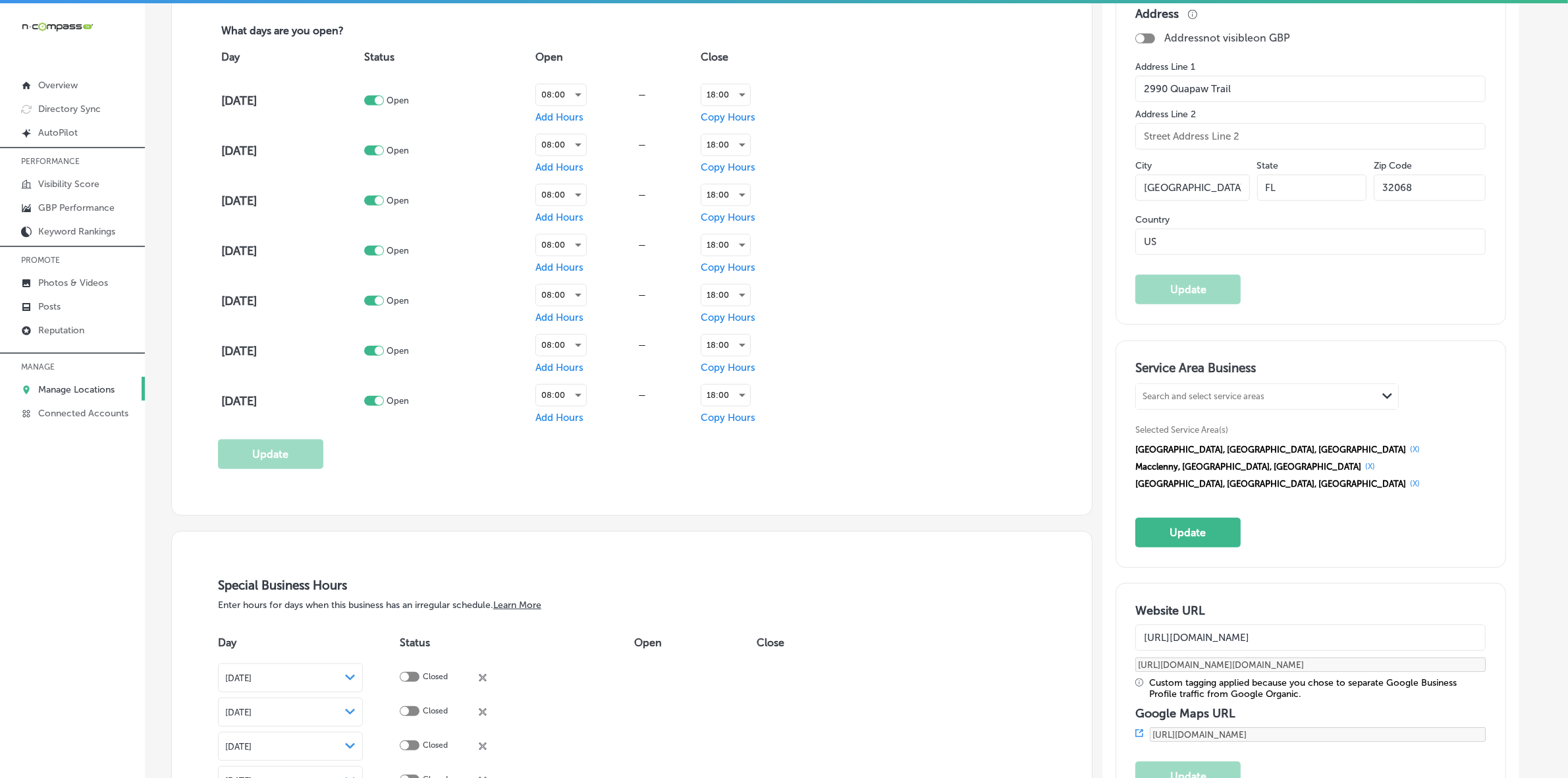
click at [1406, 450] on button "(X)" at bounding box center [1415, 449] width 18 height 10
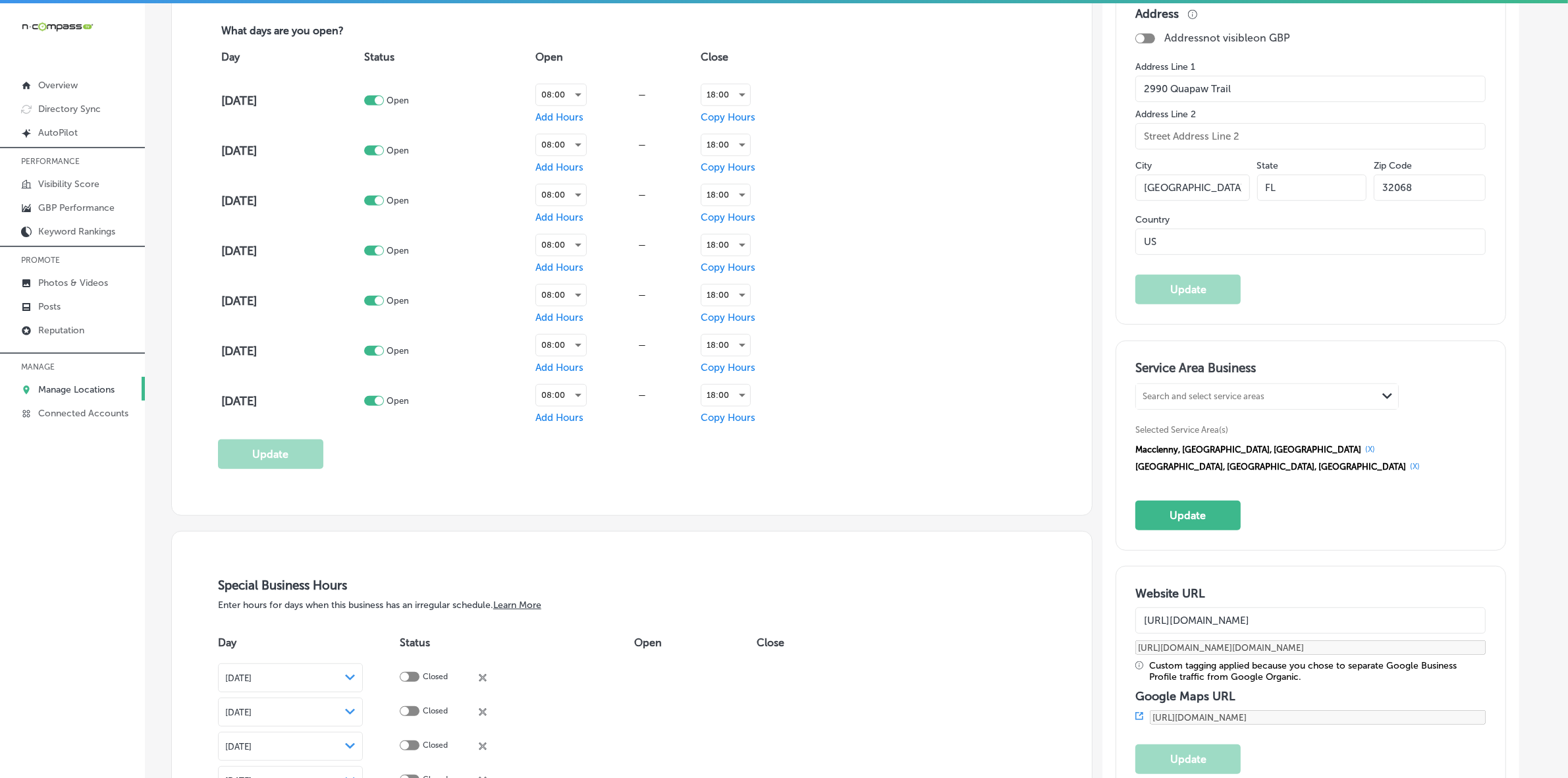
click at [1362, 452] on button "(X)" at bounding box center [1371, 449] width 18 height 10
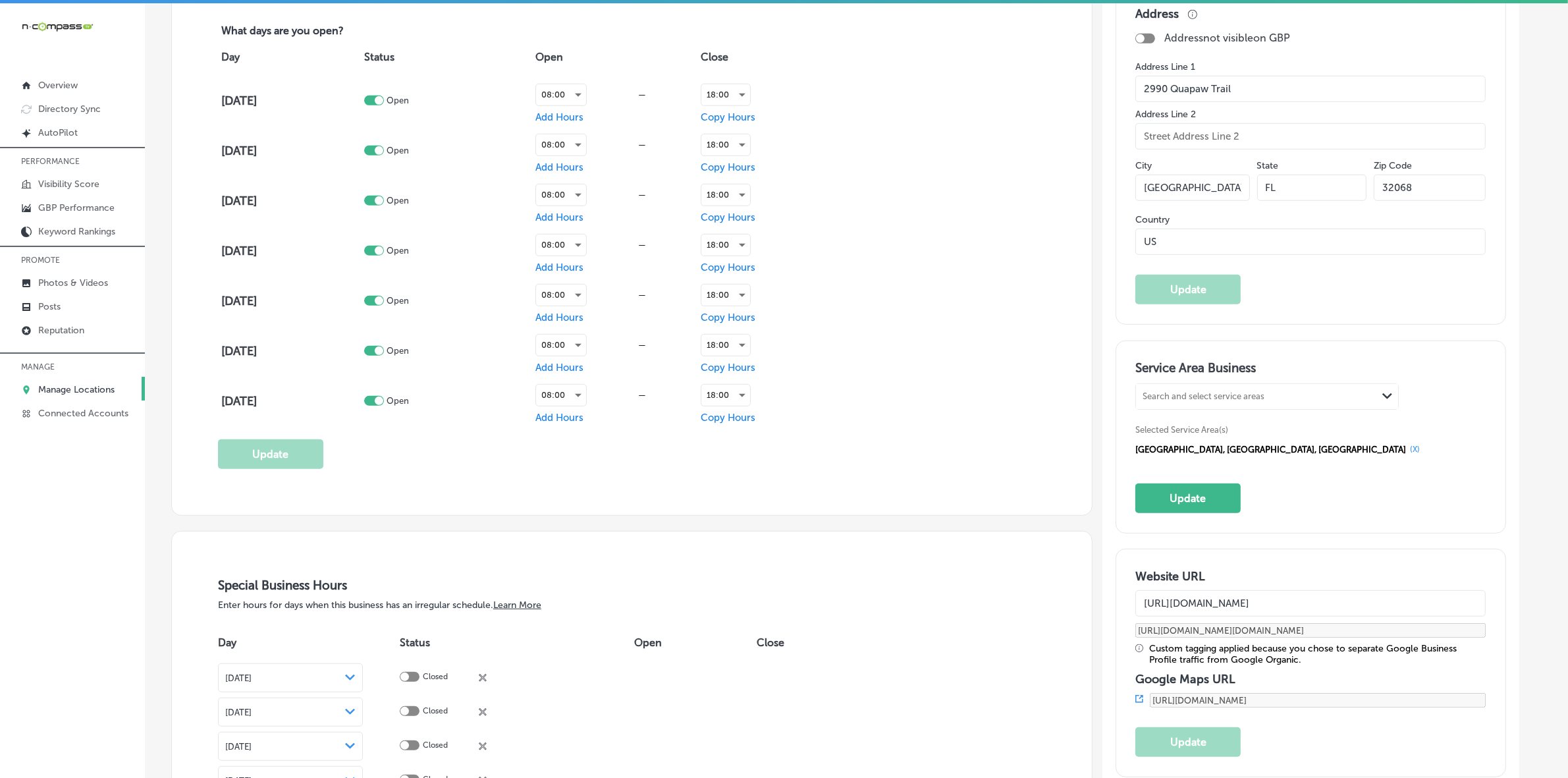
click at [1406, 454] on button "(X)" at bounding box center [1415, 449] width 18 height 10
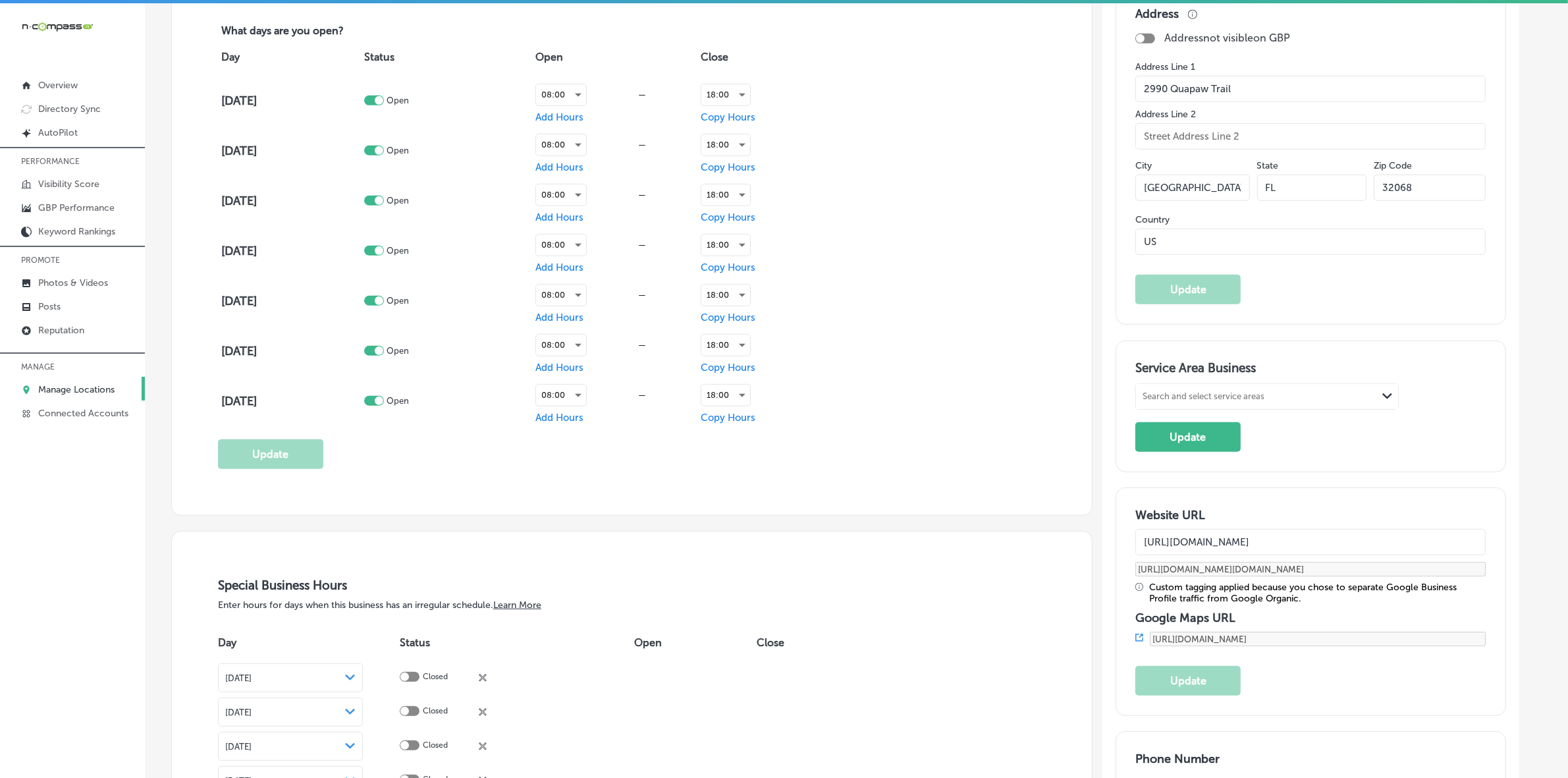
click at [1251, 393] on div "Search and select service areas" at bounding box center [1257, 397] width 241 height 18
paste input "[GEOGRAPHIC_DATA],"
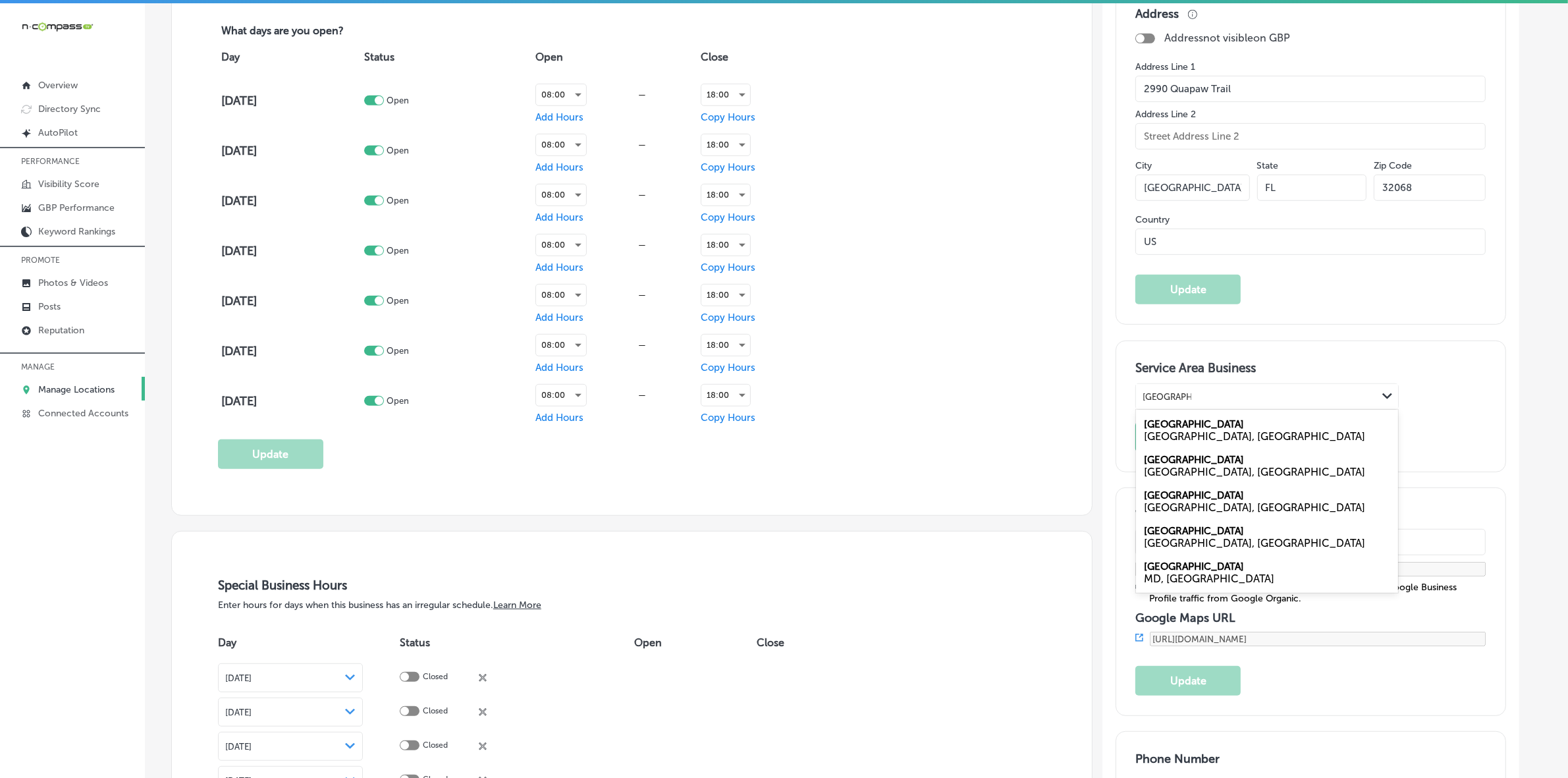
click at [1192, 542] on div "[GEOGRAPHIC_DATA], [GEOGRAPHIC_DATA]" at bounding box center [1267, 544] width 246 height 13
type input "[GEOGRAPHIC_DATA],"
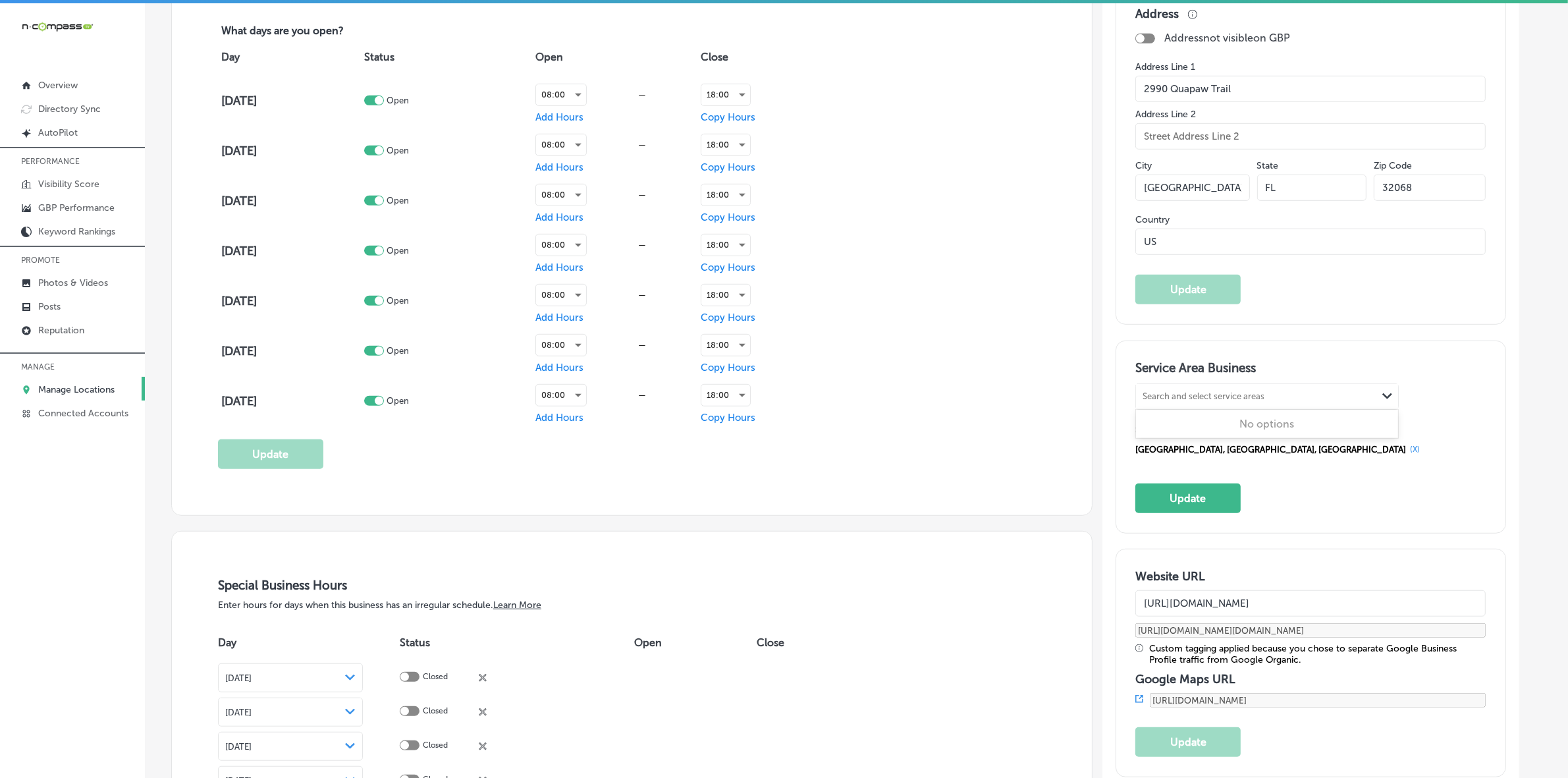
click at [1167, 396] on div "Search and select service areas" at bounding box center [1204, 397] width 122 height 10
paste input "[GEOGRAPHIC_DATA],"
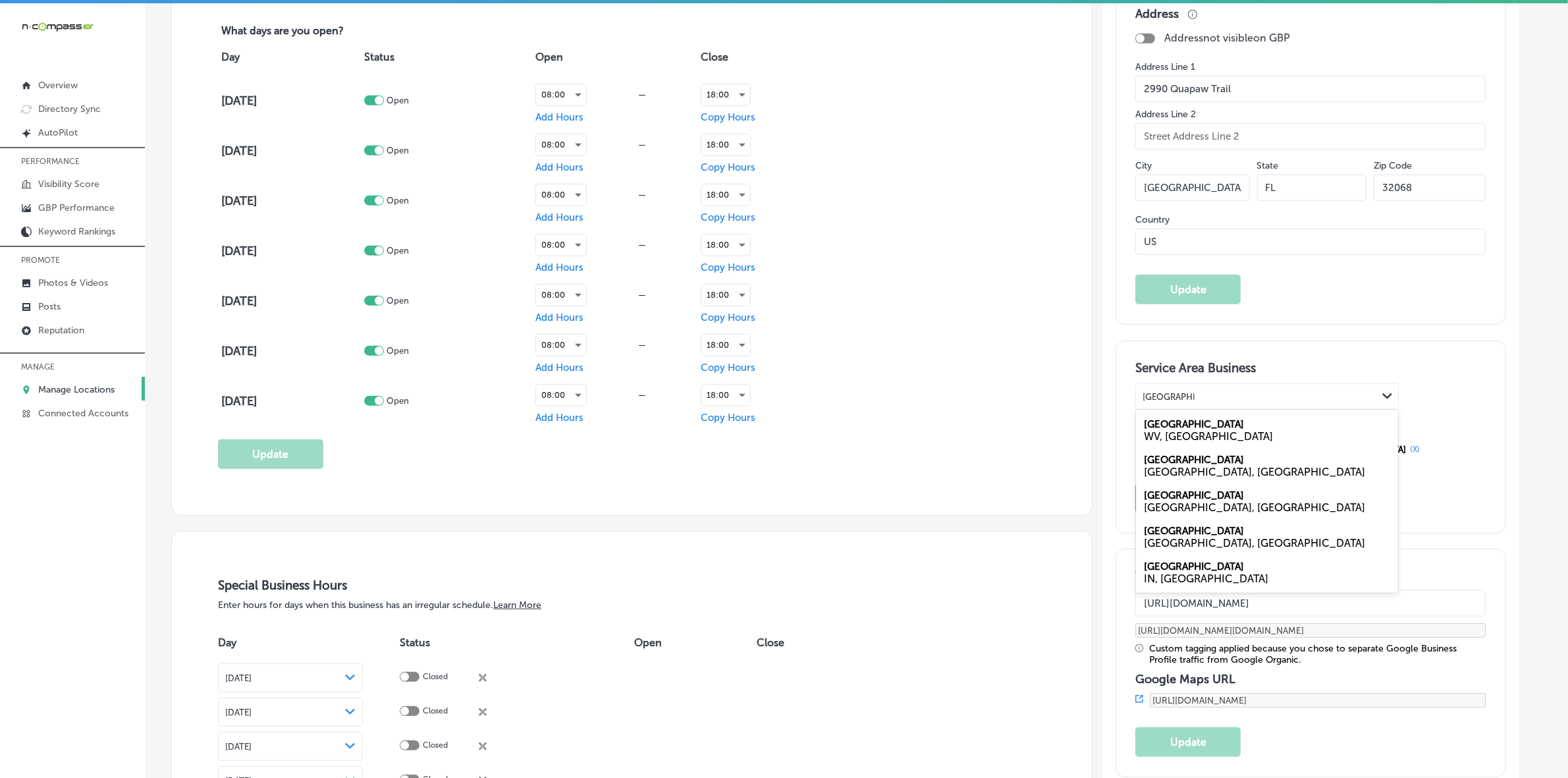
click at [1196, 469] on div "[GEOGRAPHIC_DATA], [GEOGRAPHIC_DATA]" at bounding box center [1267, 472] width 246 height 13
type input "[GEOGRAPHIC_DATA],"
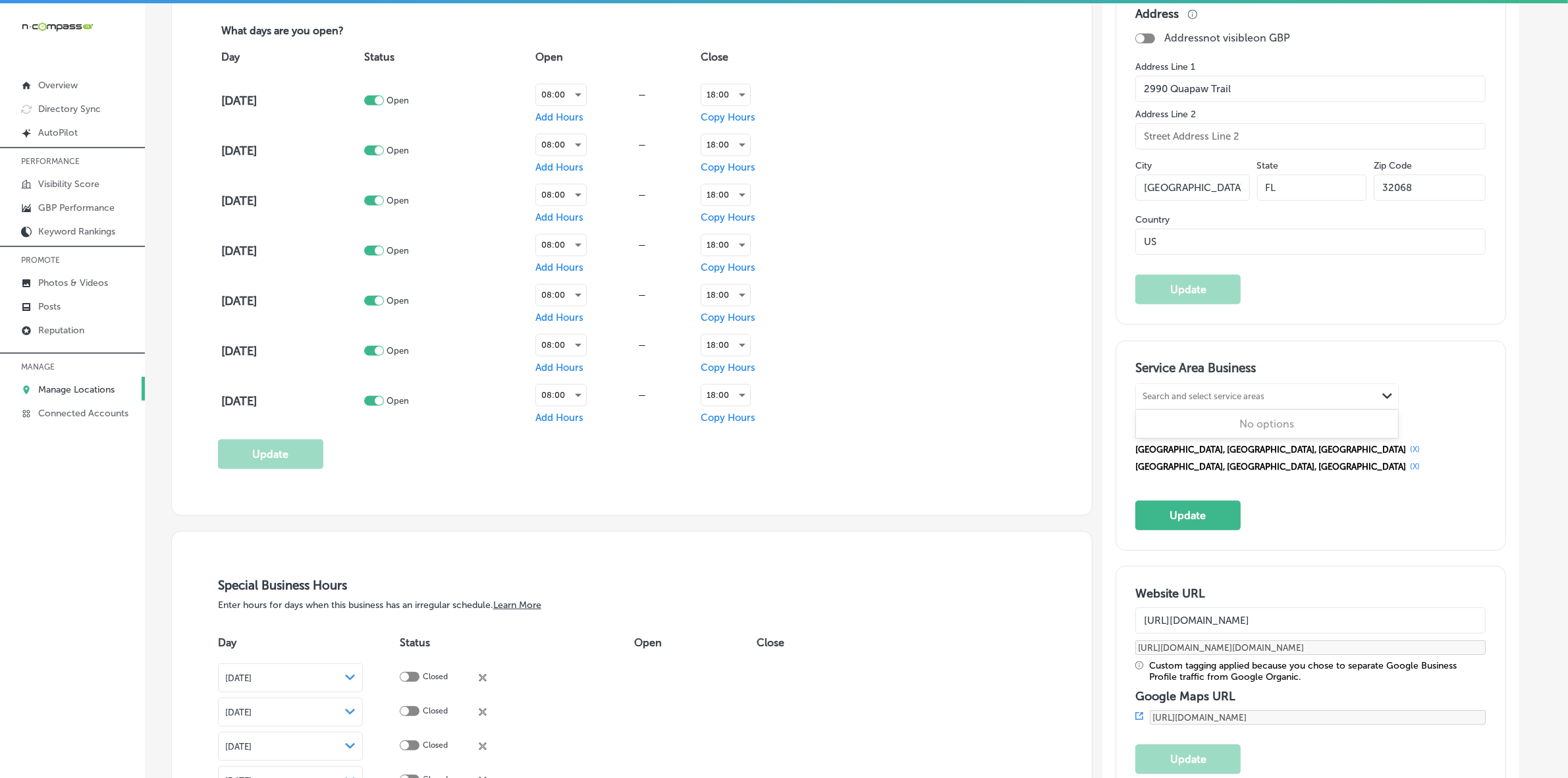
click at [1226, 393] on div "Search and select service areas" at bounding box center [1257, 397] width 241 height 18
paste input "[GEOGRAPHIC_DATA]"
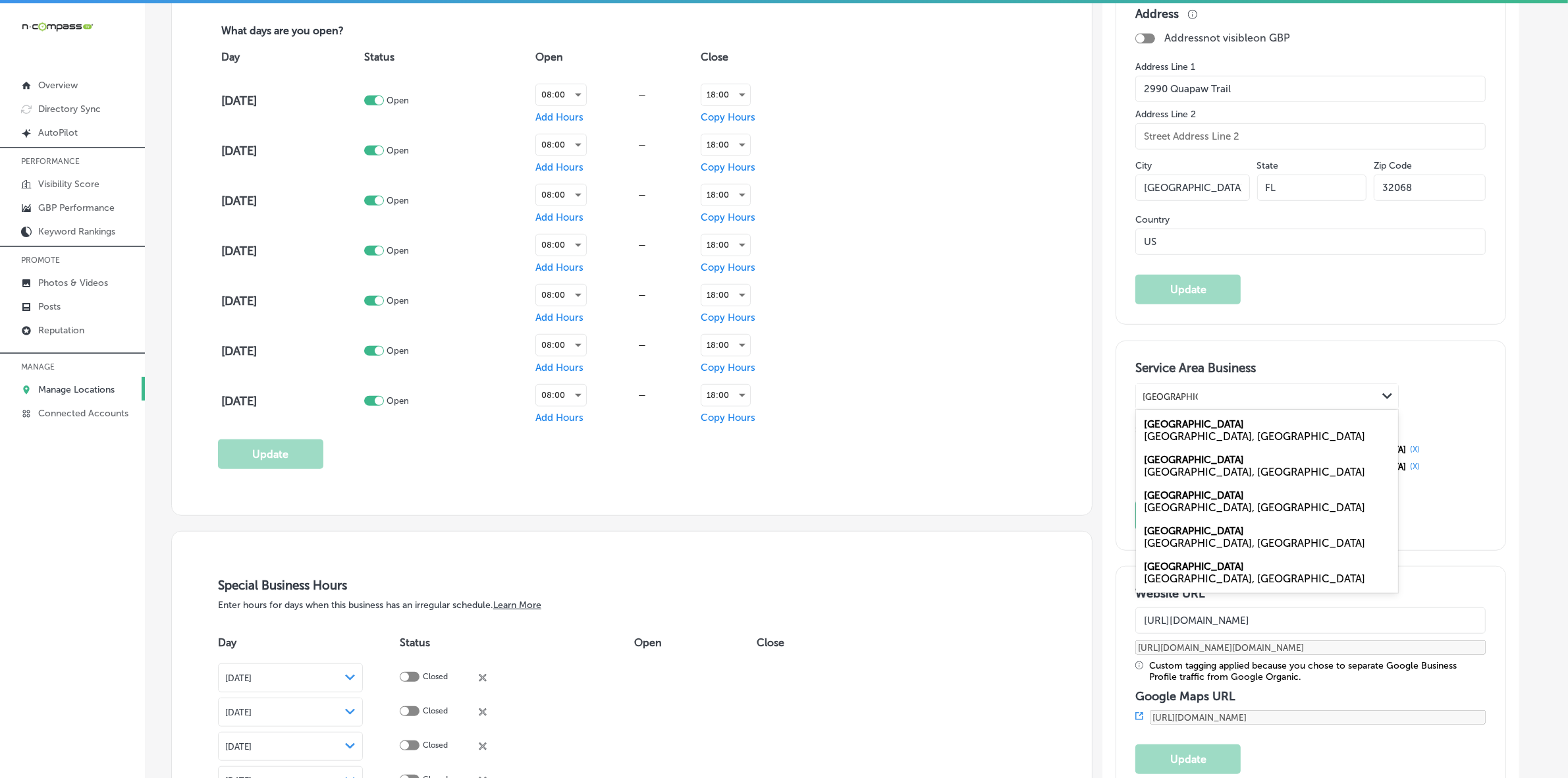
click at [1225, 436] on div "[GEOGRAPHIC_DATA], [GEOGRAPHIC_DATA]" at bounding box center [1267, 437] width 246 height 13
type input "[GEOGRAPHIC_DATA]"
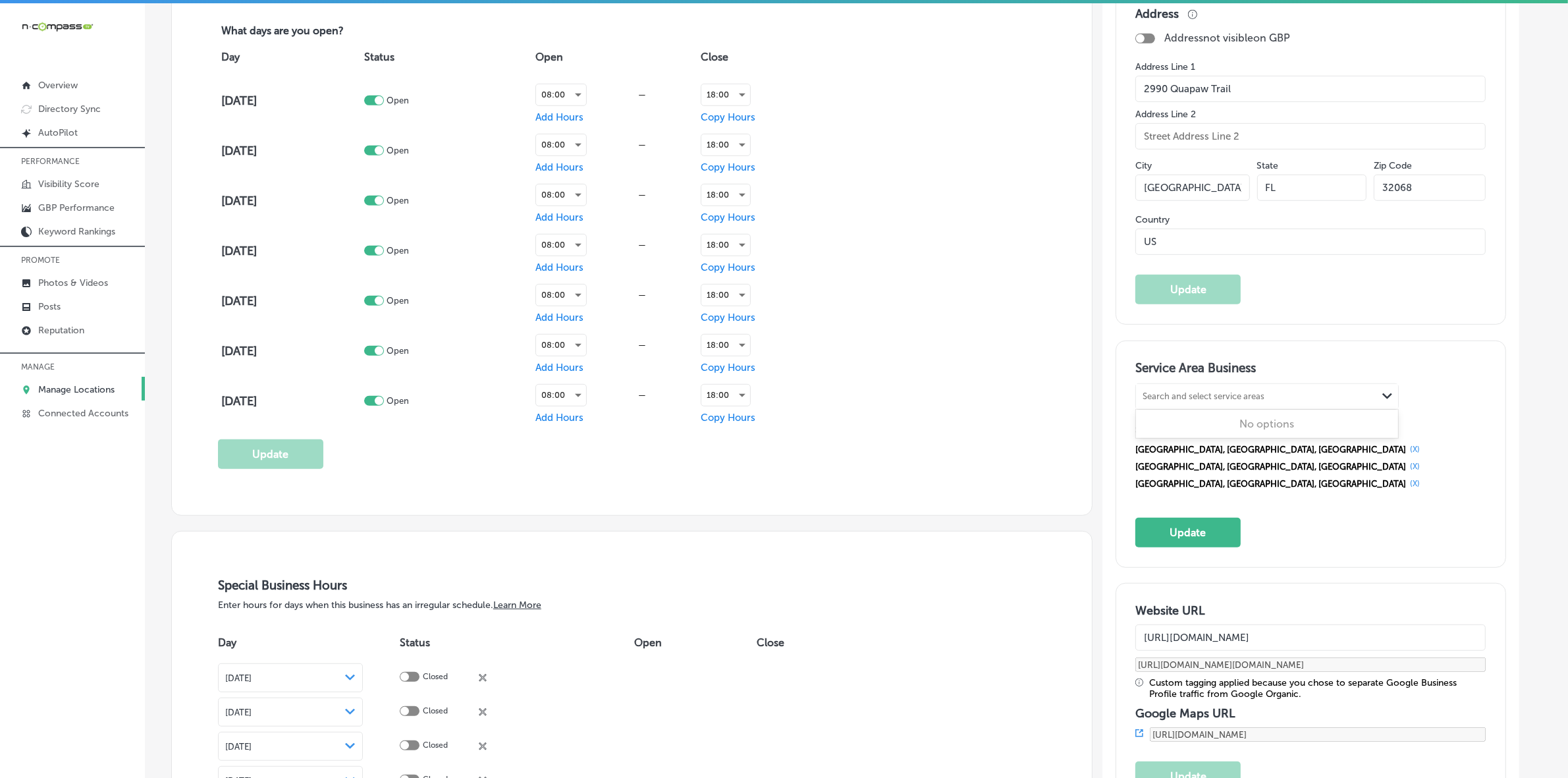
click at [1215, 393] on div "Search and select service areas" at bounding box center [1257, 397] width 241 height 18
paste input "St. [PERSON_NAME]"
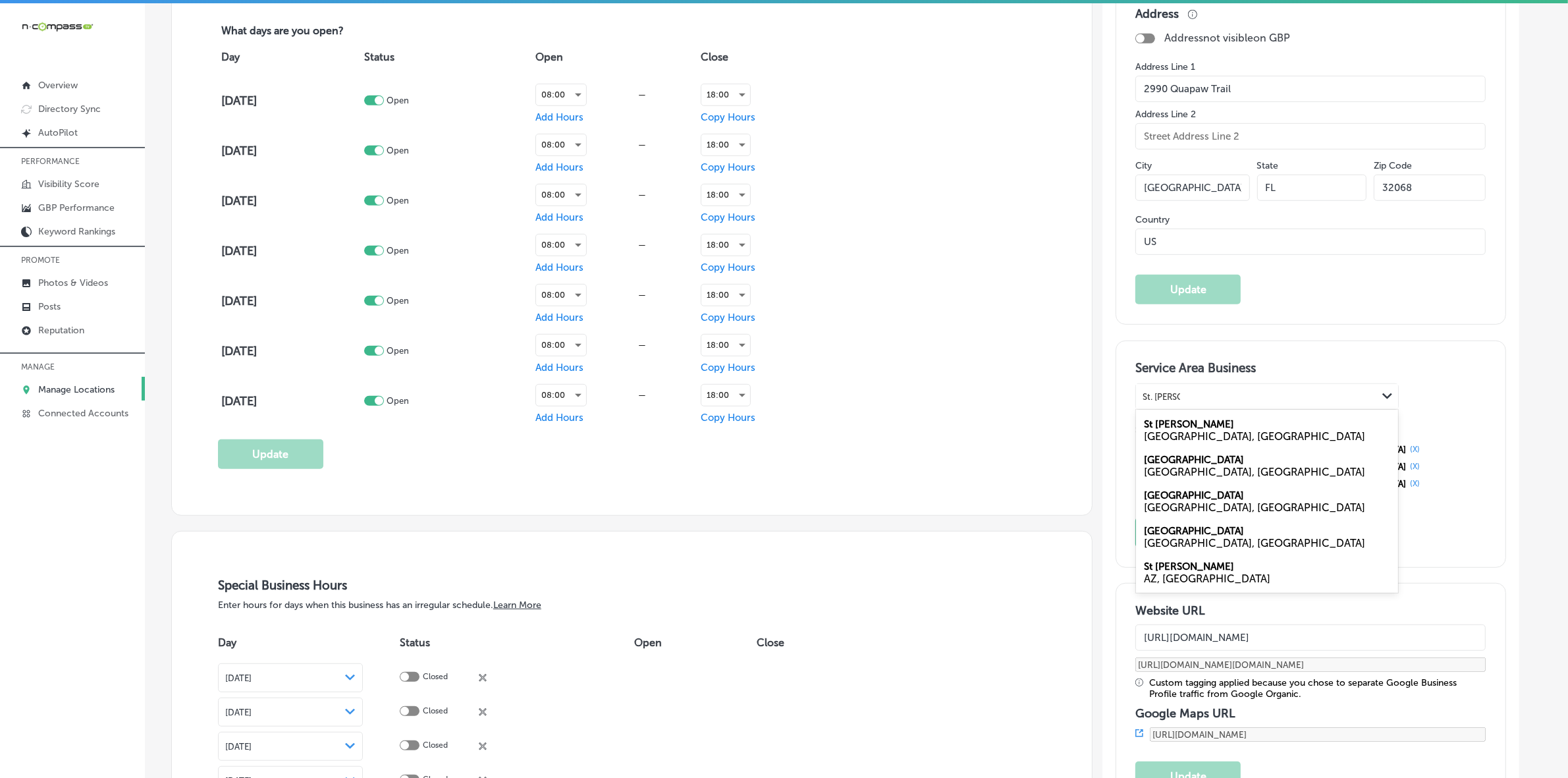
click at [1188, 540] on div "[GEOGRAPHIC_DATA], [GEOGRAPHIC_DATA]" at bounding box center [1267, 544] width 246 height 13
type input "St. [PERSON_NAME]"
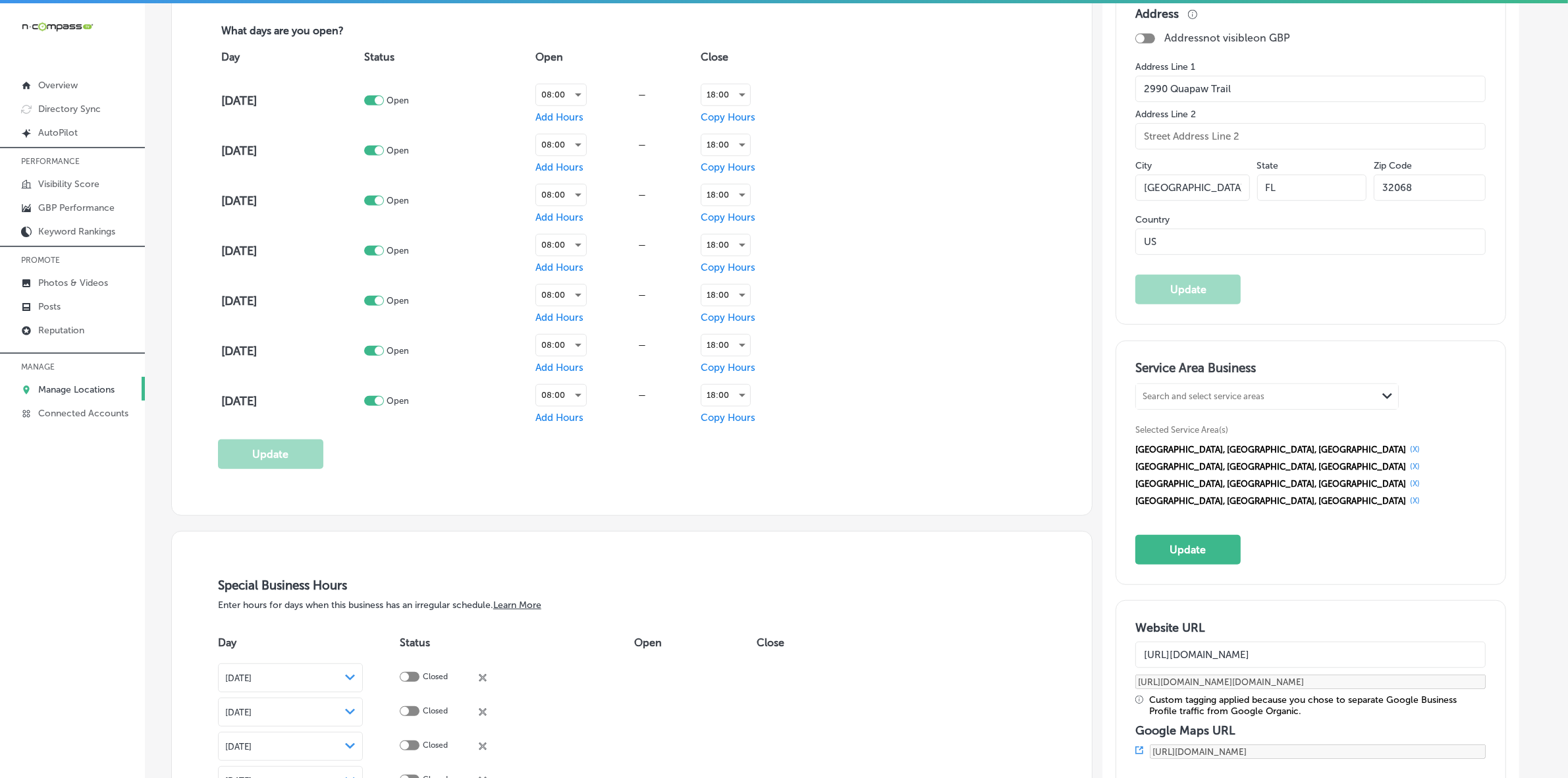
click at [1212, 402] on div "Search and select service areas" at bounding box center [1204, 397] width 122 height 10
paste input "Saint Augustine"
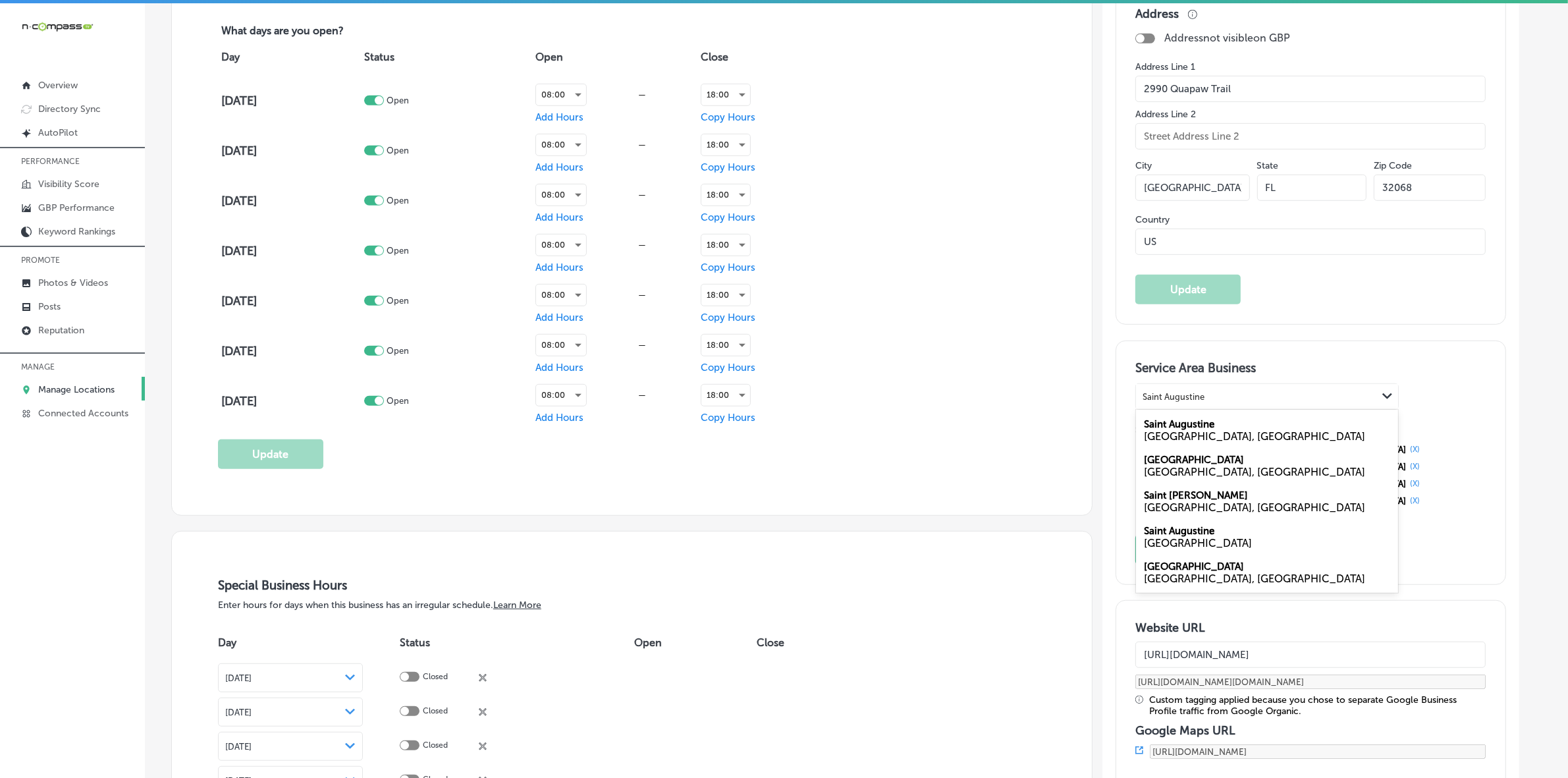
click at [1199, 430] on label "Saint Augustine" at bounding box center [1180, 424] width 71 height 12
type input "Saint Augustine"
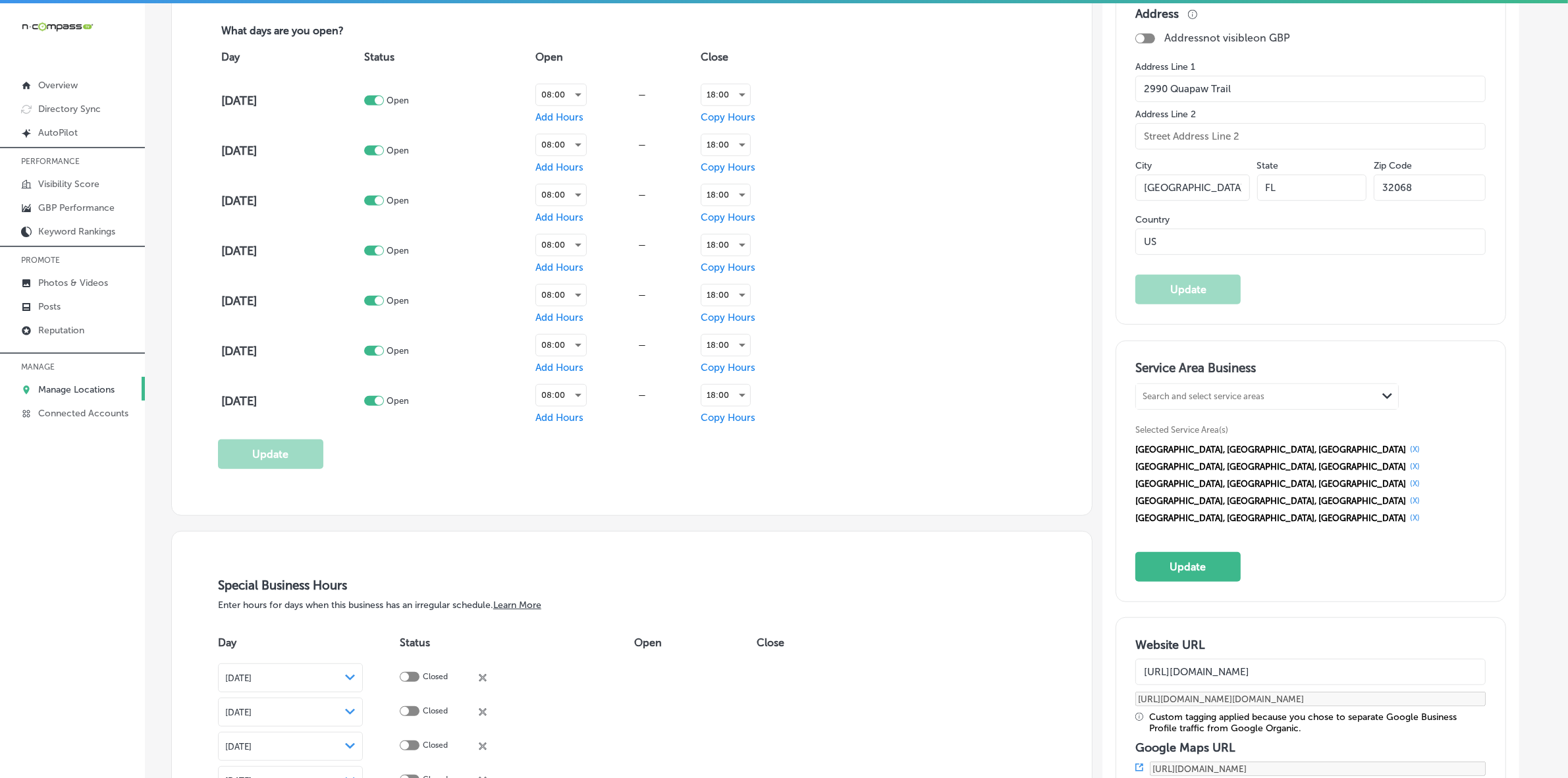
click at [1236, 395] on div "Search and select service areas" at bounding box center [1204, 397] width 122 height 10
paste input "Ponte Vedra"
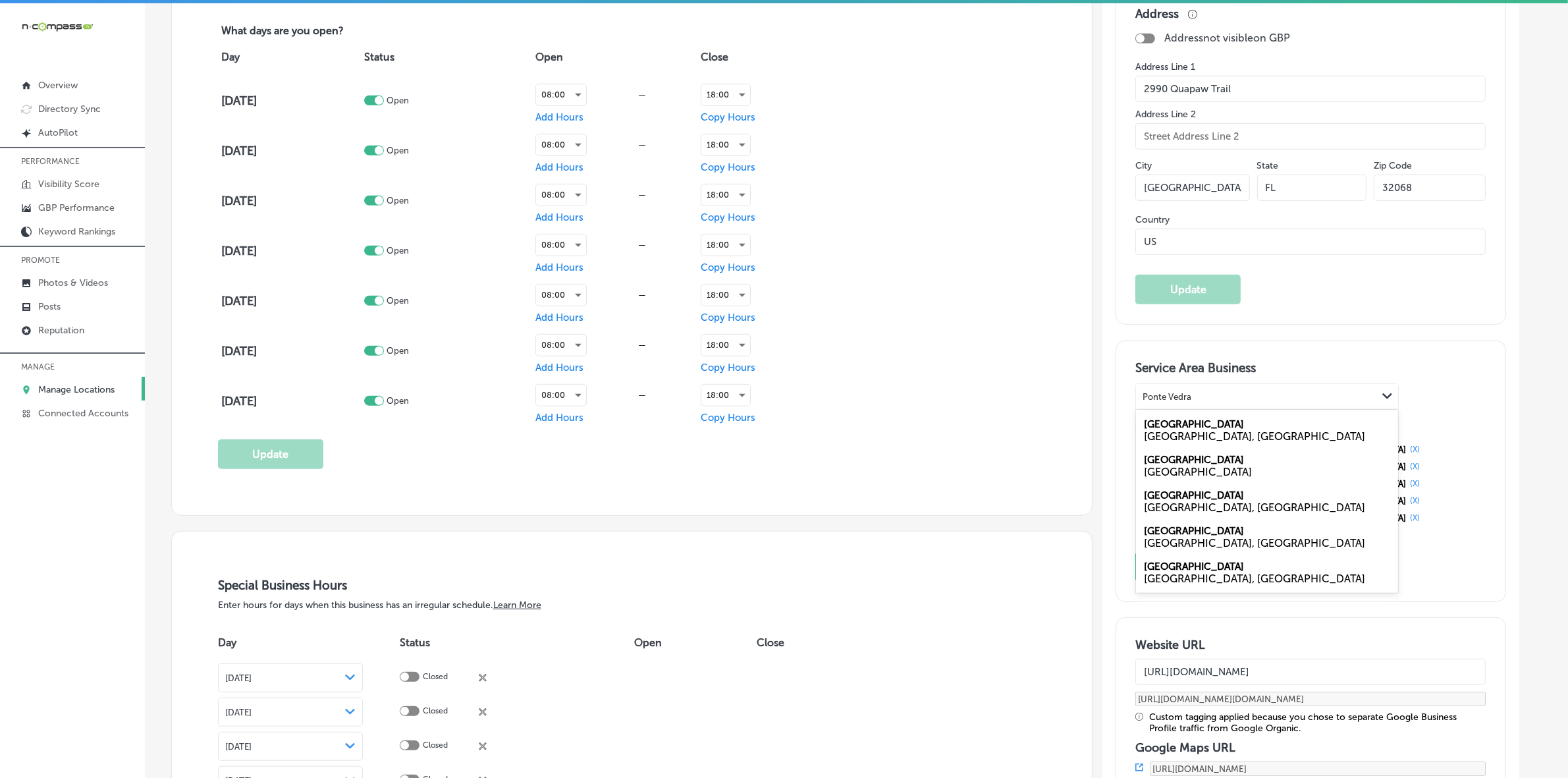
click at [1225, 443] on div "[GEOGRAPHIC_DATA], [GEOGRAPHIC_DATA]" at bounding box center [1267, 437] width 246 height 13
type input "Ponte Vedra"
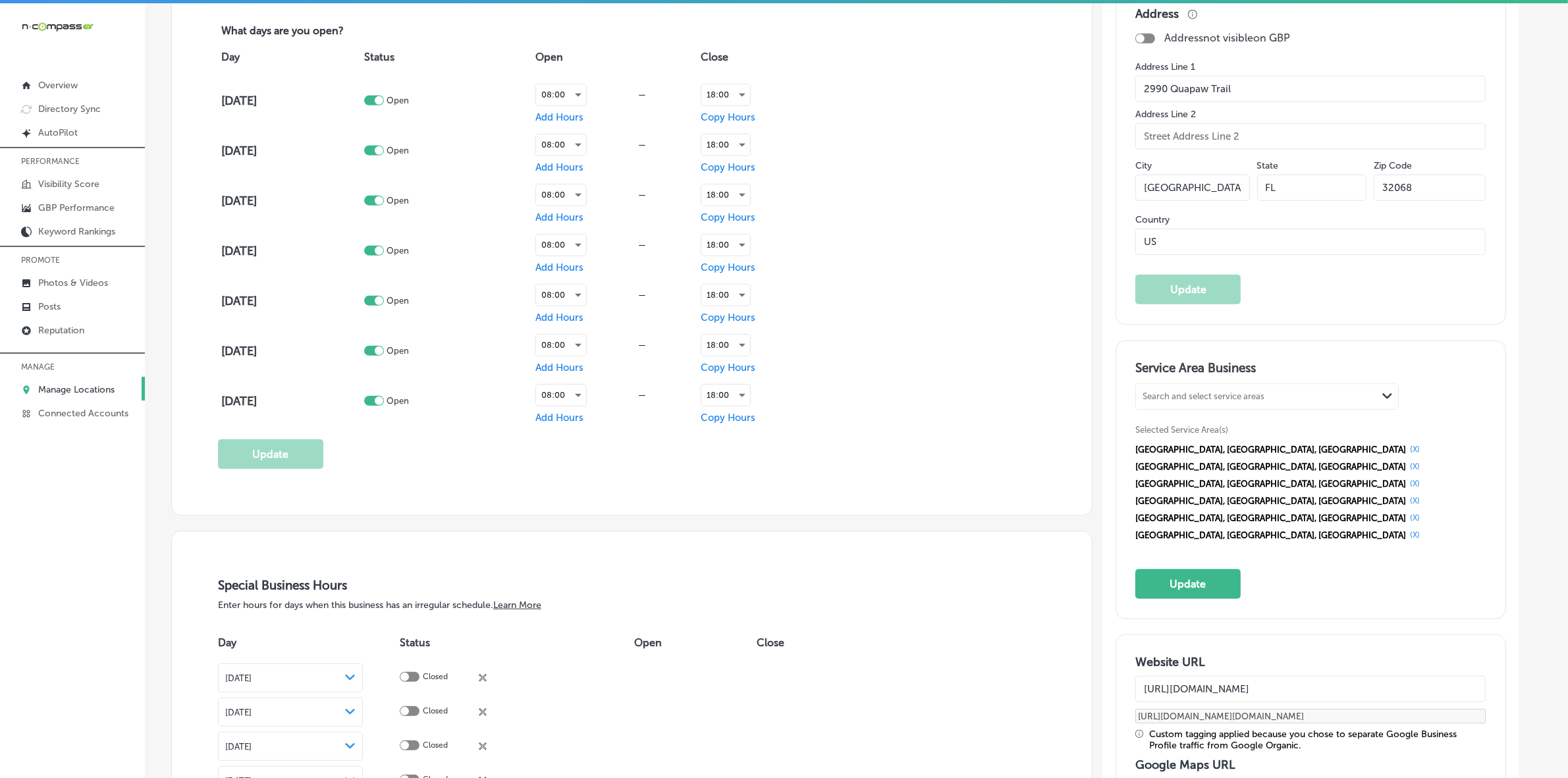
click at [1299, 405] on div "Search and select service areas" at bounding box center [1257, 397] width 241 height 18
paste input "[GEOGRAPHIC_DATA]"
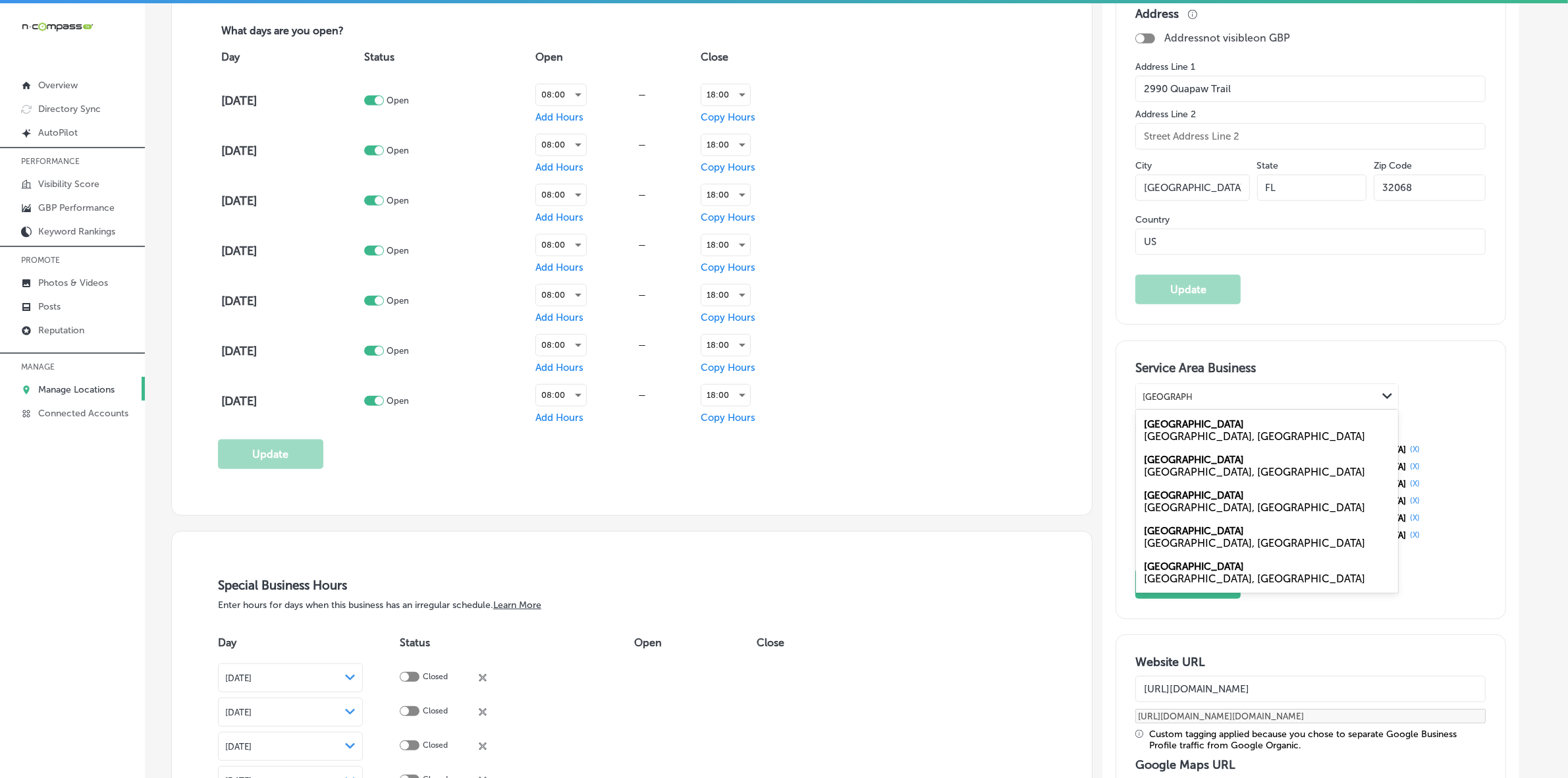
click at [1244, 430] on div "[GEOGRAPHIC_DATA] [GEOGRAPHIC_DATA], [GEOGRAPHIC_DATA]" at bounding box center [1267, 430] width 262 height 35
type input "[GEOGRAPHIC_DATA]"
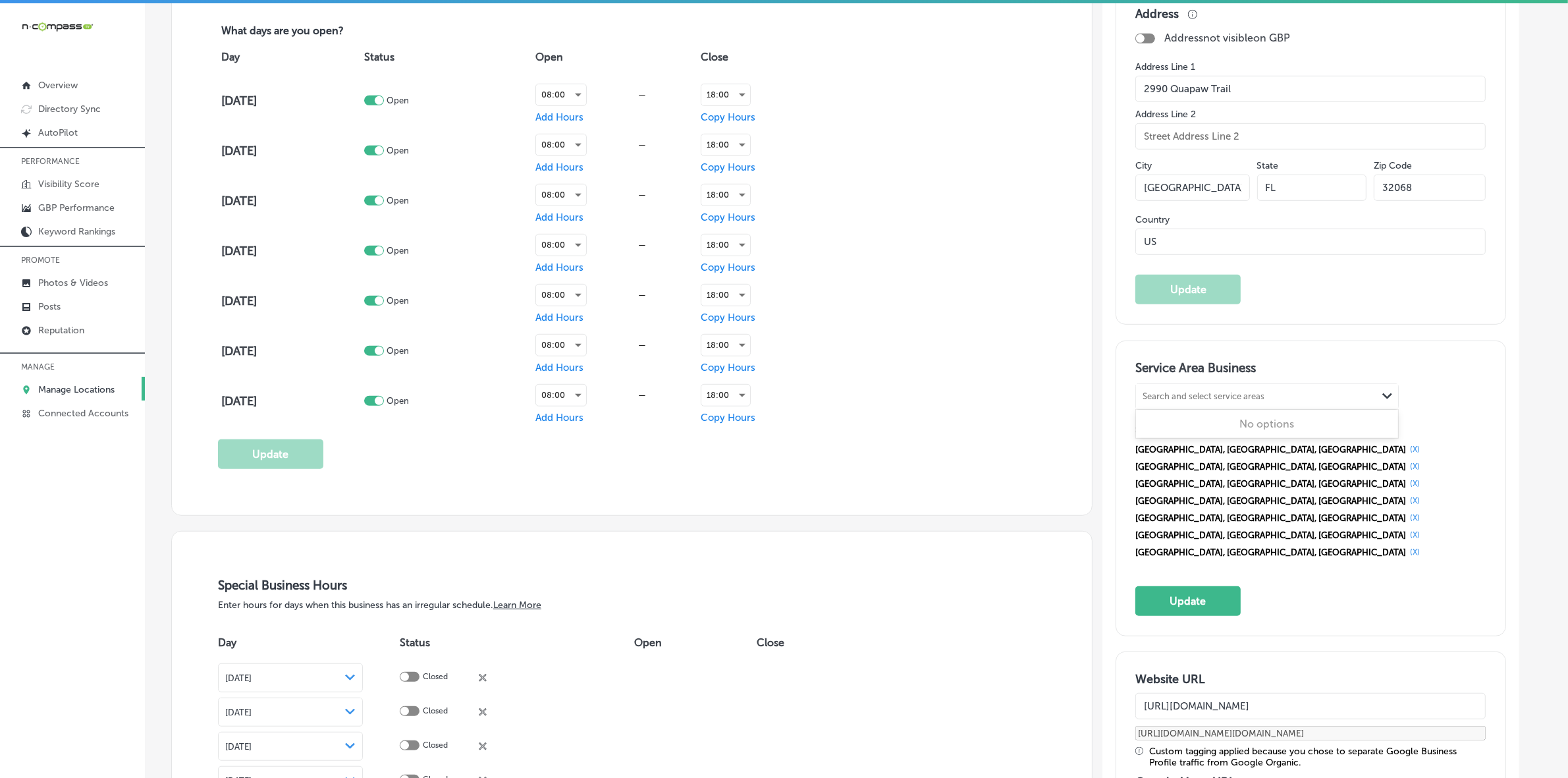
click at [1236, 397] on div "Search and select service areas" at bounding box center [1204, 397] width 122 height 10
paste input "[GEOGRAPHIC_DATA]"
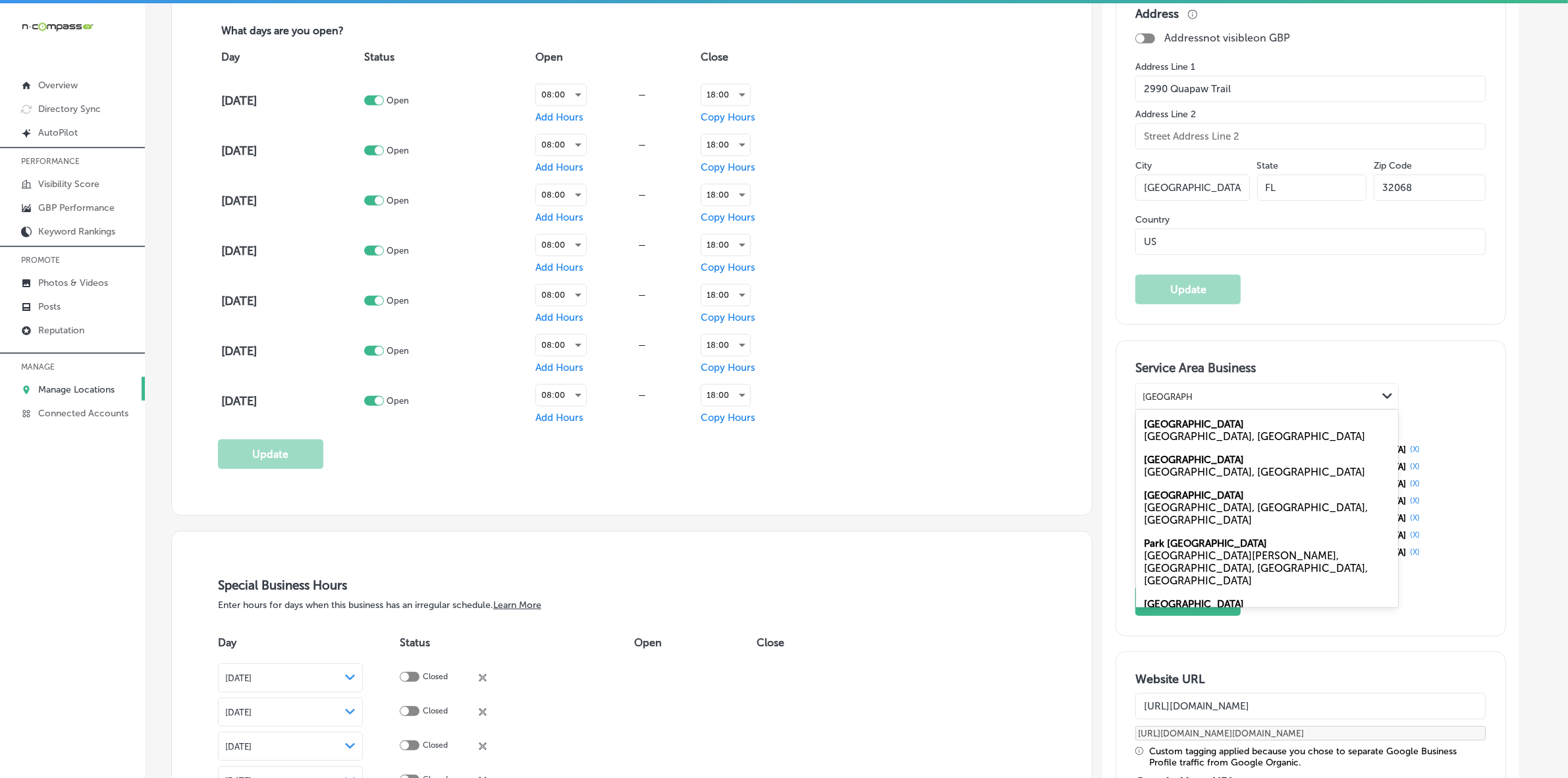
click at [1206, 425] on label "[GEOGRAPHIC_DATA]" at bounding box center [1194, 424] width 100 height 12
type input "[GEOGRAPHIC_DATA]"
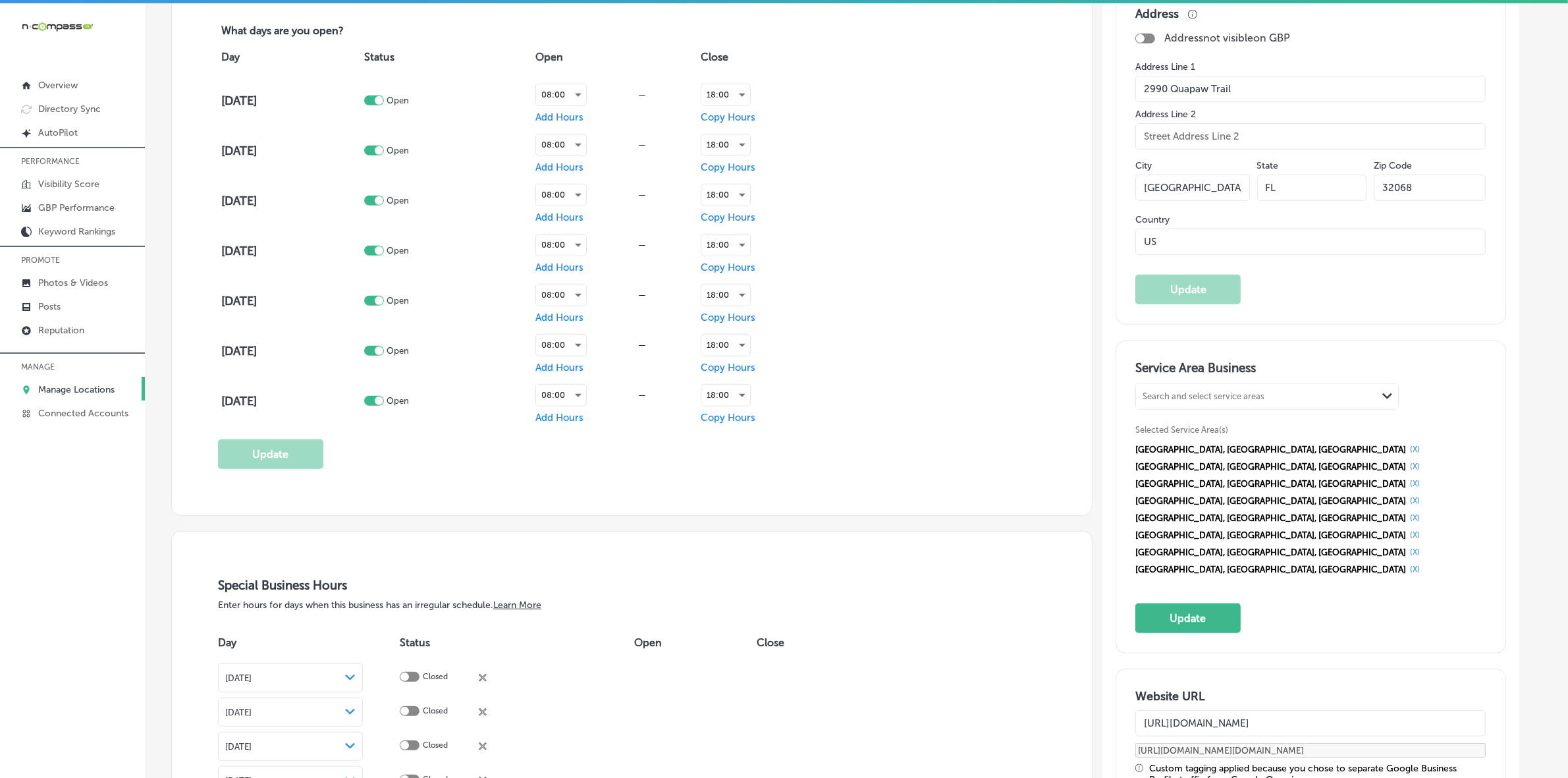
click at [1318, 399] on div "Search and select service areas" at bounding box center [1257, 397] width 241 height 18
paste input "[GEOGRAPHIC_DATA]"
click at [1271, 432] on div "[GEOGRAPHIC_DATA] [GEOGRAPHIC_DATA], [GEOGRAPHIC_DATA]" at bounding box center [1267, 430] width 262 height 35
type input "[GEOGRAPHIC_DATA]"
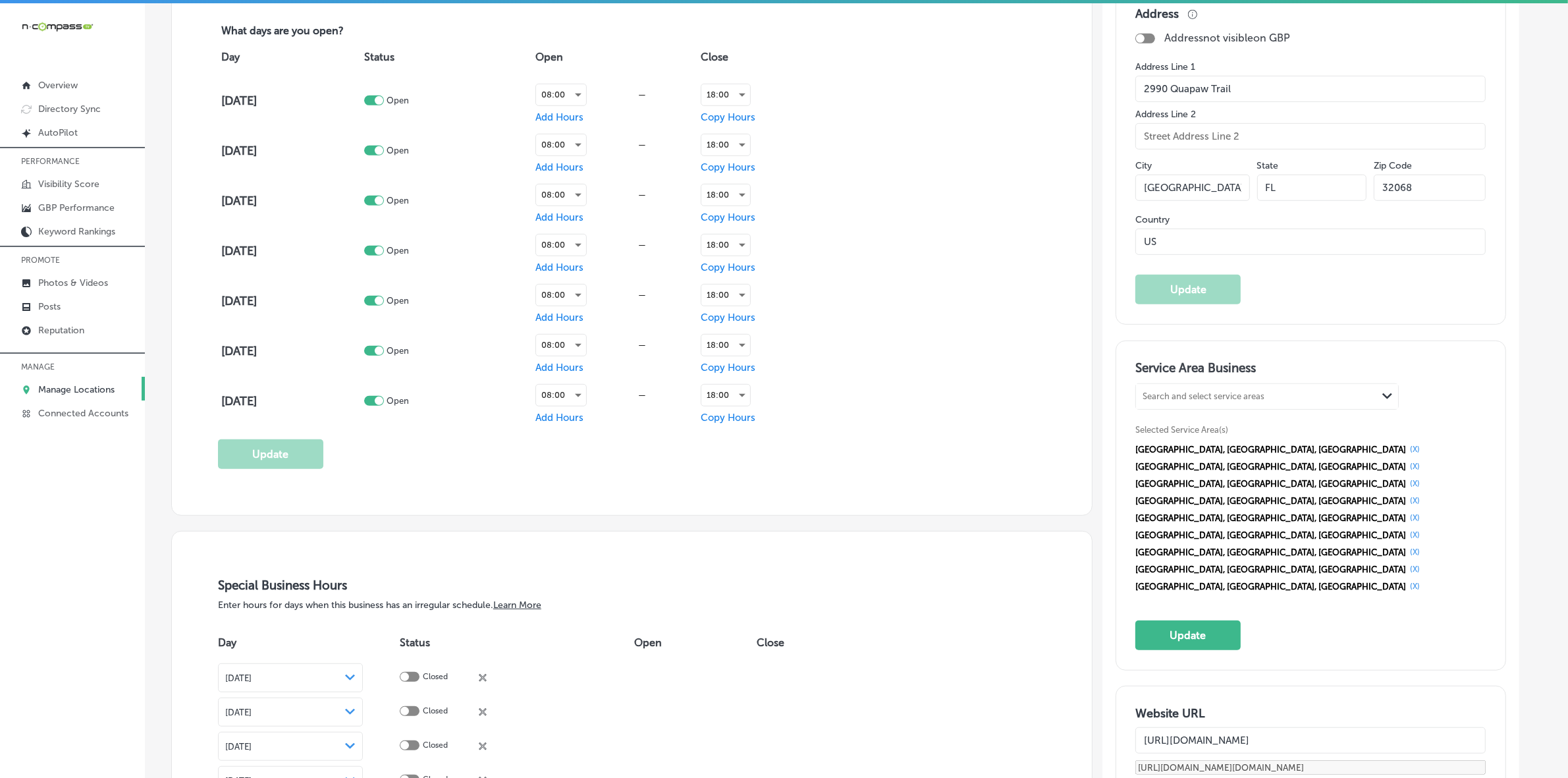
click at [1233, 406] on div "Search and select service areas" at bounding box center [1257, 397] width 241 height 18
paste input "[GEOGRAPHIC_DATA]"
click at [1219, 430] on label "[GEOGRAPHIC_DATA]" at bounding box center [1194, 424] width 100 height 12
type input "[GEOGRAPHIC_DATA]"
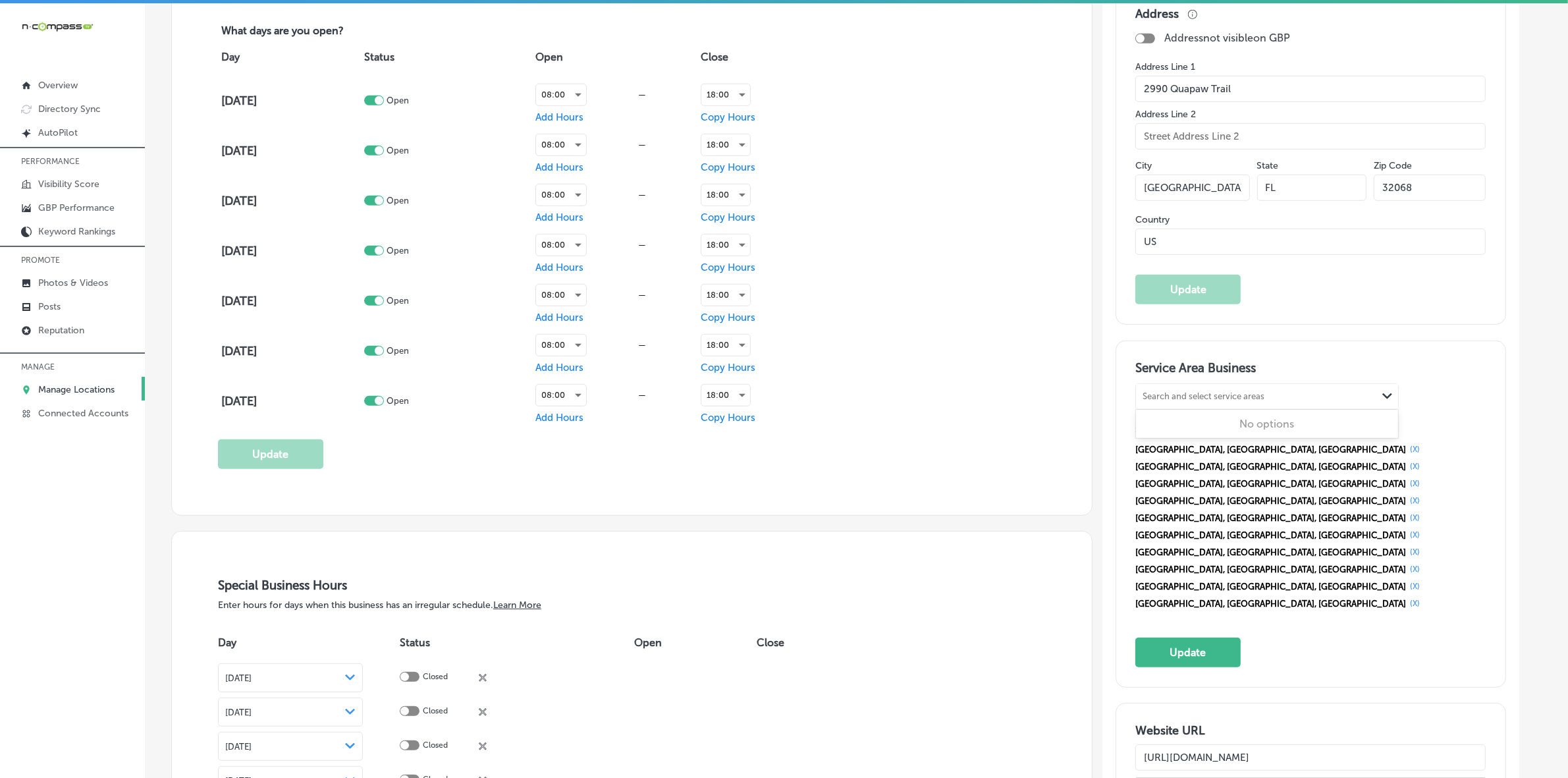
click at [1250, 400] on div "Search and select service areas" at bounding box center [1204, 397] width 122 height 10
paste input "Oakleaf Plantation"
click at [1224, 437] on div "[GEOGRAPHIC_DATA], [GEOGRAPHIC_DATA]" at bounding box center [1267, 437] width 246 height 13
type input "Oakleaf Plantation"
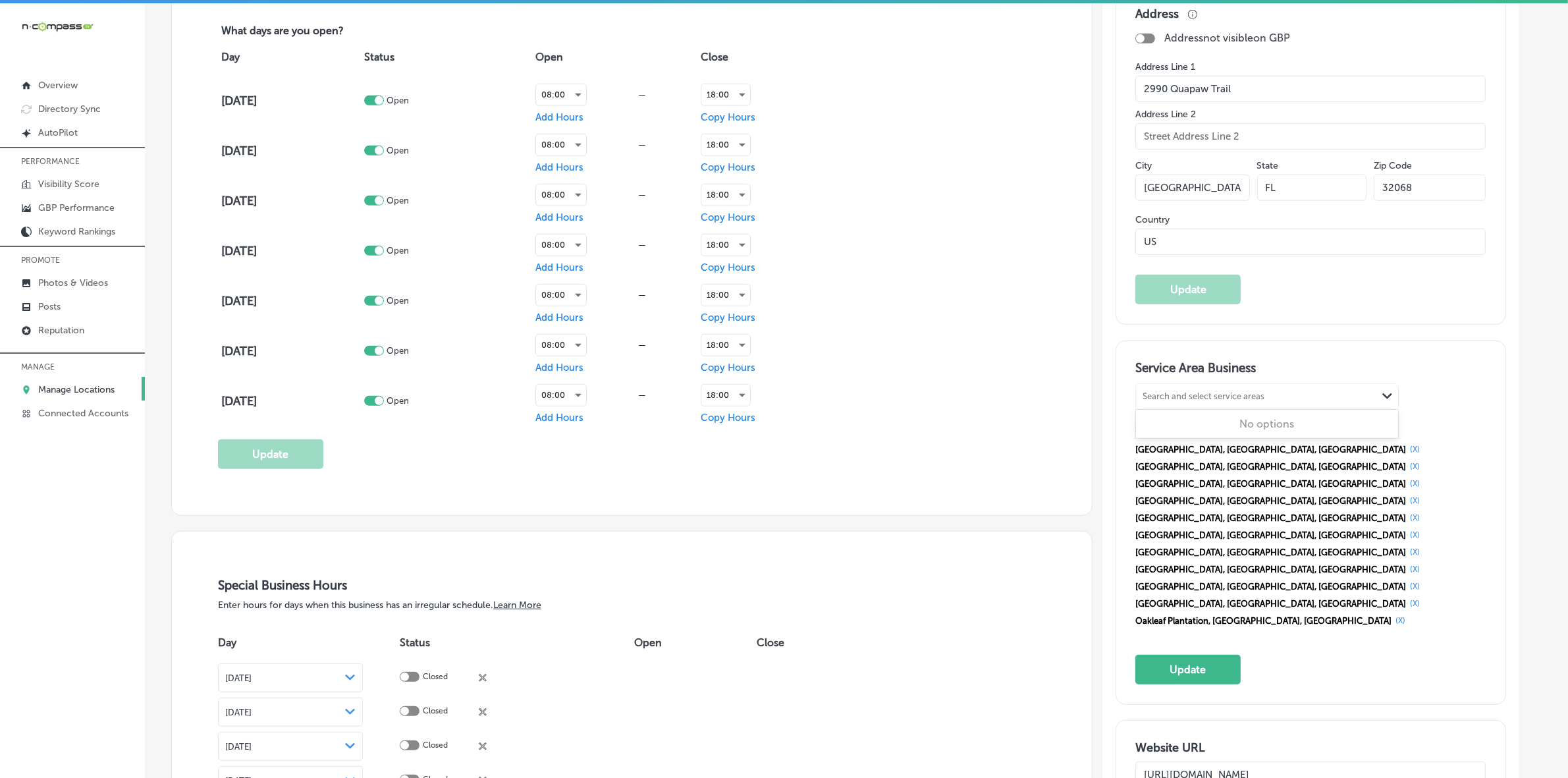
click at [1292, 400] on div "Search and select service areas" at bounding box center [1257, 397] width 241 height 18
paste input "[PERSON_NAME][GEOGRAPHIC_DATA]"
click at [1232, 439] on div "[GEOGRAPHIC_DATA], [GEOGRAPHIC_DATA]" at bounding box center [1267, 437] width 246 height 13
type input "[PERSON_NAME][GEOGRAPHIC_DATA]"
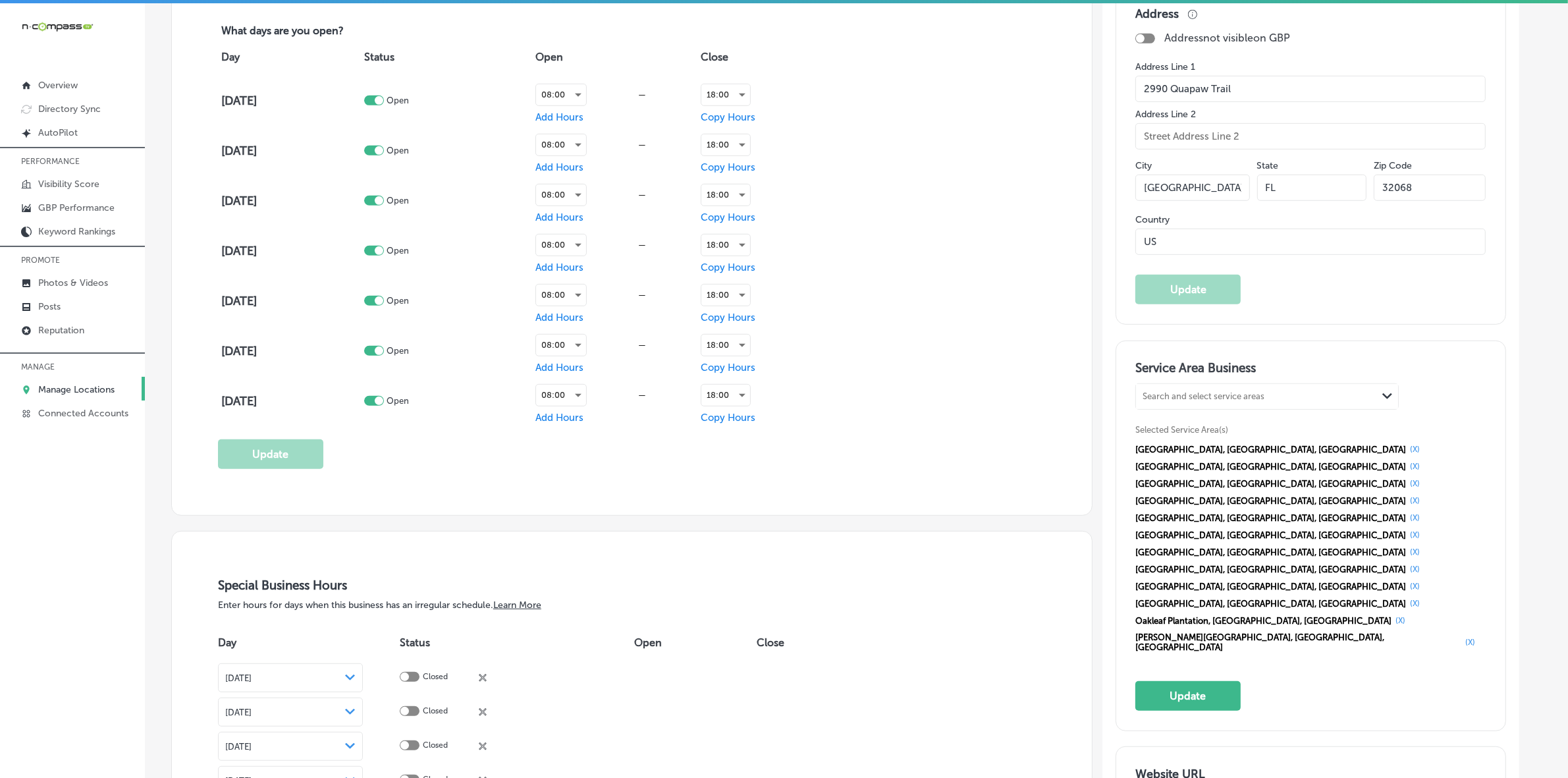
click at [1229, 389] on div "Search and select service areas Path Created with Sketch." at bounding box center [1267, 397] width 262 height 25
paste input "[GEOGRAPHIC_DATA]"
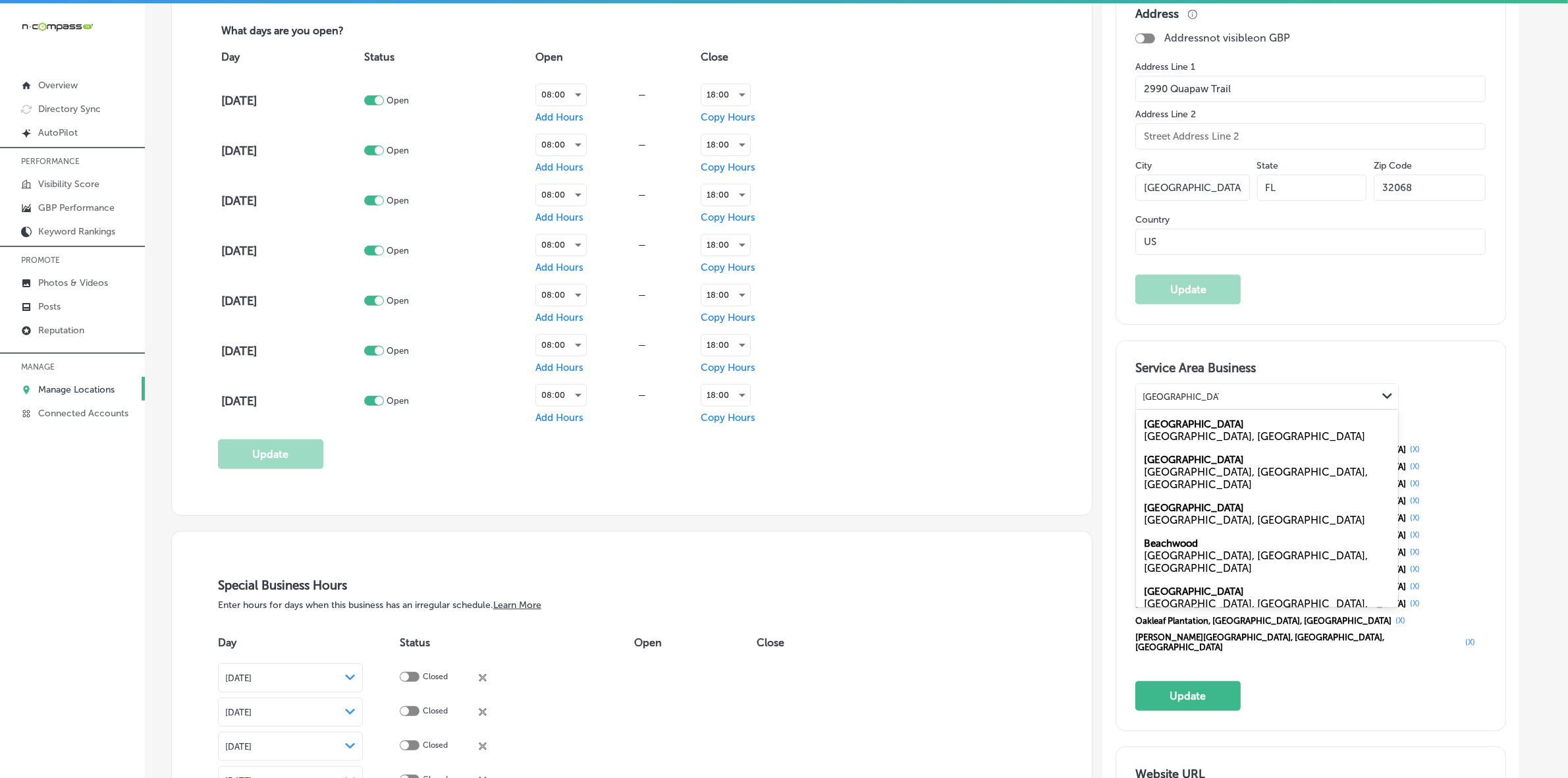
click at [1227, 437] on div "[GEOGRAPHIC_DATA], [GEOGRAPHIC_DATA]" at bounding box center [1267, 437] width 246 height 13
type input "[GEOGRAPHIC_DATA]"
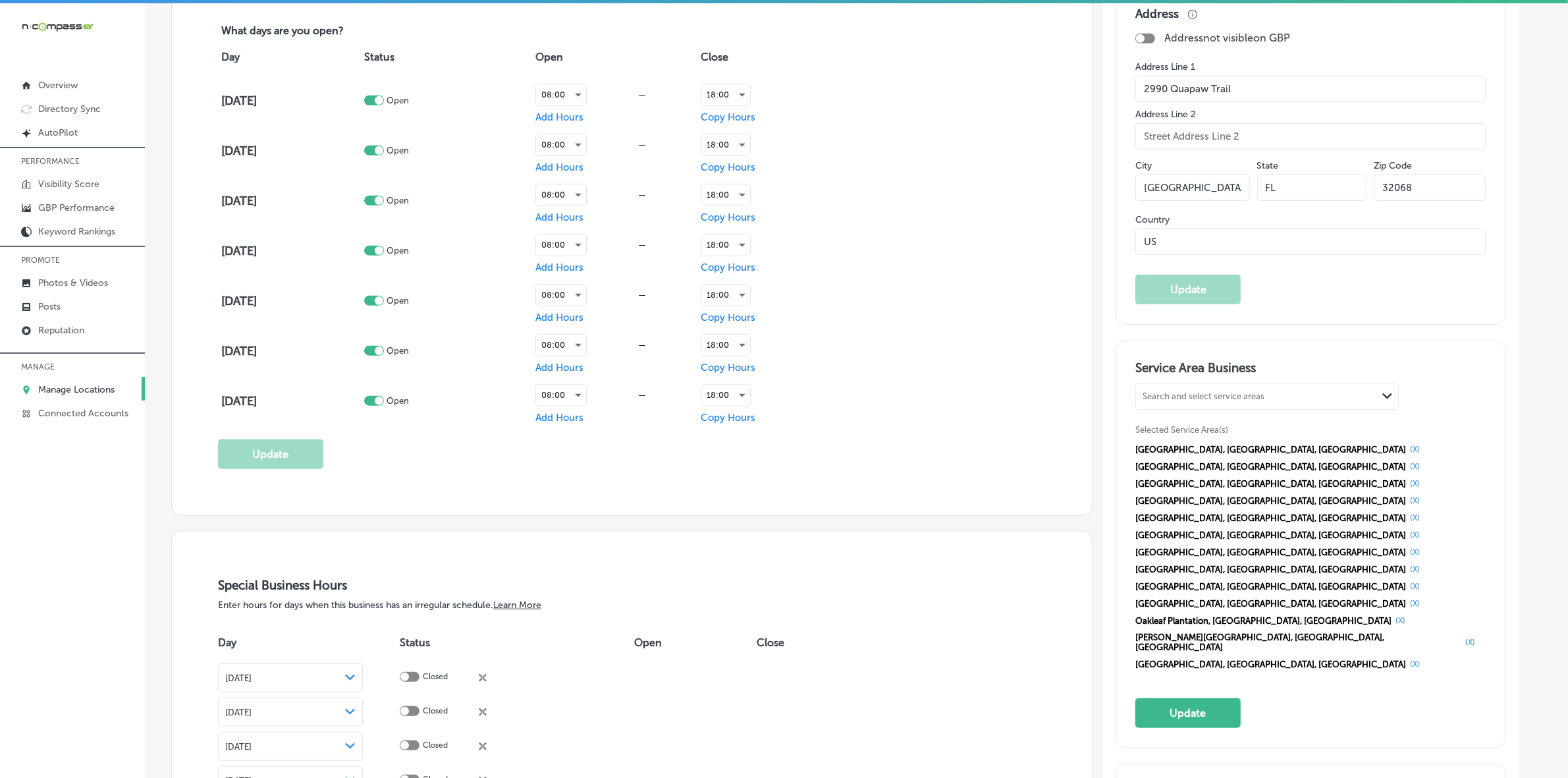
click at [1204, 409] on div "Search and select service areas Path Created with Sketch." at bounding box center [1267, 397] width 262 height 25
paste input "[GEOGRAPHIC_DATA]"
click at [1197, 429] on label "[GEOGRAPHIC_DATA]" at bounding box center [1194, 424] width 100 height 12
type input "[GEOGRAPHIC_DATA], [GEOGRAPHIC_DATA]"
click at [1273, 409] on div "Search and select service areas Path Created with Sketch." at bounding box center [1267, 397] width 262 height 25
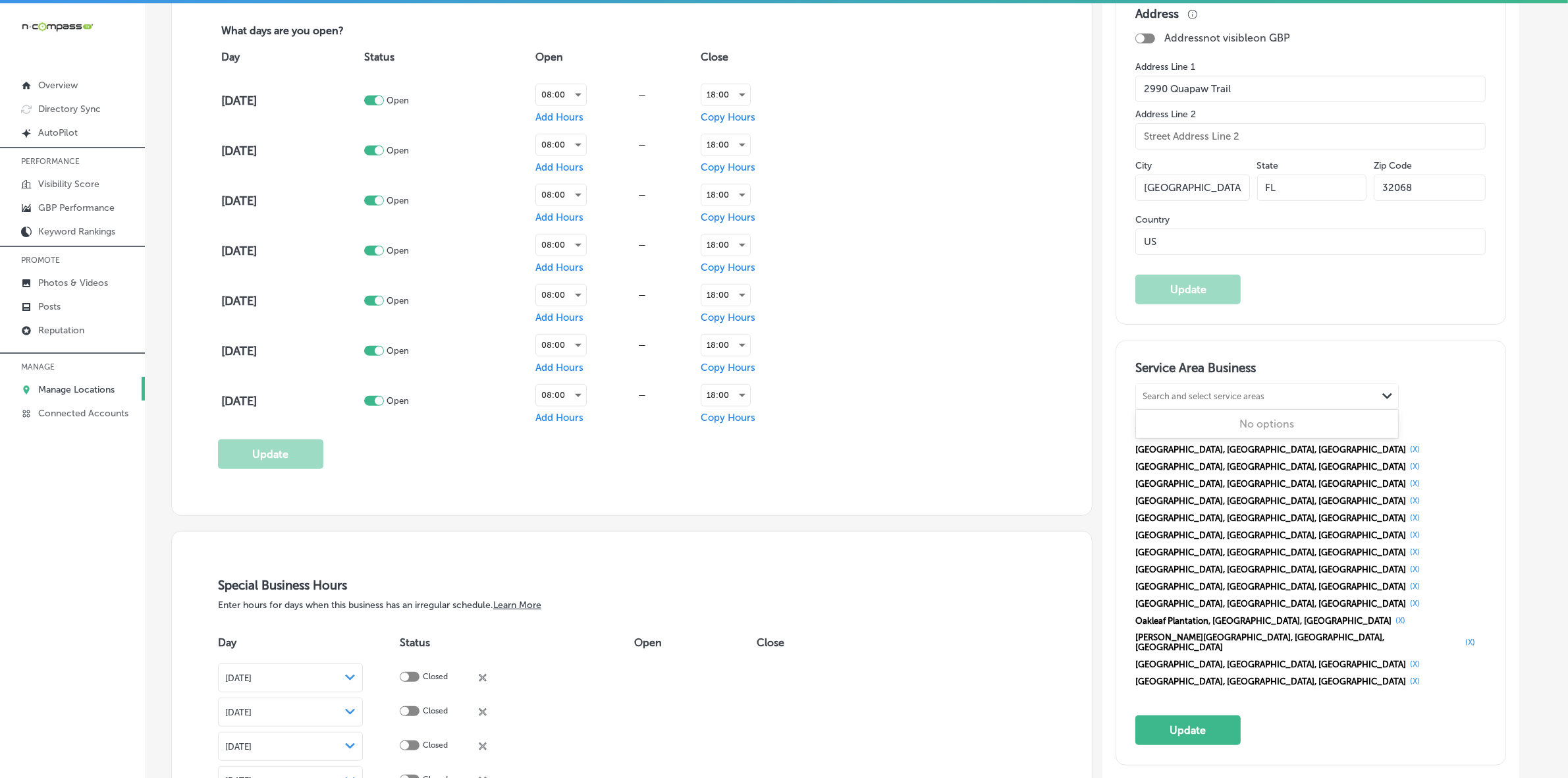
paste input "[GEOGRAPHIC_DATA]"
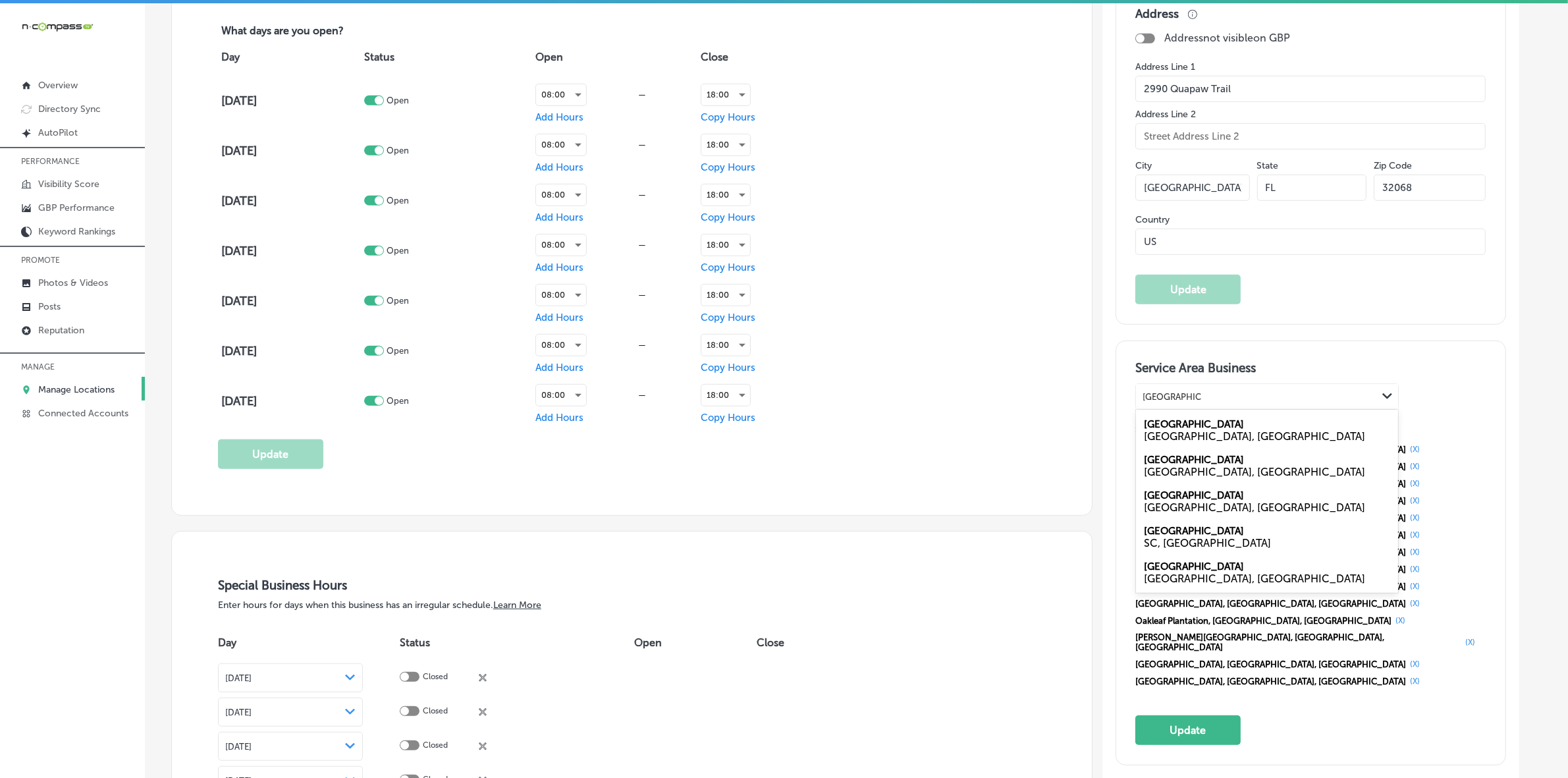
click at [1171, 507] on div "[GEOGRAPHIC_DATA], [GEOGRAPHIC_DATA]" at bounding box center [1267, 508] width 246 height 13
type input "[GEOGRAPHIC_DATA]"
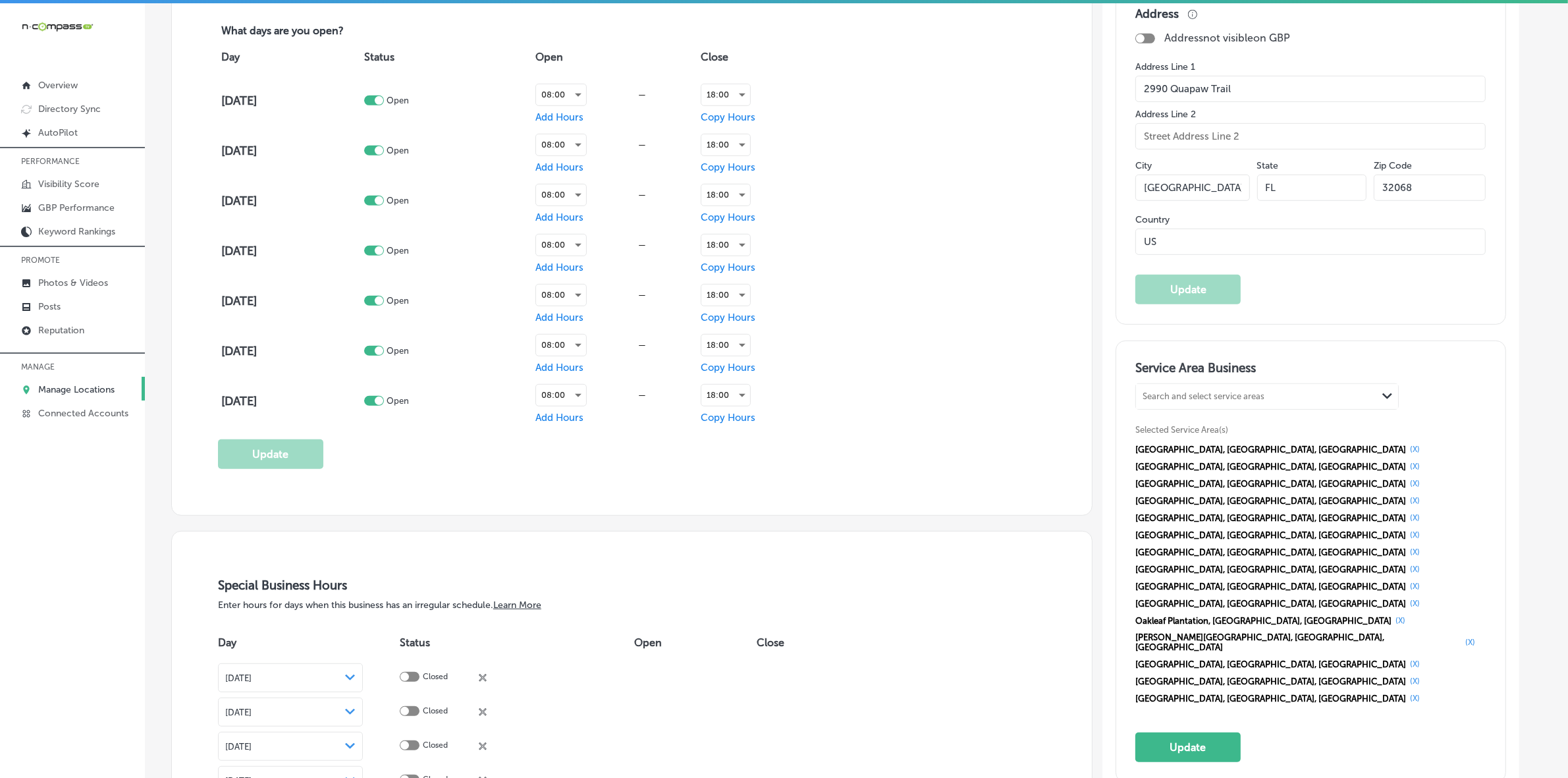
click at [1237, 395] on div "Search and select service areas" at bounding box center [1204, 397] width 122 height 10
paste input "[GEOGRAPHIC_DATA]"
type input "A"
click at [1252, 402] on div "Search and select service areas" at bounding box center [1204, 397] width 122 height 10
paste input "[GEOGRAPHIC_DATA]"
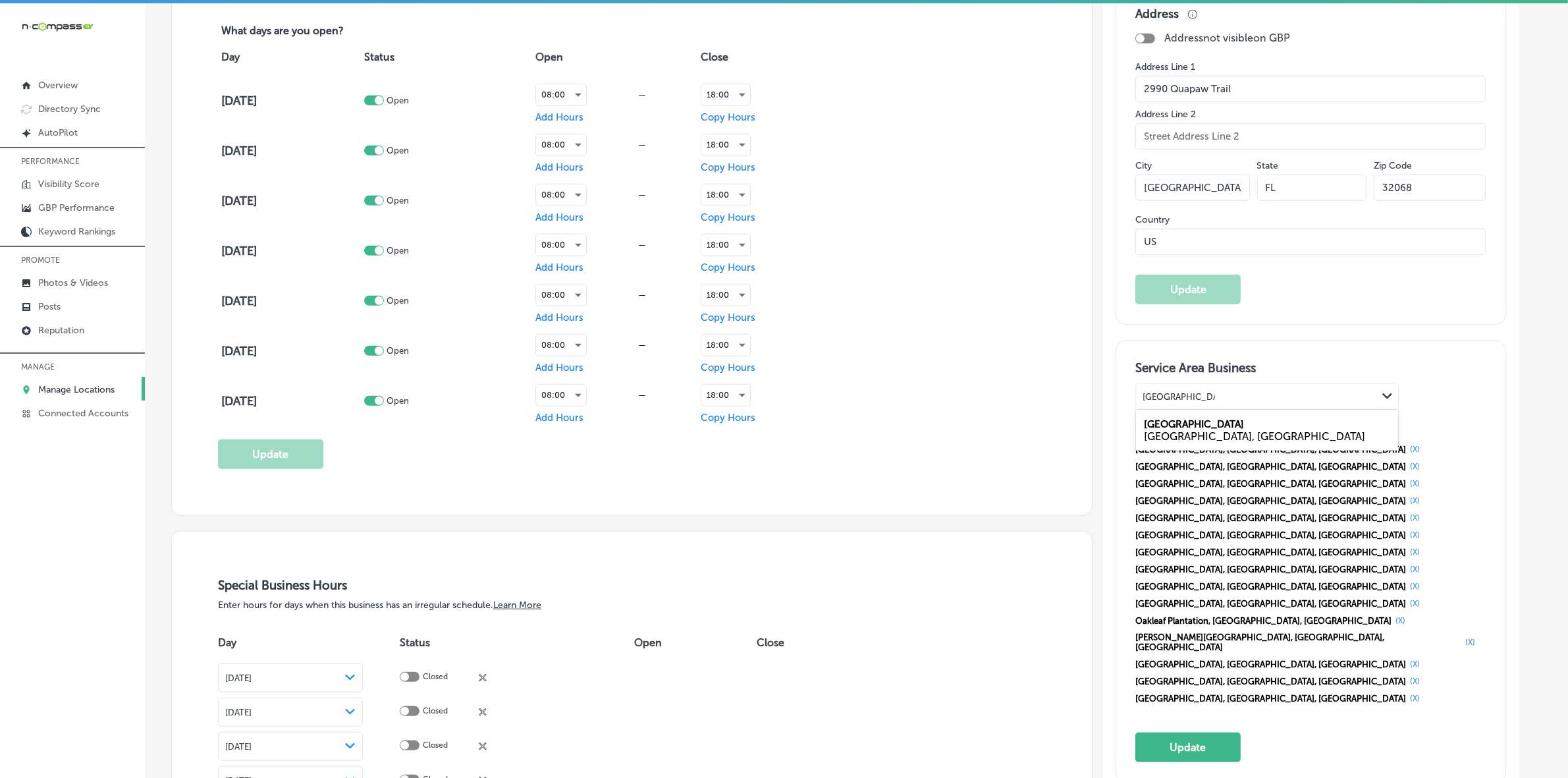
click at [1217, 436] on div "[GEOGRAPHIC_DATA], [GEOGRAPHIC_DATA]" at bounding box center [1267, 437] width 246 height 13
type input "[GEOGRAPHIC_DATA]"
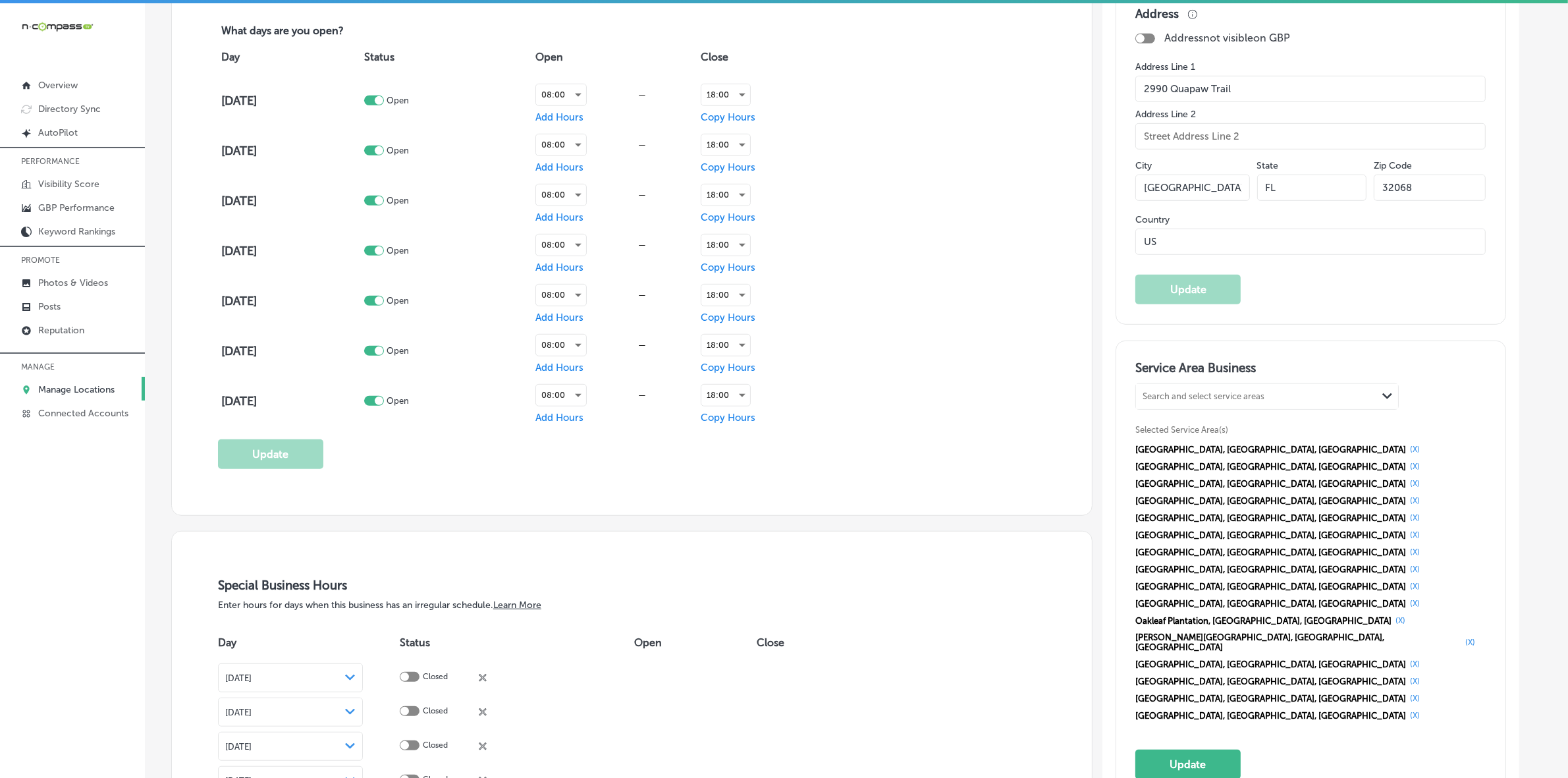
click at [1209, 397] on div "Search and select service areas" at bounding box center [1204, 397] width 122 height 10
paste input "Macclenny"
click at [1208, 429] on div "Macclenny [GEOGRAPHIC_DATA], [GEOGRAPHIC_DATA]" at bounding box center [1267, 430] width 262 height 35
type input "Macclenny"
click at [1250, 401] on div "Search and select service areas" at bounding box center [1204, 397] width 122 height 10
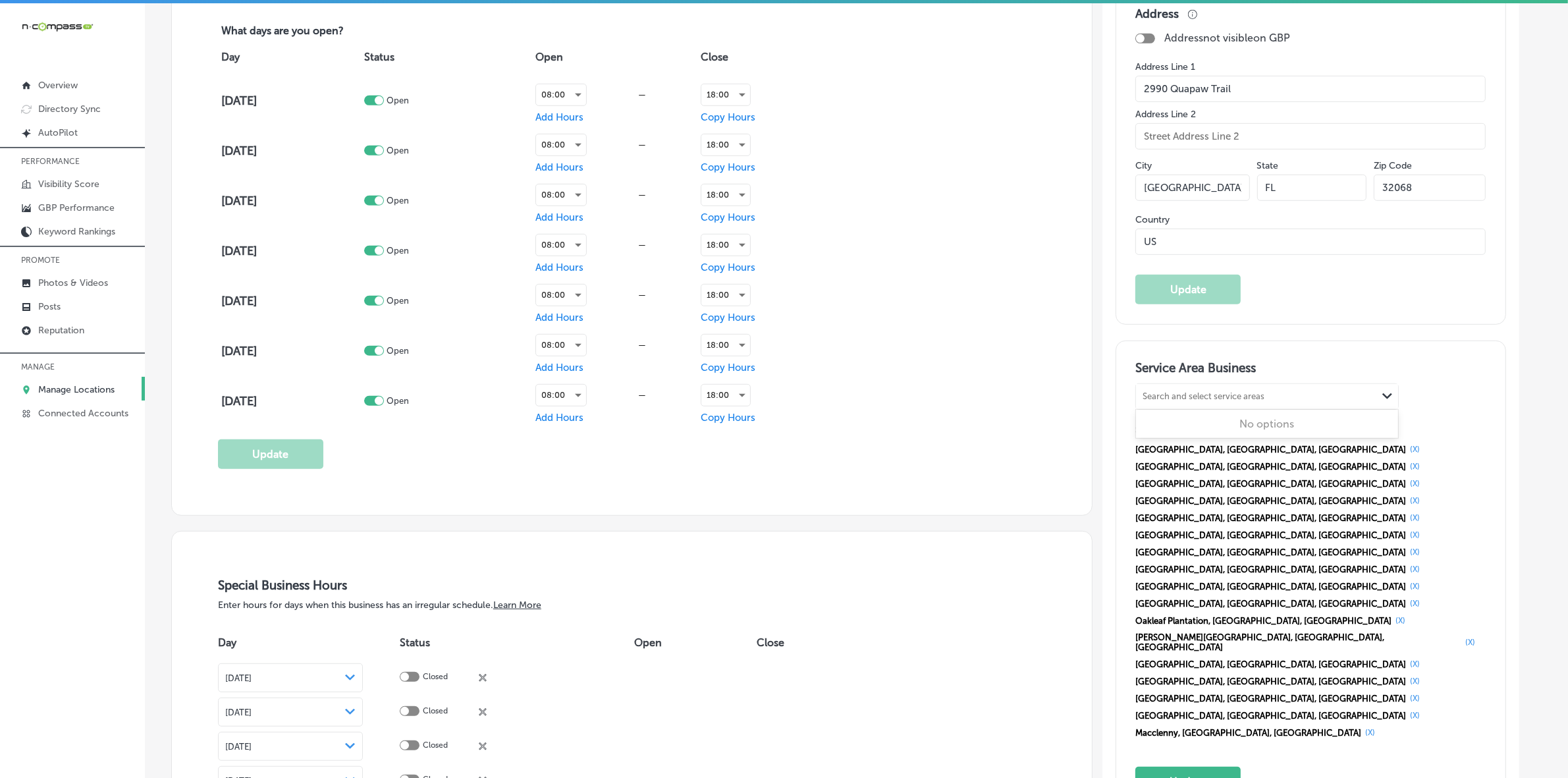
paste input "Yulee"
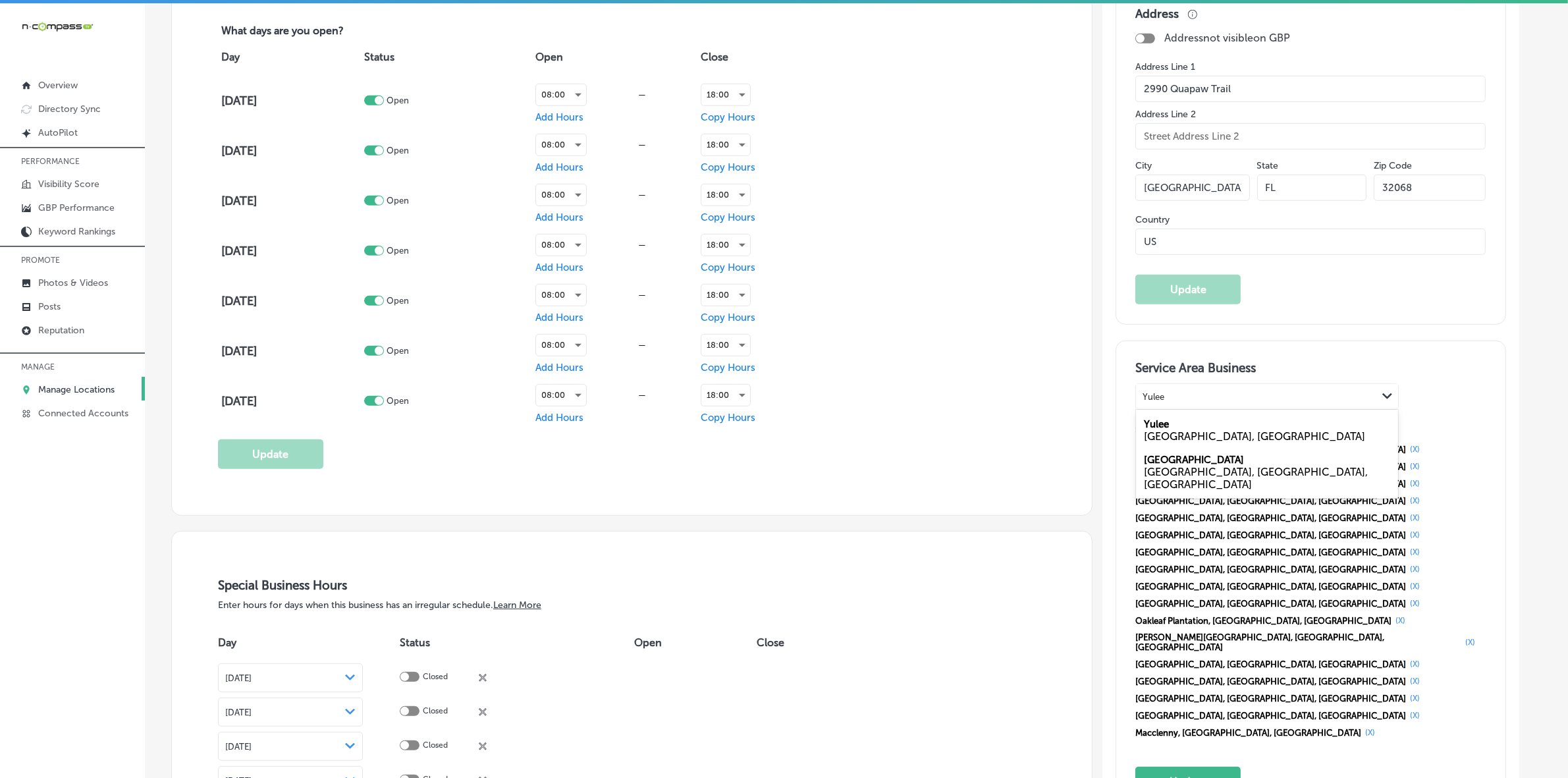
click at [1222, 435] on div "[GEOGRAPHIC_DATA], [GEOGRAPHIC_DATA]" at bounding box center [1267, 437] width 246 height 13
type input "Yulee"
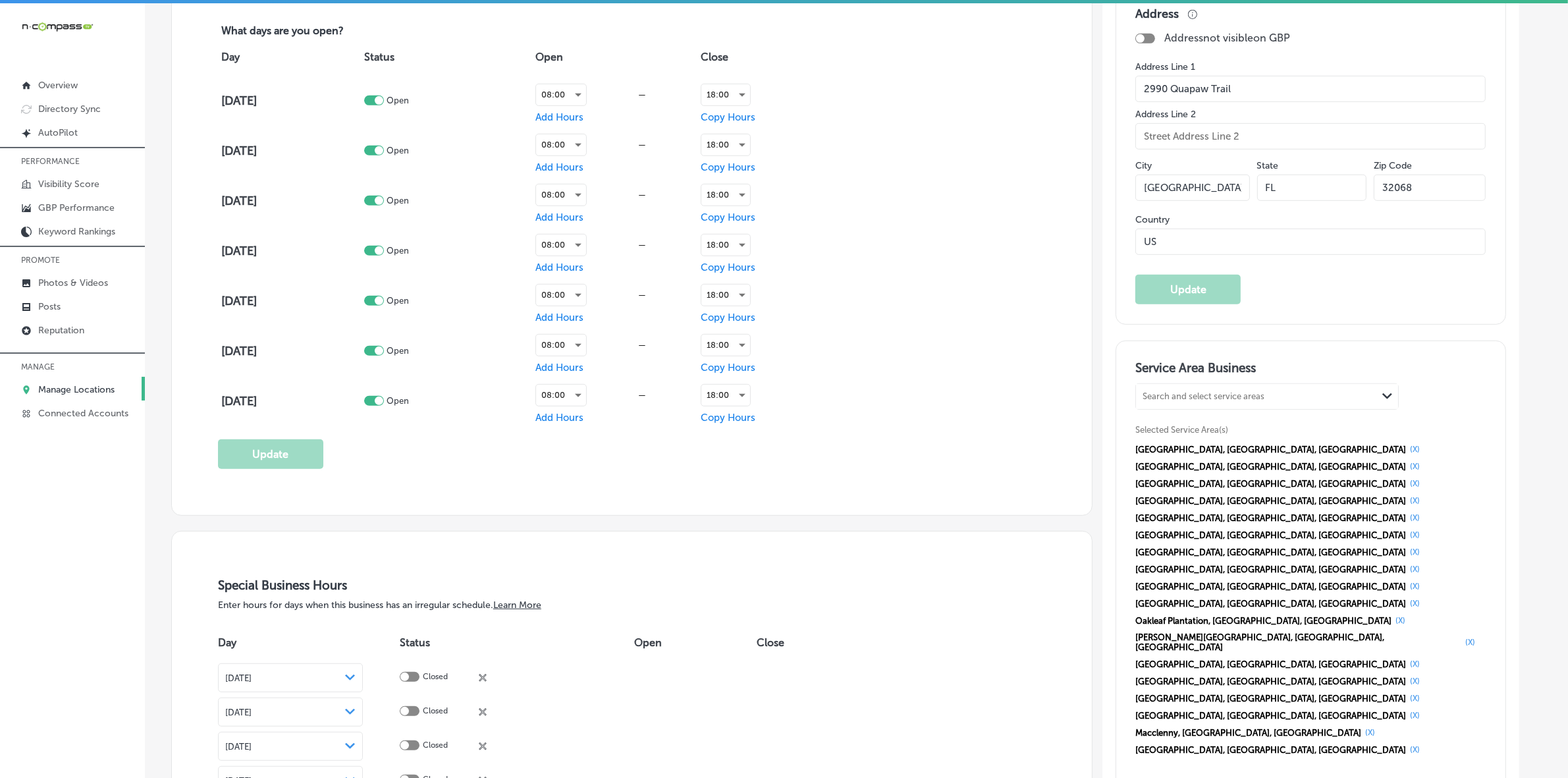
click at [1321, 401] on div "Search and select service areas" at bounding box center [1257, 397] width 241 height 18
paste input "Palatka"
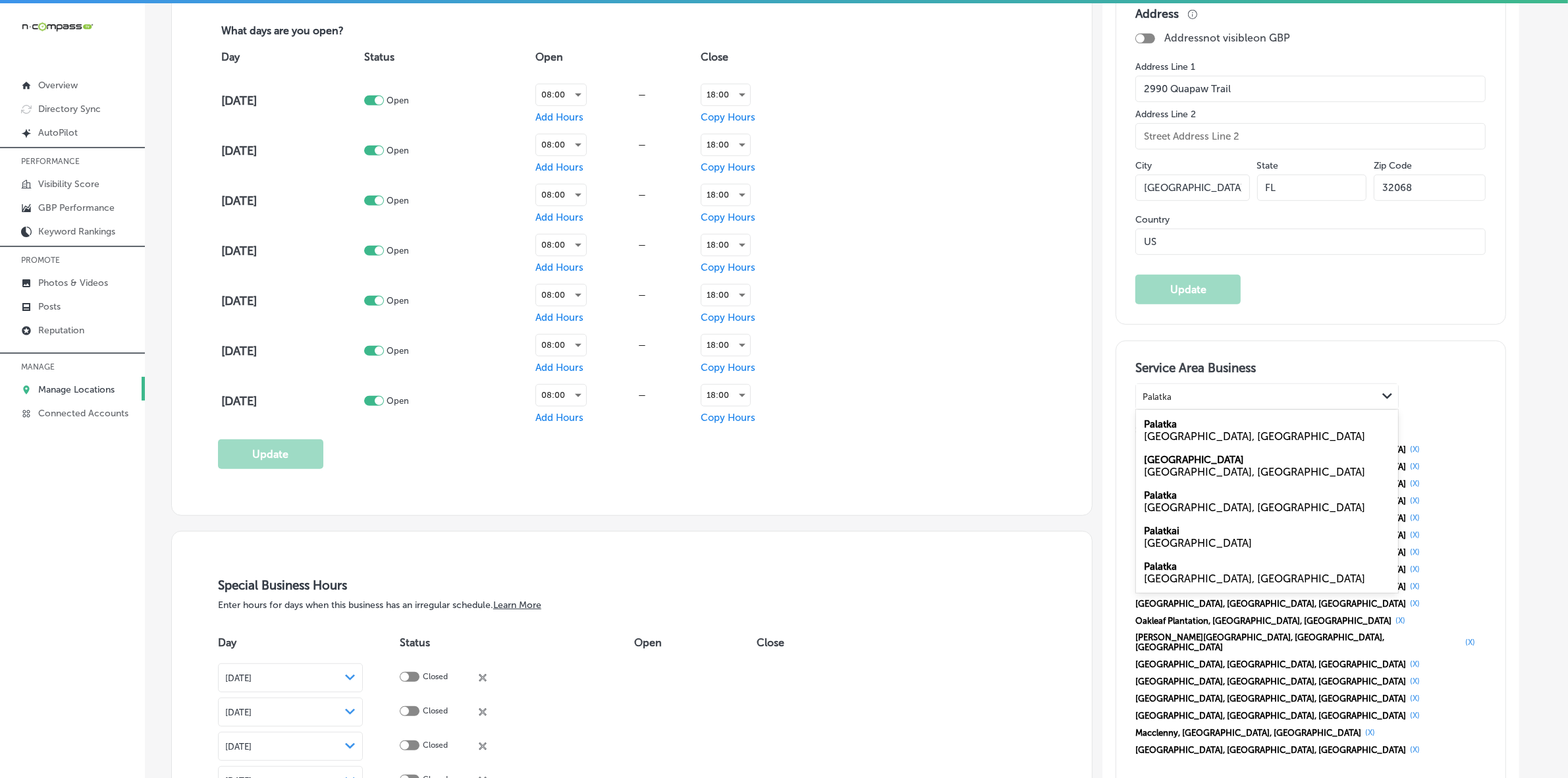
click at [1262, 439] on div "[GEOGRAPHIC_DATA], [GEOGRAPHIC_DATA]" at bounding box center [1267, 437] width 246 height 13
type input "Palatka"
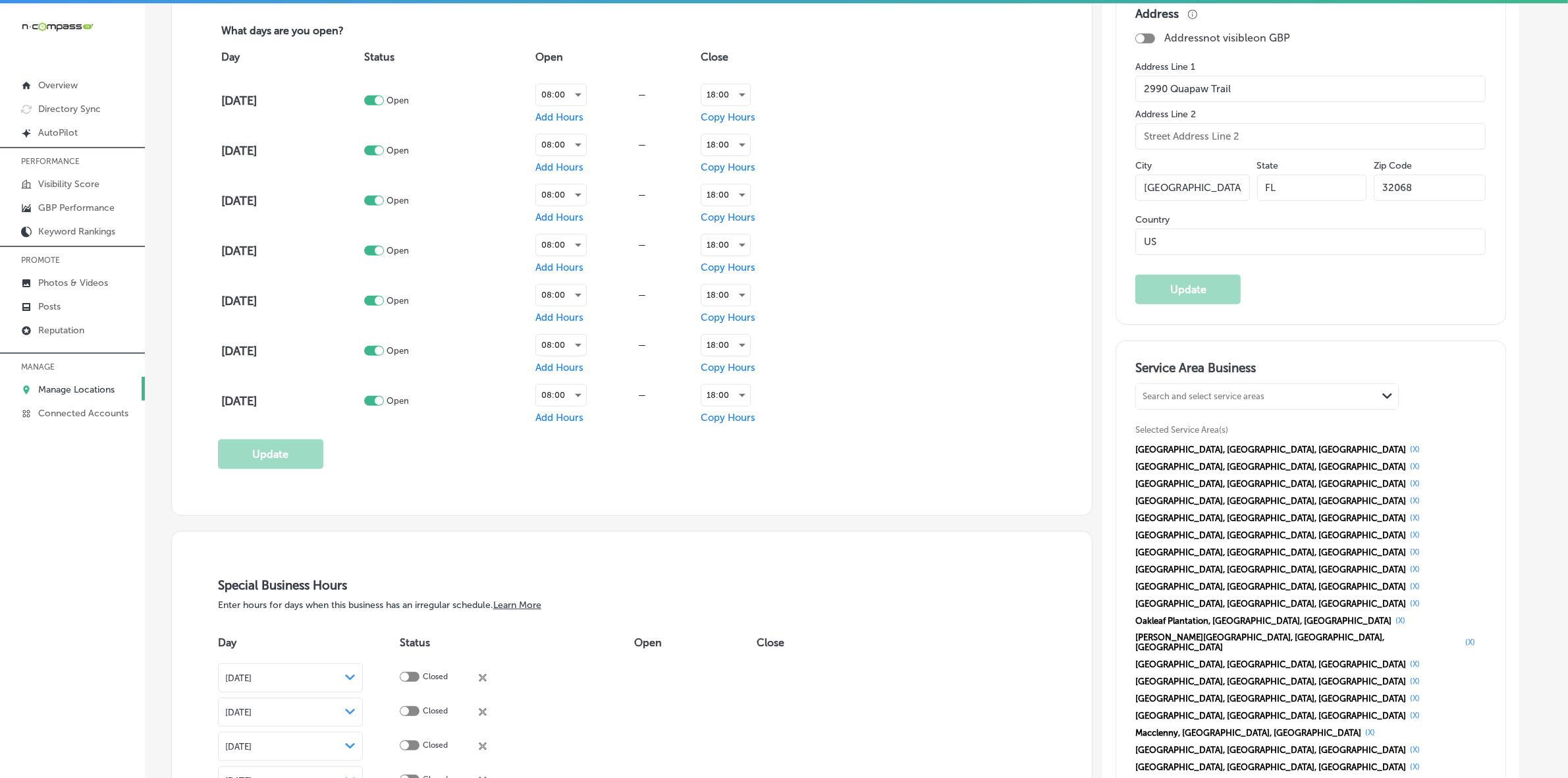
click at [1180, 396] on div "Search and select service areas" at bounding box center [1204, 397] width 122 height 10
paste input "[PERSON_NAME]"
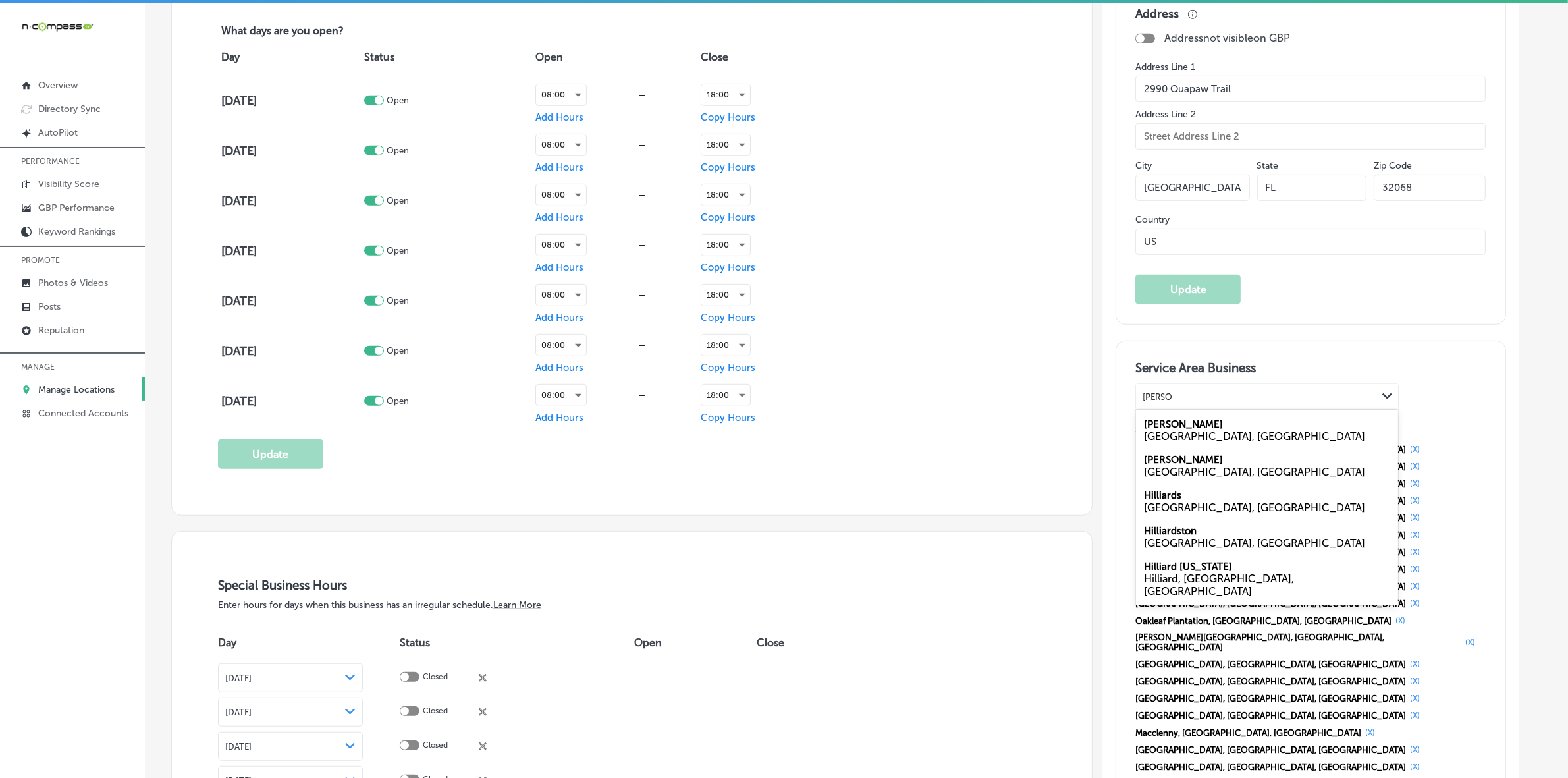
click at [1200, 462] on div "[PERSON_NAME] [GEOGRAPHIC_DATA], [GEOGRAPHIC_DATA]" at bounding box center [1267, 466] width 262 height 35
type input "[PERSON_NAME]"
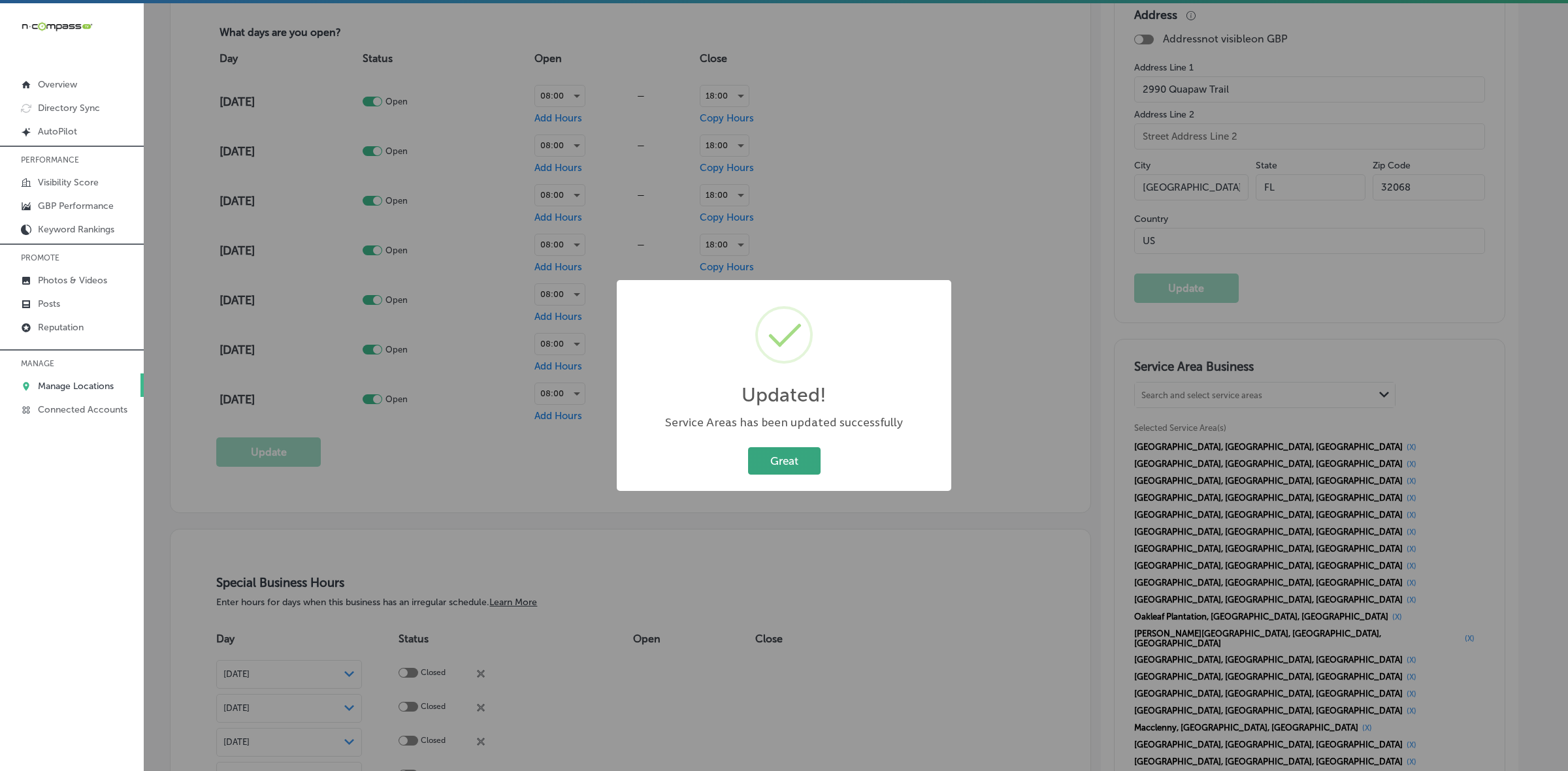
click at [774, 459] on button "Great" at bounding box center [784, 461] width 72 height 27
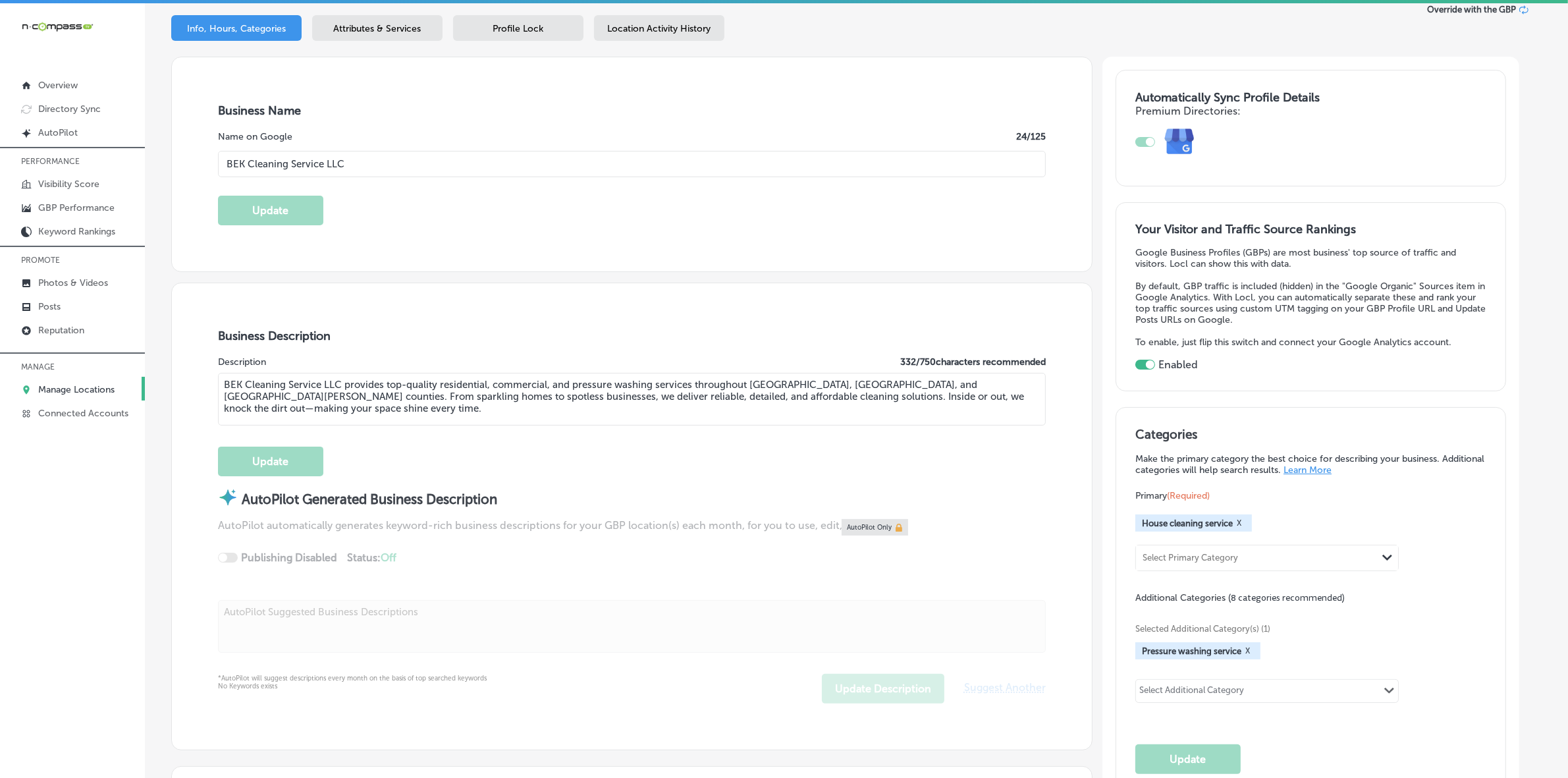
scroll to position [0, 0]
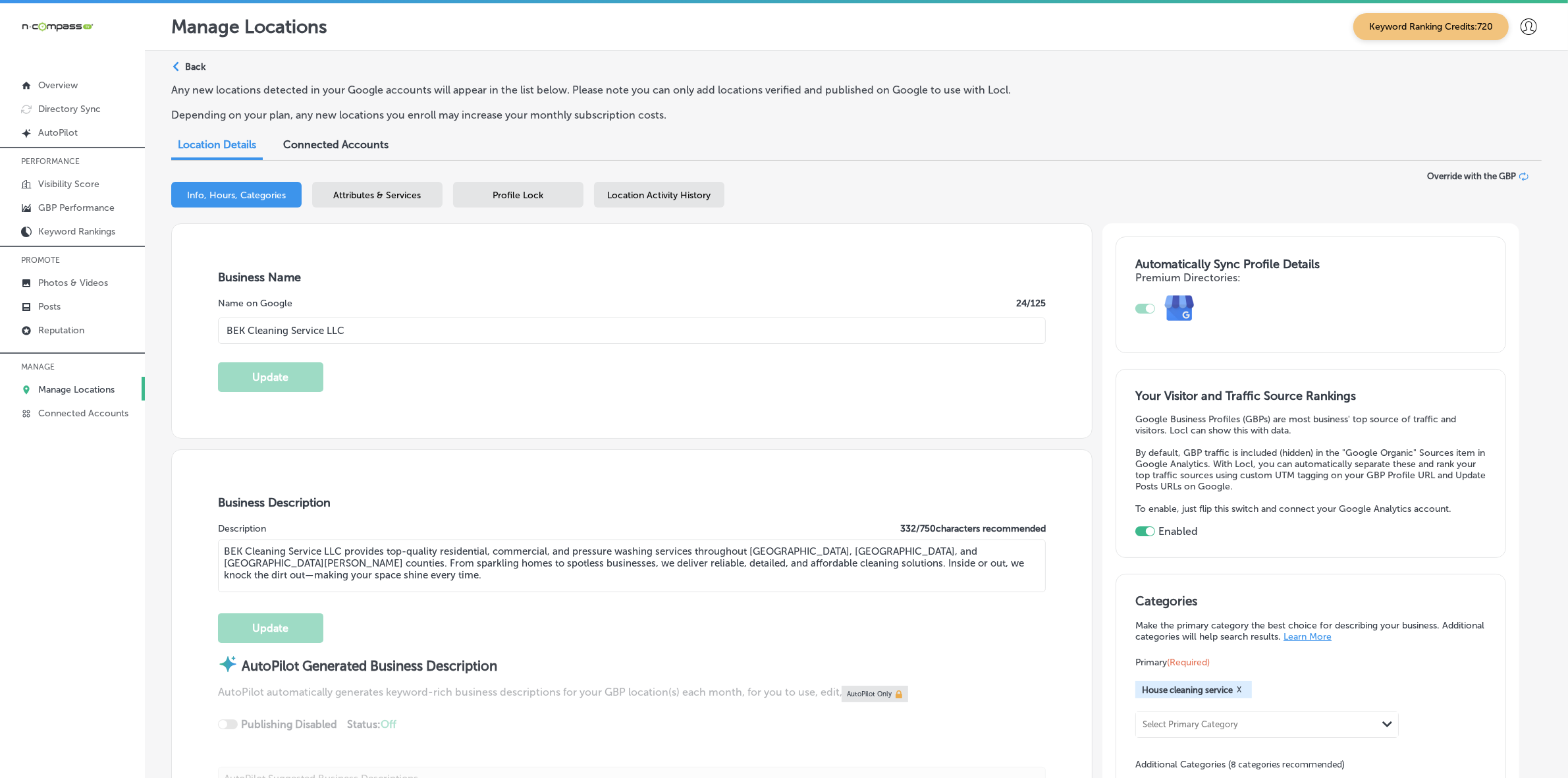
click at [377, 197] on span "Attributes & Services" at bounding box center [377, 195] width 87 height 11
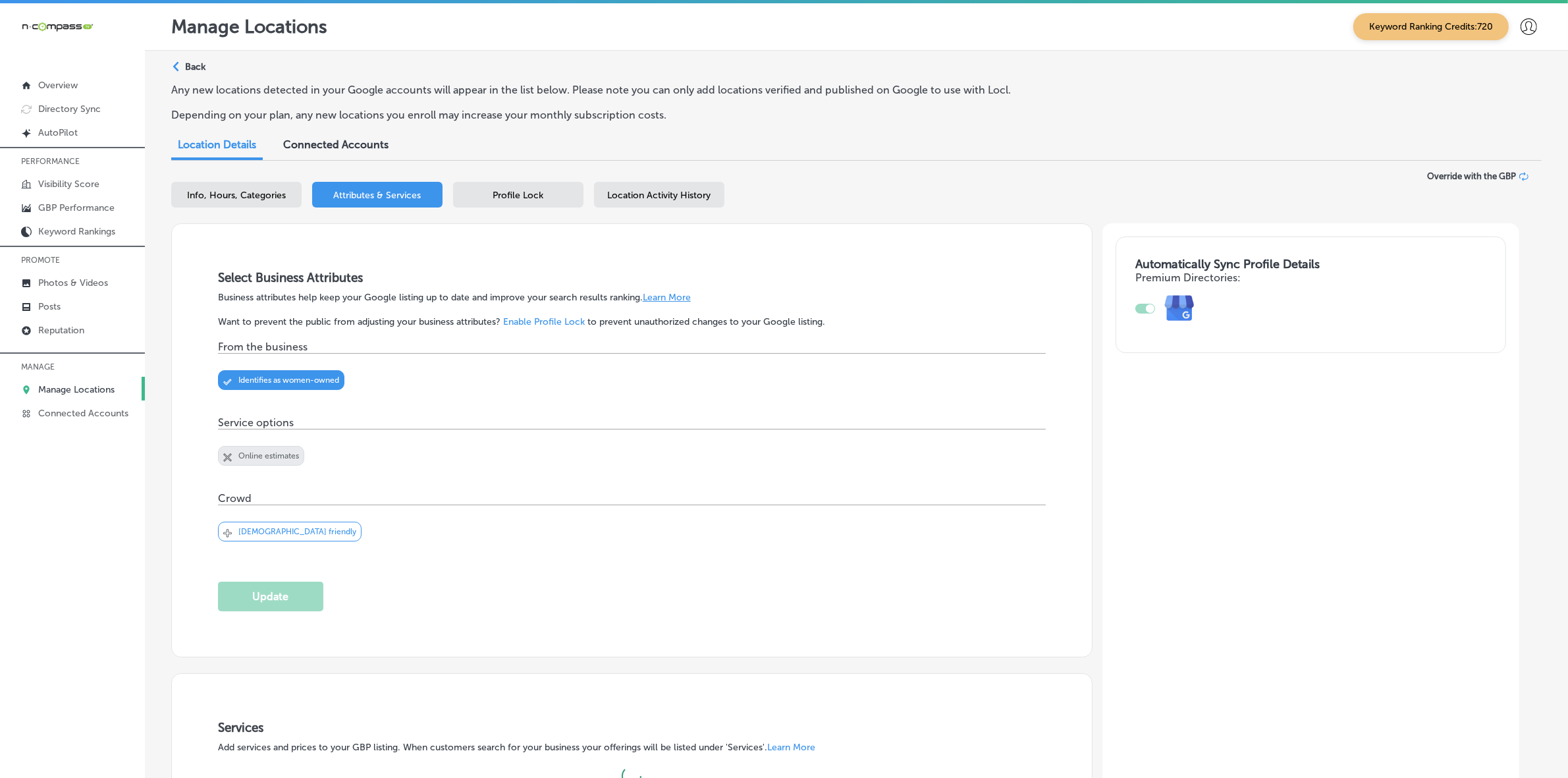
click at [551, 197] on div "Profile Lock" at bounding box center [518, 195] width 131 height 26
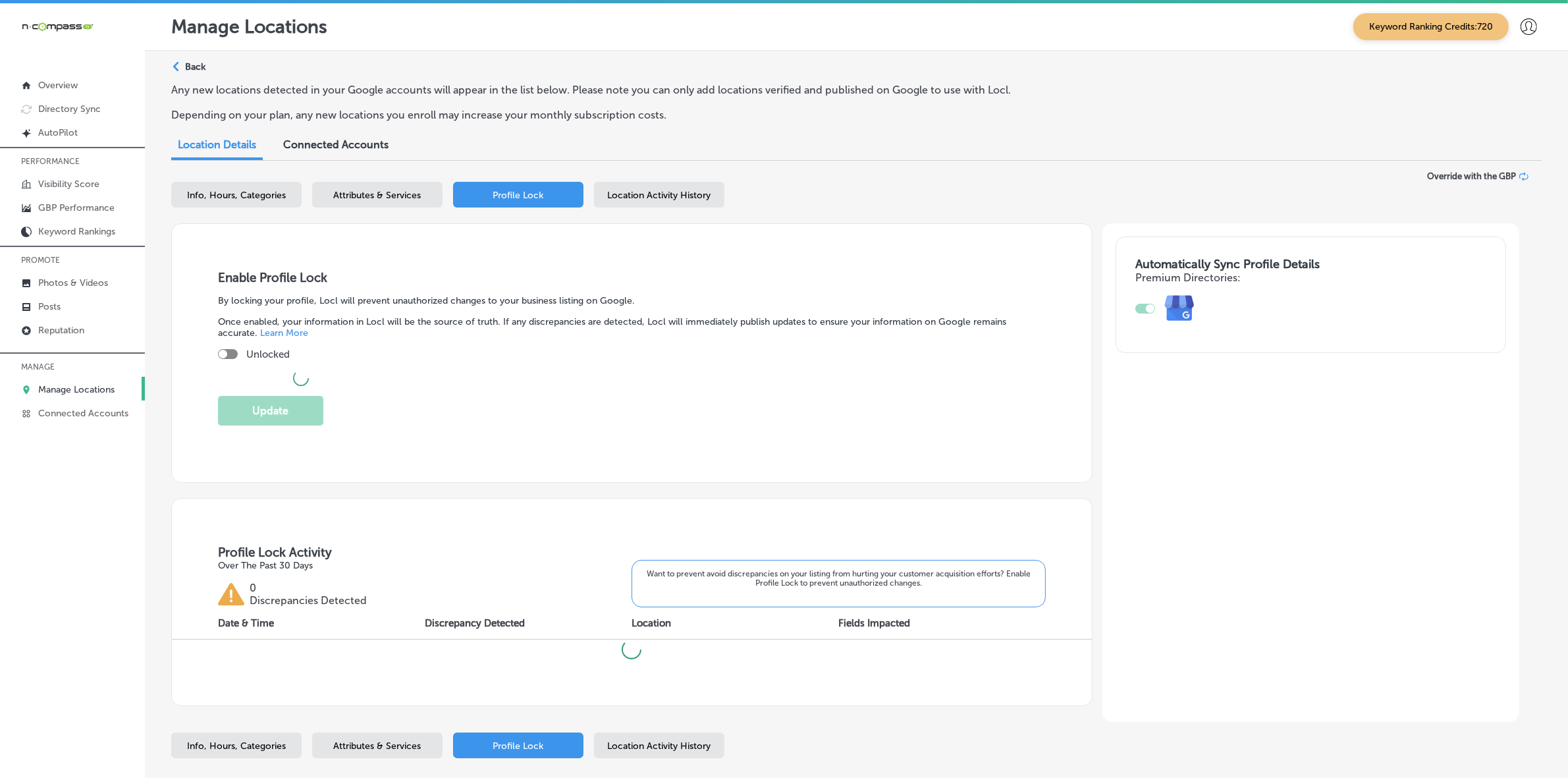
checkbox input "true"
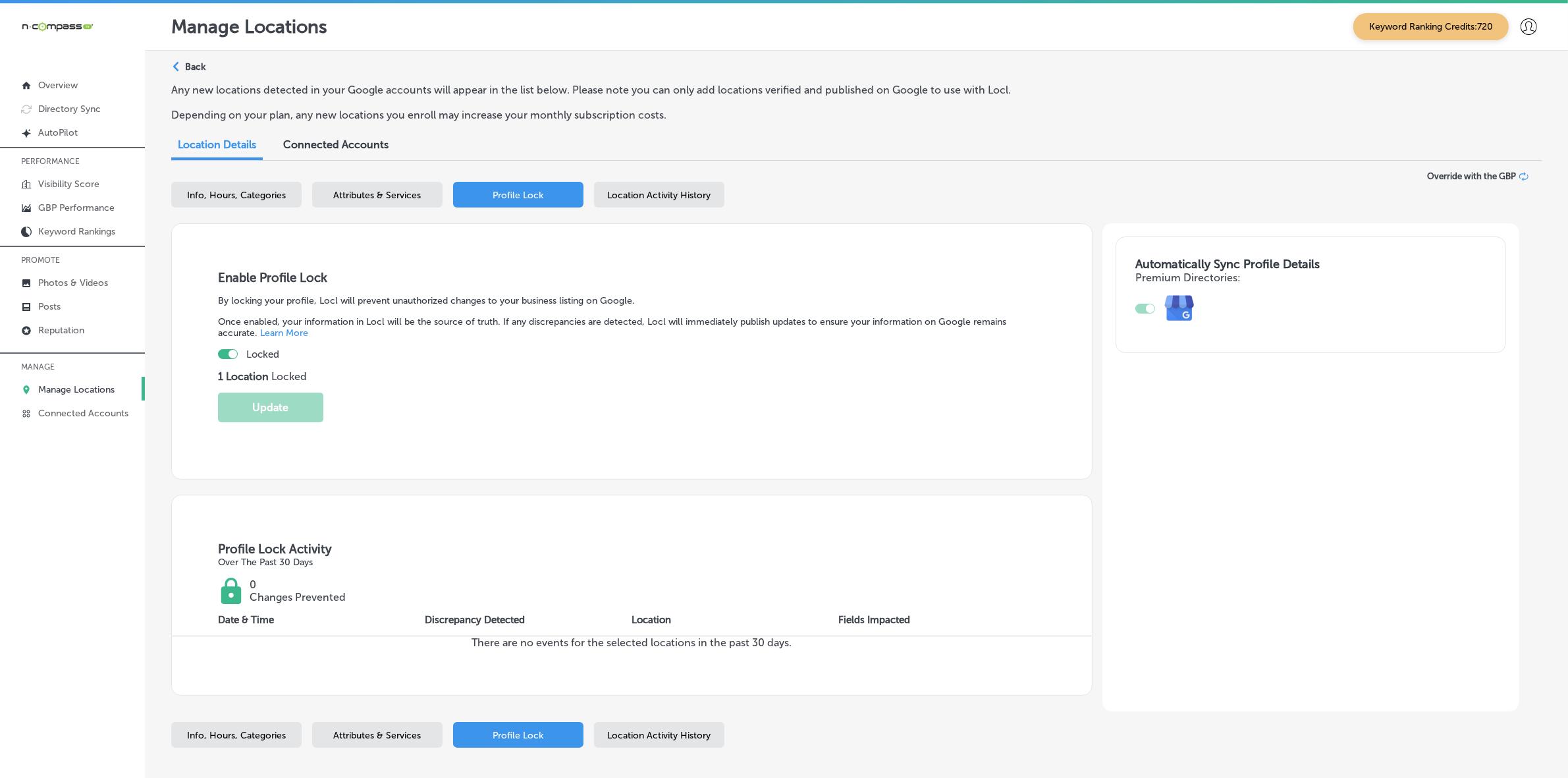
click at [647, 202] on div "Location Activity History" at bounding box center [659, 195] width 131 height 26
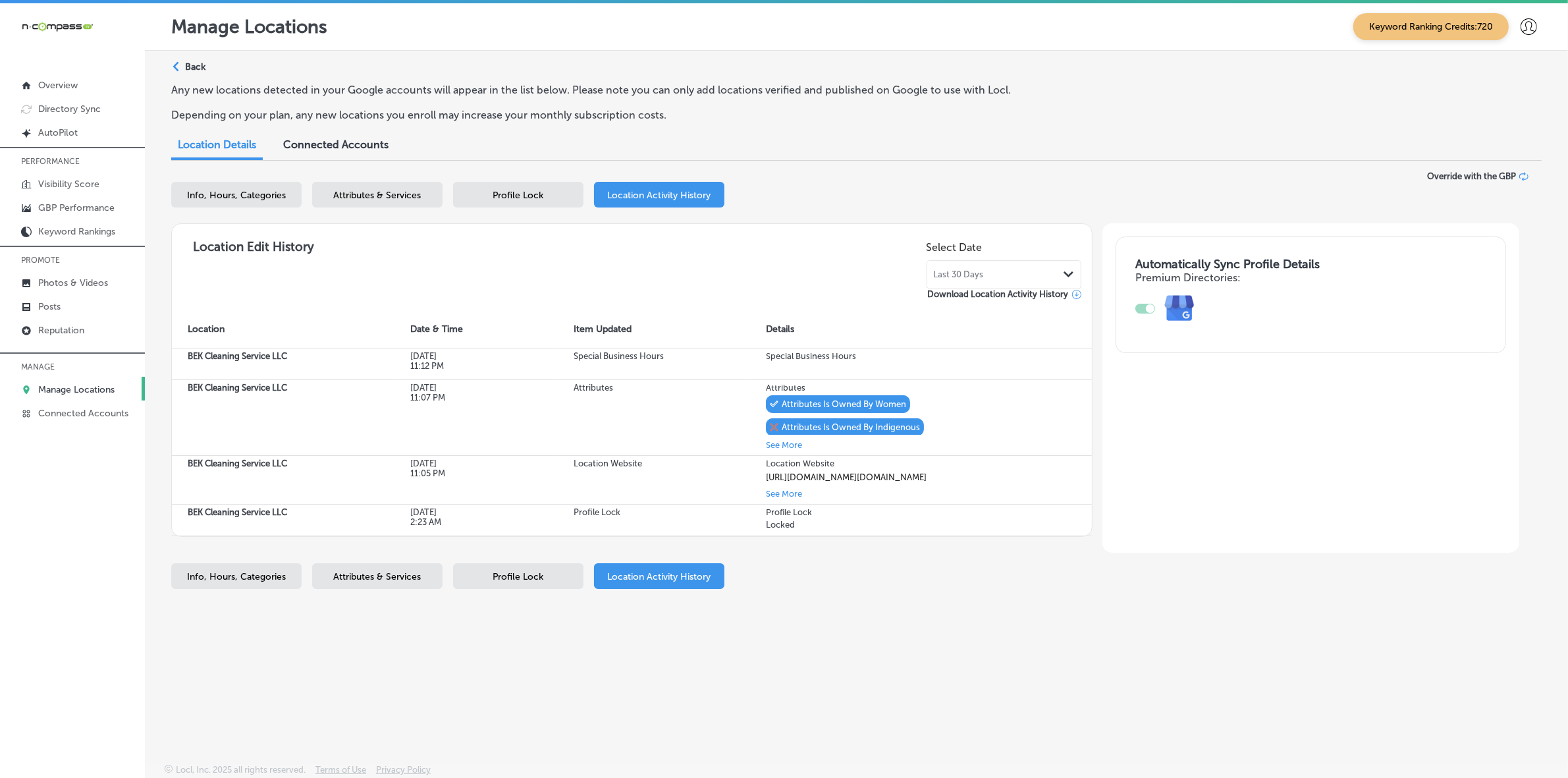
click at [527, 194] on span "Profile Lock" at bounding box center [518, 195] width 51 height 11
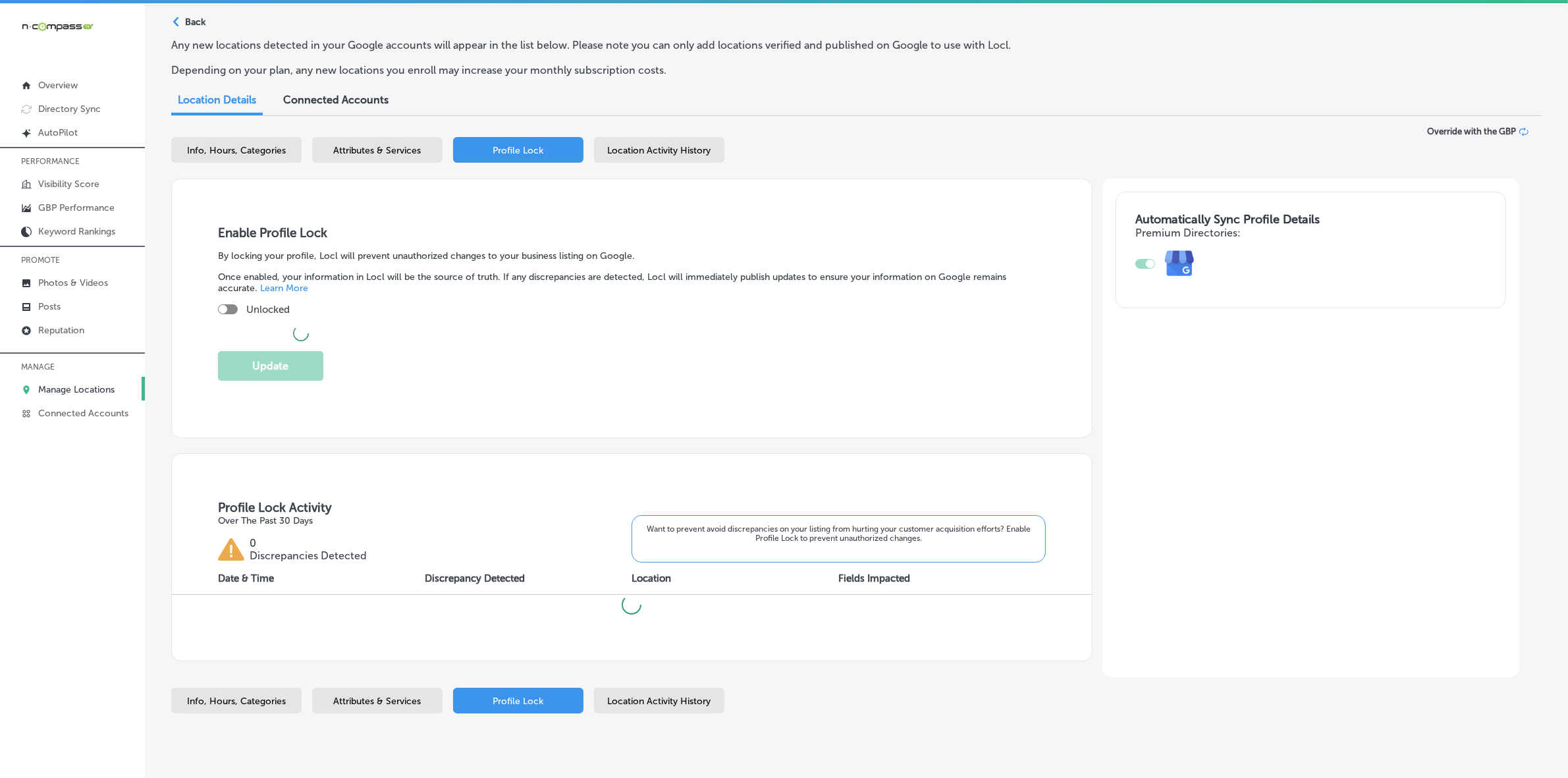
checkbox input "true"
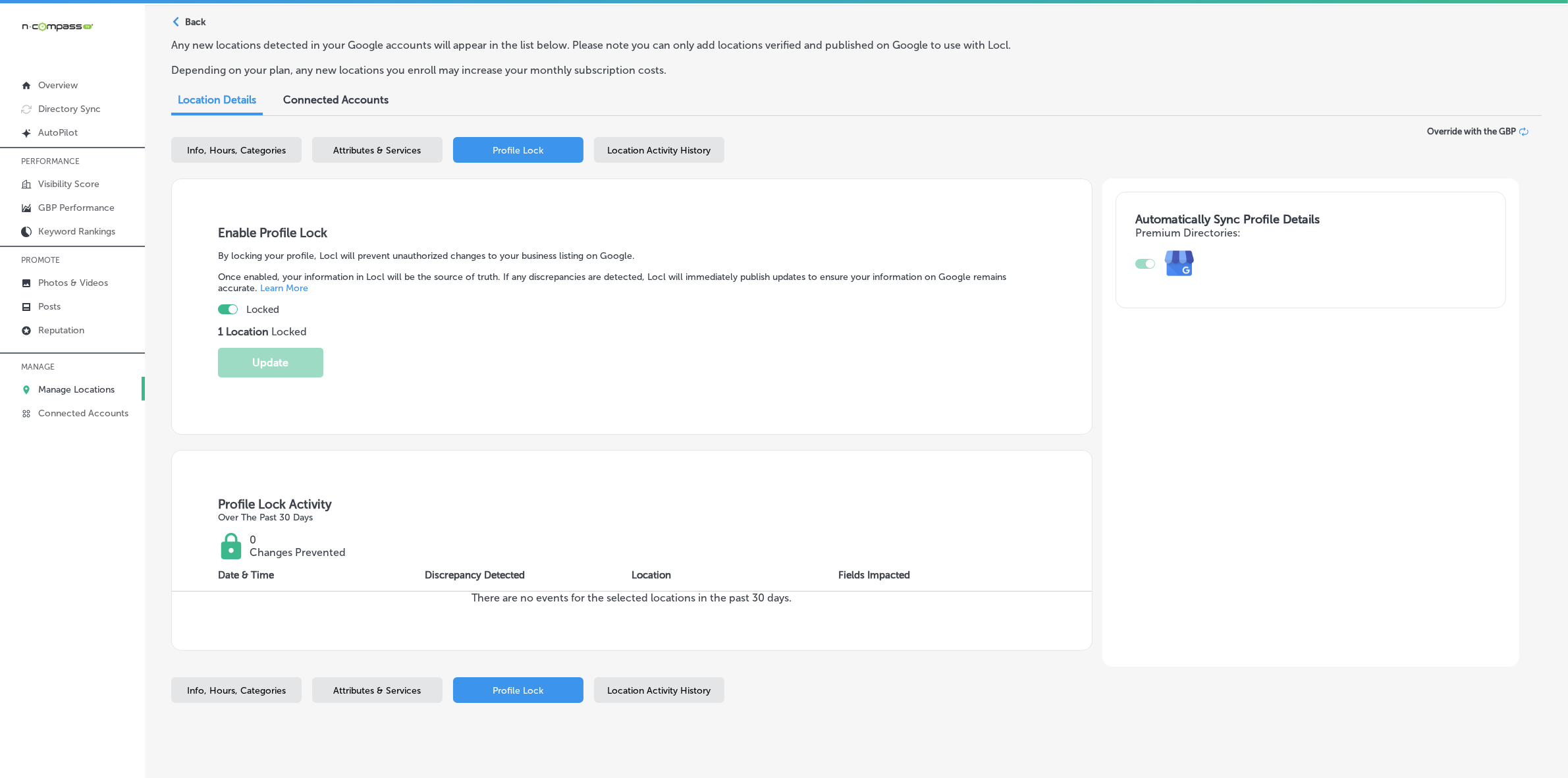
scroll to position [73, 0]
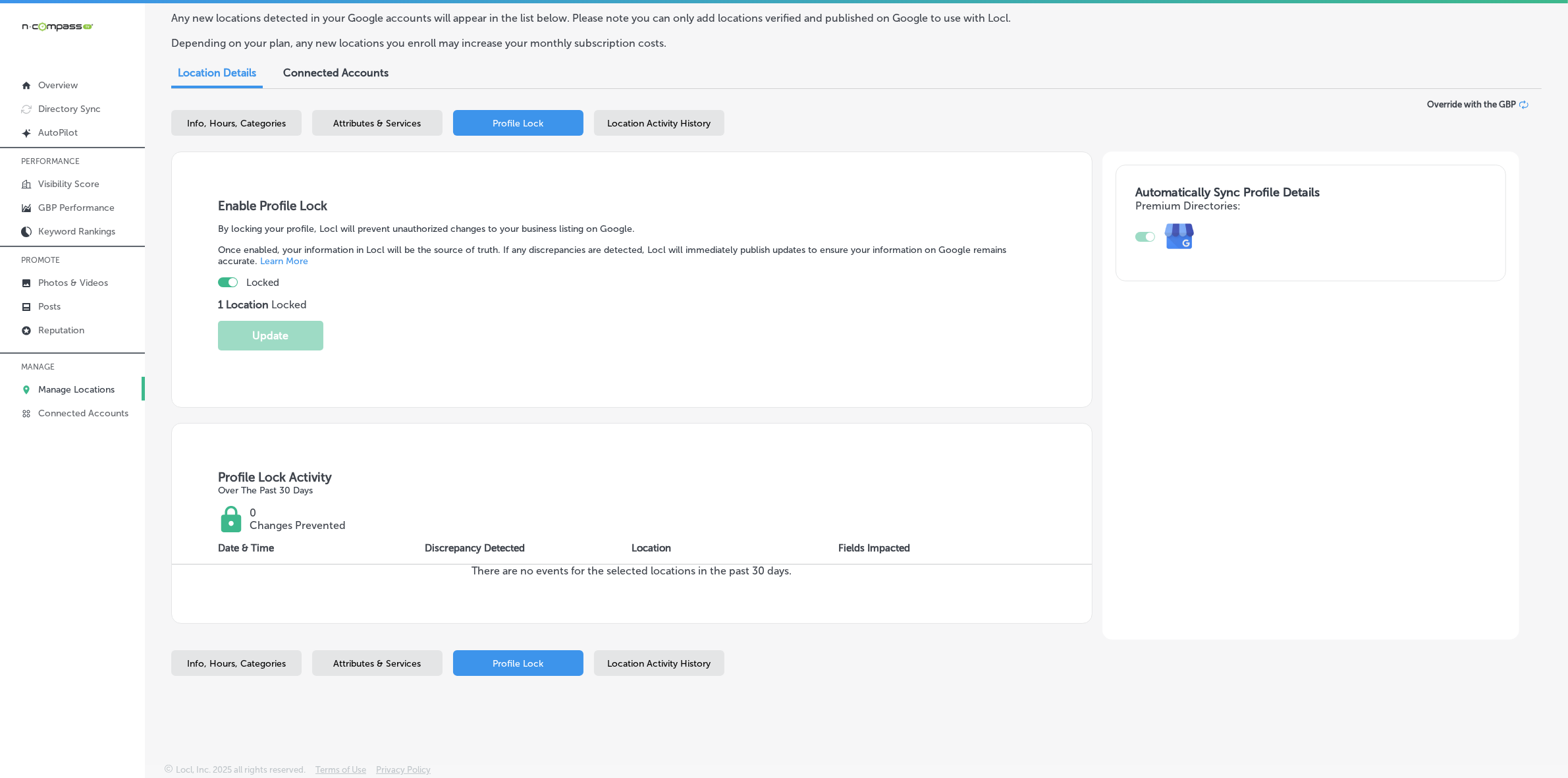
click at [370, 123] on span "Attributes & Services" at bounding box center [377, 124] width 87 height 11
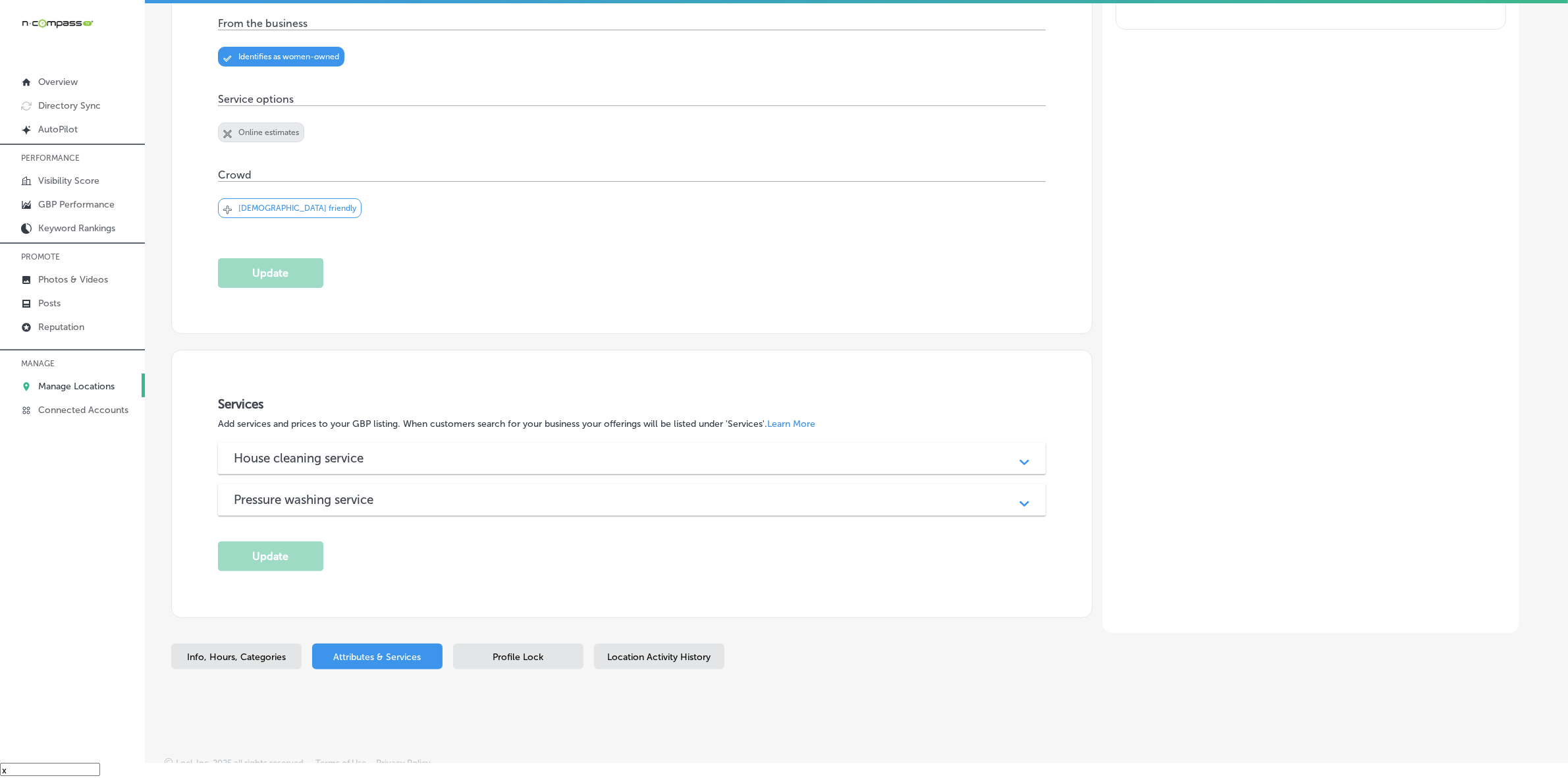
scroll to position [320, 0]
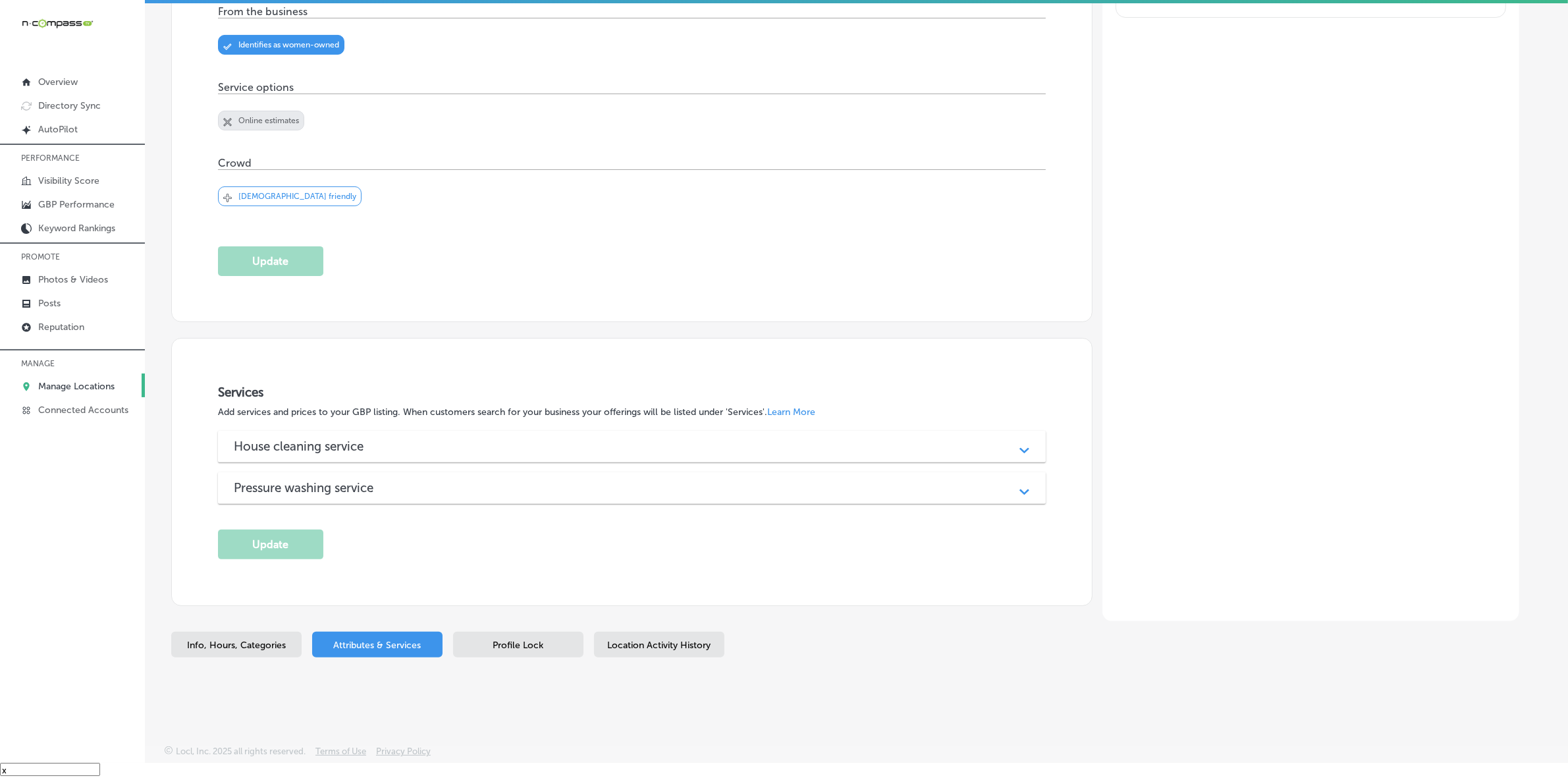
click at [496, 440] on div "House cleaning service" at bounding box center [632, 446] width 796 height 15
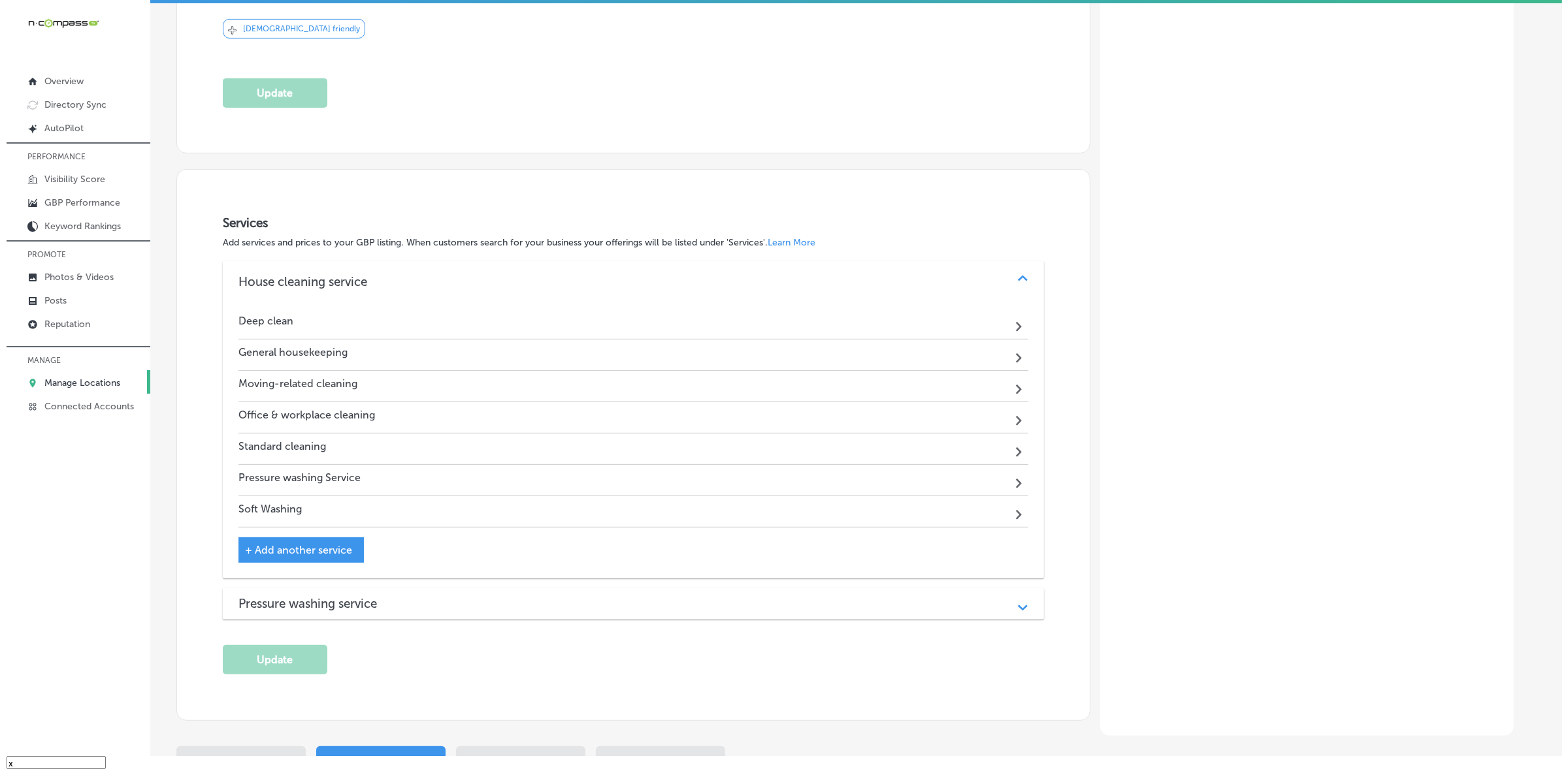
scroll to position [481, 0]
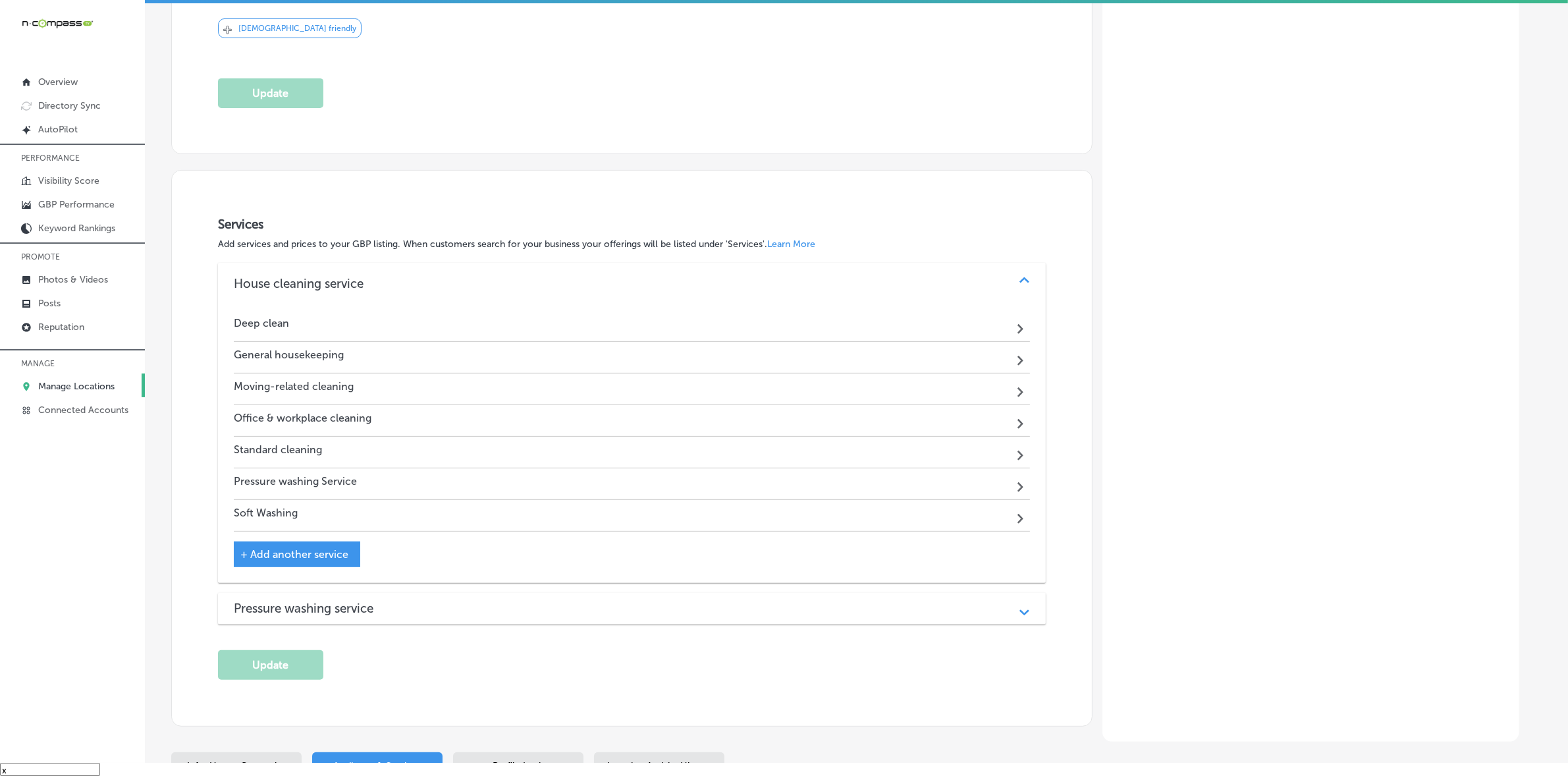
click at [336, 609] on h3 "Pressure washing service" at bounding box center [314, 609] width 160 height 15
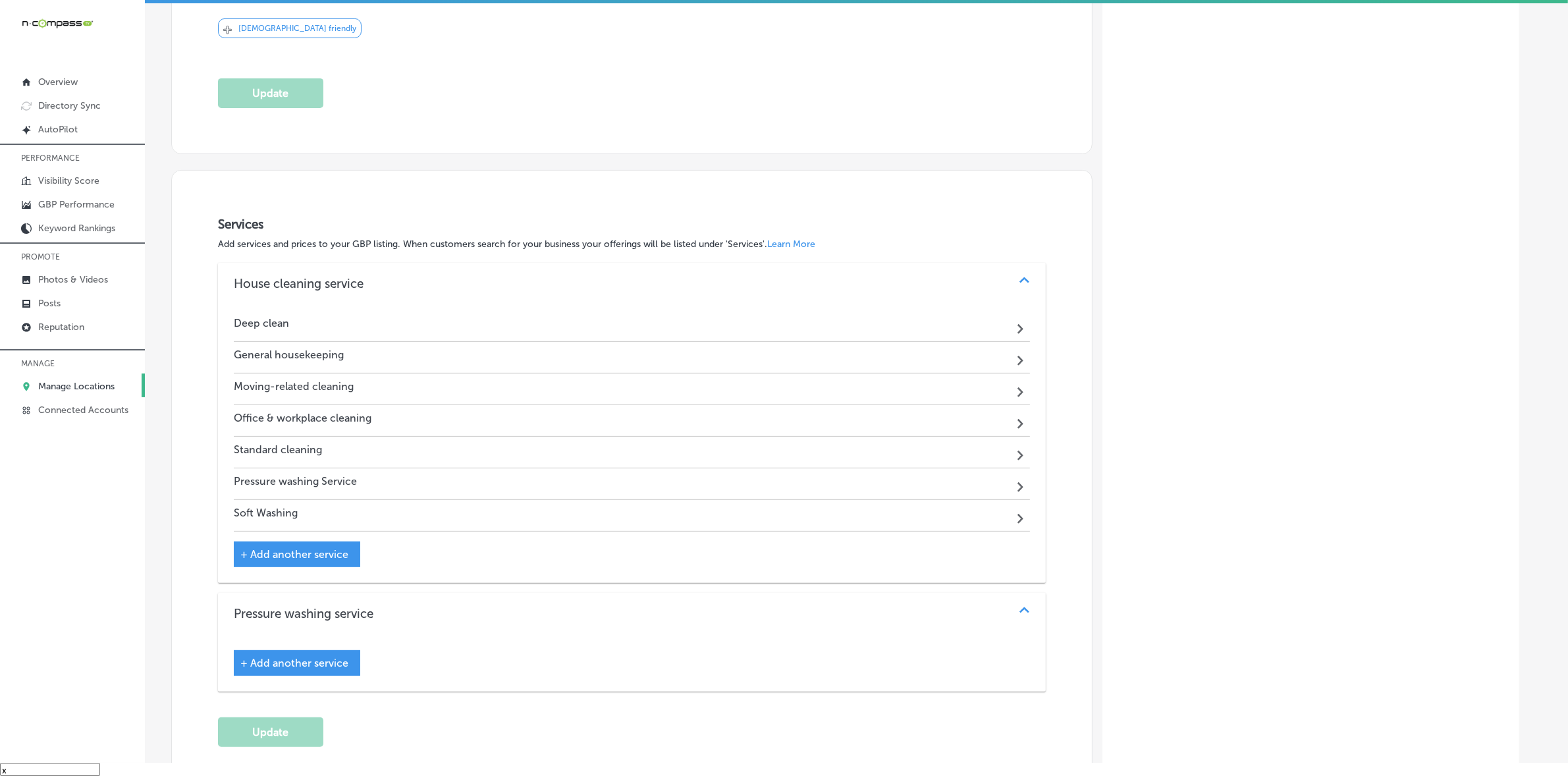
click at [249, 554] on span "+ Add another service" at bounding box center [295, 555] width 108 height 13
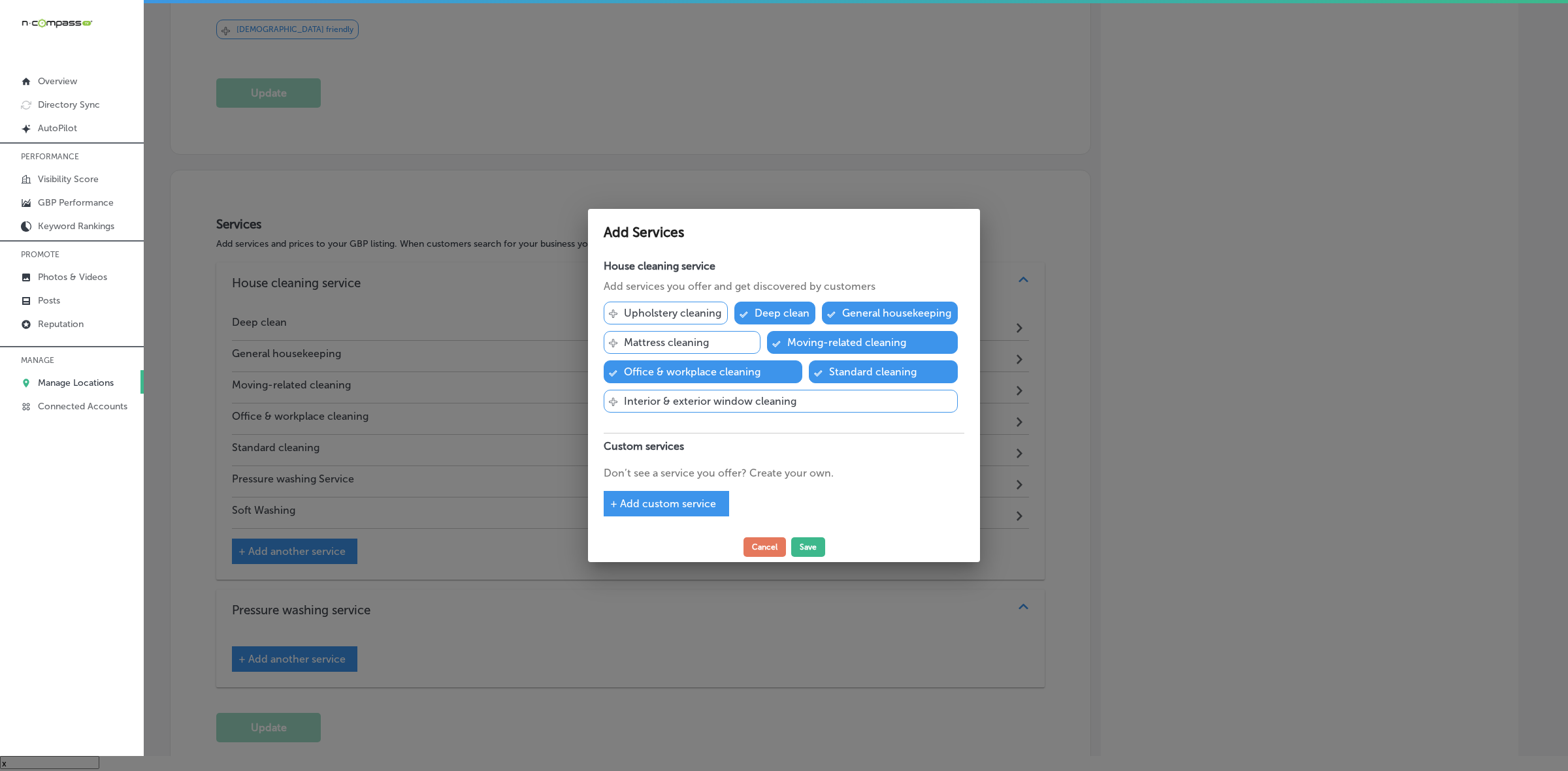
click at [618, 504] on span "+ Add custom service" at bounding box center [663, 504] width 106 height 13
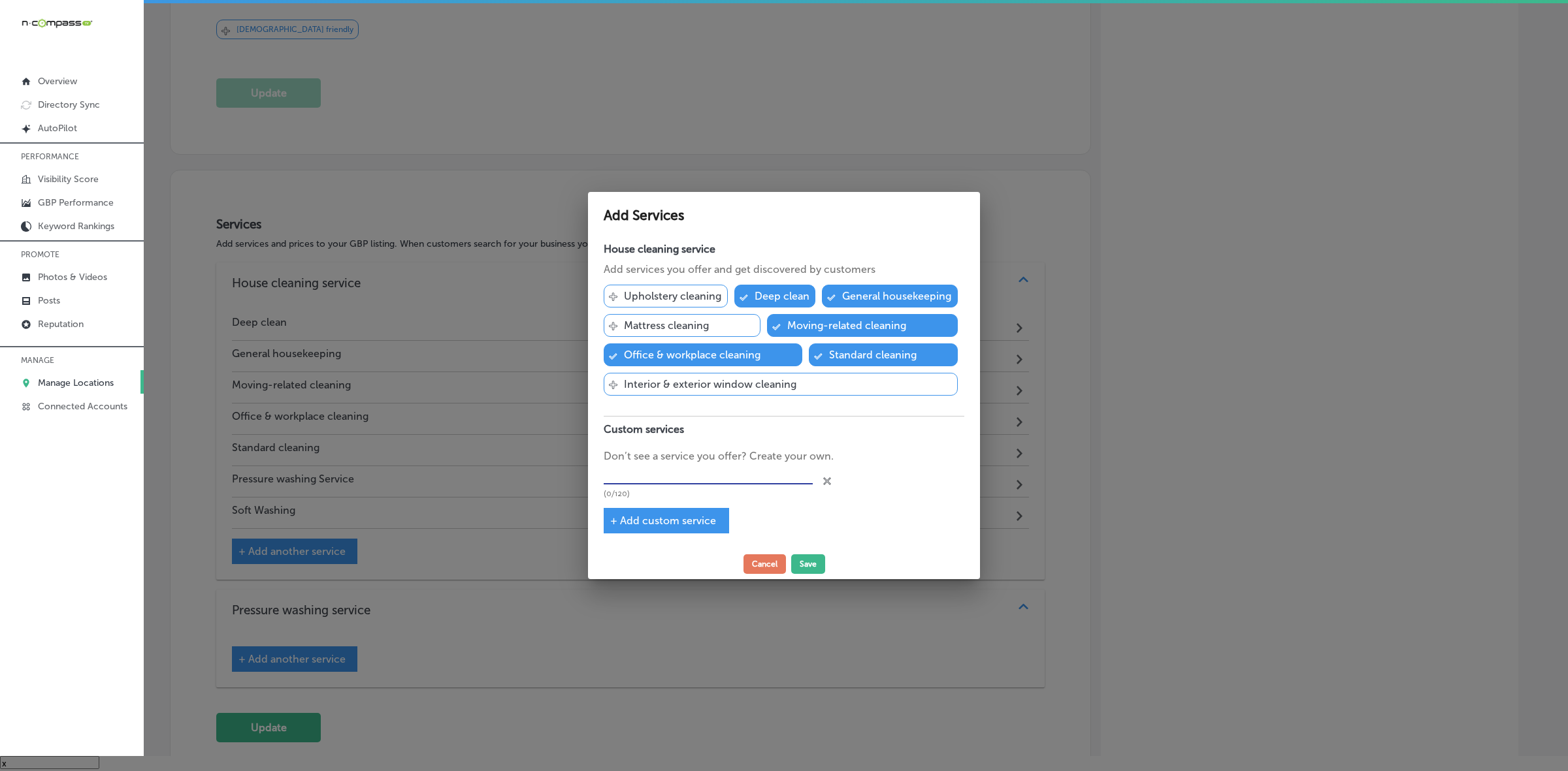
click at [640, 473] on input "text" at bounding box center [708, 474] width 209 height 20
paste input "Residential Services"
type input "Residential Services"
click at [610, 516] on span "+ Add custom service" at bounding box center [663, 521] width 106 height 13
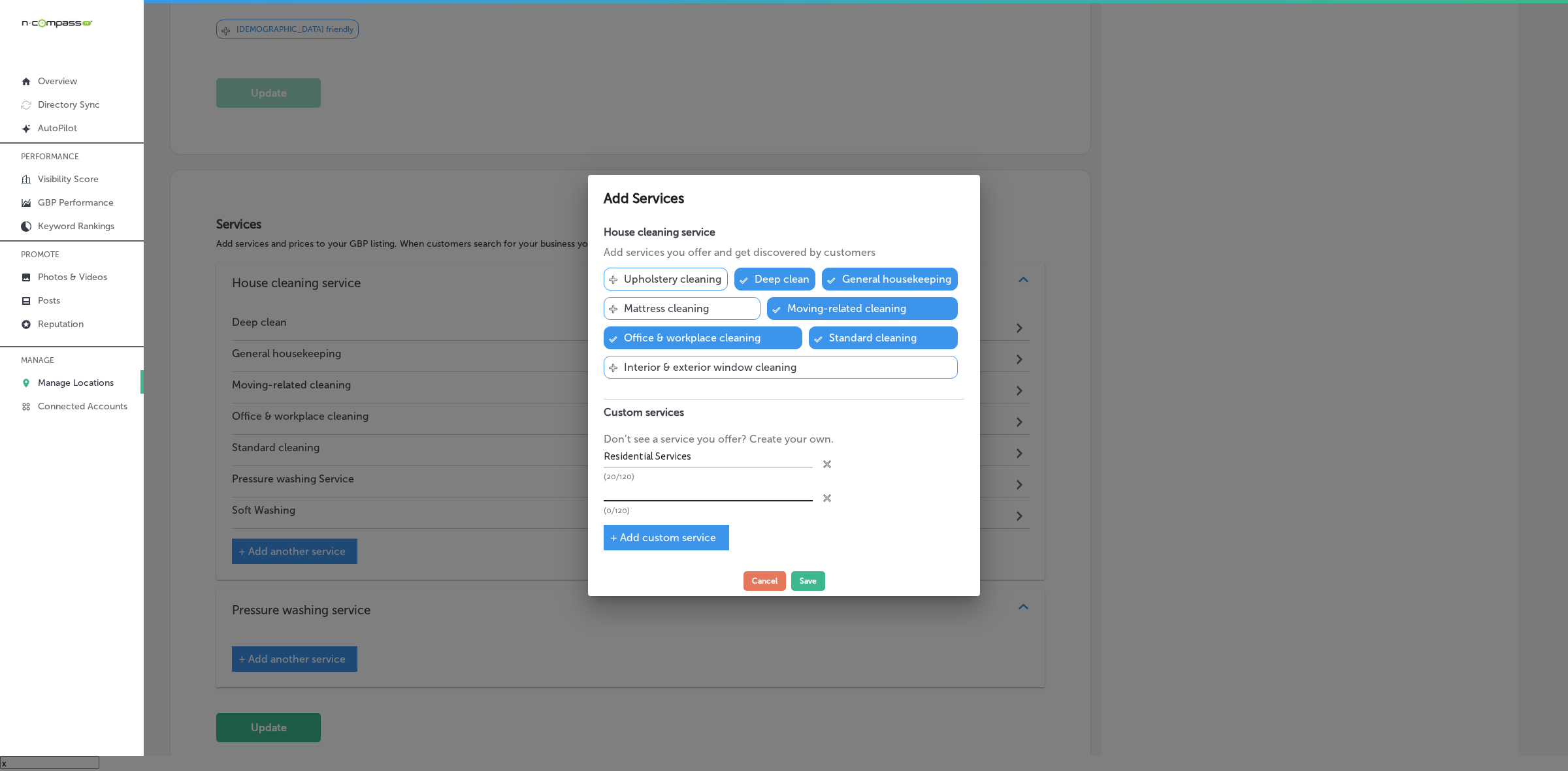
click at [687, 492] on input "text" at bounding box center [708, 491] width 209 height 20
paste input "Commercial Services"
type input "Commercial Services"
click at [612, 539] on span "+ Add custom service" at bounding box center [663, 538] width 106 height 13
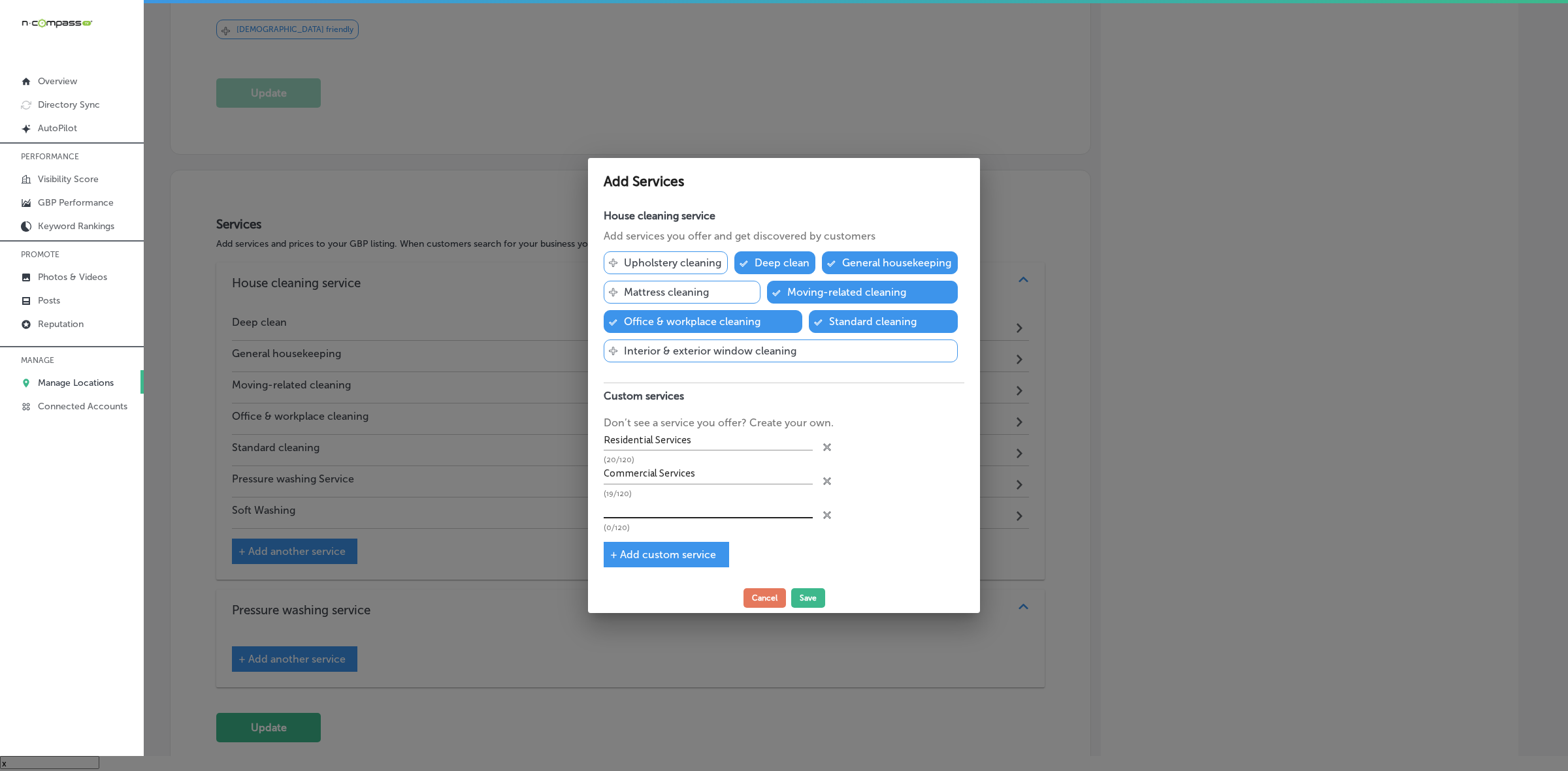
click at [666, 506] on input "text" at bounding box center [708, 508] width 209 height 20
paste input "Exterior Services"
type input "Exterior Services"
click at [708, 477] on input "Commercial Services" at bounding box center [708, 474] width 209 height 20
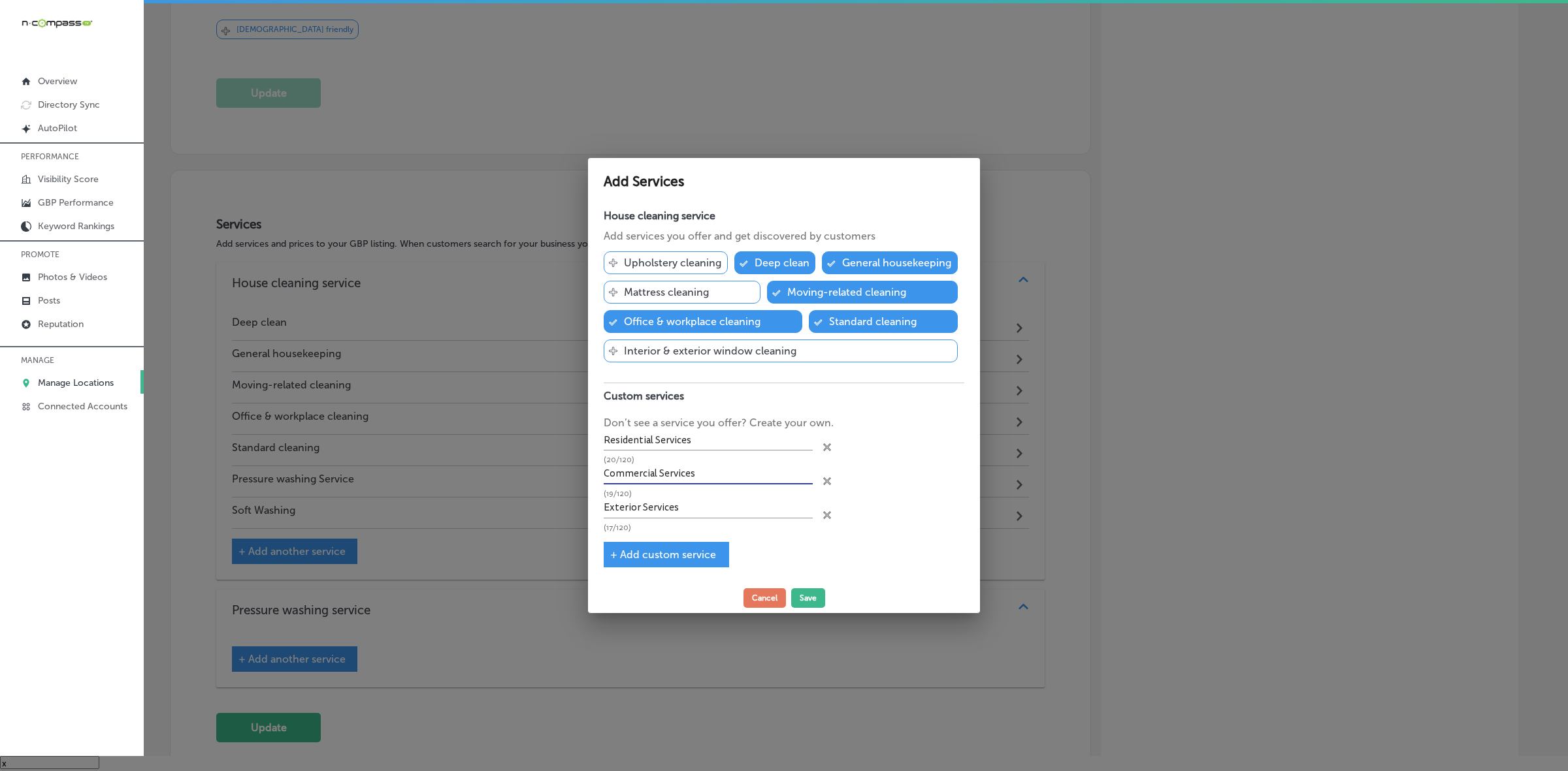
click at [708, 477] on input "Commercial Services" at bounding box center [708, 474] width 209 height 20
click at [716, 467] on input "Commercial Services" at bounding box center [708, 474] width 209 height 20
click at [716, 468] on input "Commercial Services" at bounding box center [708, 474] width 209 height 20
paste input "Residential Cleaning"
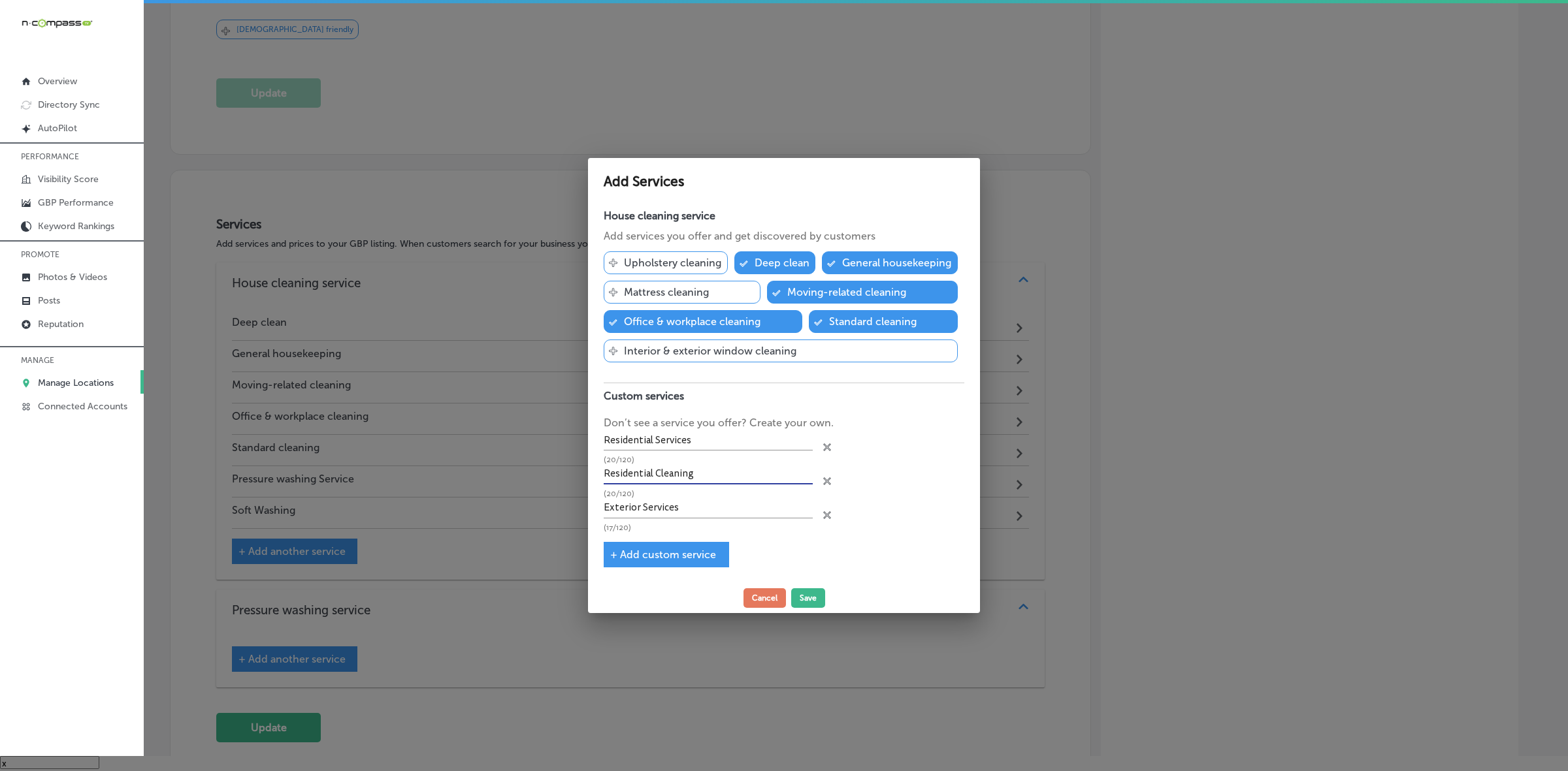
type input "Residential Cleaning"
click at [720, 510] on input "Exterior Services" at bounding box center [708, 508] width 209 height 20
click at [720, 510] on input "Exterior Services" at bounding box center [708, 508] width 209 height 20
paste input "Move-In/Move-Out Cleaning"
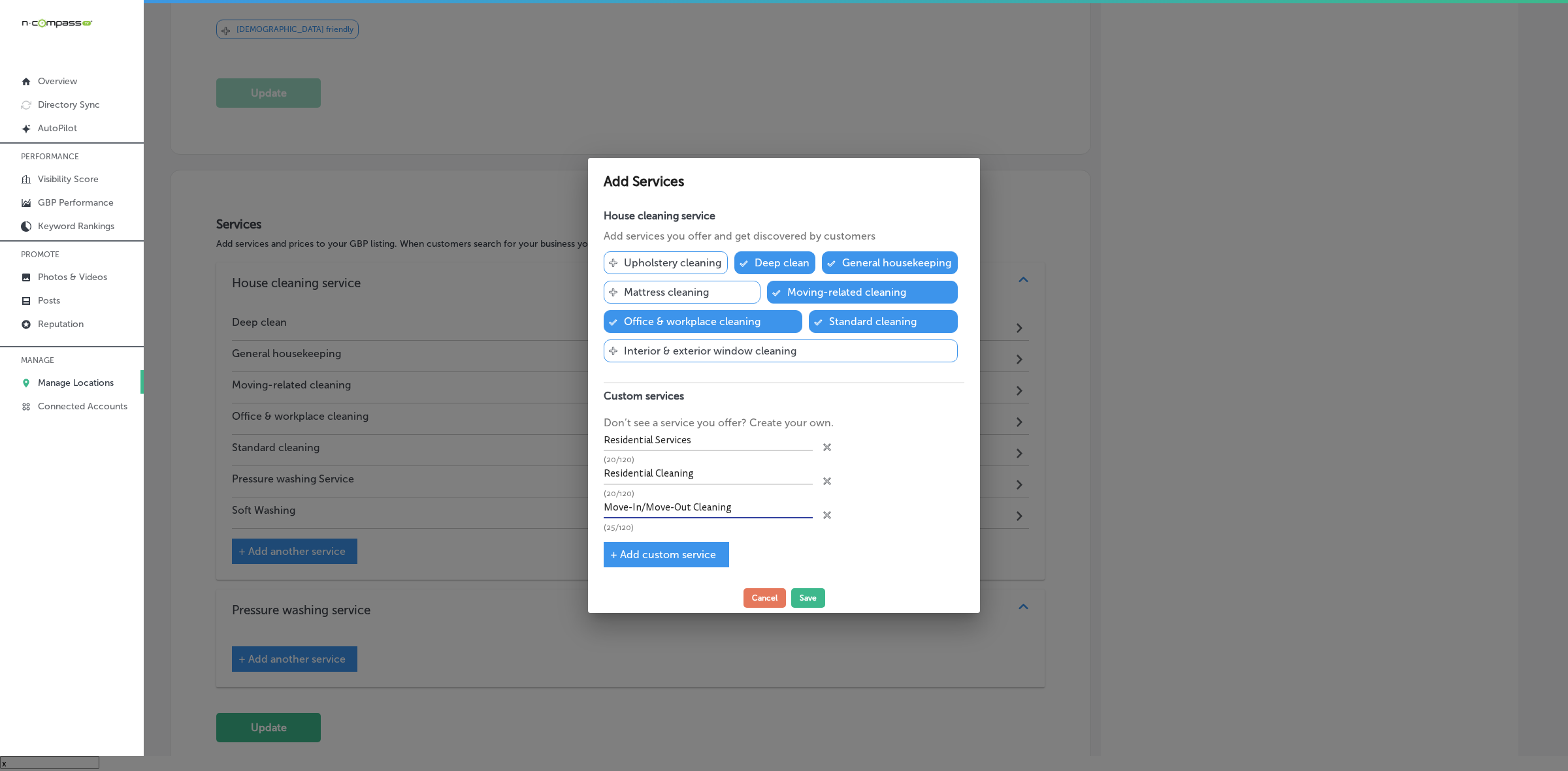
type input "Move-In/Move-Out Cleaning"
click at [616, 553] on span "+ Add custom service" at bounding box center [663, 555] width 106 height 13
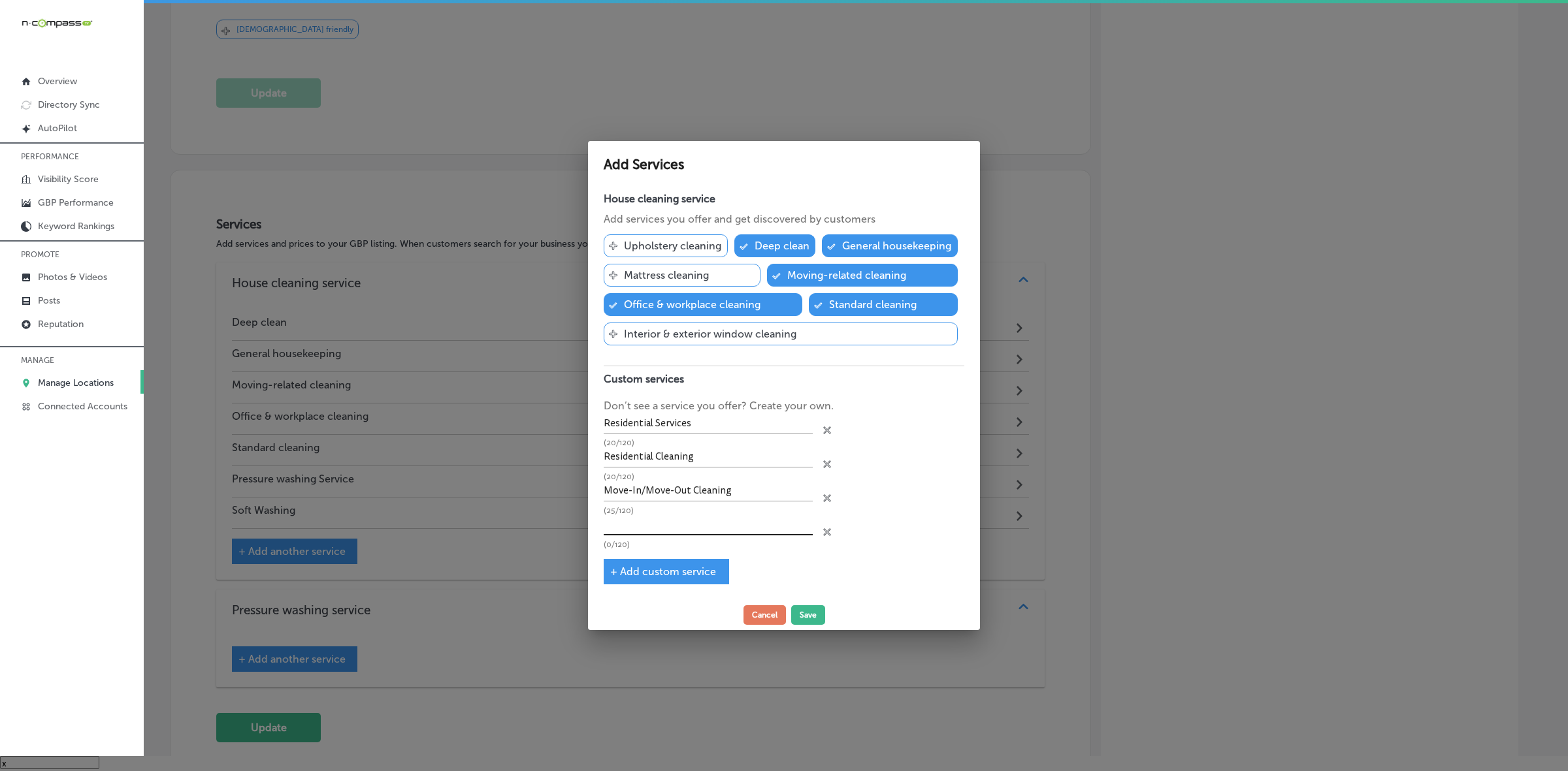
click at [618, 517] on input "text" at bounding box center [708, 525] width 209 height 20
paste input "Deep Cleans"
type input "Deep Cleans"
click at [613, 568] on span "+ Add custom service" at bounding box center [663, 572] width 106 height 13
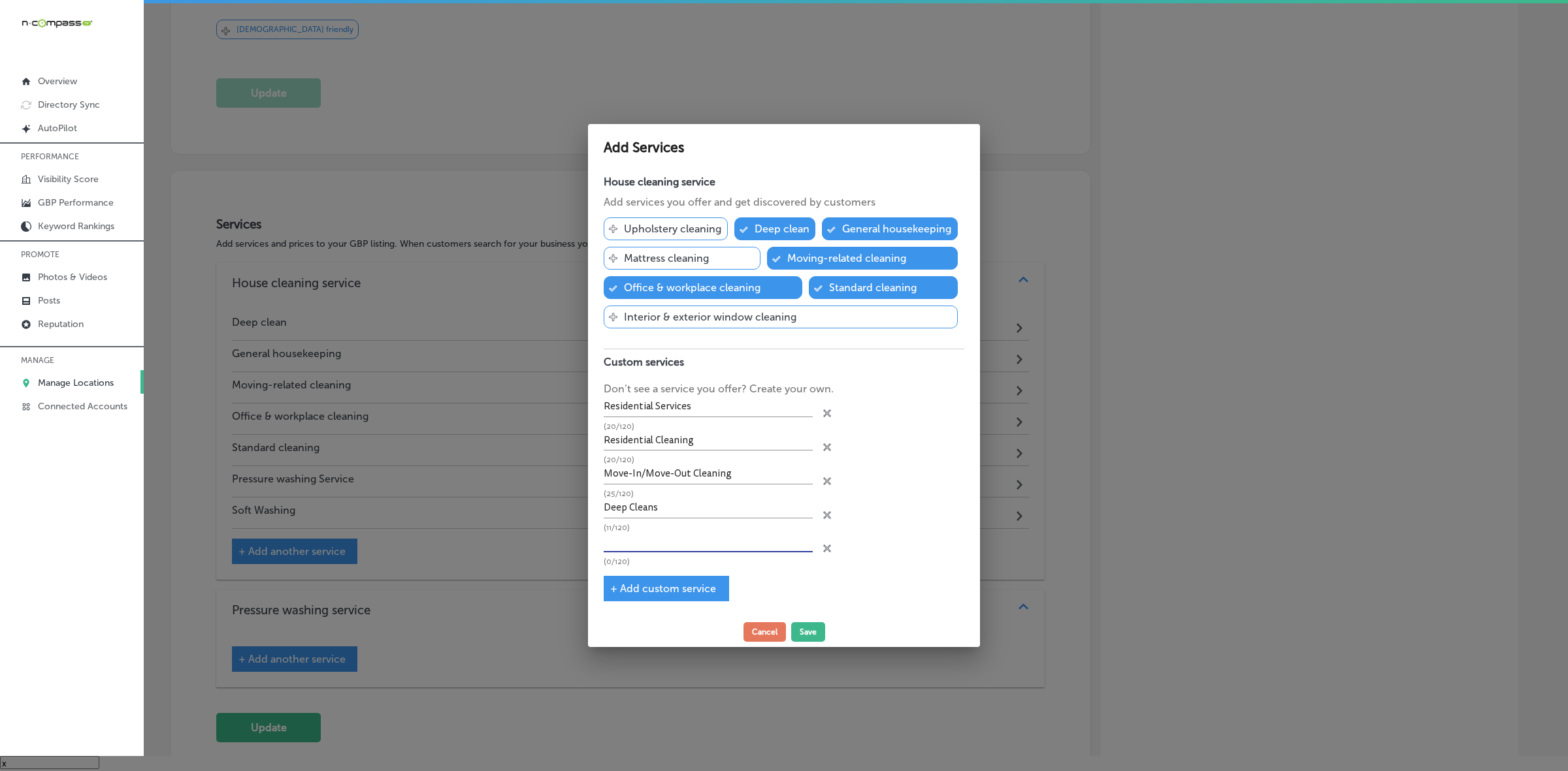
click at [644, 544] on input "text" at bounding box center [708, 542] width 209 height 20
paste input "Routine Maintenance"
type input "Routine Maintenance"
click at [612, 598] on div "+ Add custom service" at bounding box center [666, 589] width 126 height 25
click at [612, 592] on span "+ Add custom service" at bounding box center [663, 589] width 106 height 13
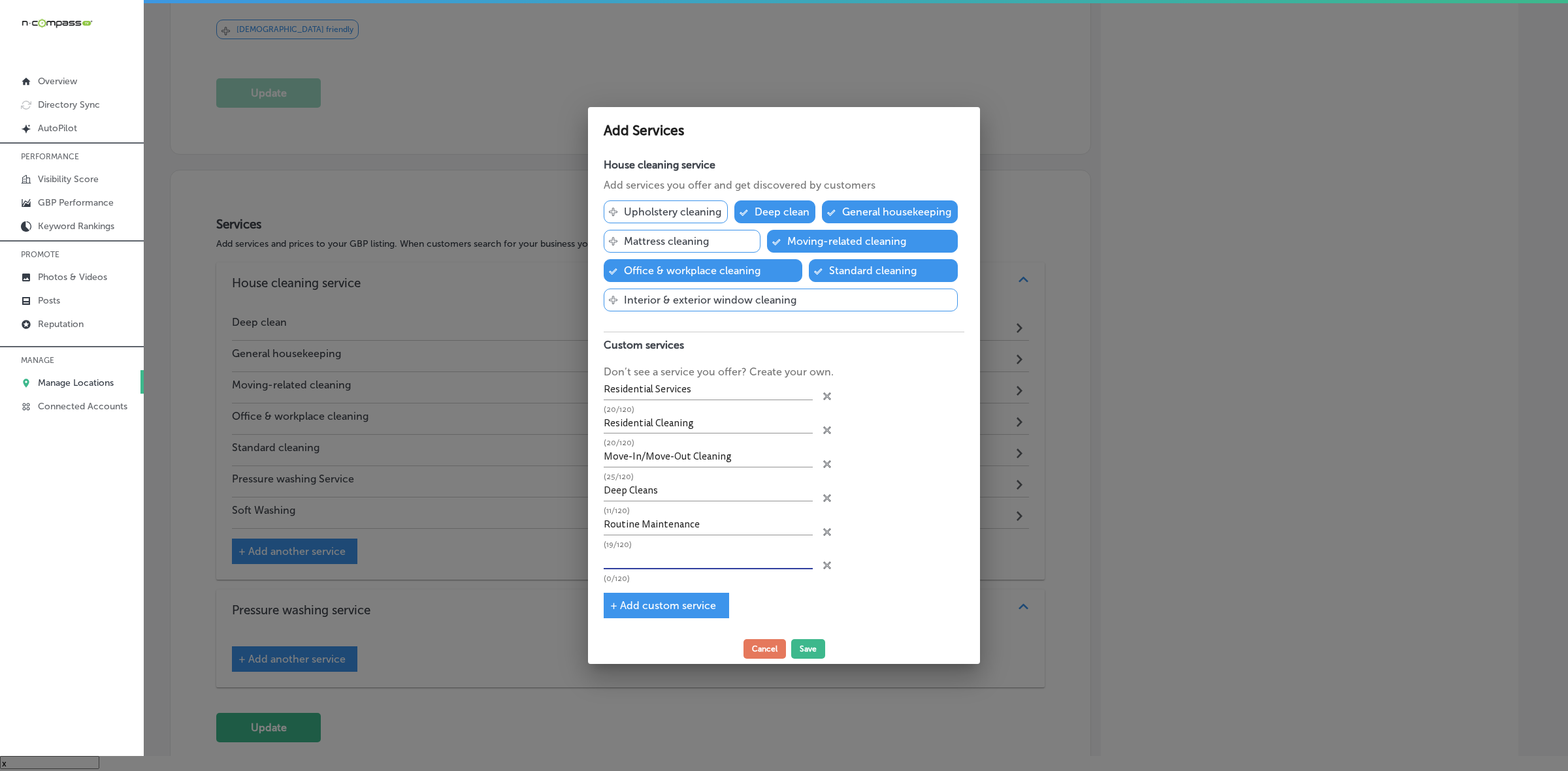
drag, startPoint x: 636, startPoint y: 559, endPoint x: 631, endPoint y: 572, distance: 13.9
click at [636, 559] on input "text" at bounding box center [708, 559] width 209 height 20
paste input "Commercial Services"
type input "Commercial Services"
click at [610, 606] on span "+ Add custom service" at bounding box center [663, 606] width 106 height 13
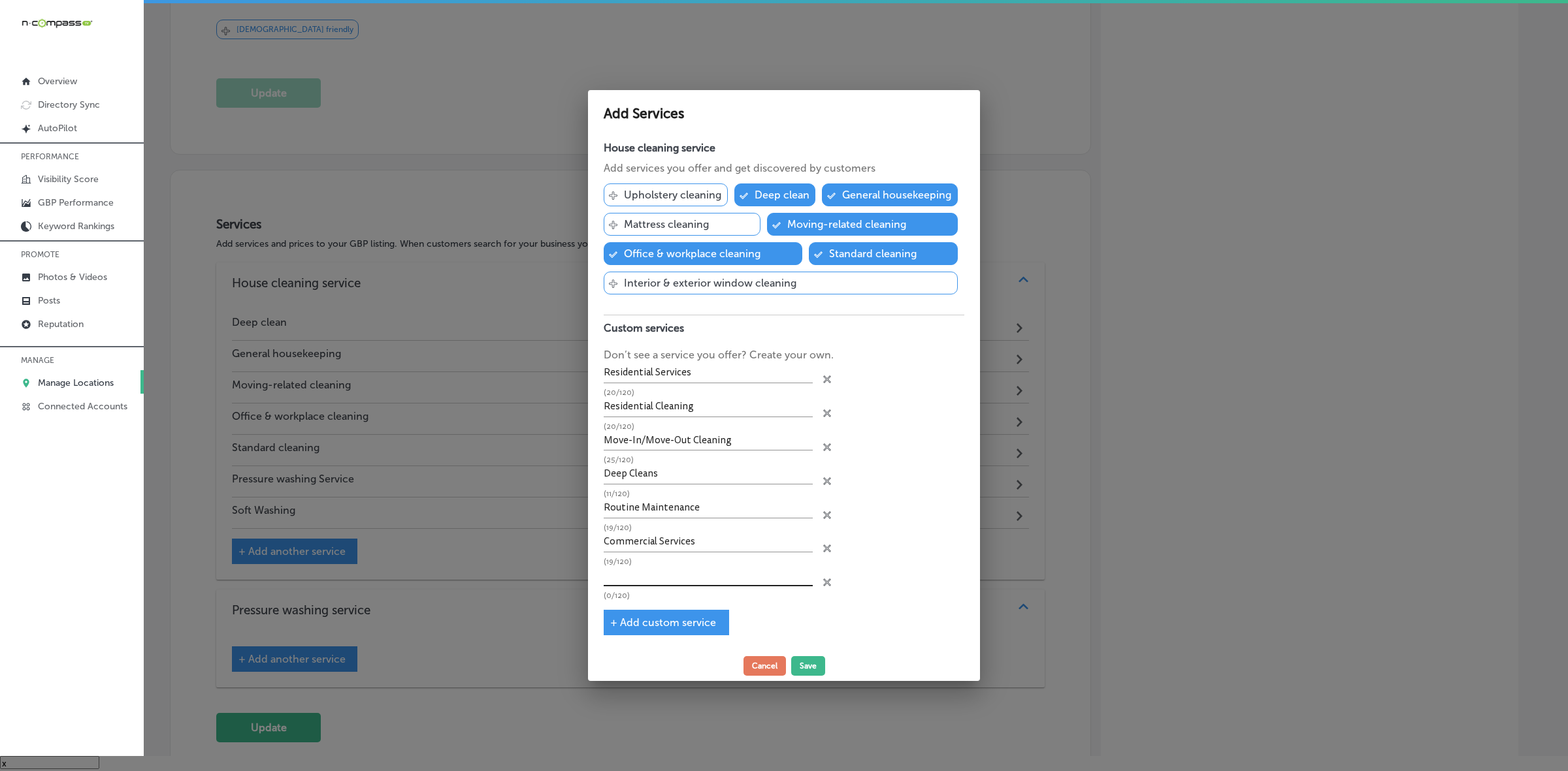
click at [675, 583] on input "text" at bounding box center [708, 576] width 209 height 20
paste input "Office Commercial Cleaning"
type input "Office Commercial Cleaning"
click at [615, 621] on span "+ Add custom service" at bounding box center [663, 623] width 106 height 13
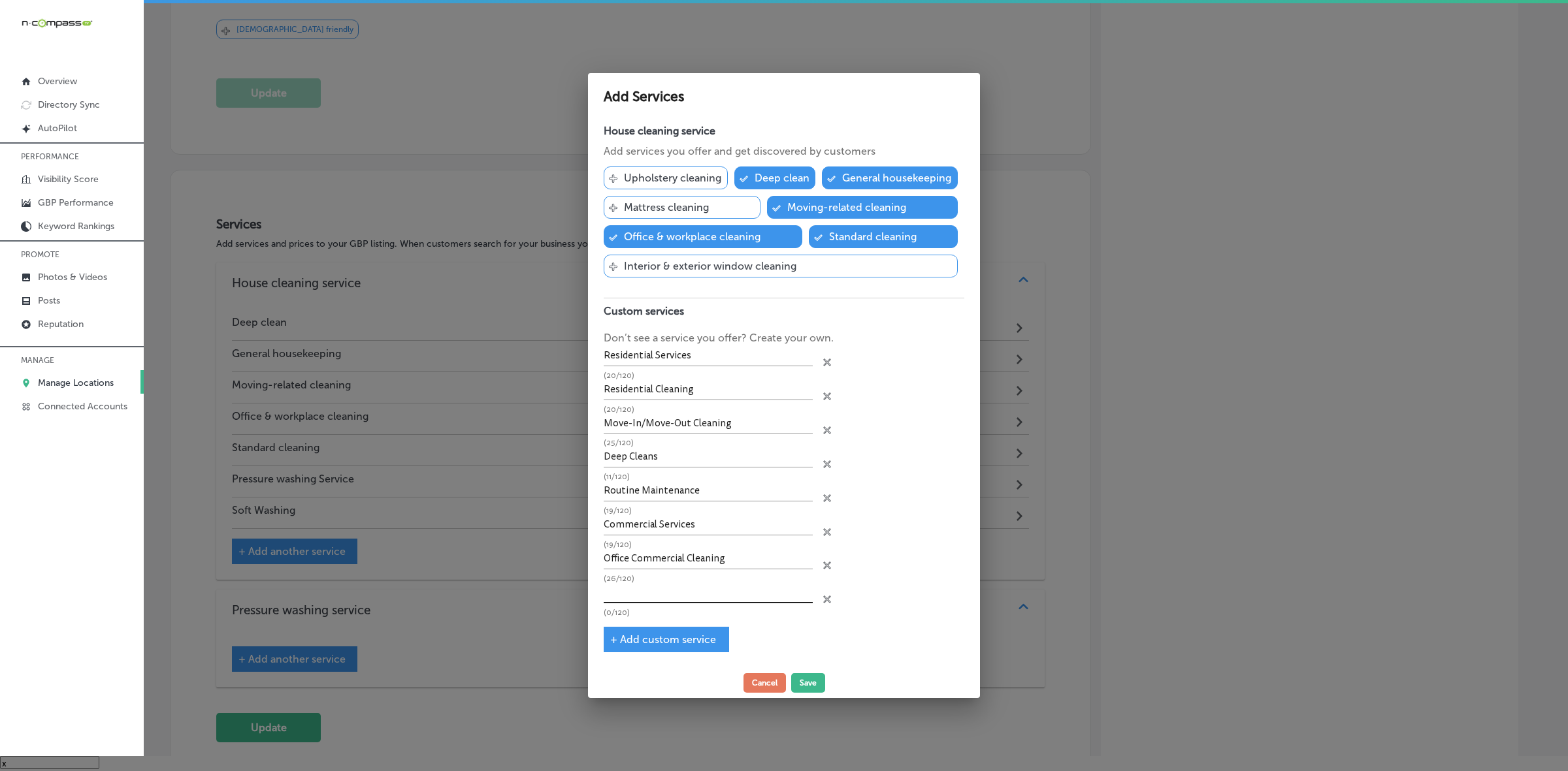
click at [649, 586] on input "text" at bounding box center [708, 593] width 209 height 20
paste input "New/Post Construction Cleaning"
type input "New/Post Construction Cleaning"
click at [611, 639] on span "+ Add custom service" at bounding box center [663, 640] width 106 height 13
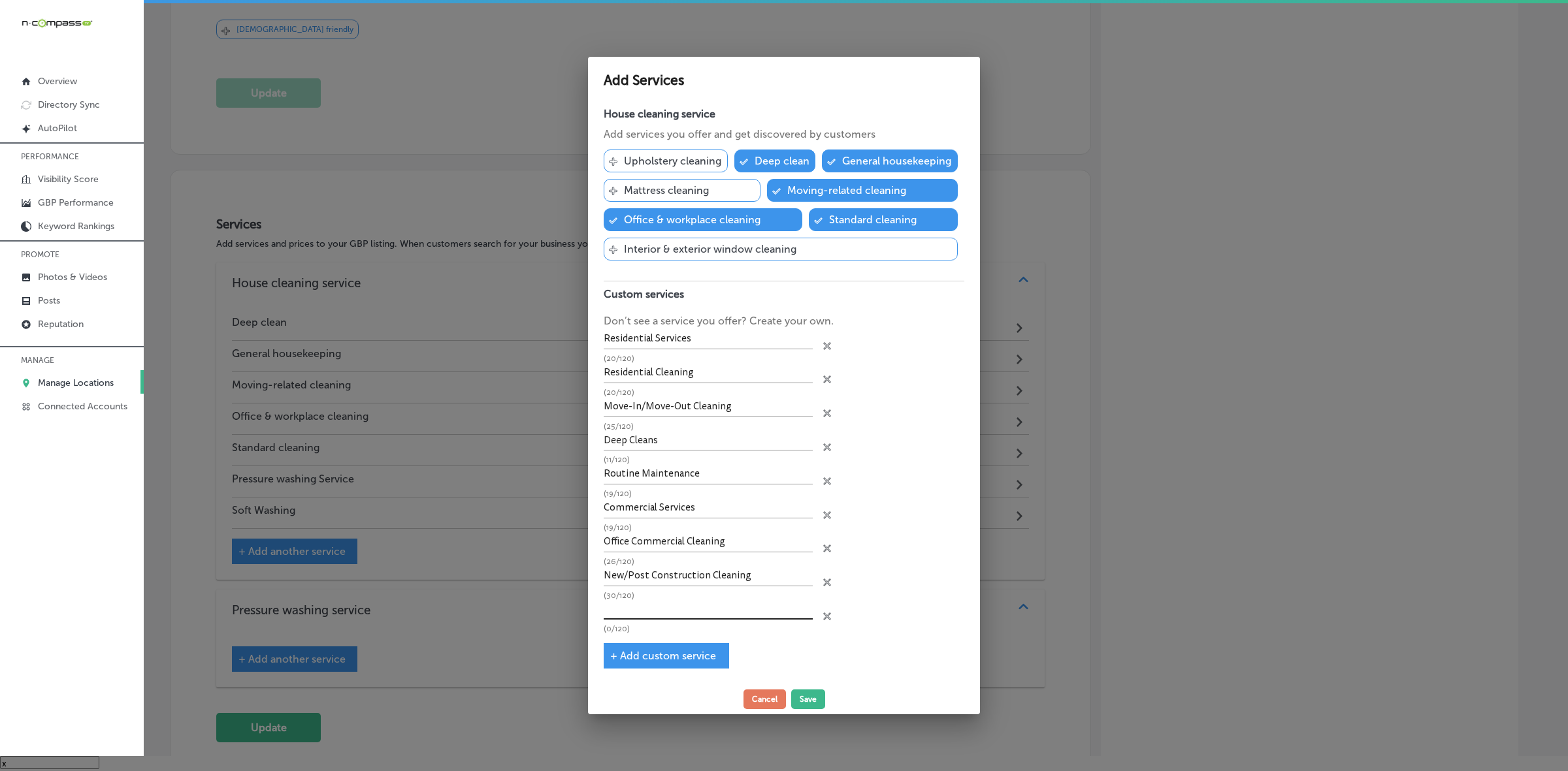
click at [649, 618] on input "text" at bounding box center [708, 609] width 209 height 20
paste input "Backyard Washing"
type input "Backyard Washing"
click at [614, 658] on span "+ Add custom service" at bounding box center [663, 656] width 106 height 13
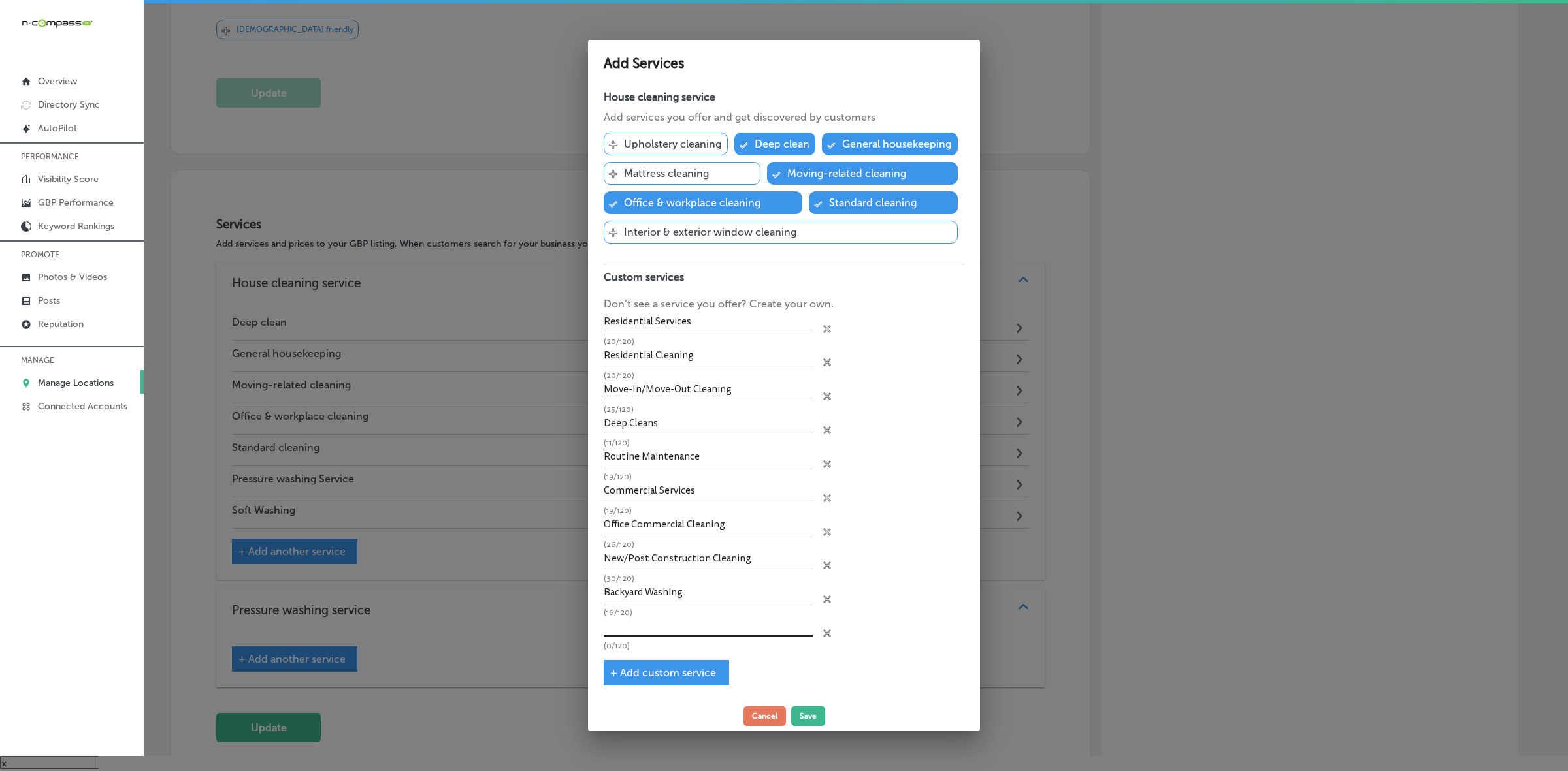
click at [690, 634] on input "text" at bounding box center [708, 627] width 209 height 20
paste input "Pressure Washing"
type input "Pressure Washing"
click at [608, 676] on div "+ Add custom service" at bounding box center [666, 673] width 126 height 25
click at [611, 669] on span "+ Add custom service" at bounding box center [663, 673] width 106 height 13
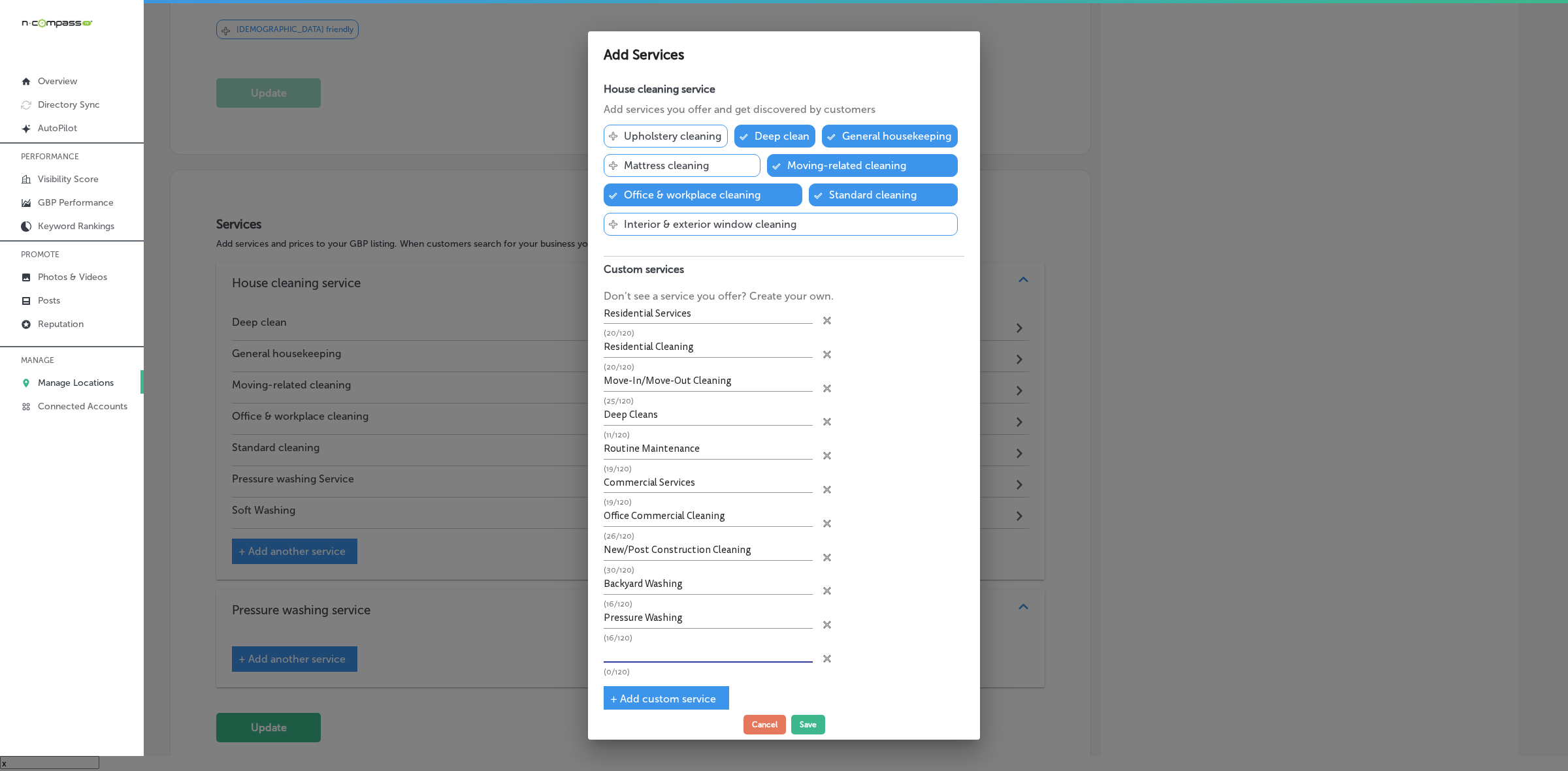
click at [742, 653] on input "text" at bounding box center [708, 652] width 209 height 20
paste input "Soft Wash"
type input "Soft Wash"
click at [611, 695] on span "+ Add custom service" at bounding box center [663, 699] width 106 height 13
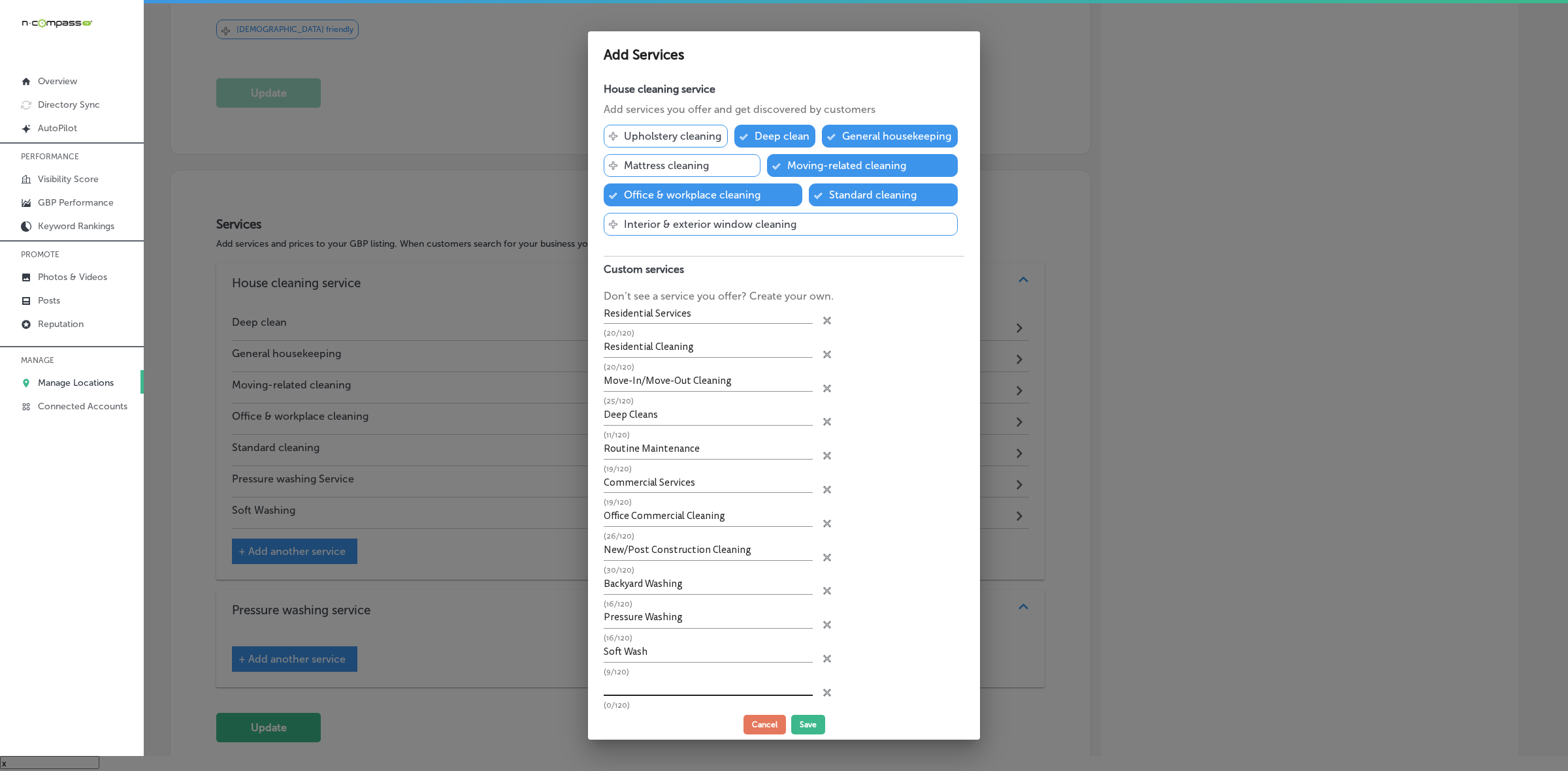
click at [638, 700] on div "(0/120)" at bounding box center [708, 693] width 209 height 34
click at [640, 692] on input "text" at bounding box center [708, 686] width 209 height 20
paste input "Driveway Washing"
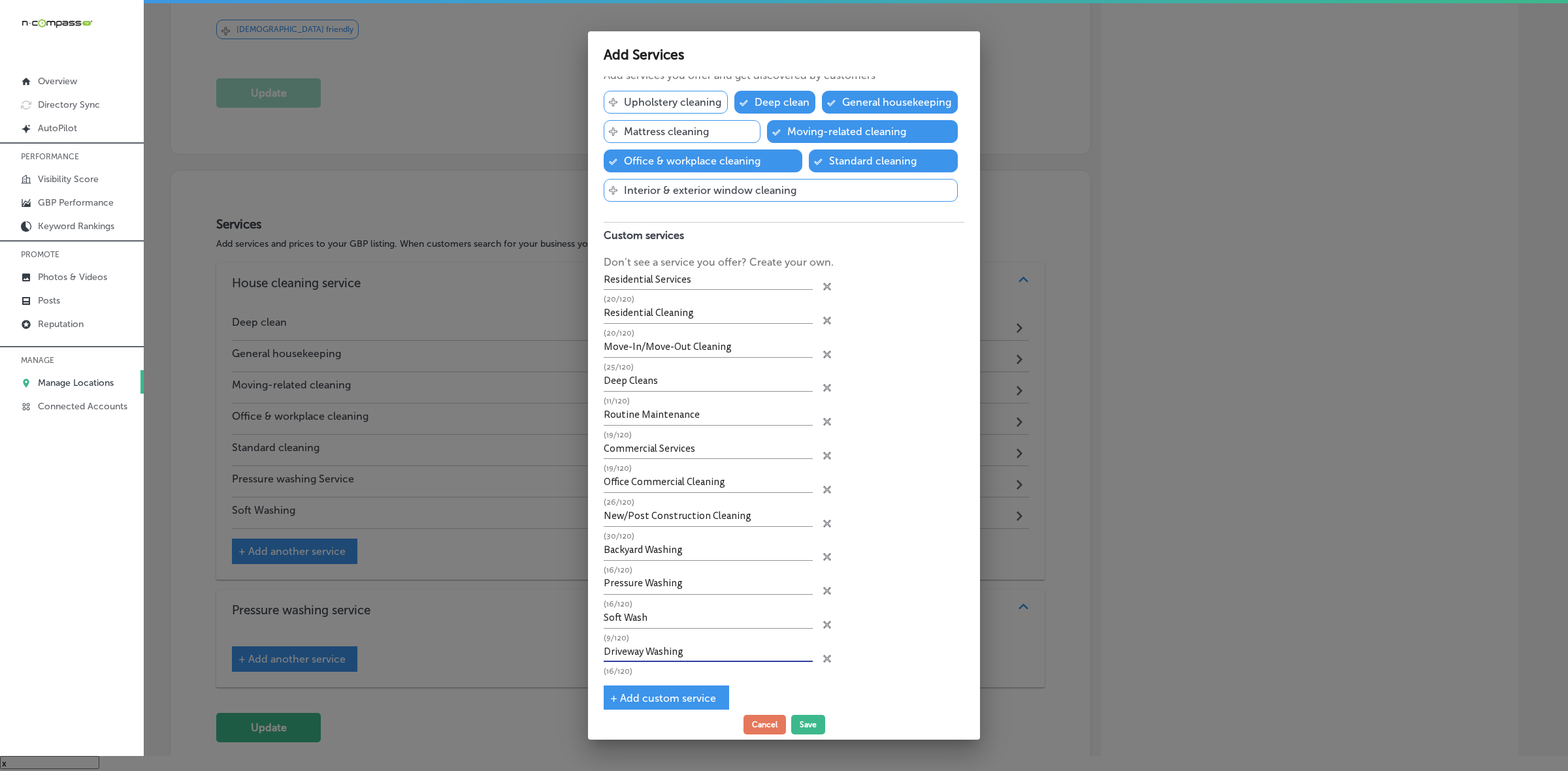
scroll to position [53, 0]
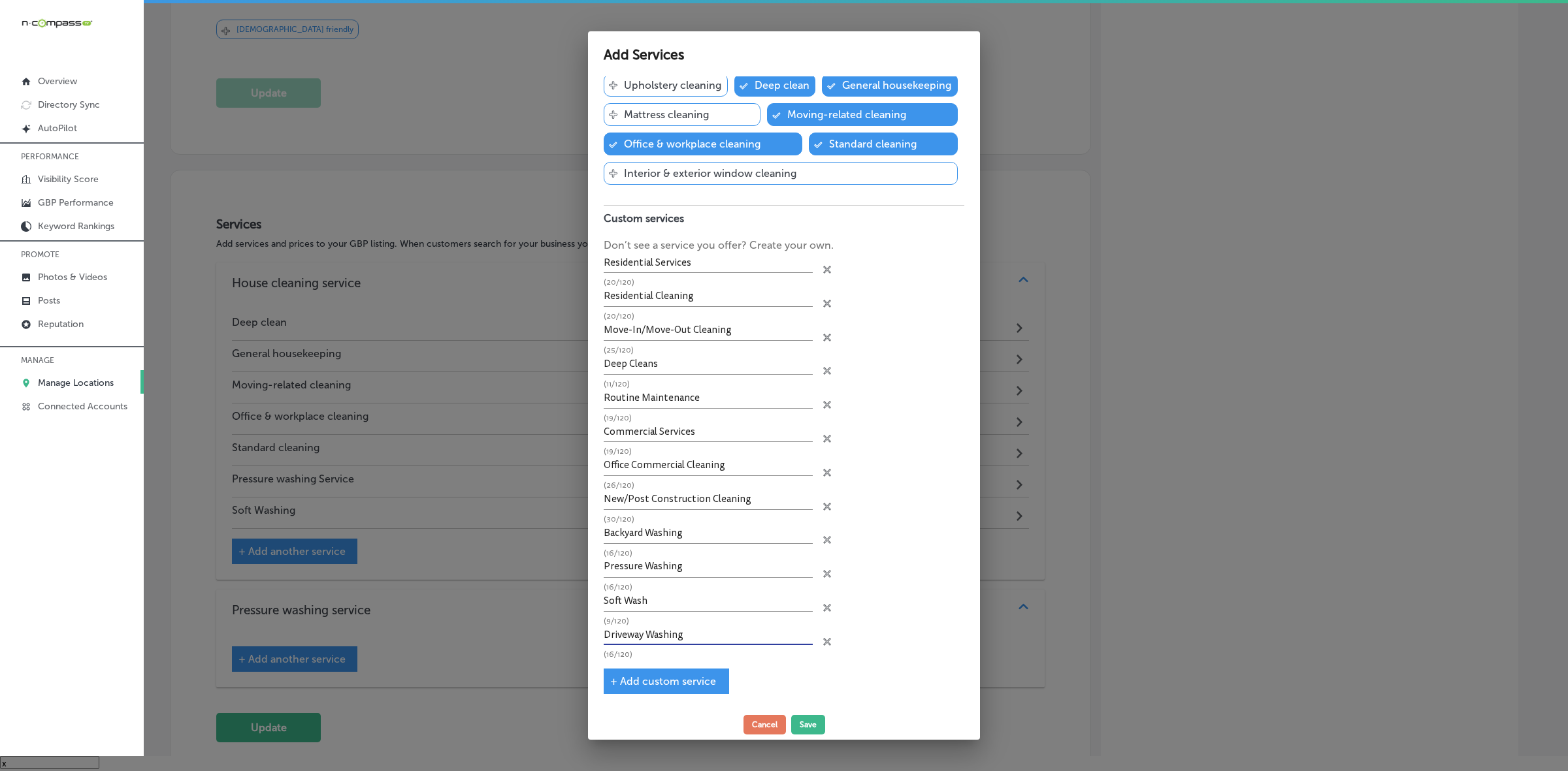
type input "Driveway Washing"
click at [619, 674] on div "+ Add custom service" at bounding box center [666, 681] width 126 height 25
click at [616, 679] on span "+ Add custom service" at bounding box center [663, 682] width 106 height 13
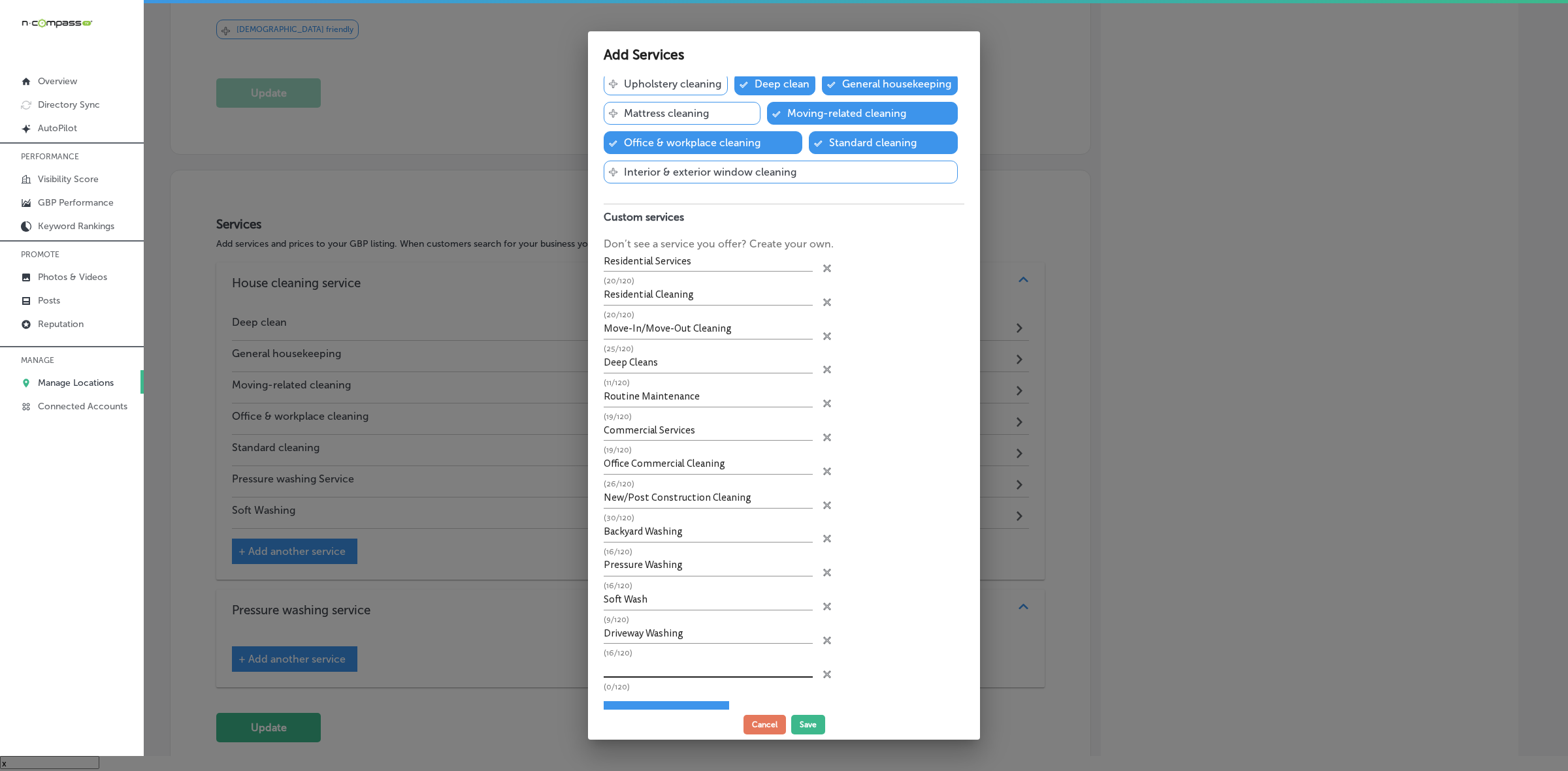
click at [652, 668] on input "text" at bounding box center [708, 668] width 209 height 20
paste input "House Washing"
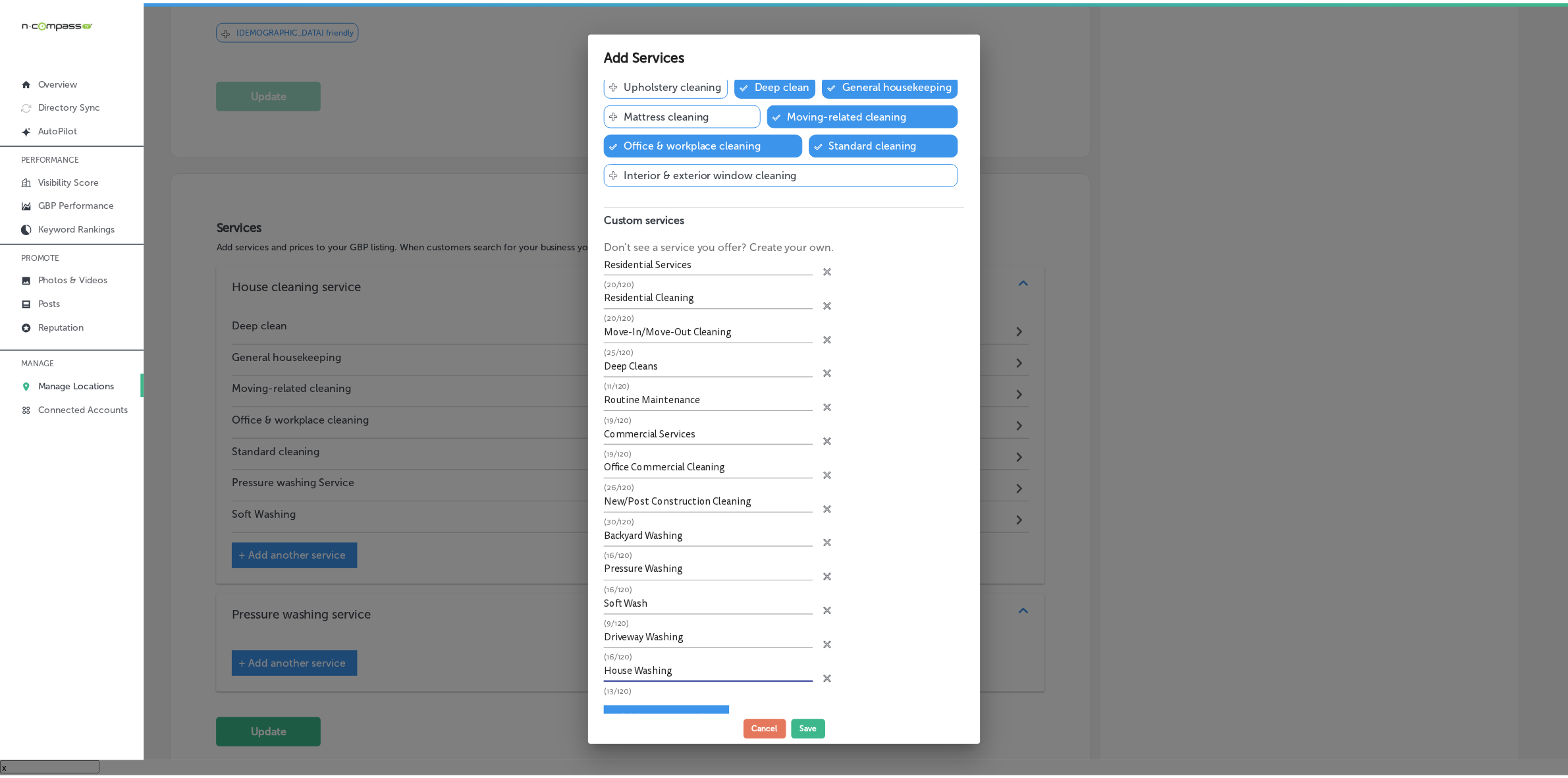
scroll to position [87, 0]
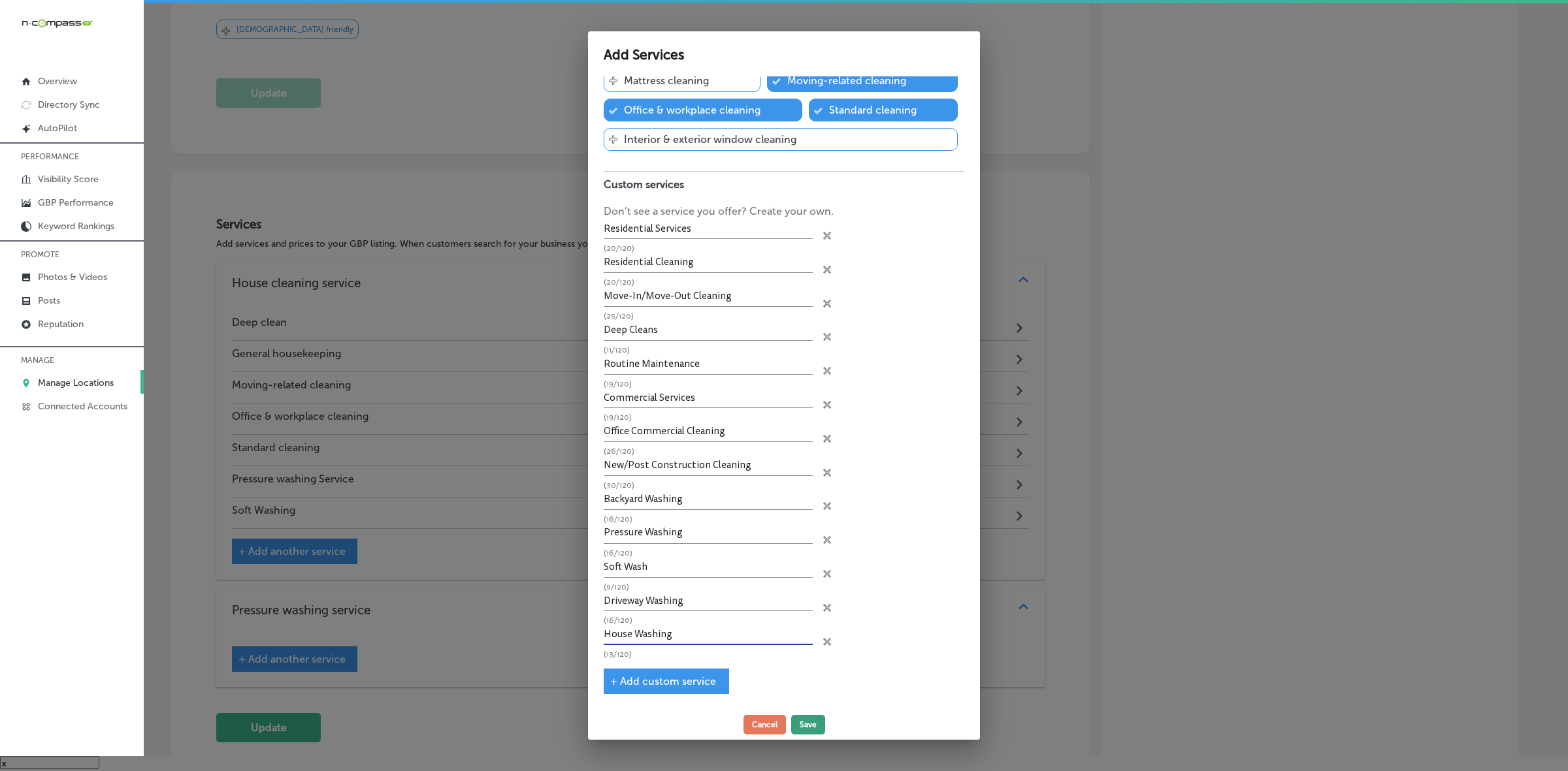
type input "House Washing"
click at [810, 723] on button "Save" at bounding box center [808, 725] width 34 height 20
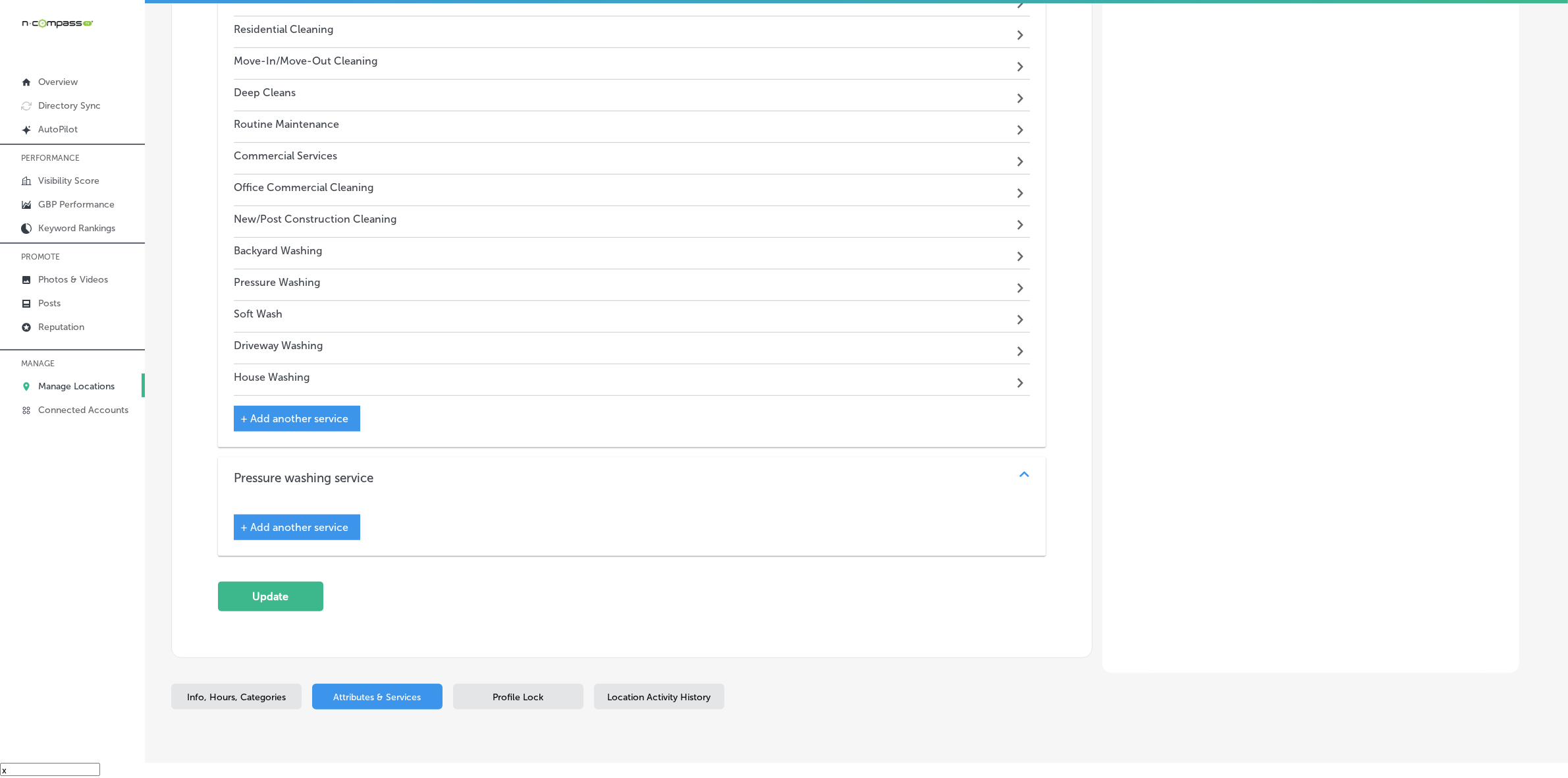
scroll to position [1087, 0]
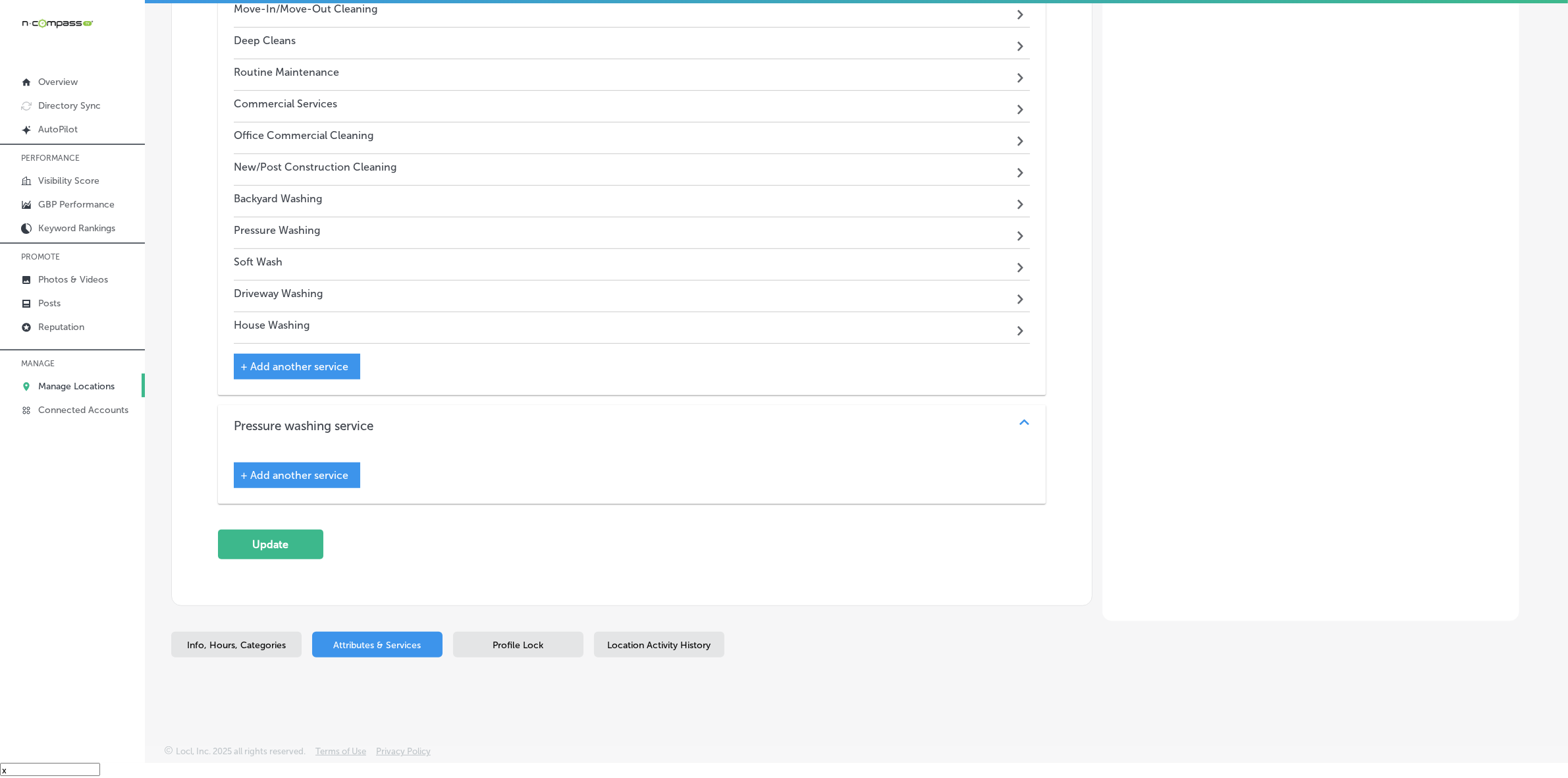
click at [288, 552] on button "Update" at bounding box center [270, 544] width 105 height 30
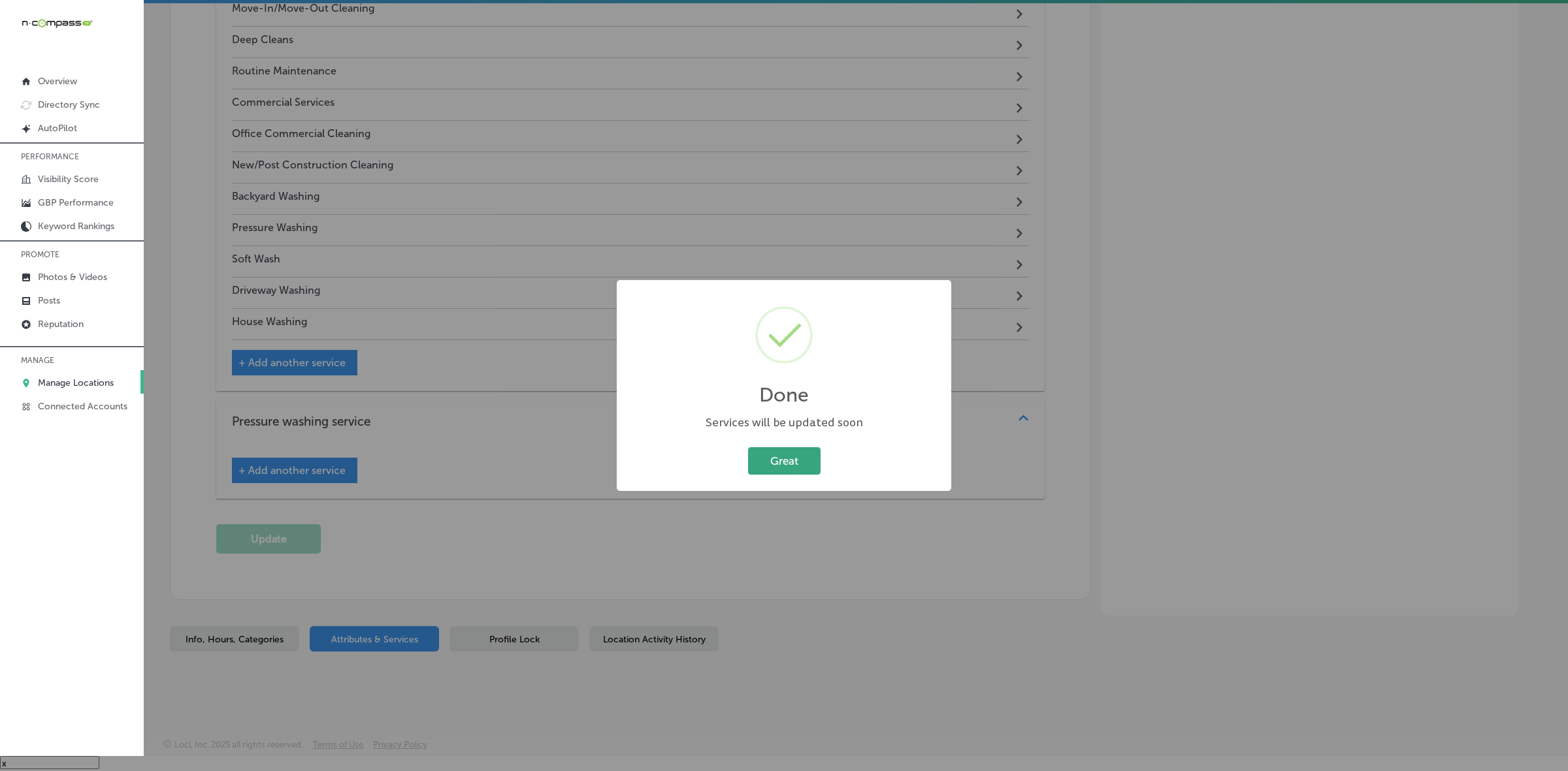
click at [796, 461] on button "Great" at bounding box center [784, 461] width 72 height 27
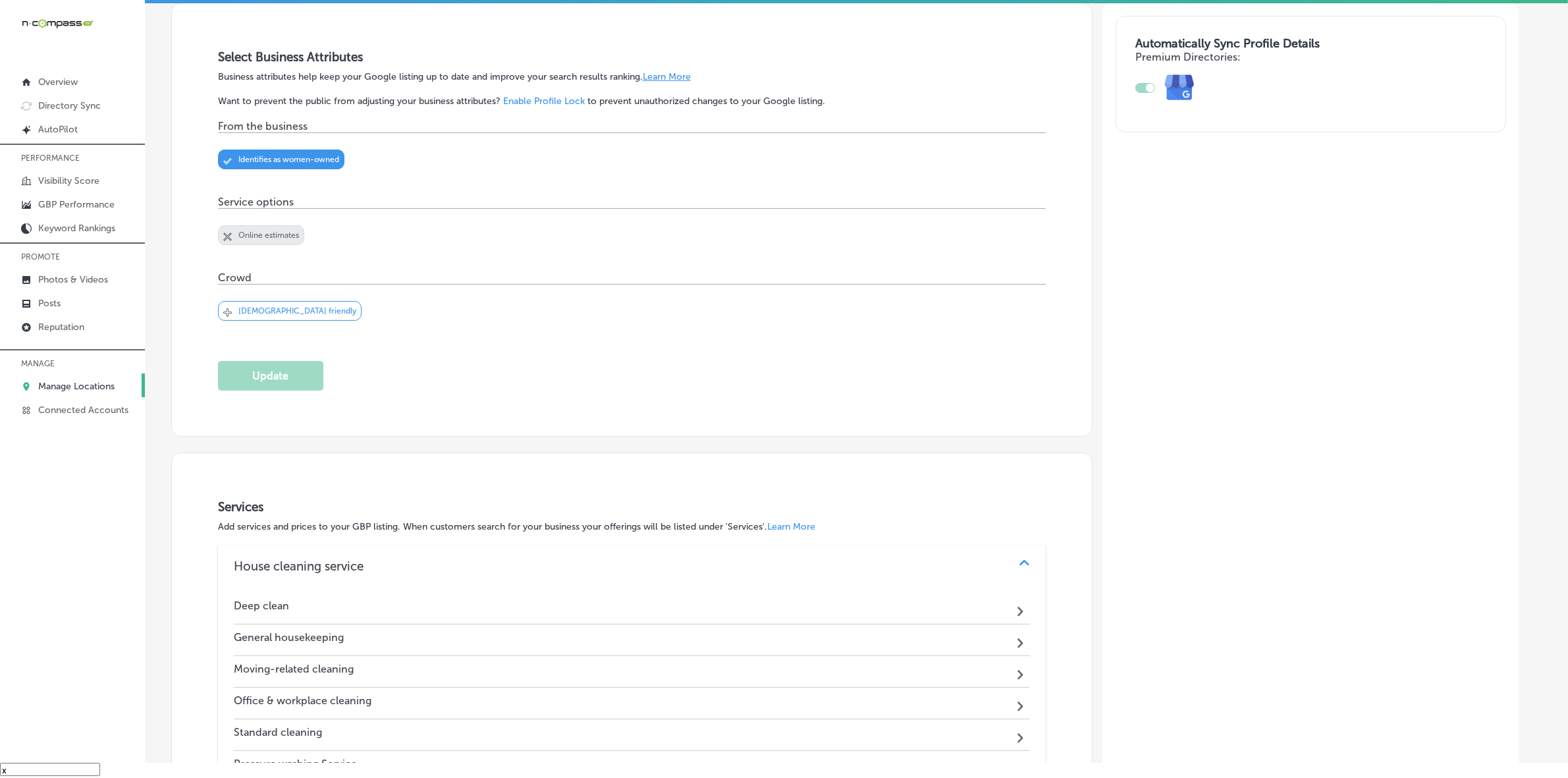
scroll to position [0, 0]
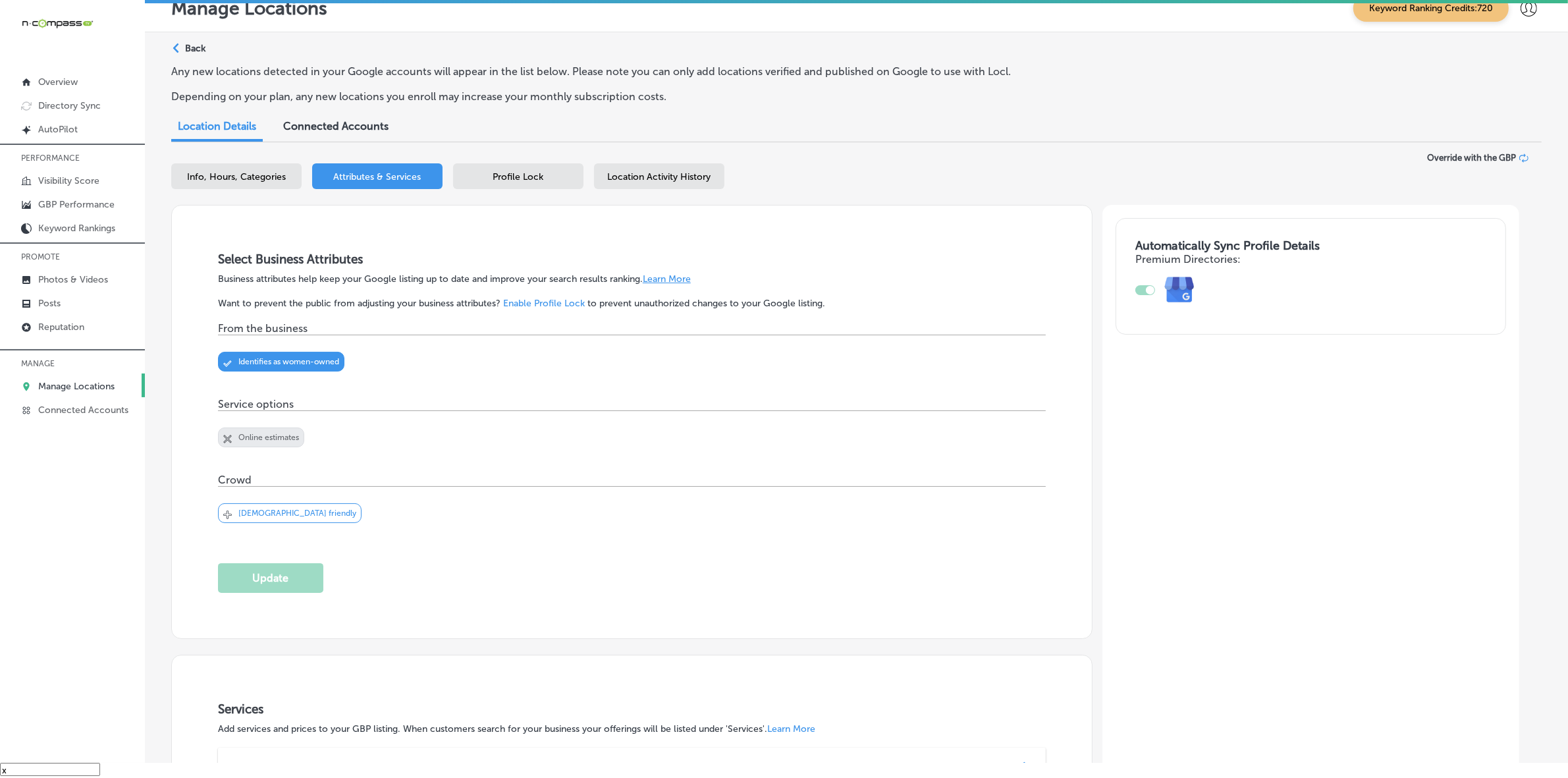
click at [105, 392] on p "Manage Locations" at bounding box center [76, 386] width 76 height 11
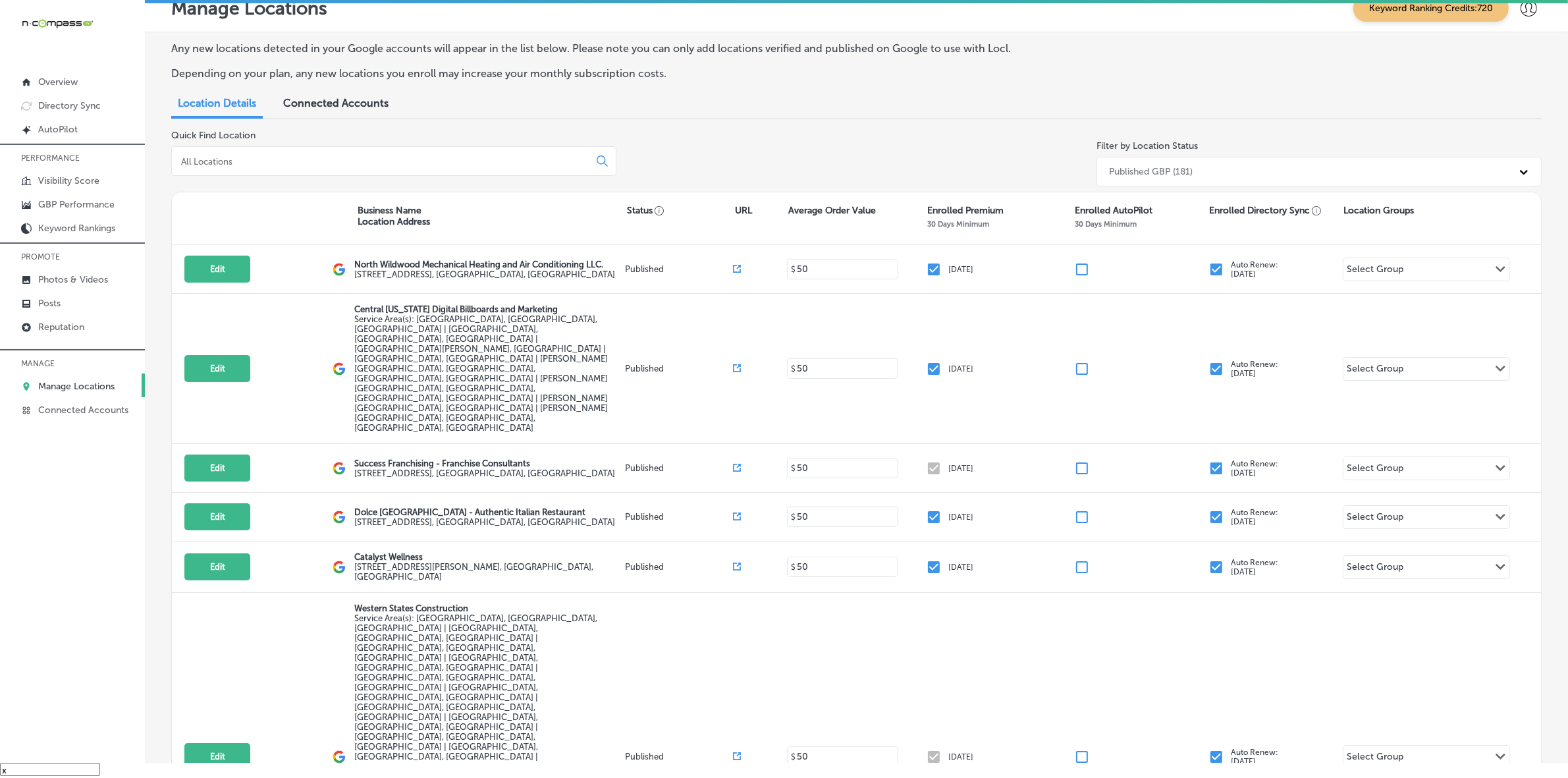
click at [440, 166] on input at bounding box center [383, 161] width 406 height 12
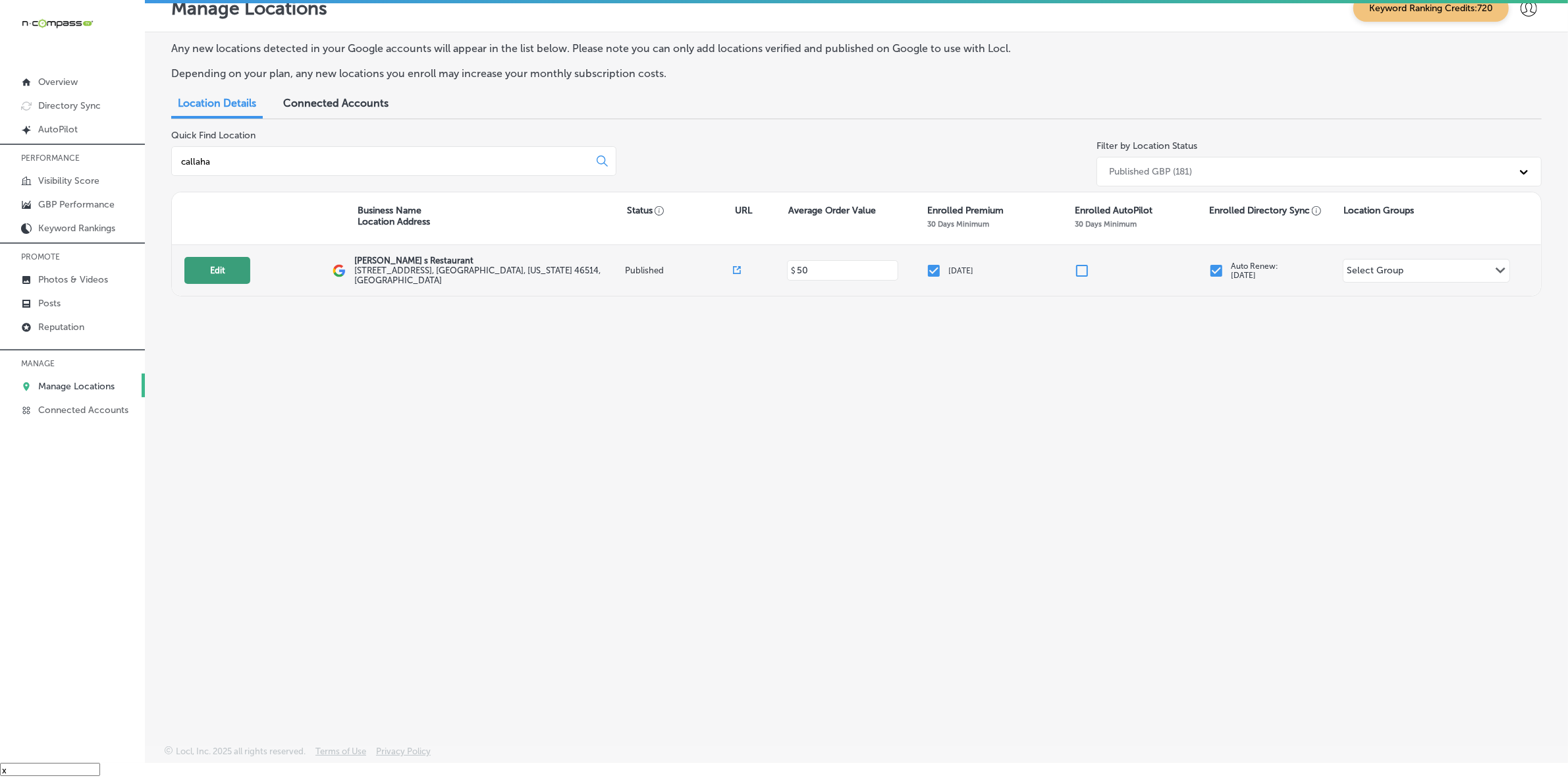
type input "callaha"
click at [221, 267] on button "Edit" at bounding box center [217, 271] width 66 height 27
select select "US"
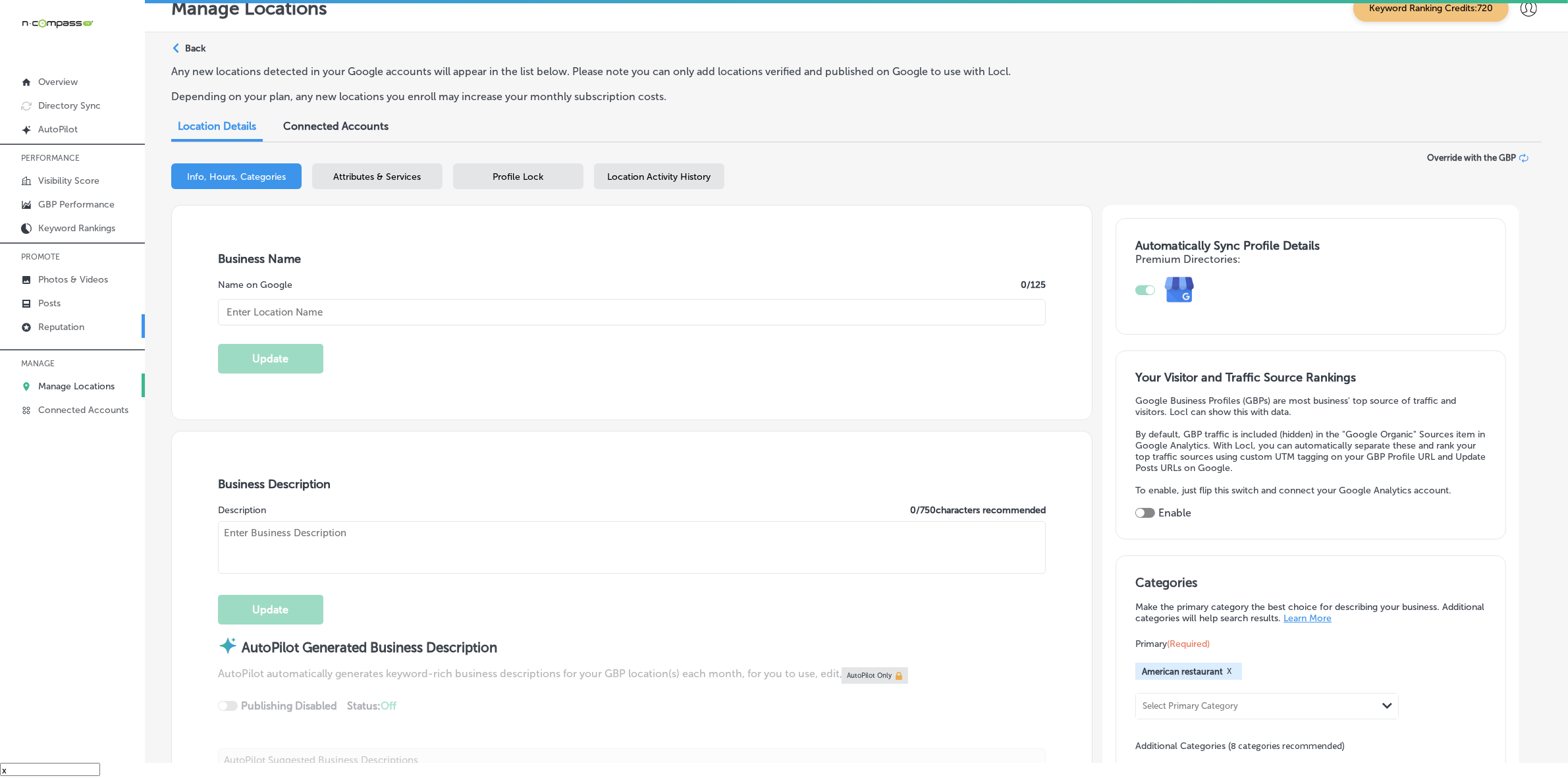
checkbox input "true"
type input "[PERSON_NAME] s Restaurant"
type input "[STREET_ADDRESS]"
type input "Elkhart"
type input "46514"
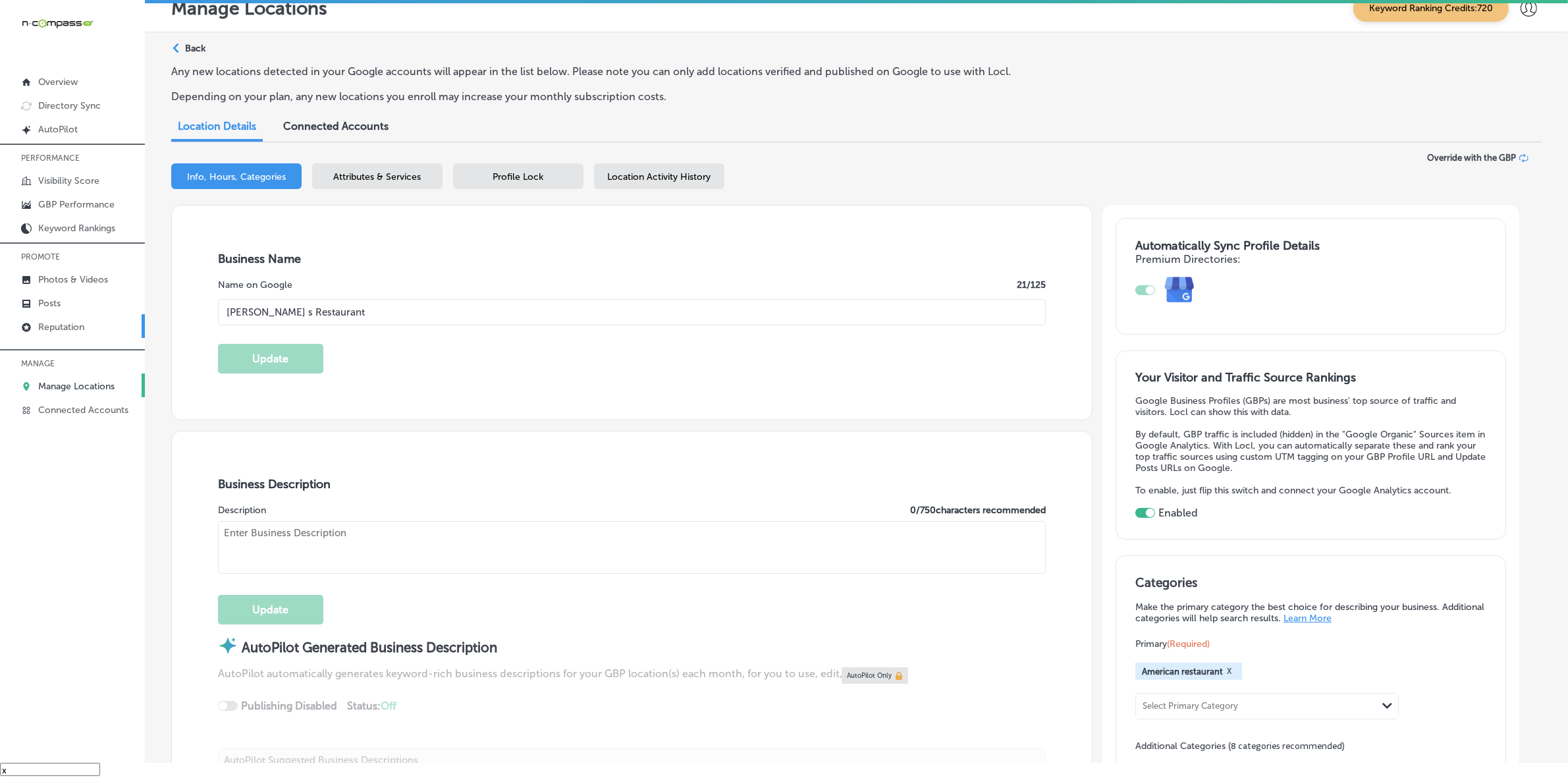
type input "US"
type input "[URL][DOMAIN_NAME]"
type textarea "[PERSON_NAME] Restaurant has been a staple in the [GEOGRAPHIC_DATA] area for ov…"
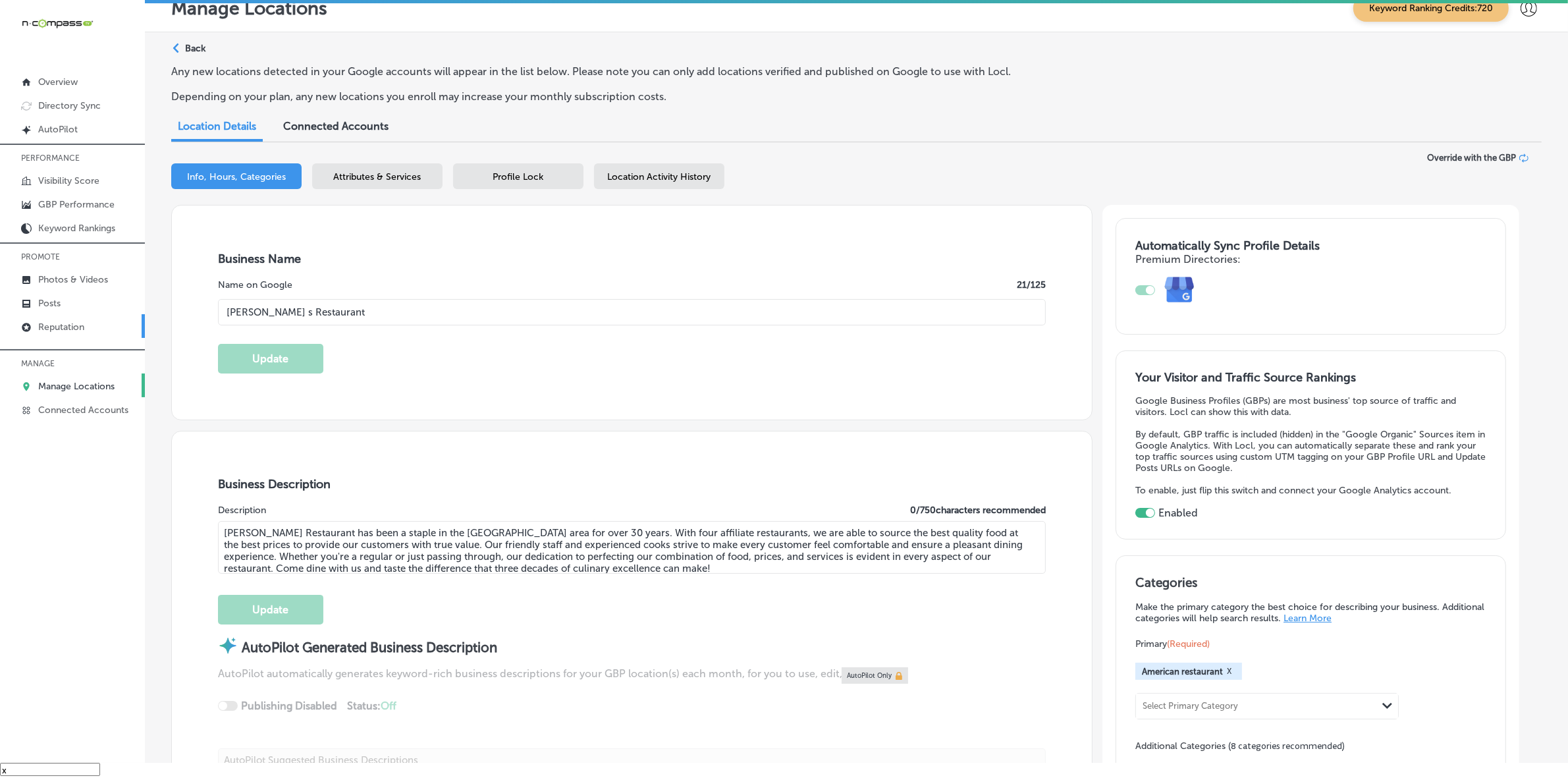
type input "[PHONE_NUMBER]"
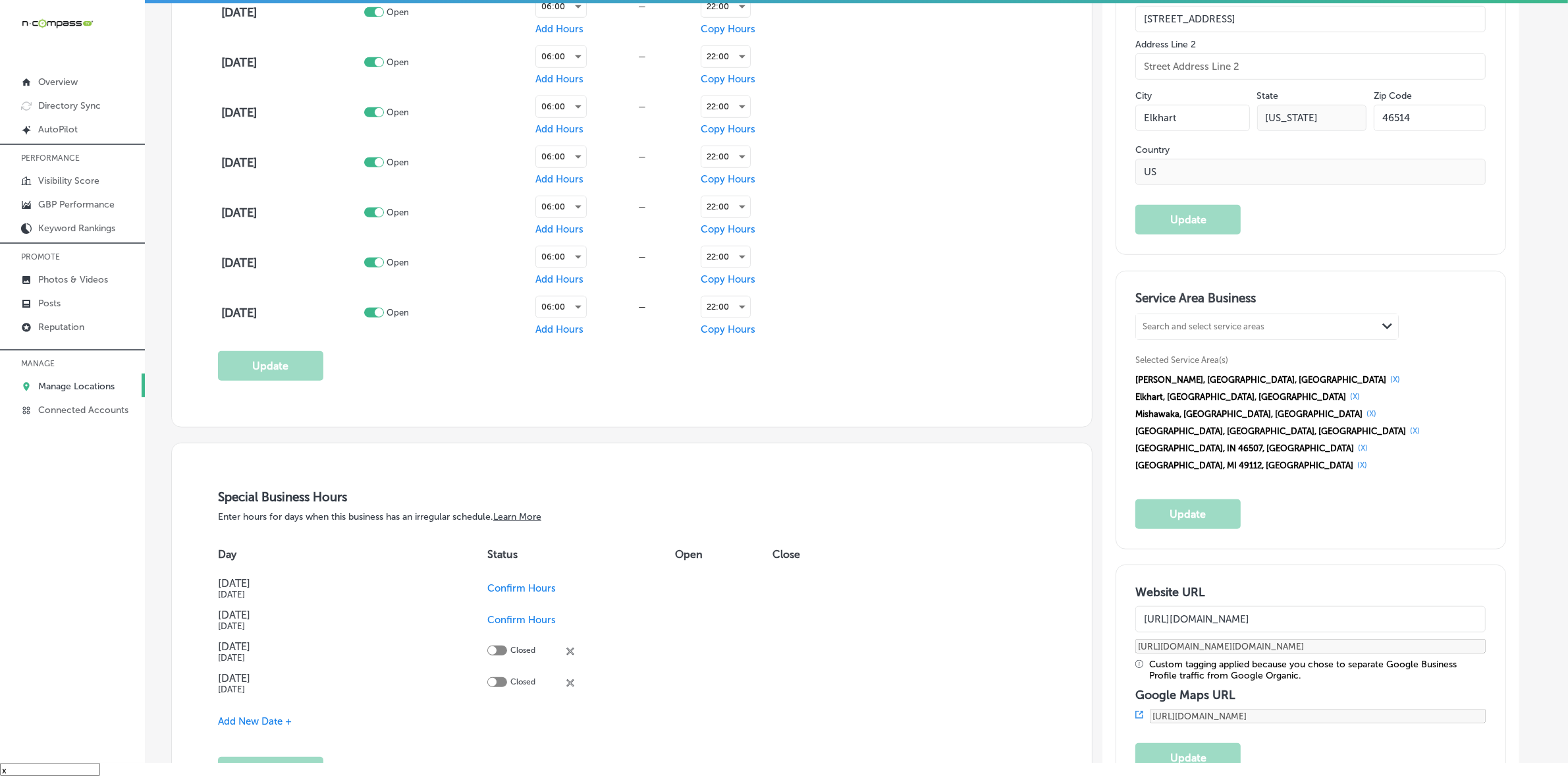
scroll to position [1071, 0]
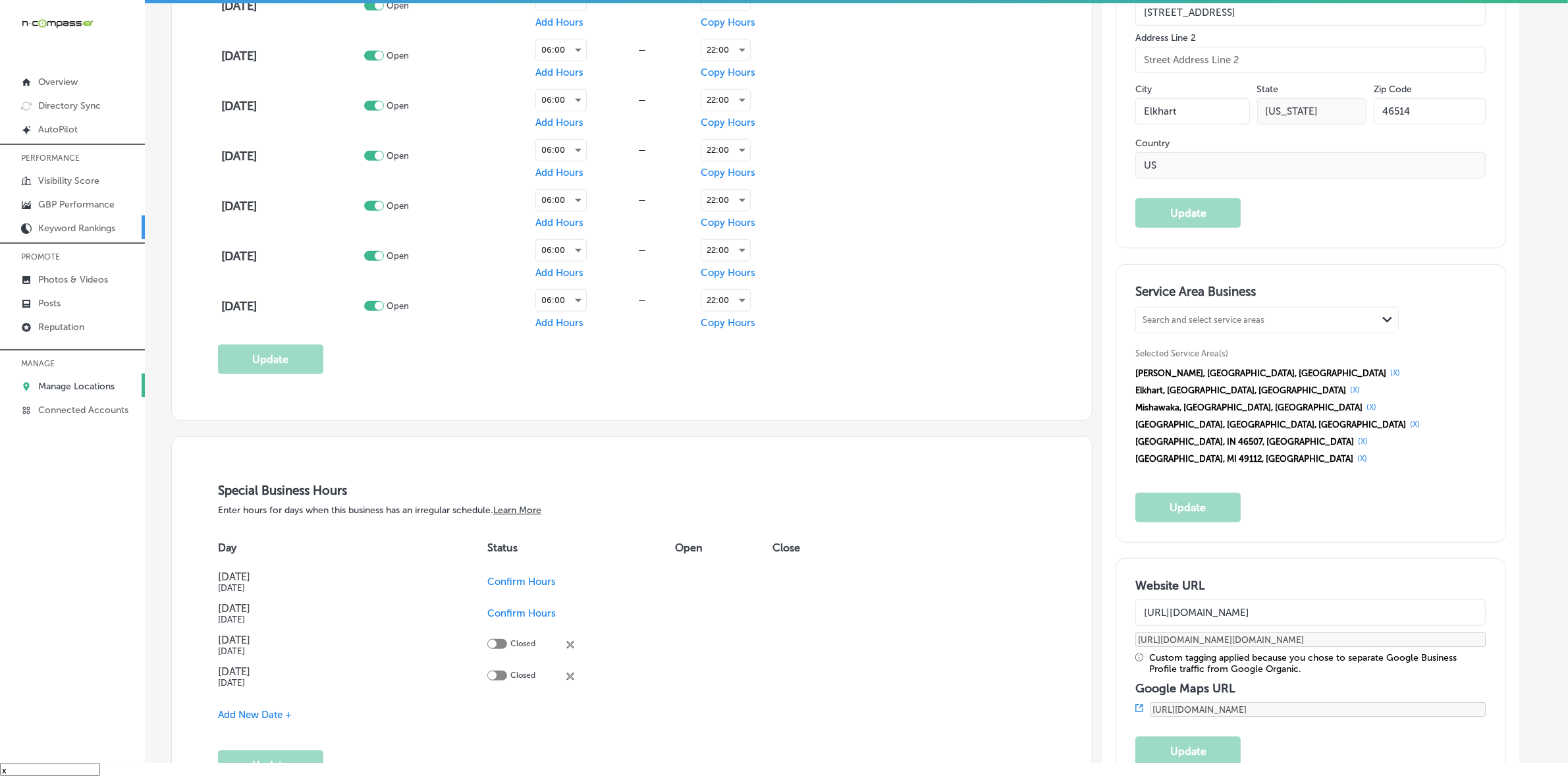
click at [73, 232] on p "Keyword Rankings" at bounding box center [77, 228] width 77 height 11
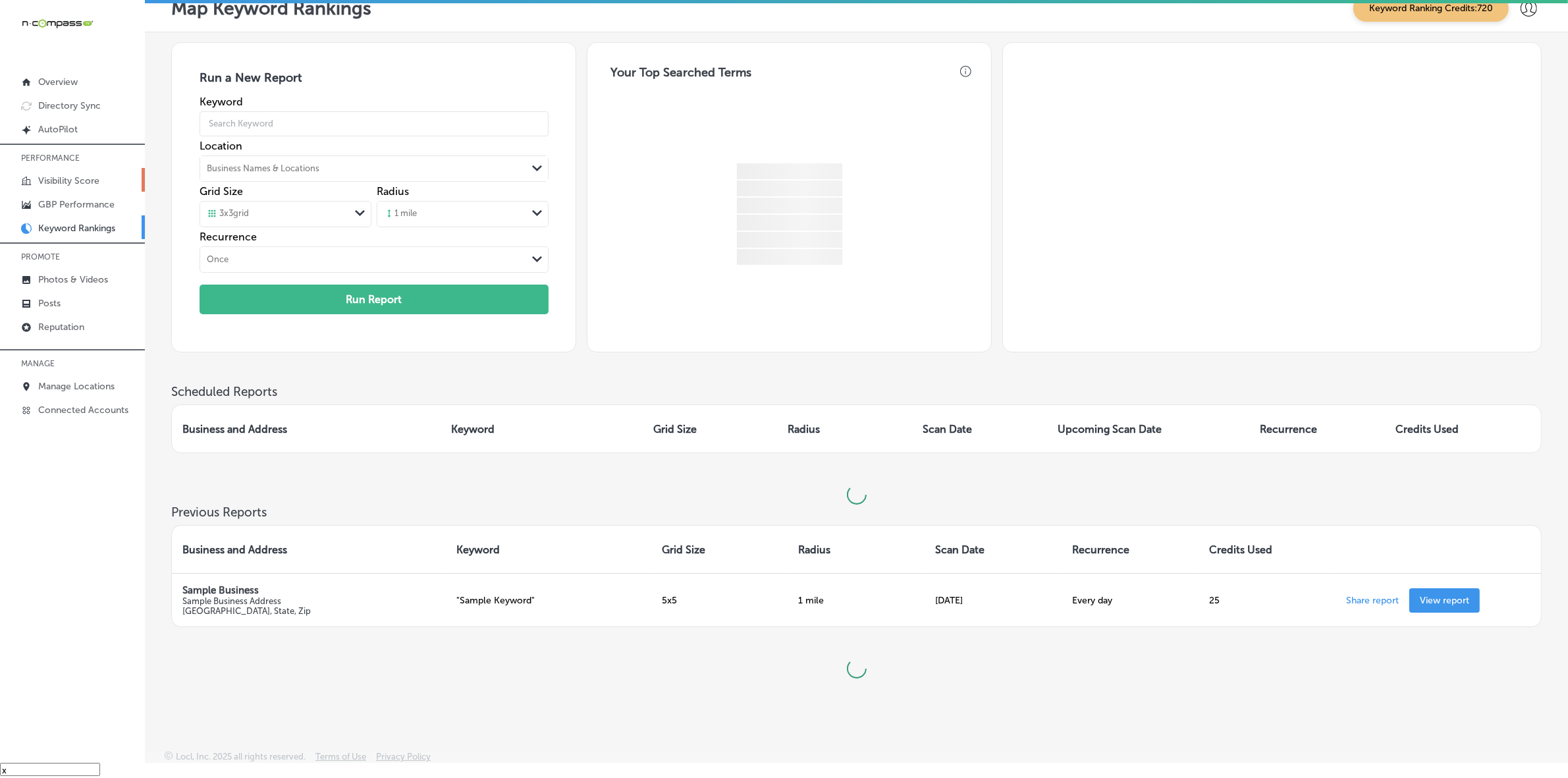
click at [75, 189] on link "Visibility Score" at bounding box center [72, 180] width 145 height 24
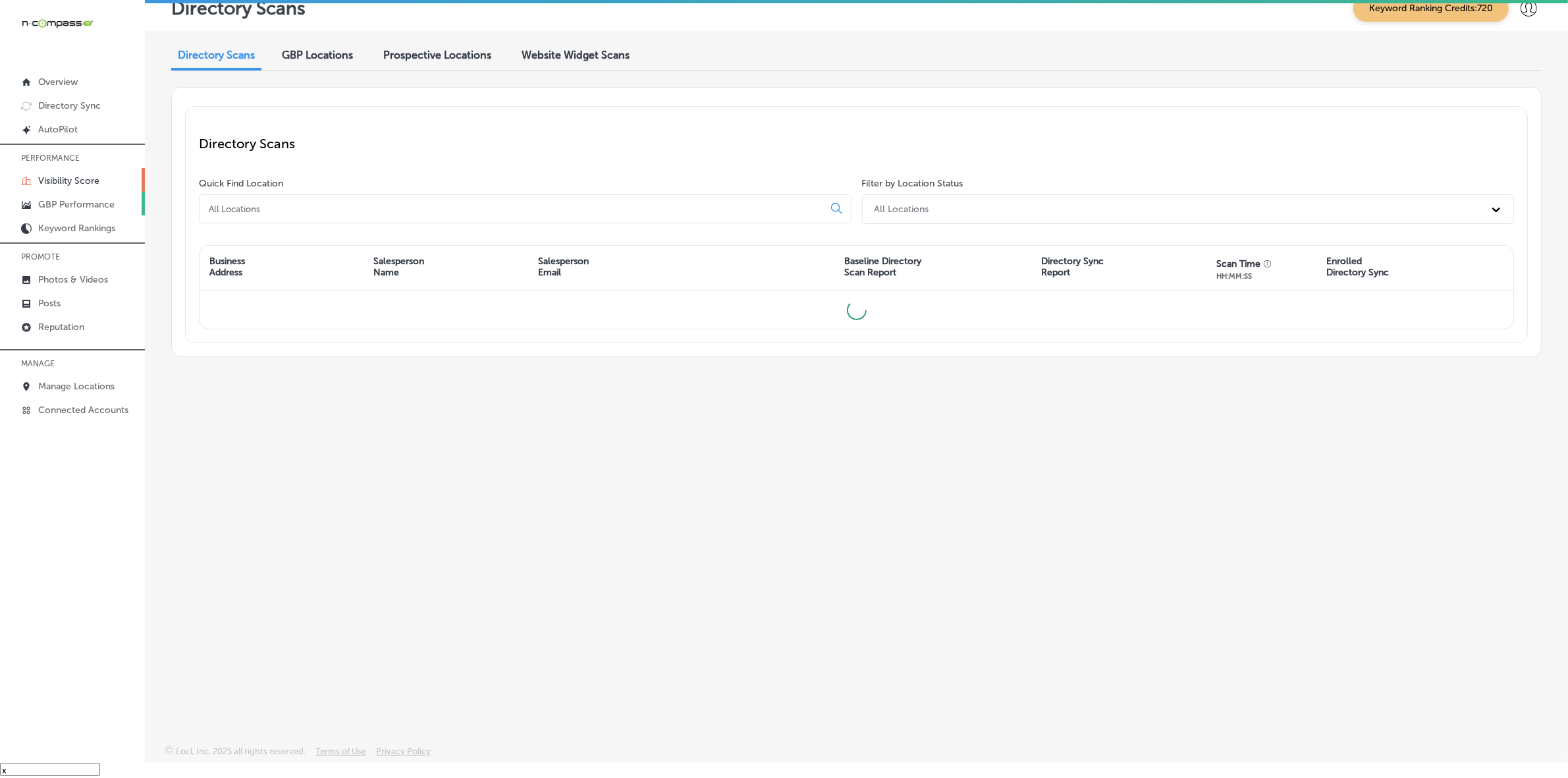
click at [75, 199] on link "GBP Performance" at bounding box center [72, 204] width 145 height 24
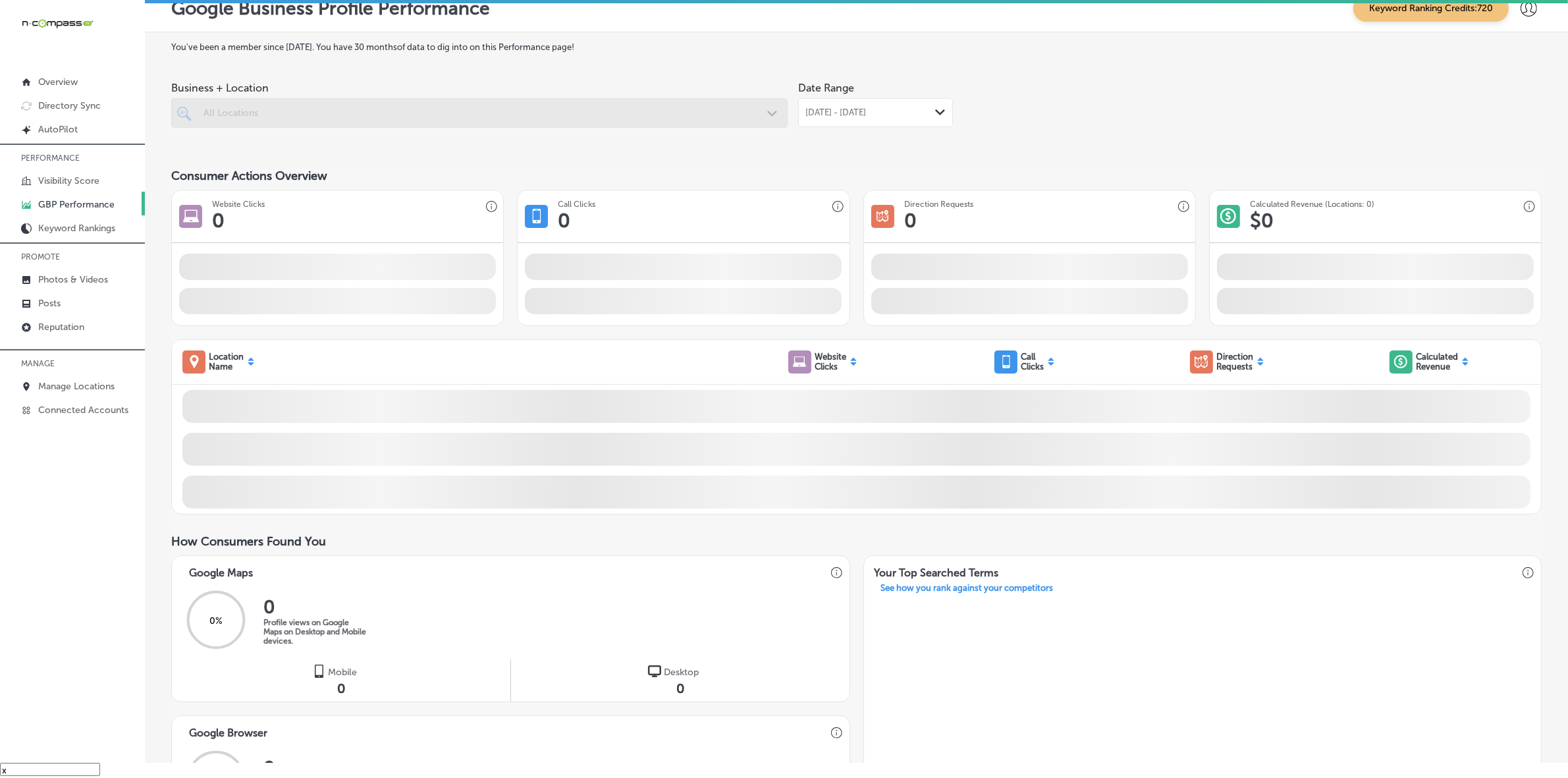
click at [903, 107] on div "[DATE] - [DATE] Path Created with Sketch." at bounding box center [875, 112] width 155 height 29
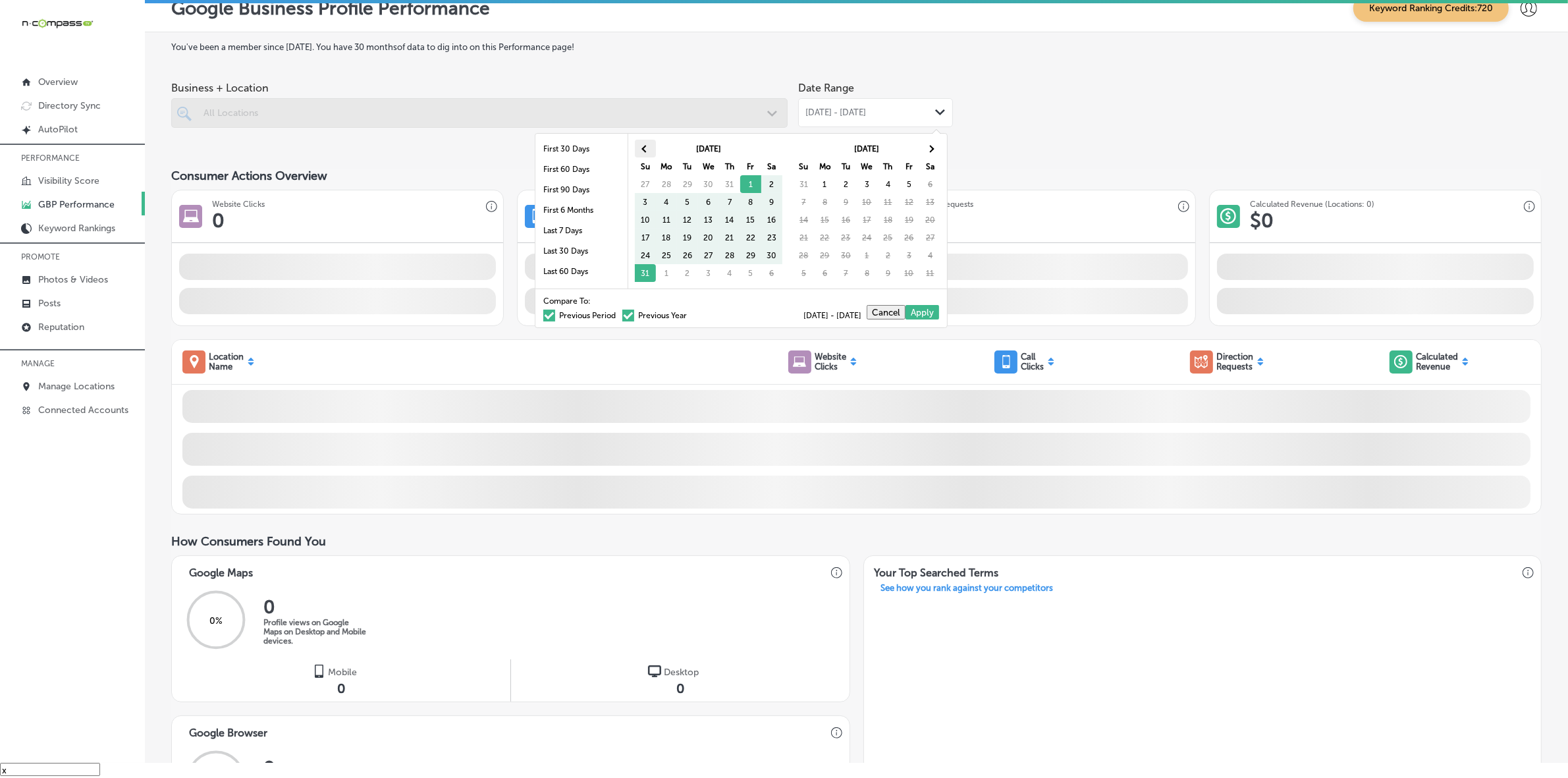
click at [644, 152] on span at bounding box center [644, 149] width 7 height 7
click at [930, 150] on span at bounding box center [930, 149] width 7 height 7
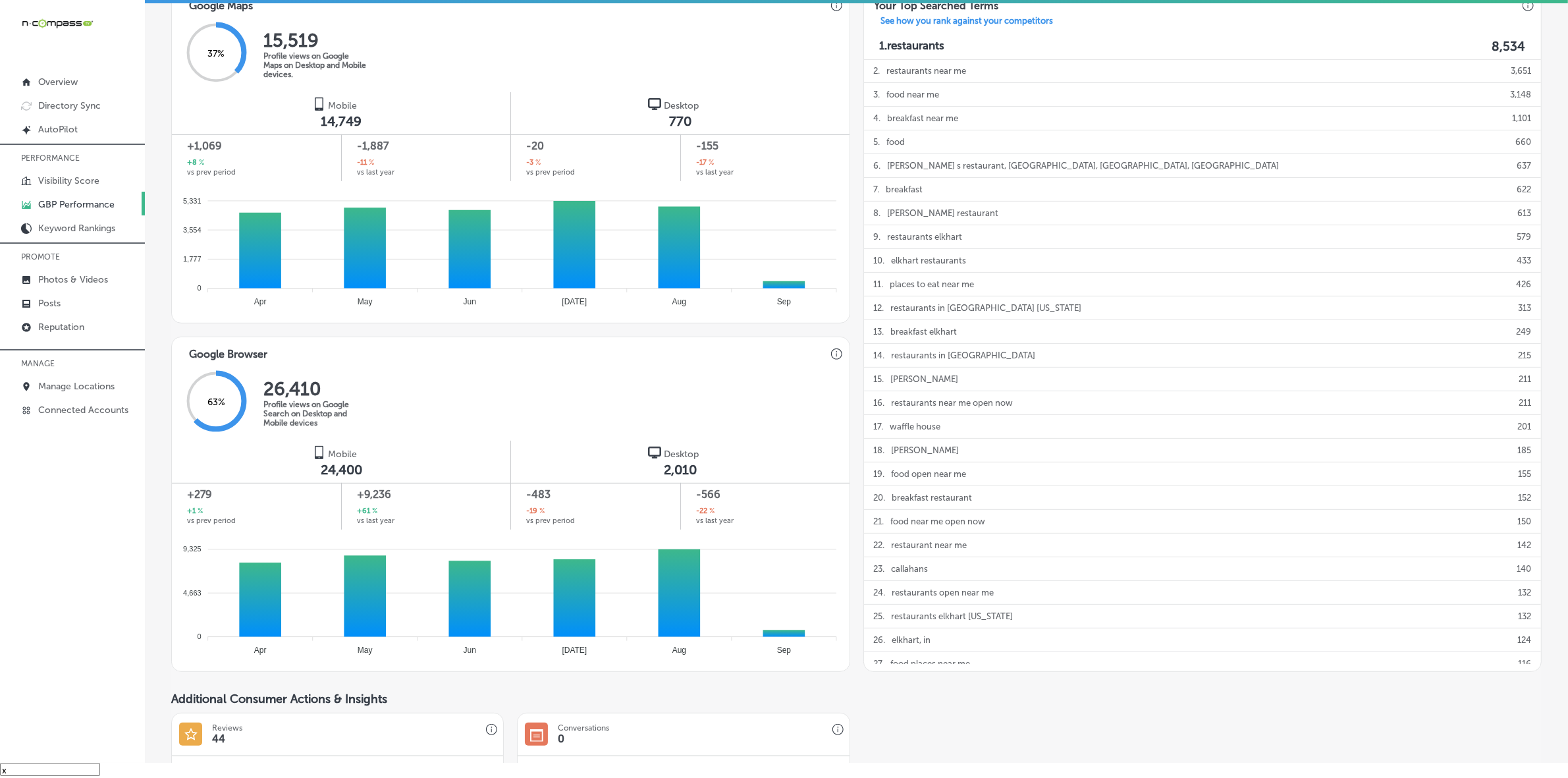
scroll to position [658, 0]
